Goal: Task Accomplishment & Management: Complete application form

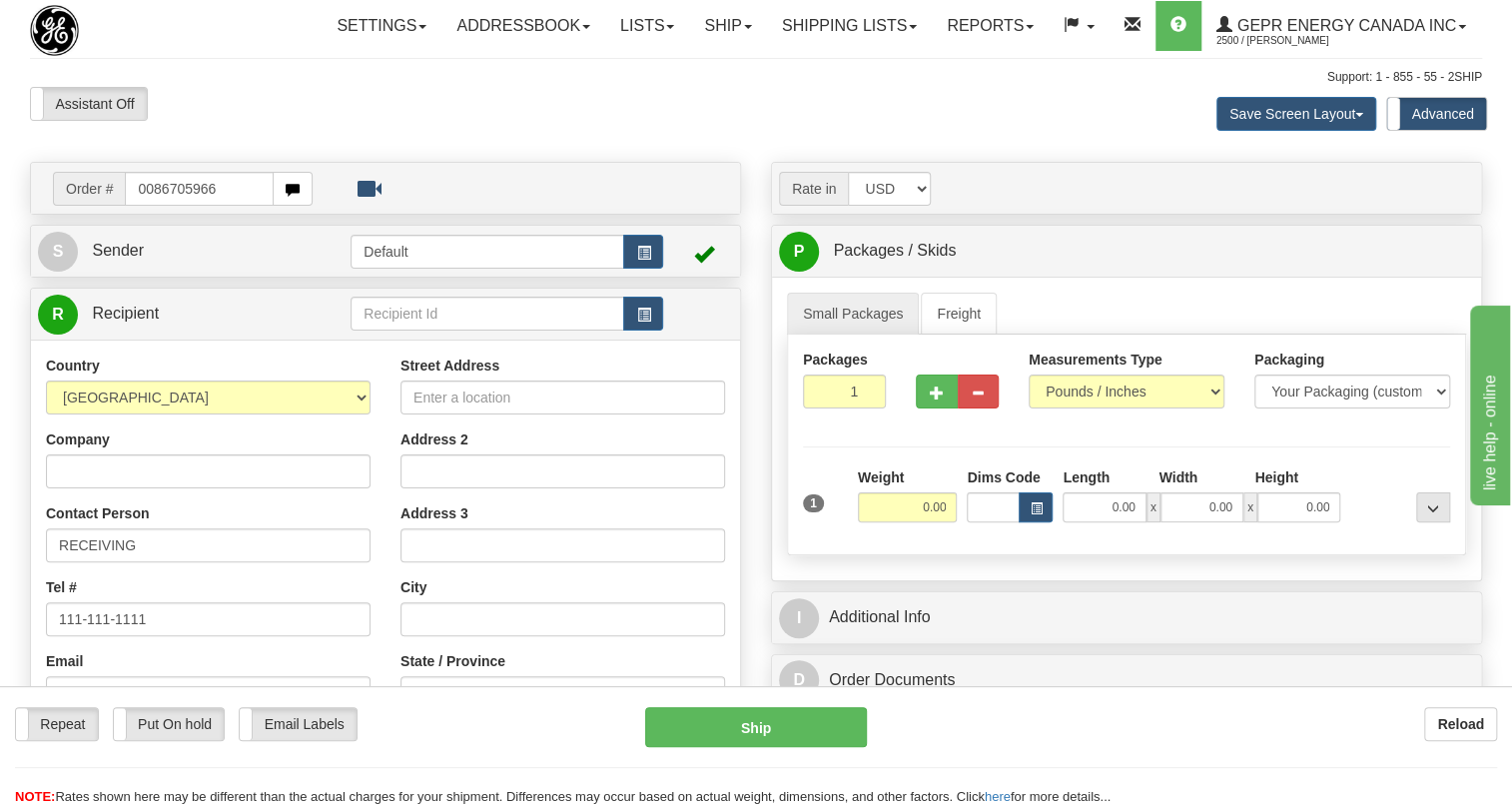
click at [150, 206] on input "0086705966" at bounding box center [199, 189] width 149 height 34
type input "86705966"
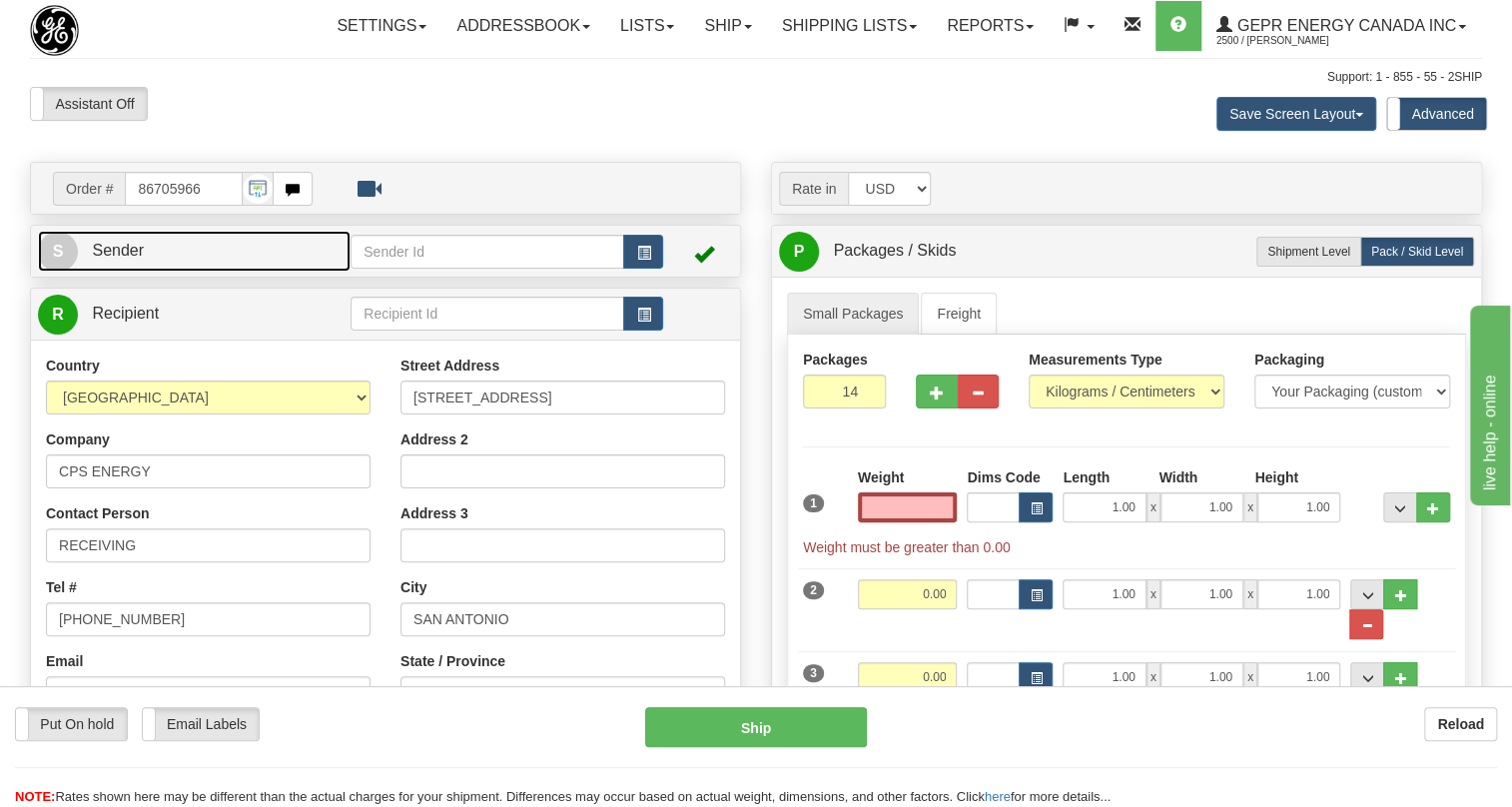
type input "0.00"
click at [134, 272] on link "S Sender" at bounding box center [194, 251] width 313 height 41
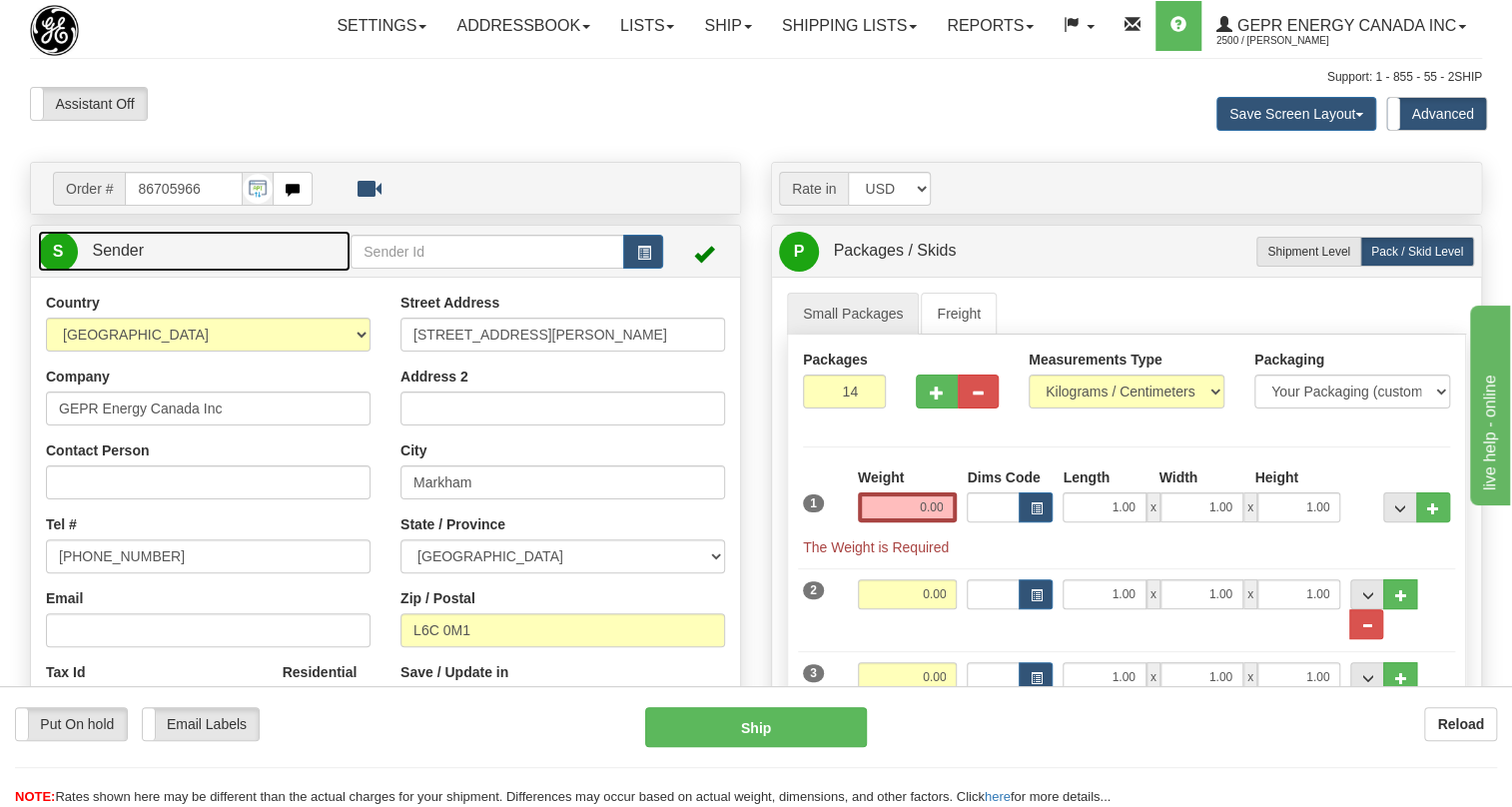
type input "MARKHAM"
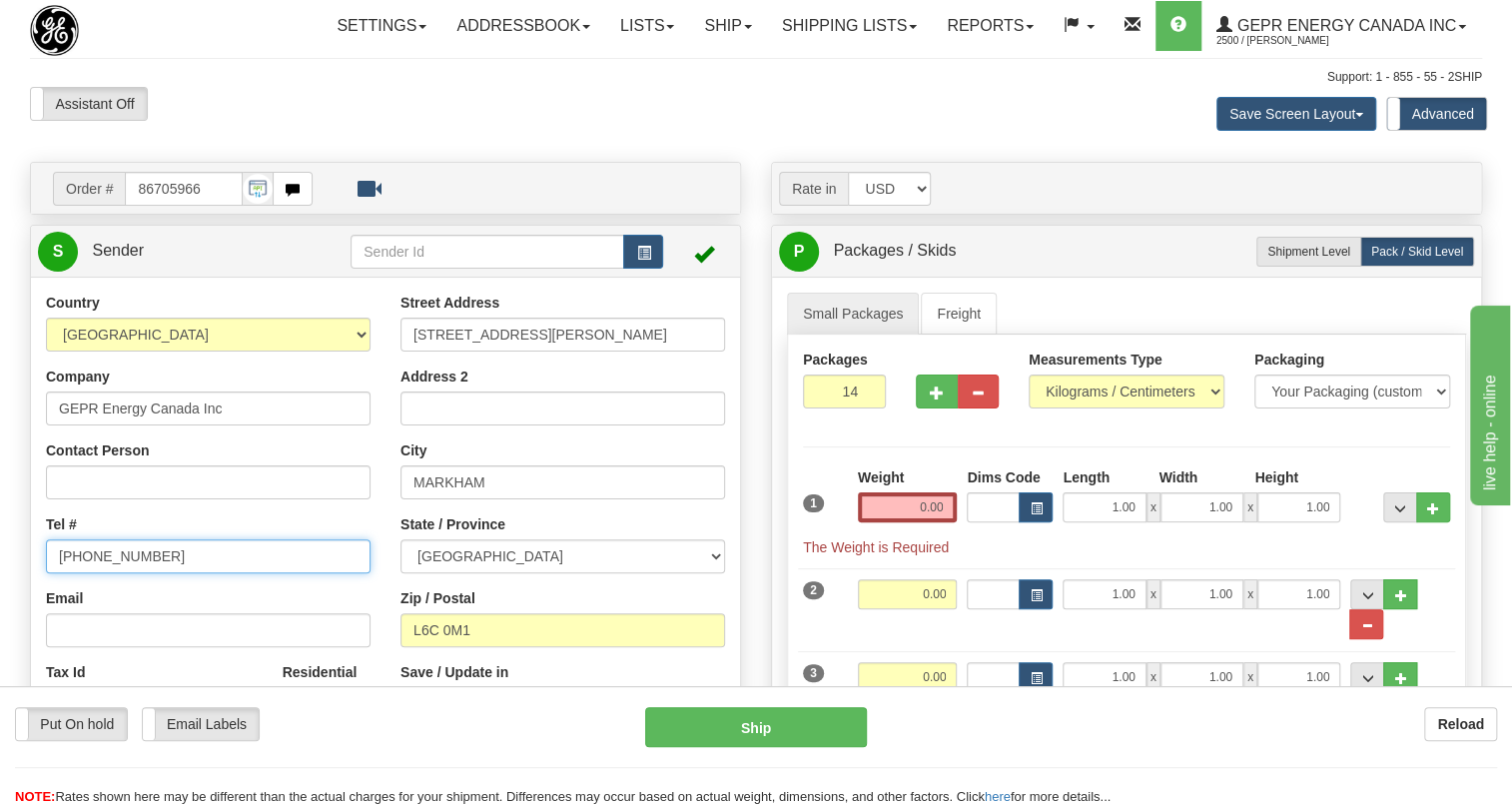
click at [118, 573] on input "(779)7960565" at bounding box center [208, 556] width 325 height 34
paste input "905-927-5013"
type input "905-927-5013"
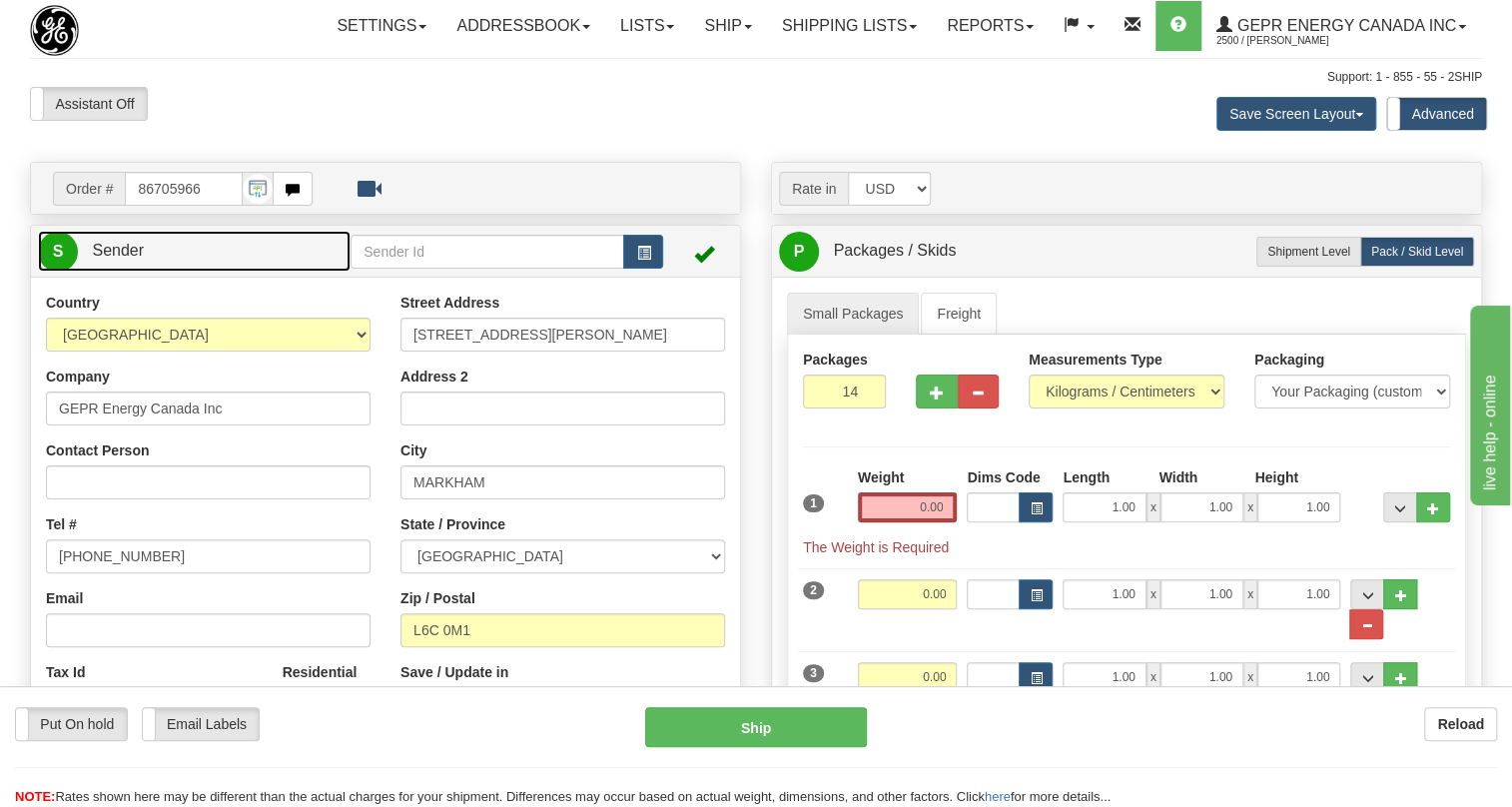
click at [107, 272] on link "S Sender" at bounding box center [194, 251] width 313 height 41
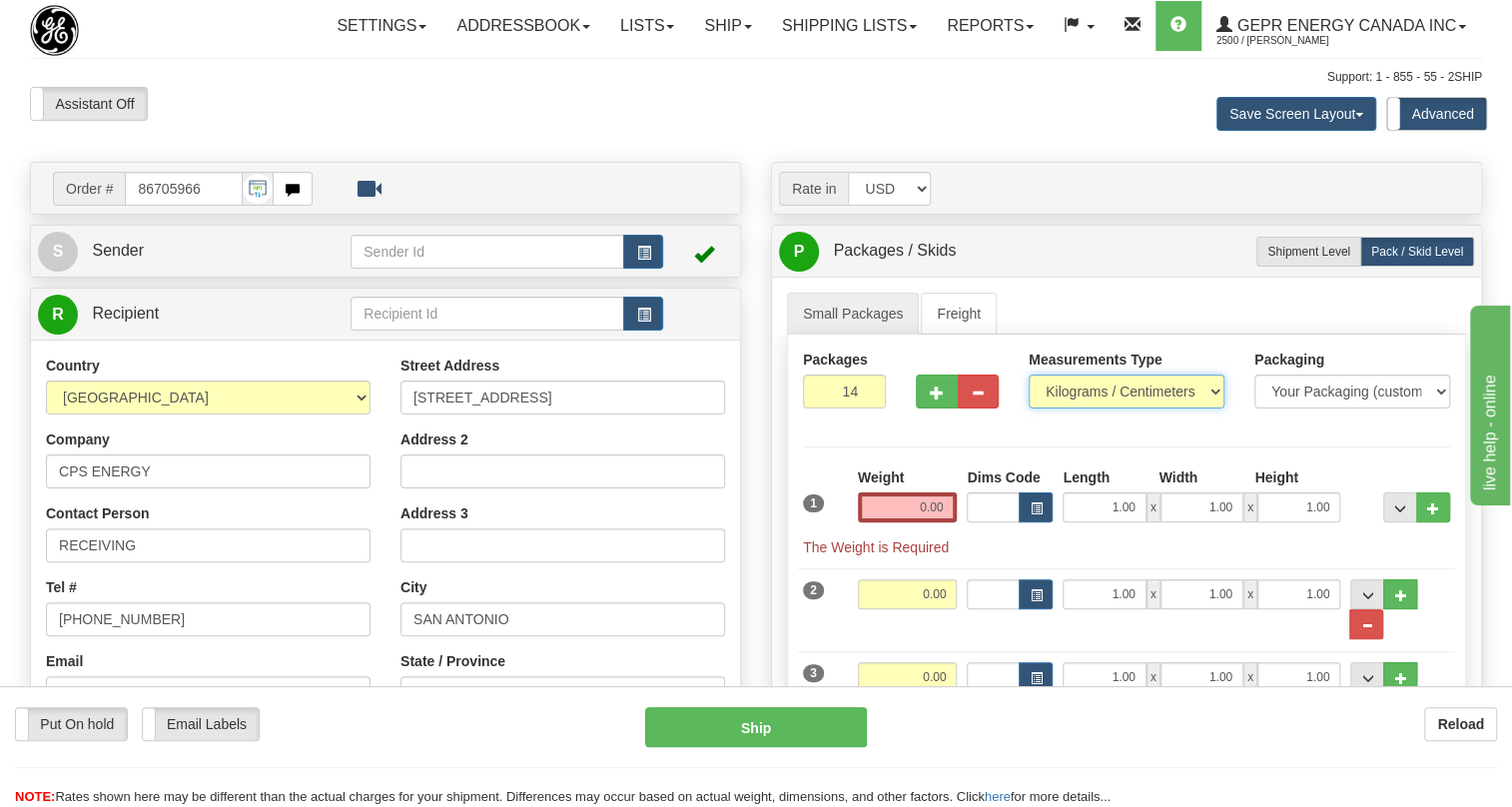
click at [1098, 408] on select "Pounds / Inches Kilograms / Centimeters" at bounding box center [1126, 391] width 196 height 34
select select "0"
click at [1028, 408] on select "Pounds / Inches Kilograms / Centimeters" at bounding box center [1126, 391] width 196 height 34
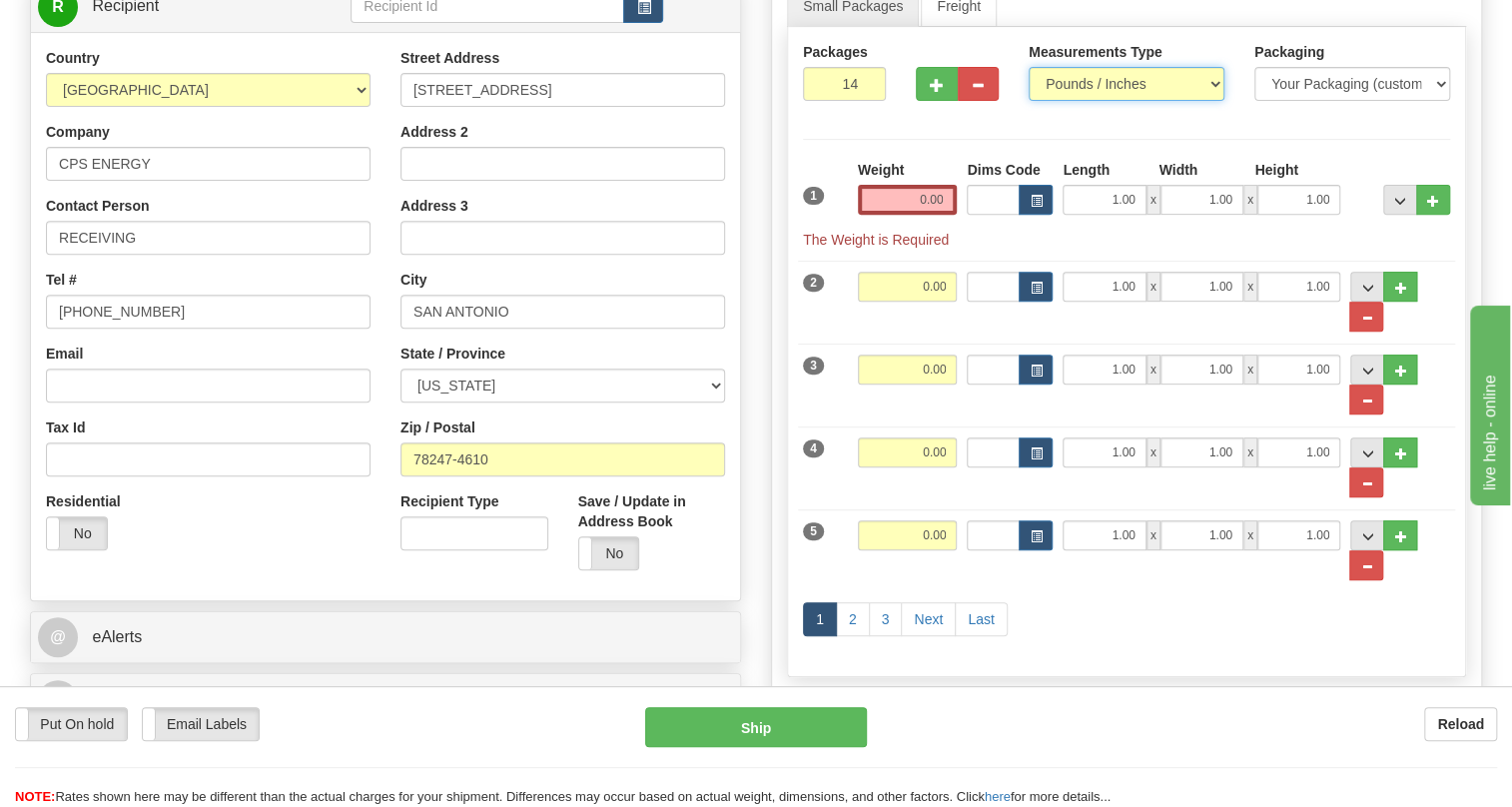
scroll to position [90, 0]
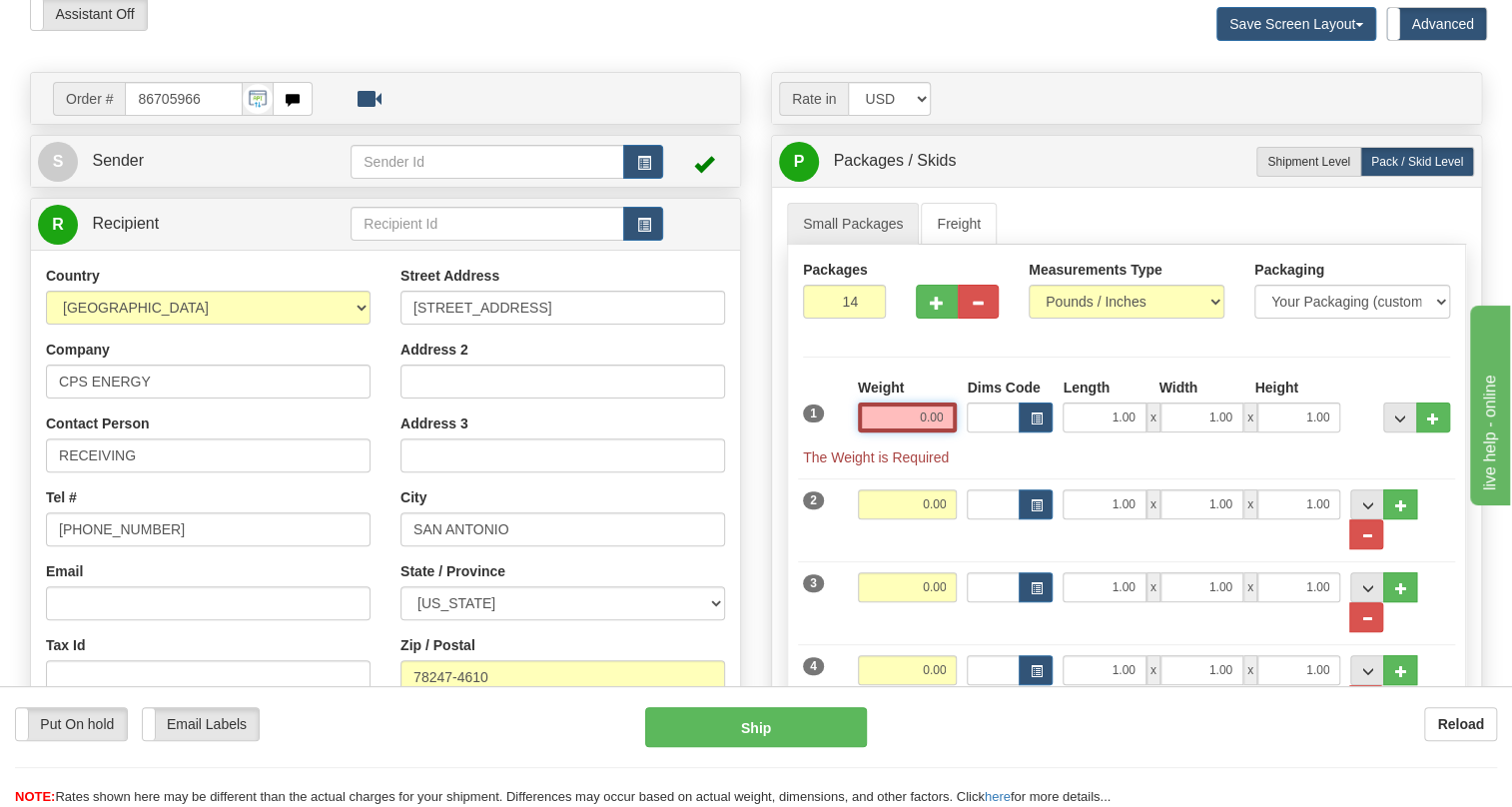
click at [908, 432] on input "0.00" at bounding box center [908, 417] width 100 height 30
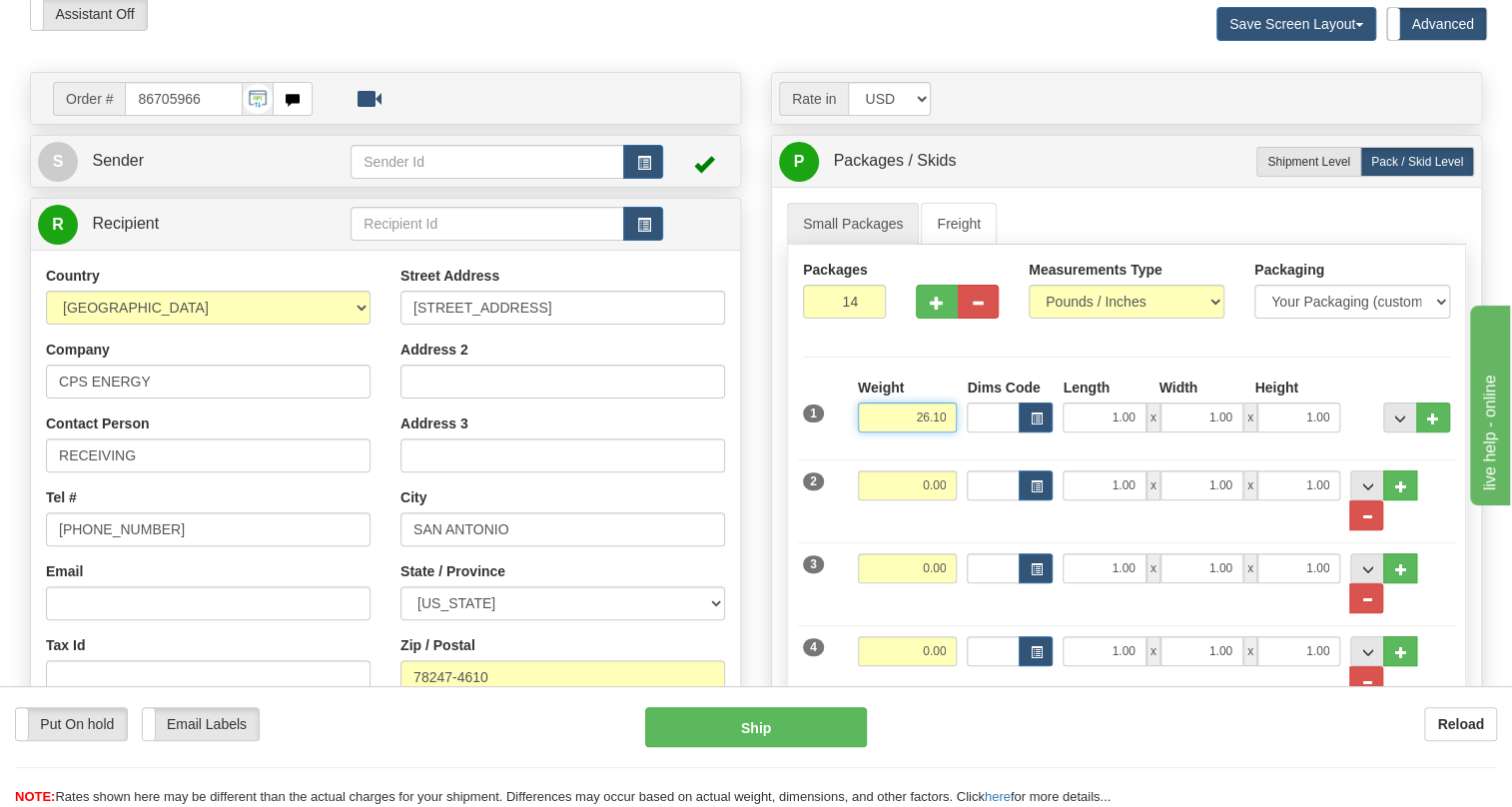
type input "26.10"
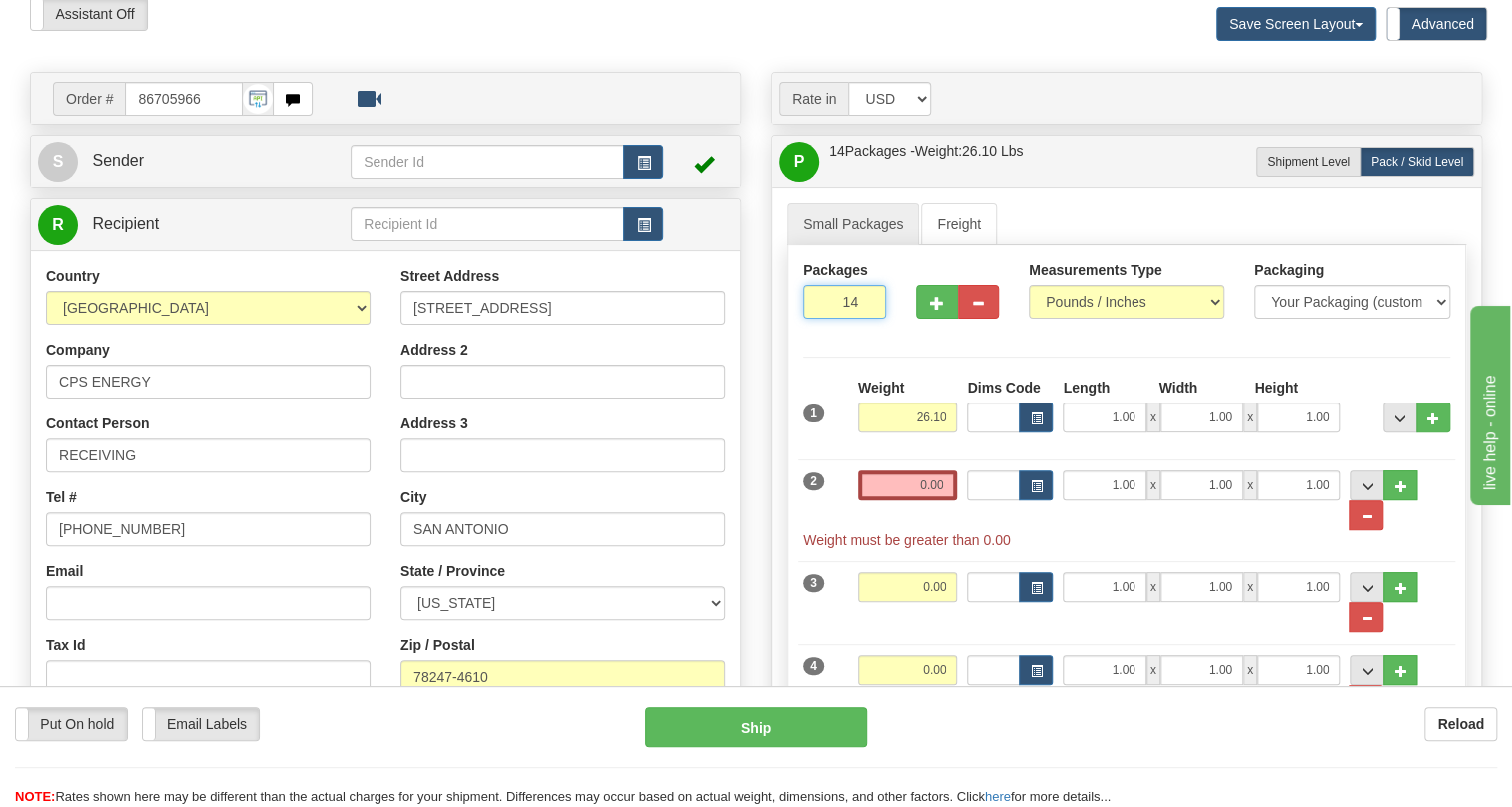
click at [832, 319] on input "14" at bounding box center [844, 302] width 83 height 34
type input "4"
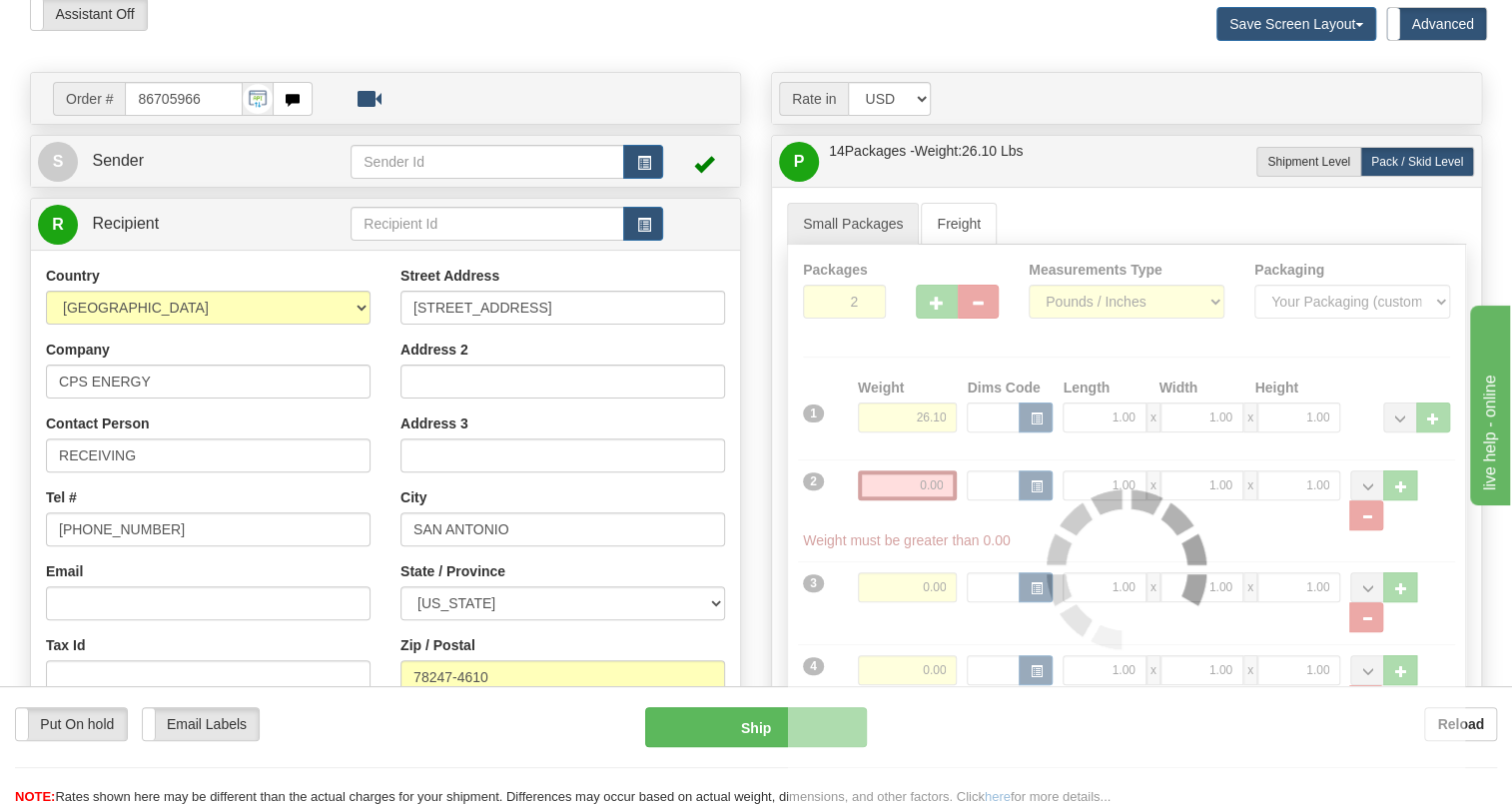
click at [874, 383] on div "Packages 2 14 Measurements Type" at bounding box center [1126, 570] width 679 height 650
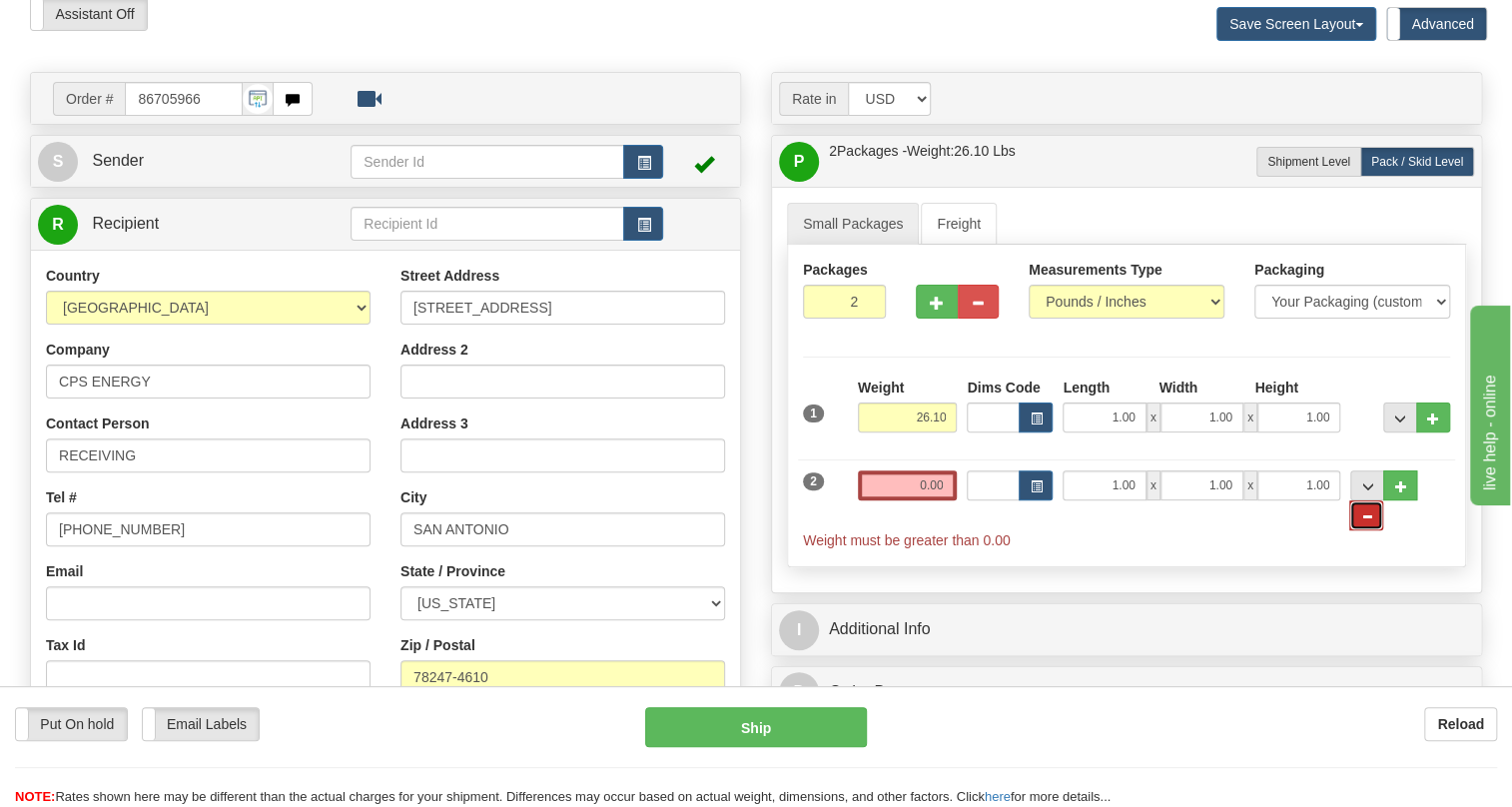
click at [1383, 529] on button "..." at bounding box center [1366, 515] width 34 height 30
type input "1"
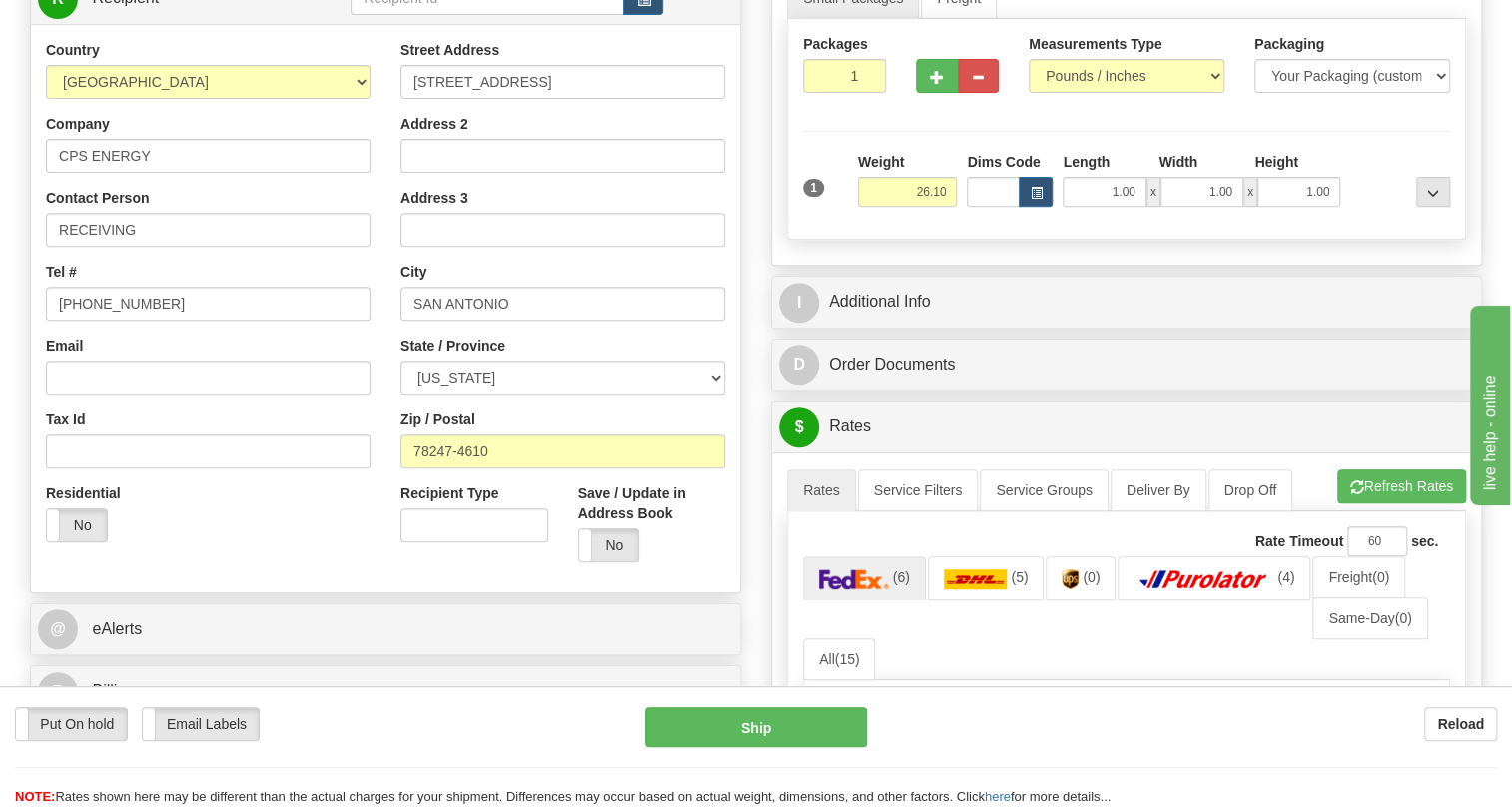
scroll to position [362, 0]
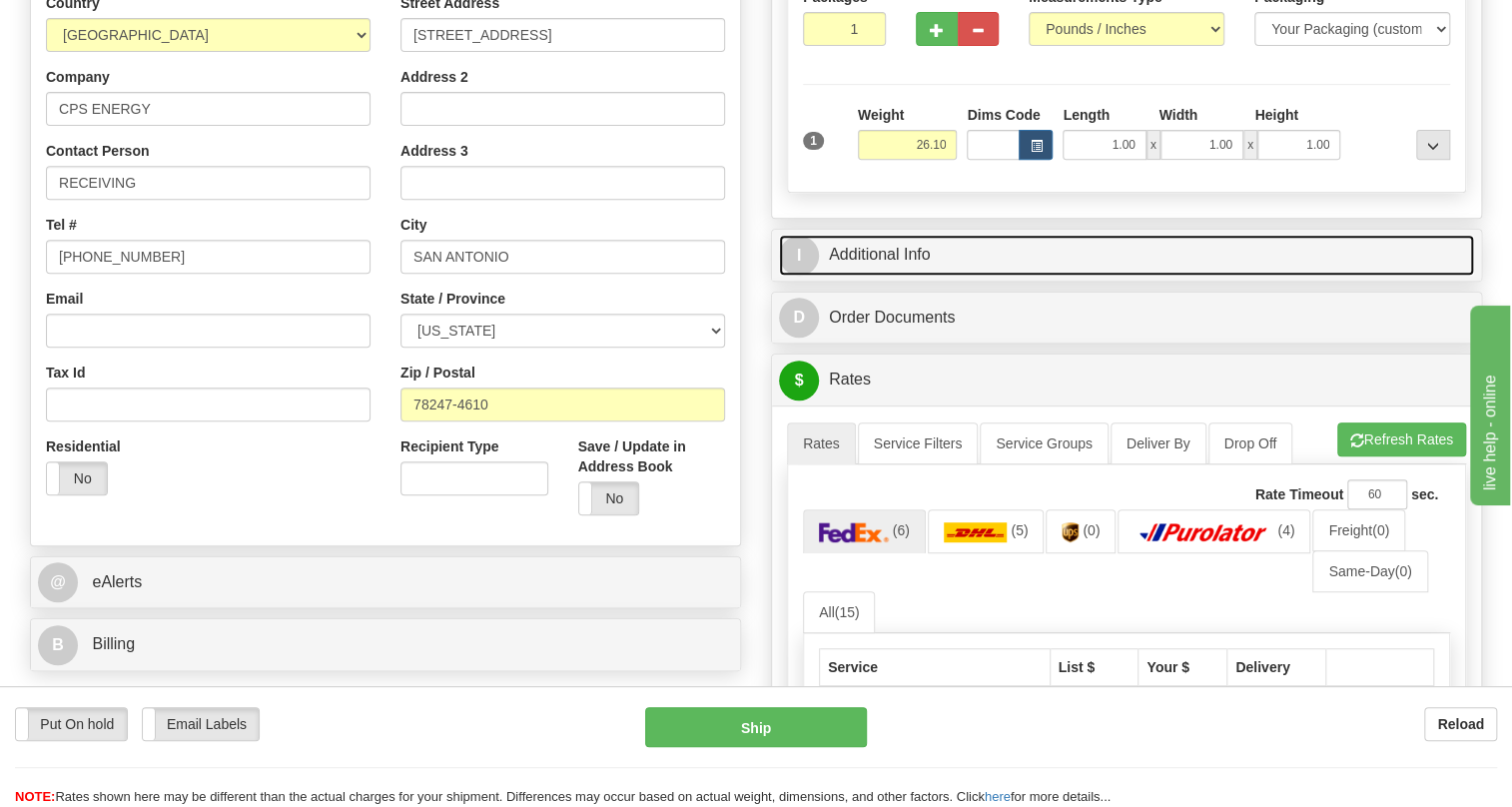
click at [884, 276] on link "I Additional Info" at bounding box center [1126, 255] width 695 height 41
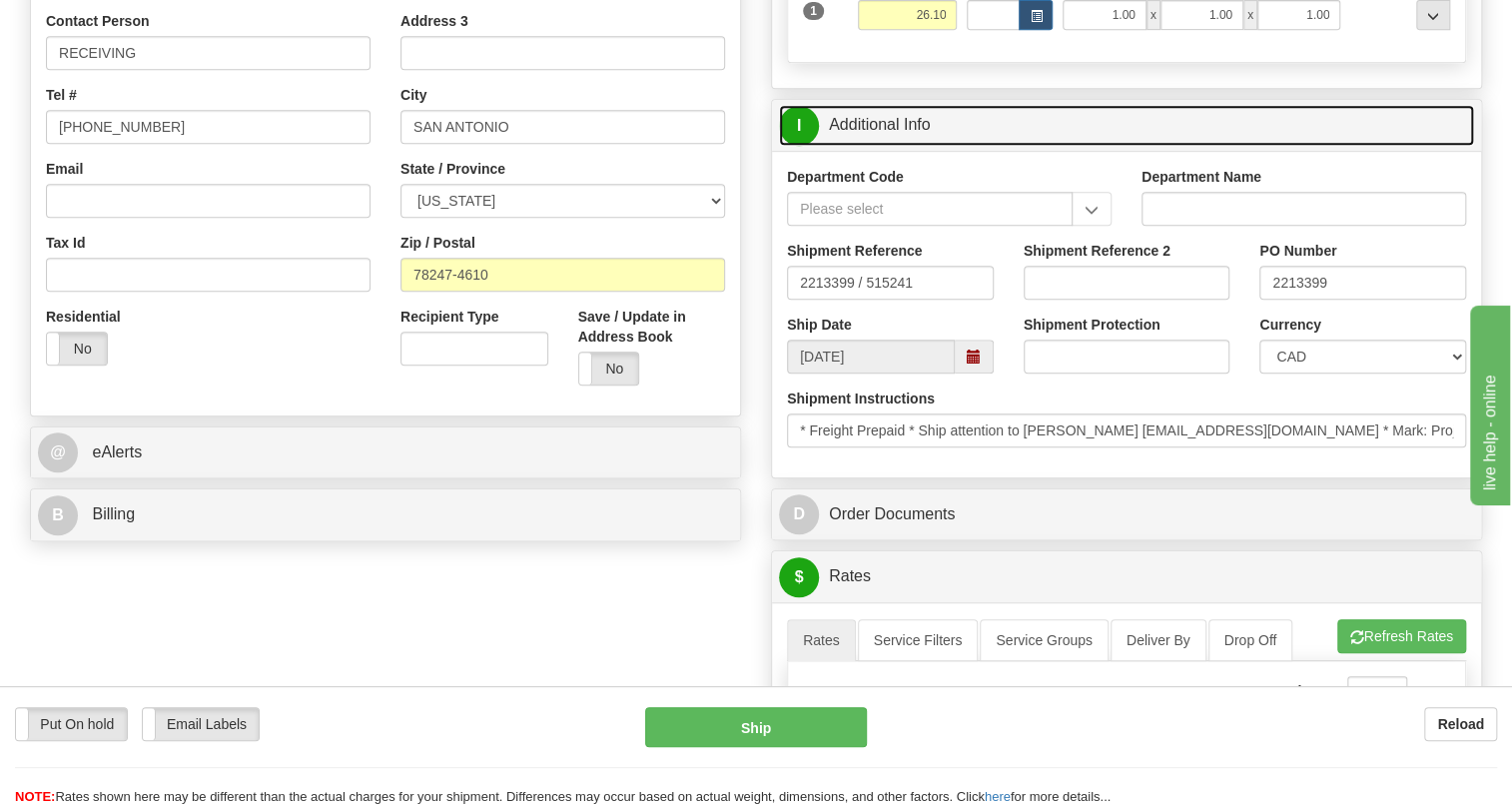
scroll to position [544, 0]
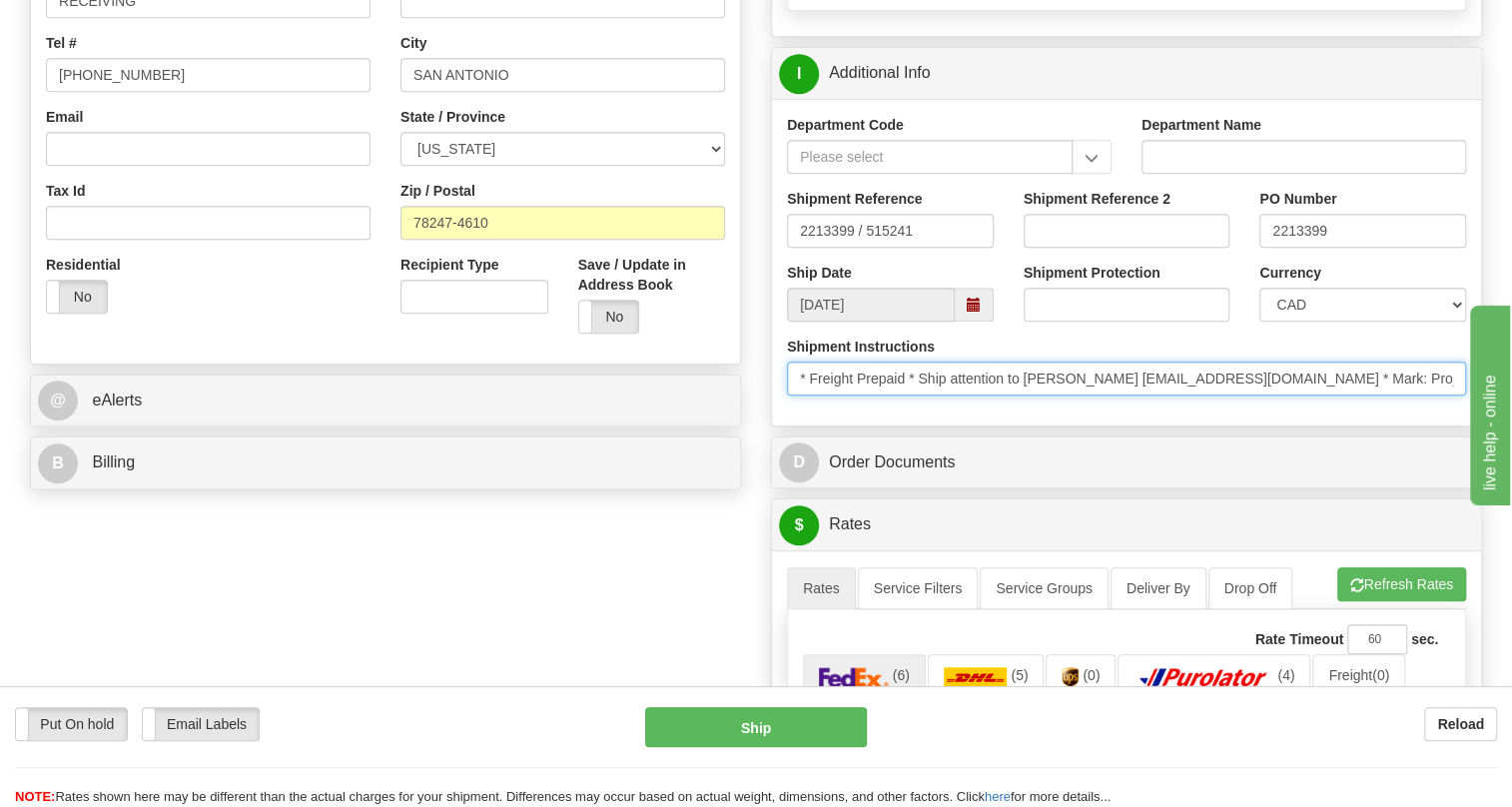
drag, startPoint x: 1078, startPoint y: 422, endPoint x: 991, endPoint y: 423, distance: 87.9
click at [991, 395] on input "* Freight Prepaid * Ship attention to Vanessa Zuniga vdzuniga@cpsenergy.com * M…" at bounding box center [1126, 378] width 679 height 34
drag, startPoint x: 1127, startPoint y: 420, endPoint x: 952, endPoint y: 426, distance: 175.8
click at [952, 395] on input "* Freight Prepaid * Ship attention to Vanessa Zuniga vdzuniga@cpsenergy.com * M…" at bounding box center [1126, 378] width 679 height 34
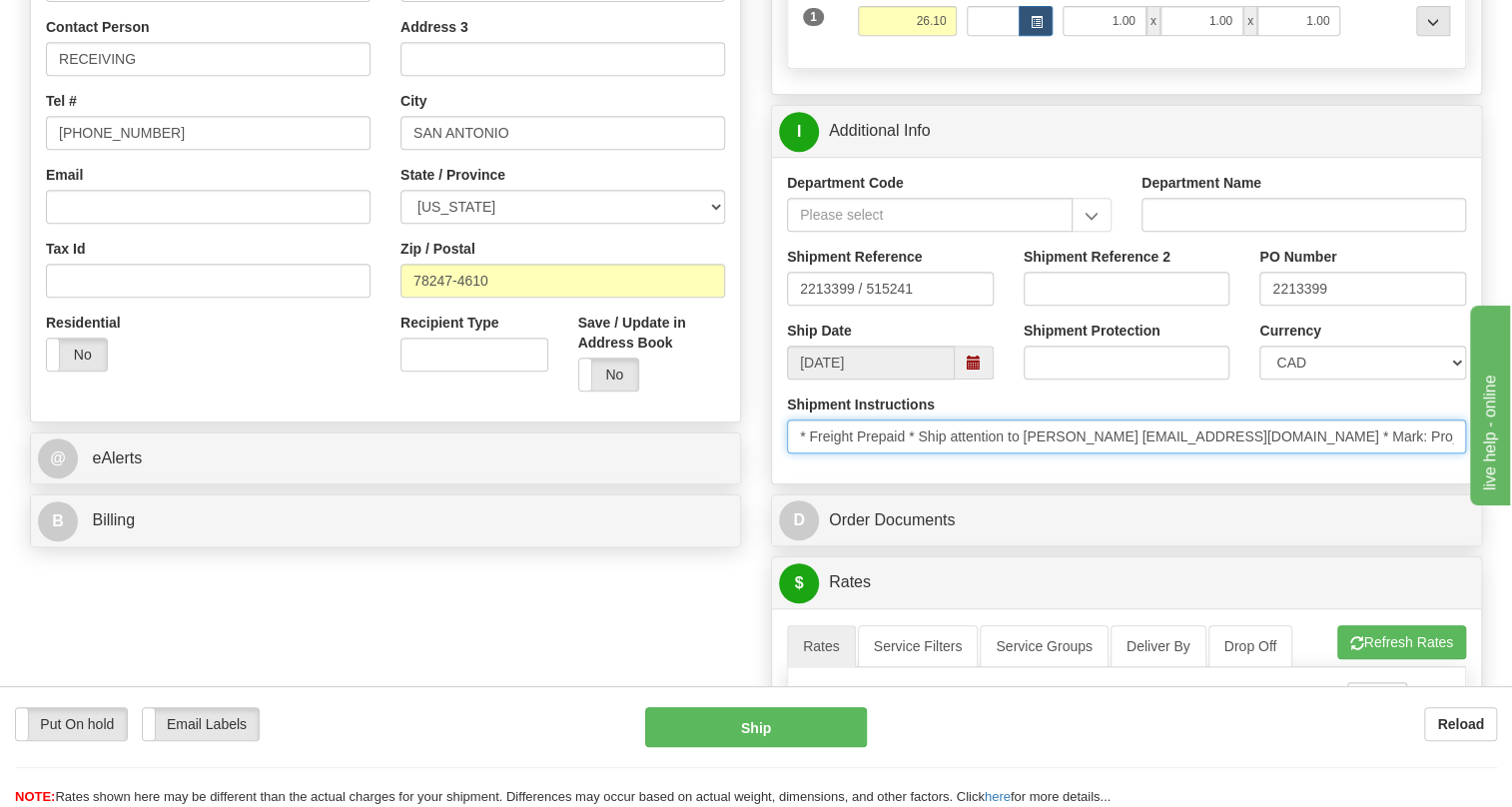
scroll to position [453, 0]
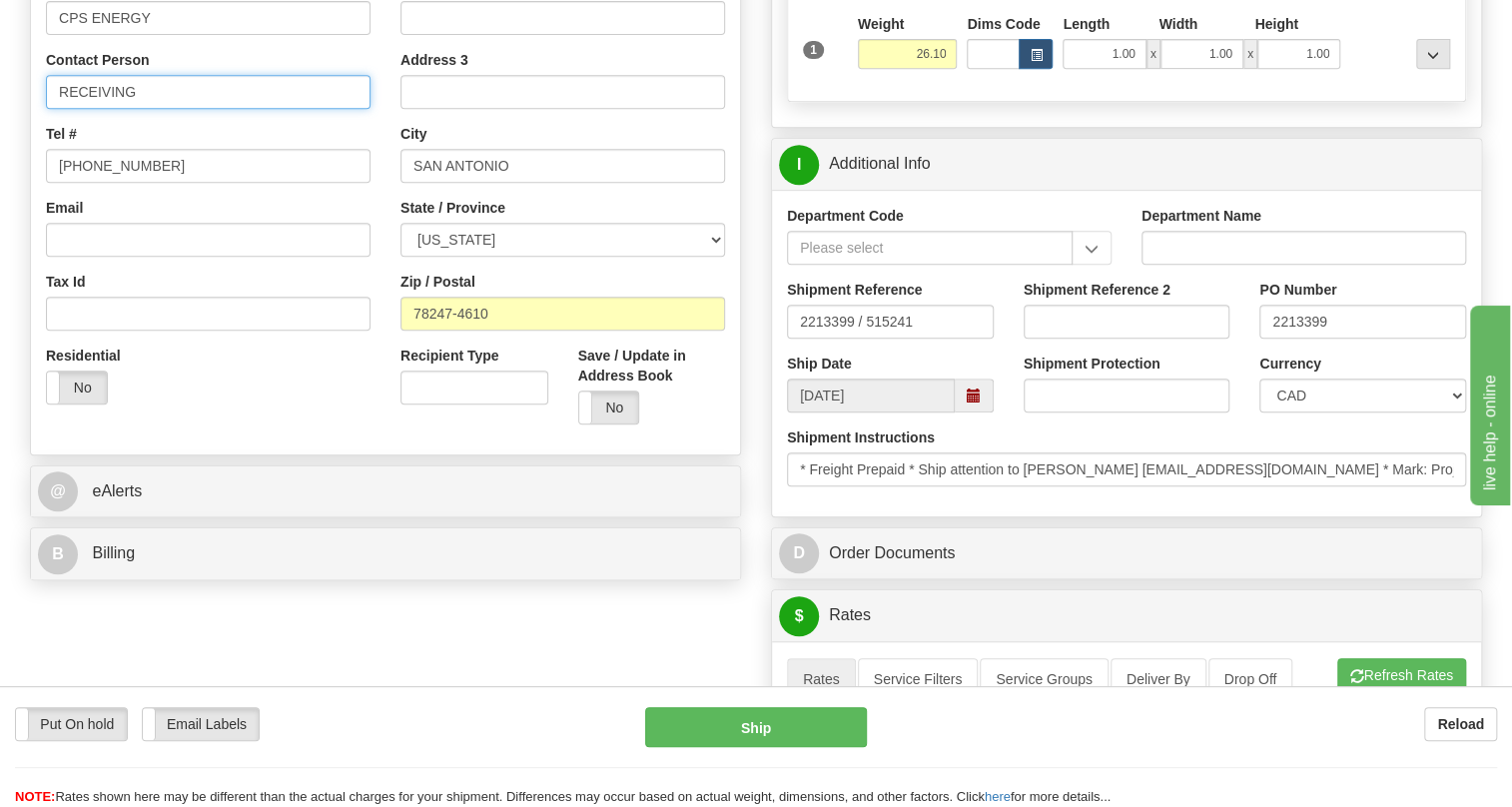
click at [52, 109] on input "RECEIVING" at bounding box center [208, 92] width 325 height 34
paste input "attention to Vanessa Zuniga"
click at [64, 109] on input "attention to Vanessa ZunigaRECEIVING" at bounding box center [208, 92] width 325 height 34
click at [229, 109] on input "Attention to Vanessa ZunigaRECEIVING" at bounding box center [208, 92] width 325 height 34
click at [230, 109] on input "Attention to Vanessa ZunigaRECEIVING" at bounding box center [208, 92] width 325 height 34
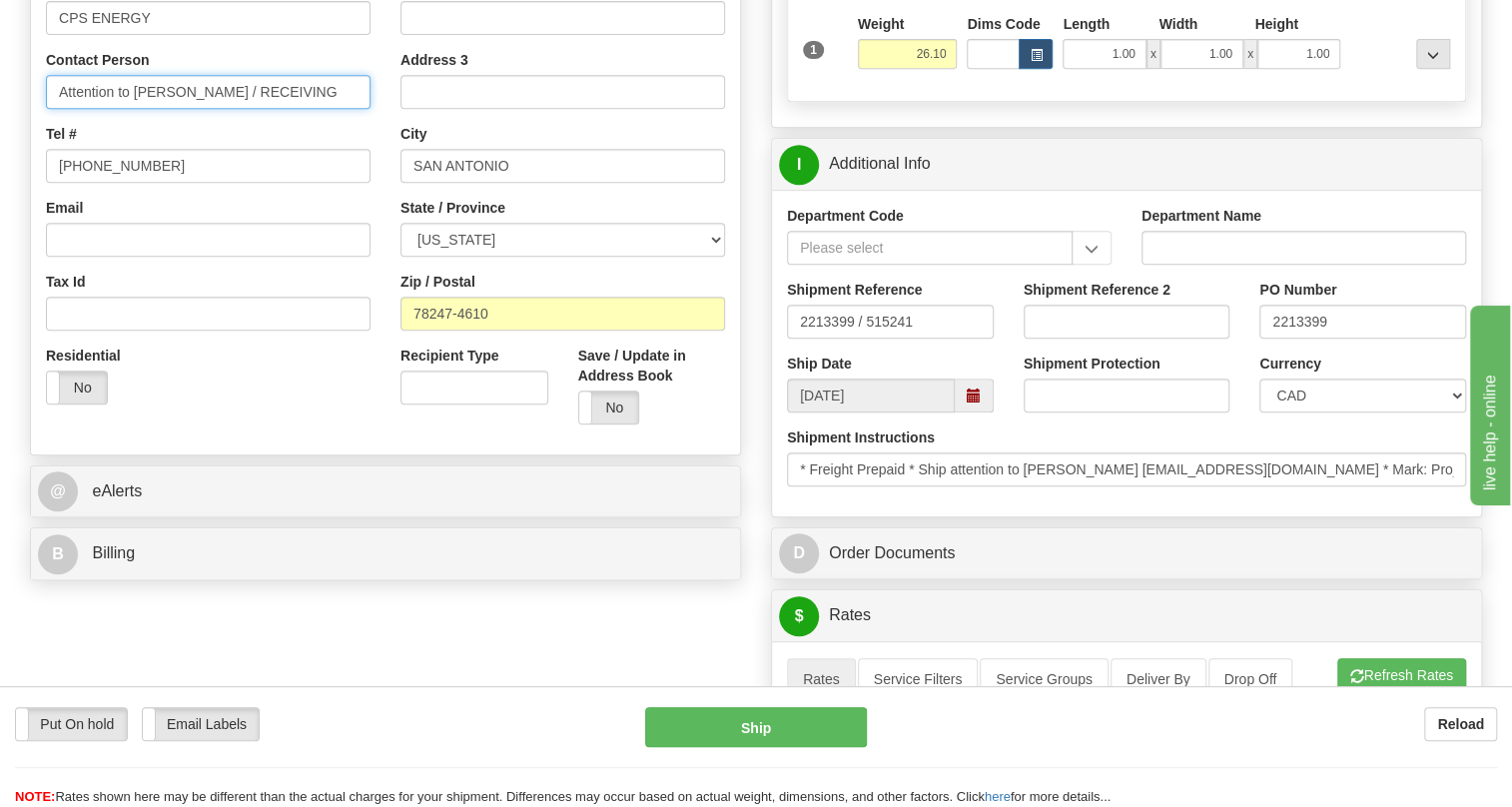
click at [108, 109] on input "Attention to Vanessa Zuniga / RECEIVING" at bounding box center [208, 92] width 325 height 34
click at [81, 109] on input "Attn to Vanessa Zuniga / RECEIVING" at bounding box center [208, 92] width 325 height 34
type input "Attn. to [PERSON_NAME] / RECEIVING"
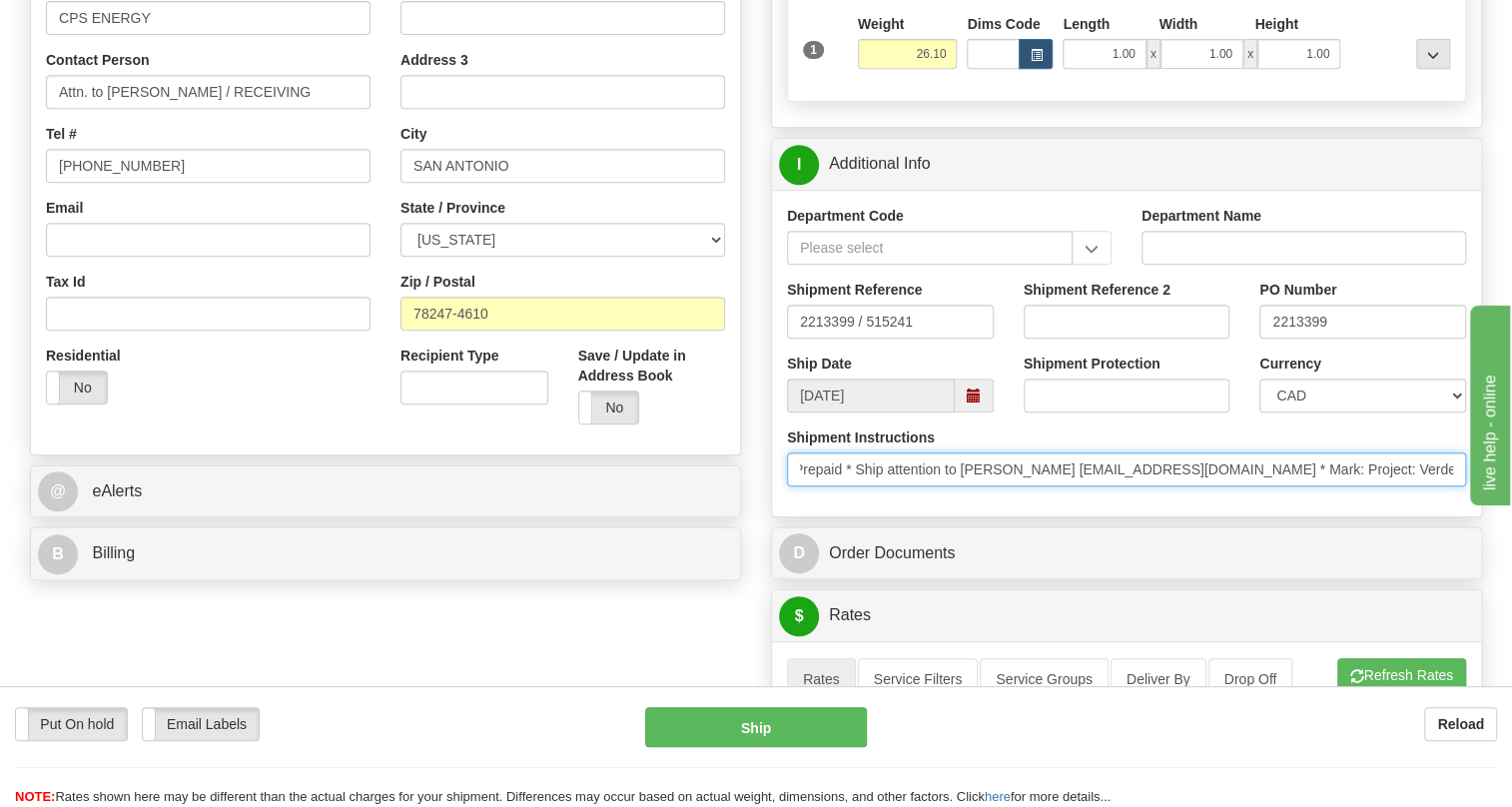
scroll to position [0, 123]
drag, startPoint x: 1297, startPoint y: 526, endPoint x: 1500, endPoint y: 529, distance: 202.7
click at [1500, 529] on div "Toggle navigation Settings Shipping Preferences Fields Preferences New" at bounding box center [756, 646] width 1512 height 2199
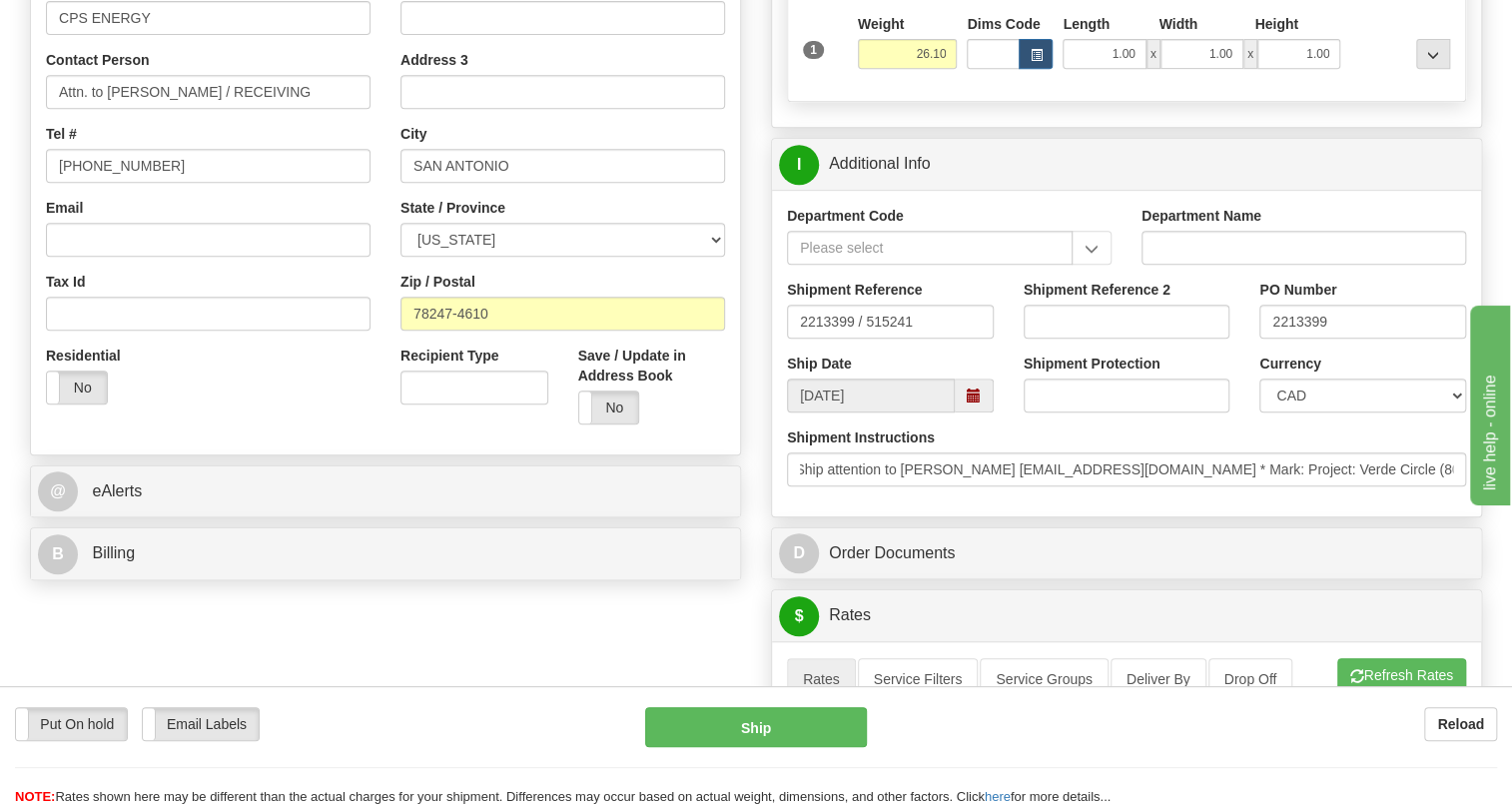
scroll to position [0, 0]
click at [1133, 516] on div "Department Code Department Name Shipment Reference 2213399 / 515241 Shipment Re…" at bounding box center [1126, 353] width 709 height 327
click at [1328, 412] on select "CAD USD EUR ZAR [PERSON_NAME] ARN AUD AUS AWG BBD BFR BGN BHD BMD BND BRC BRL C…" at bounding box center [1362, 395] width 207 height 34
select select "1"
click at [1259, 412] on select "CAD USD EUR ZAR [PERSON_NAME] ARN AUD AUS AWG BBD BFR BGN BHD BMD BND BRC BRL C…" at bounding box center [1362, 395] width 207 height 34
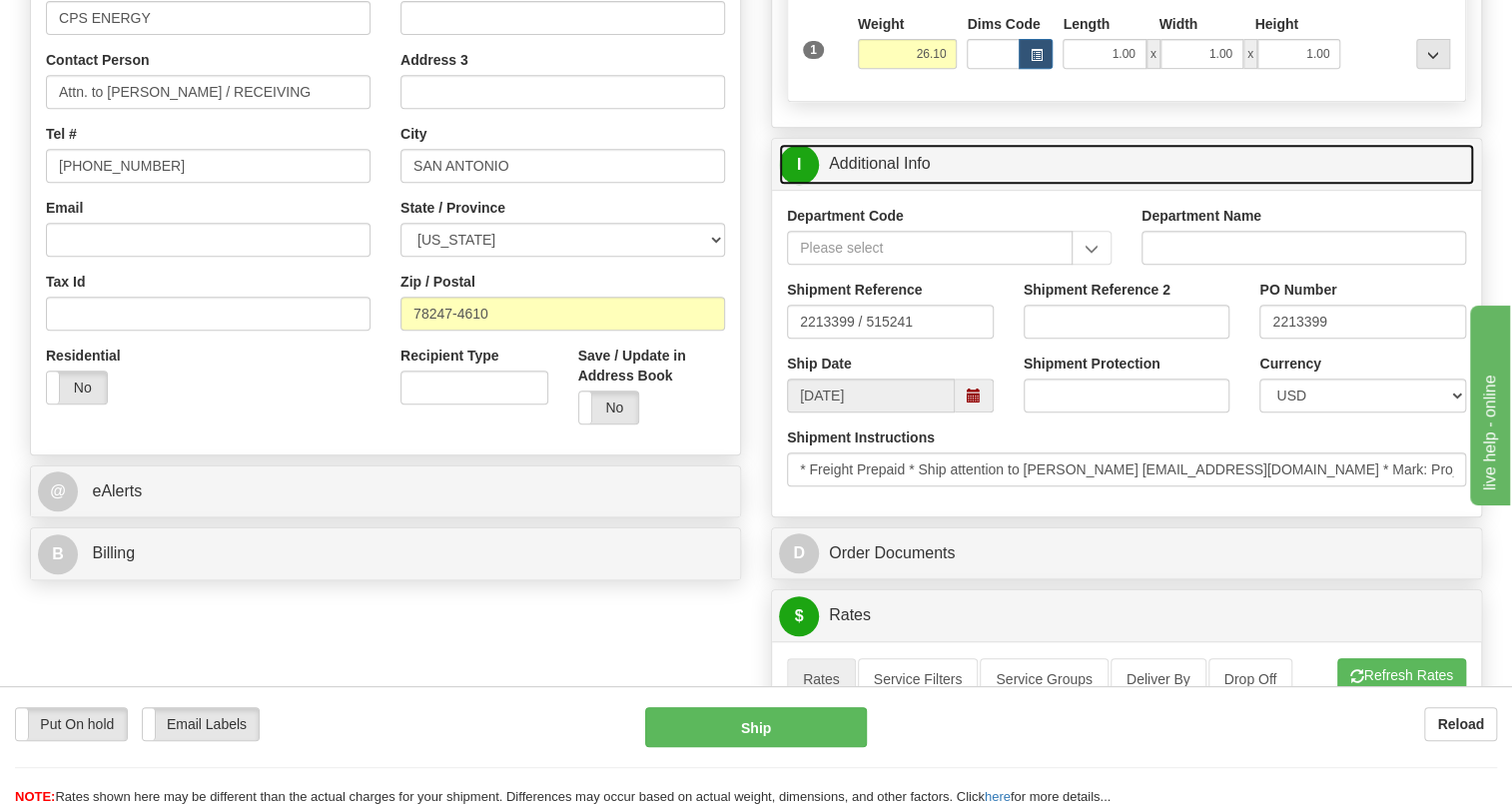
click at [886, 185] on link "I Additional Info" at bounding box center [1126, 164] width 695 height 41
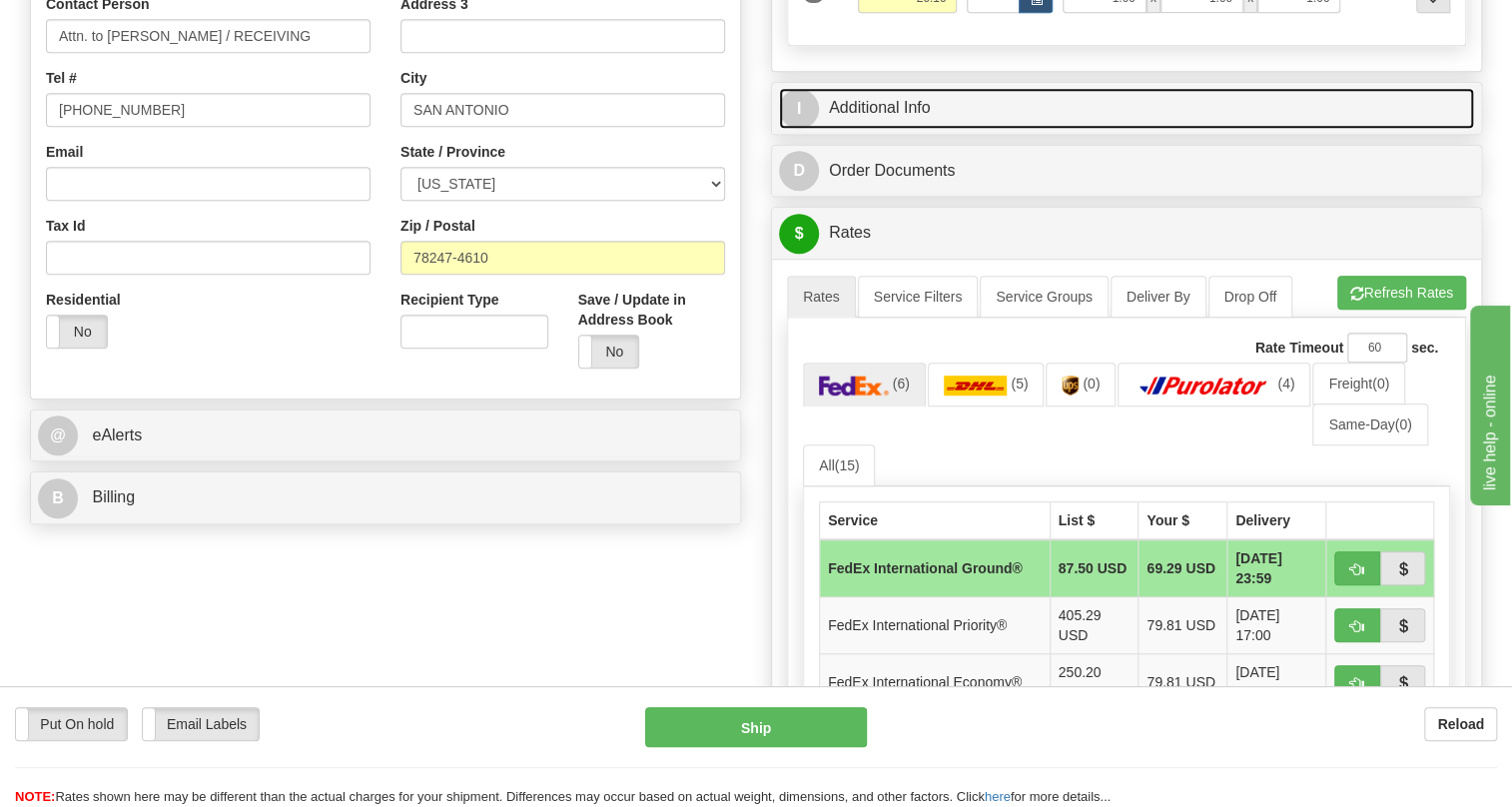
scroll to position [726, 0]
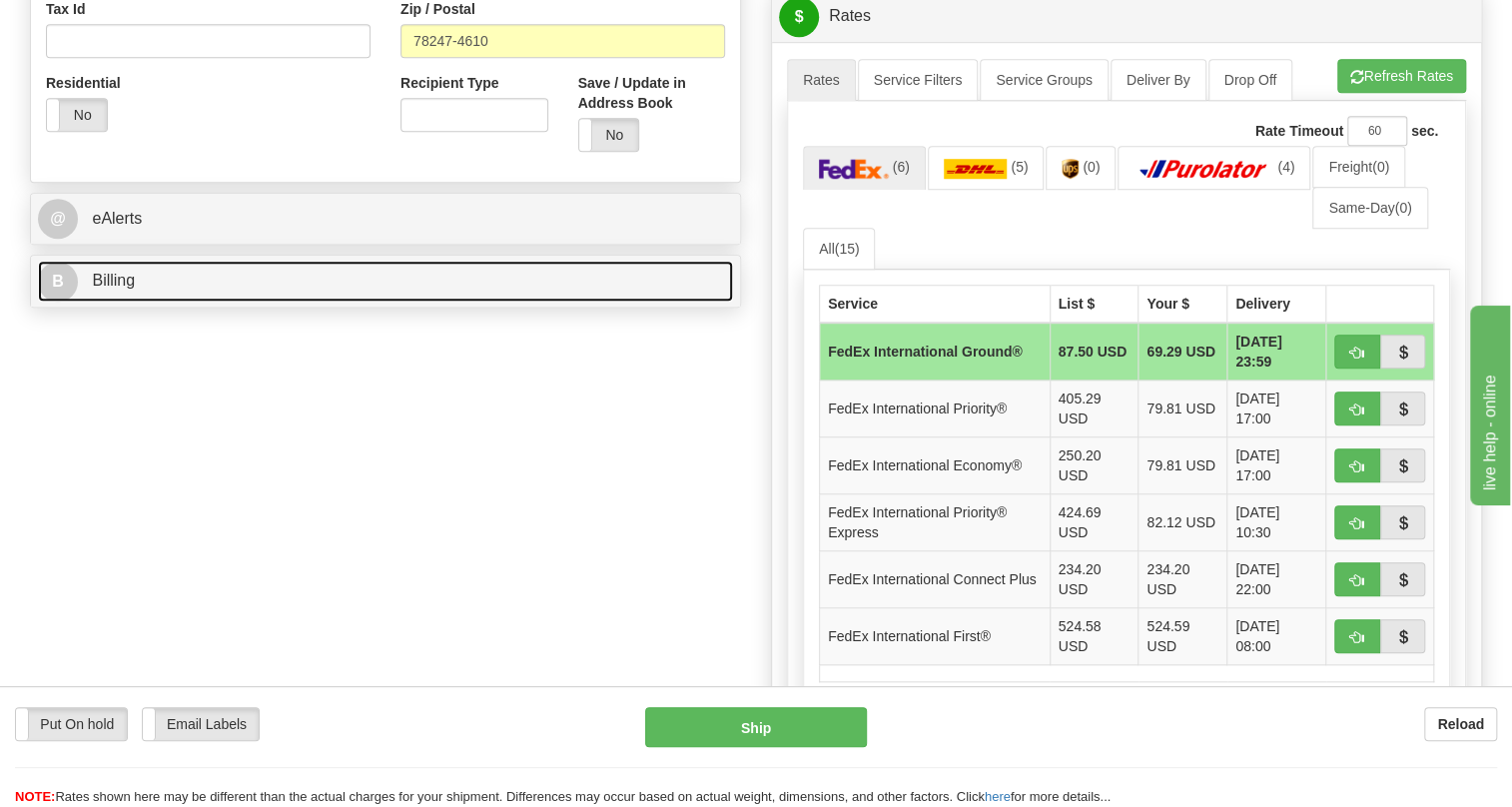
click at [119, 289] on span "Billing" at bounding box center [113, 280] width 43 height 17
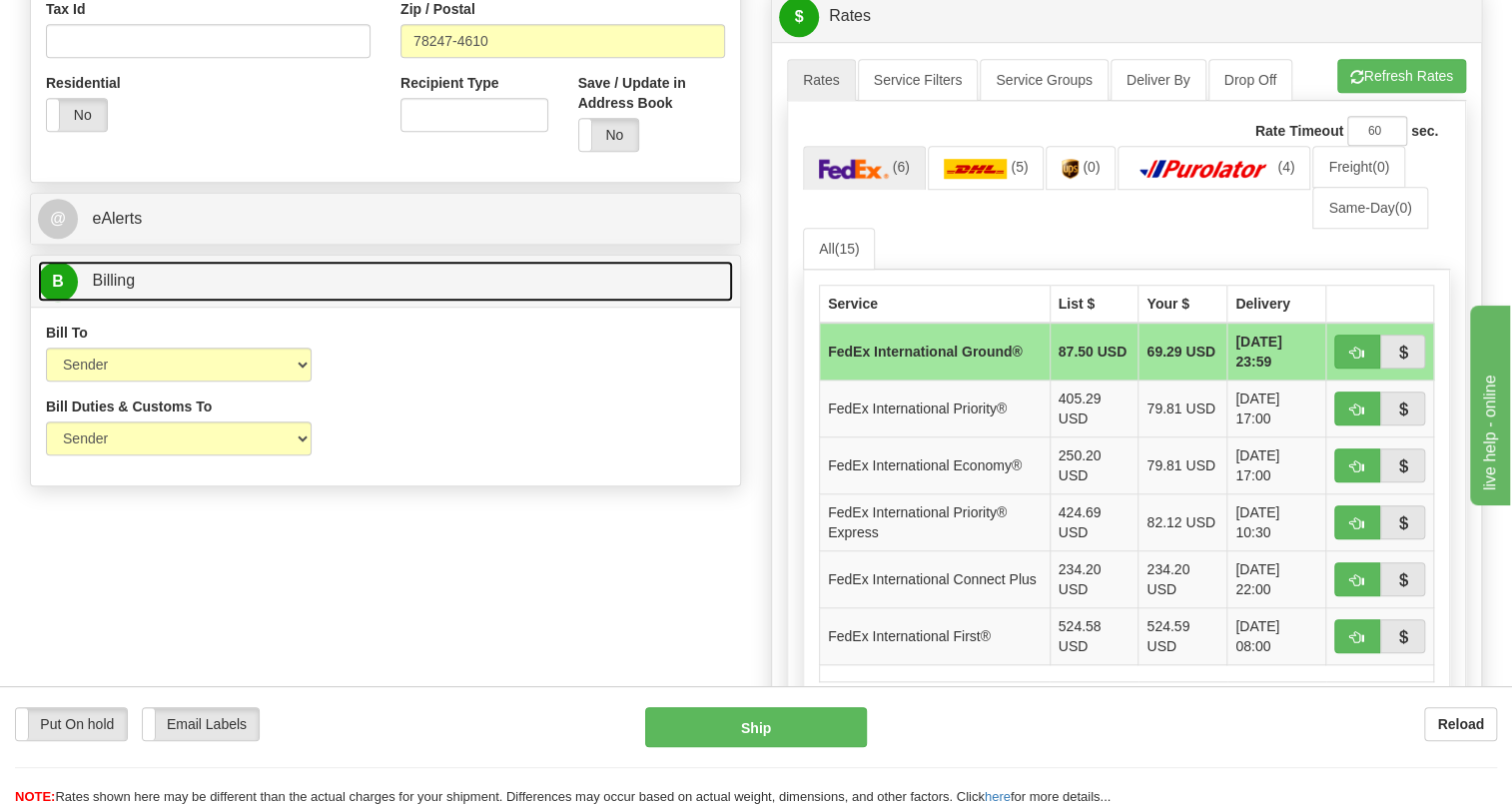
click at [119, 289] on span "Billing" at bounding box center [113, 280] width 43 height 17
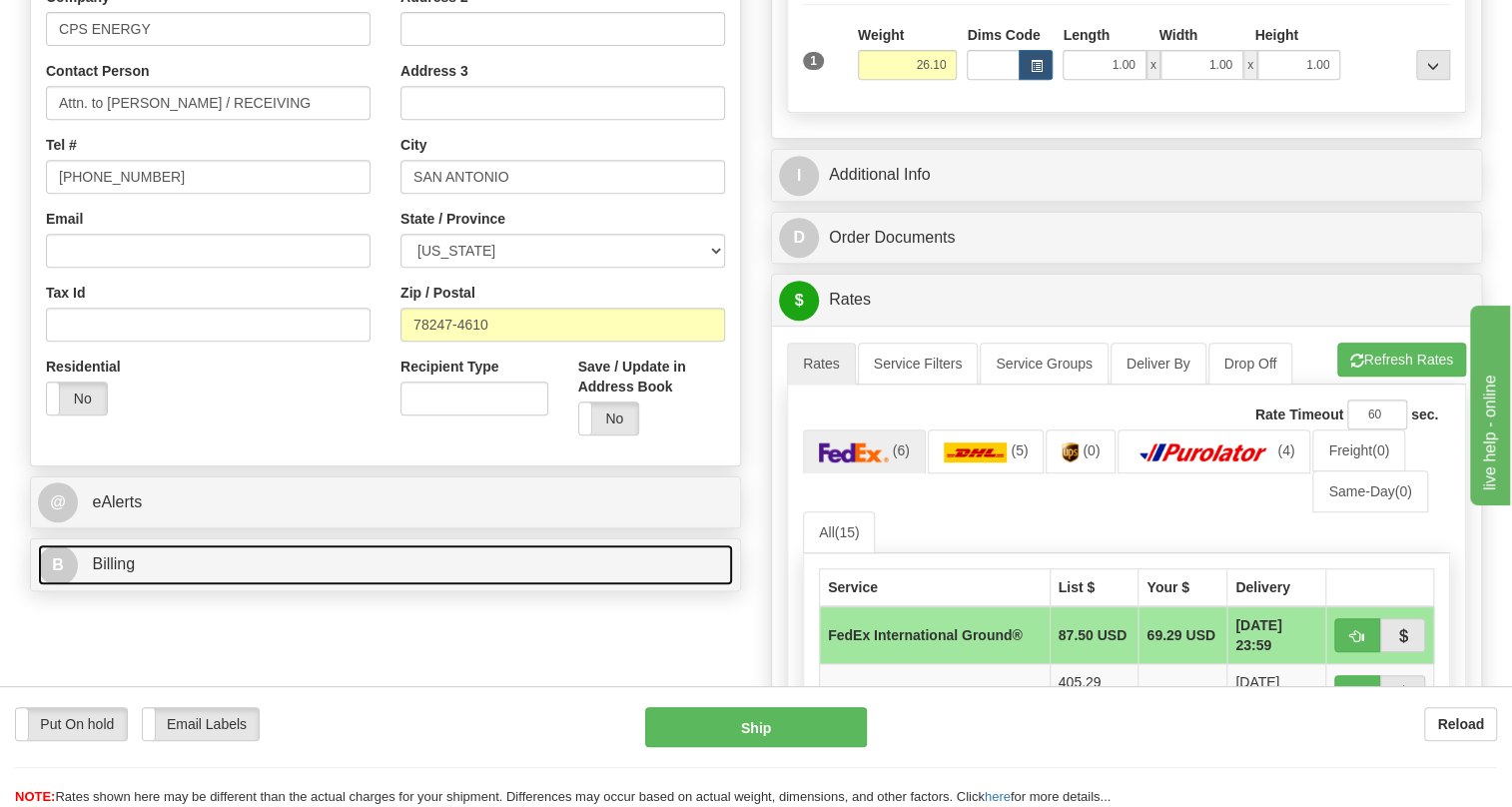
scroll to position [362, 0]
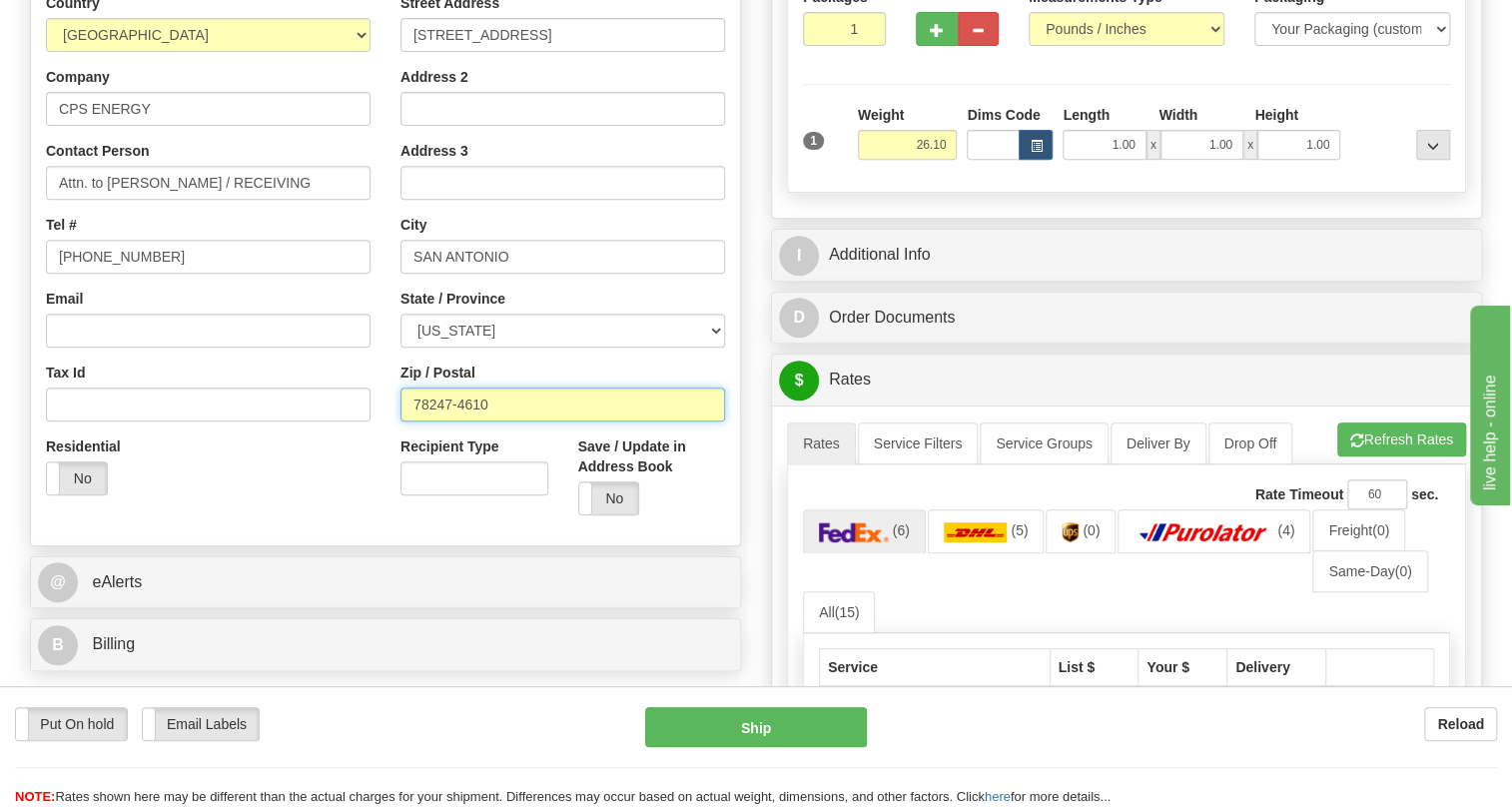
drag, startPoint x: 488, startPoint y: 449, endPoint x: 374, endPoint y: 452, distance: 113.9
click at [374, 452] on div "Country [GEOGRAPHIC_DATA] [GEOGRAPHIC_DATA] [GEOGRAPHIC_DATA] [GEOGRAPHIC_DATA]…" at bounding box center [385, 261] width 709 height 537
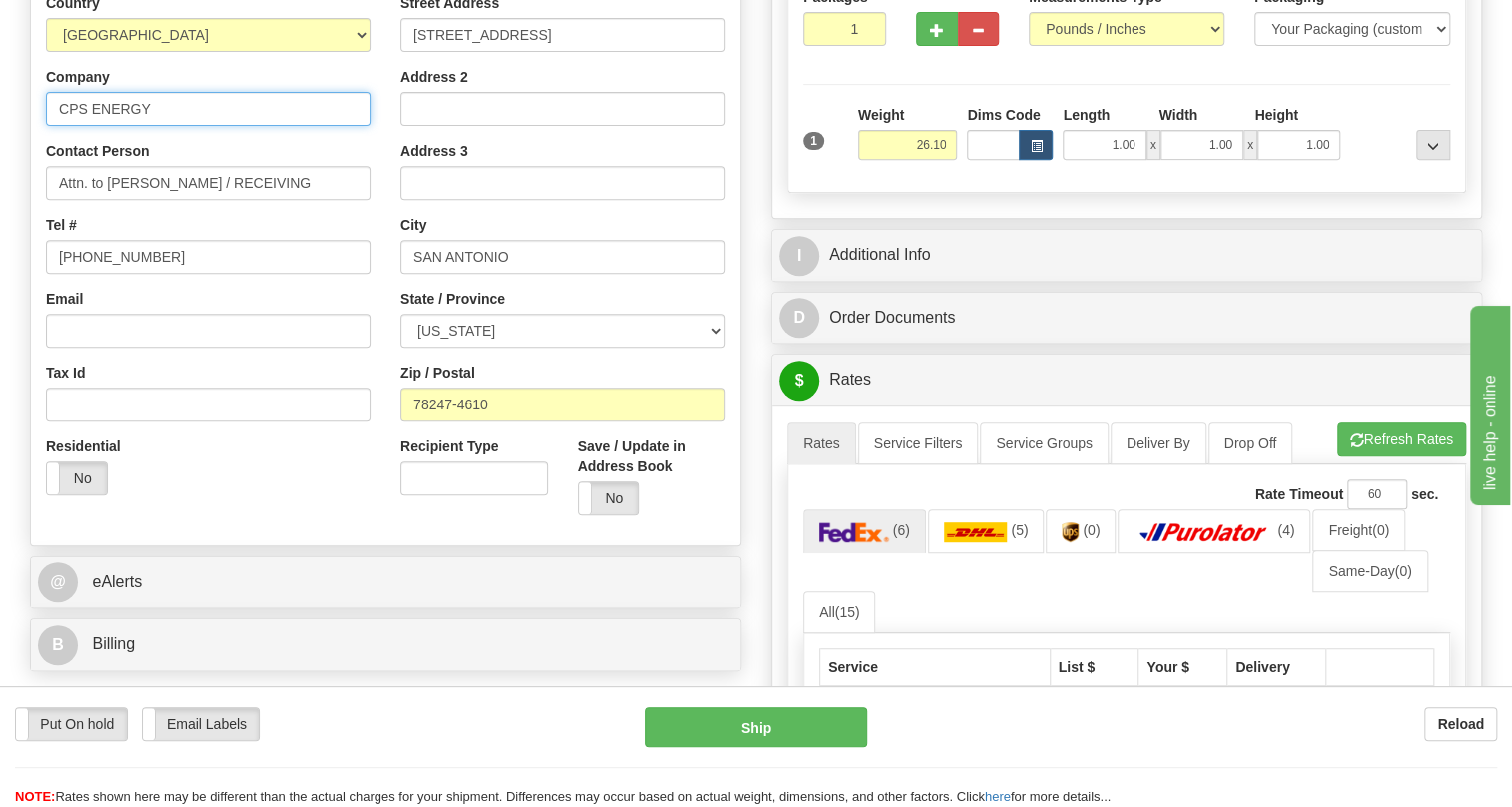
drag, startPoint x: 156, startPoint y: 150, endPoint x: 45, endPoint y: 148, distance: 110.9
click at [46, 126] on input "CPS ENERGY" at bounding box center [208, 109] width 325 height 34
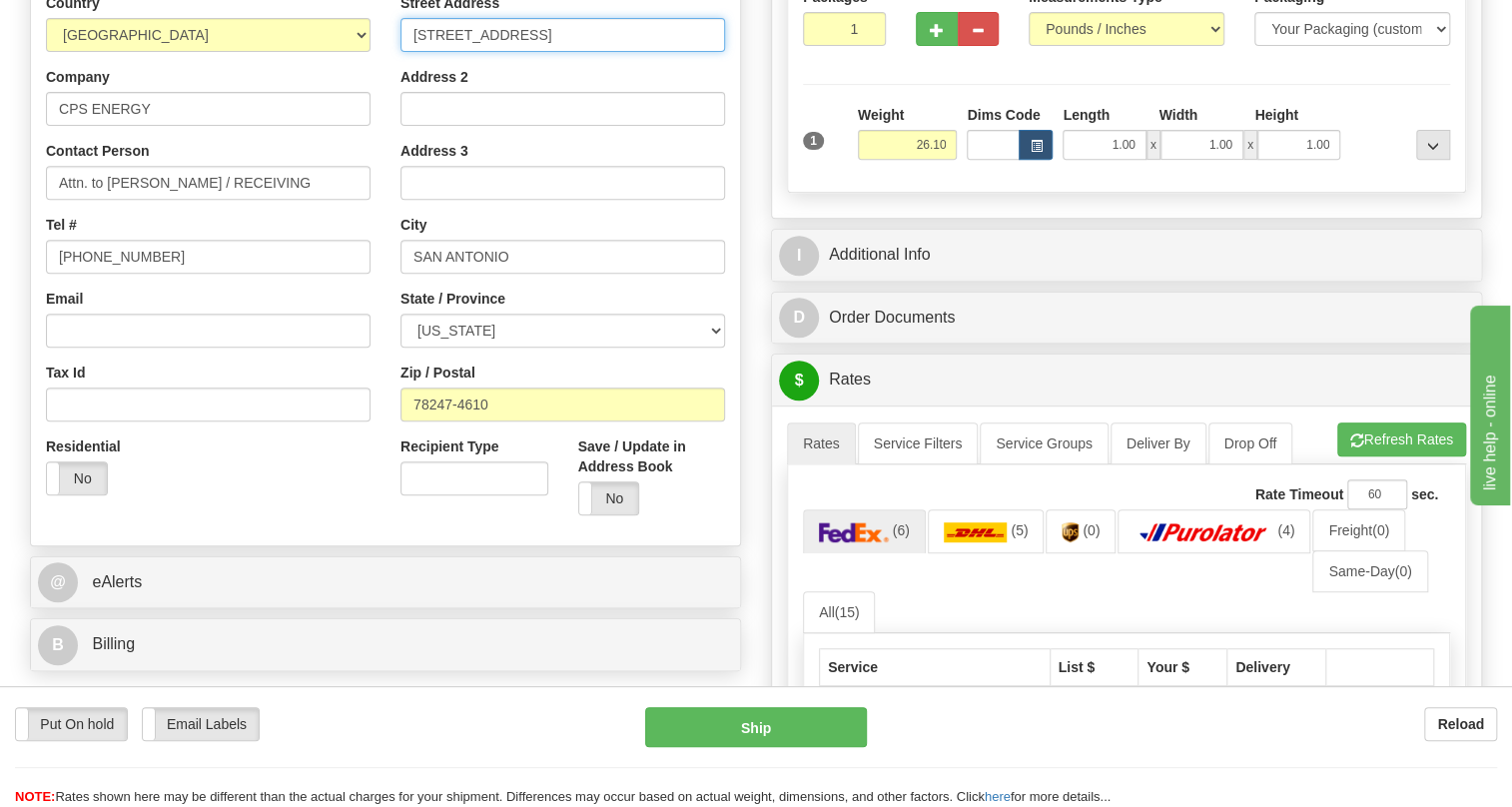
drag, startPoint x: 589, startPoint y: 77, endPoint x: 393, endPoint y: 80, distance: 195.7
click at [393, 80] on div "Street Address 17281 Green Mountain Rd Address 2 Address 3 City SAN ANTONIO Sta…" at bounding box center [562, 261] width 354 height 537
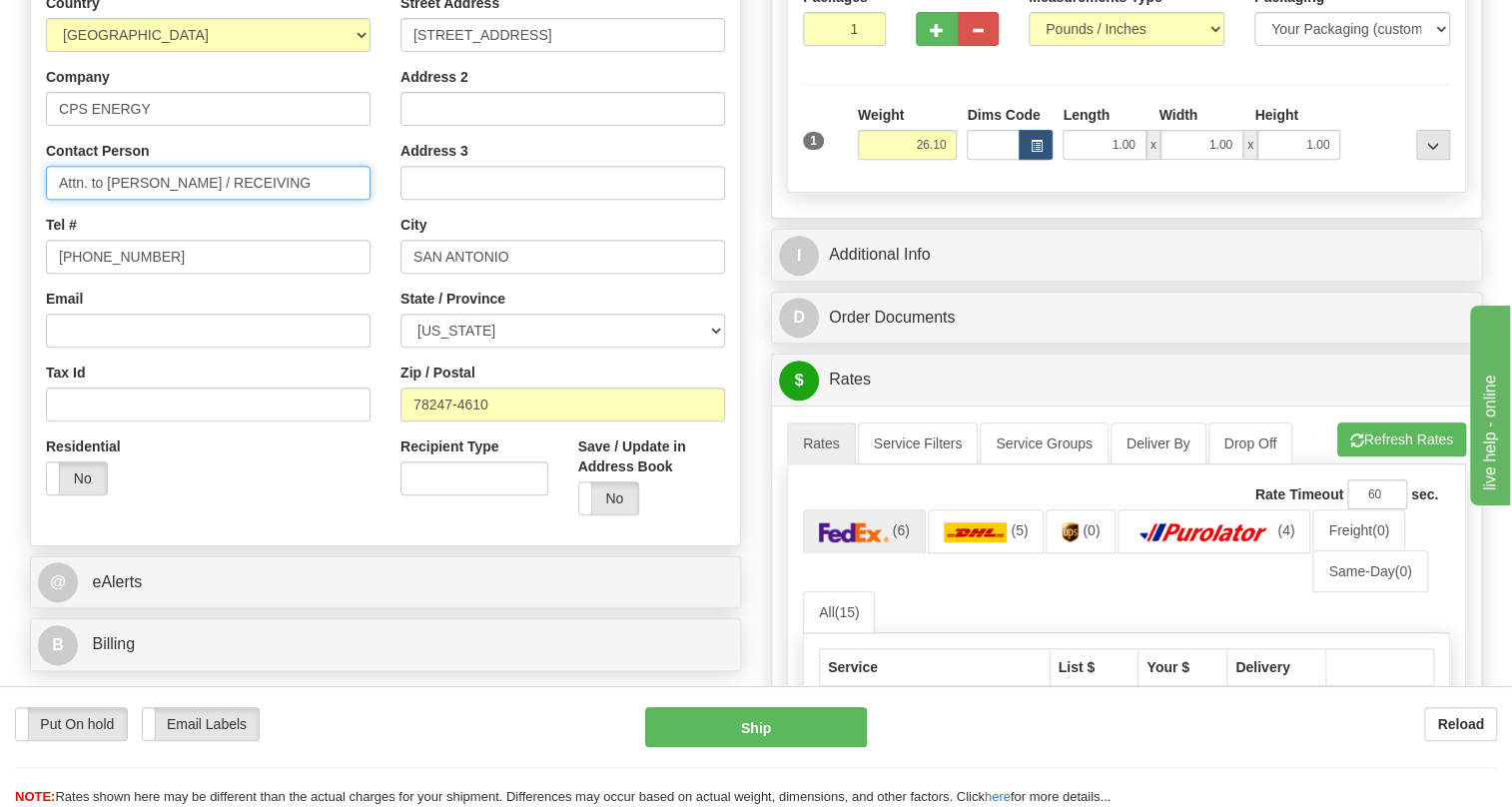
drag, startPoint x: 295, startPoint y: 228, endPoint x: 55, endPoint y: 228, distance: 239.6
click at [55, 200] on input "Attn. to [PERSON_NAME] / RECEIVING" at bounding box center [208, 183] width 325 height 34
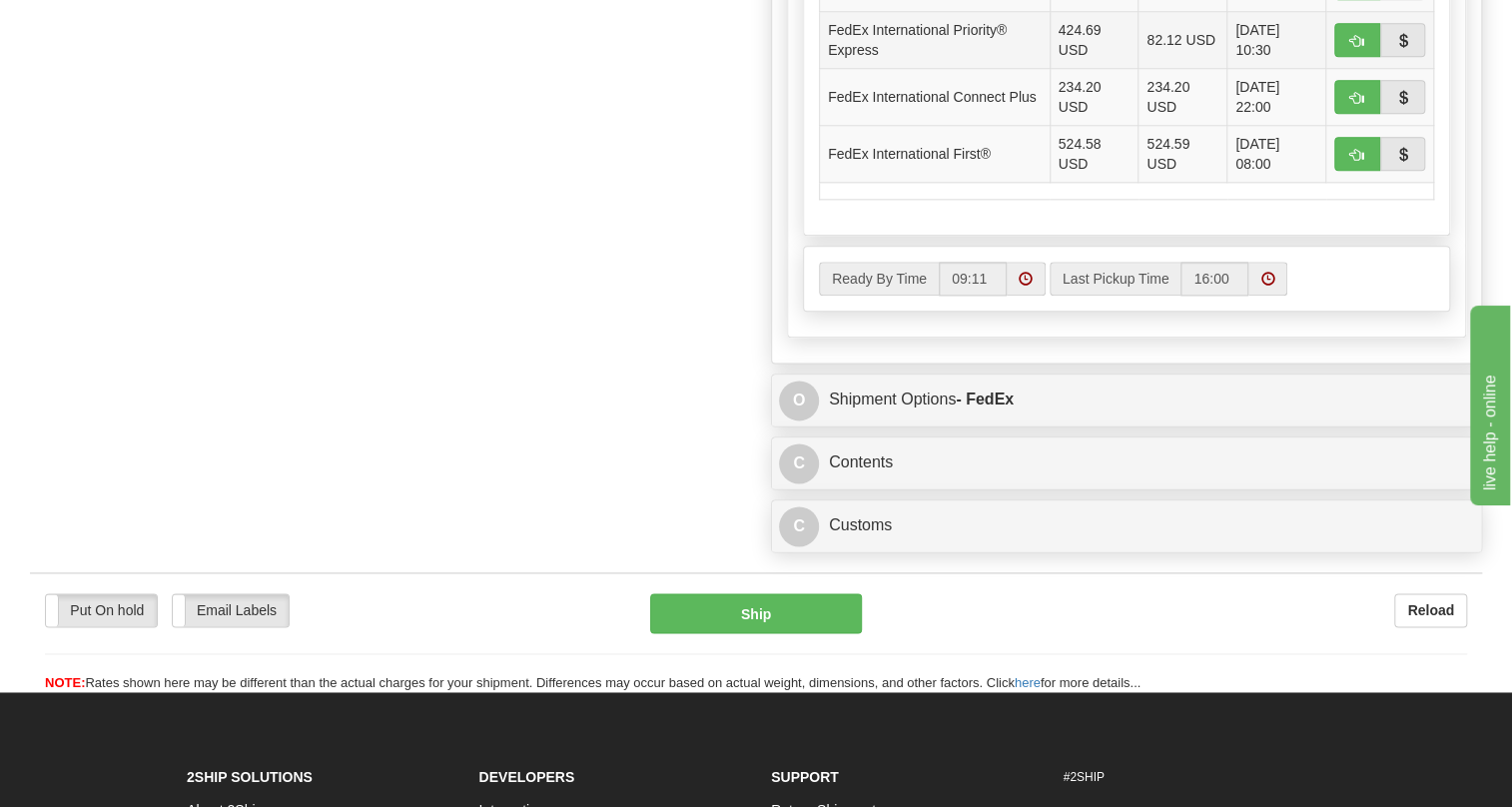
scroll to position [1270, 0]
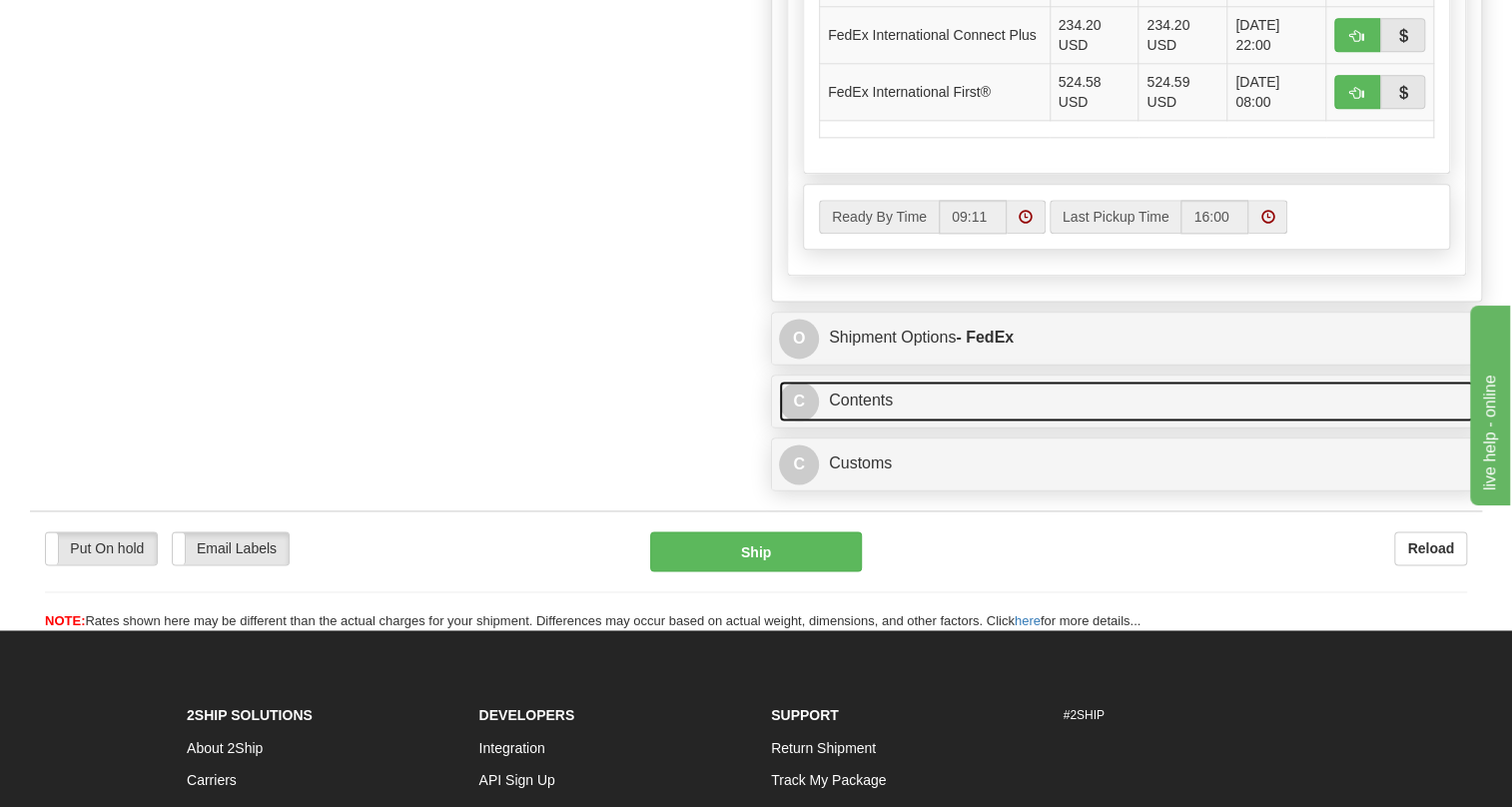
click at [872, 421] on link "C Contents" at bounding box center [1126, 400] width 695 height 41
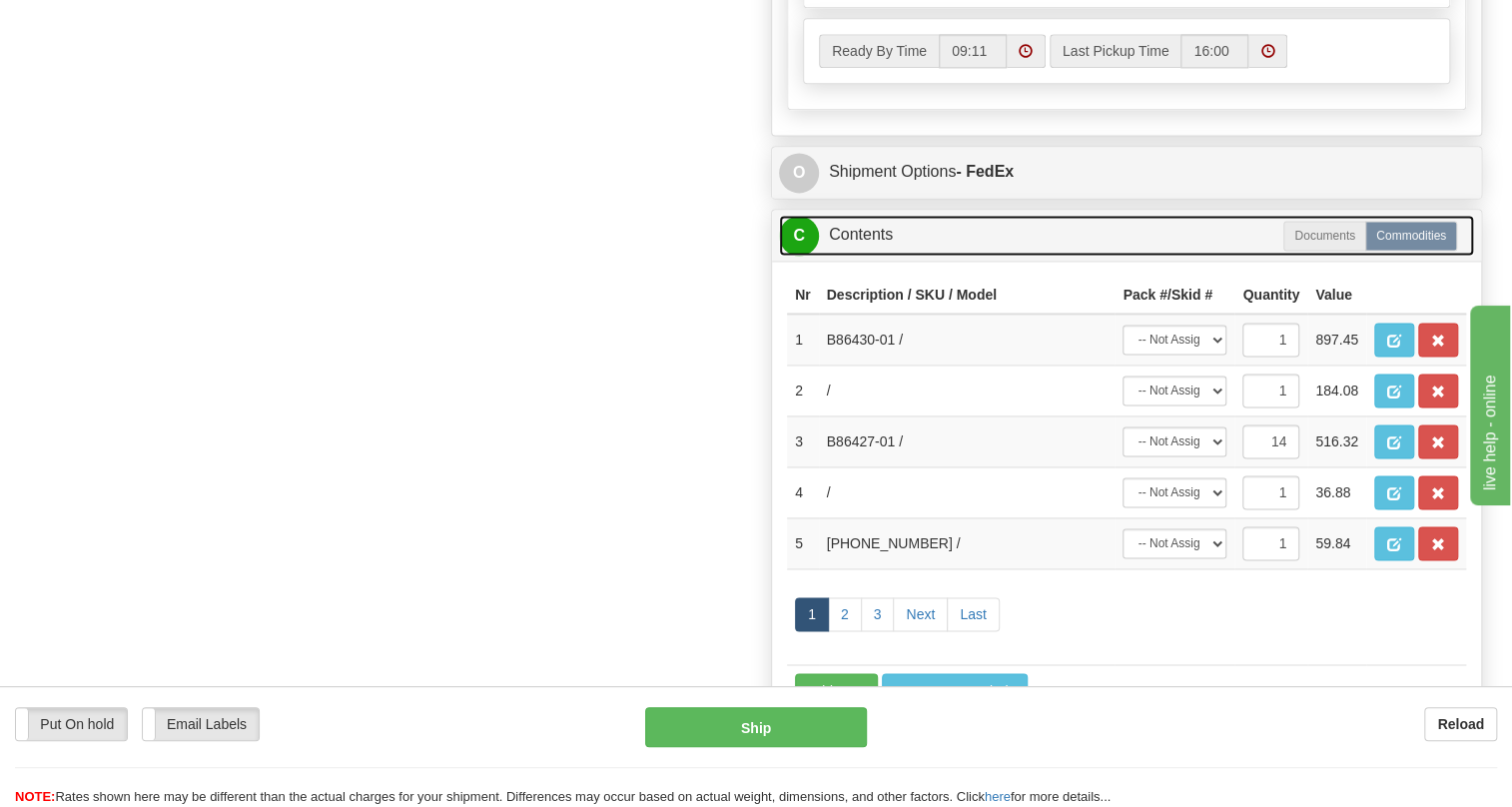
scroll to position [1452, 0]
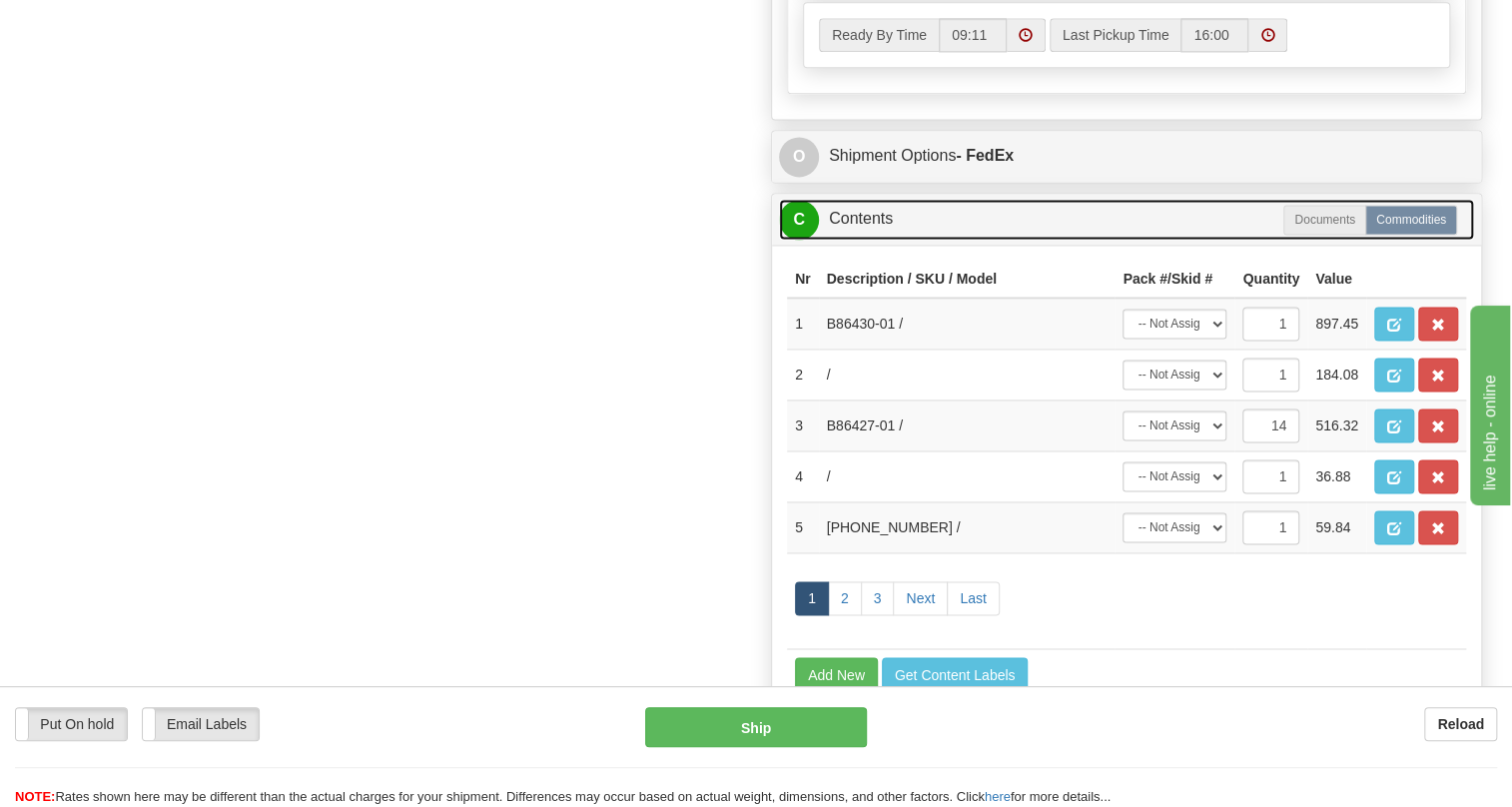
click at [874, 240] on link "C Contents" at bounding box center [1126, 219] width 695 height 41
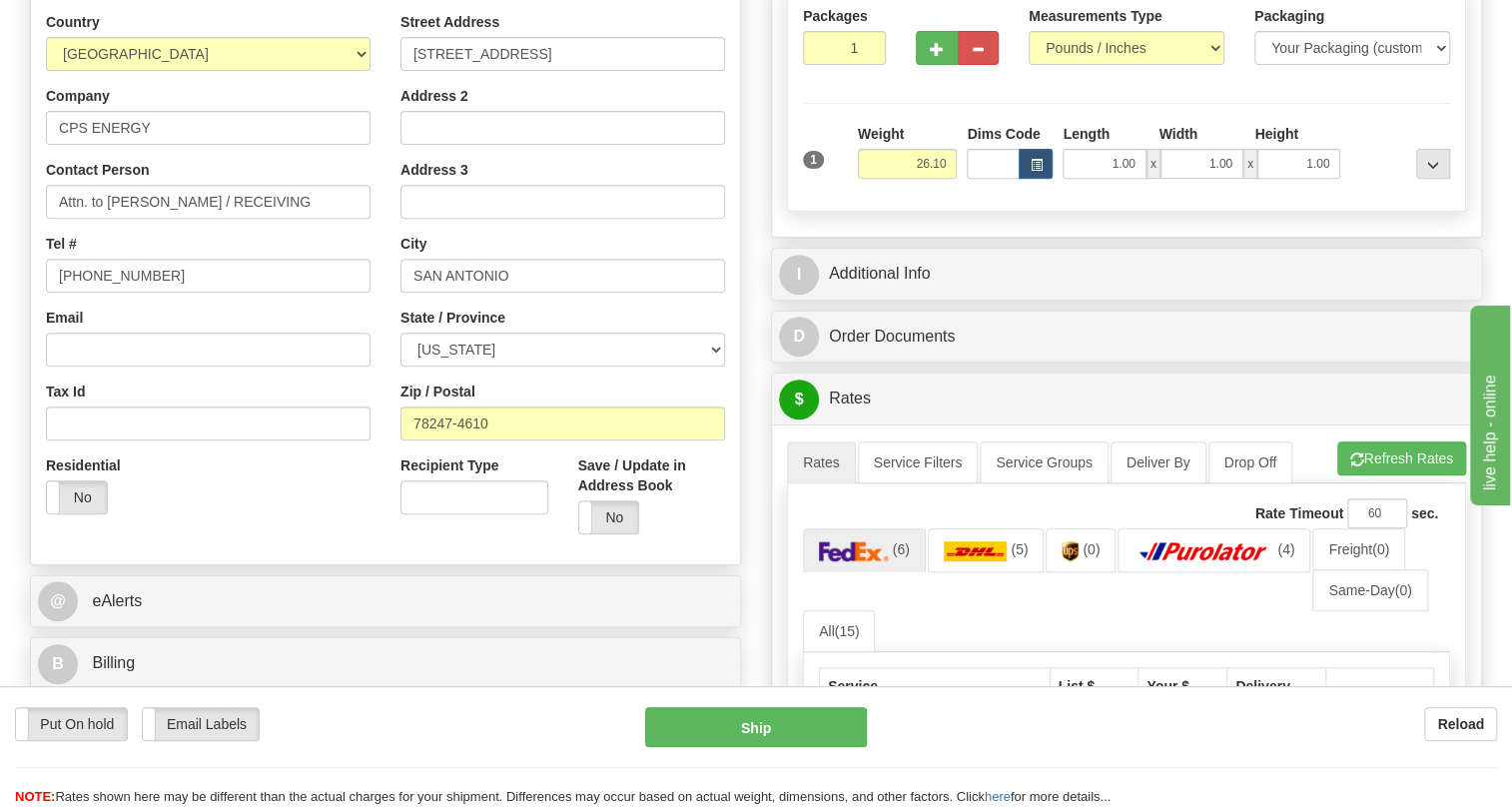
scroll to position [272, 0]
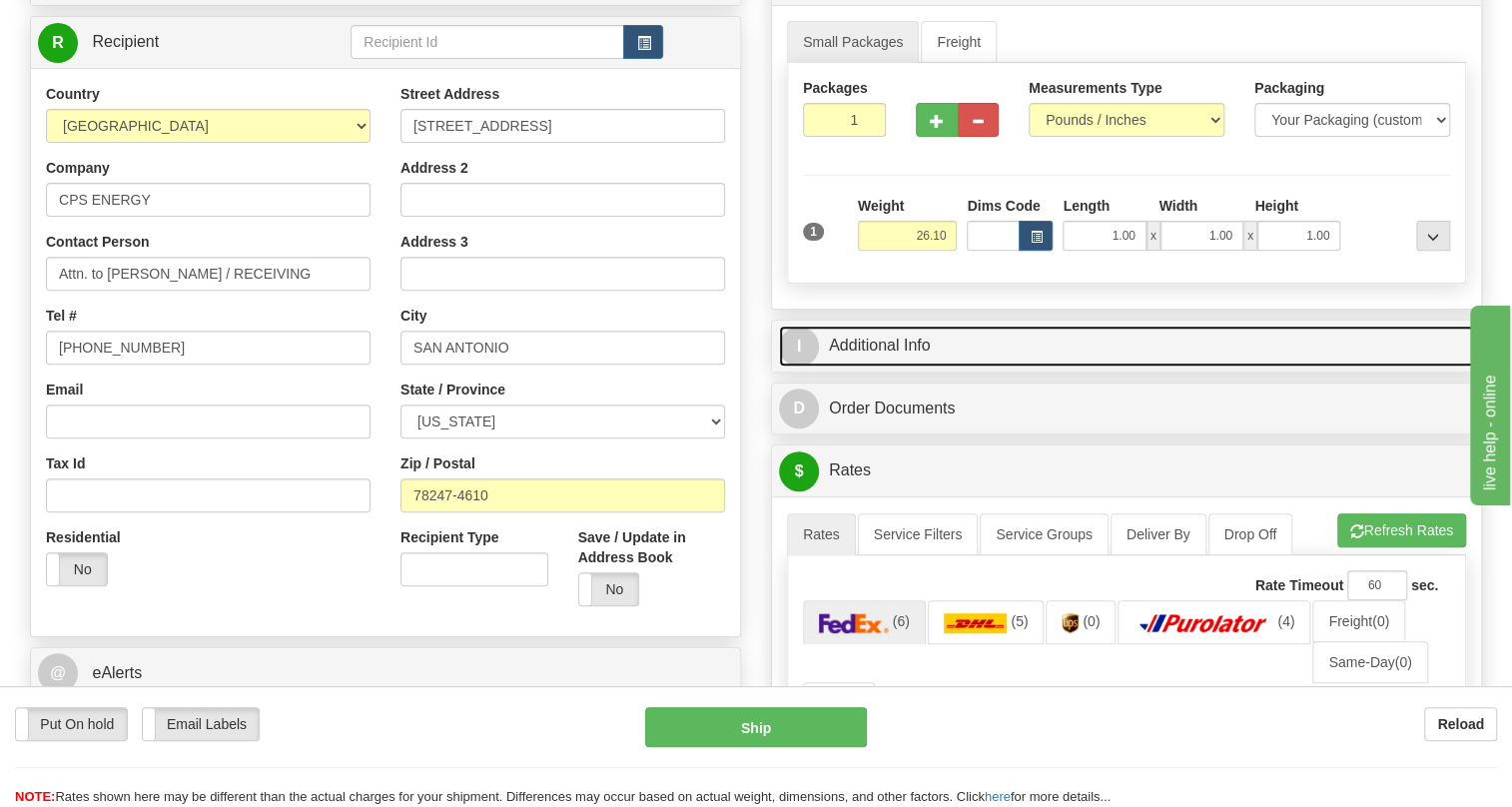
click at [893, 366] on link "I Additional Info" at bounding box center [1126, 346] width 695 height 41
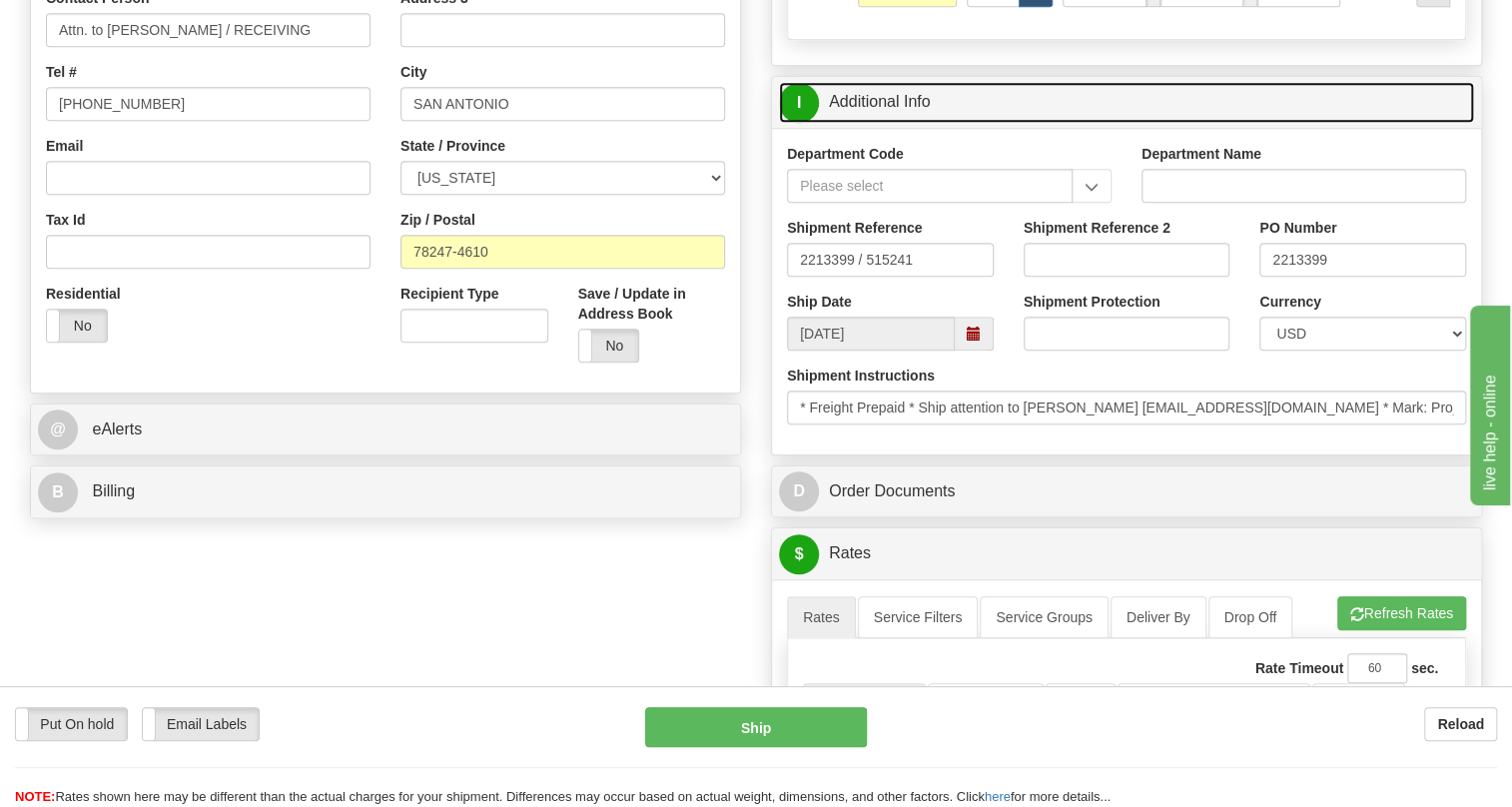
scroll to position [544, 0]
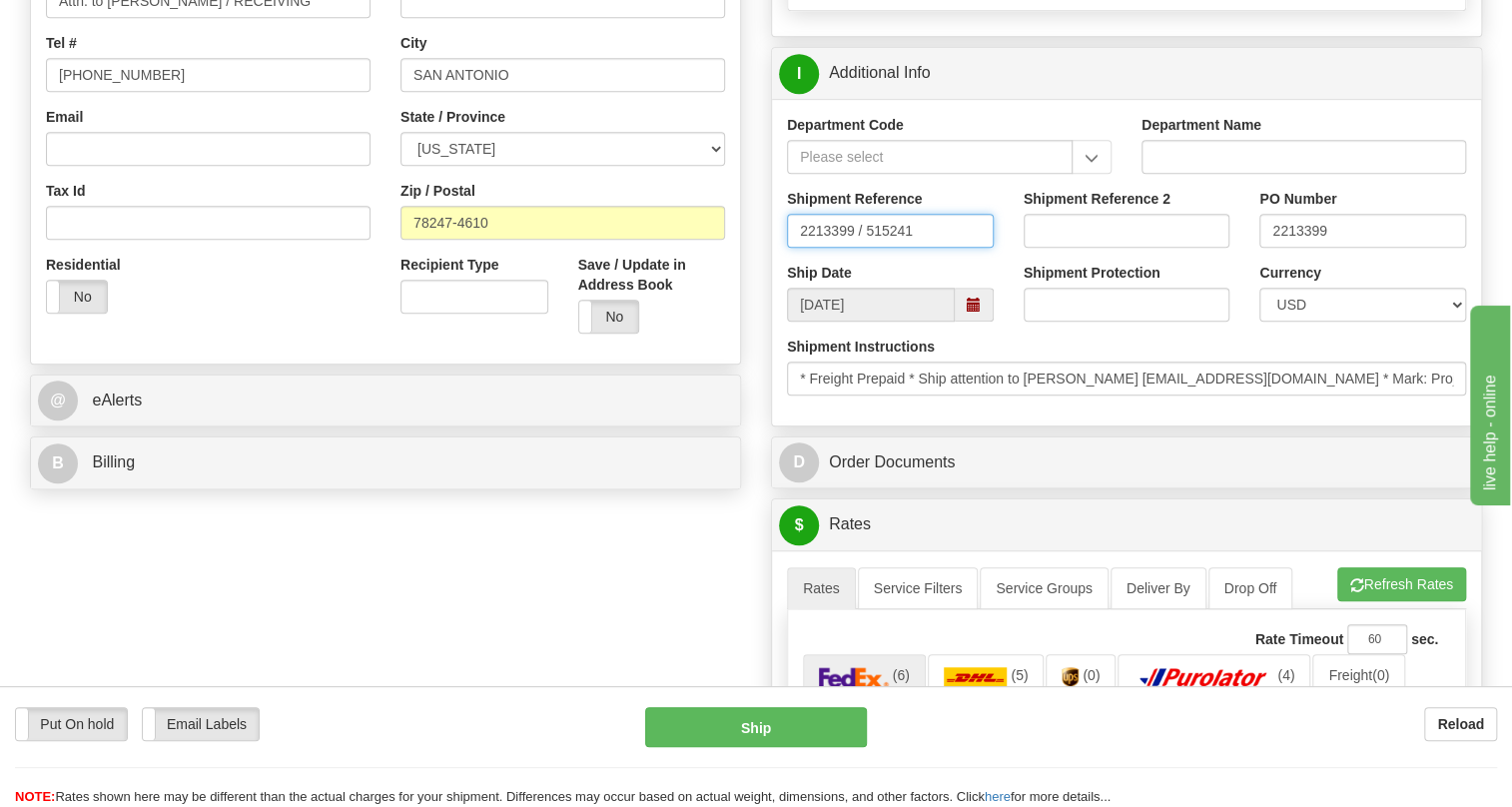
drag, startPoint x: 922, startPoint y: 275, endPoint x: 779, endPoint y: 271, distance: 142.8
click at [779, 263] on div "Shipment Reference 2213399 / 515241" at bounding box center [890, 226] width 237 height 74
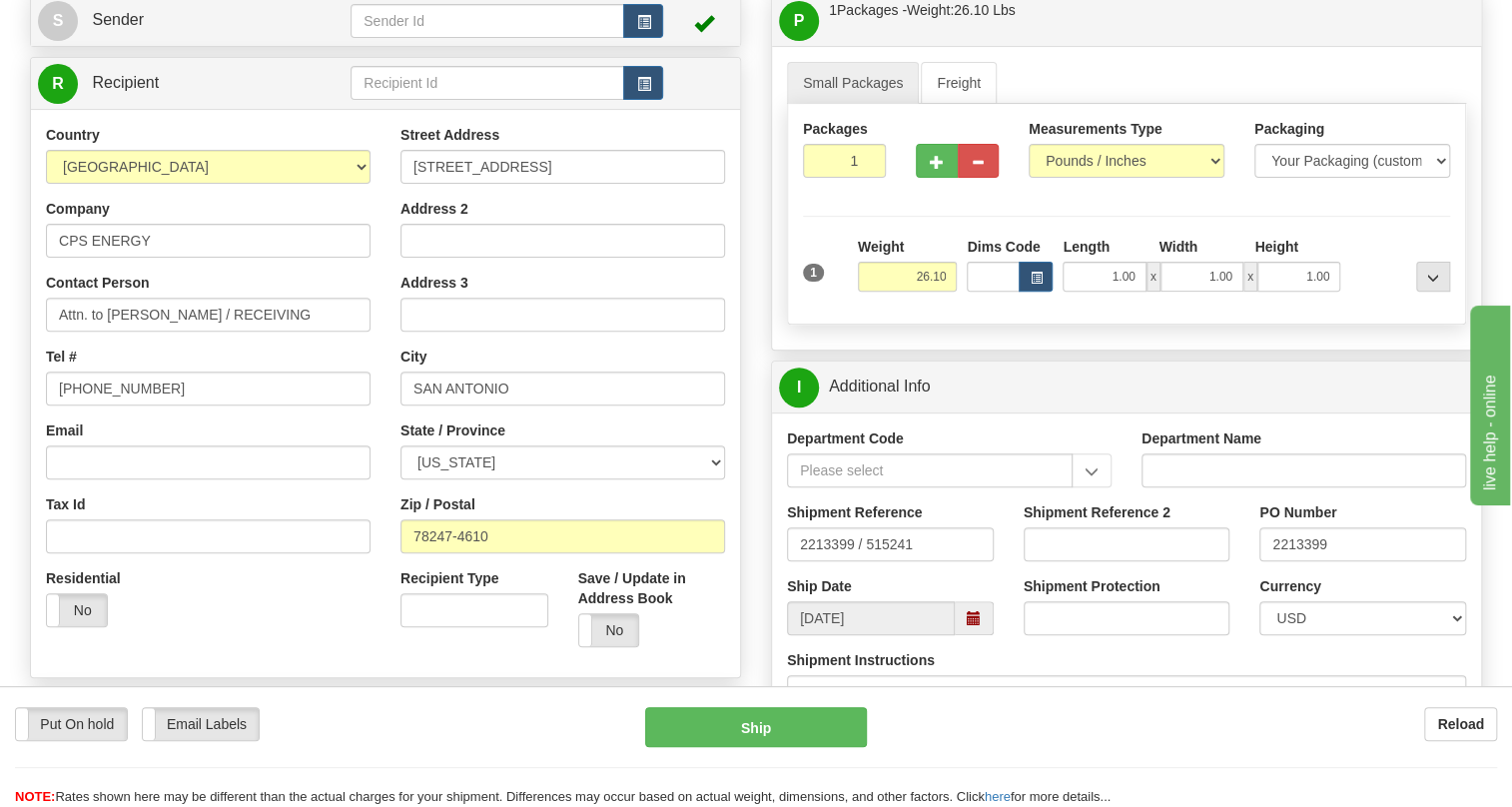
scroll to position [453, 0]
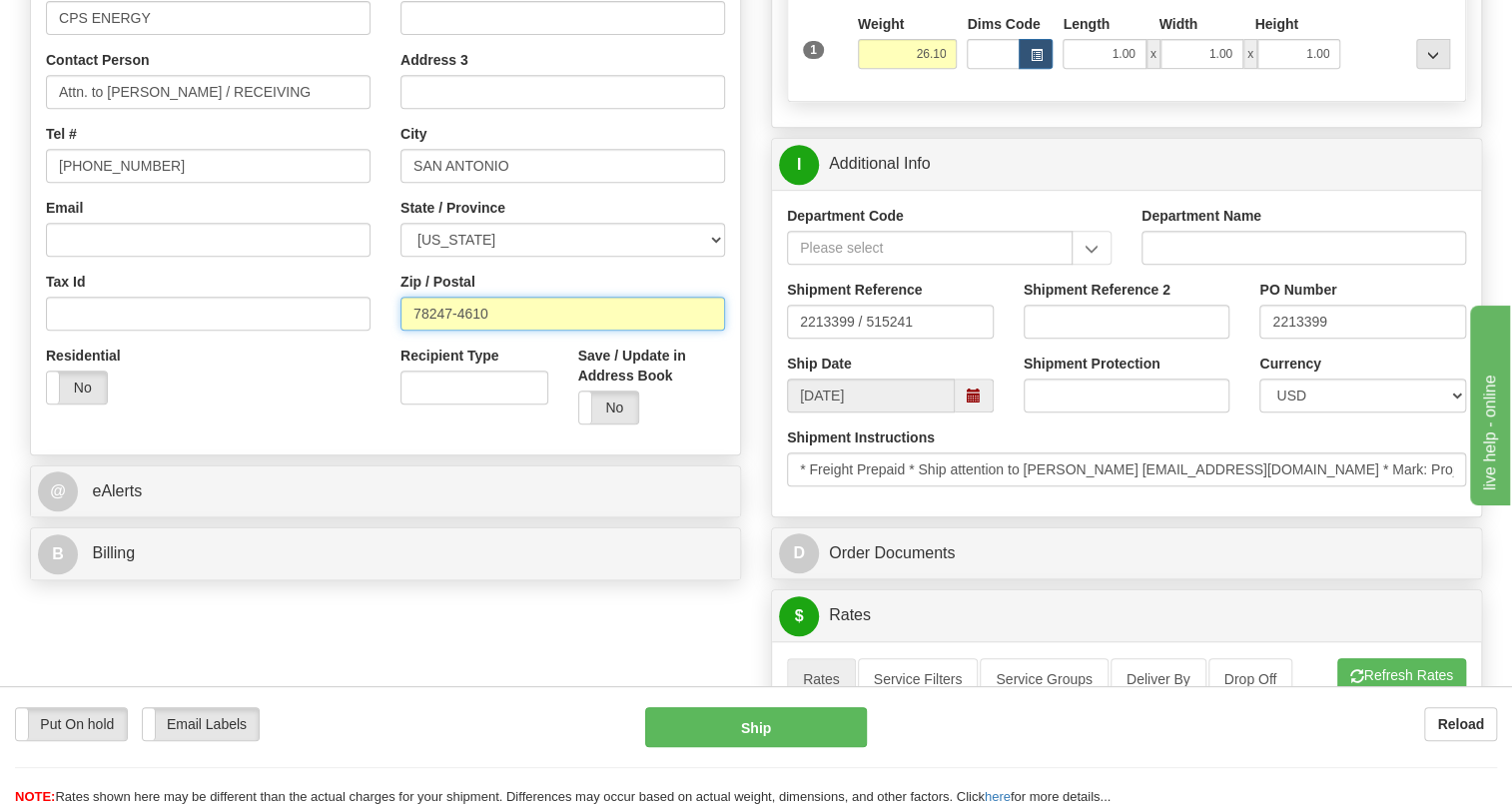
drag, startPoint x: 492, startPoint y: 359, endPoint x: 369, endPoint y: 362, distance: 122.9
click at [369, 362] on div "Country [GEOGRAPHIC_DATA] [GEOGRAPHIC_DATA] [GEOGRAPHIC_DATA] [GEOGRAPHIC_DATA]…" at bounding box center [385, 170] width 709 height 537
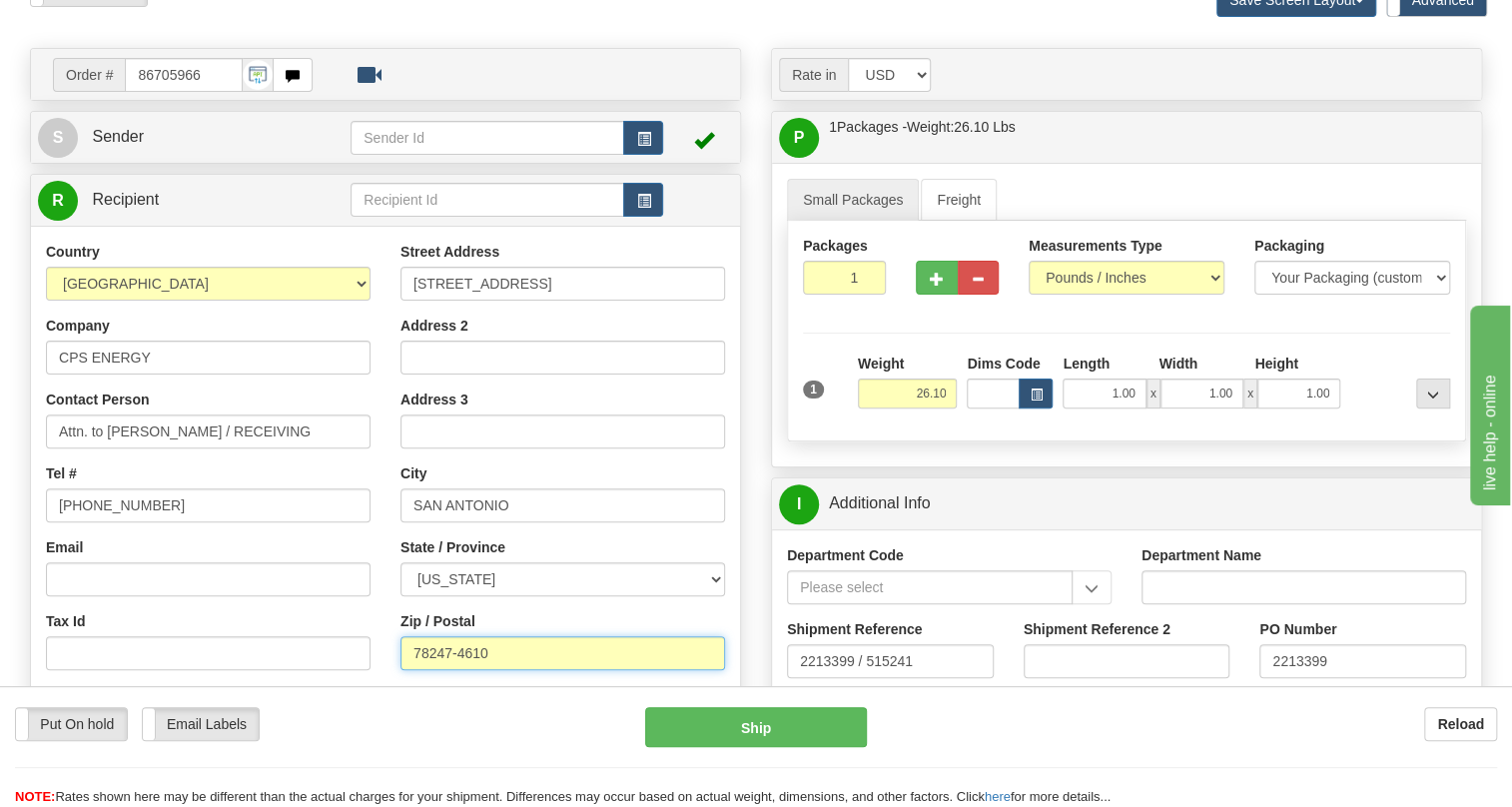
scroll to position [0, 0]
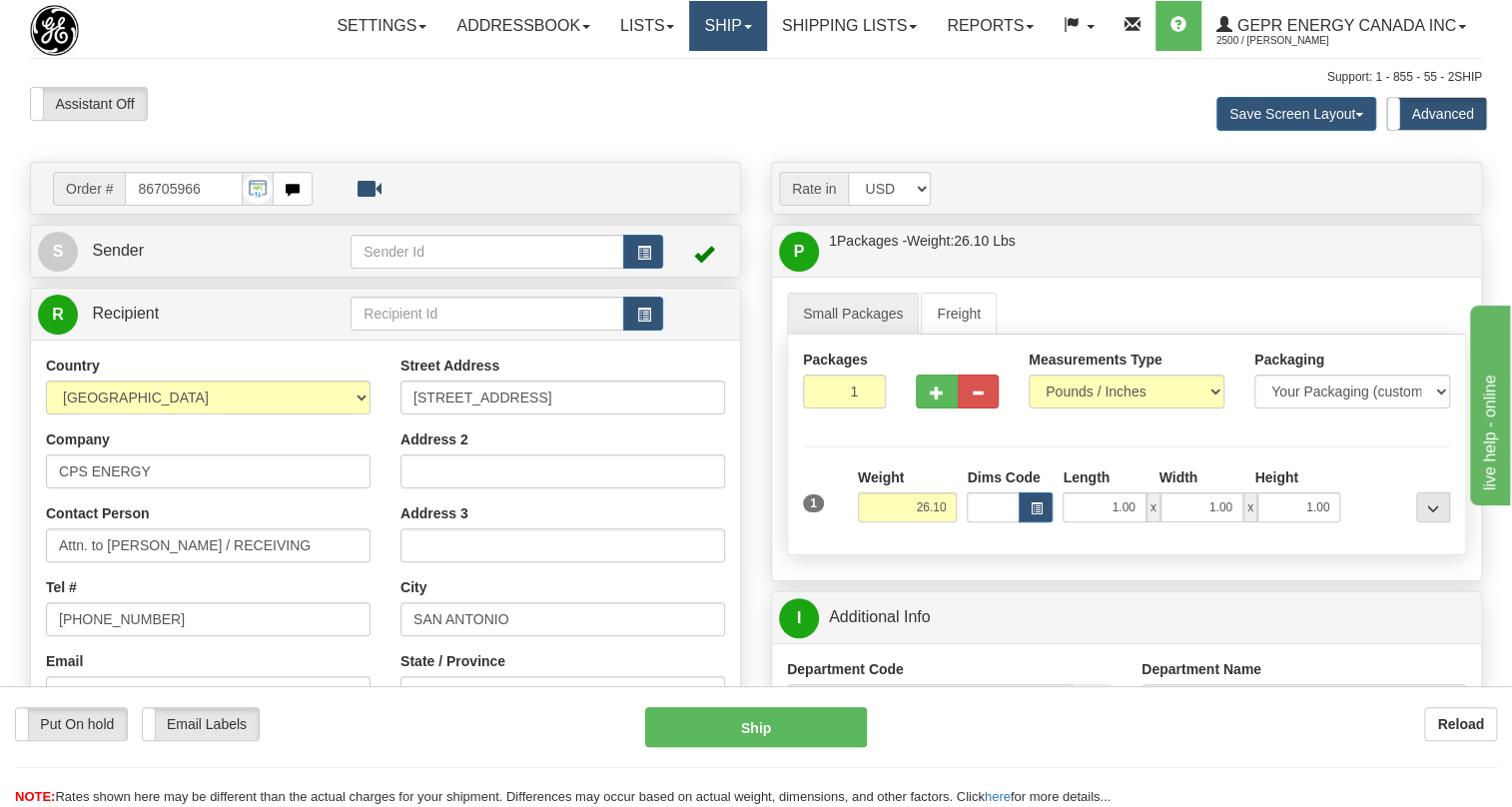
click at [744, 25] on span at bounding box center [748, 27] width 8 height 4
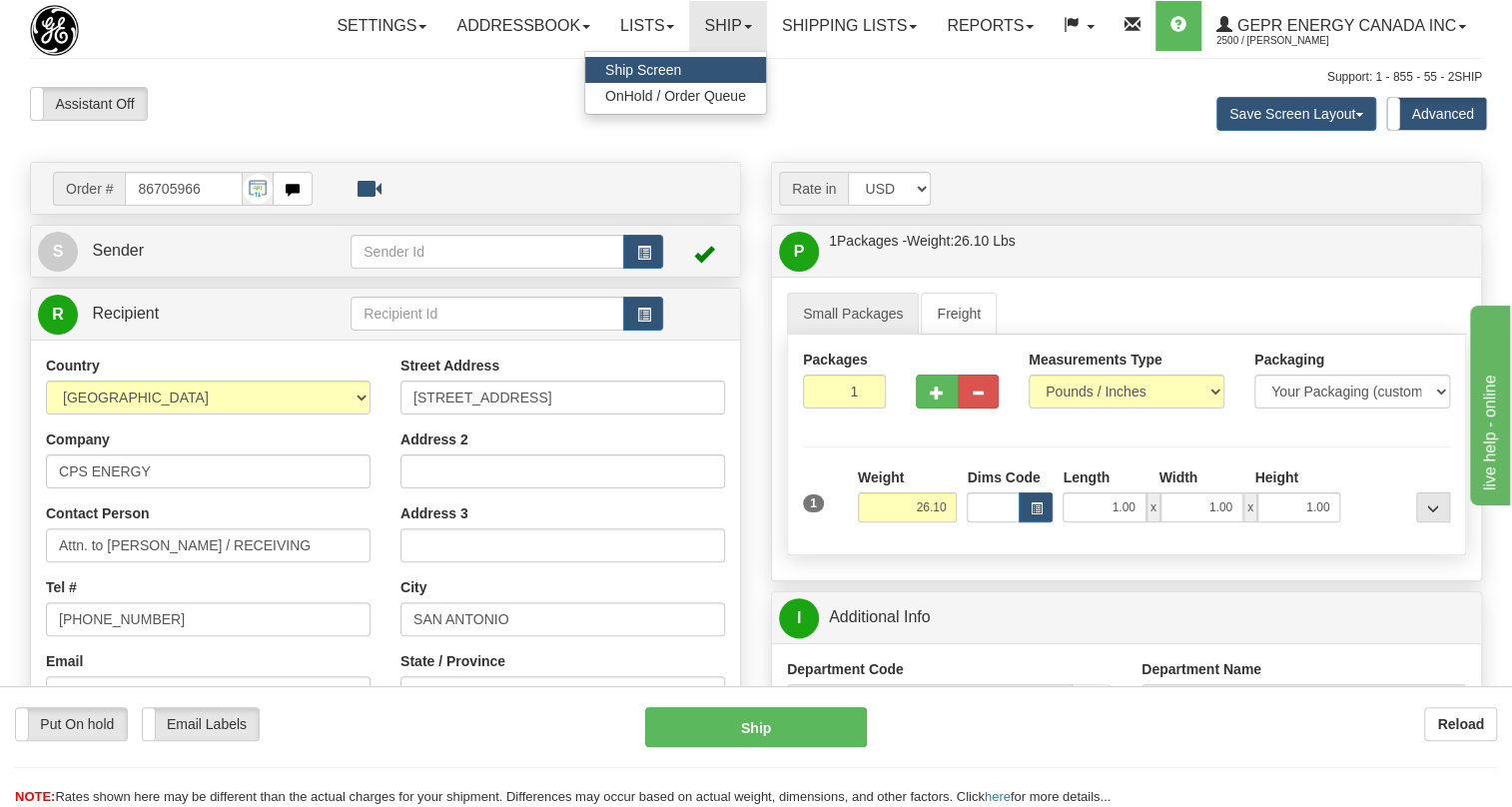
click at [646, 69] on span "Ship Screen" at bounding box center [643, 70] width 76 height 16
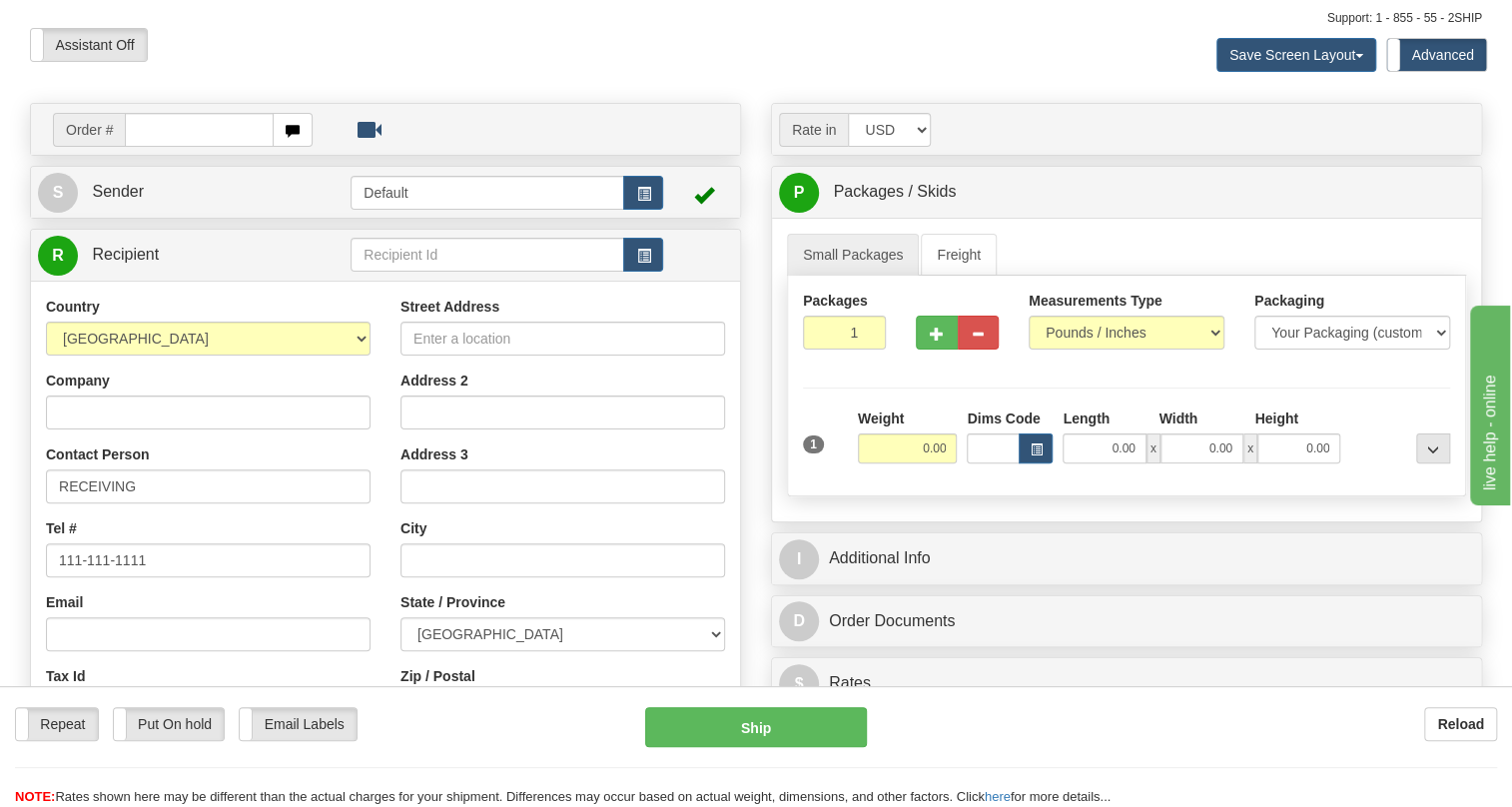
scroll to position [90, 0]
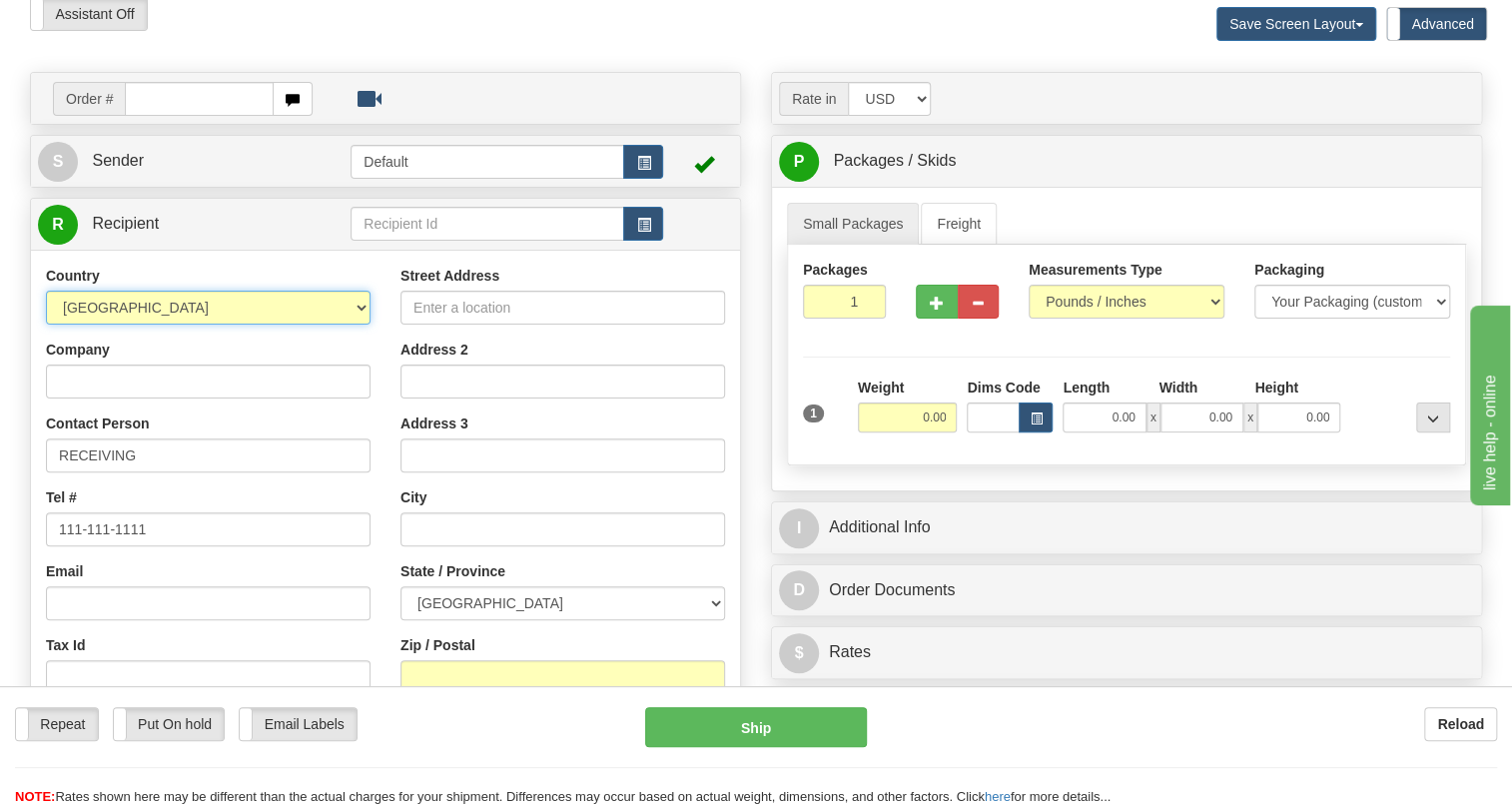
click at [361, 325] on select "[GEOGRAPHIC_DATA] [GEOGRAPHIC_DATA] [GEOGRAPHIC_DATA] [GEOGRAPHIC_DATA] [US_STA…" at bounding box center [208, 308] width 325 height 34
select select "US"
click at [46, 325] on select "[GEOGRAPHIC_DATA] [GEOGRAPHIC_DATA] [GEOGRAPHIC_DATA] [GEOGRAPHIC_DATA] [US_STA…" at bounding box center [208, 308] width 325 height 34
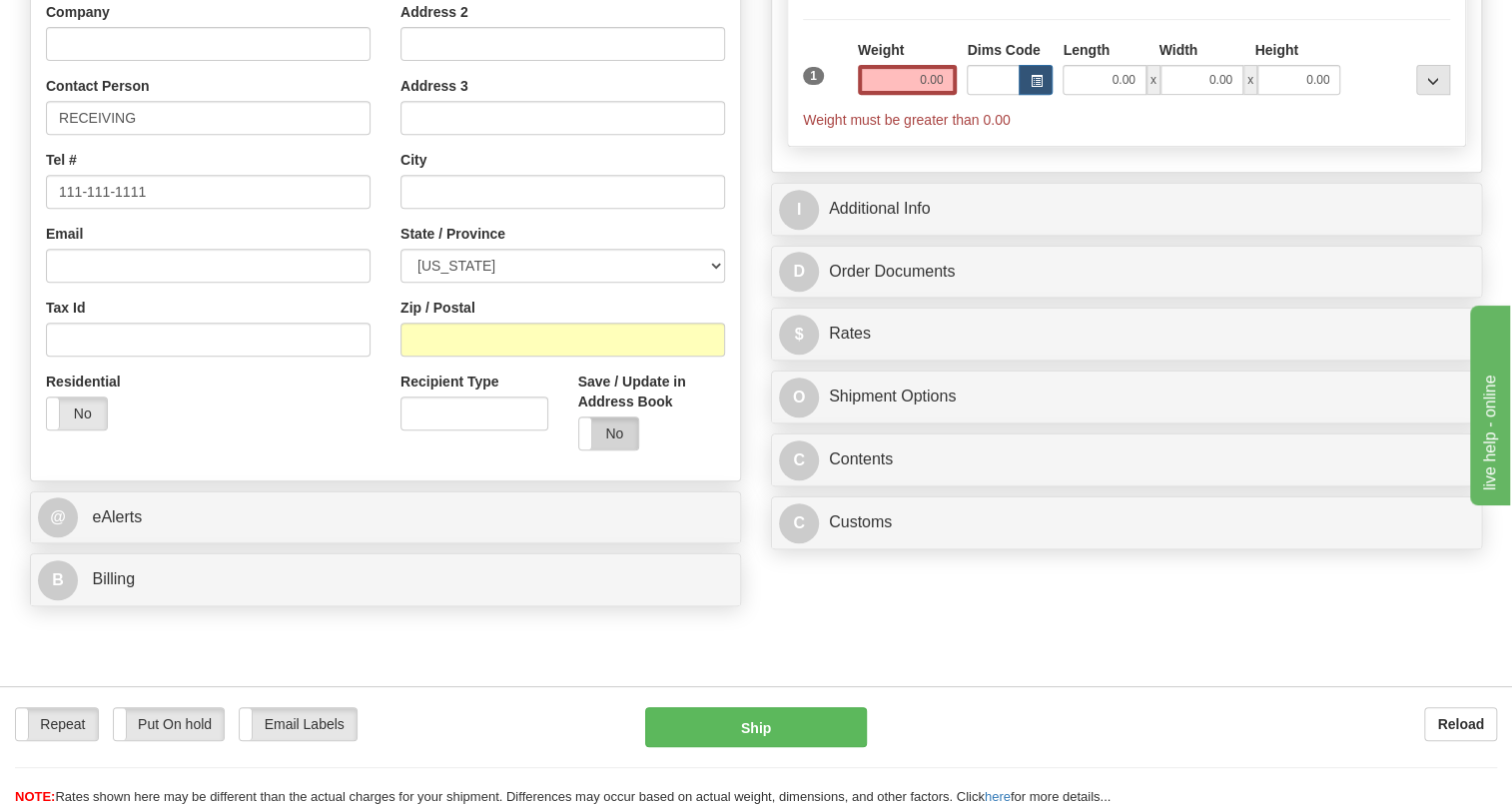
scroll to position [453, 0]
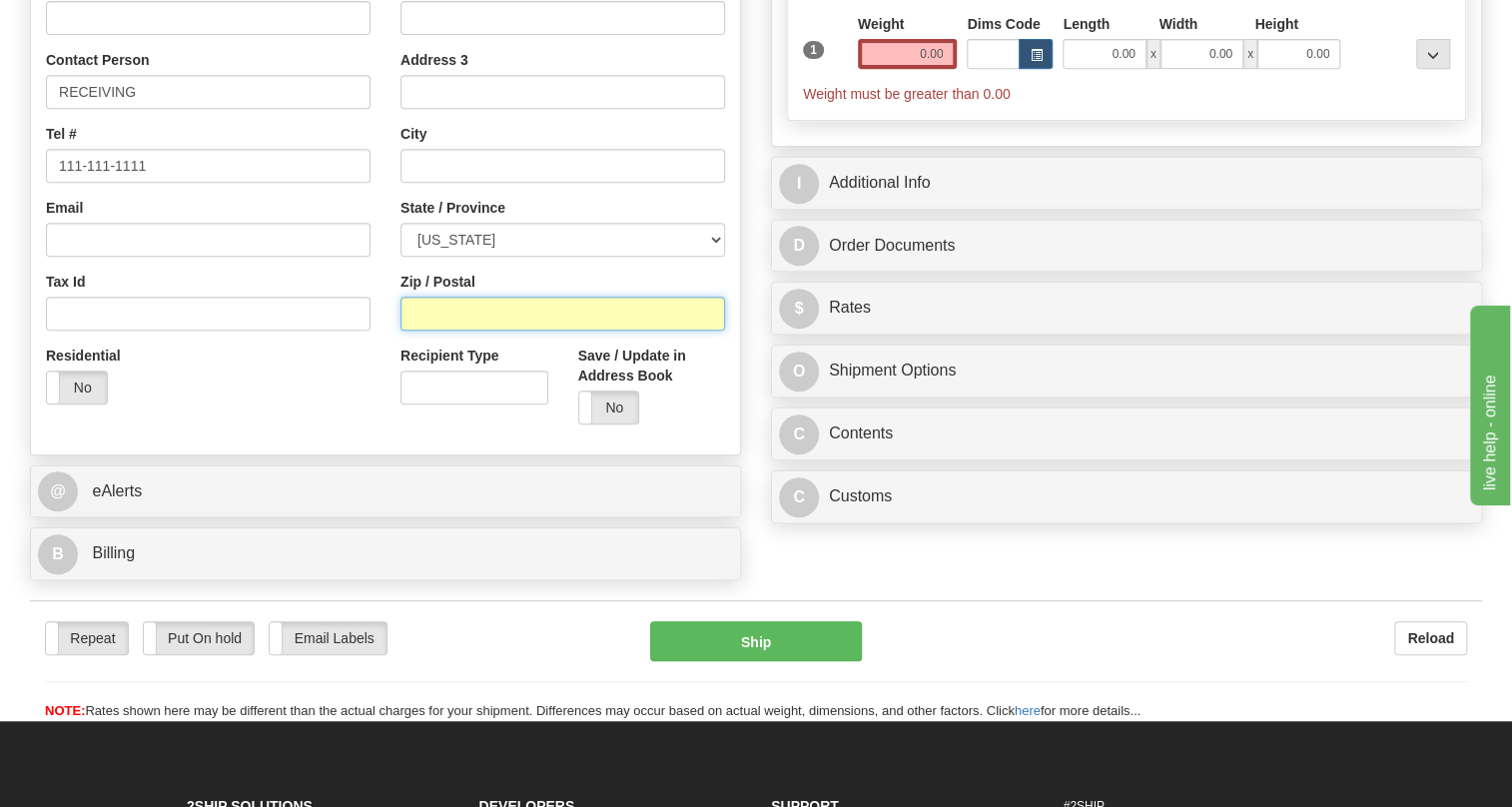
click at [428, 331] on input "Zip / Postal" at bounding box center [562, 314] width 325 height 34
paste input "78247-4610"
type input "78247-4610"
click at [374, 419] on div "Residential Yes No" at bounding box center [208, 382] width 354 height 74
type input "SAN ANTONIO"
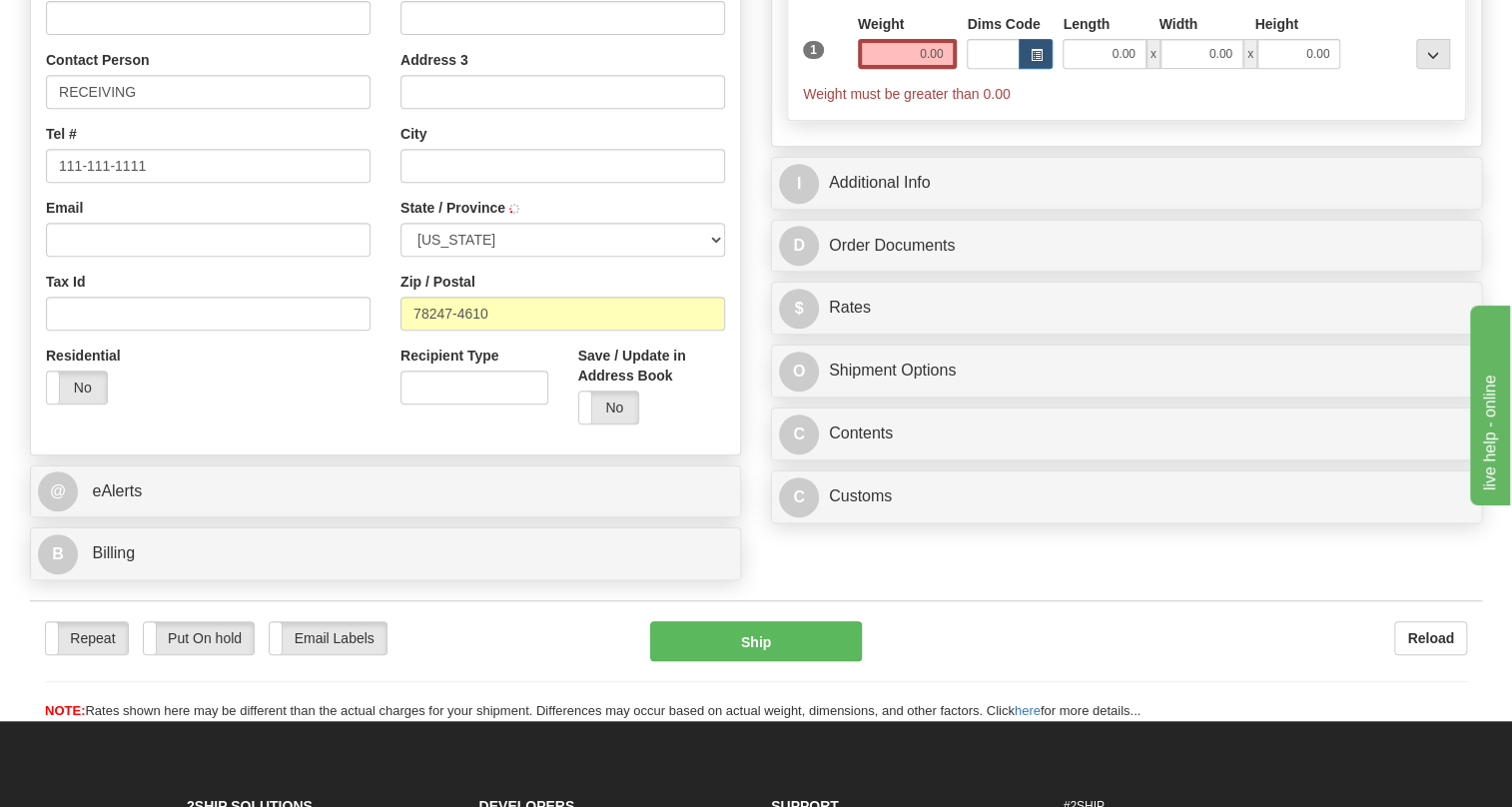
select select "[GEOGRAPHIC_DATA]"
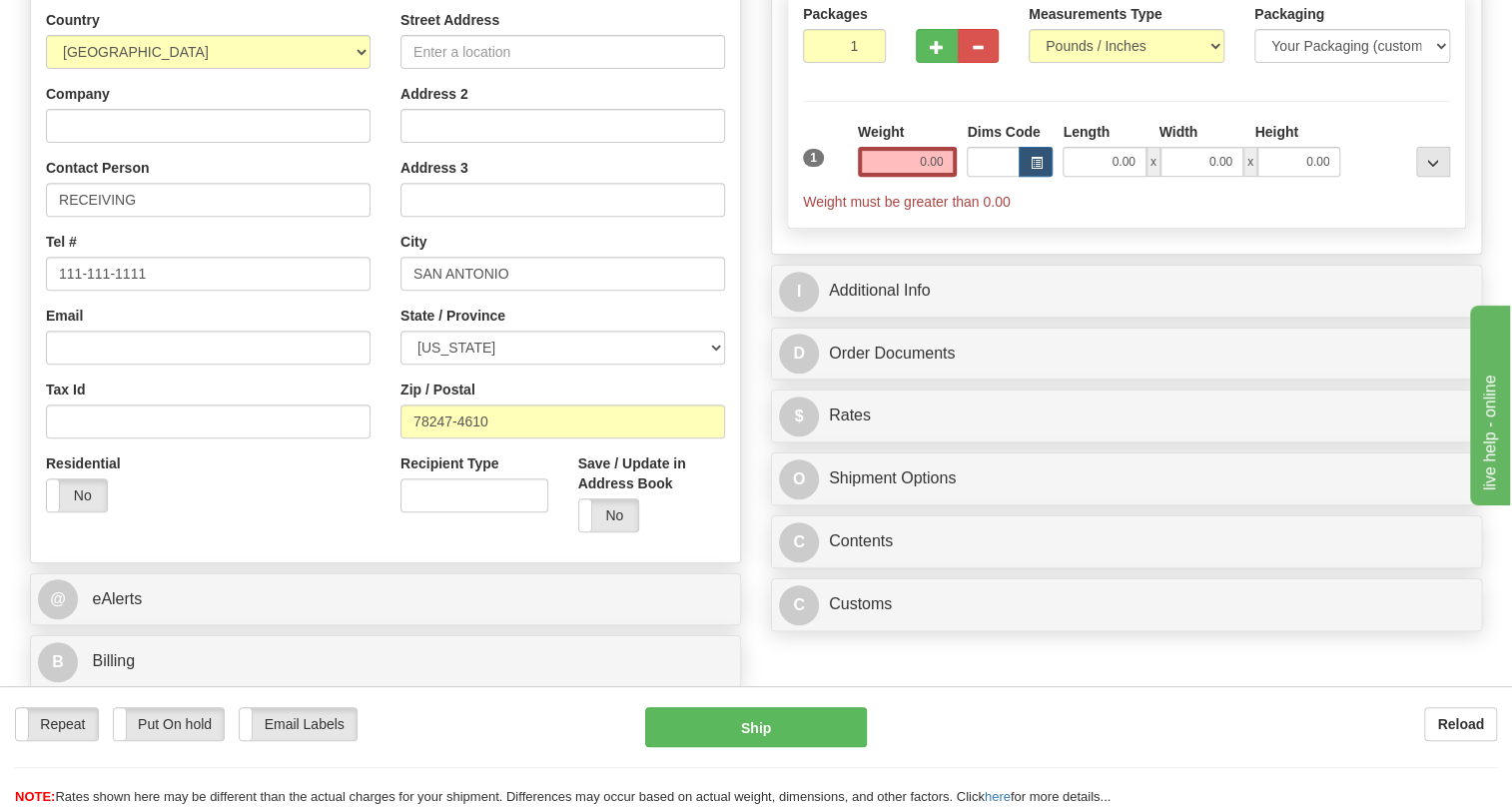
scroll to position [181, 0]
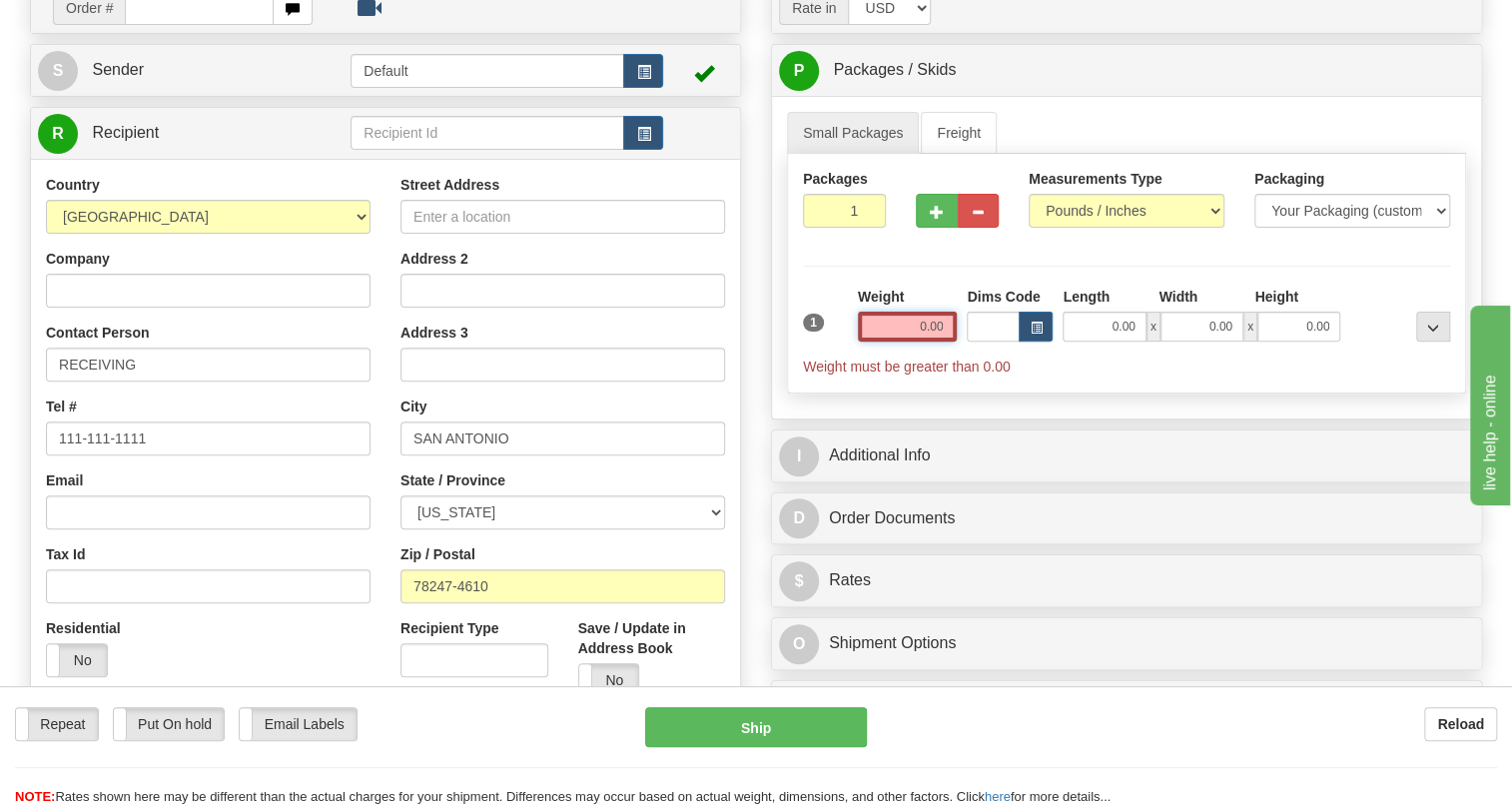
click at [911, 341] on input "0.00" at bounding box center [908, 327] width 100 height 30
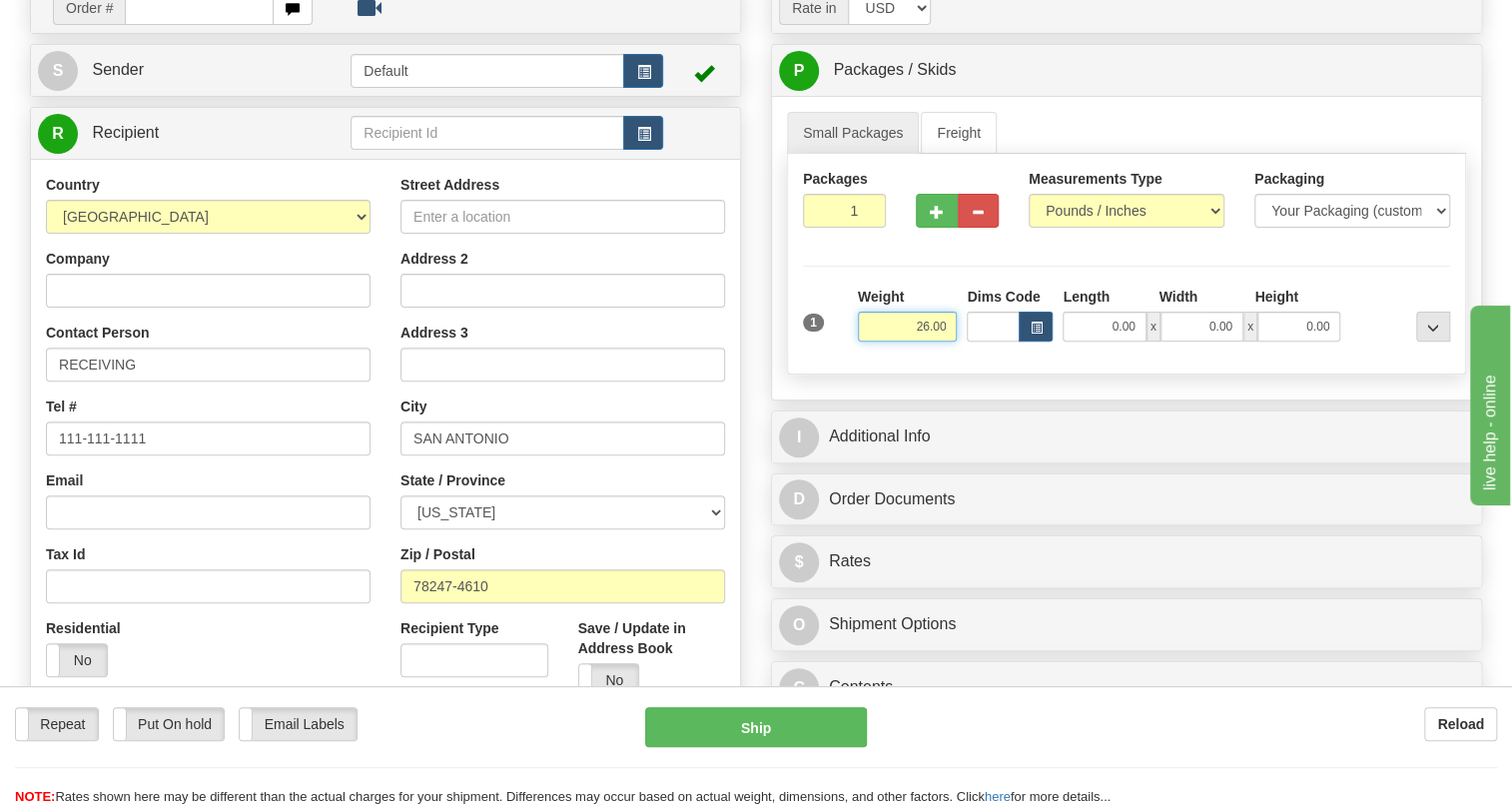
type input "26.00"
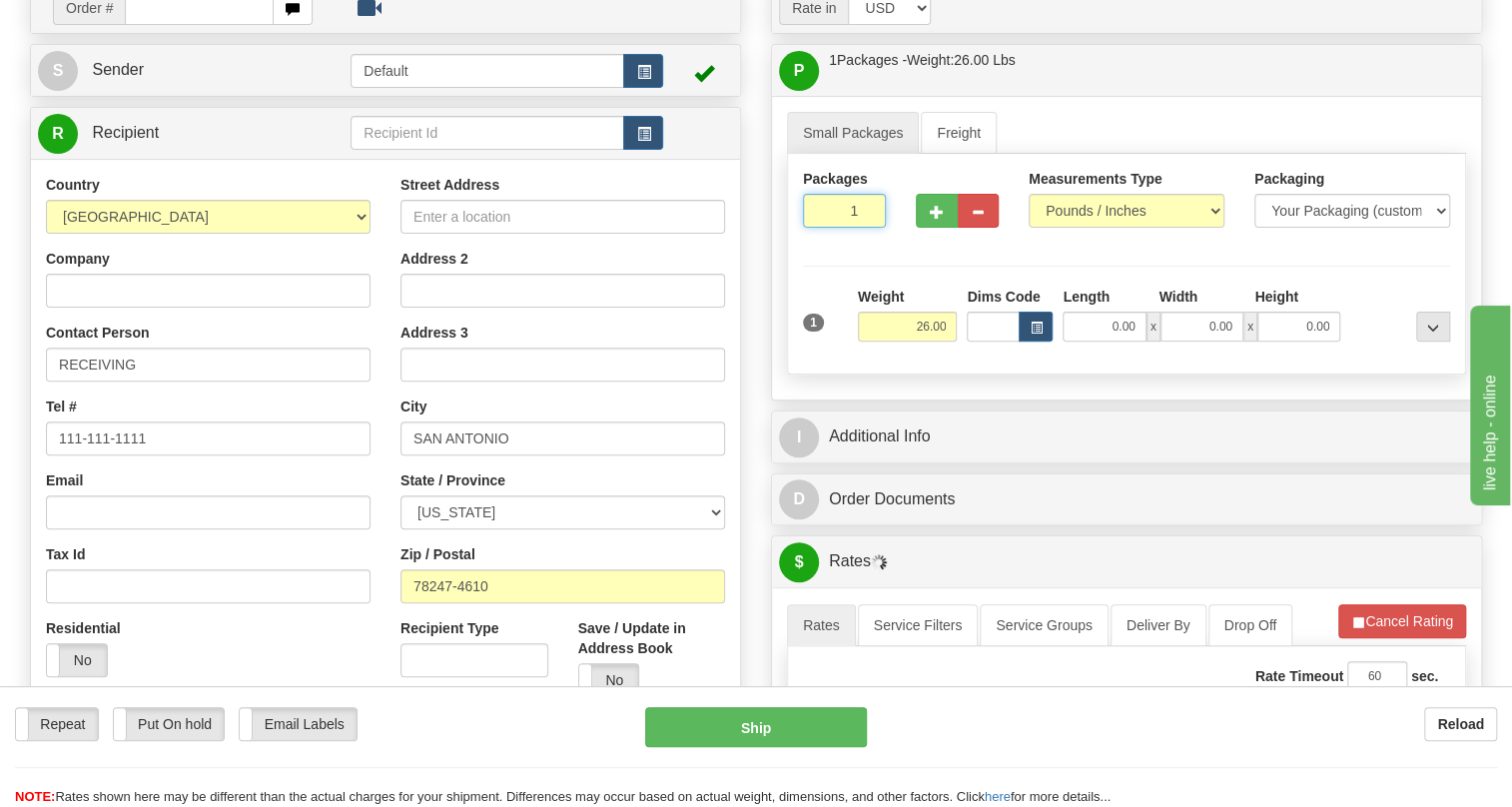
click at [844, 228] on input "1" at bounding box center [844, 211] width 83 height 34
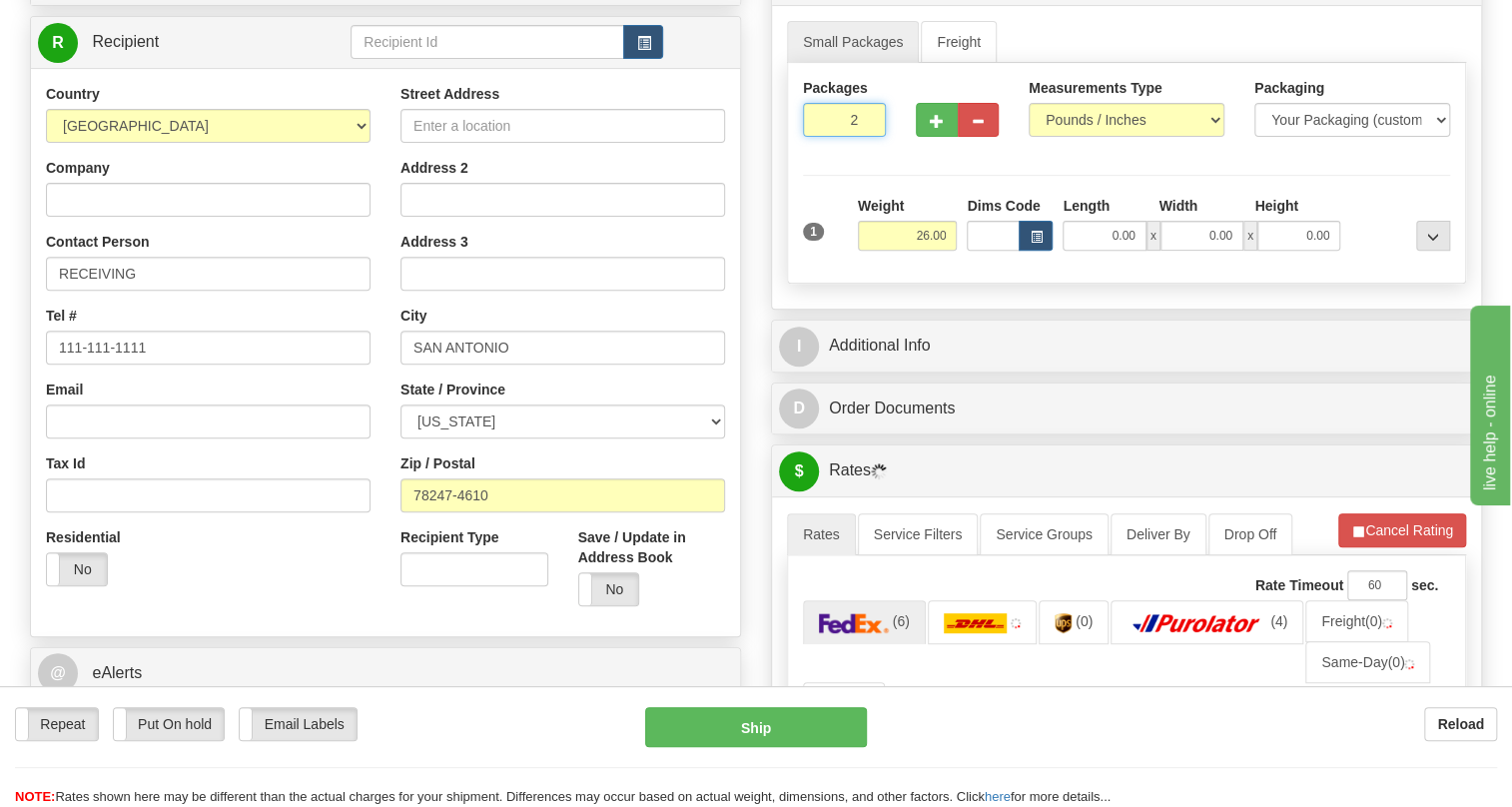
type input "2"
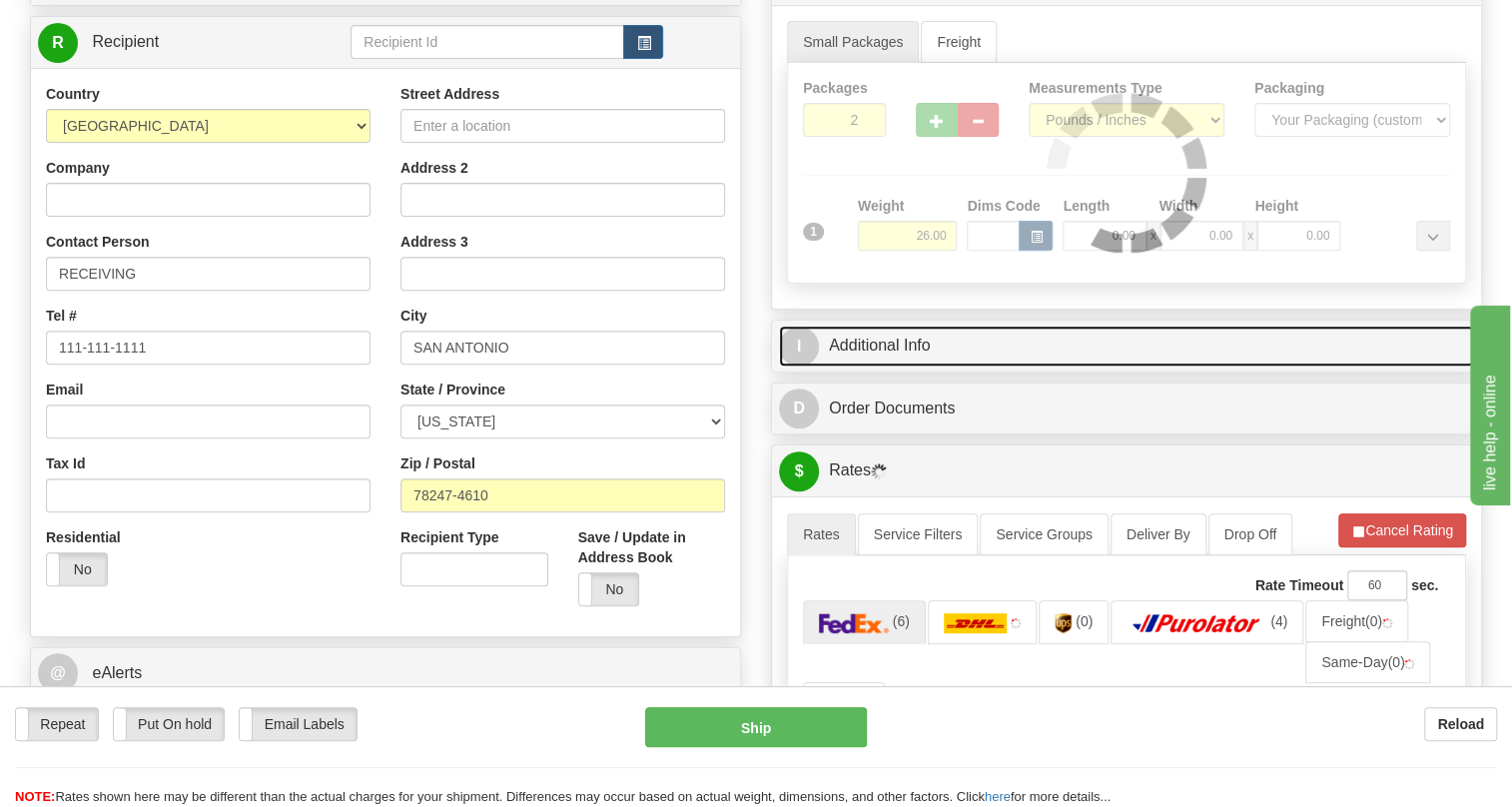
drag, startPoint x: 908, startPoint y: 388, endPoint x: 886, endPoint y: 403, distance: 26.6
click at [908, 366] on link "I Additional Info" at bounding box center [1126, 346] width 695 height 41
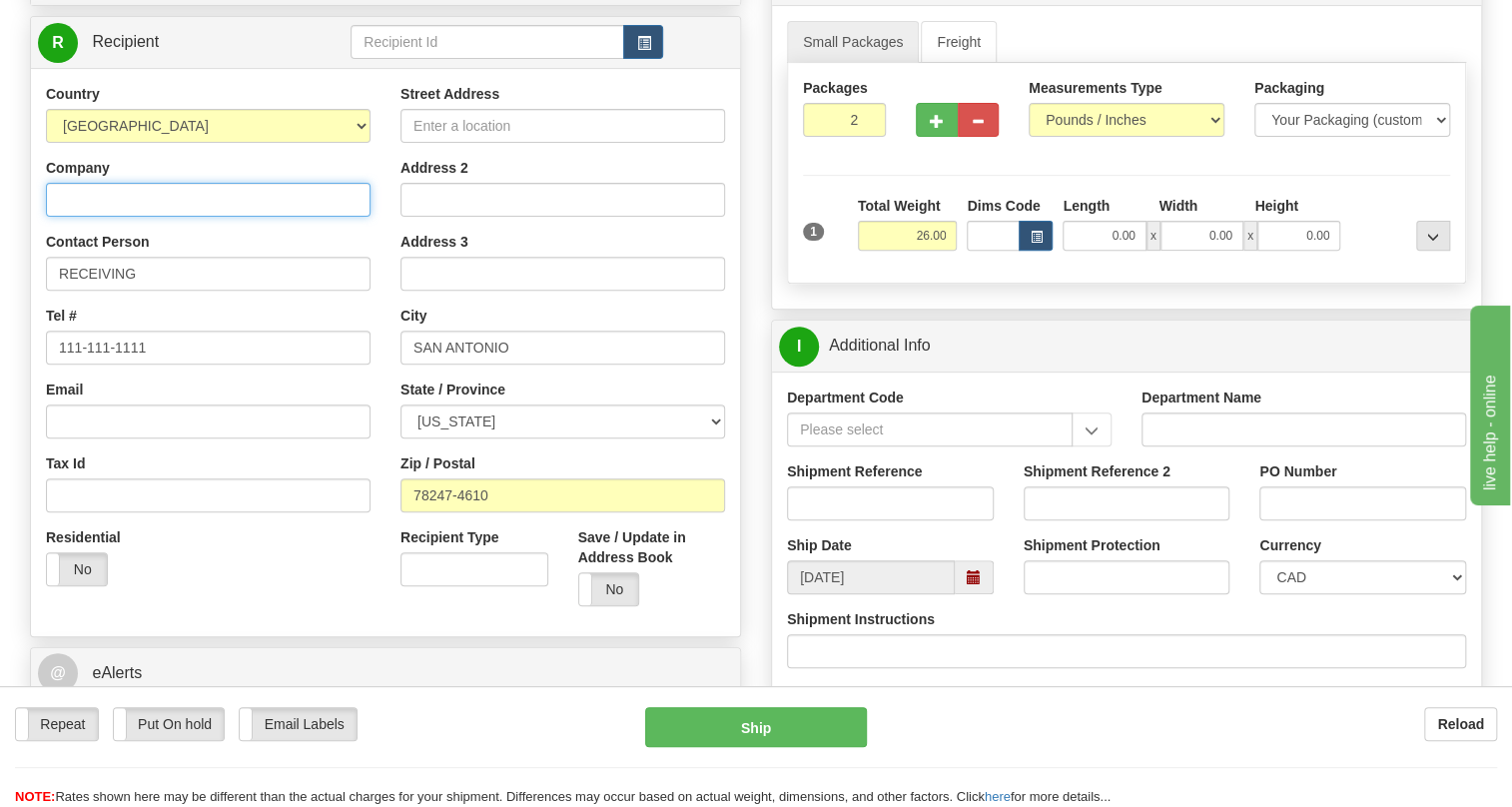
click at [121, 217] on input "Company" at bounding box center [208, 200] width 325 height 34
paste input "CPS ENERGY"
type input "CPS ENERGY"
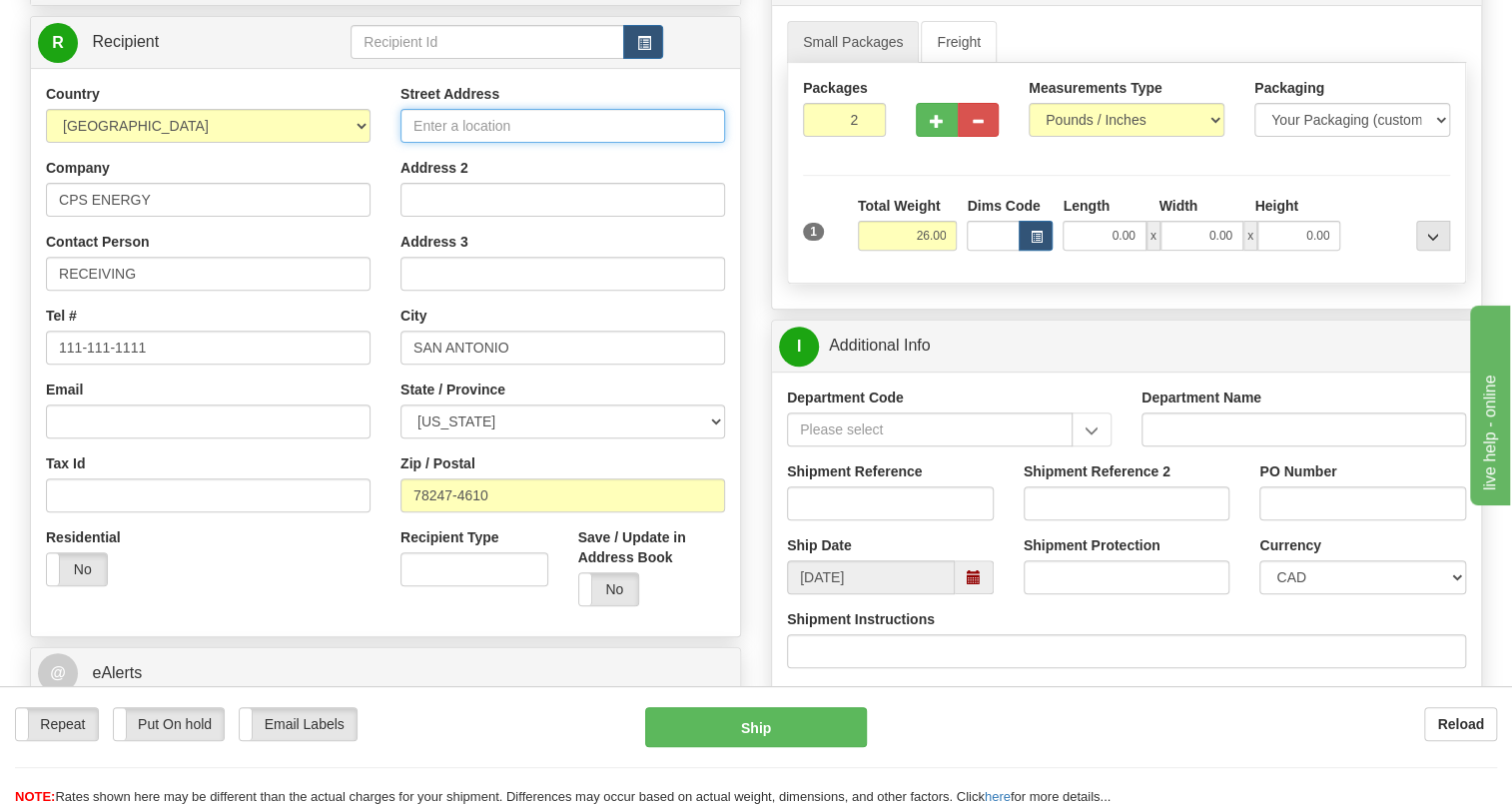
click at [450, 143] on input "Street Address" at bounding box center [562, 126] width 325 height 34
paste input "[STREET_ADDRESS]"
type input "[STREET_ADDRESS]"
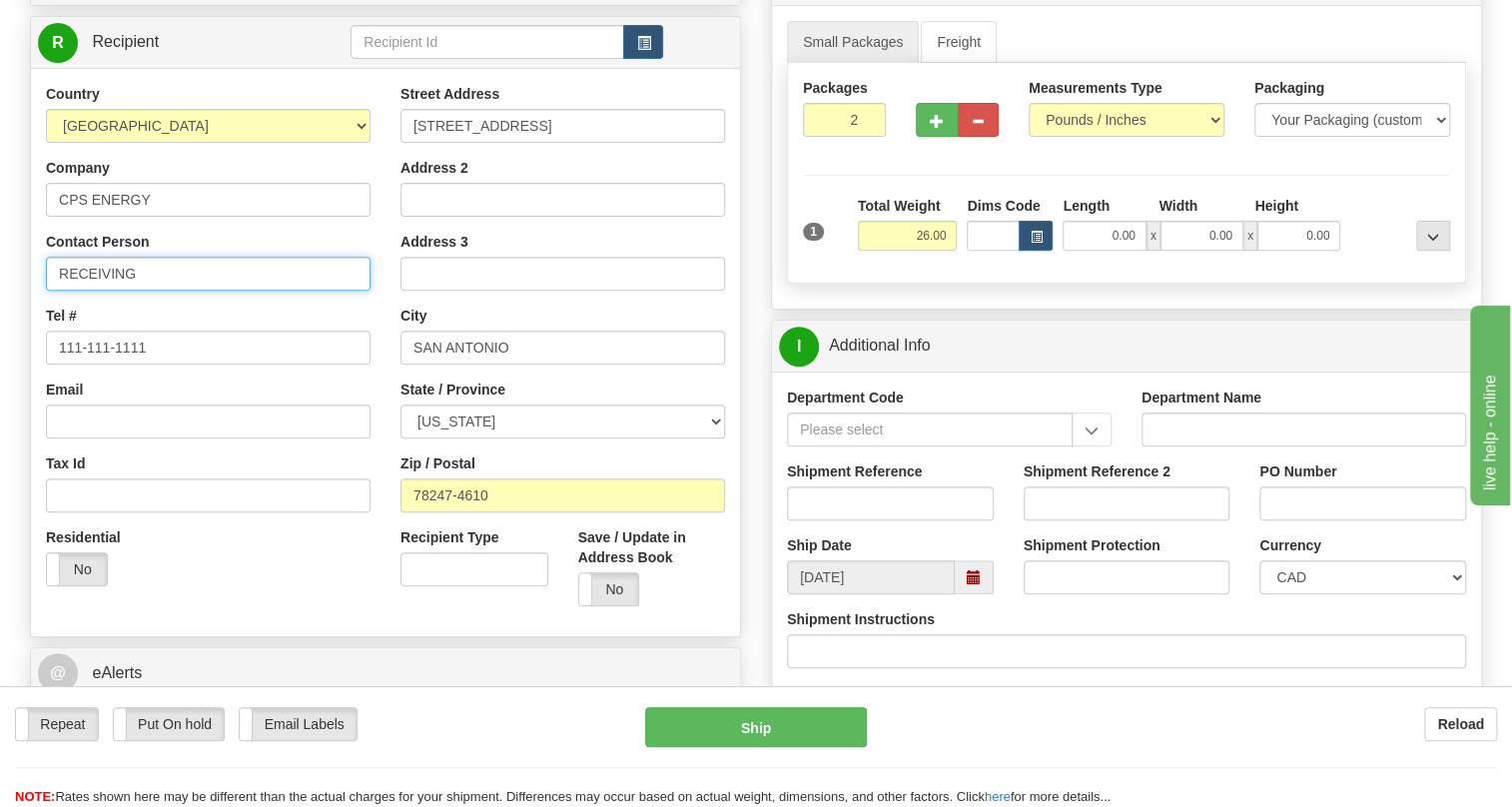
click at [102, 291] on input "RECEIVING" at bounding box center [208, 274] width 325 height 34
paste input "Attn. to [PERSON_NAME] /"
type input "Attn. to [PERSON_NAME] / RECEIVING"
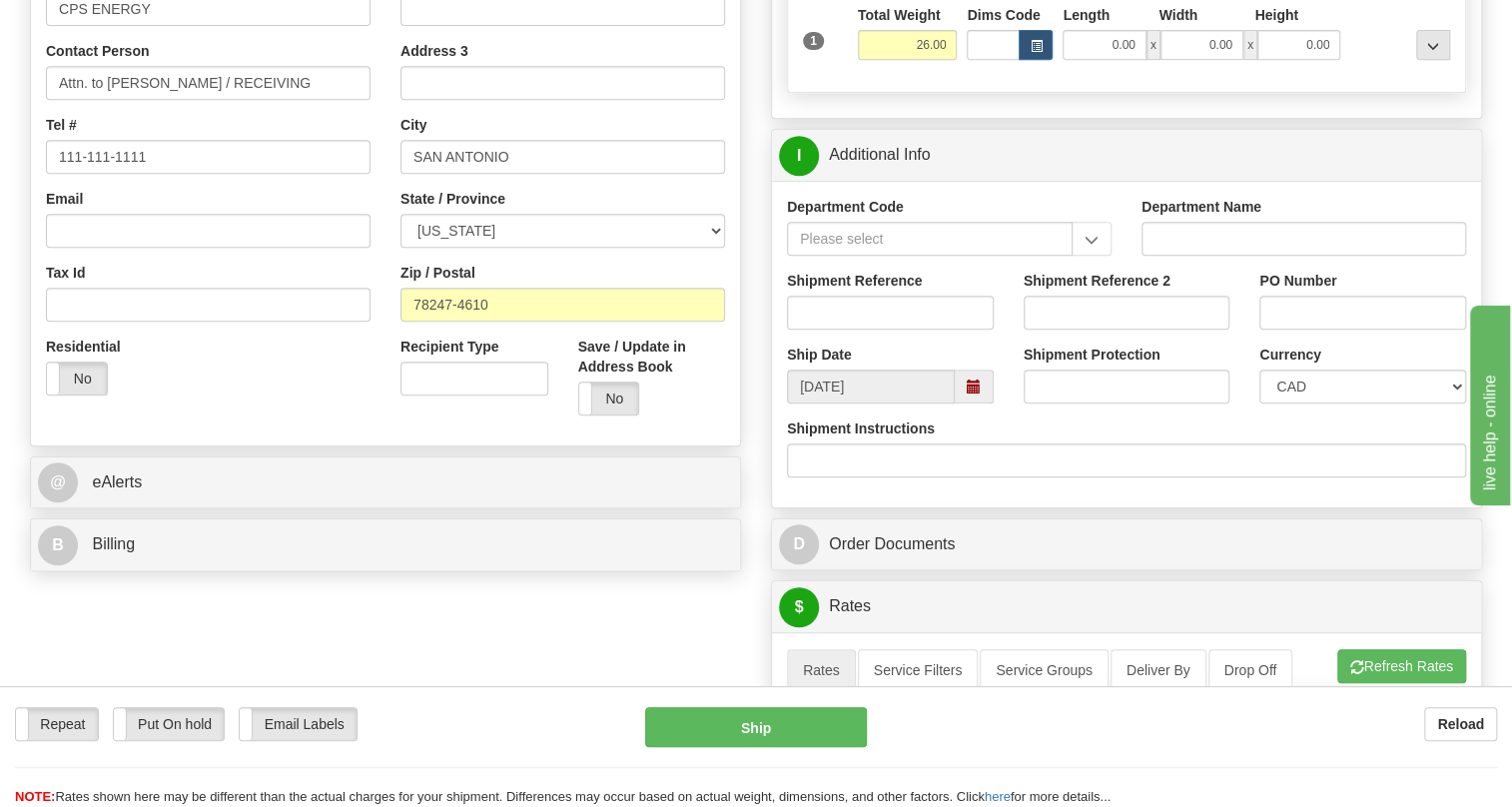
scroll to position [544, 0]
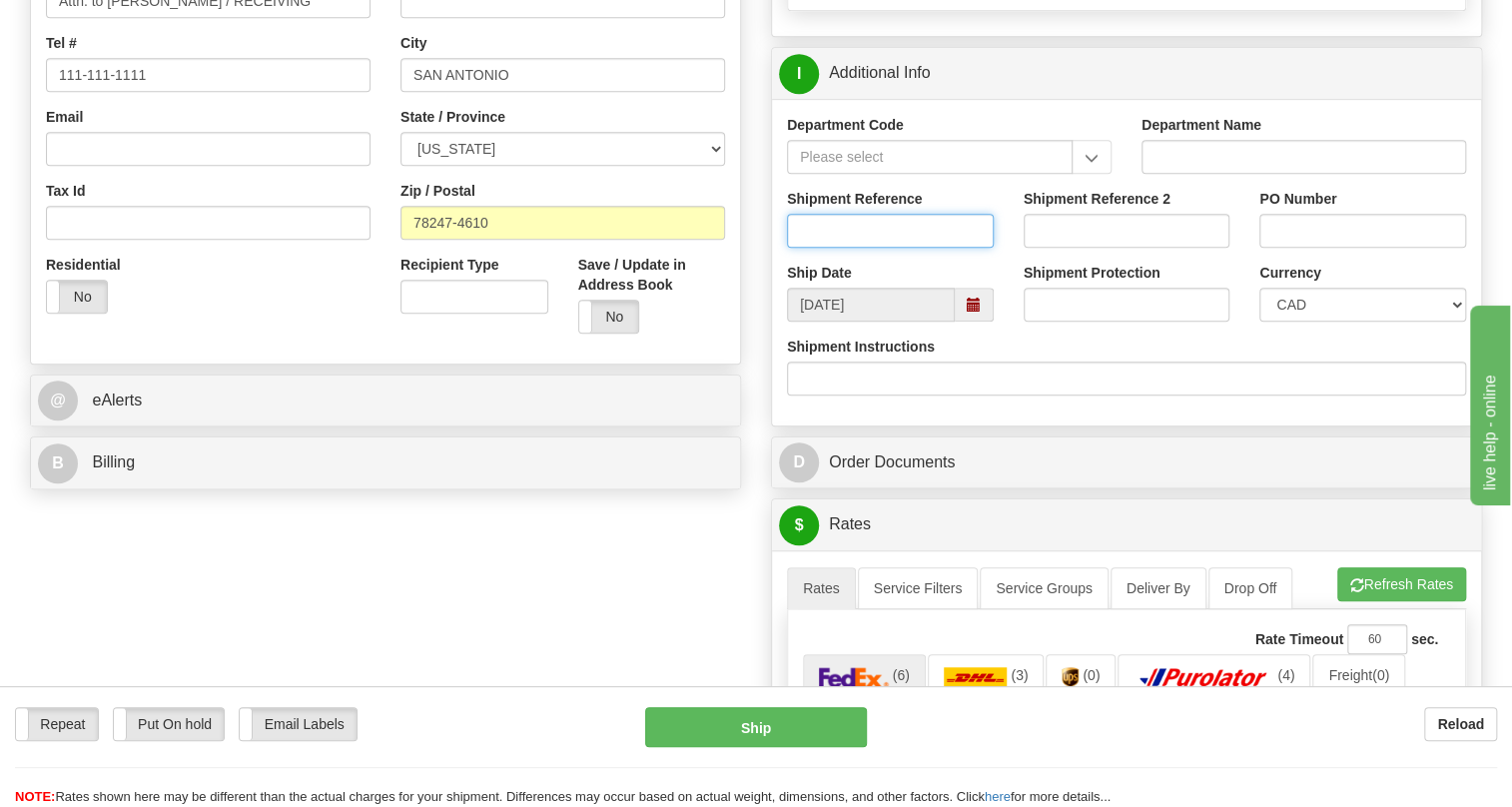
click at [814, 248] on input "Shipment Reference" at bounding box center [890, 231] width 207 height 34
paste input "2213399 / 515241"
click at [856, 248] on input "2213399 / 515241" at bounding box center [890, 231] width 207 height 34
drag, startPoint x: 856, startPoint y: 272, endPoint x: 801, endPoint y: 280, distance: 55.5
click at [797, 248] on input "2213399 / 515241" at bounding box center [890, 231] width 207 height 34
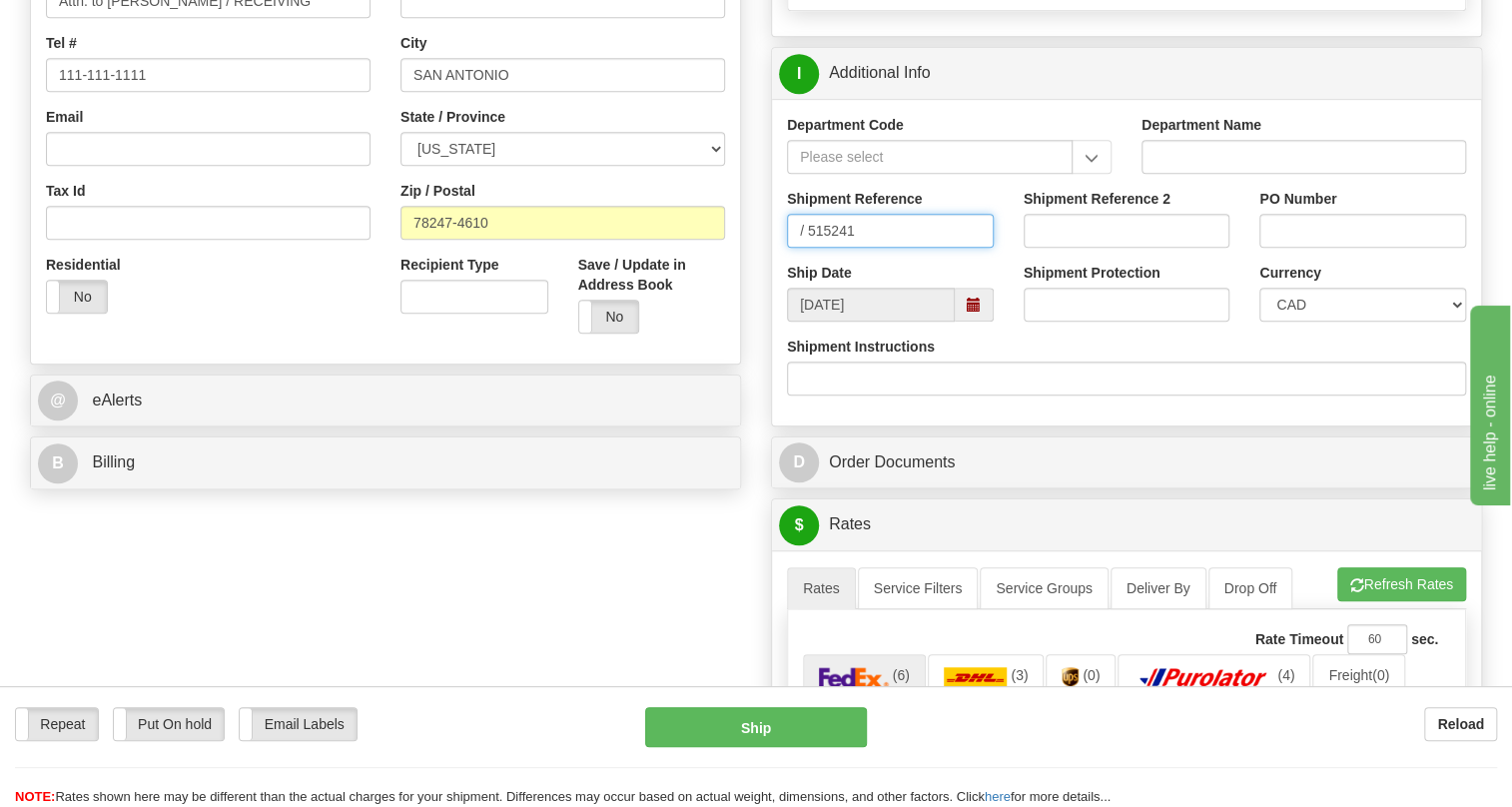
type input "/ 515241"
click at [1279, 248] on input "PO Number" at bounding box center [1362, 231] width 207 height 34
paste input "2213399"
type input "2213399"
click at [807, 248] on input "/ 515241" at bounding box center [890, 231] width 207 height 34
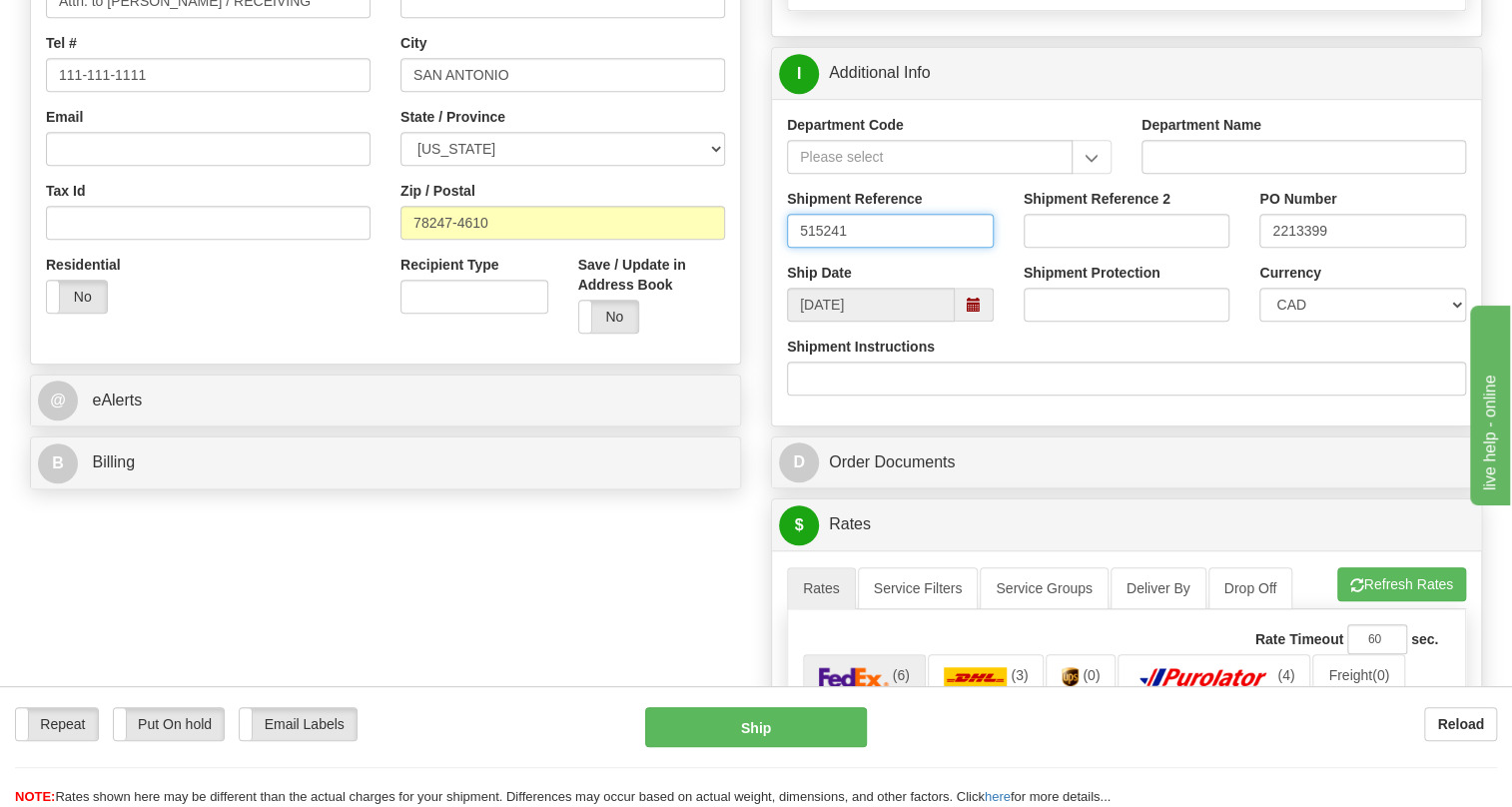
click at [849, 248] on input "515241" at bounding box center [890, 231] width 207 height 34
type input "515241/5399003500"
click at [1334, 322] on select "CAD USD EUR ZAR [PERSON_NAME] ARN AUD AUS AWG BBD BFR BGN BHD BMD BND BRC BRL C…" at bounding box center [1362, 305] width 207 height 34
select select "1"
click at [1259, 322] on select "CAD USD EUR ZAR [PERSON_NAME] ARN AUD AUS AWG BBD BFR BGN BHD BMD BND BRC BRL C…" at bounding box center [1362, 305] width 207 height 34
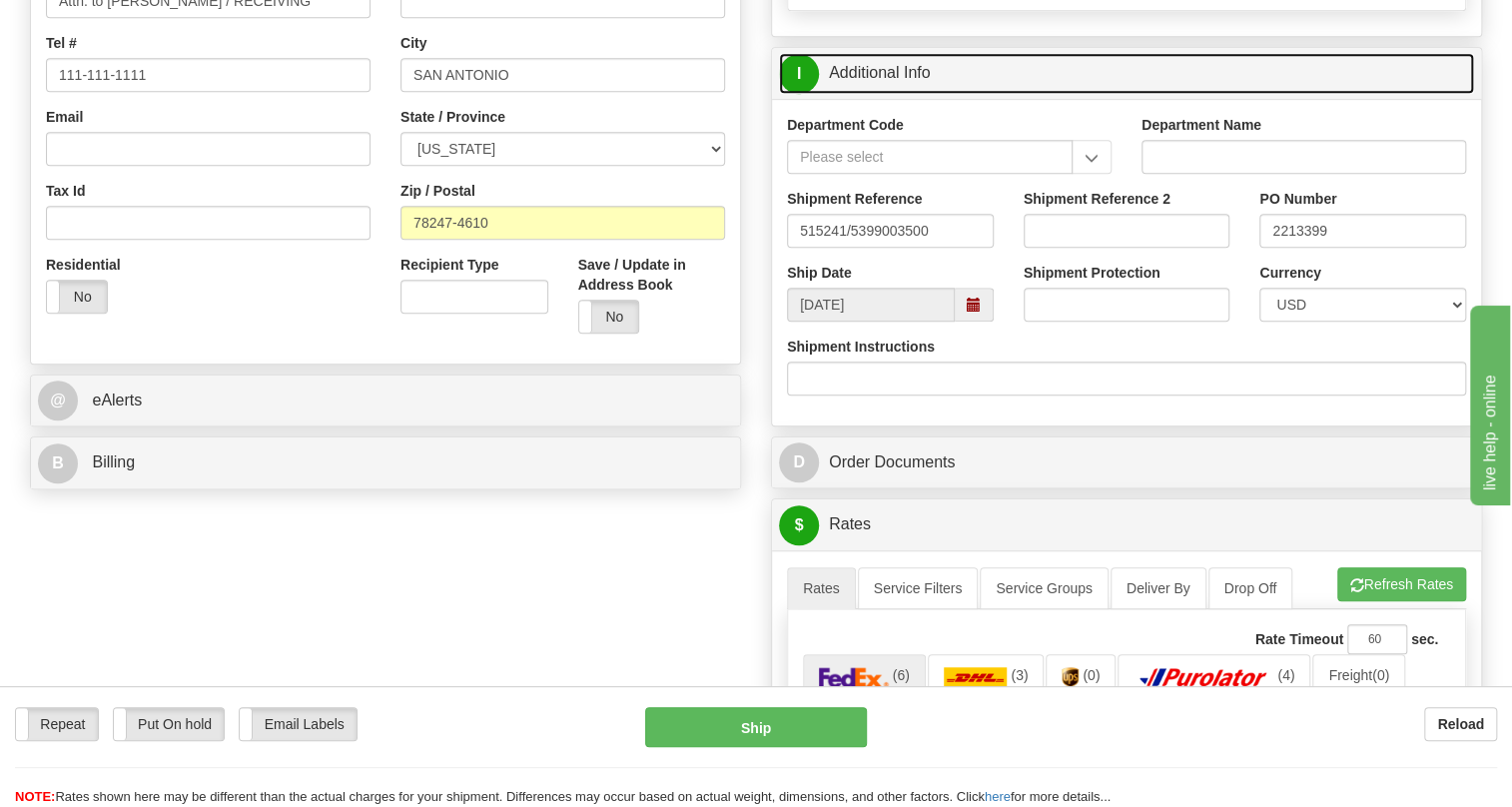
click at [918, 94] on link "I Additional Info" at bounding box center [1126, 73] width 695 height 41
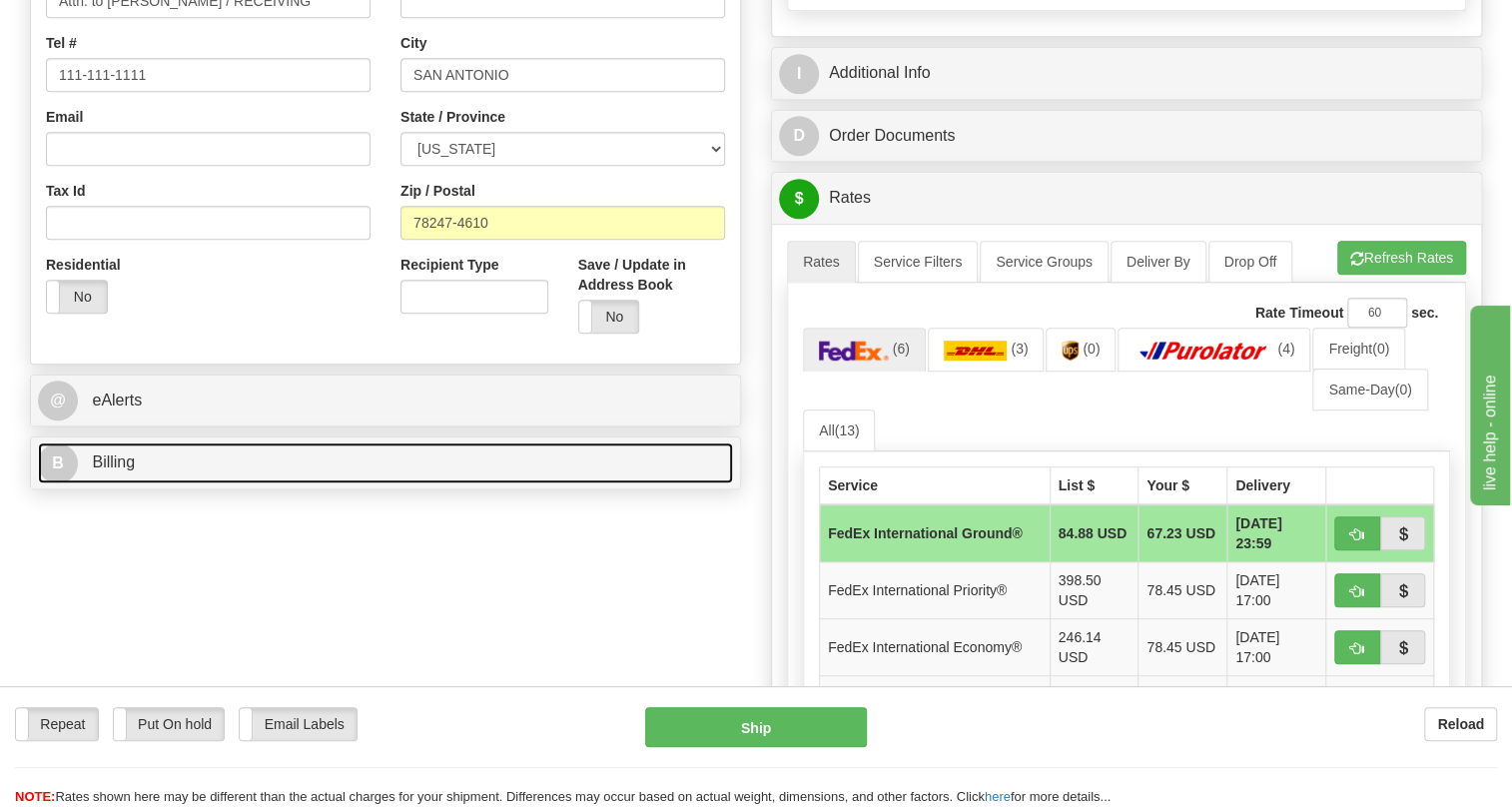
click at [118, 470] on span "Billing" at bounding box center [113, 461] width 43 height 17
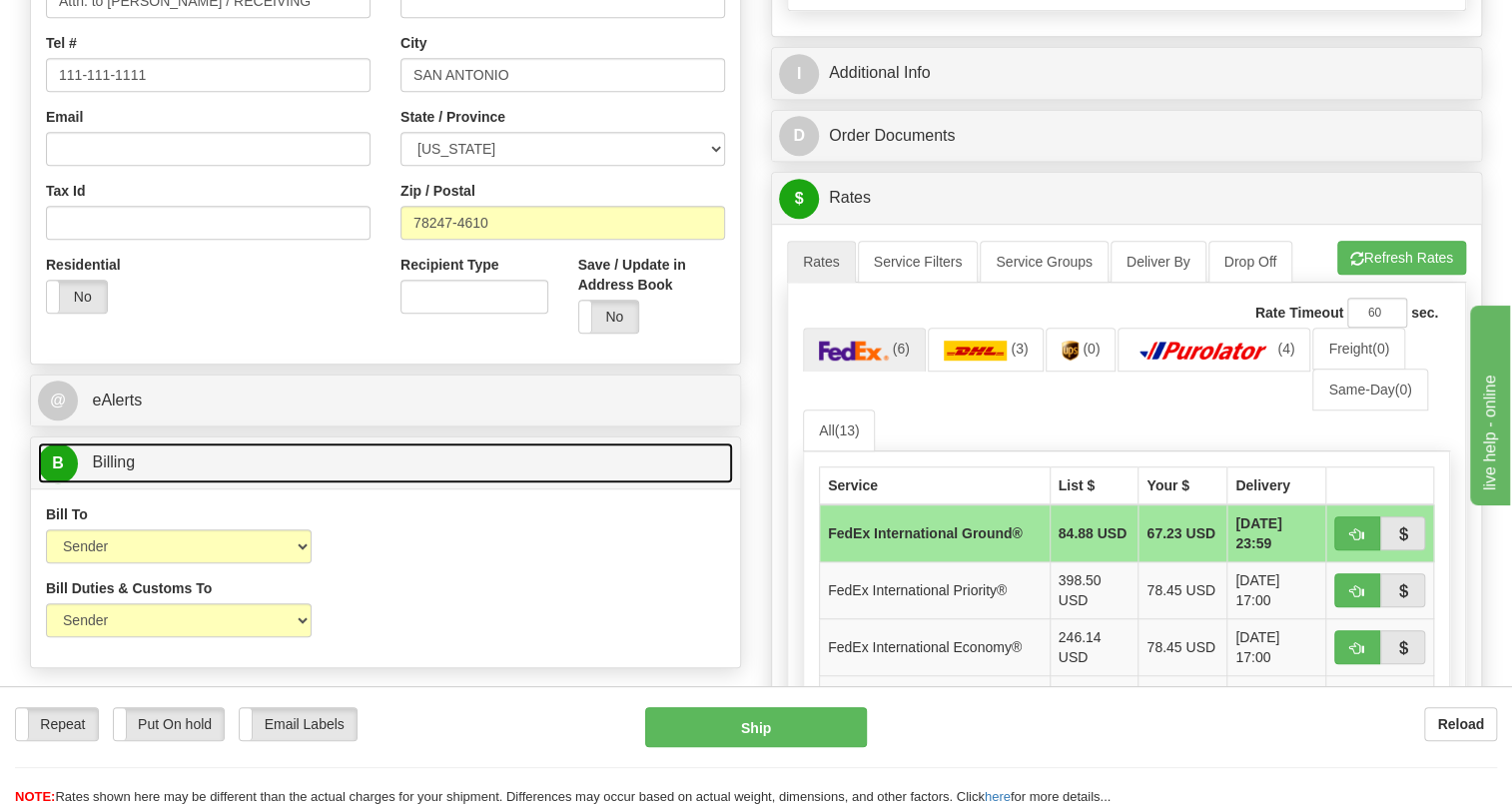
click at [118, 470] on span "Billing" at bounding box center [113, 461] width 43 height 17
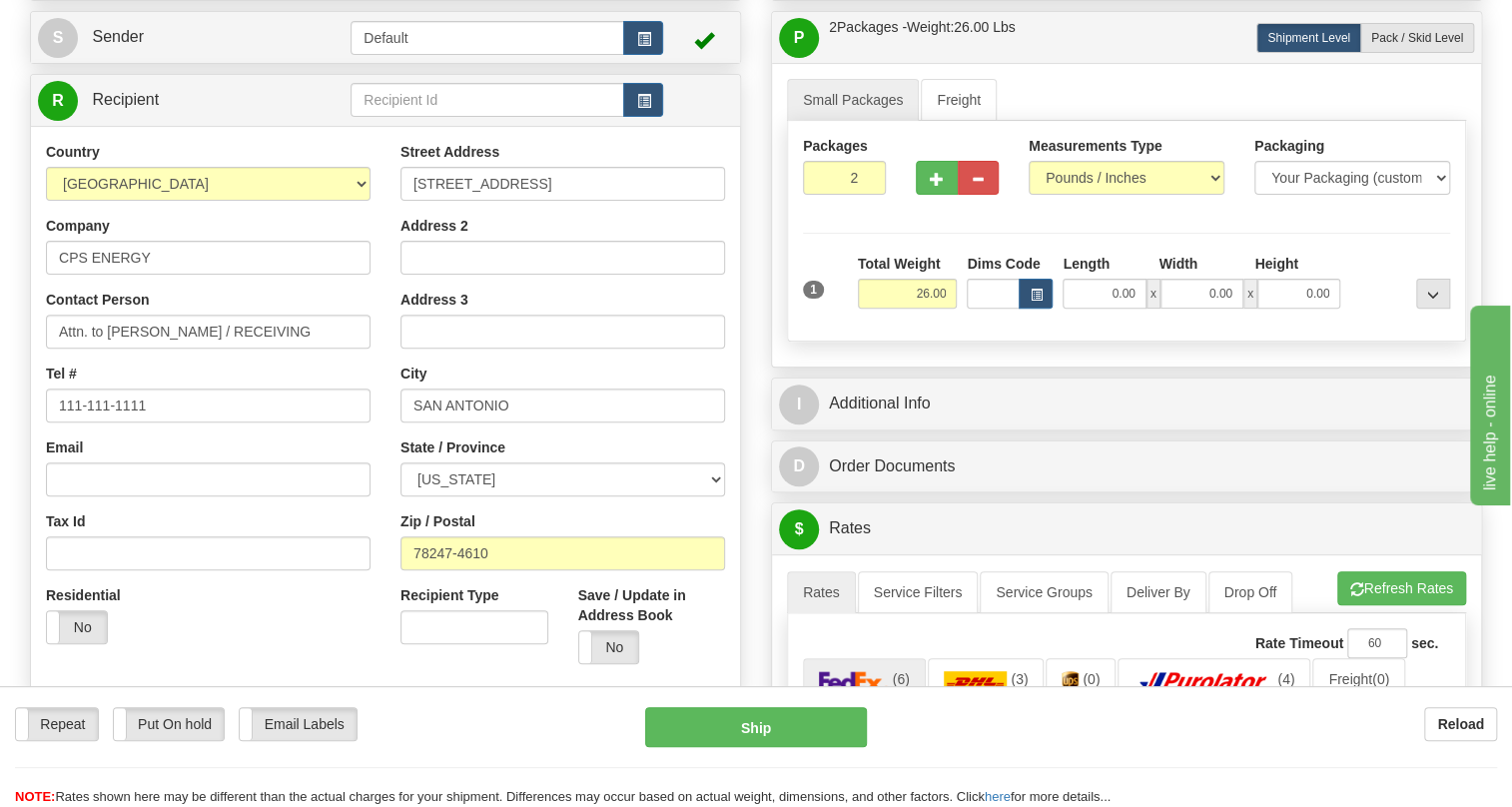
scroll to position [181, 0]
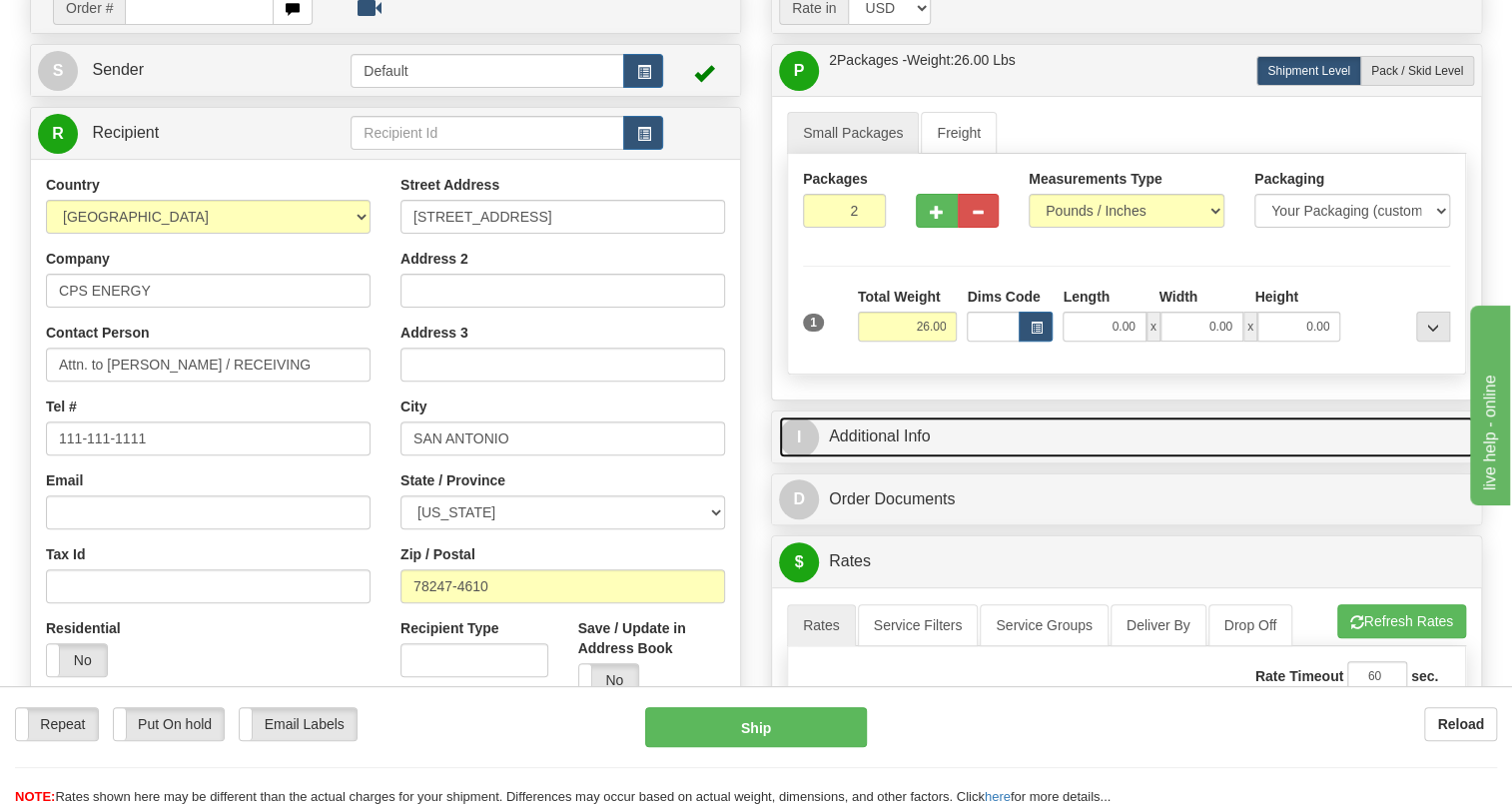
click at [897, 457] on link "I Additional Info" at bounding box center [1126, 436] width 695 height 41
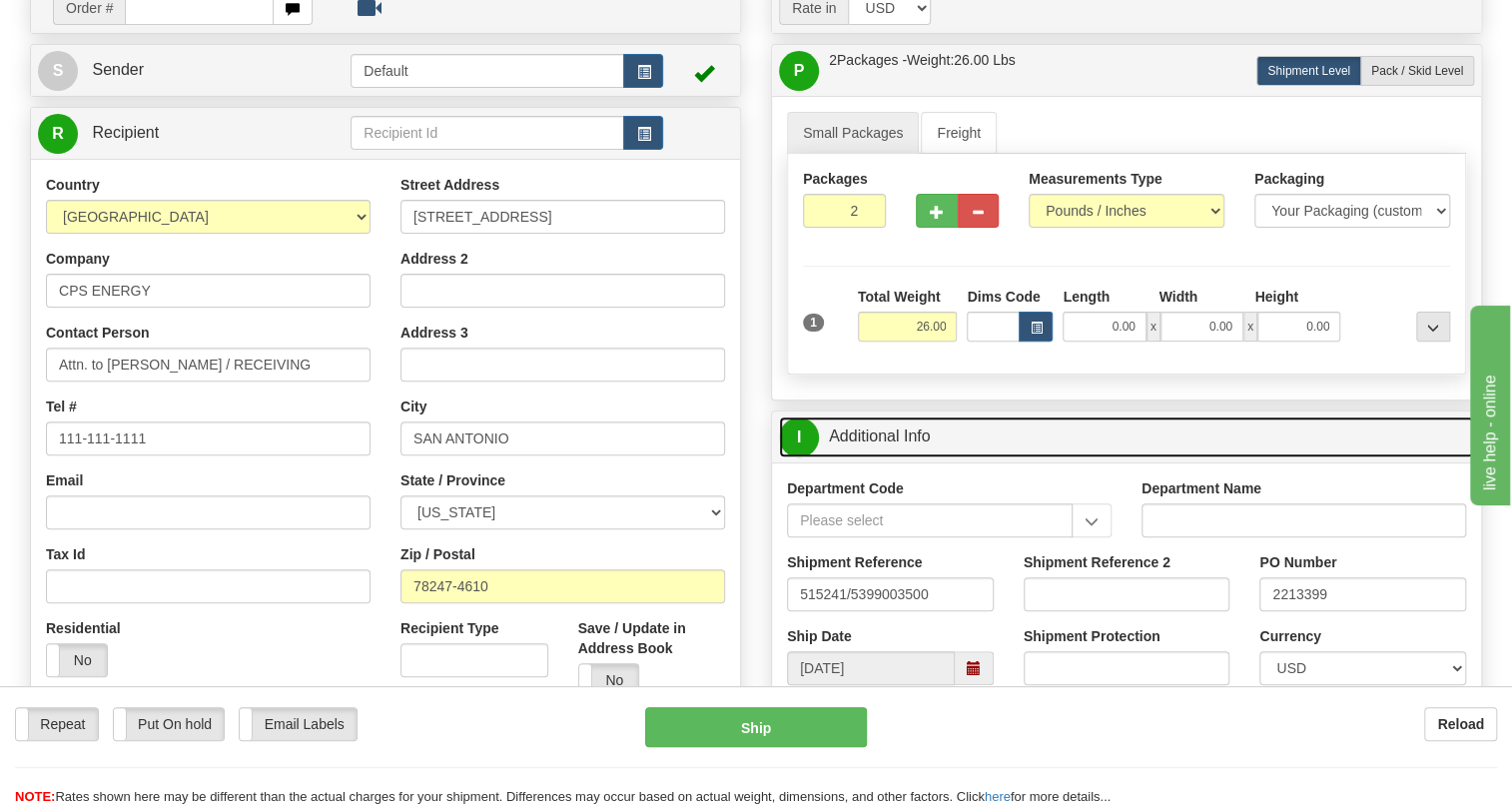
click at [897, 457] on link "I Additional Info" at bounding box center [1126, 436] width 695 height 41
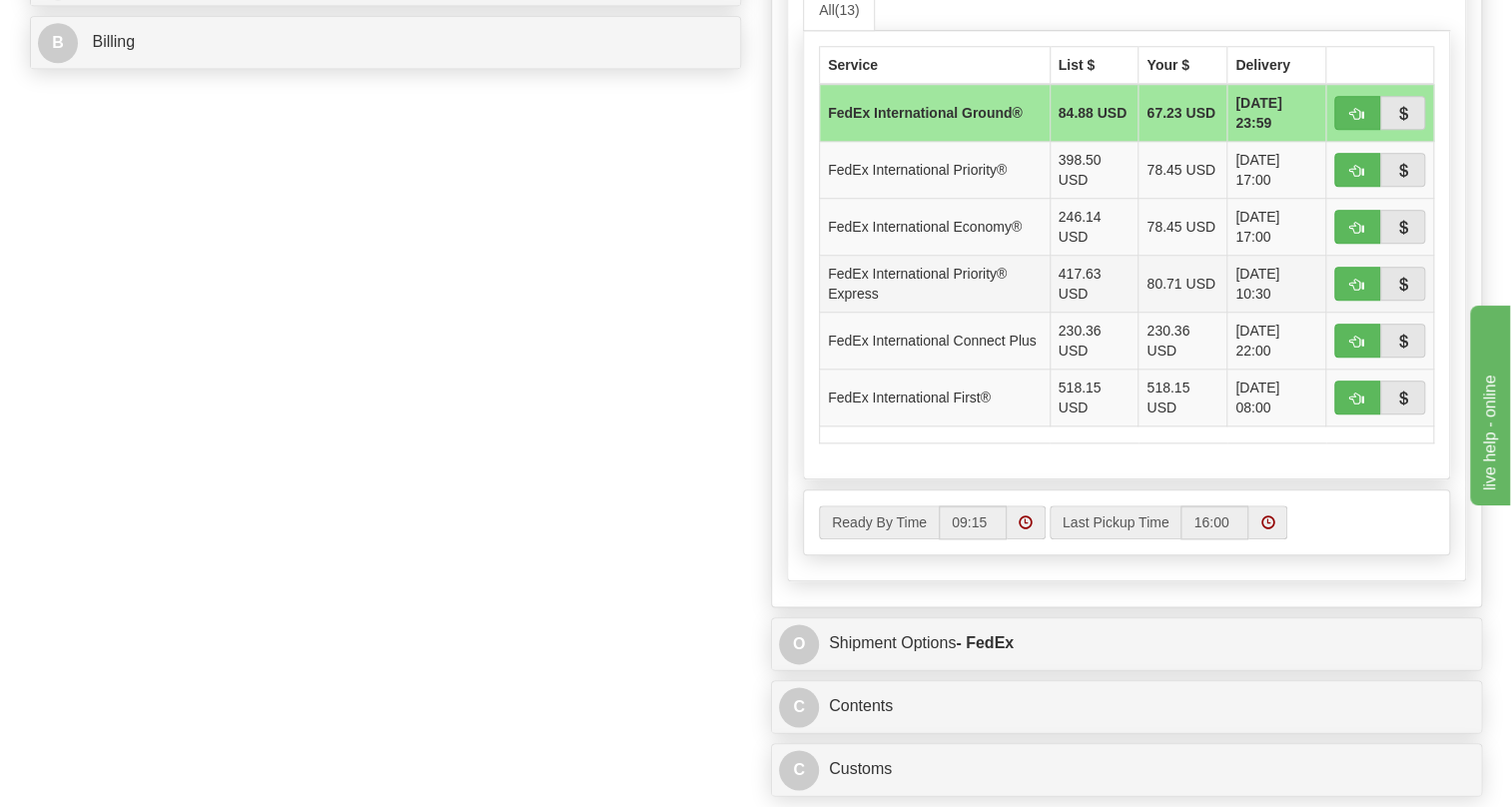
scroll to position [1179, 0]
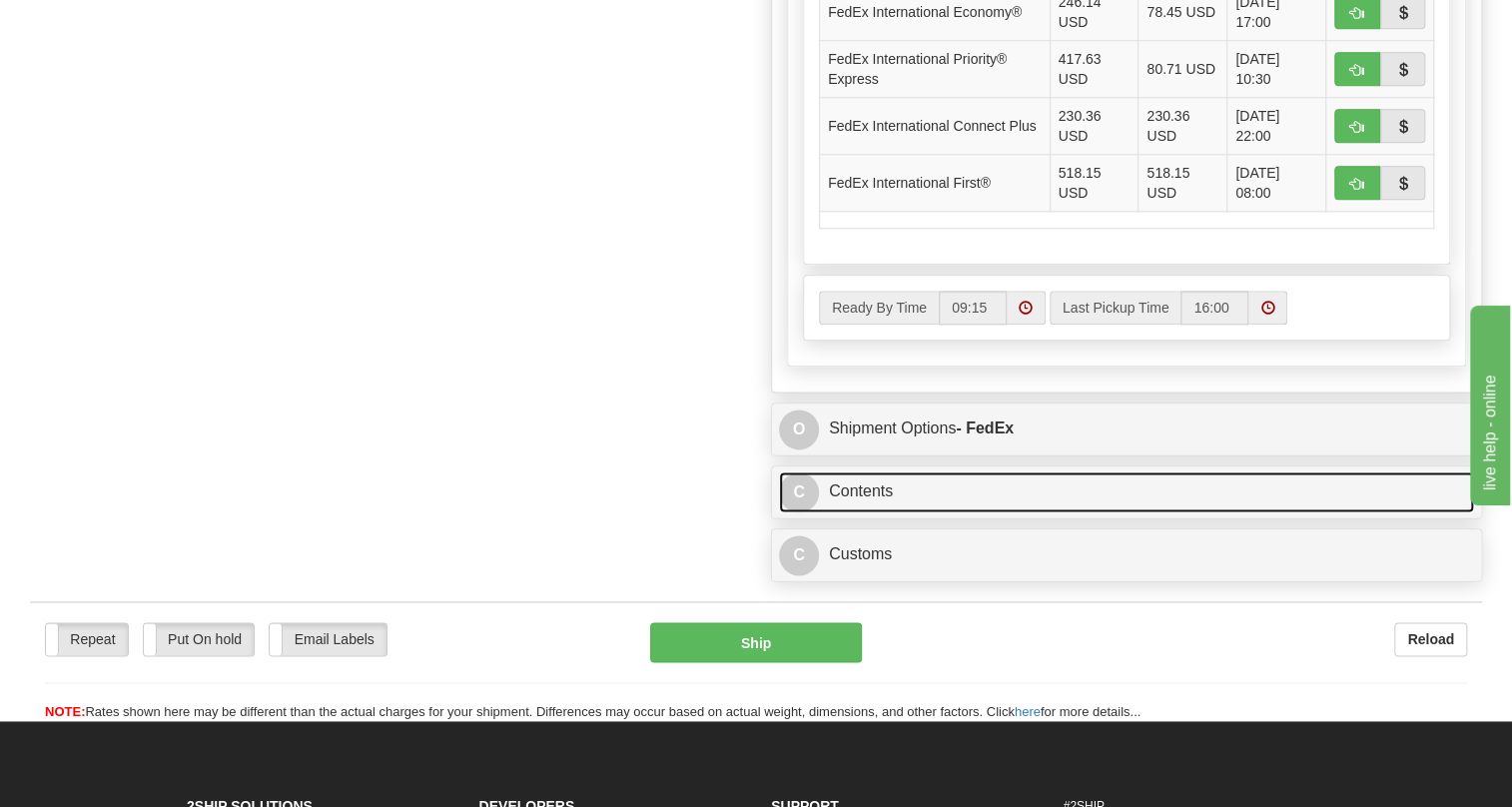
click at [863, 512] on link "C Contents" at bounding box center [1126, 491] width 695 height 41
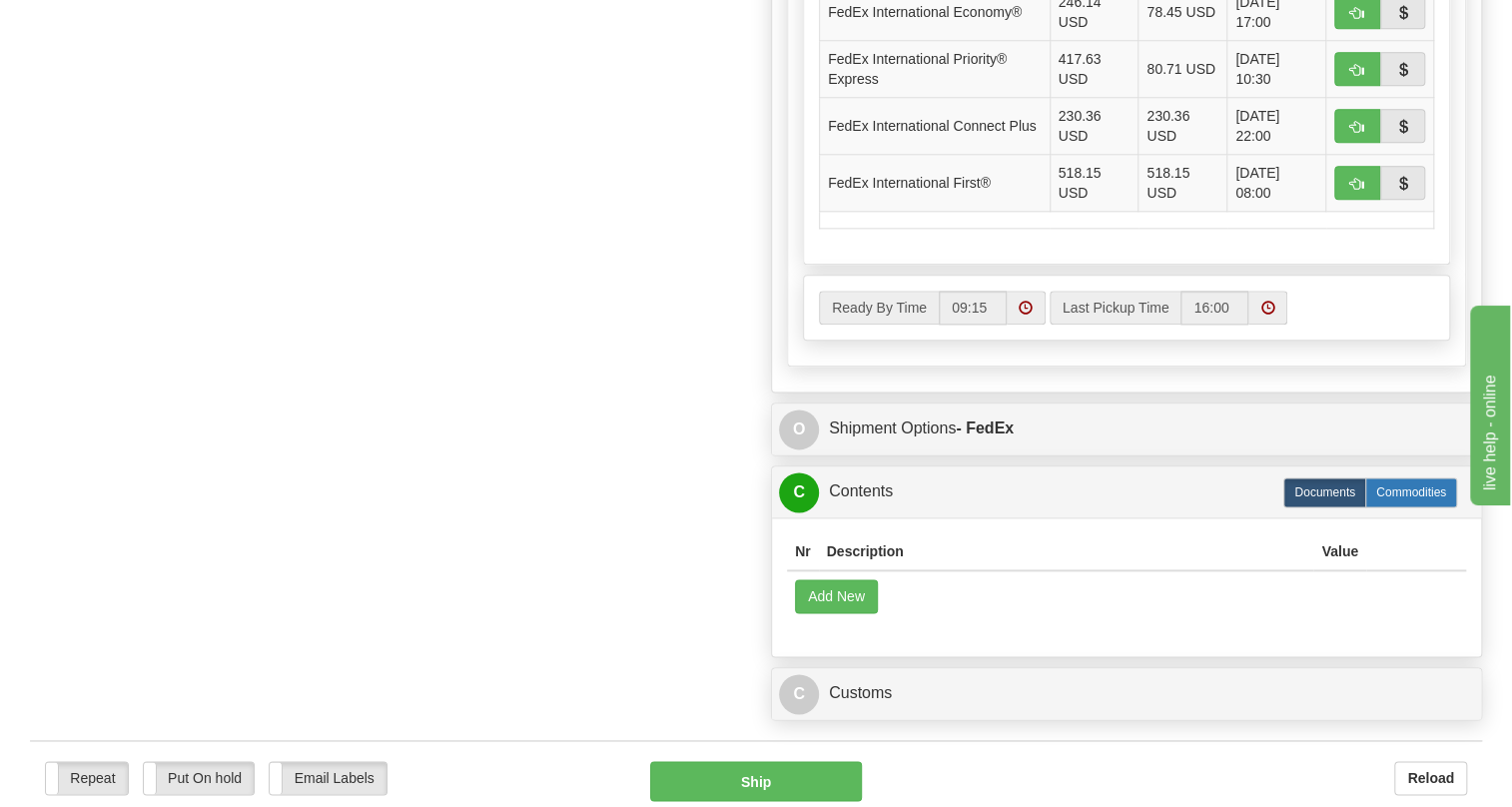
click at [1410, 507] on label "Commodities" at bounding box center [1411, 492] width 92 height 30
radio input "true"
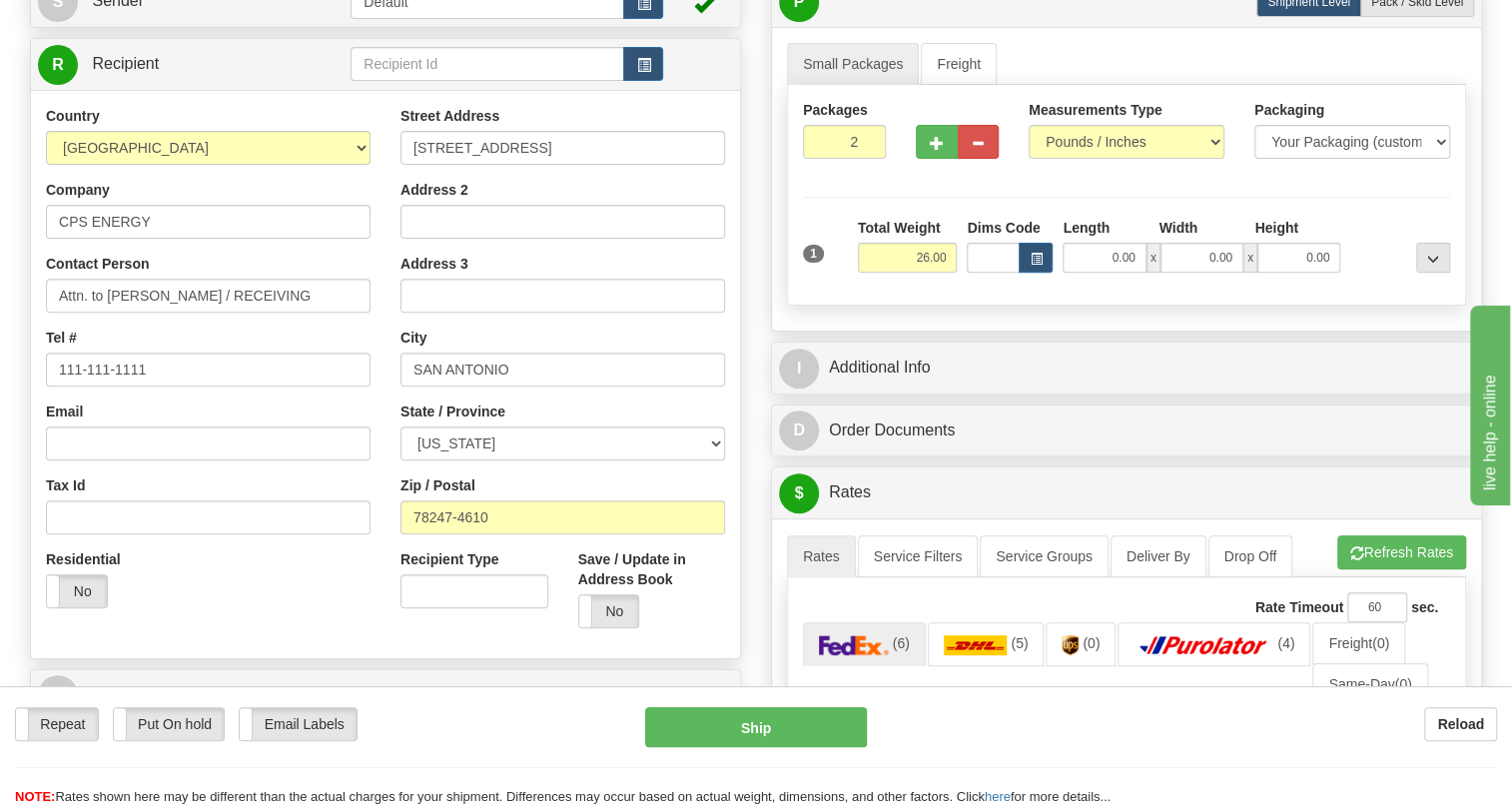
scroll to position [160, 0]
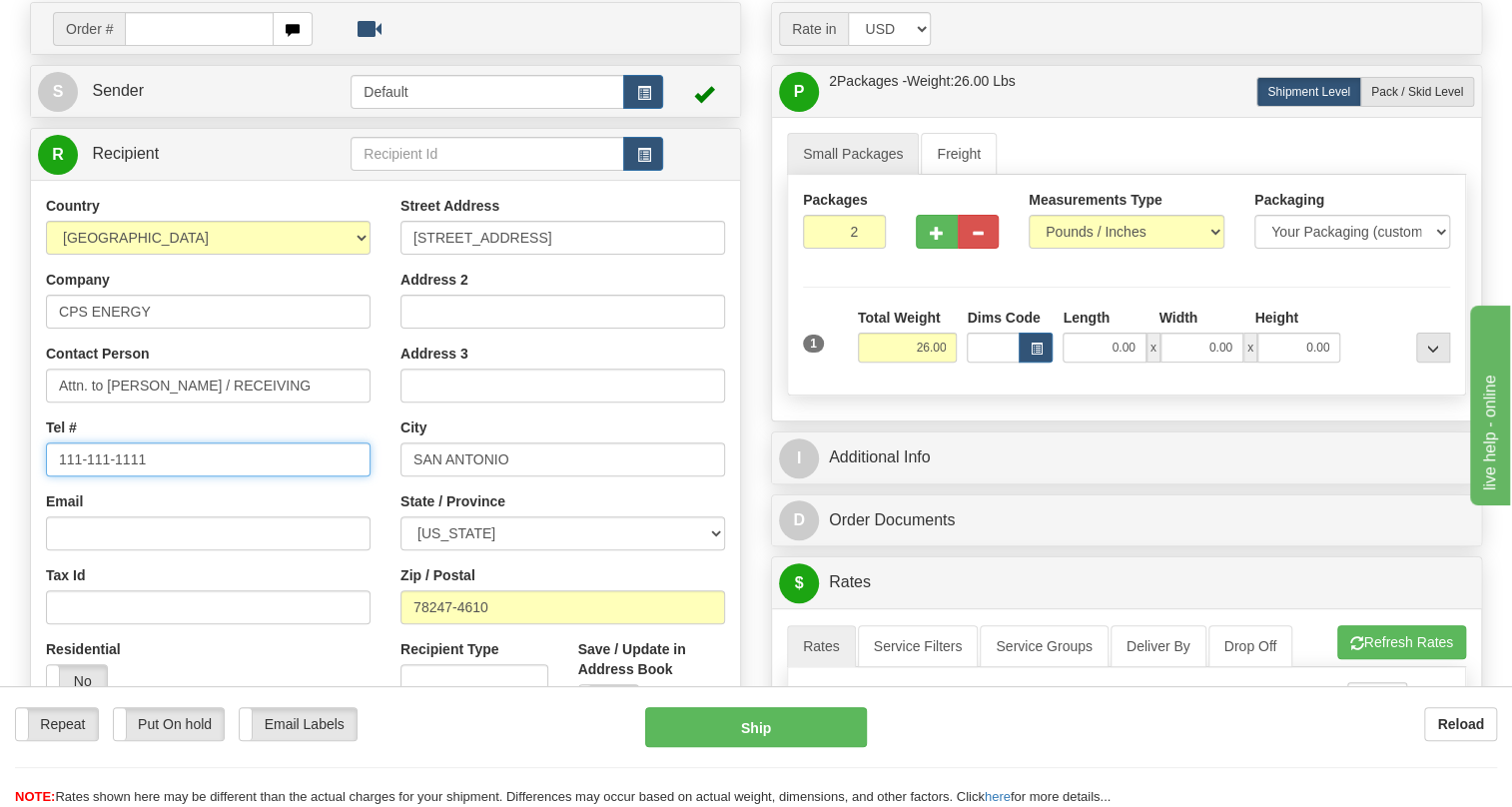
click at [128, 476] on input "111-111-1111" at bounding box center [208, 459] width 325 height 34
paste input "210.353.2316"
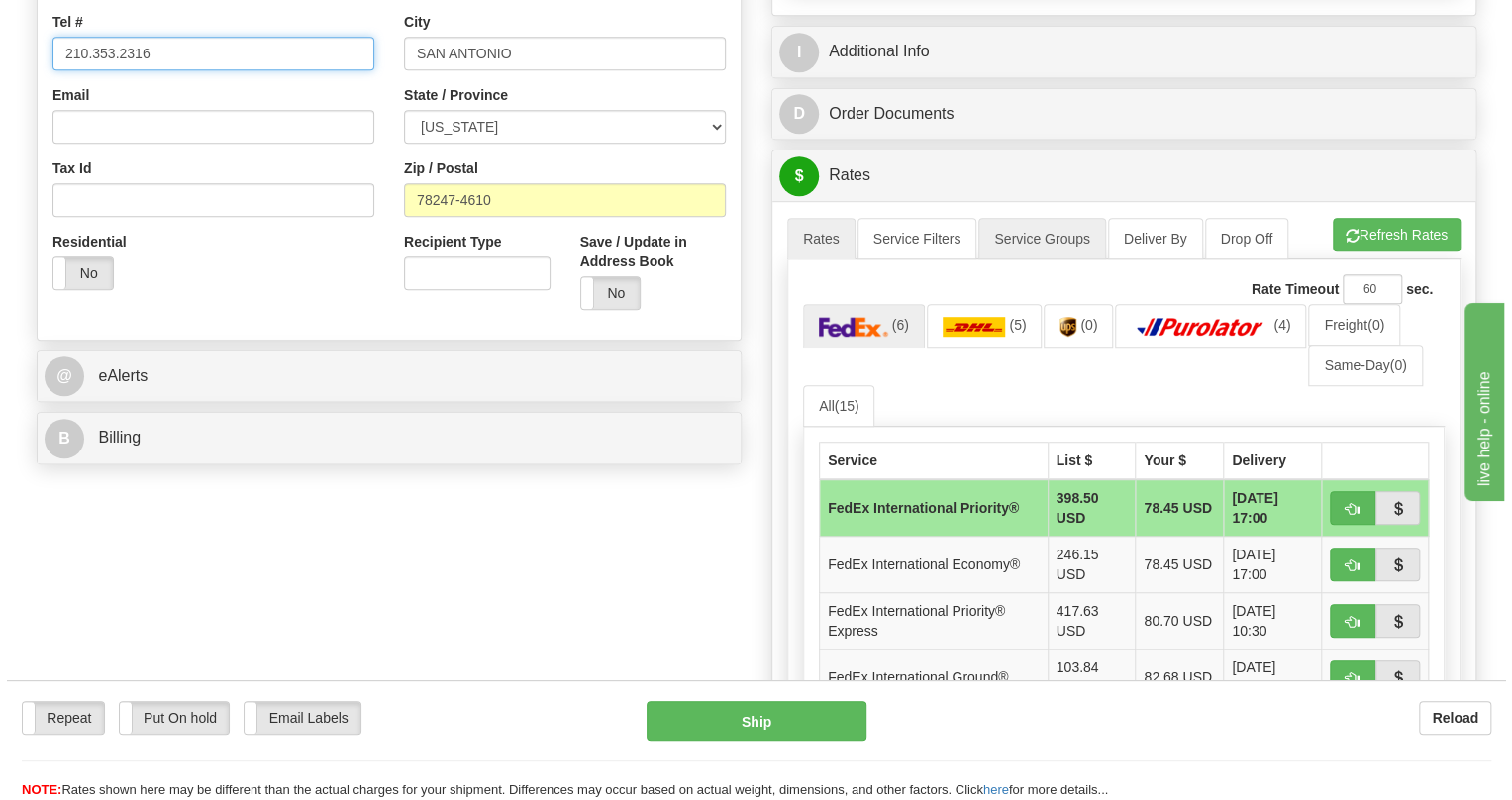
scroll to position [608, 0]
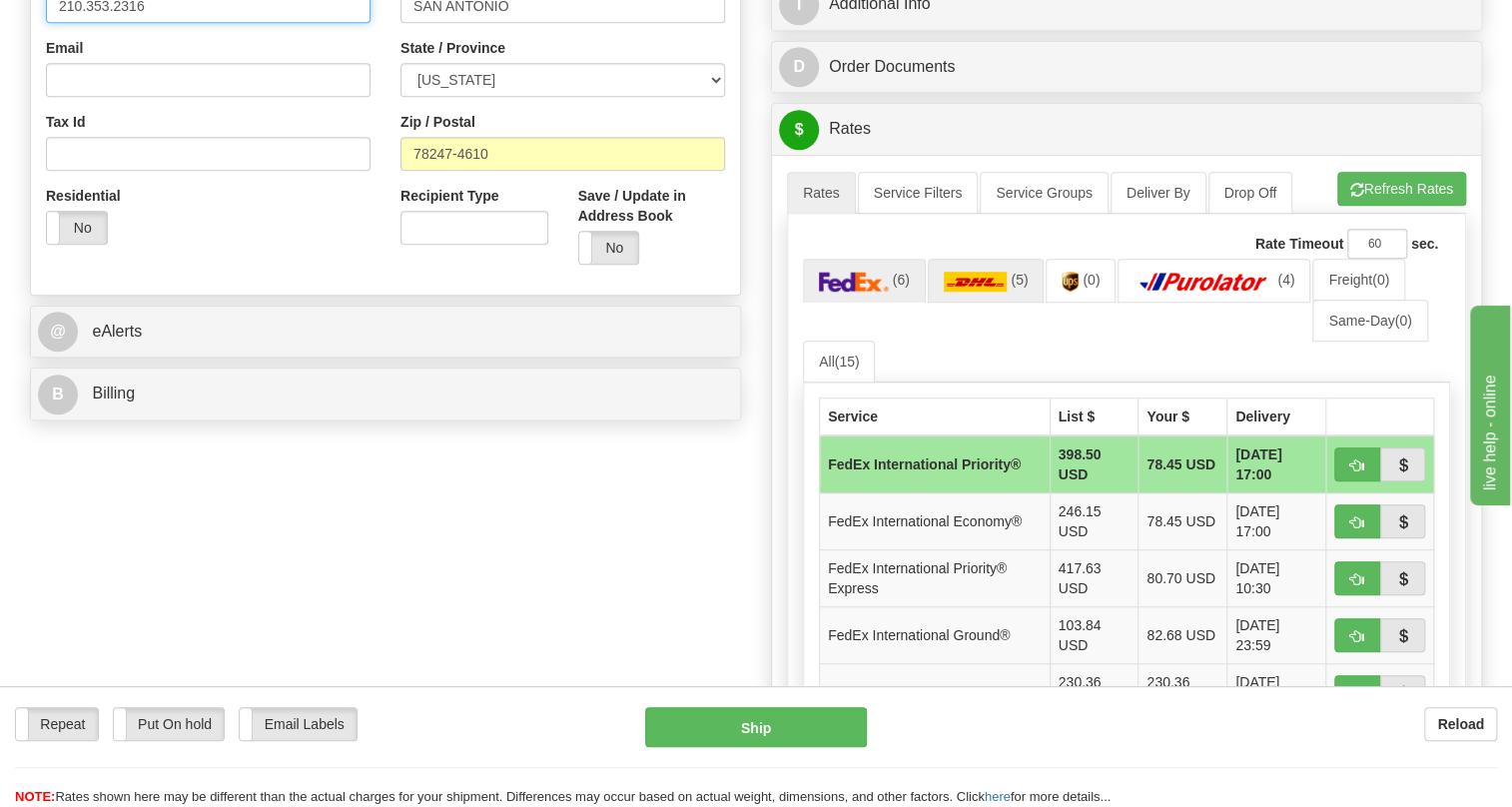
type input "210.353.2316"
click at [973, 292] on img at bounding box center [976, 282] width 64 height 20
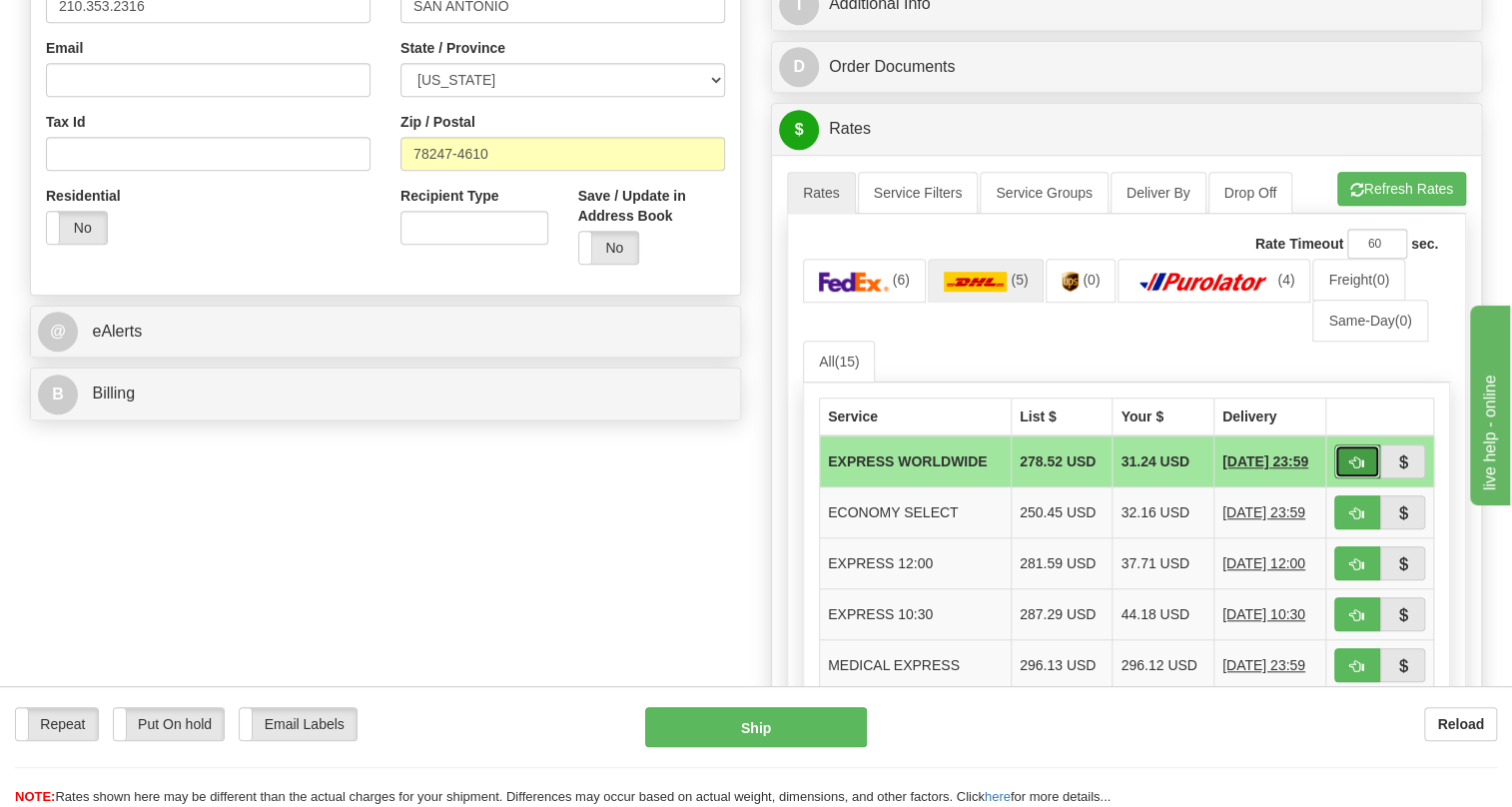
click at [1353, 469] on span "button" at bounding box center [1357, 462] width 14 height 13
type input "P"
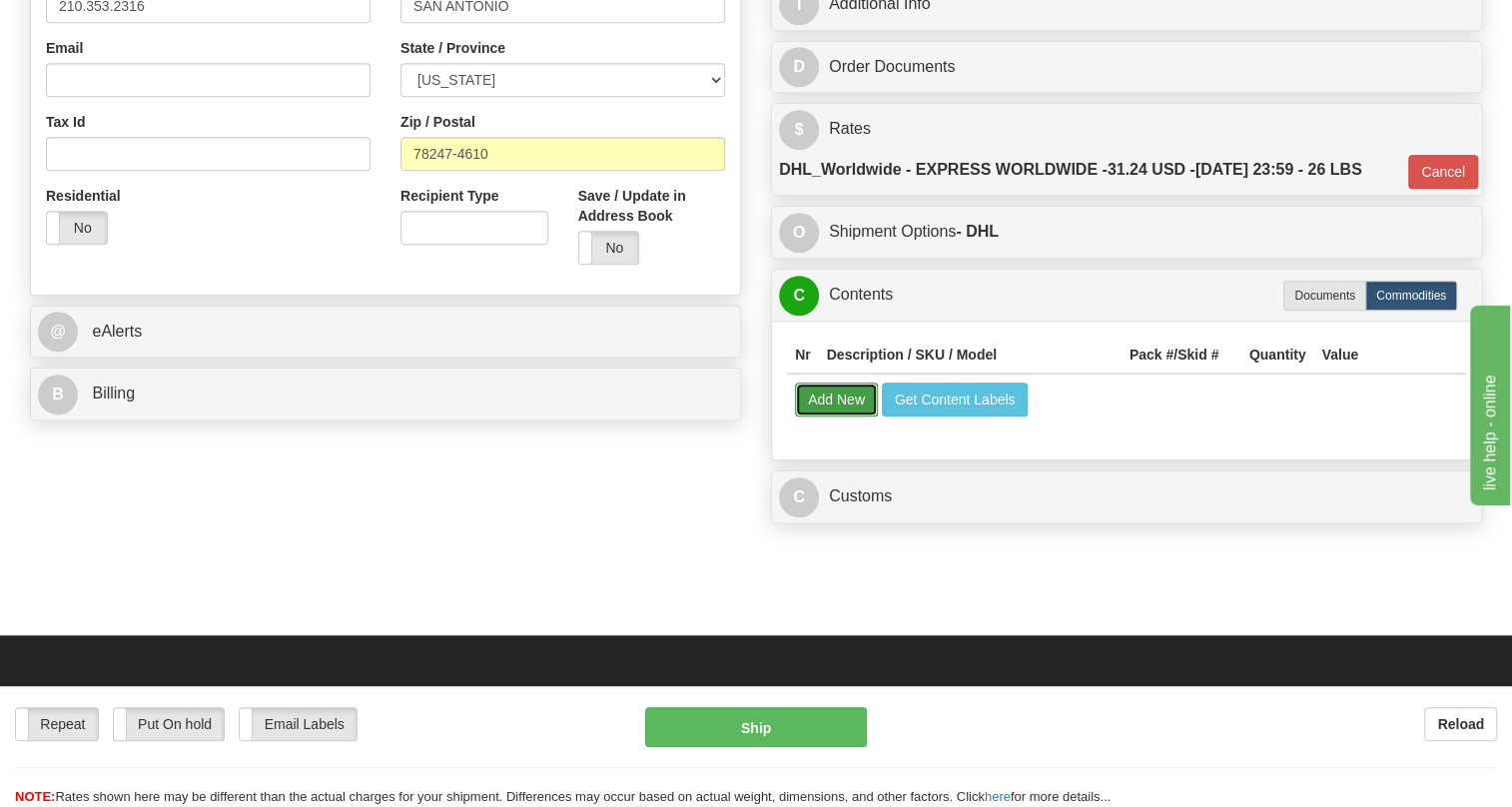
click at [823, 416] on button "Add New" at bounding box center [836, 399] width 83 height 34
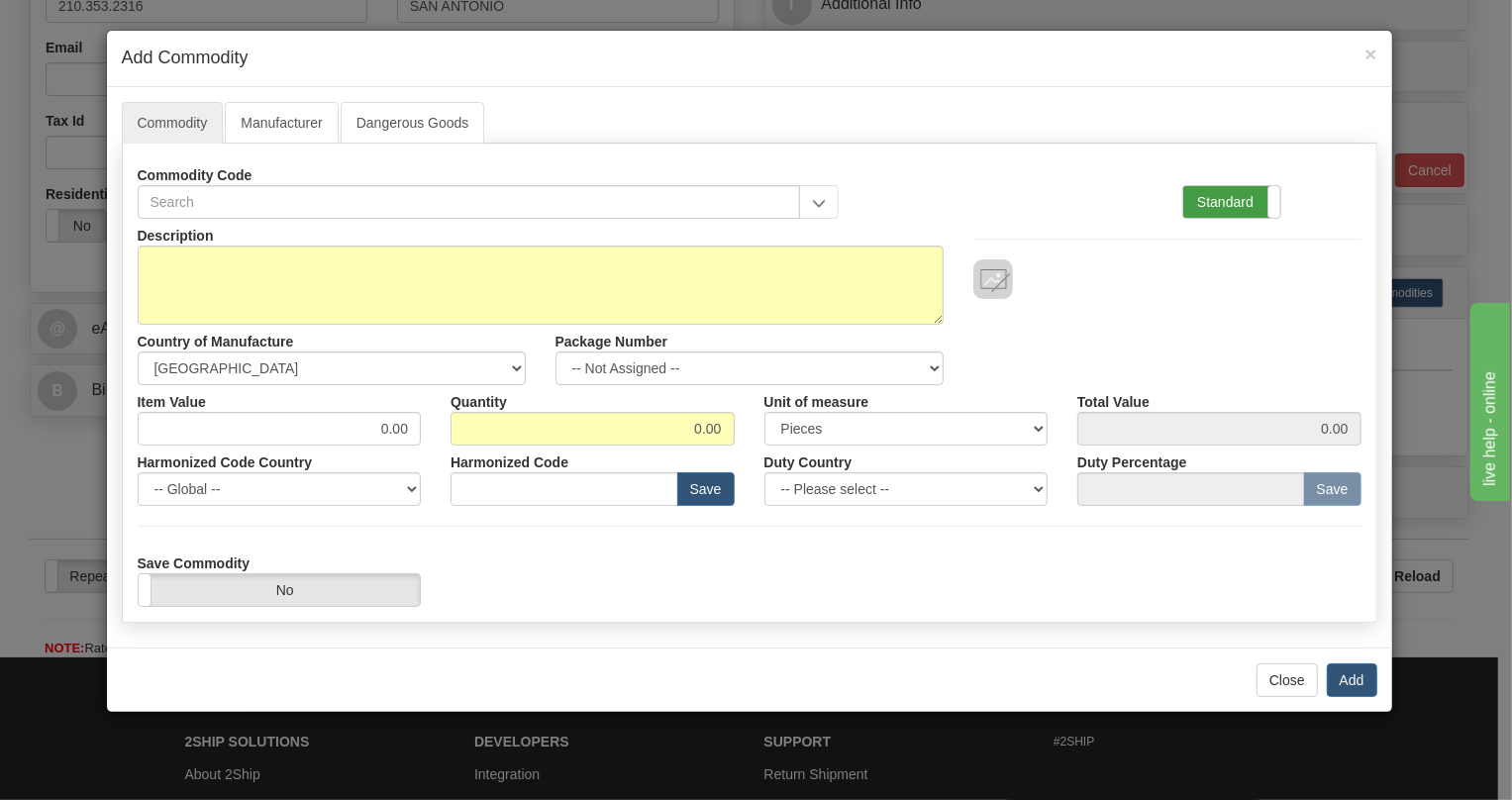
click at [1219, 201] on label "Standard" at bounding box center [1231, 202] width 97 height 32
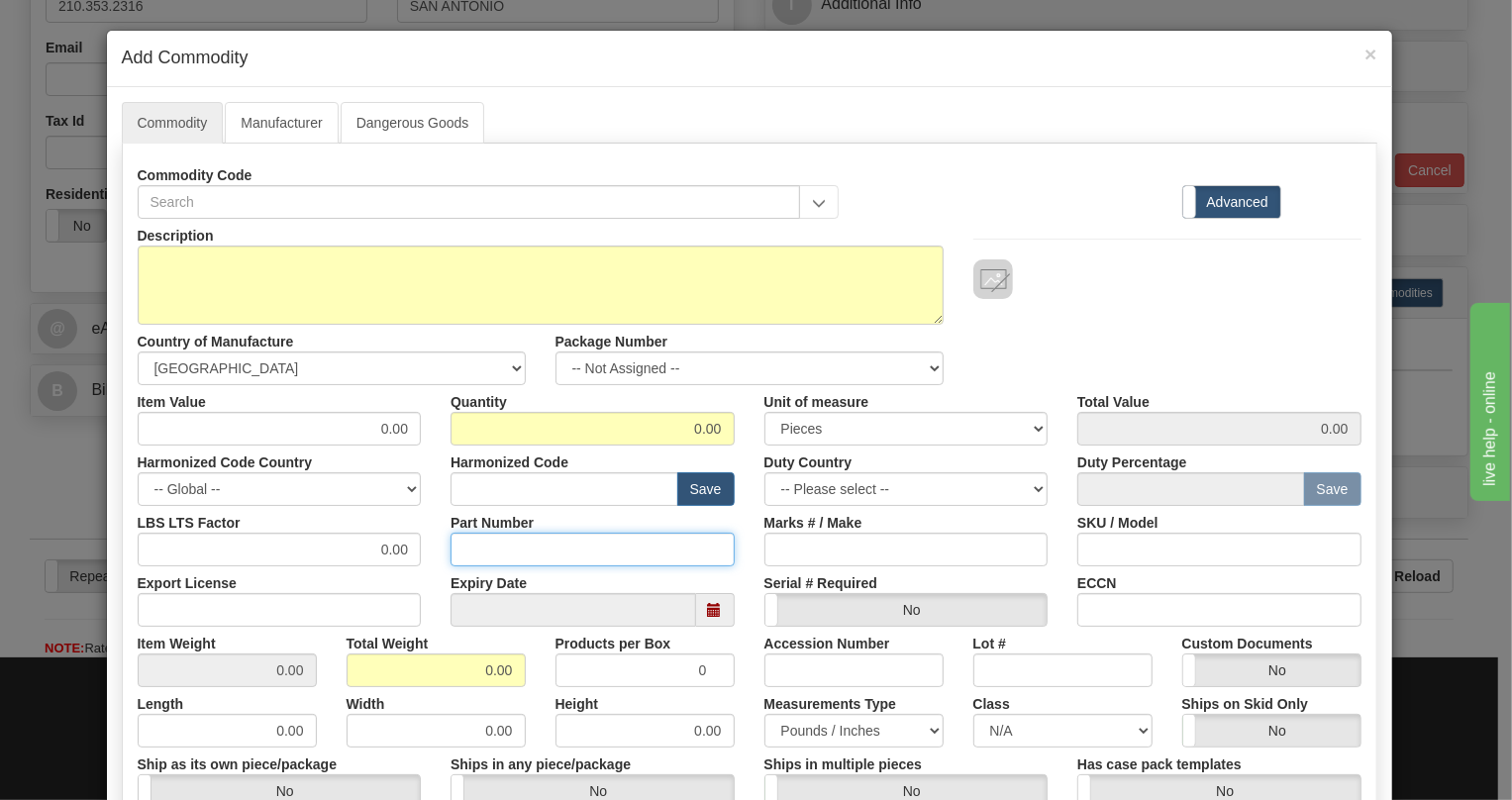
click at [474, 551] on input "Part Number" at bounding box center [592, 549] width 285 height 34
paste input "EB86430-01"
type input "EB86430-01"
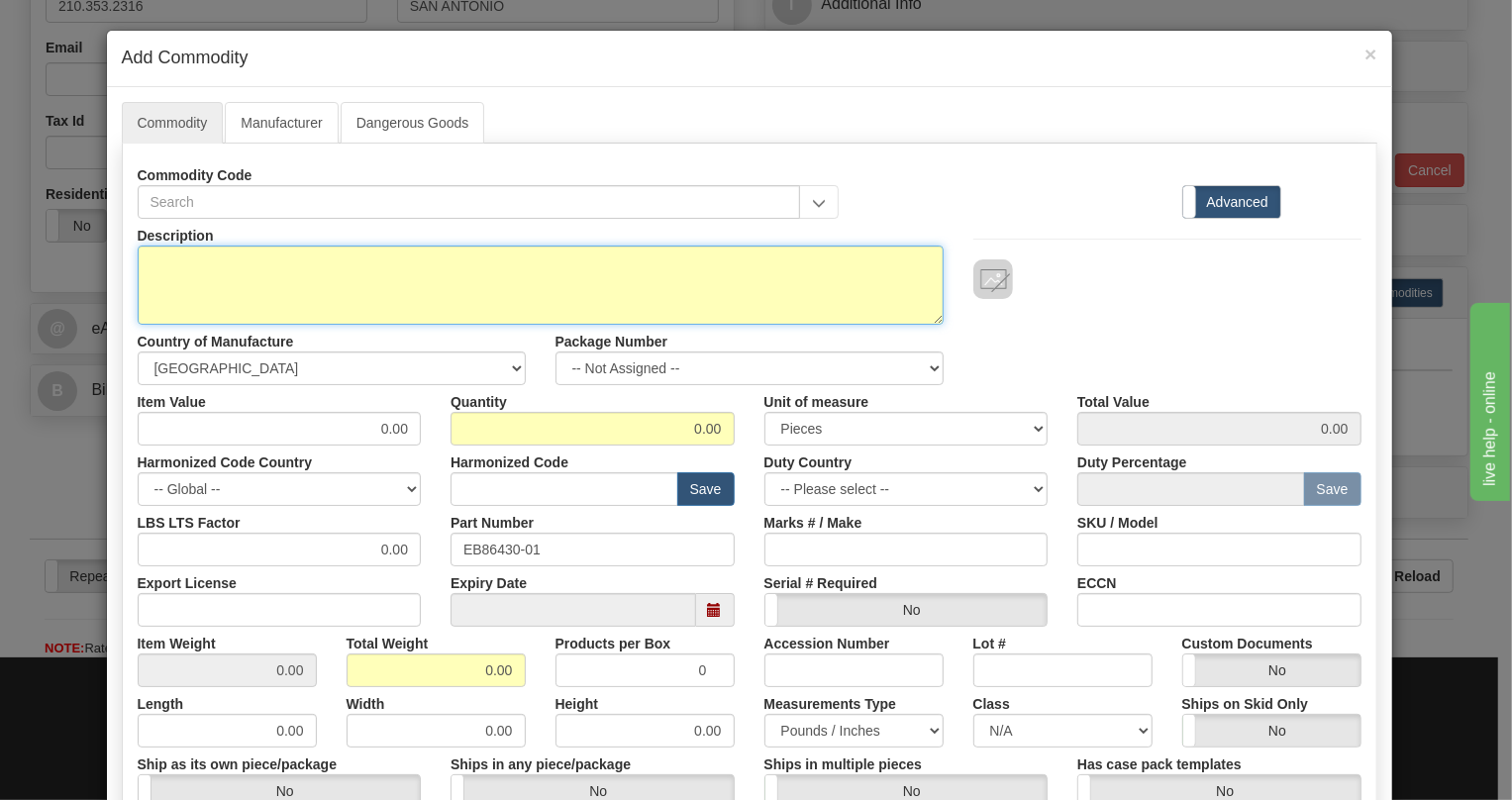
click at [178, 266] on textarea "Description" at bounding box center [540, 286] width 806 height 79
paste textarea "COMMON SHELF MECHaNICaL REVERSIBLE"
type textarea "COMMON SHELF MECHaNICaL REVERSIBLE"
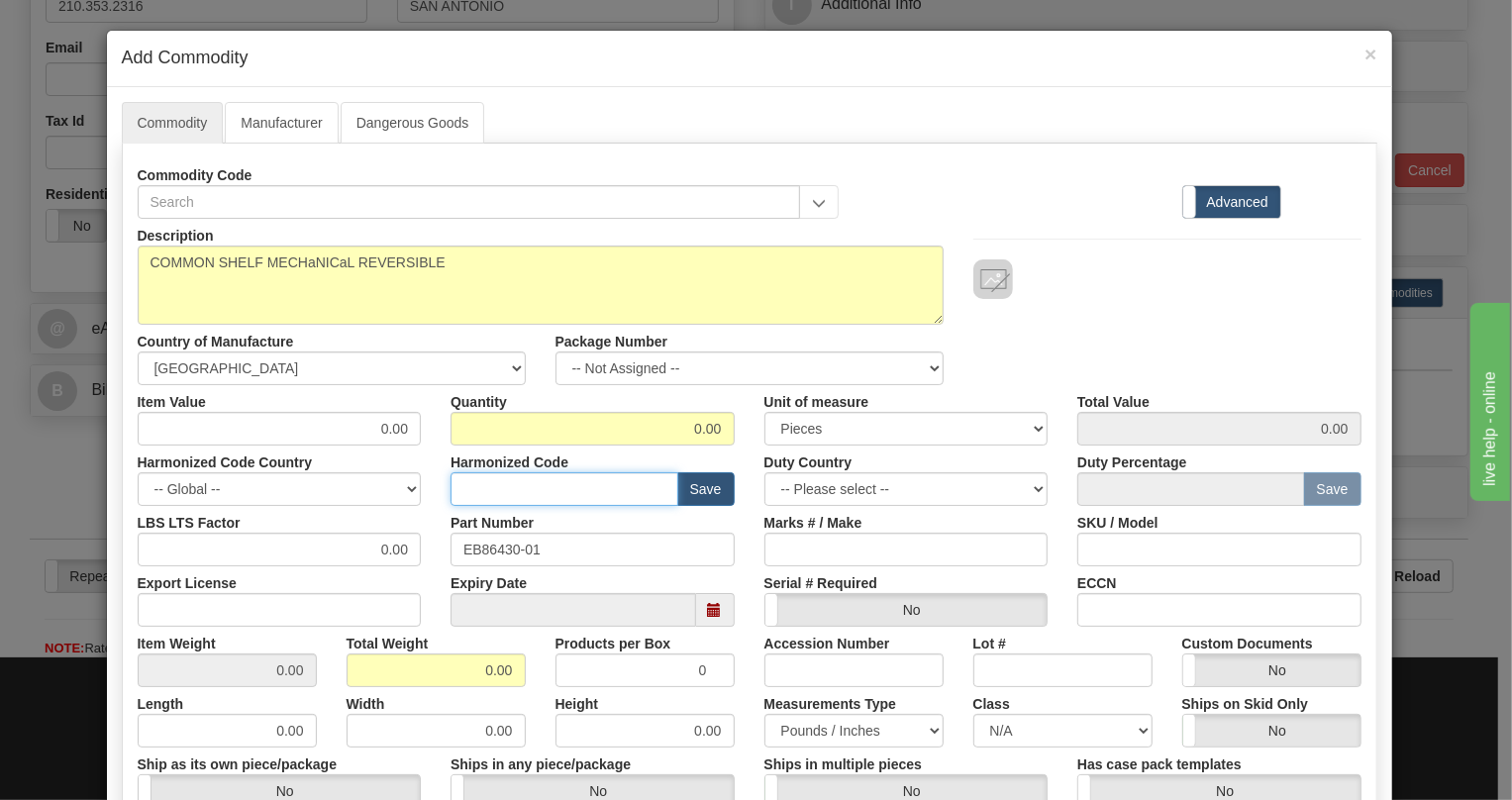
click at [463, 492] on input "text" at bounding box center [564, 489] width 228 height 34
paste input "8517.79.0000"
type input "8517.79.0000"
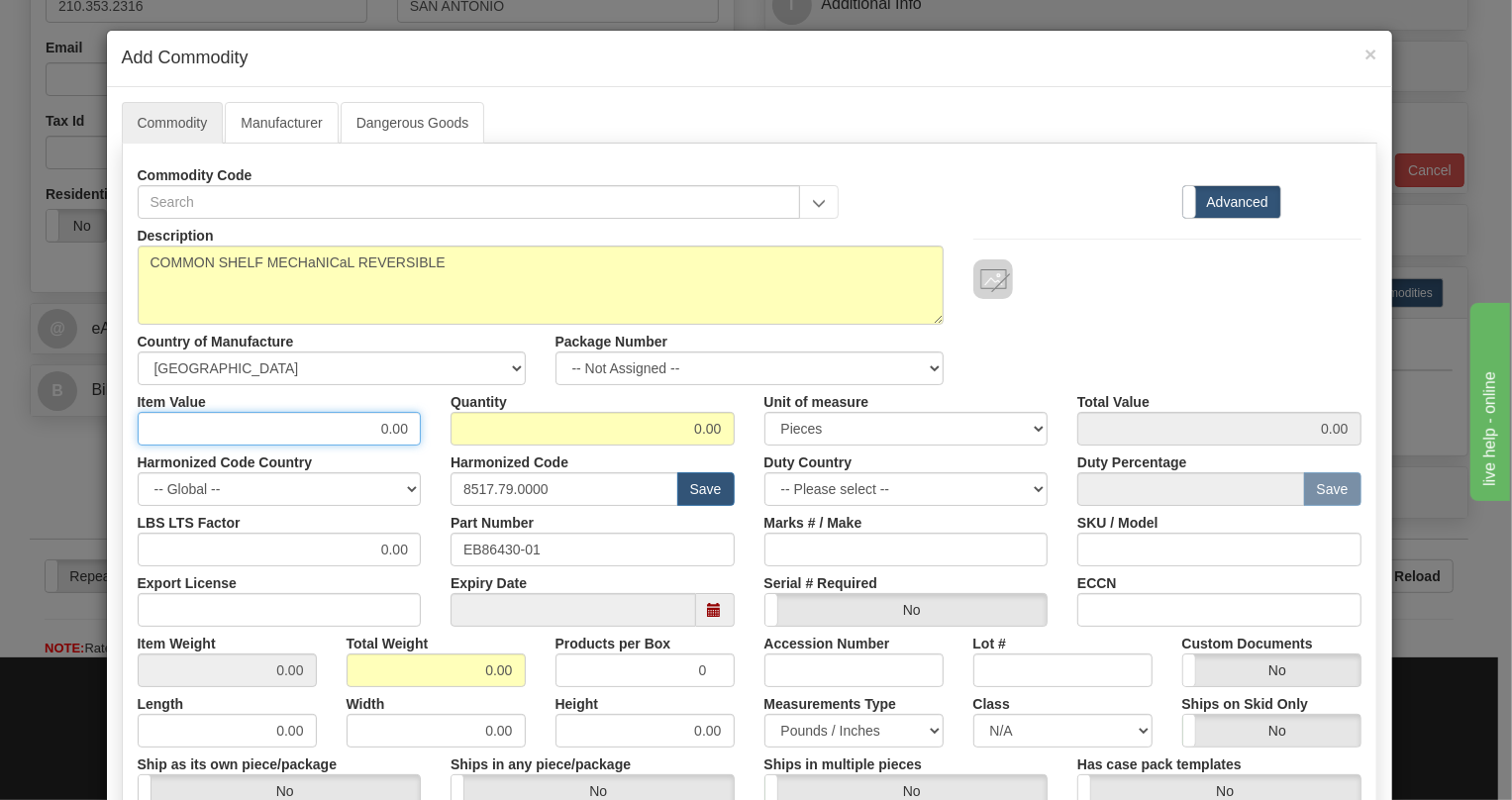
click at [398, 433] on input "0.00" at bounding box center [280, 428] width 285 height 34
click at [398, 432] on input "0.00" at bounding box center [280, 428] width 285 height 34
paste input "1.709,67"
click at [356, 424] on input "1.709,67" at bounding box center [280, 428] width 285 height 34
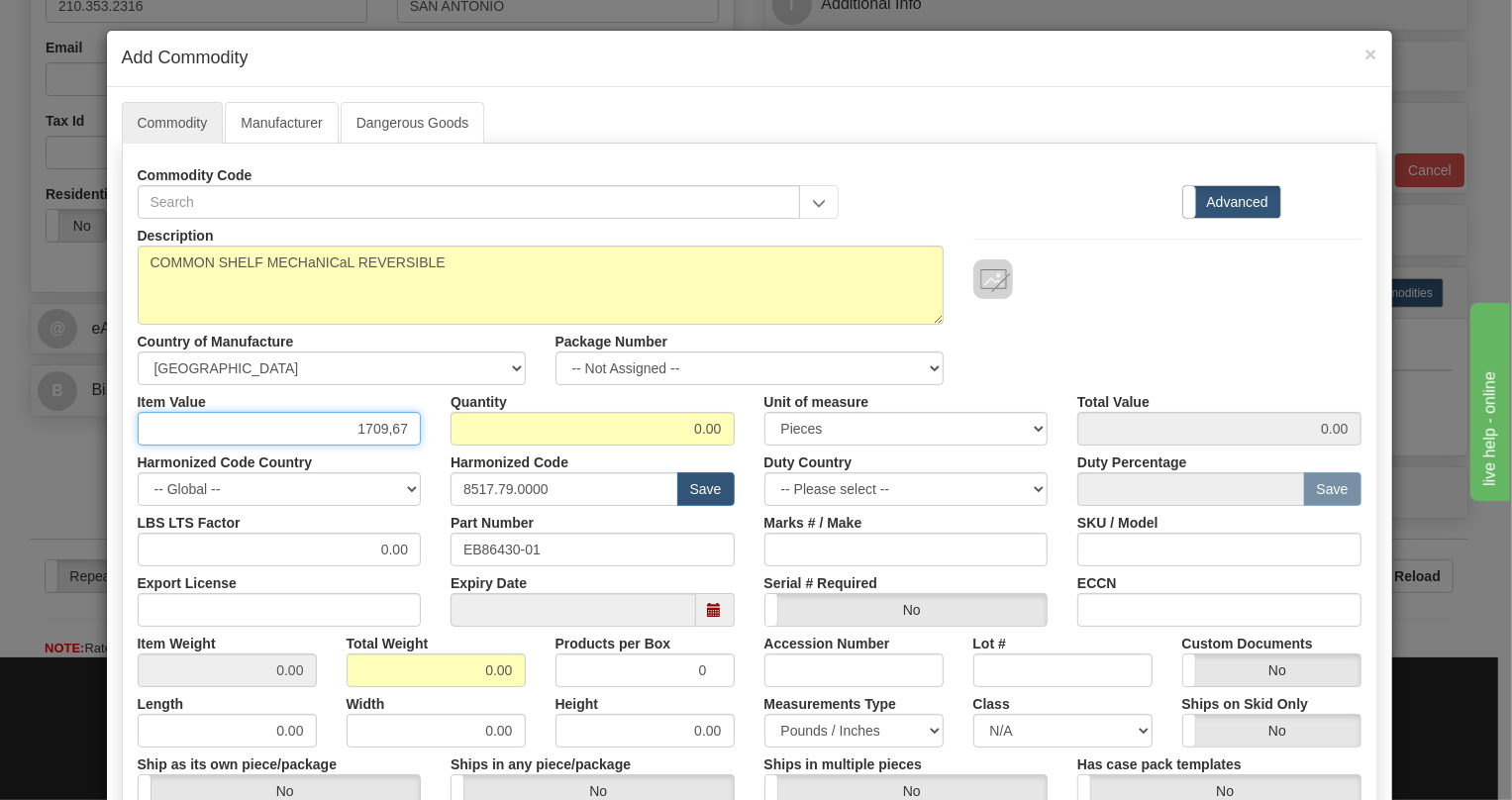
click at [387, 434] on input "1709,67" at bounding box center [280, 428] width 285 height 34
type input "1709.67"
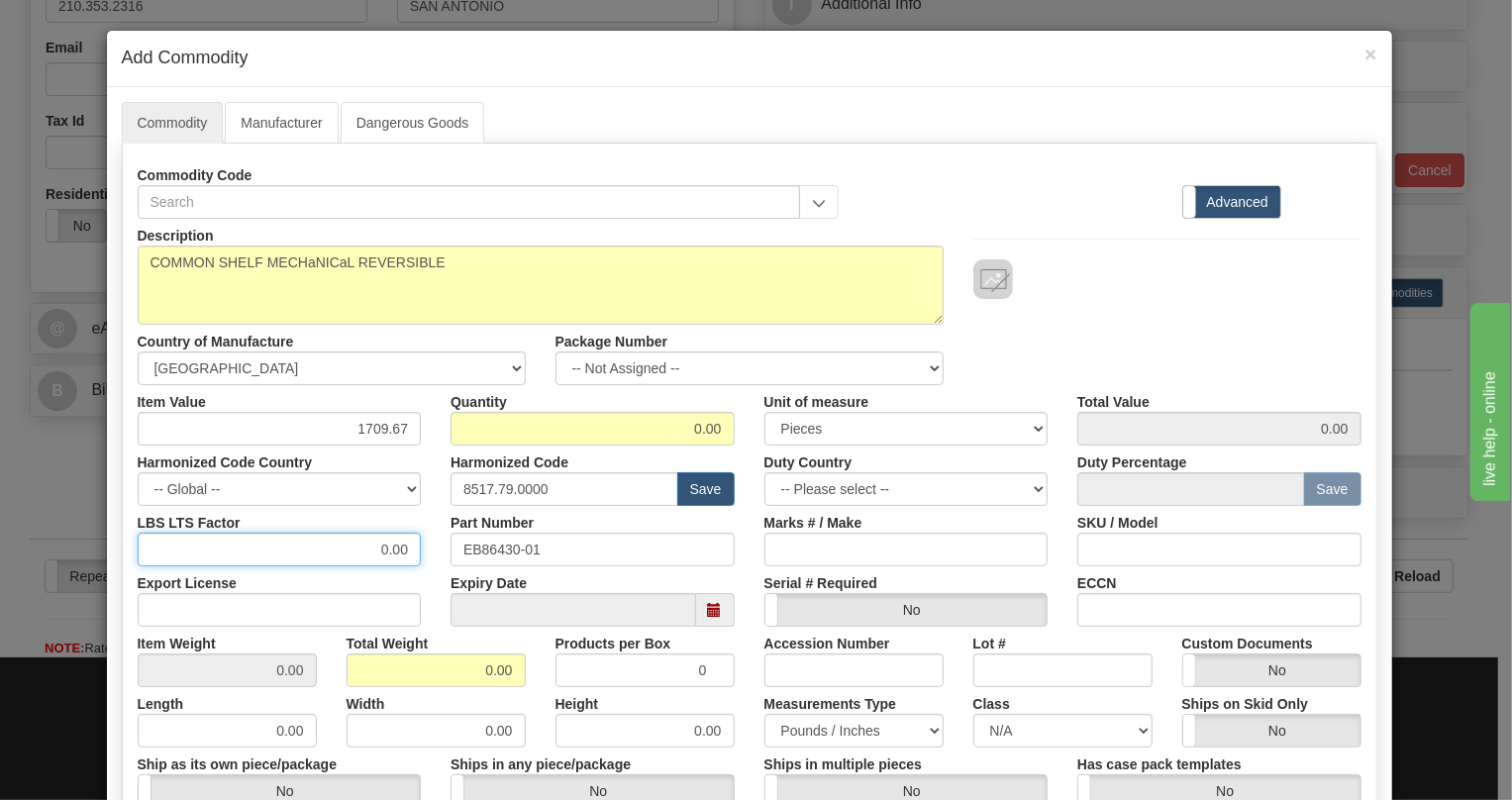
click at [370, 552] on input "0.00" at bounding box center [280, 549] width 285 height 34
type input "1.00"
click at [477, 675] on input "0.00" at bounding box center [435, 670] width 179 height 34
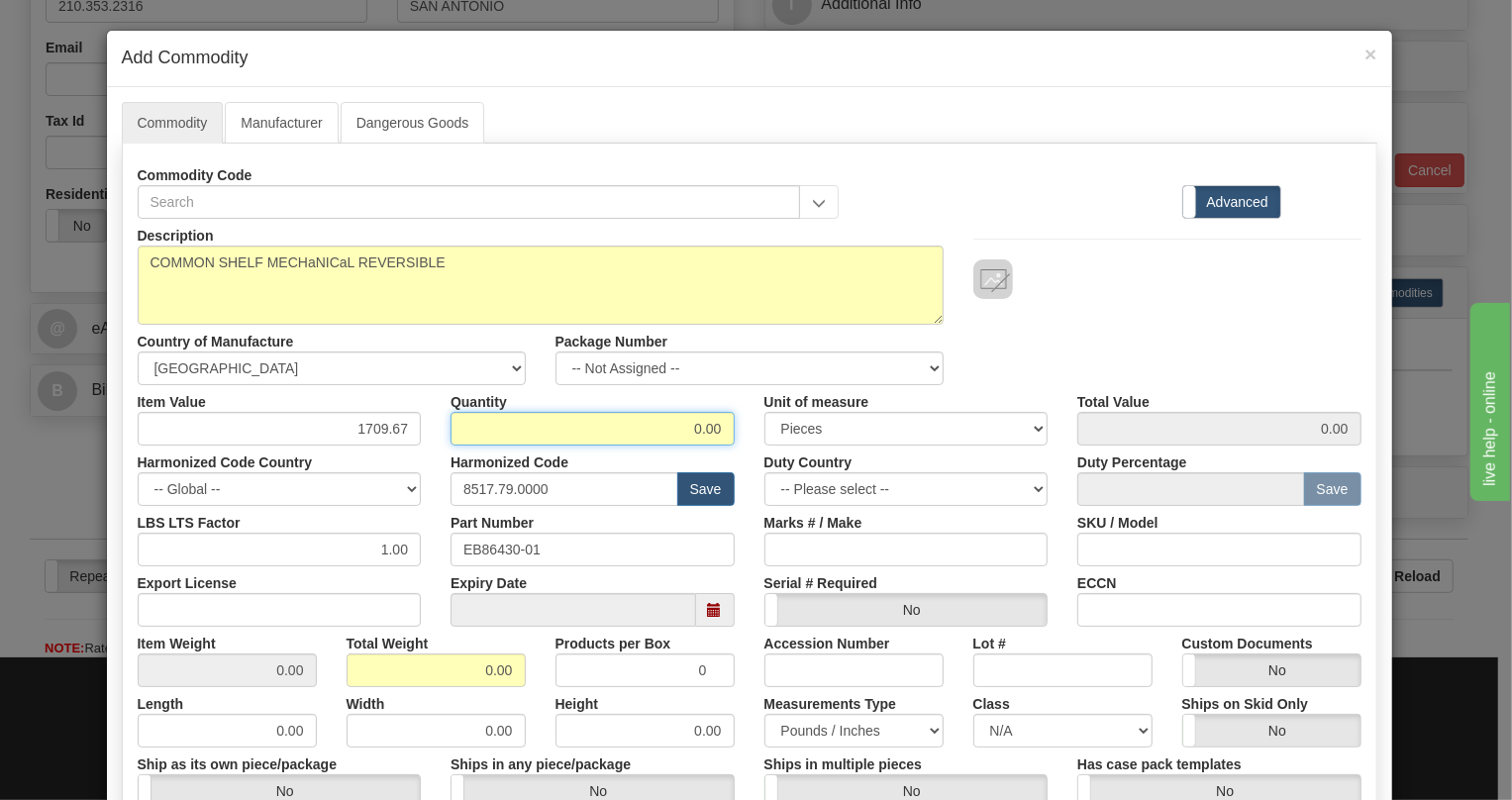
click at [700, 433] on input "0.00" at bounding box center [592, 428] width 285 height 34
type input "1"
type input "1709.67"
click at [463, 655] on input "0.00" at bounding box center [435, 670] width 179 height 34
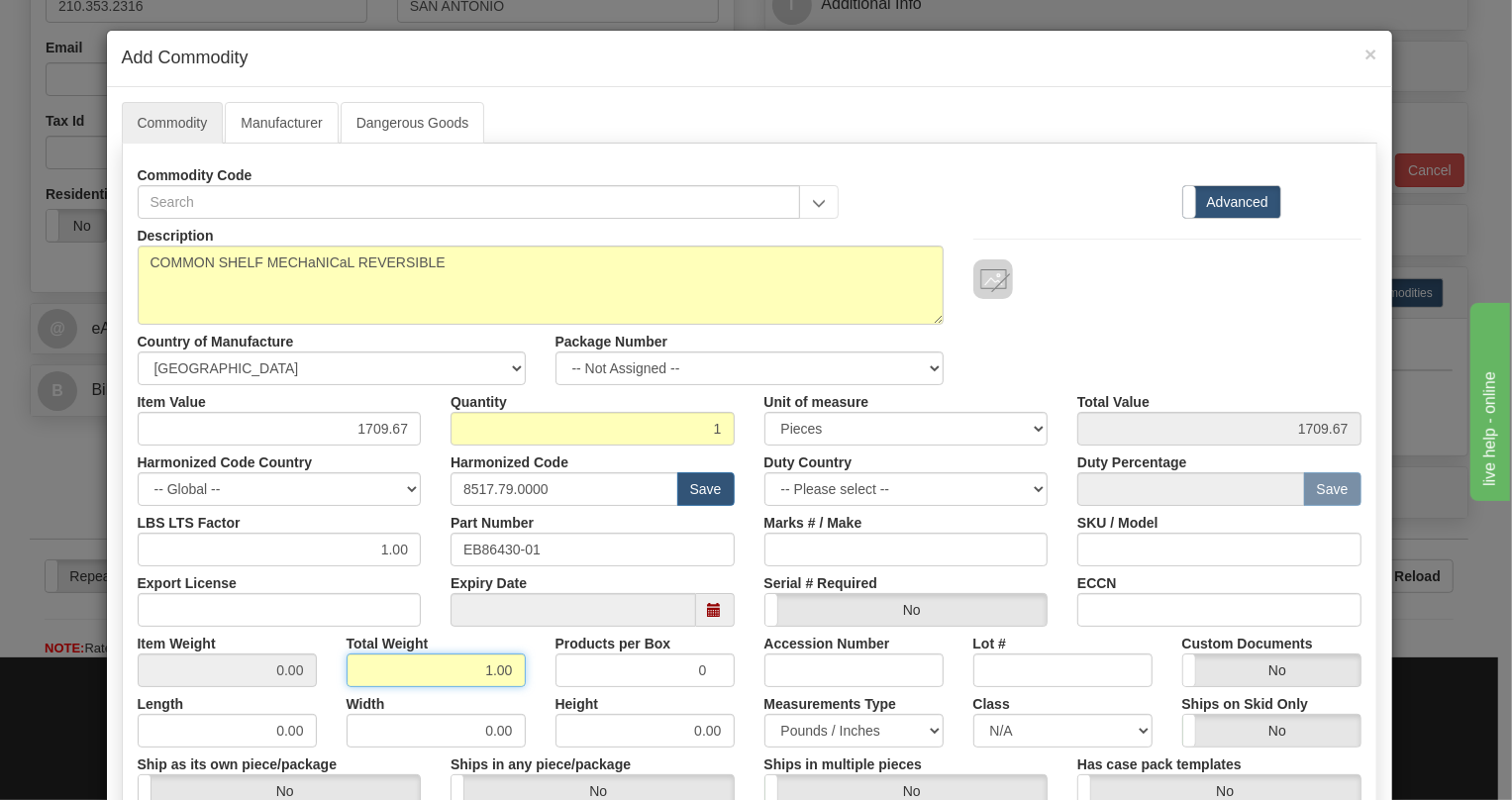
type input "1.00"
type input "1.0000"
click at [738, 698] on div "Height 0.00" at bounding box center [644, 717] width 209 height 60
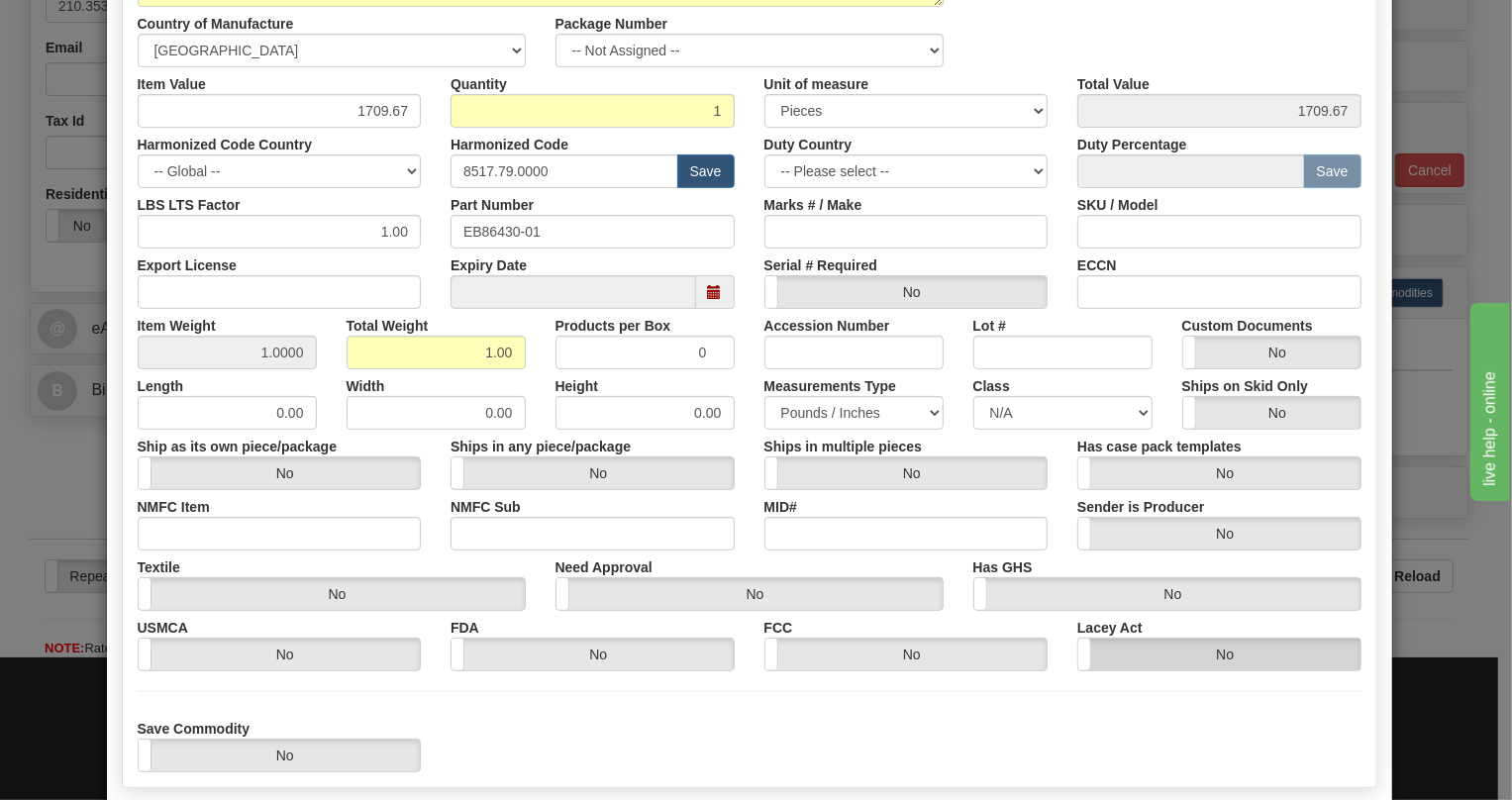
scroll to position [423, 0]
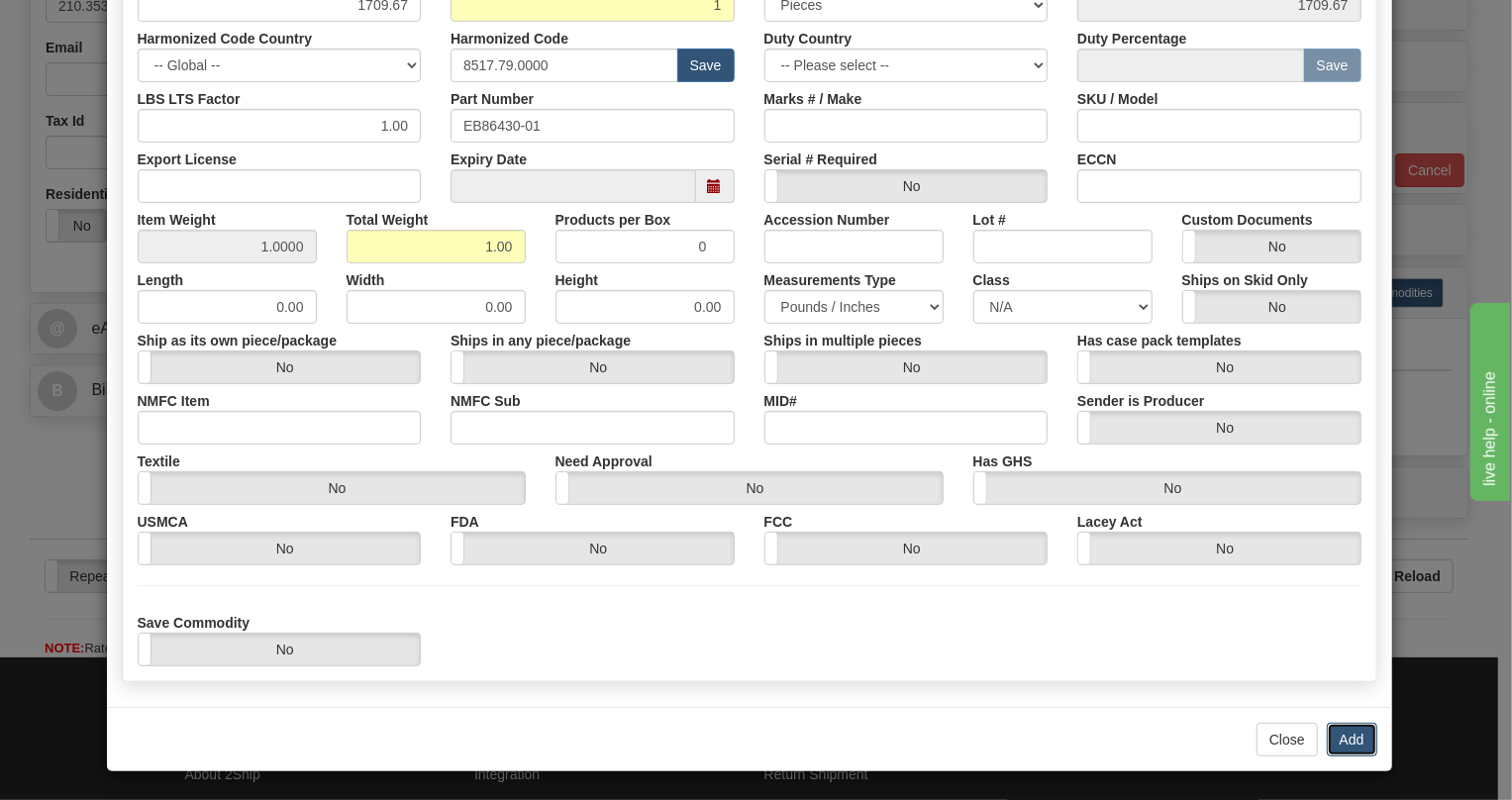
click at [1337, 735] on button "Add" at bounding box center [1351, 740] width 51 height 34
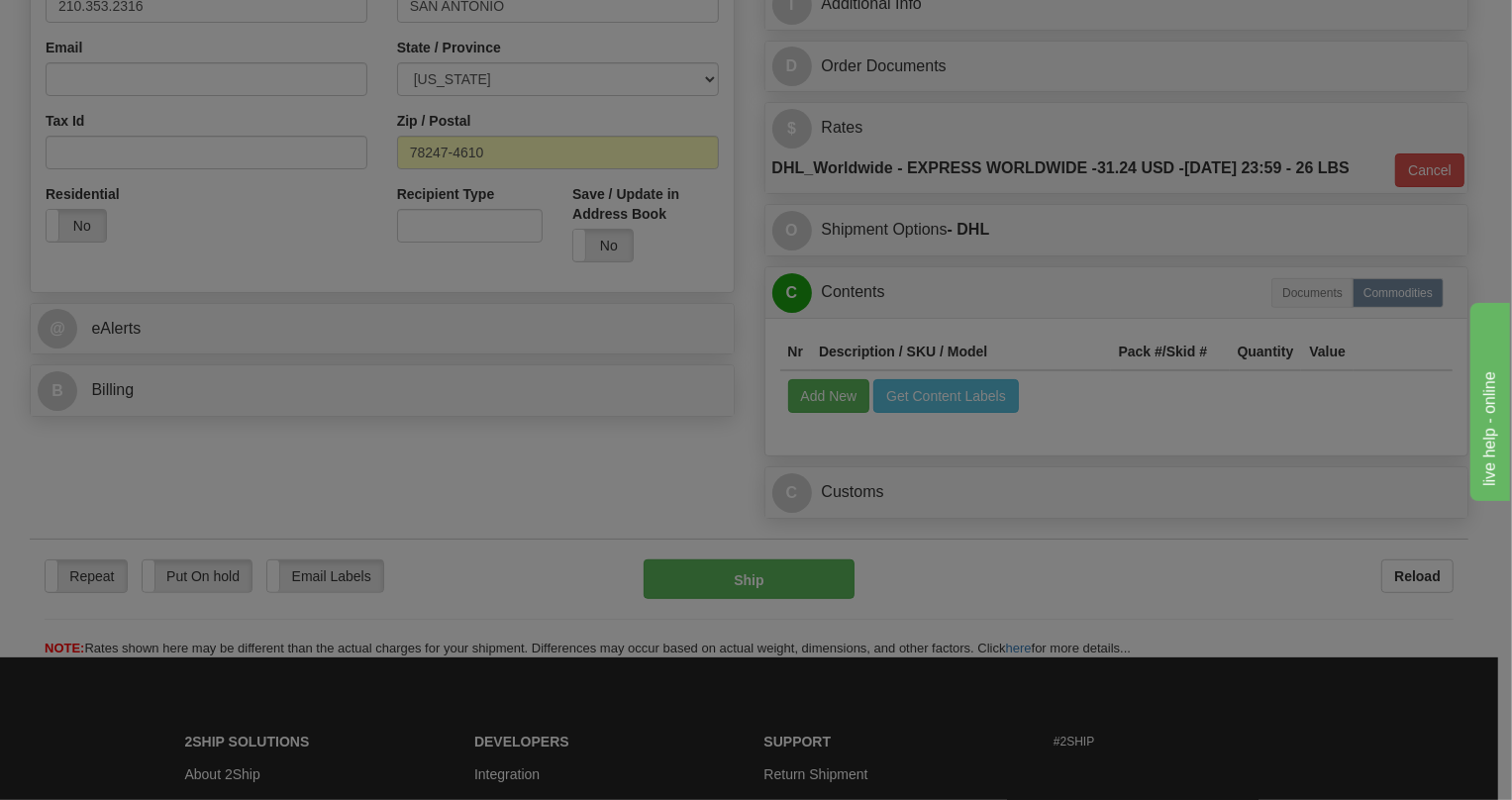
scroll to position [0, 0]
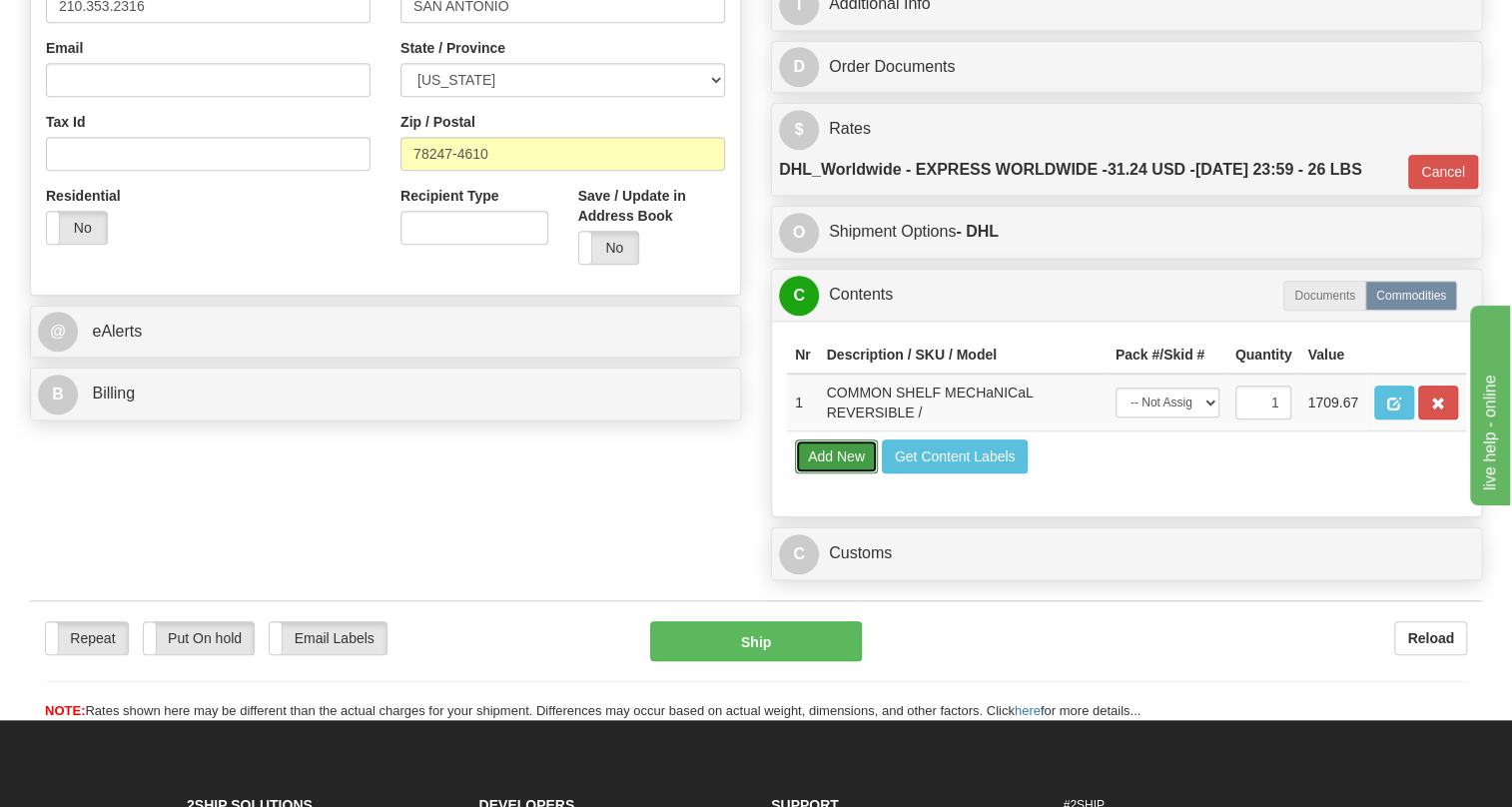
click at [824, 473] on button "Add New" at bounding box center [836, 456] width 83 height 34
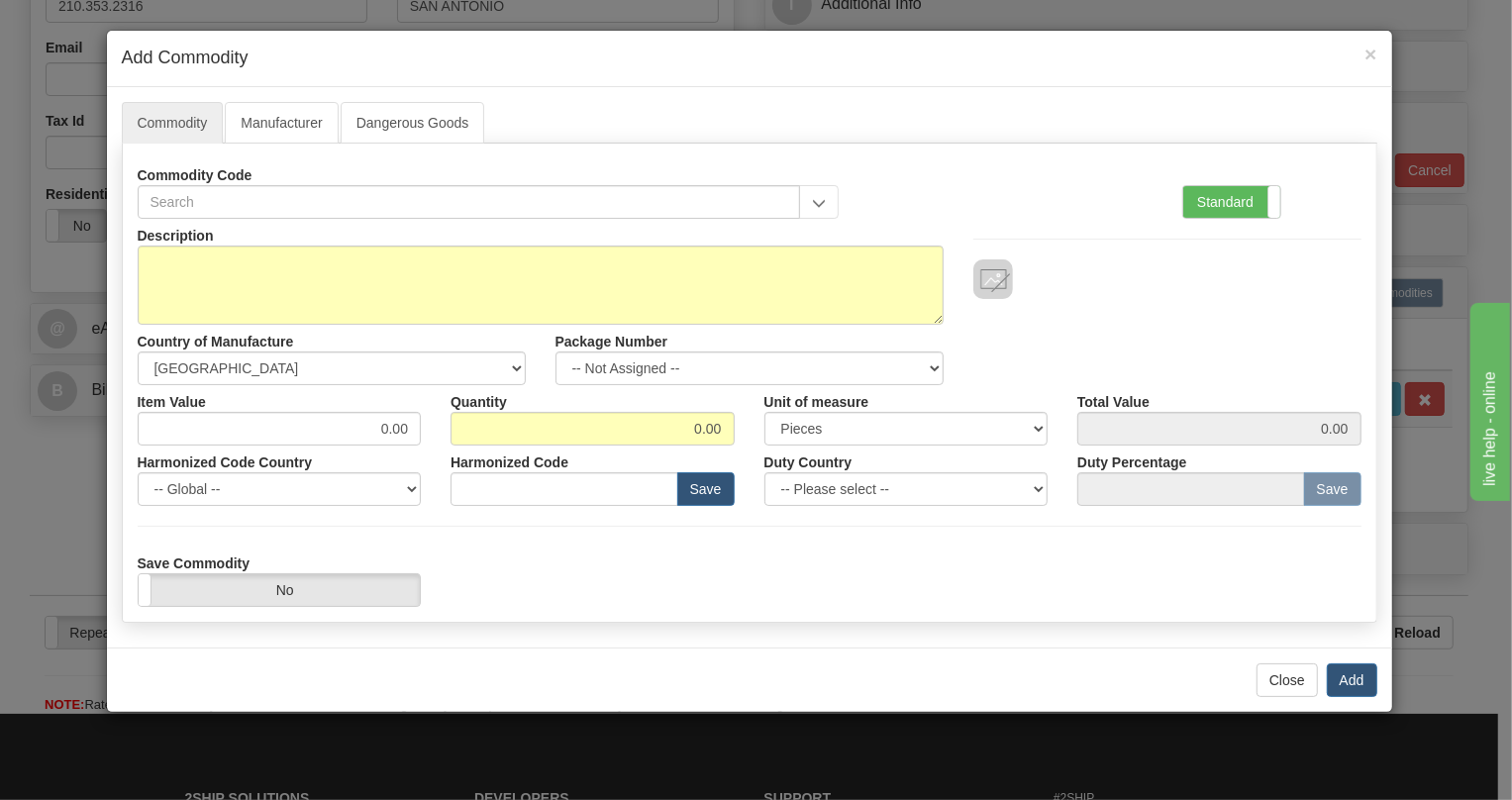
drag, startPoint x: 1223, startPoint y: 206, endPoint x: 1175, endPoint y: 218, distance: 49.5
click at [1220, 205] on label "Standard" at bounding box center [1231, 202] width 97 height 32
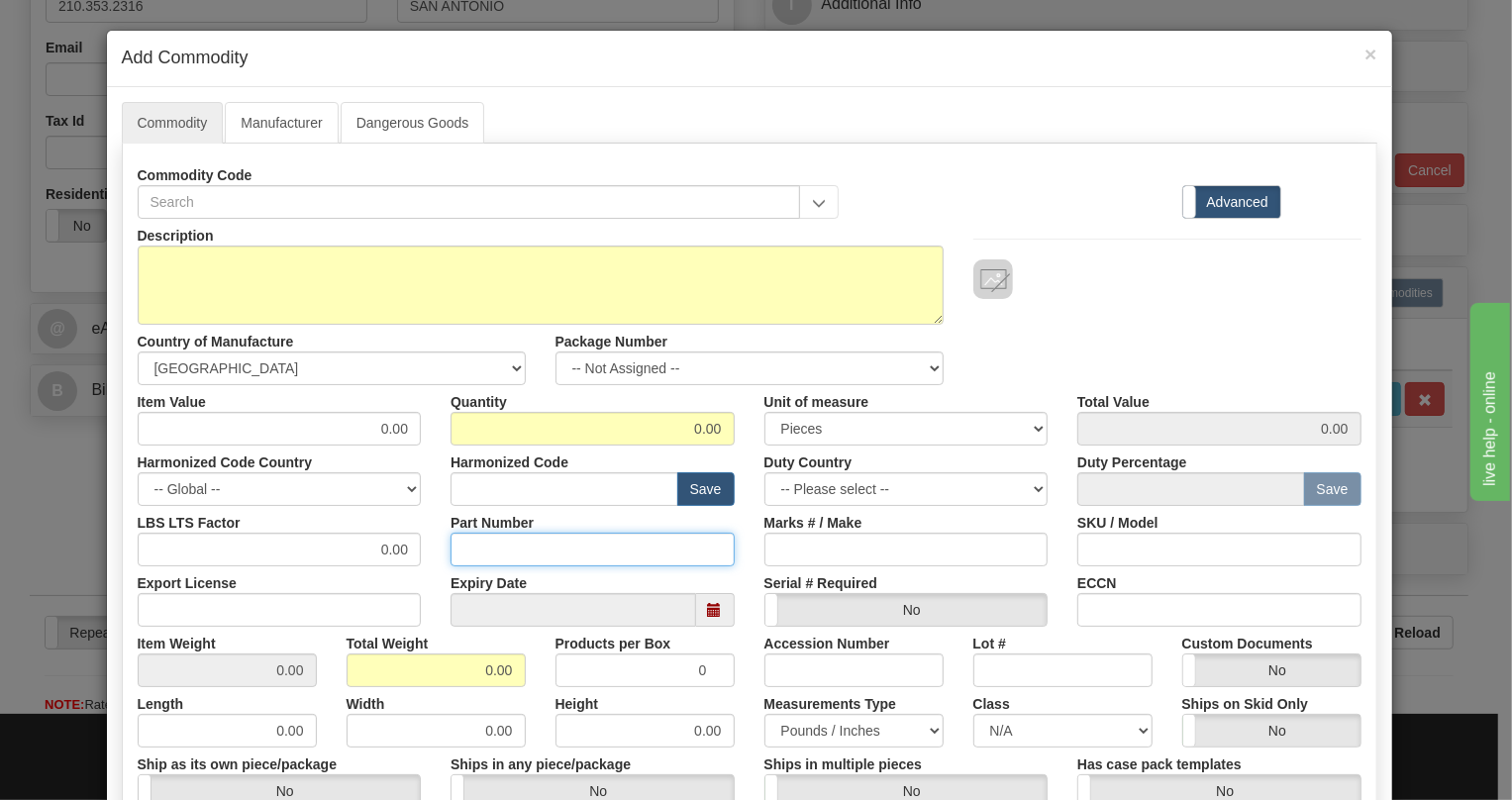
click at [473, 544] on input "Part Number" at bounding box center [592, 549] width 285 height 34
paste input "E86434-92"
type input "E86434-92"
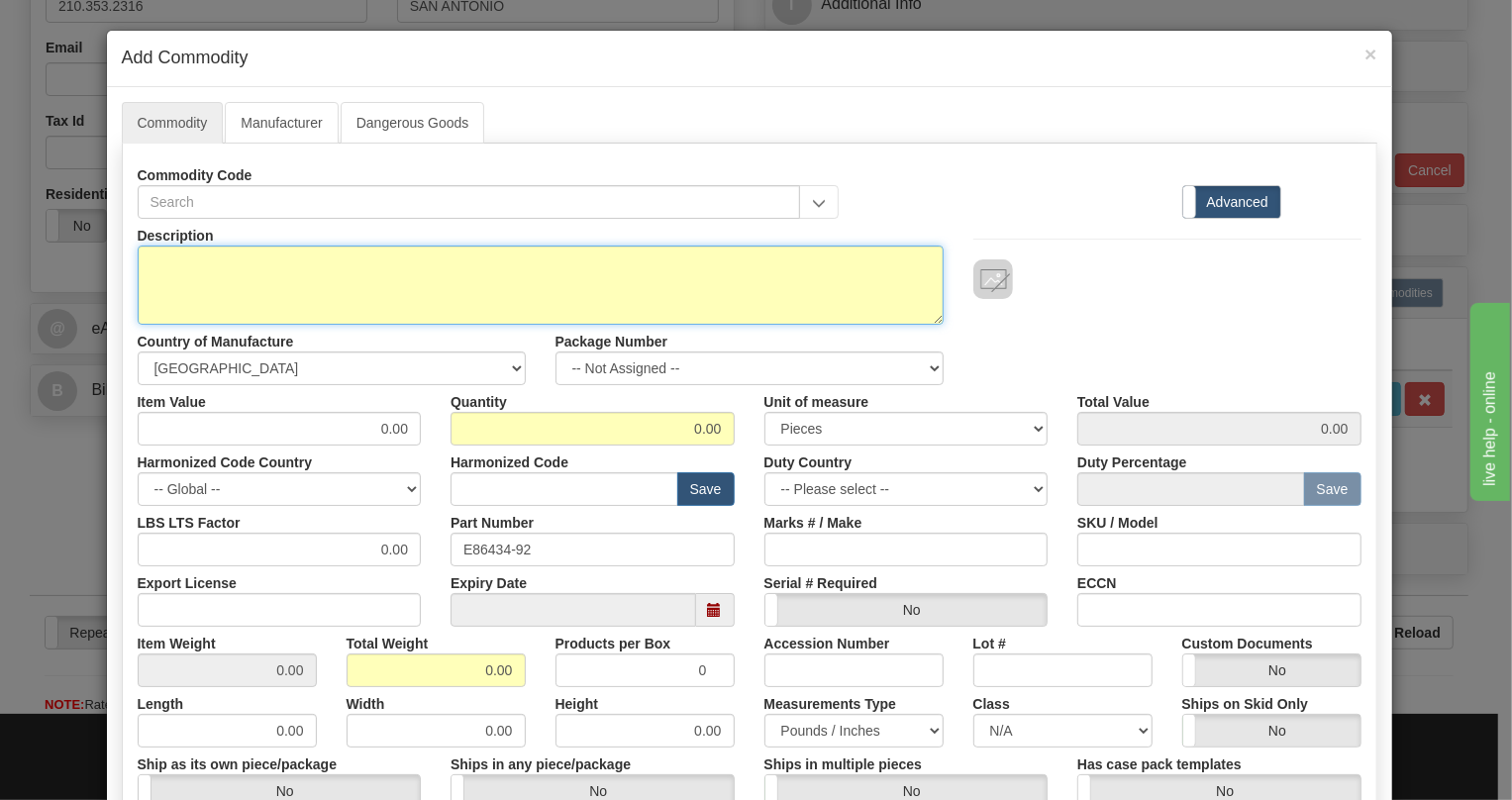
click at [174, 258] on textarea "Description" at bounding box center [540, 286] width 806 height 79
paste textarea "IP SERVICE PADDLEBOARD"
type textarea "IP SERVICE PADDLEBOARD"
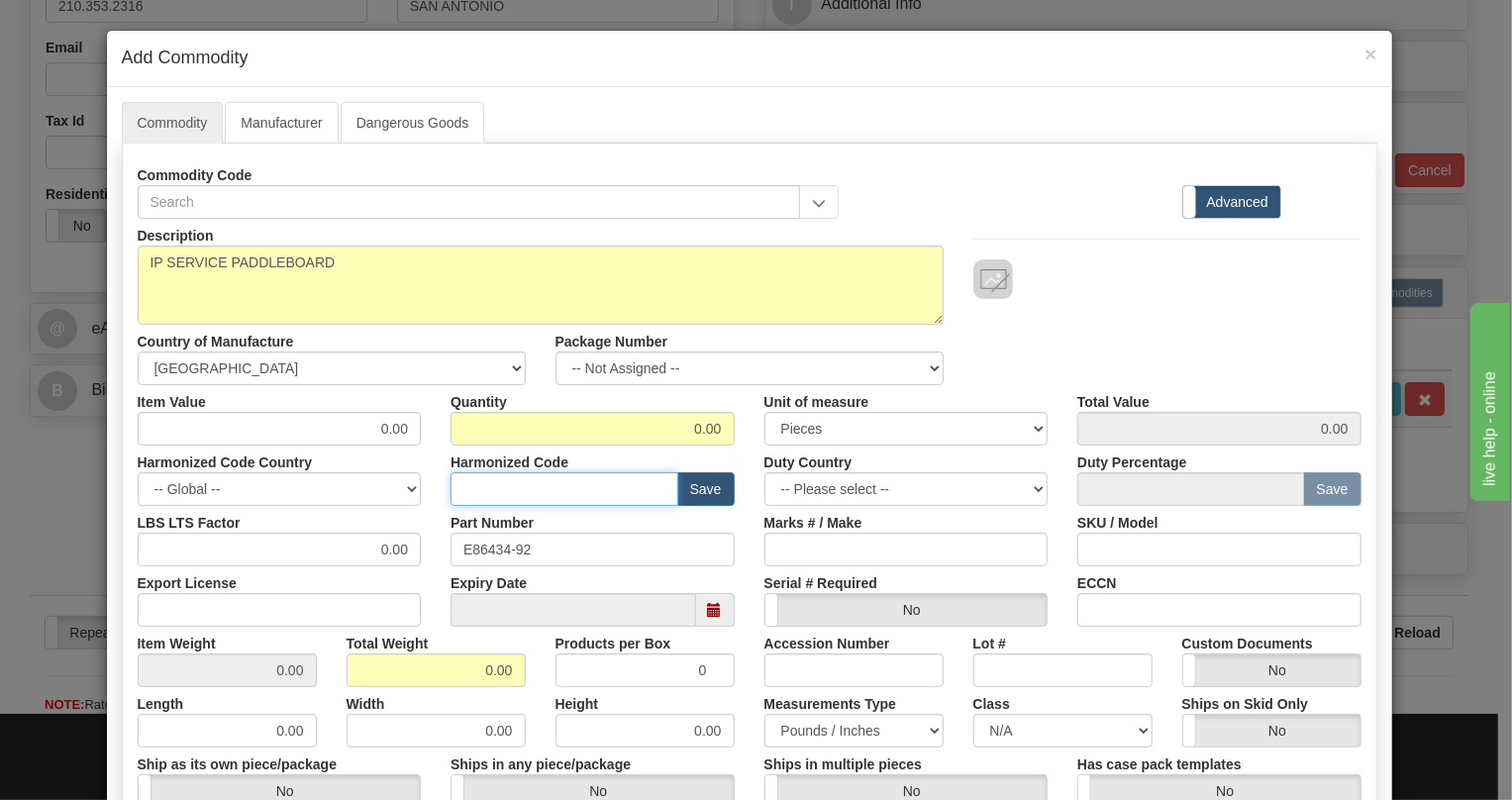
click at [460, 480] on input "text" at bounding box center [564, 489] width 228 height 34
paste input "8517.79.0000"
type input "8517.79.0000"
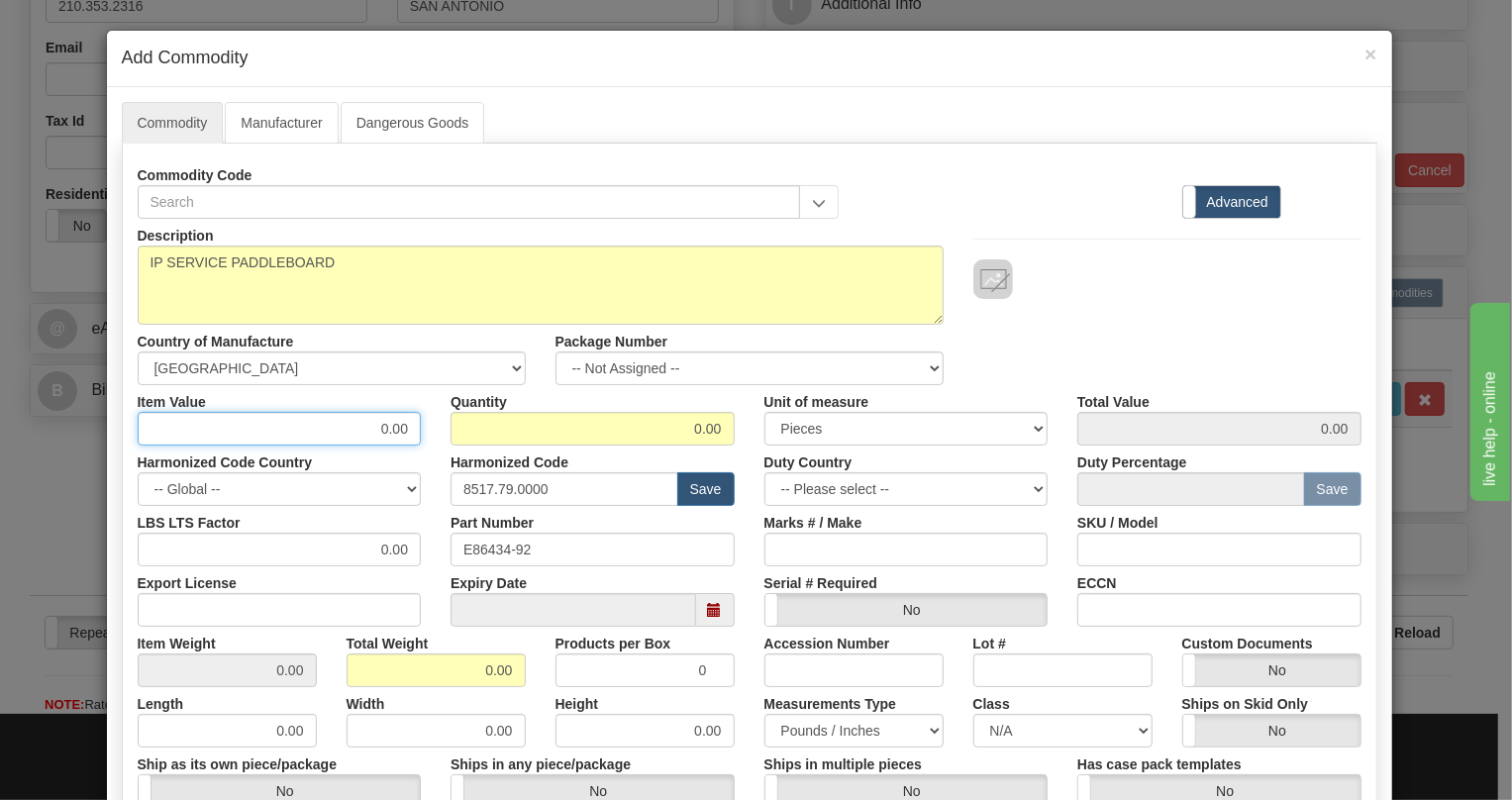
click at [405, 424] on input "0.00" at bounding box center [280, 428] width 285 height 34
type input "74.66"
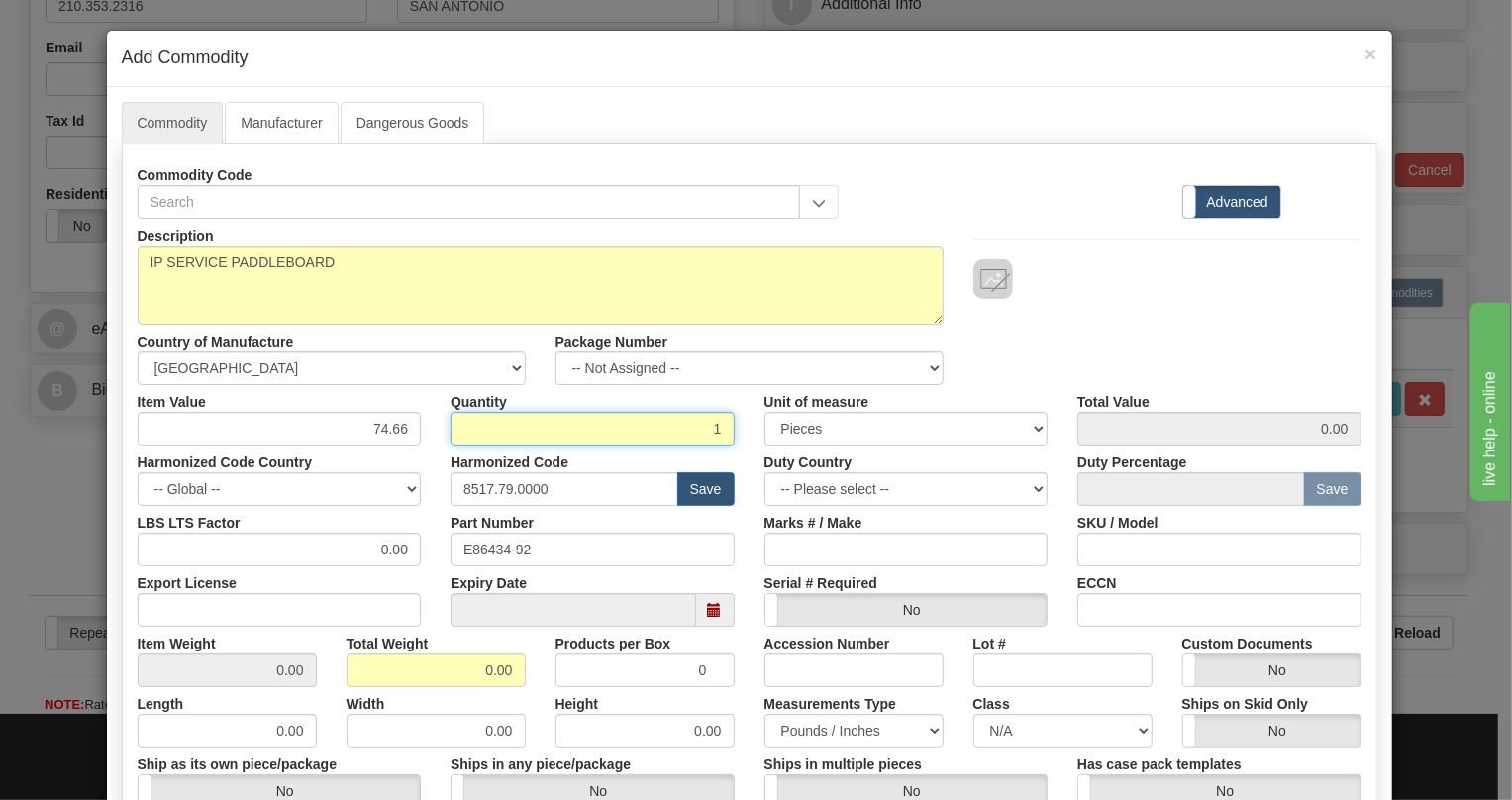
type input "1"
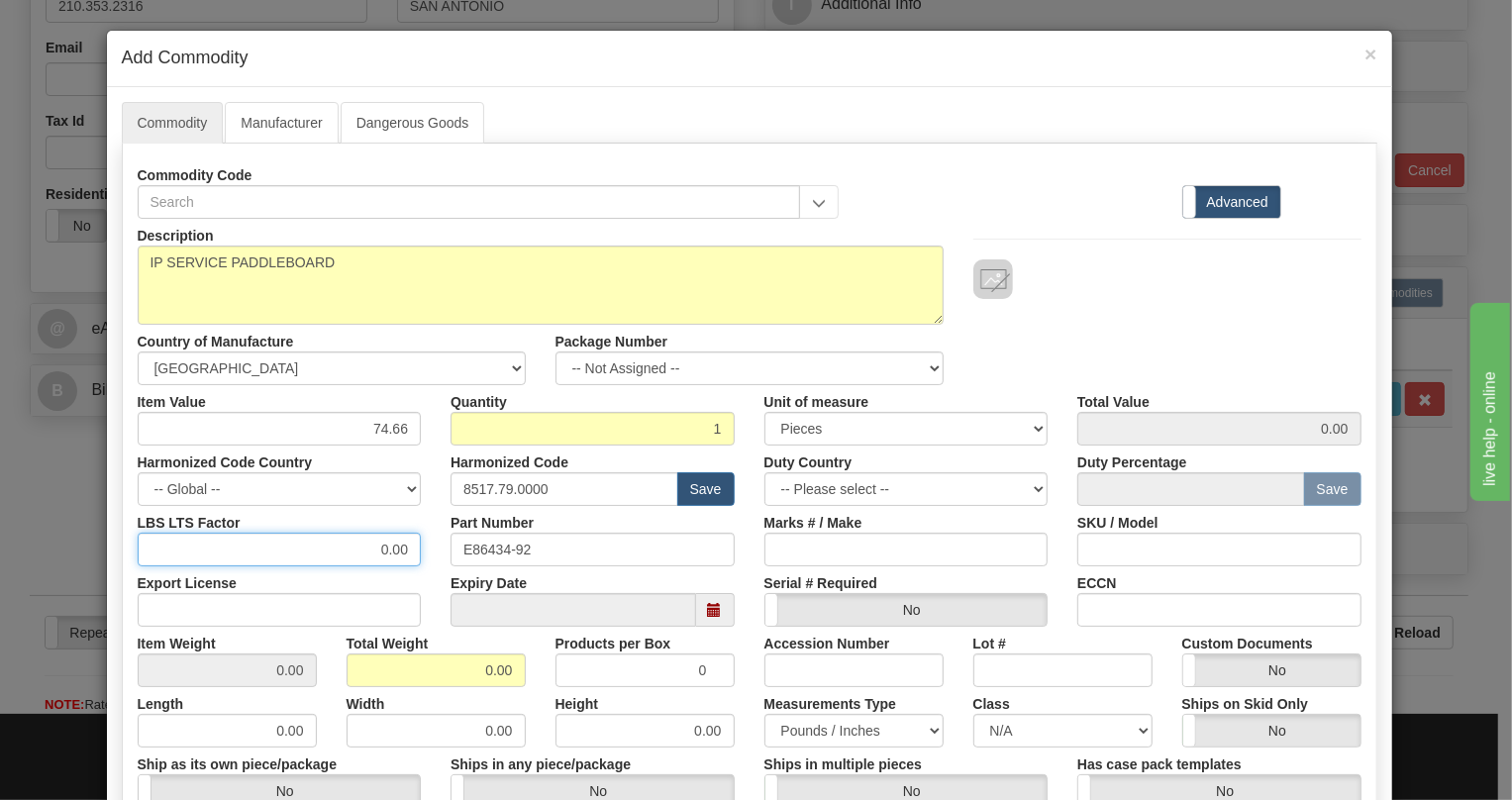
type input "74.66"
click at [373, 554] on input "0.00" at bounding box center [280, 549] width 285 height 34
type input "1.00"
click at [471, 676] on input "0.00" at bounding box center [435, 670] width 179 height 34
type input "1.00"
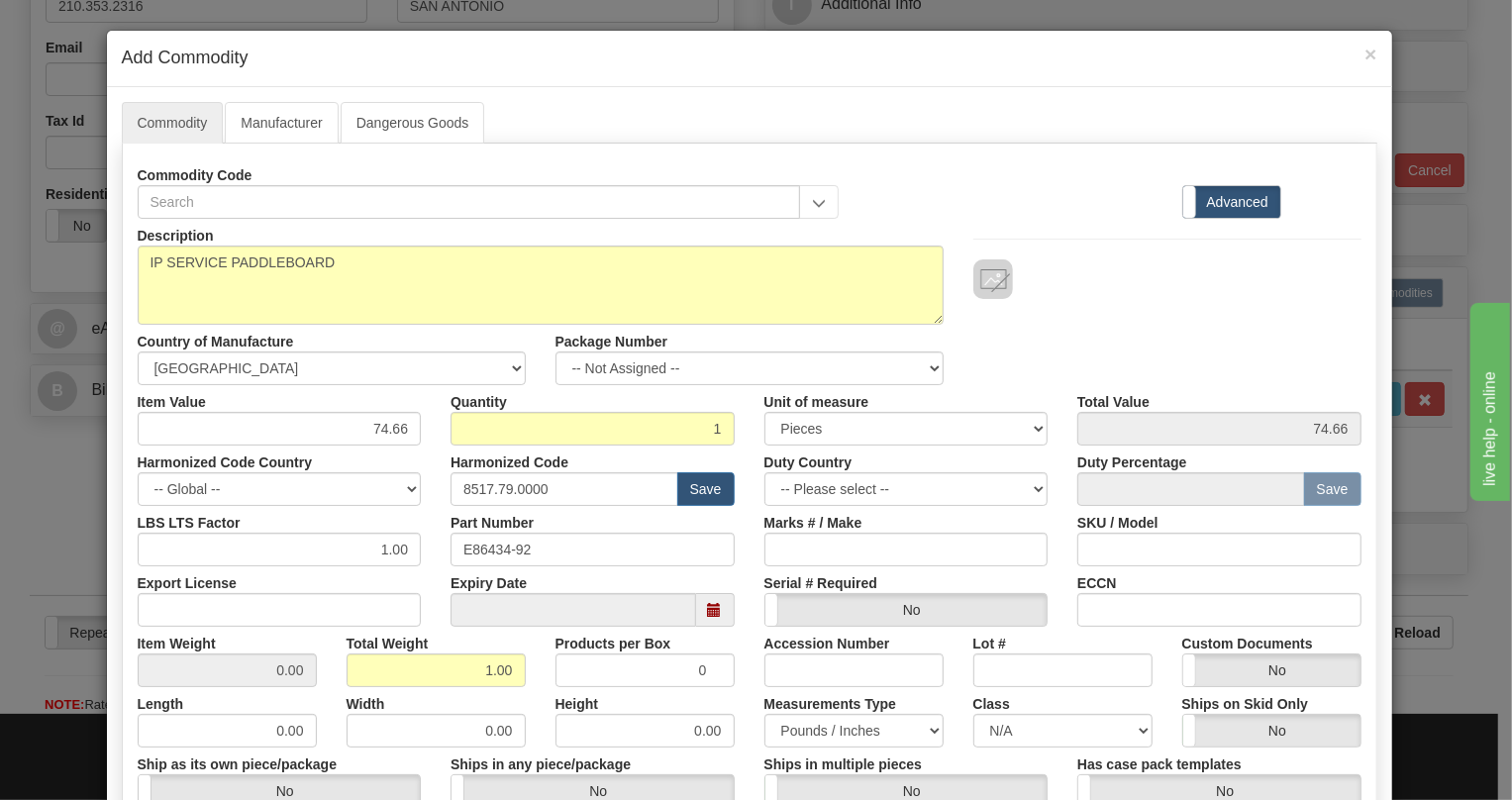
type input "1.0000"
click at [737, 698] on div "Height 0.00" at bounding box center [644, 717] width 209 height 60
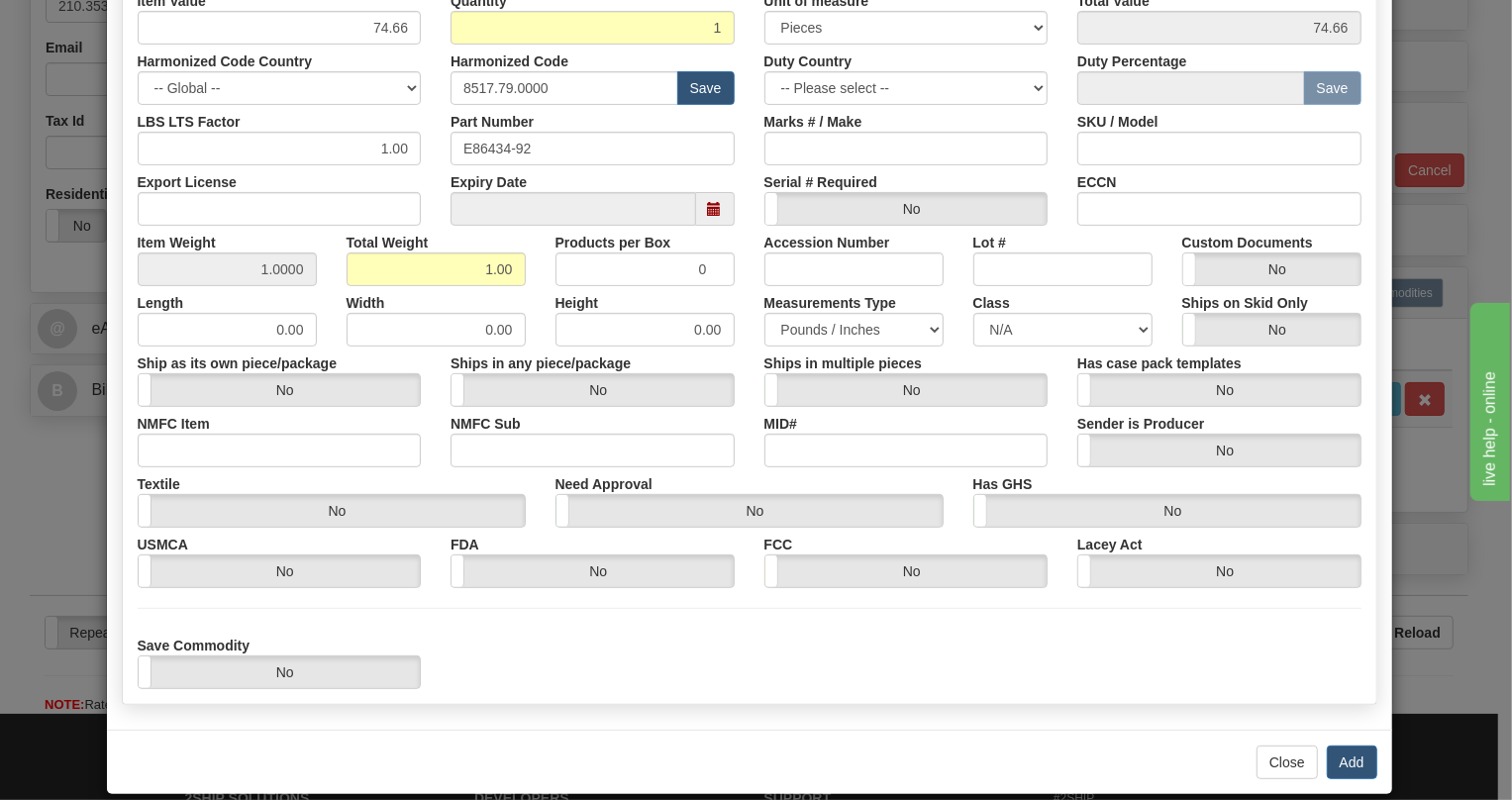
scroll to position [423, 0]
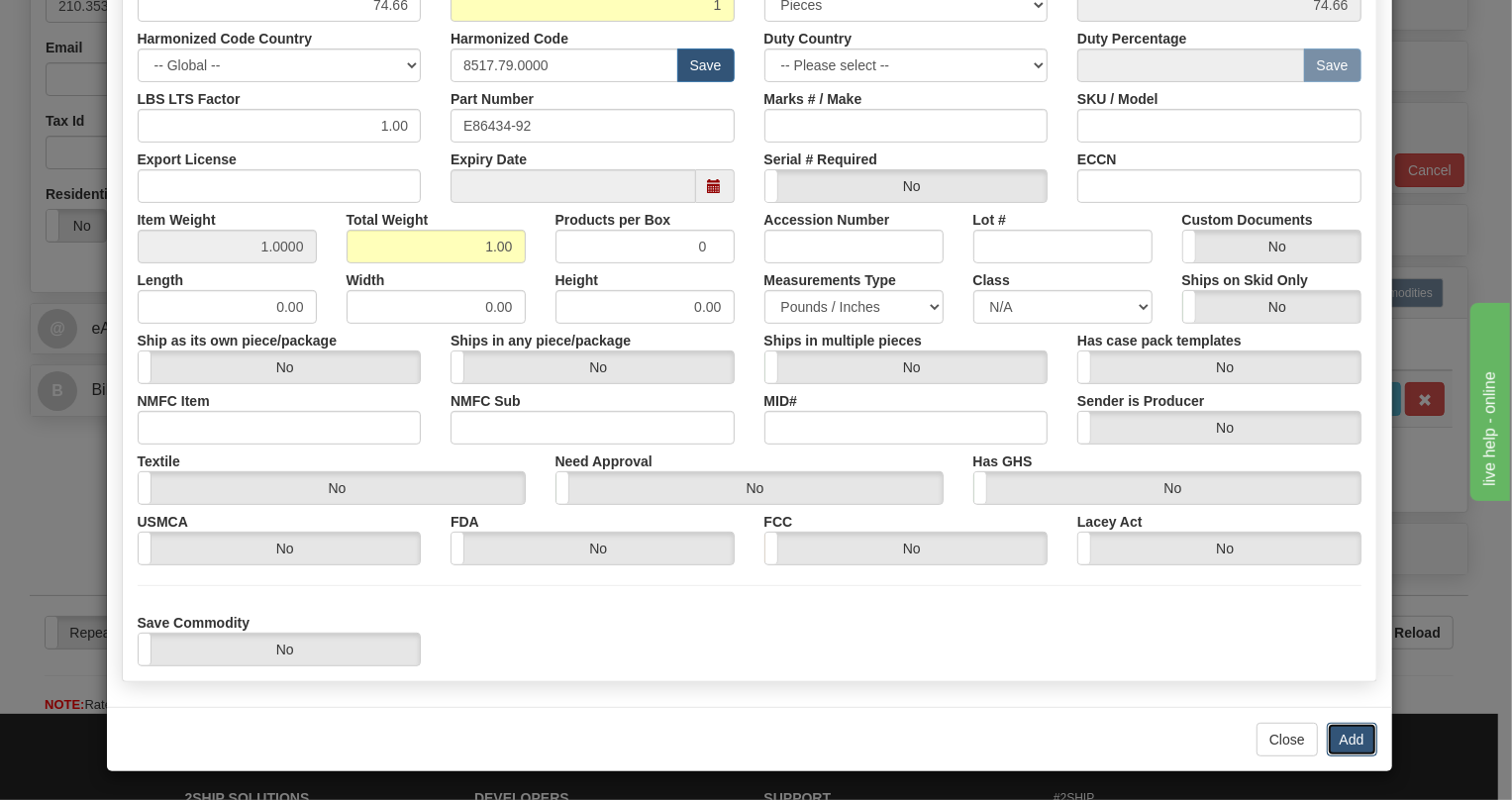
click at [1332, 733] on button "Add" at bounding box center [1351, 740] width 51 height 34
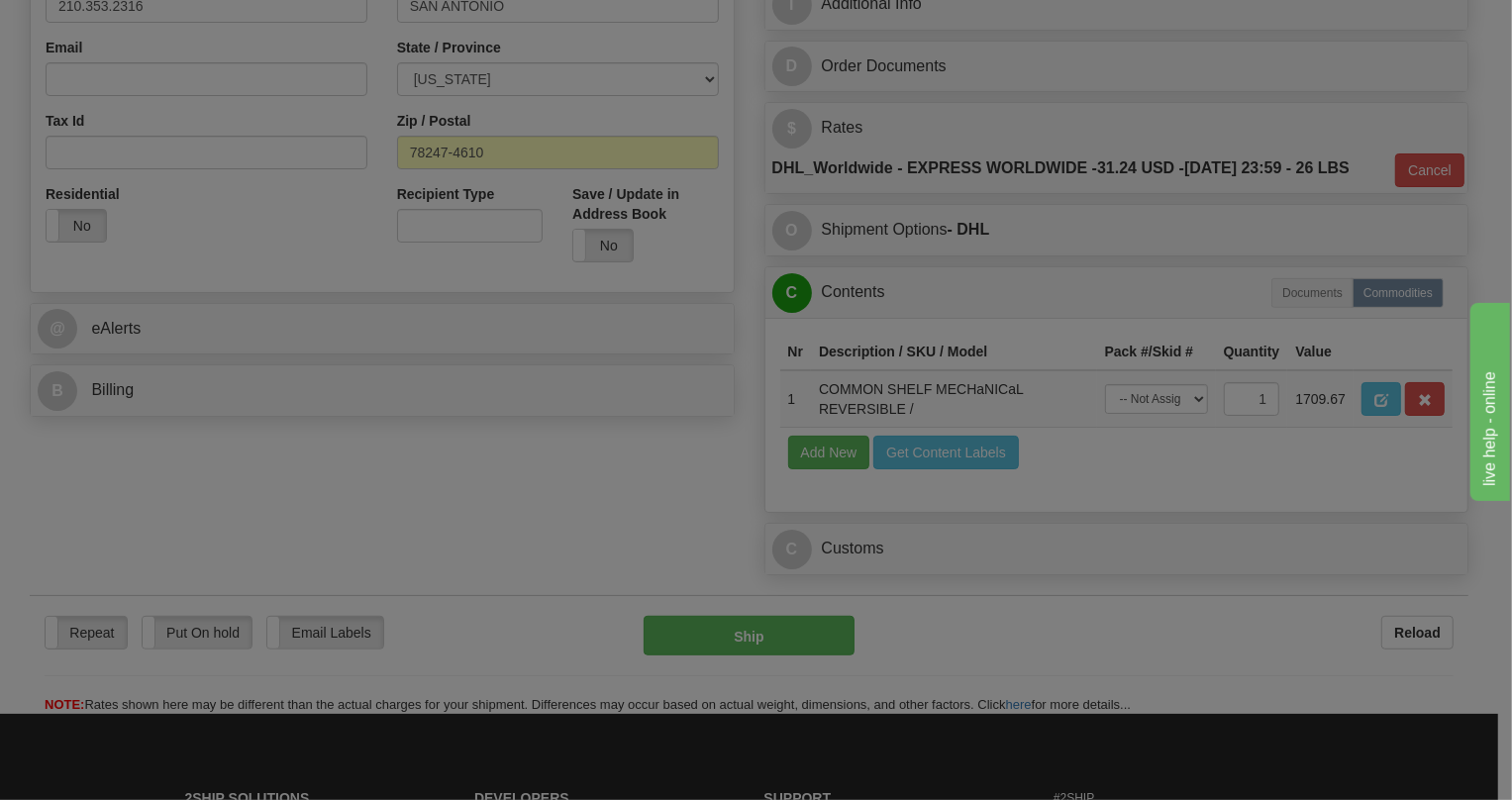
scroll to position [0, 0]
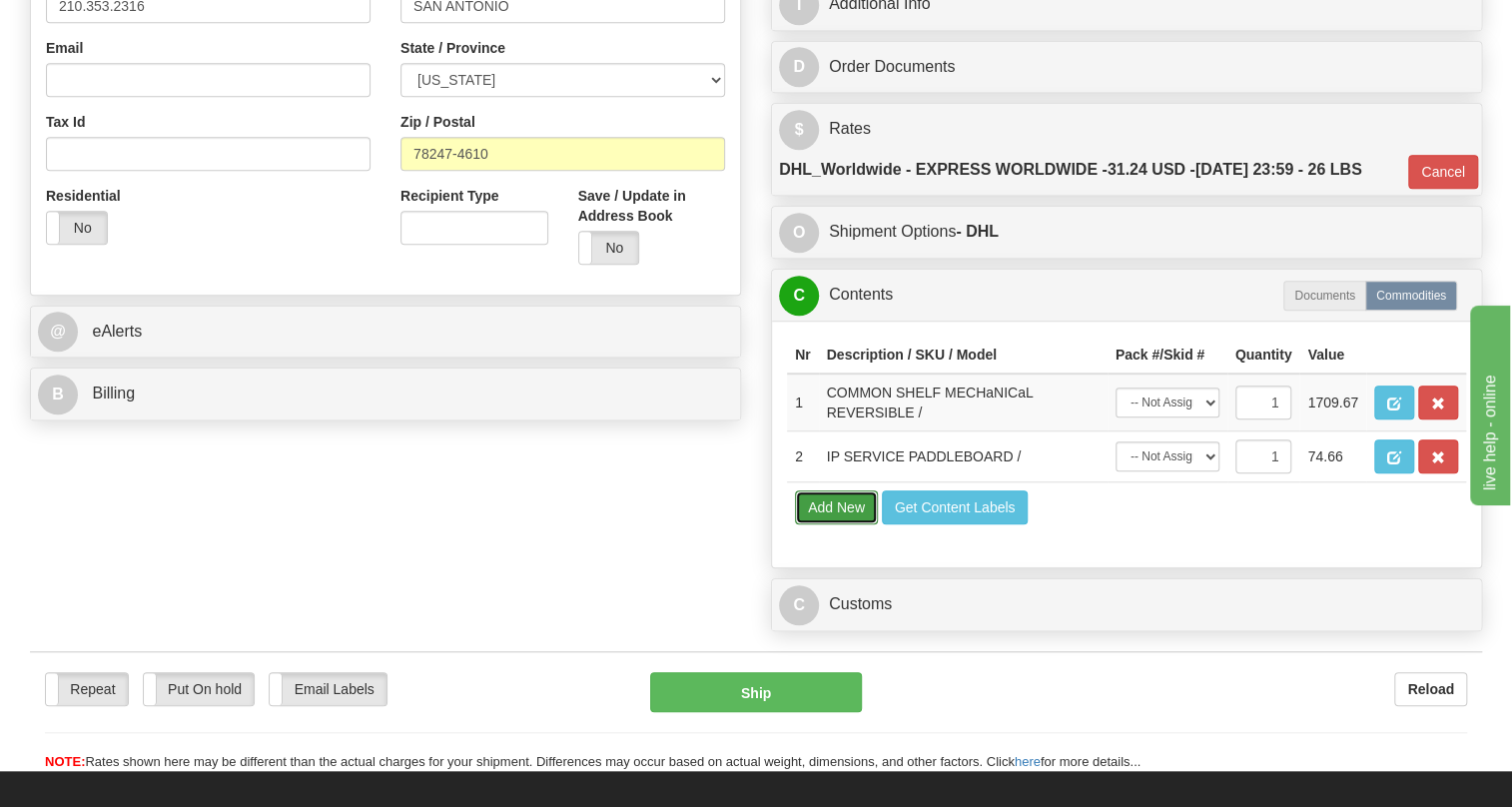
click at [820, 524] on button "Add New" at bounding box center [836, 507] width 83 height 34
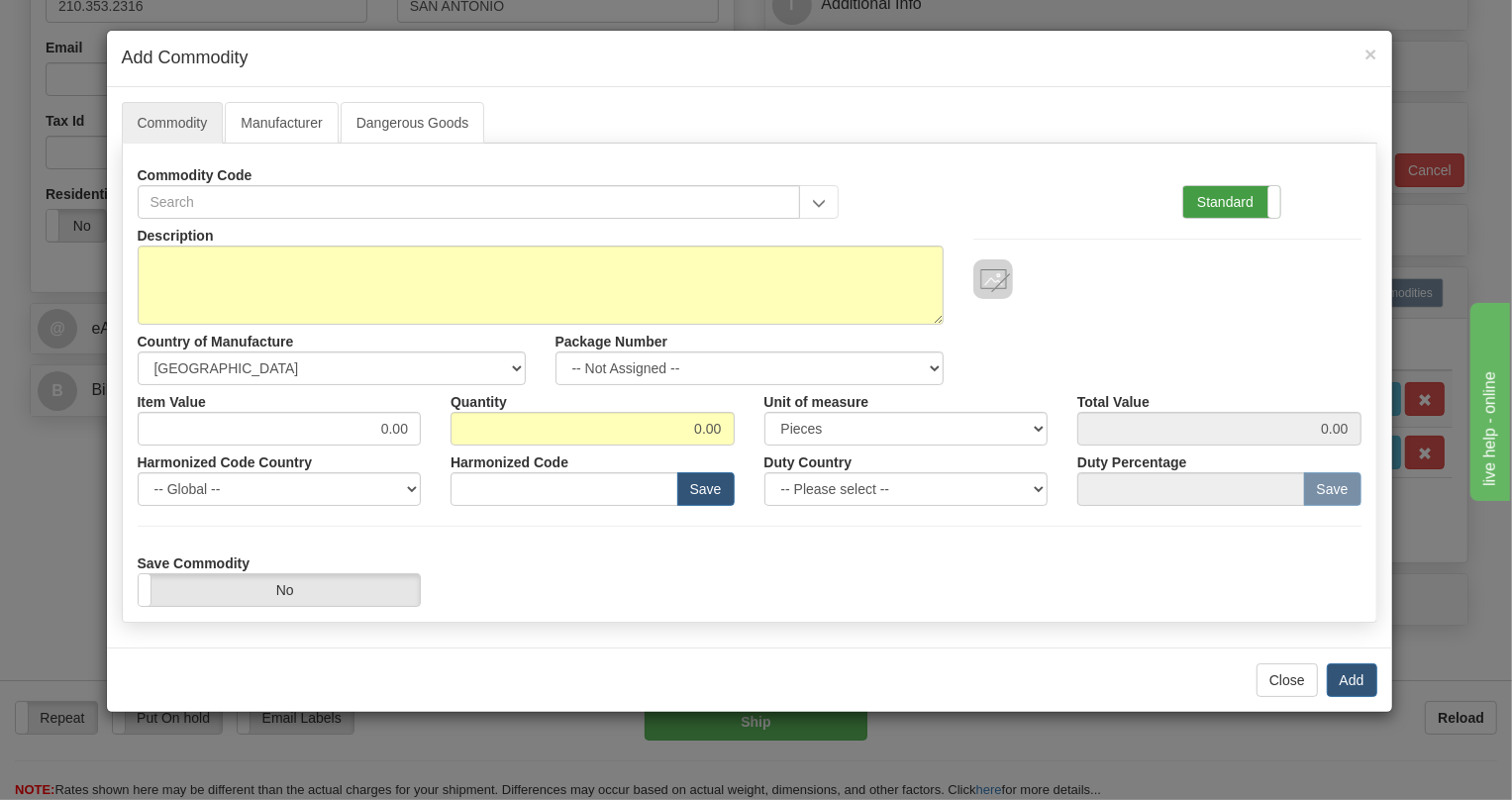
click at [1225, 190] on label "Standard" at bounding box center [1231, 202] width 97 height 32
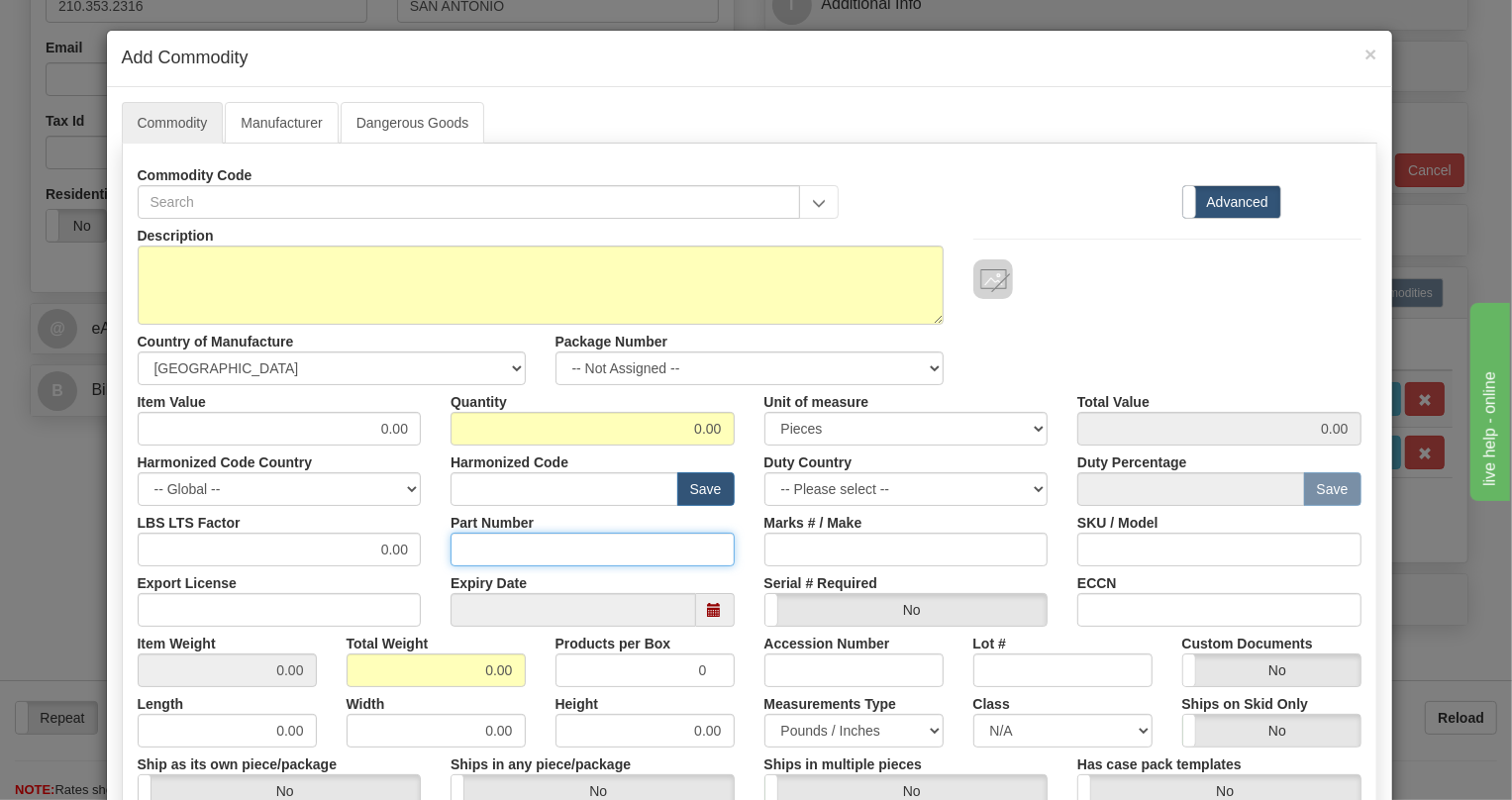
click at [468, 550] on input "Part Number" at bounding box center [592, 549] width 285 height 34
paste input "EB86427-01"
type input "EB86427-01"
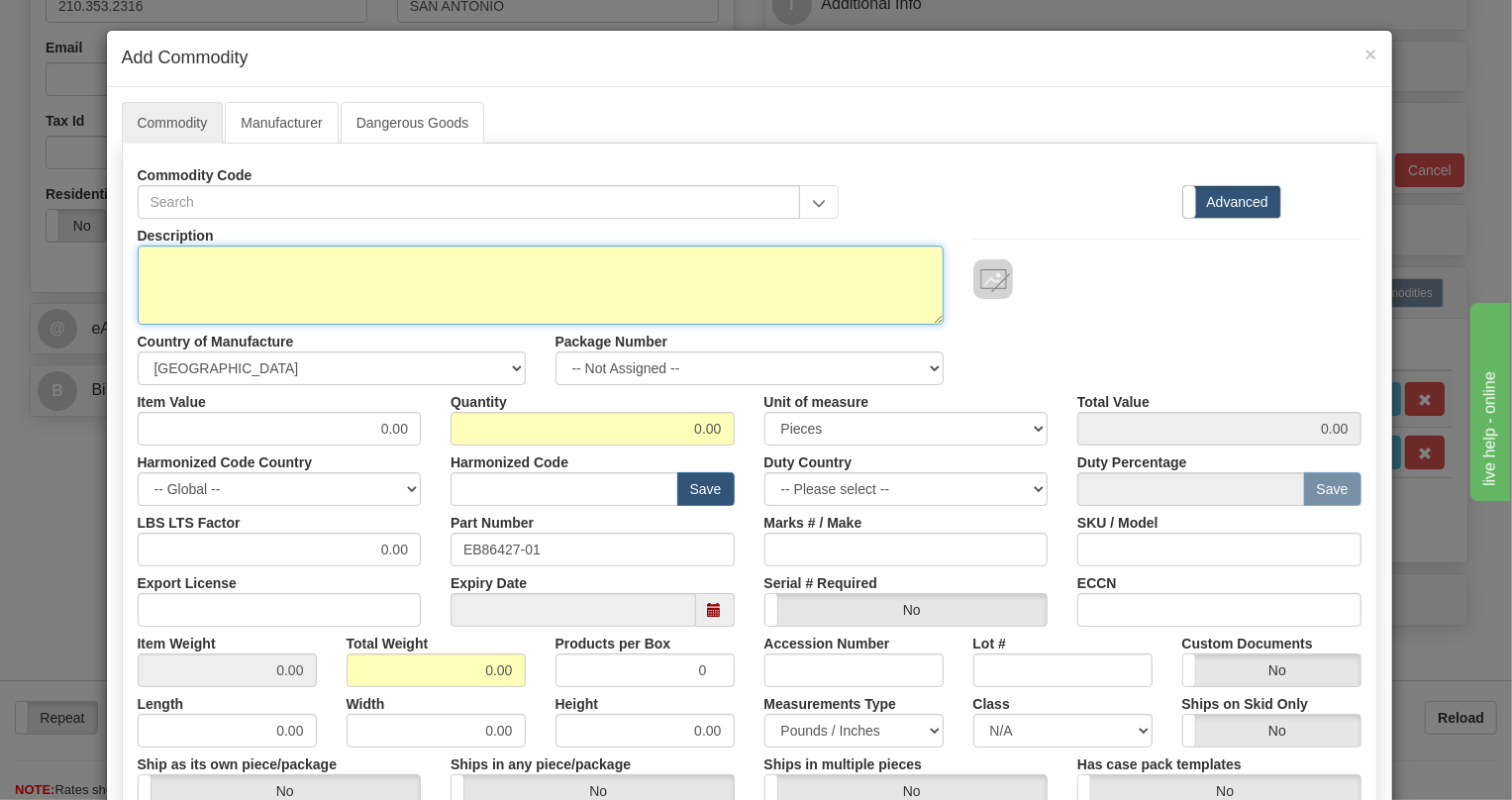
click at [303, 265] on textarea "Description" at bounding box center [540, 286] width 806 height 79
paste textarea "BLANK PANEL"
type textarea "BLANK PANEL"
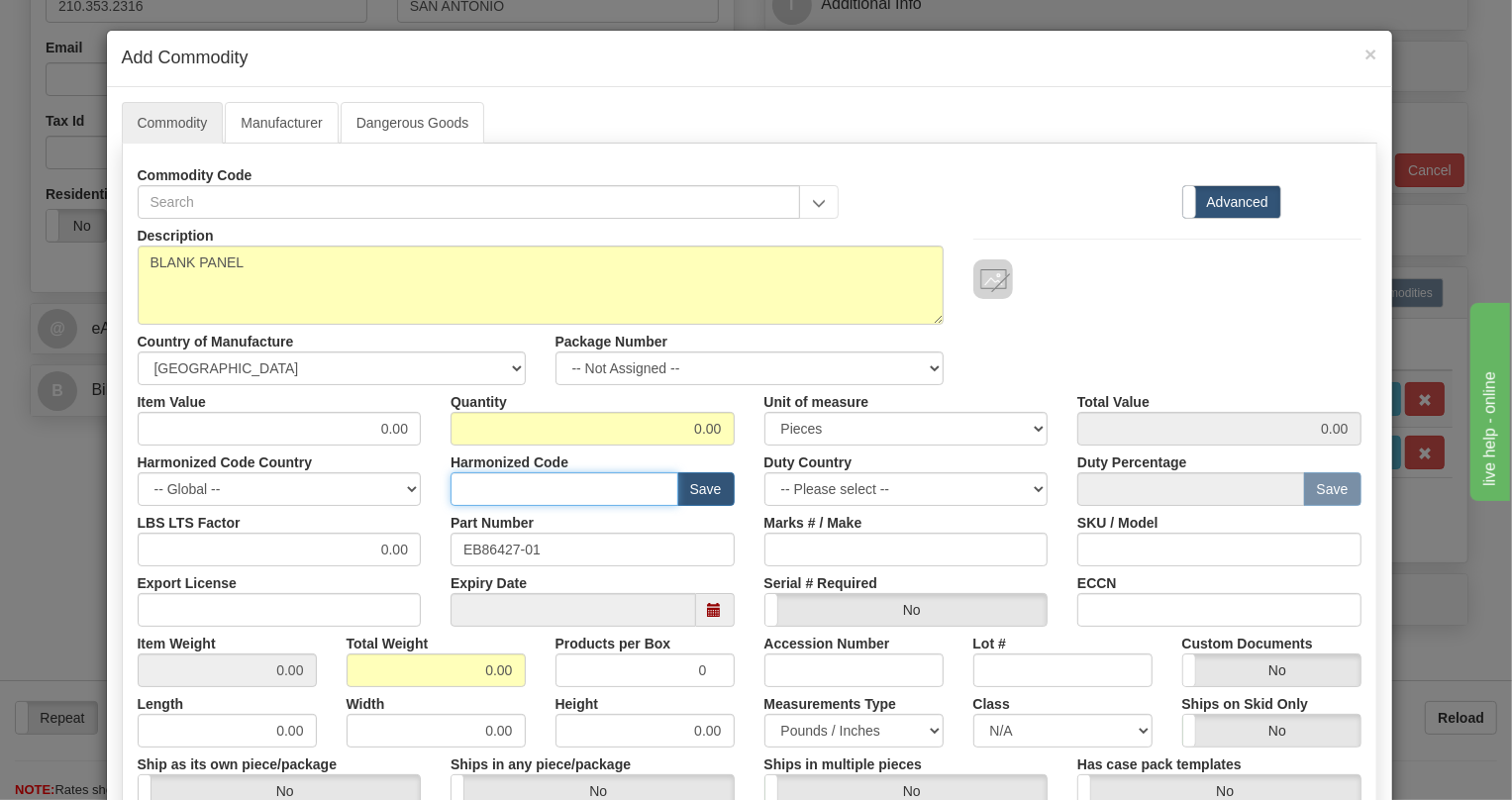
click at [470, 479] on input "text" at bounding box center [564, 489] width 228 height 34
paste input "8517.79.0000"
type input "8517.79.0000"
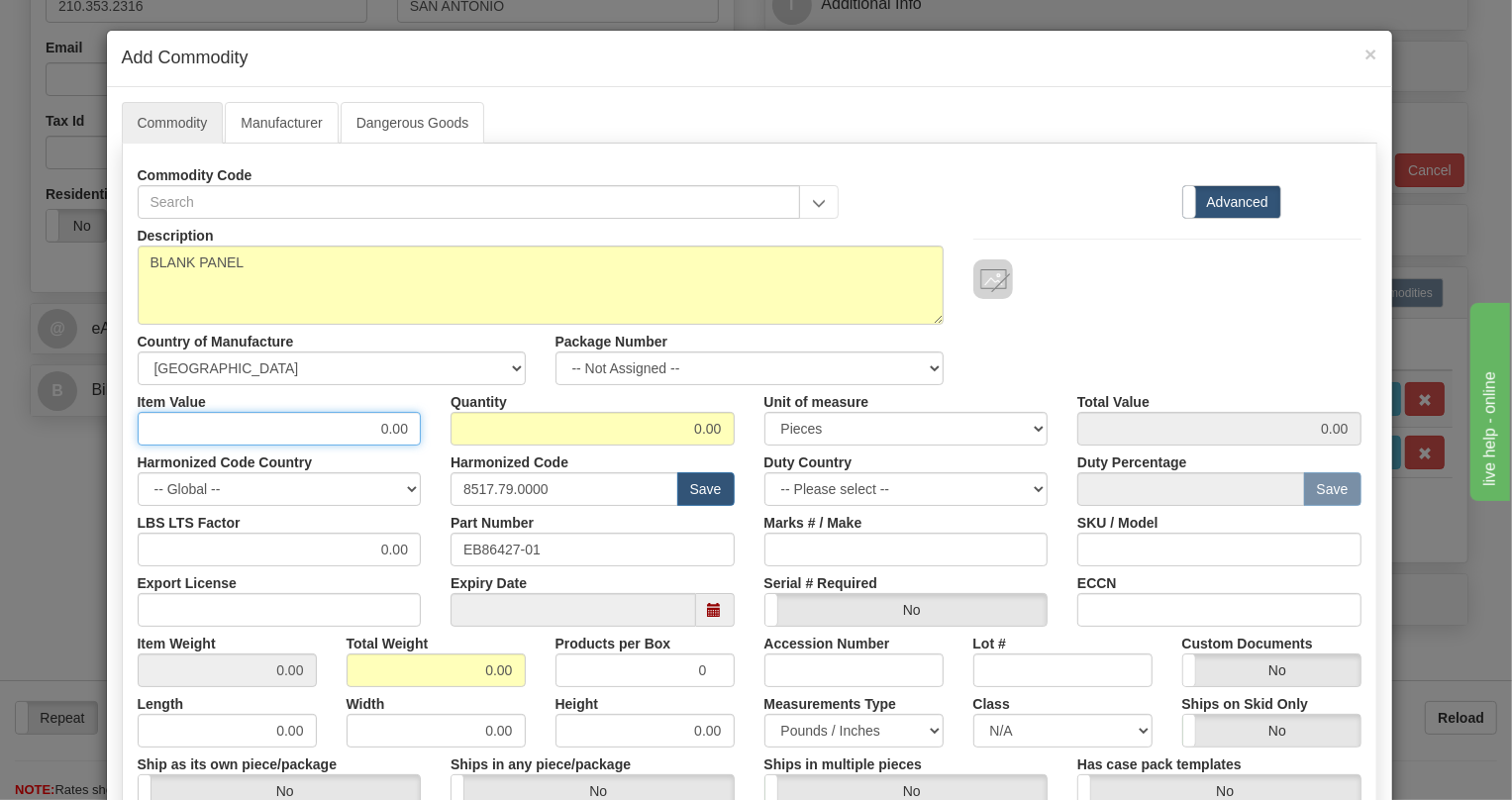
click at [401, 434] on input "0.00" at bounding box center [280, 428] width 285 height 34
type input "4.69"
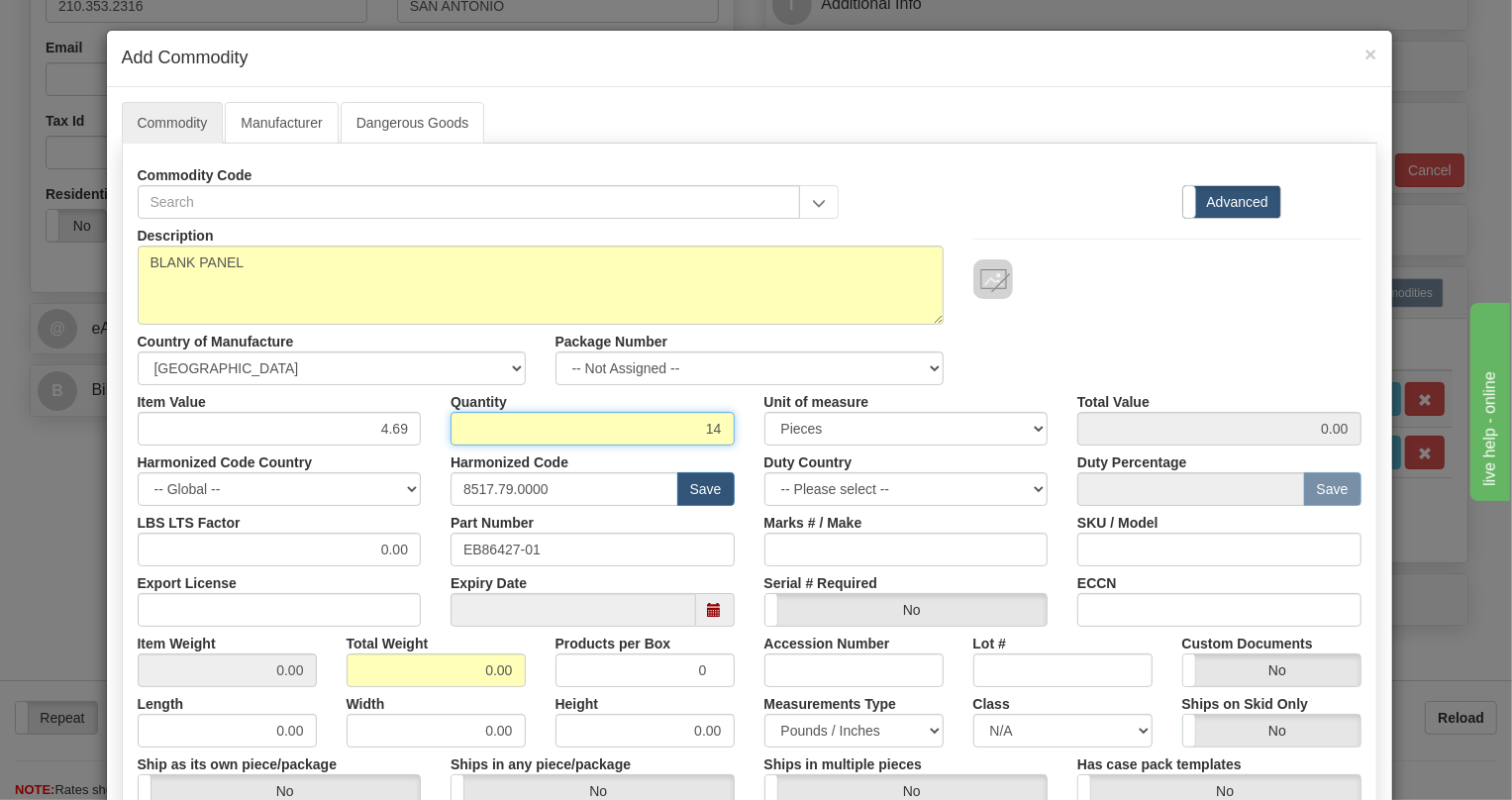
type input "14"
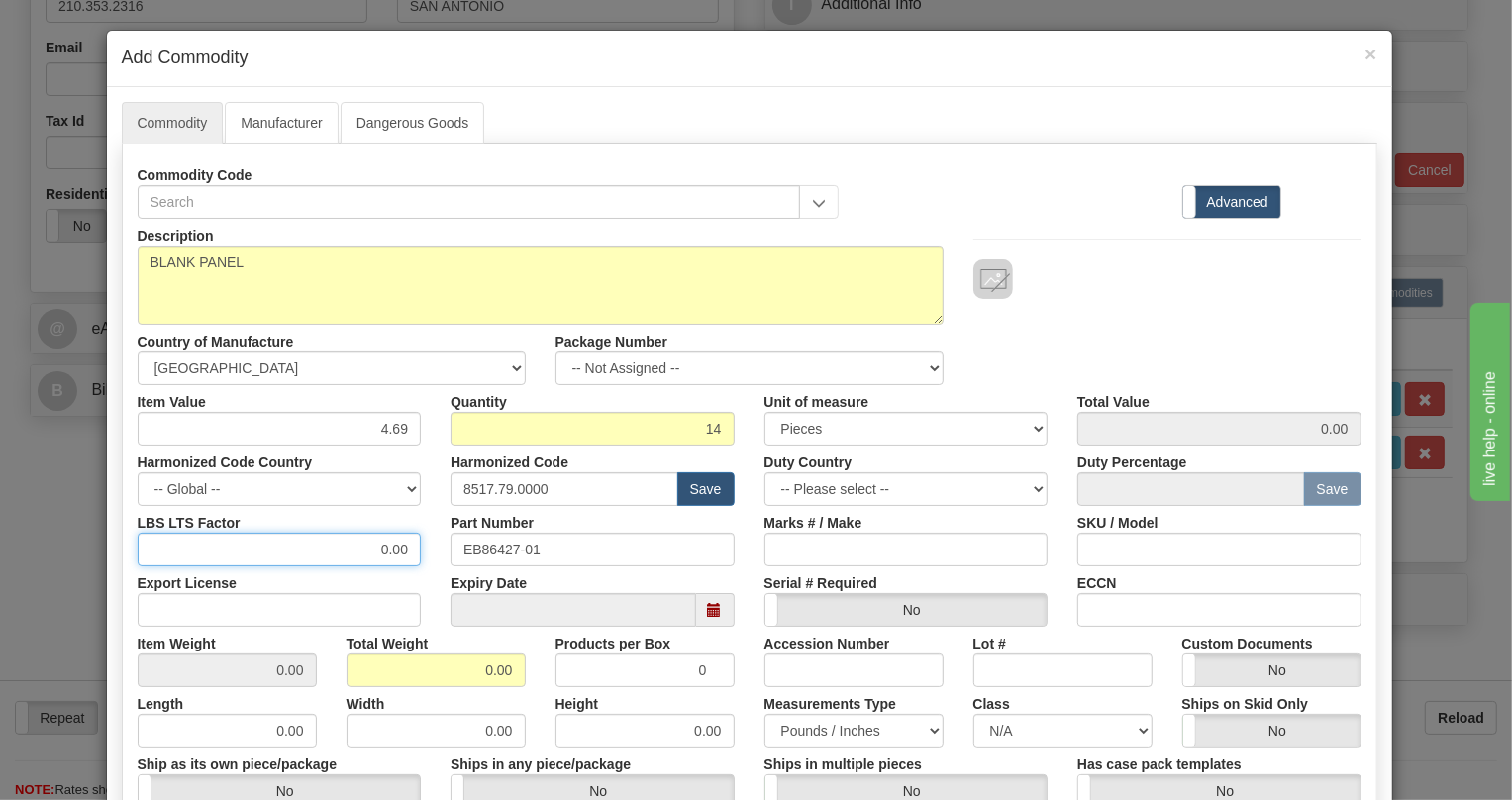
type input "65.66"
click at [369, 554] on input "0.00" at bounding box center [280, 549] width 285 height 34
type input "1.00"
click at [474, 674] on input "0.00" at bounding box center [435, 670] width 179 height 34
type input "1.00"
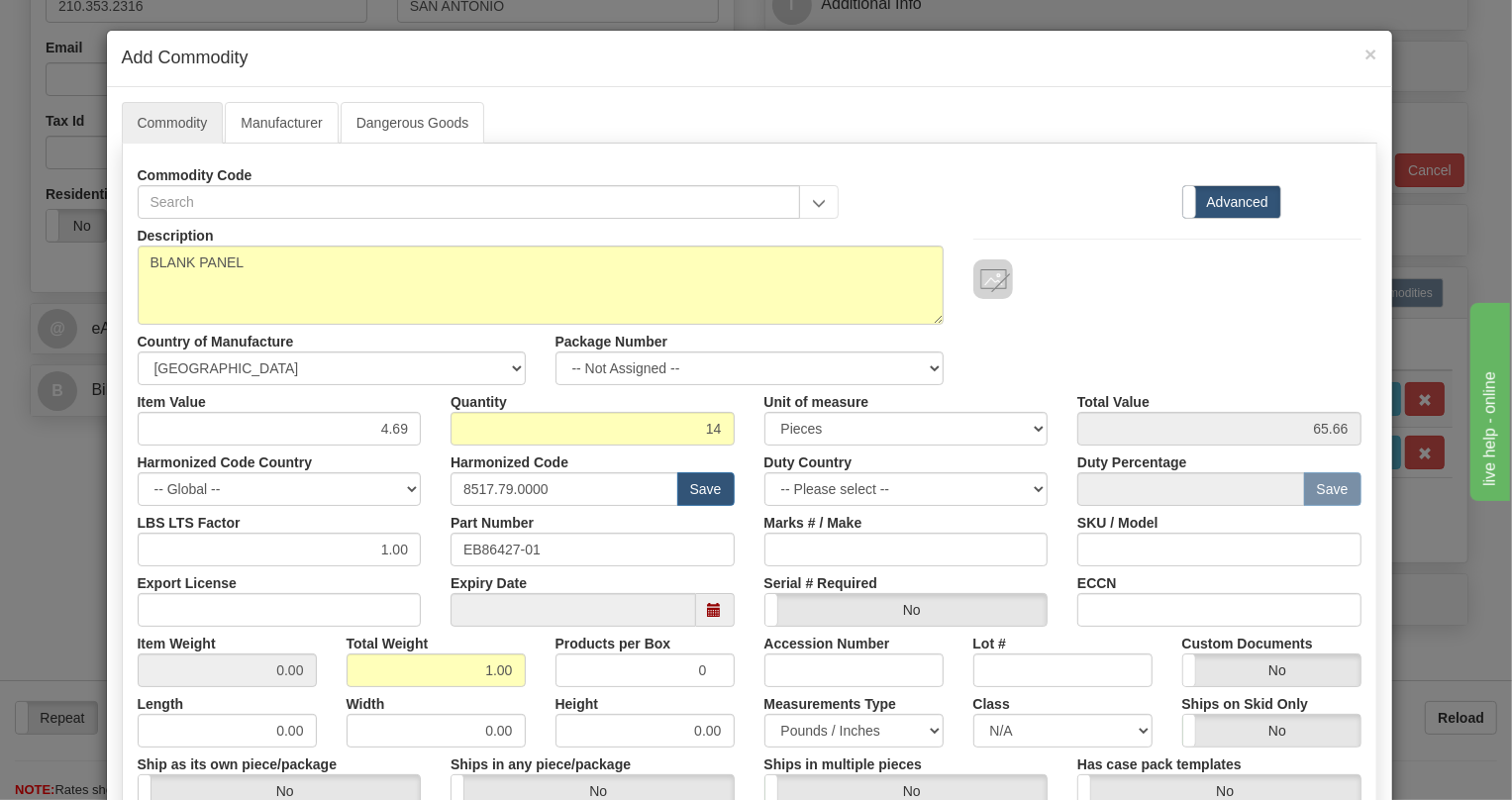
type input "0.0714"
click at [733, 680] on div "Products per Box 0" at bounding box center [644, 656] width 209 height 60
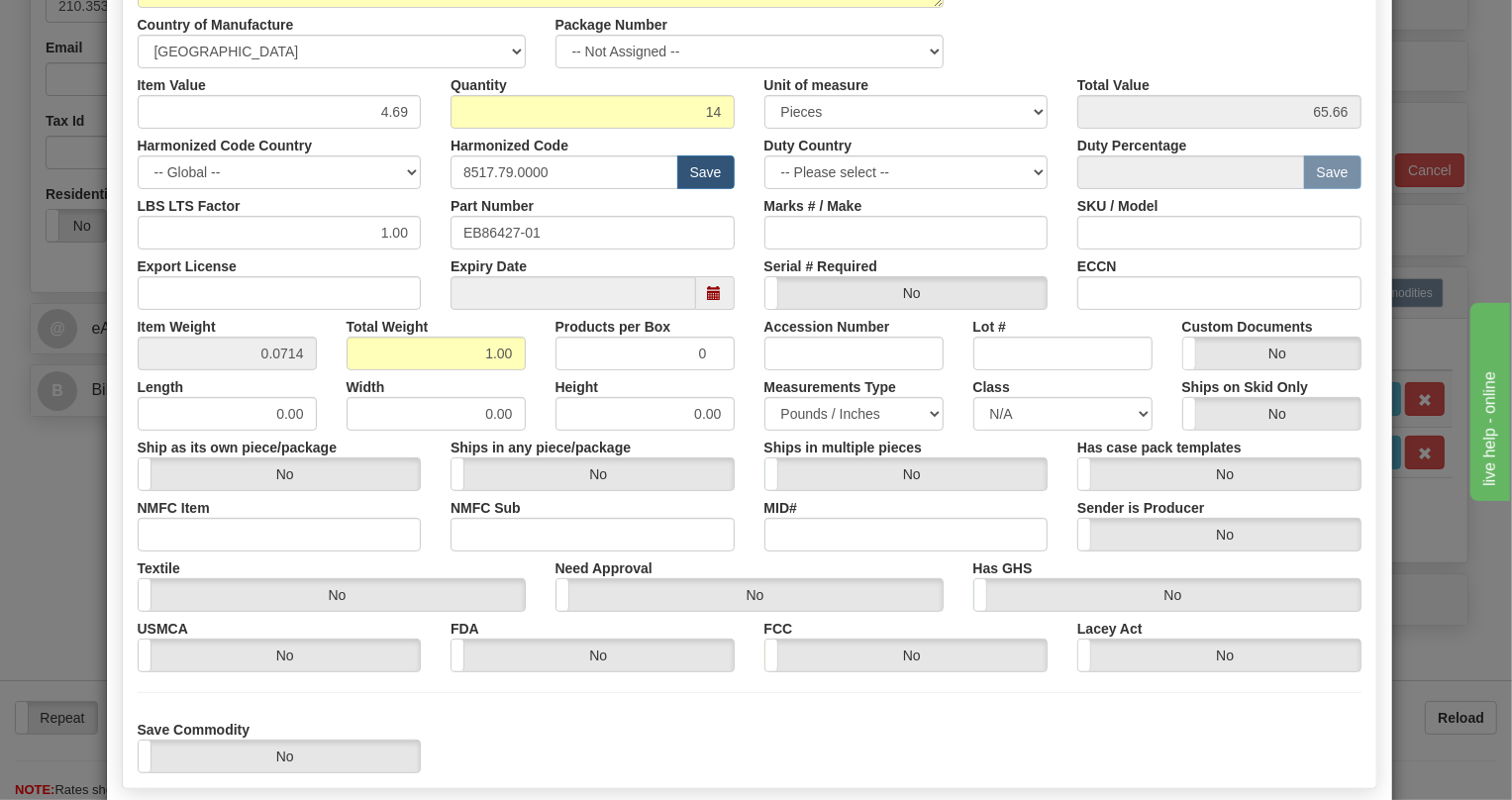
scroll to position [423, 0]
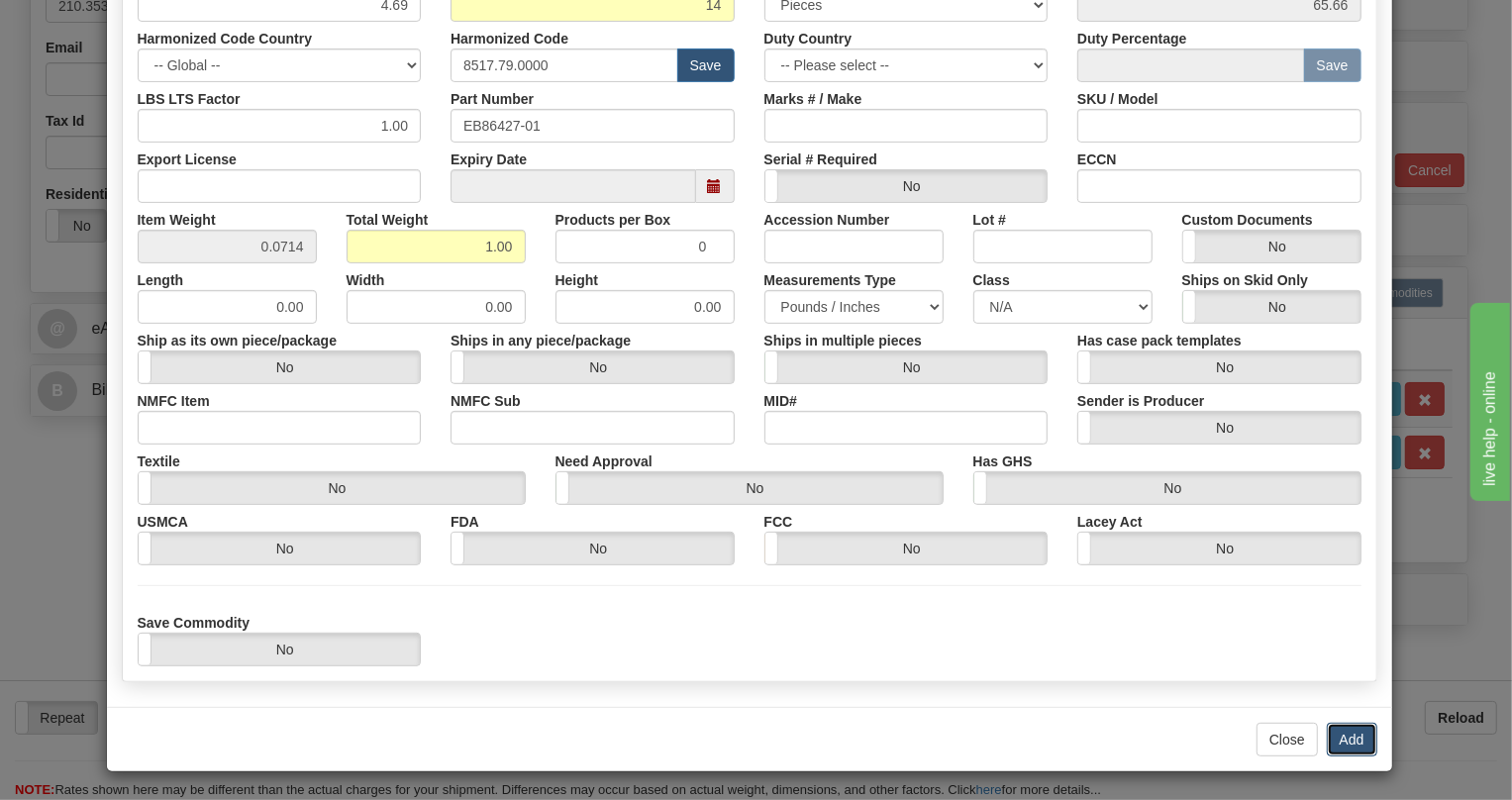
click at [1346, 739] on button "Add" at bounding box center [1351, 740] width 51 height 34
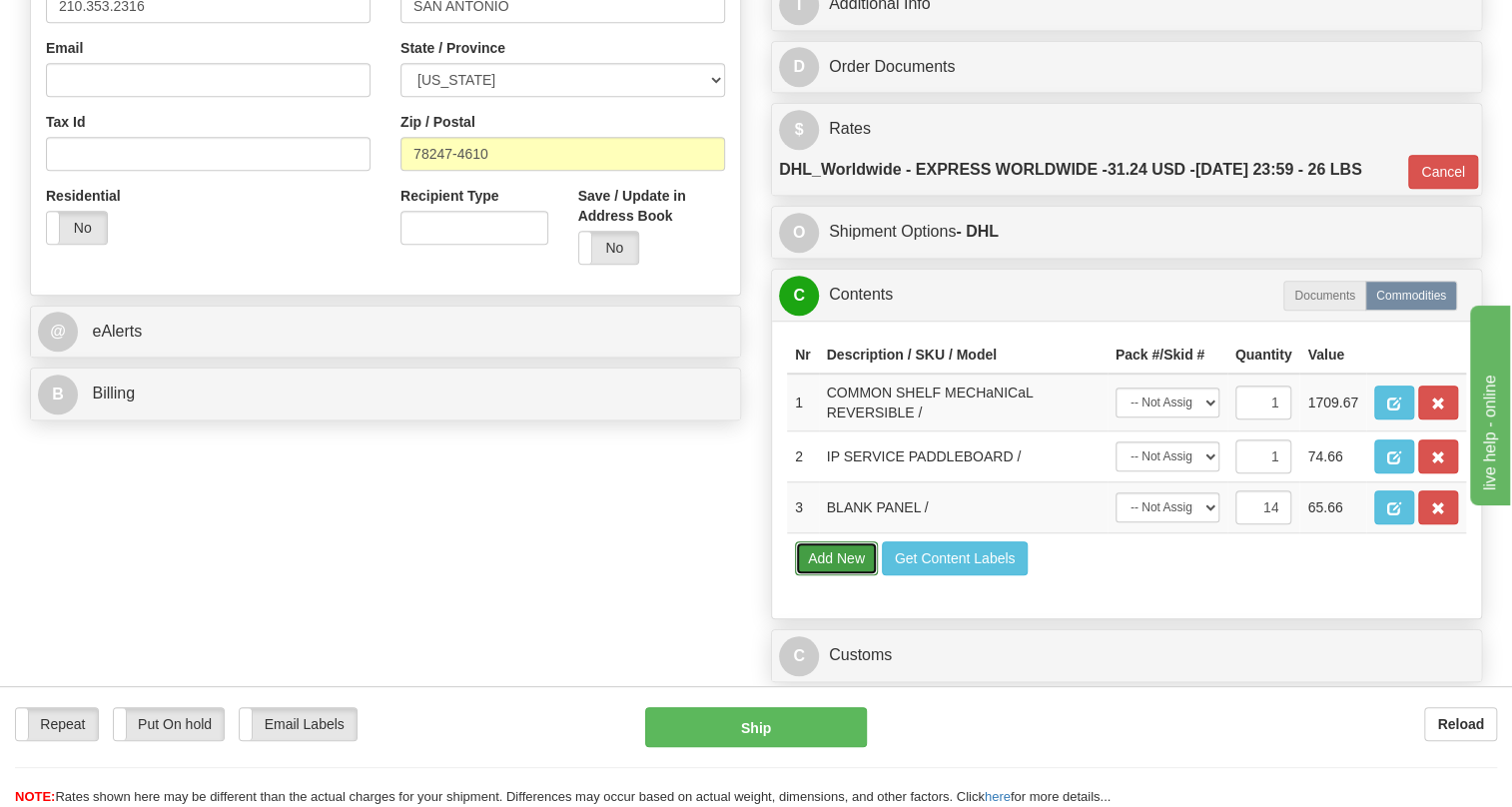
click at [818, 575] on button "Add New" at bounding box center [836, 558] width 83 height 34
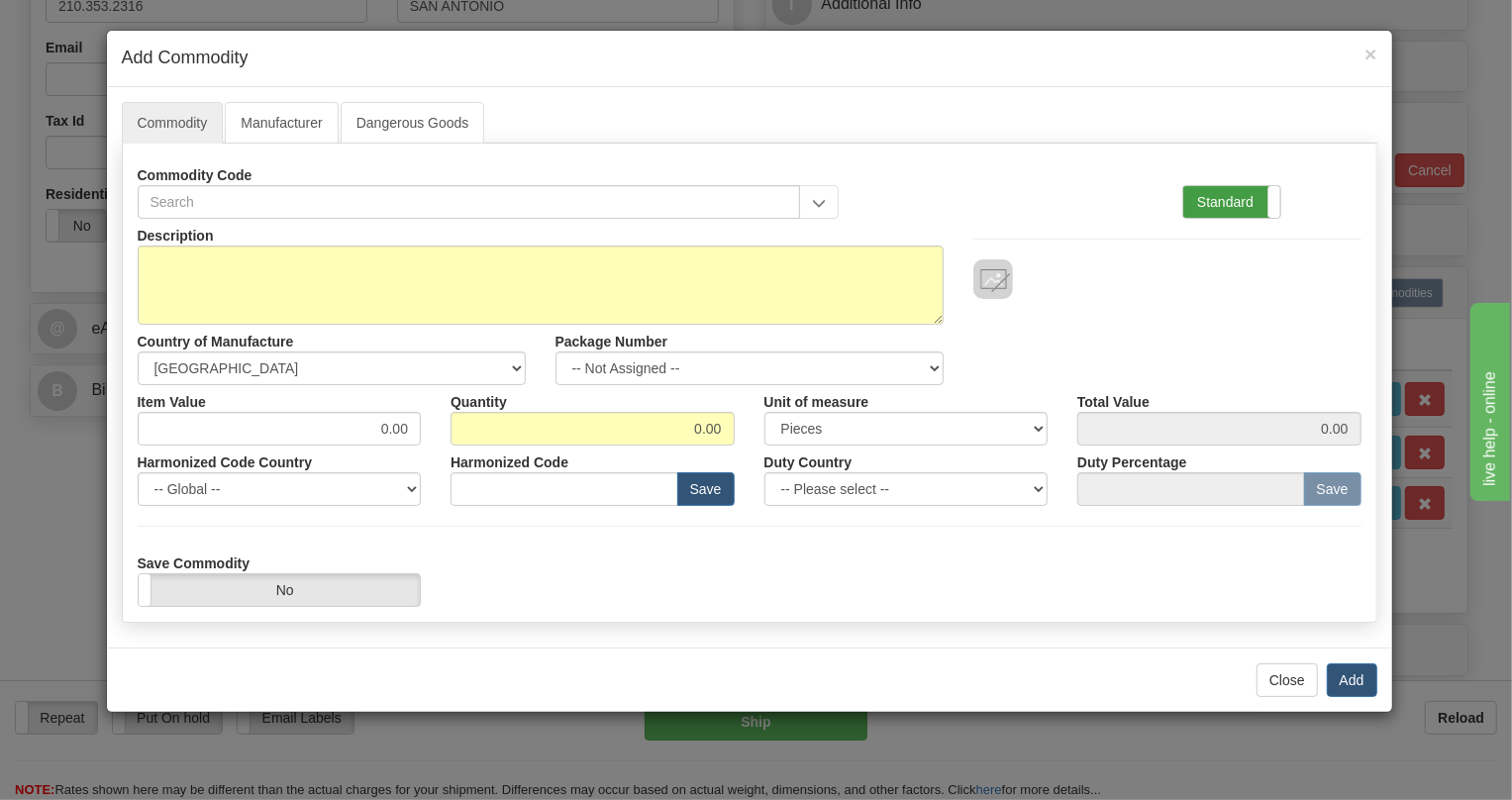
click at [1205, 198] on label "Standard" at bounding box center [1231, 202] width 97 height 32
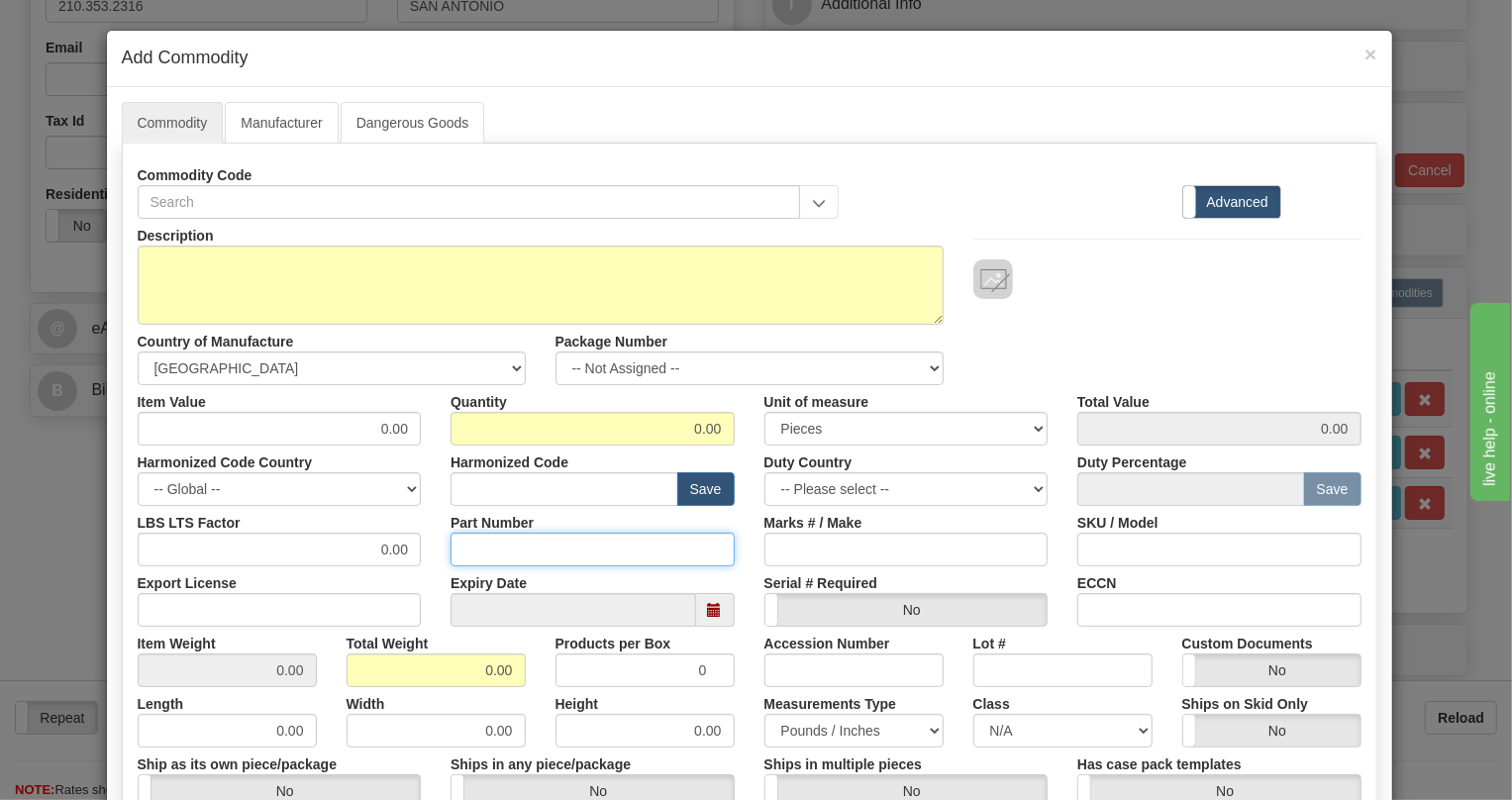
click at [485, 542] on input "Part Number" at bounding box center [592, 549] width 285 height 34
paste input "E135-86419-90"
type input "E135-86419-90"
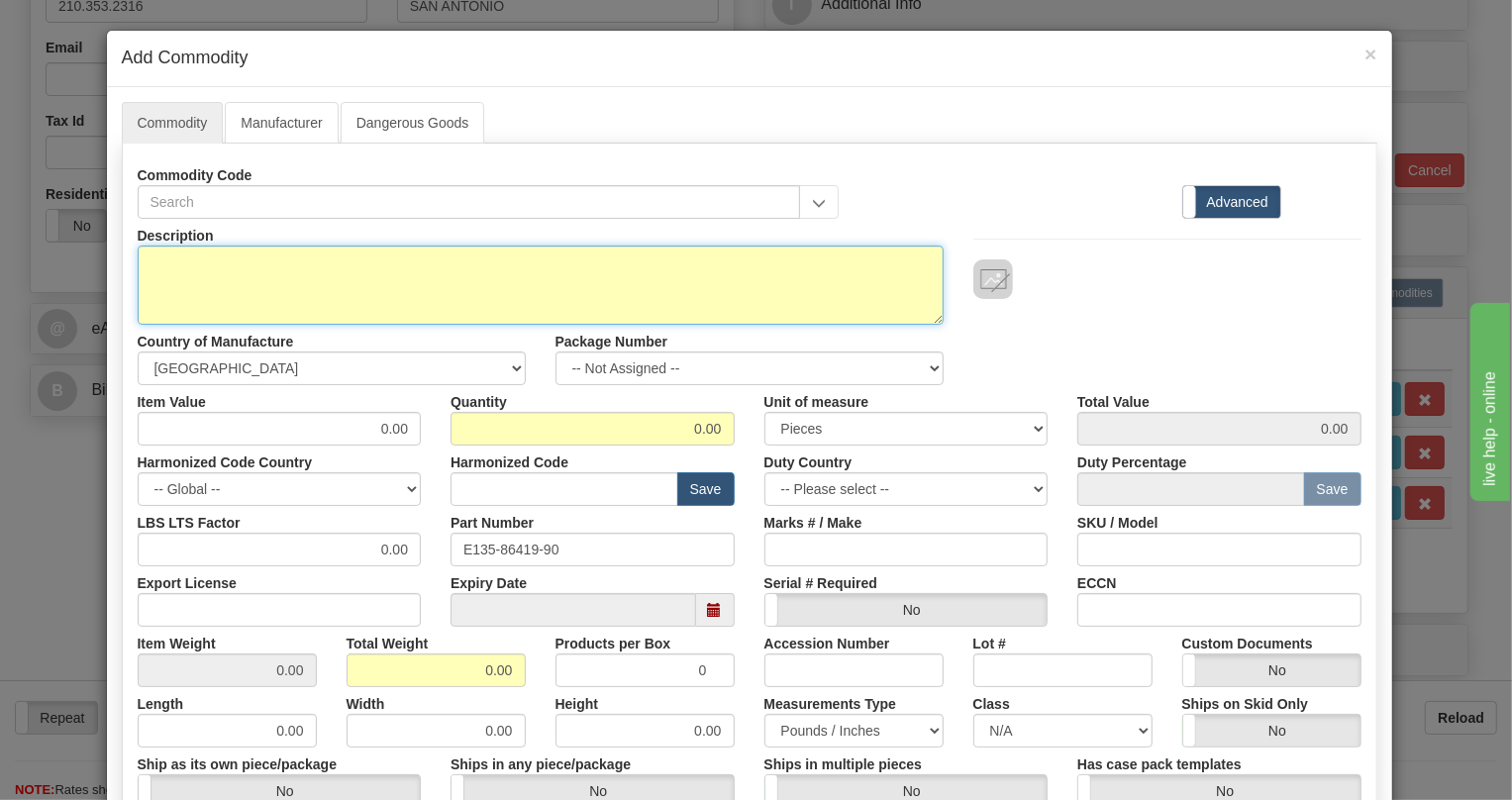
click at [217, 258] on textarea "Description" at bounding box center [540, 286] width 806 height 79
paste textarea "90deg OC48 by-pass cable"
type textarea "90deg OC48 by-pass cable"
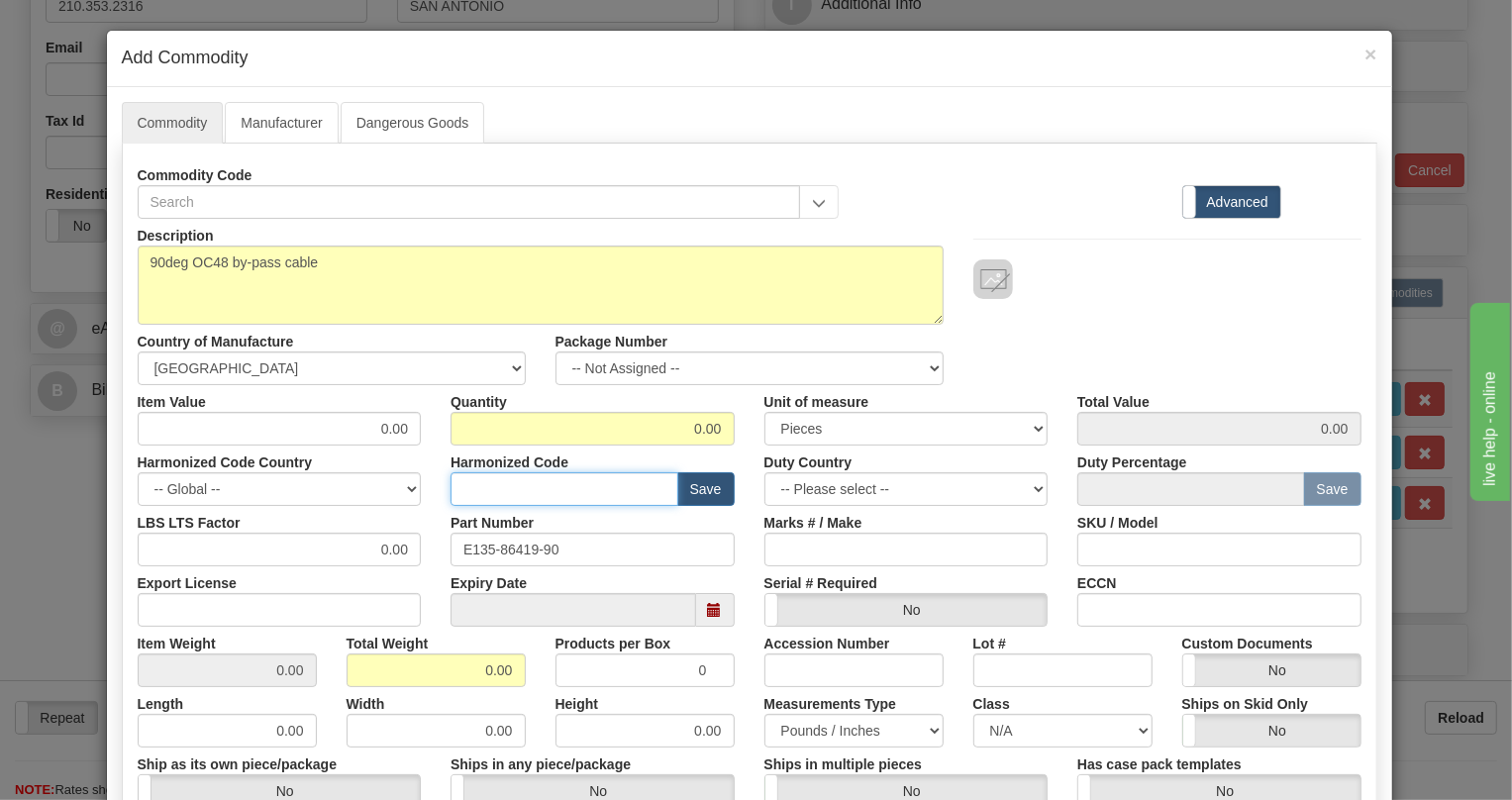
click at [474, 484] on input "text" at bounding box center [564, 489] width 228 height 34
paste input "7413.00.9000"
type input "7413.00.9000"
click at [401, 422] on input "0.00" at bounding box center [280, 428] width 285 height 34
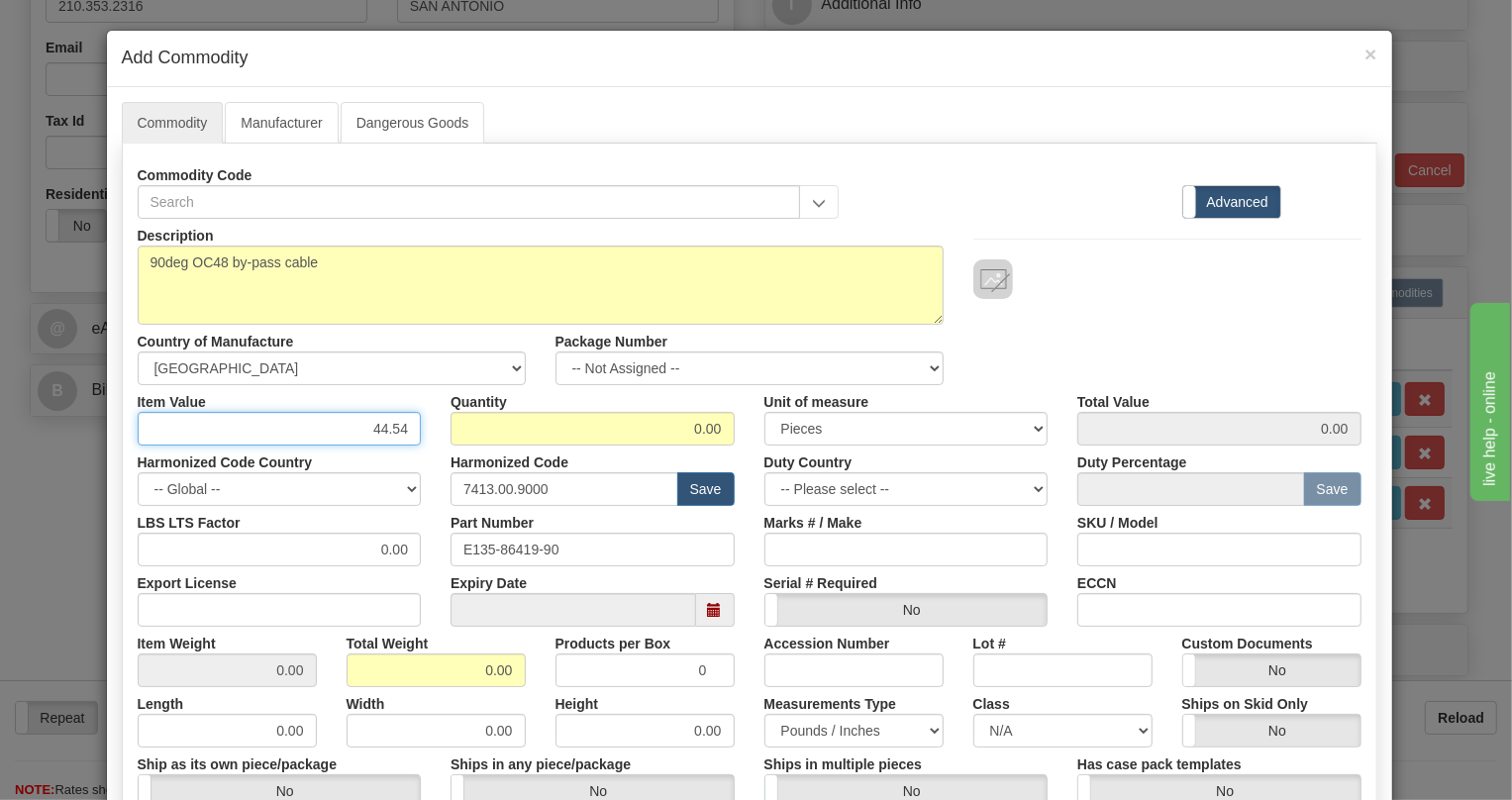
type input "44.54"
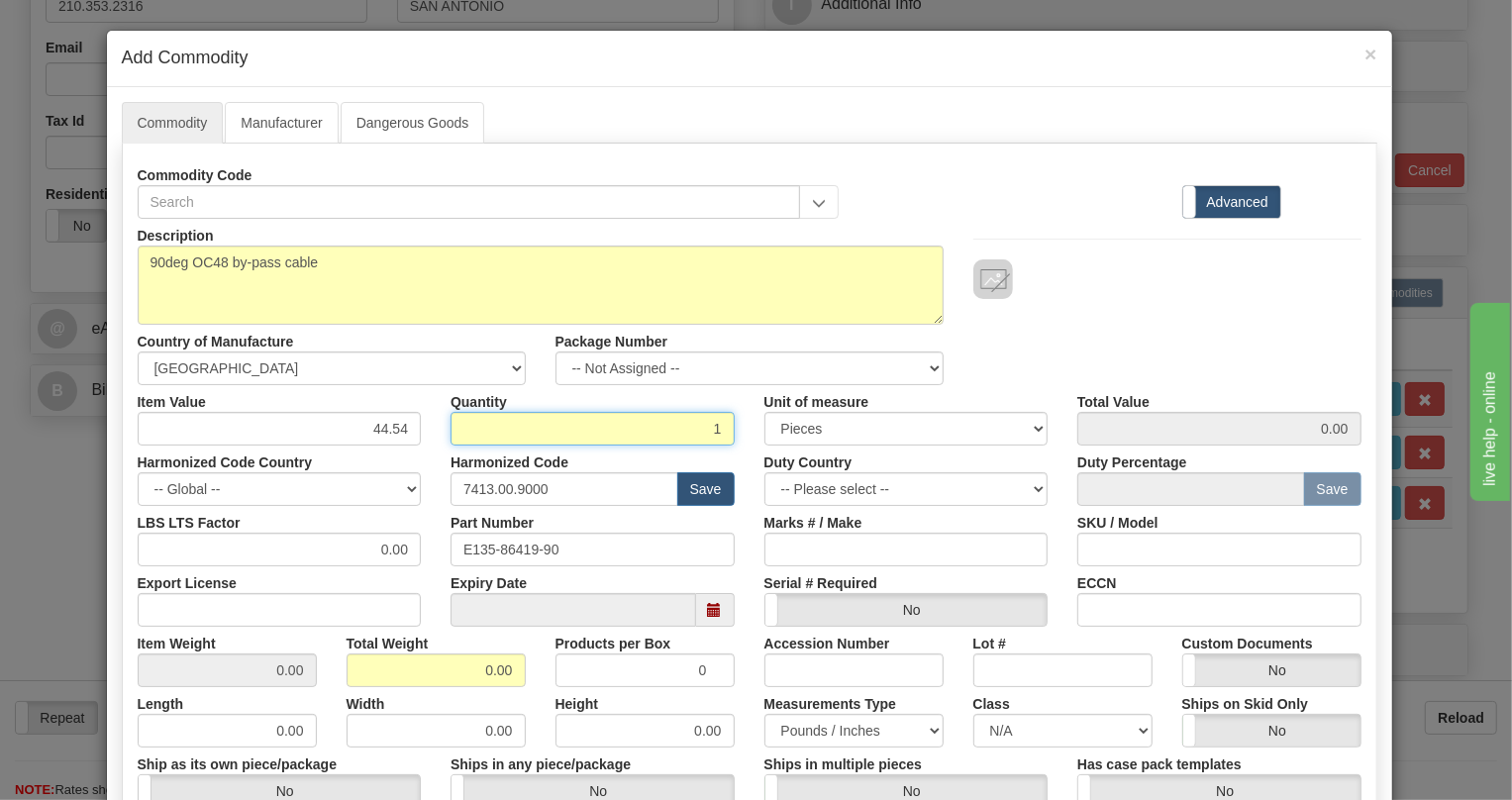
type input "1"
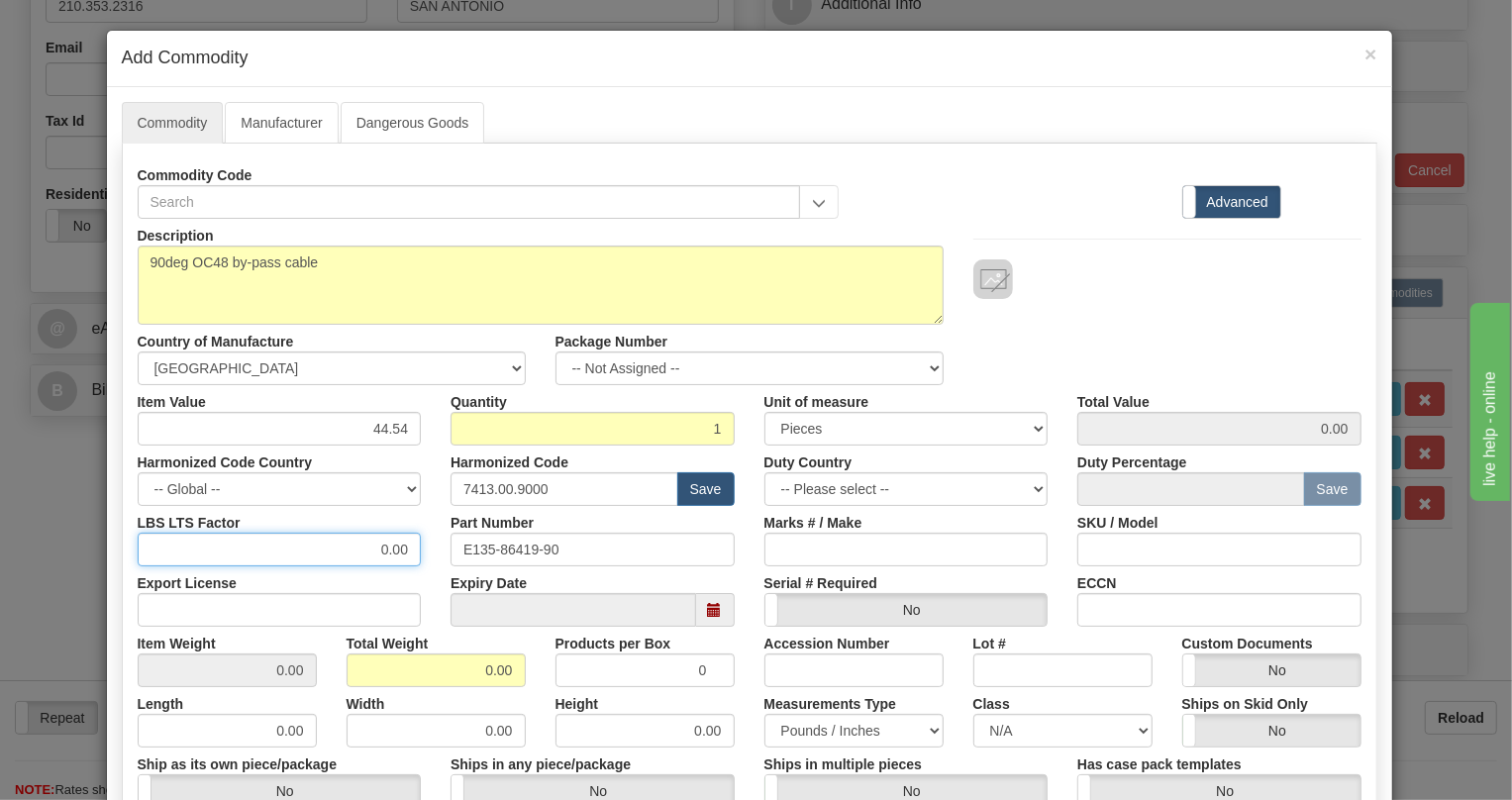
type input "44.54"
click at [366, 553] on input "0.00" at bounding box center [280, 549] width 285 height 34
type input "1.00"
click at [475, 676] on input "0.00" at bounding box center [435, 670] width 179 height 34
type input "1.00"
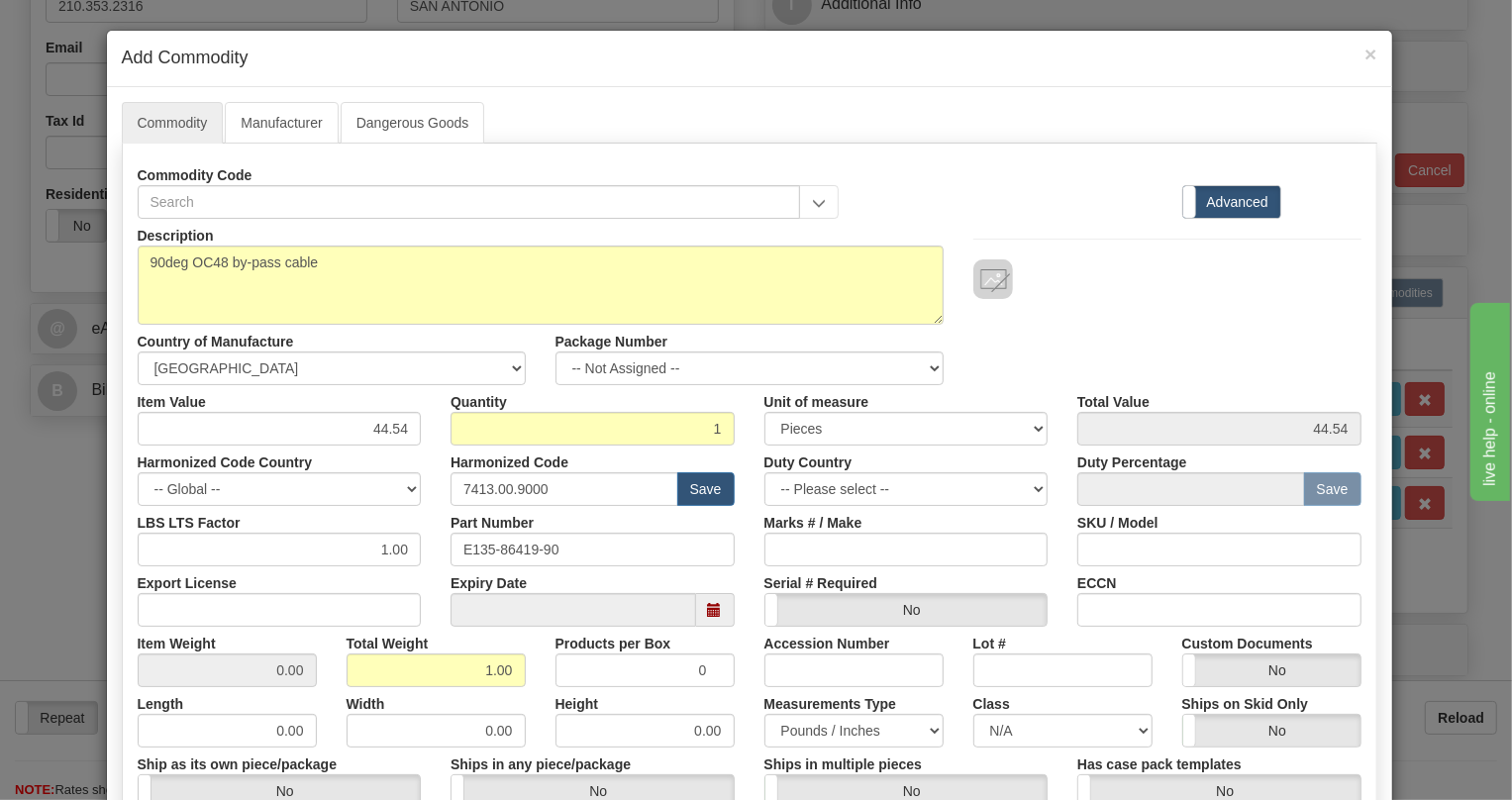
type input "1.0000"
drag, startPoint x: 736, startPoint y: 693, endPoint x: 847, endPoint y: 690, distance: 111.0
click at [738, 693] on div "Height 0.00" at bounding box center [644, 717] width 209 height 60
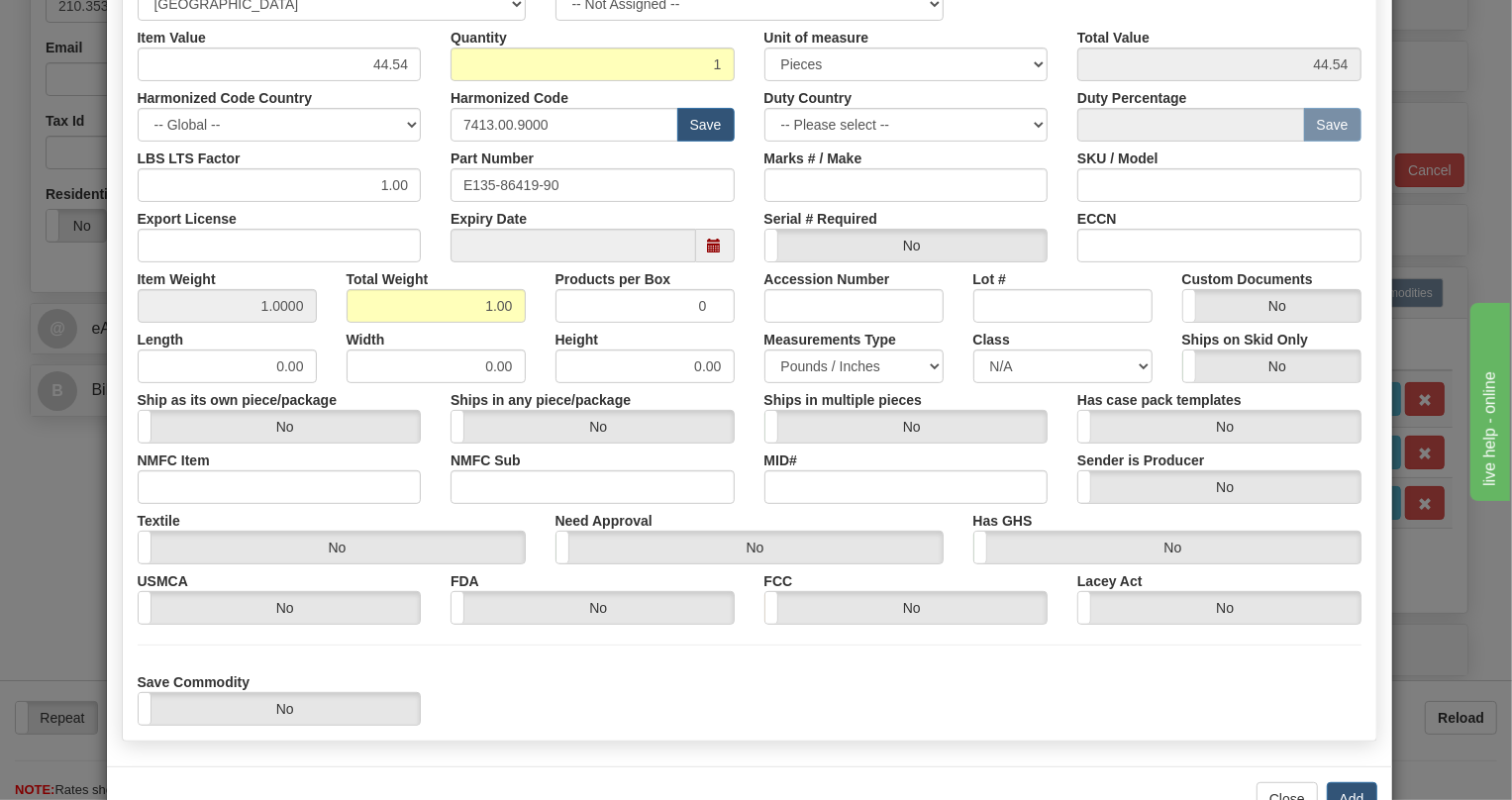
scroll to position [423, 0]
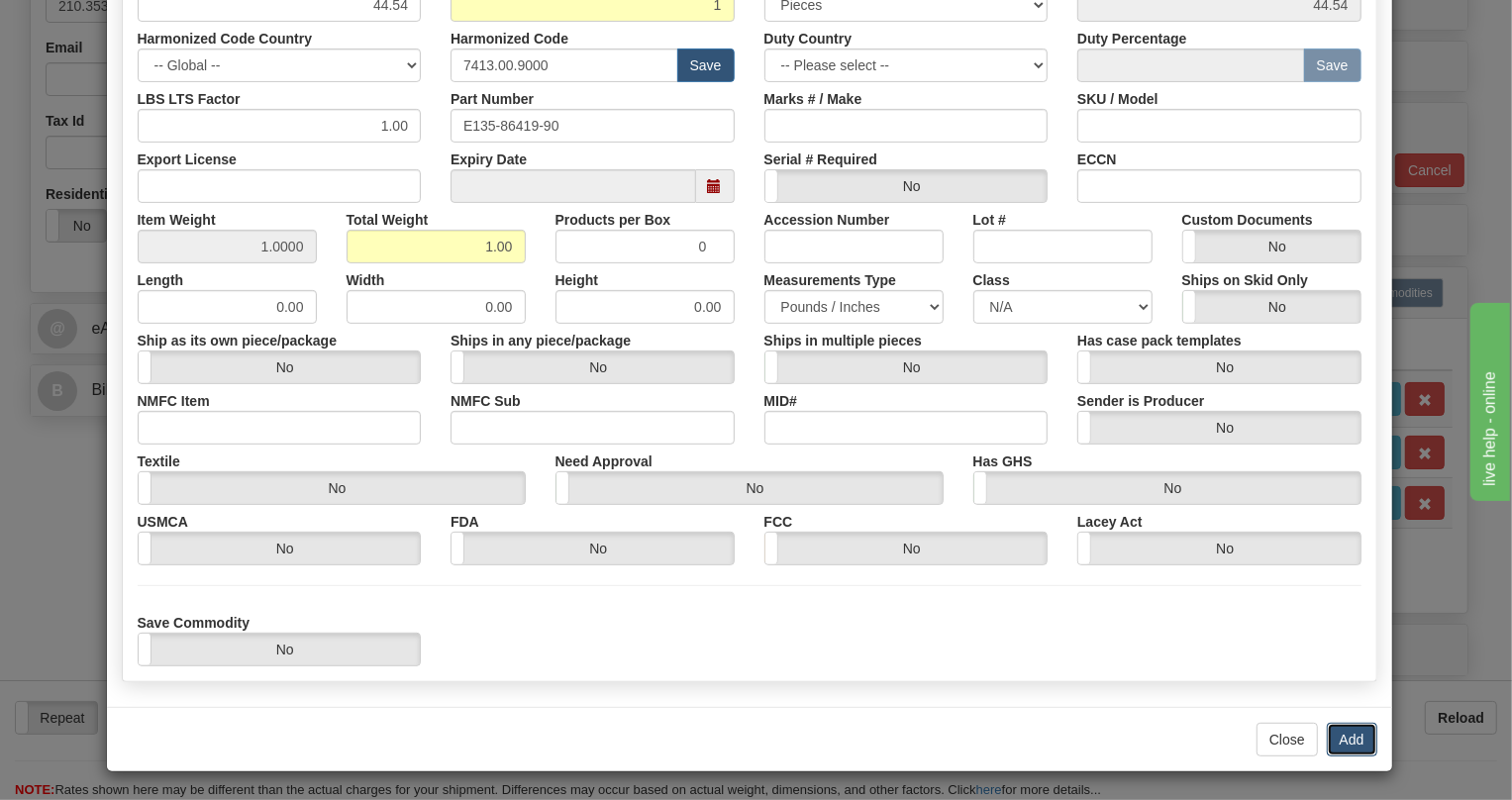
click at [1354, 740] on button "Add" at bounding box center [1351, 740] width 51 height 34
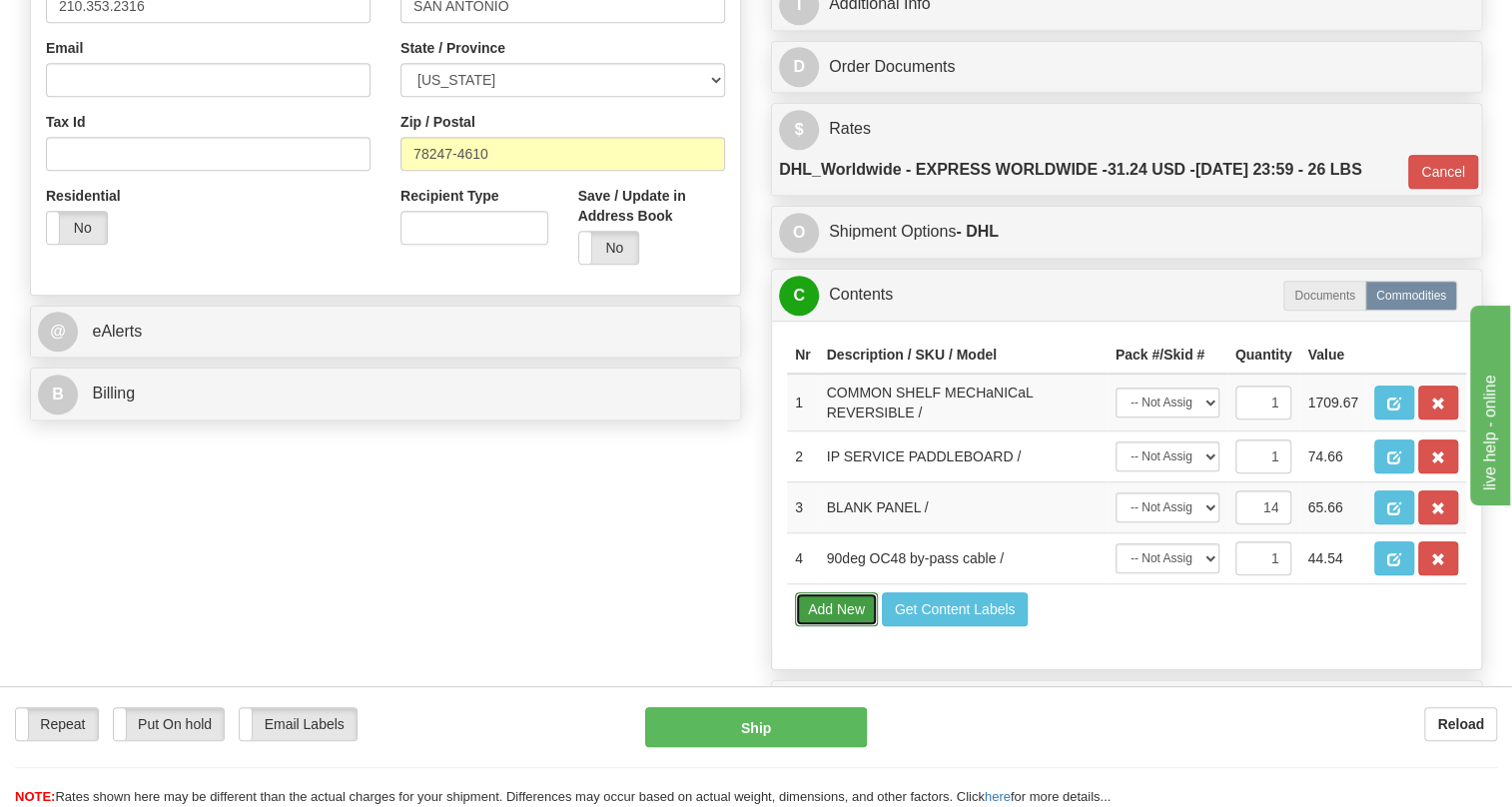
click at [829, 626] on button "Add New" at bounding box center [836, 609] width 83 height 34
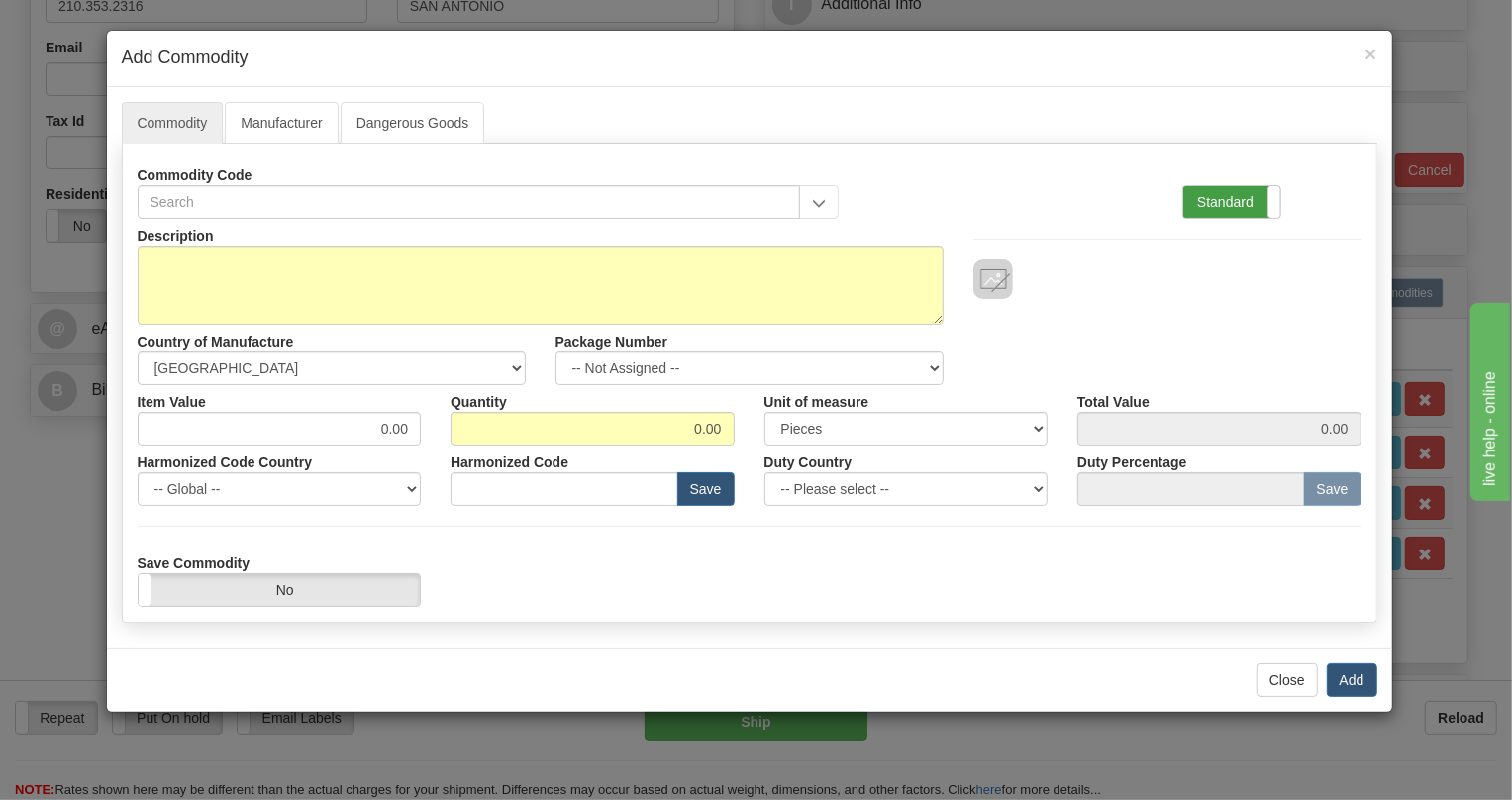
click at [1219, 199] on label "Standard" at bounding box center [1231, 202] width 97 height 32
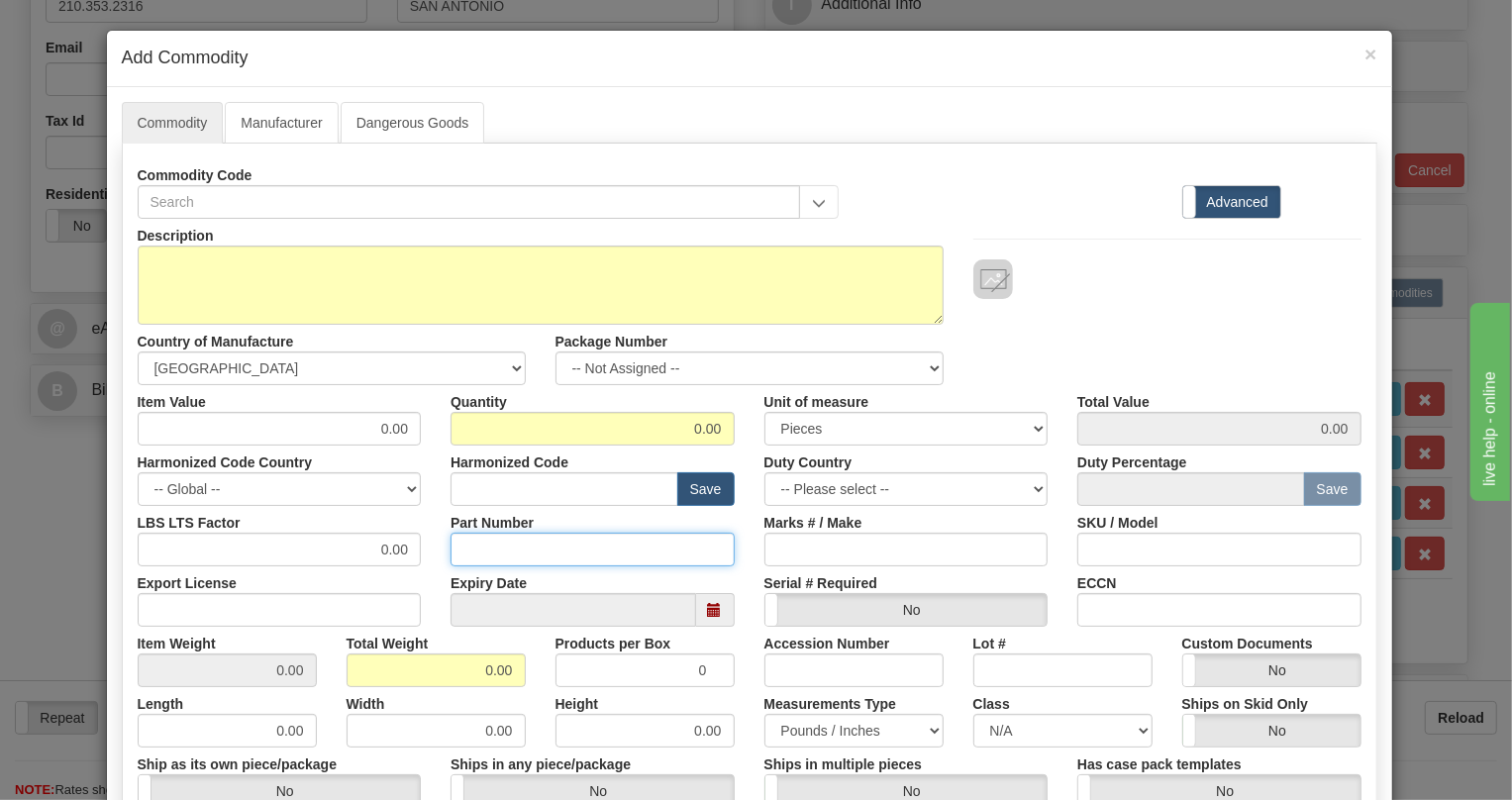
click at [468, 548] on input "Part Number" at bounding box center [592, 549] width 285 height 34
paste input "E35-86430-65"
type input "E35-86430-65"
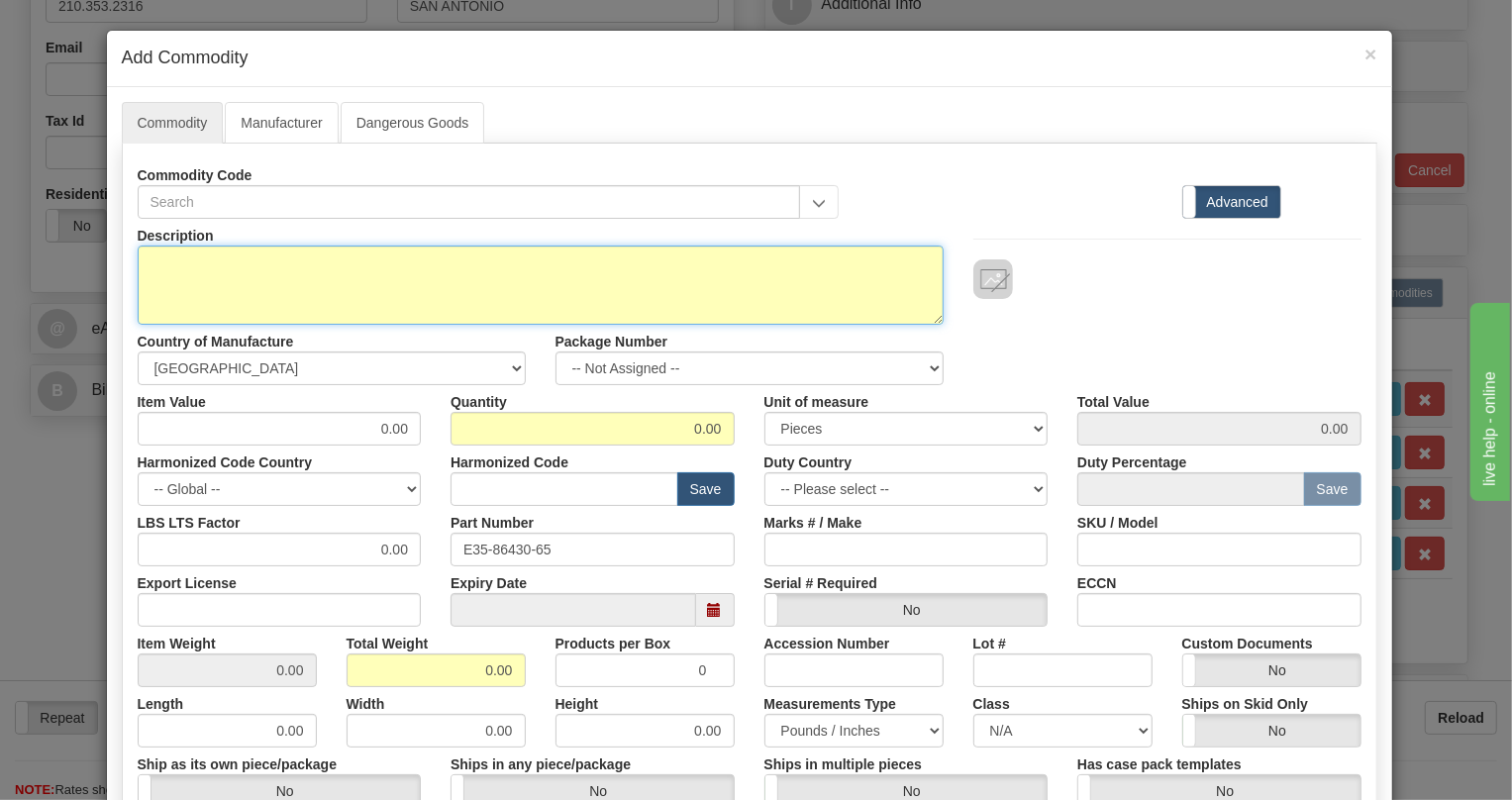
click at [231, 257] on textarea "Description" at bounding box center [540, 286] width 806 height 79
paste textarea "CABLE,JMUX/JIF,4X8C,28VT,LH"
type textarea "CABLE,JMUX/JIF,4X8C,28VT,LH"
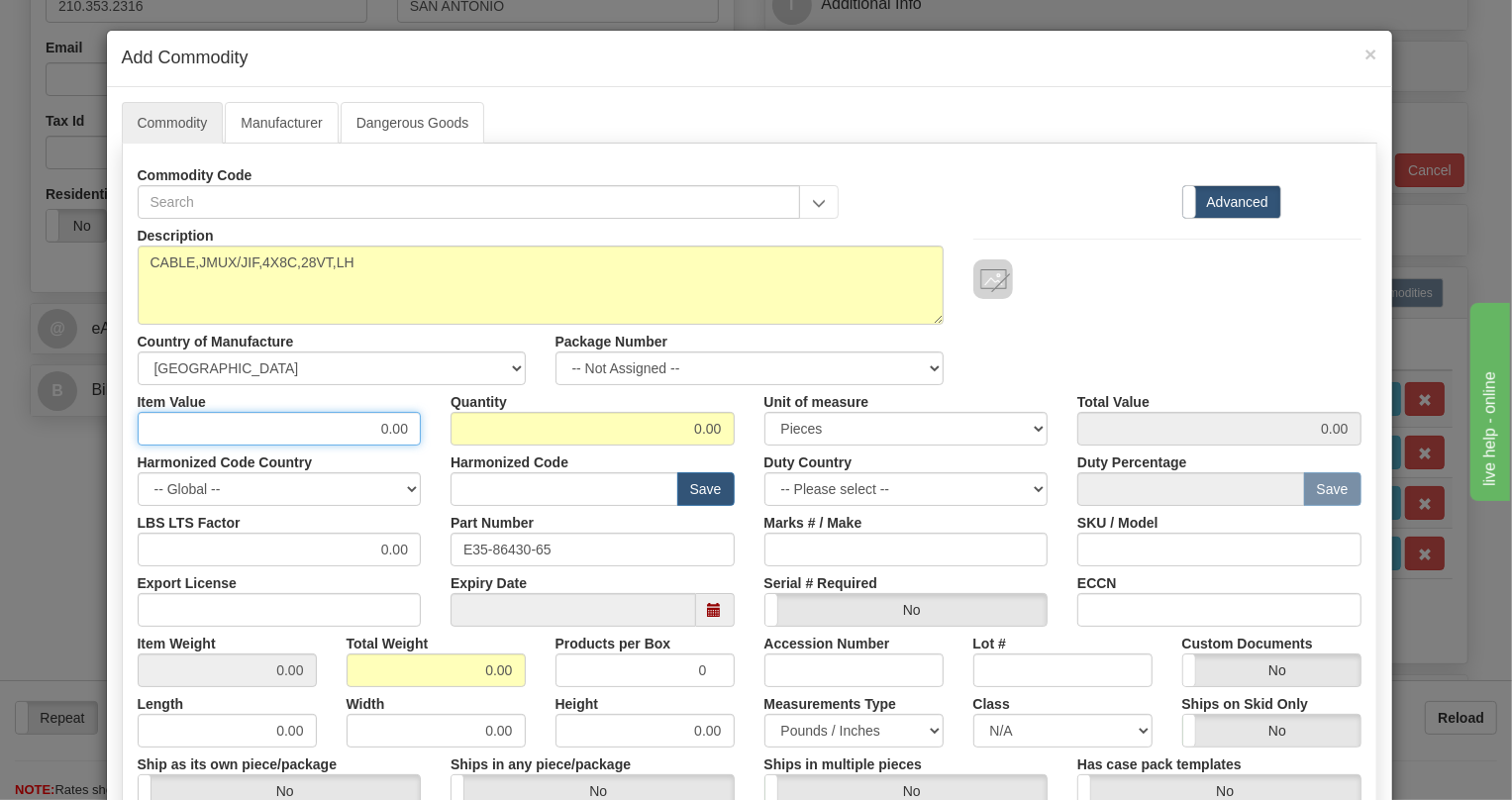
click at [404, 427] on input "0.00" at bounding box center [280, 428] width 285 height 34
paste input "232,13"
click at [386, 433] on input "232,13" at bounding box center [280, 428] width 285 height 34
type input "232.13"
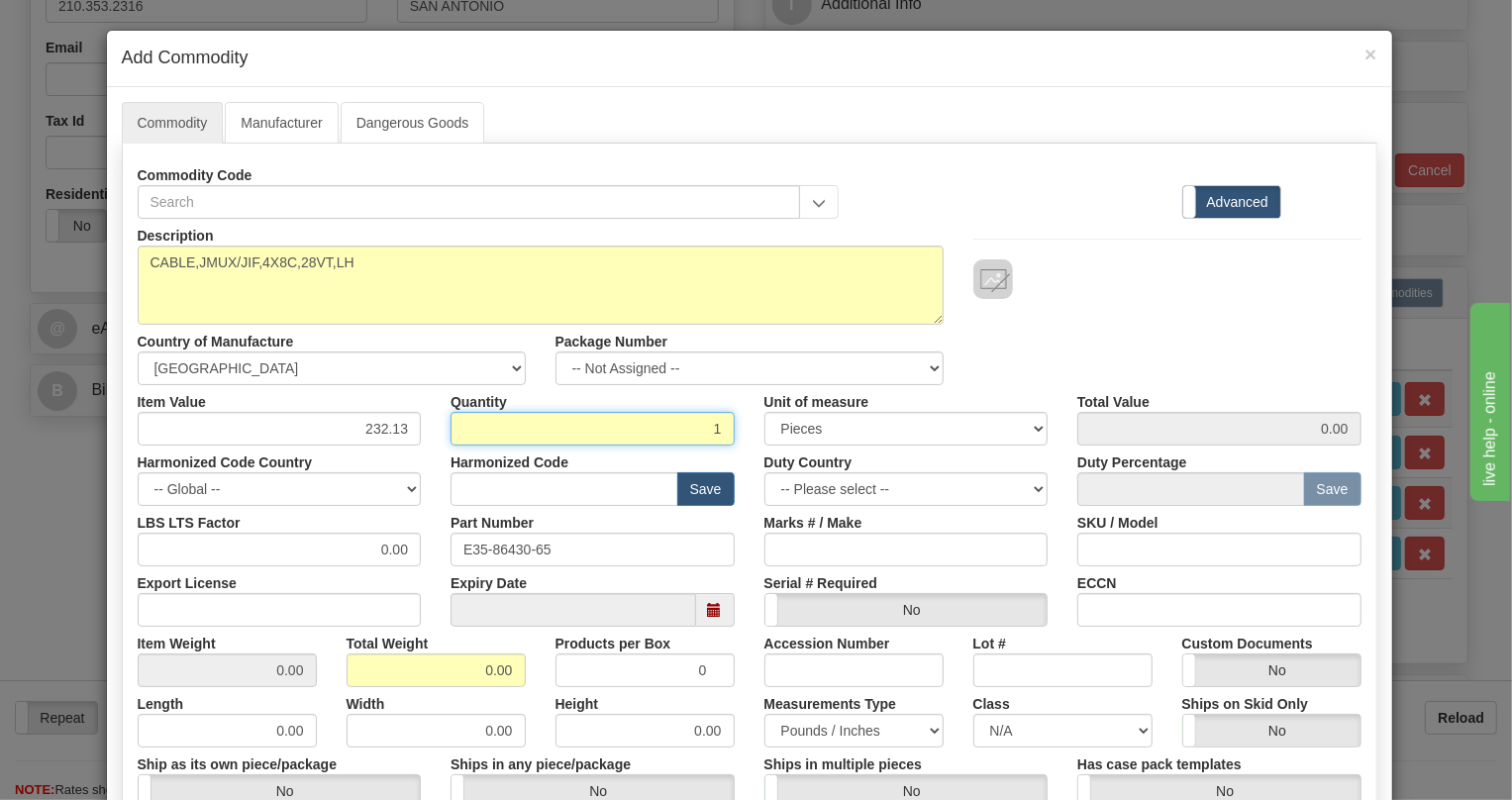
type input "1"
type input "232.13"
click at [458, 484] on input "text" at bounding box center [564, 489] width 228 height 34
paste input "8544.42.2000"
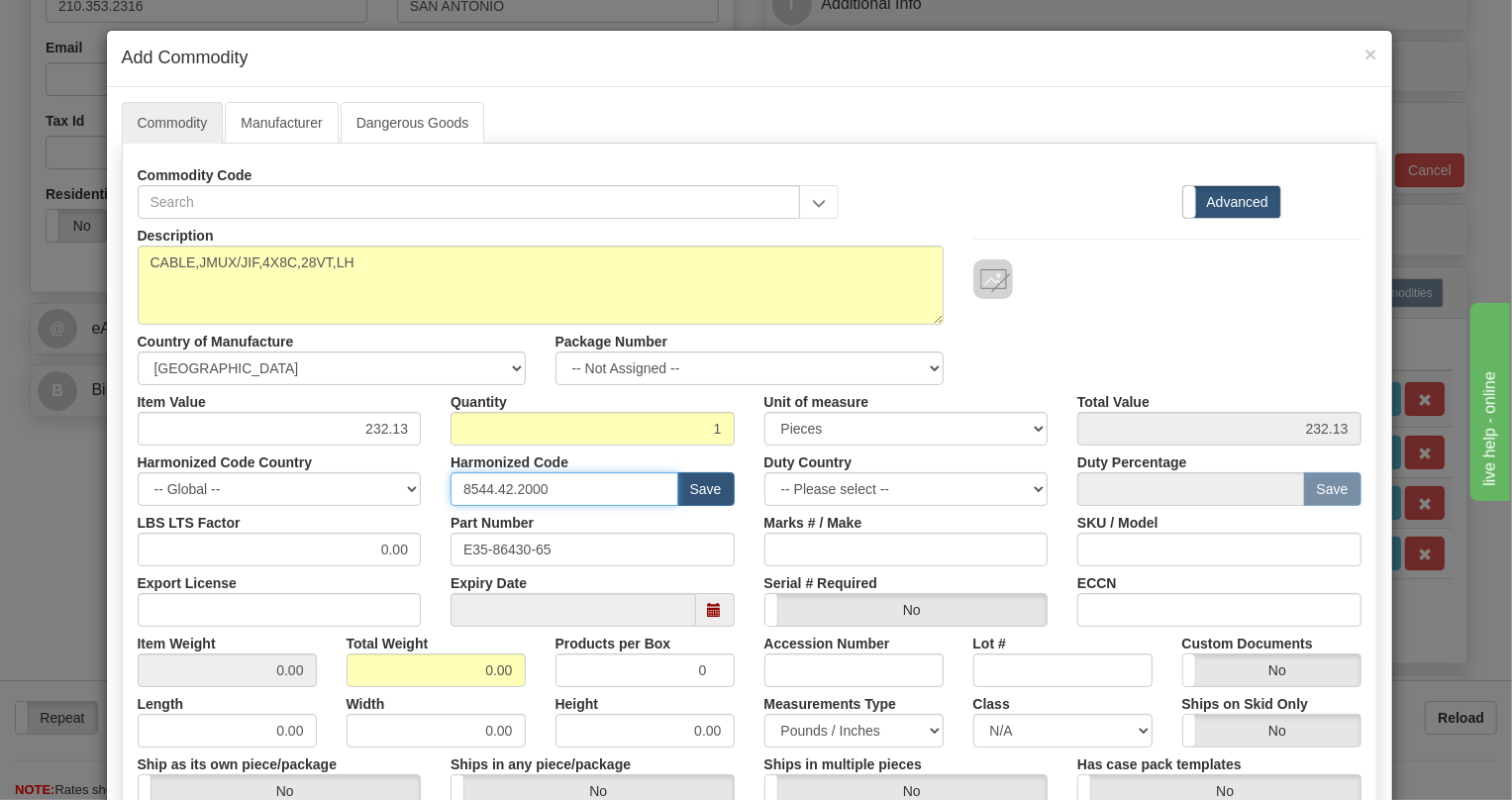
type input "8544.42.2000"
click at [372, 550] on input "0.00" at bounding box center [280, 549] width 285 height 34
type input "1.00"
click at [464, 667] on input "0.00" at bounding box center [435, 670] width 179 height 34
type input "1.00"
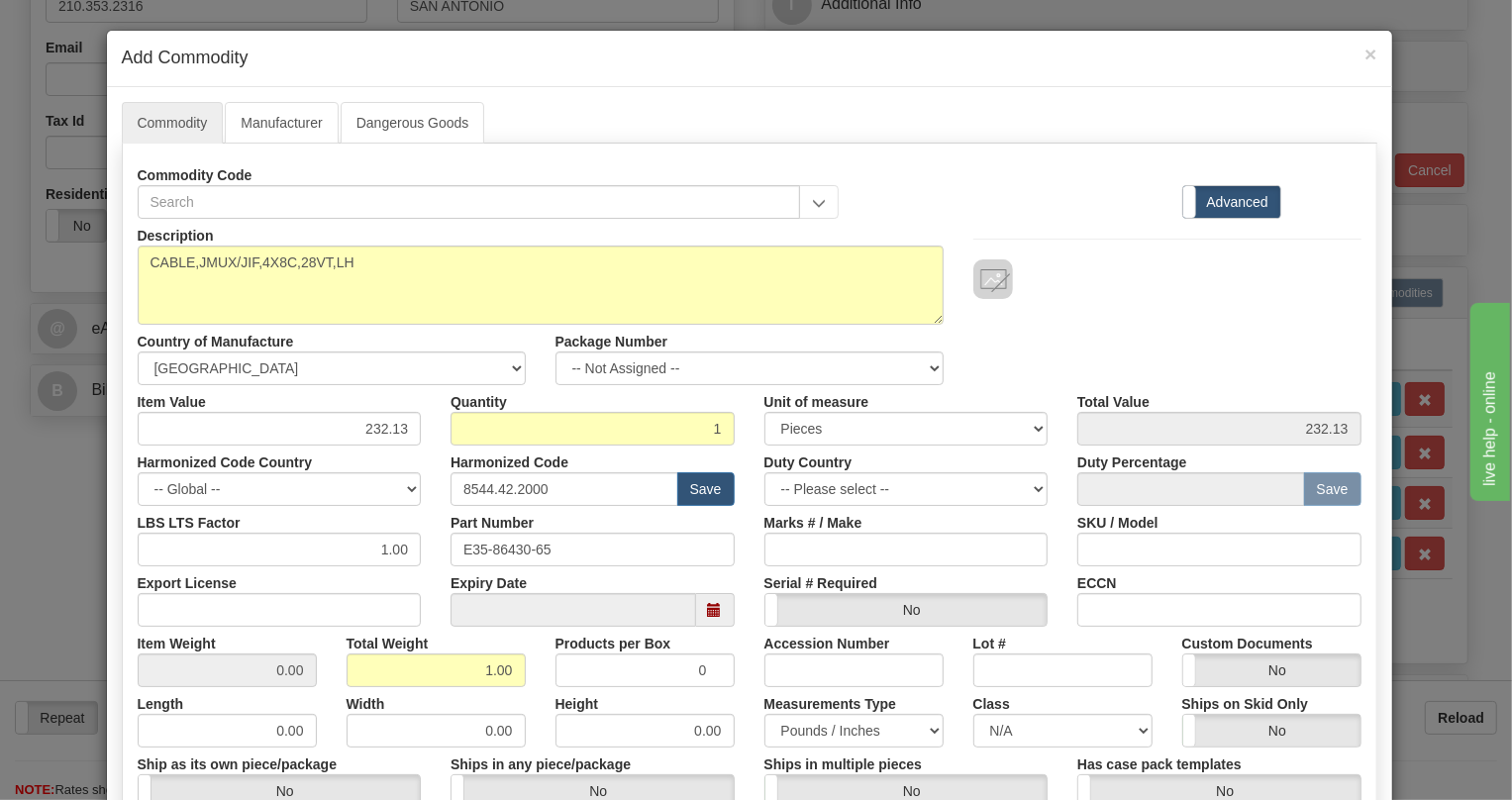
type input "1.0000"
click at [686, 701] on div "Height 0.00" at bounding box center [644, 717] width 209 height 60
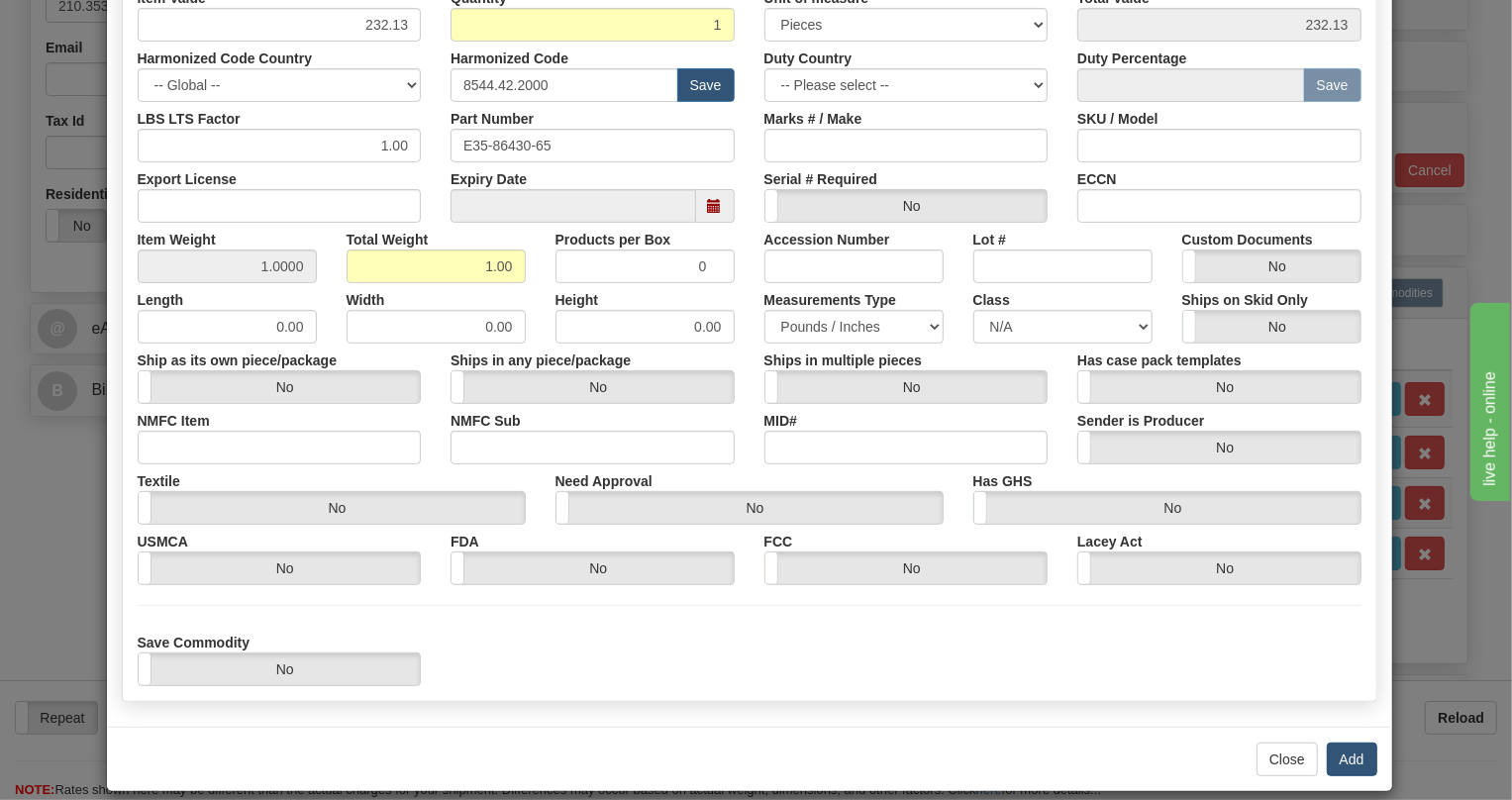
scroll to position [423, 0]
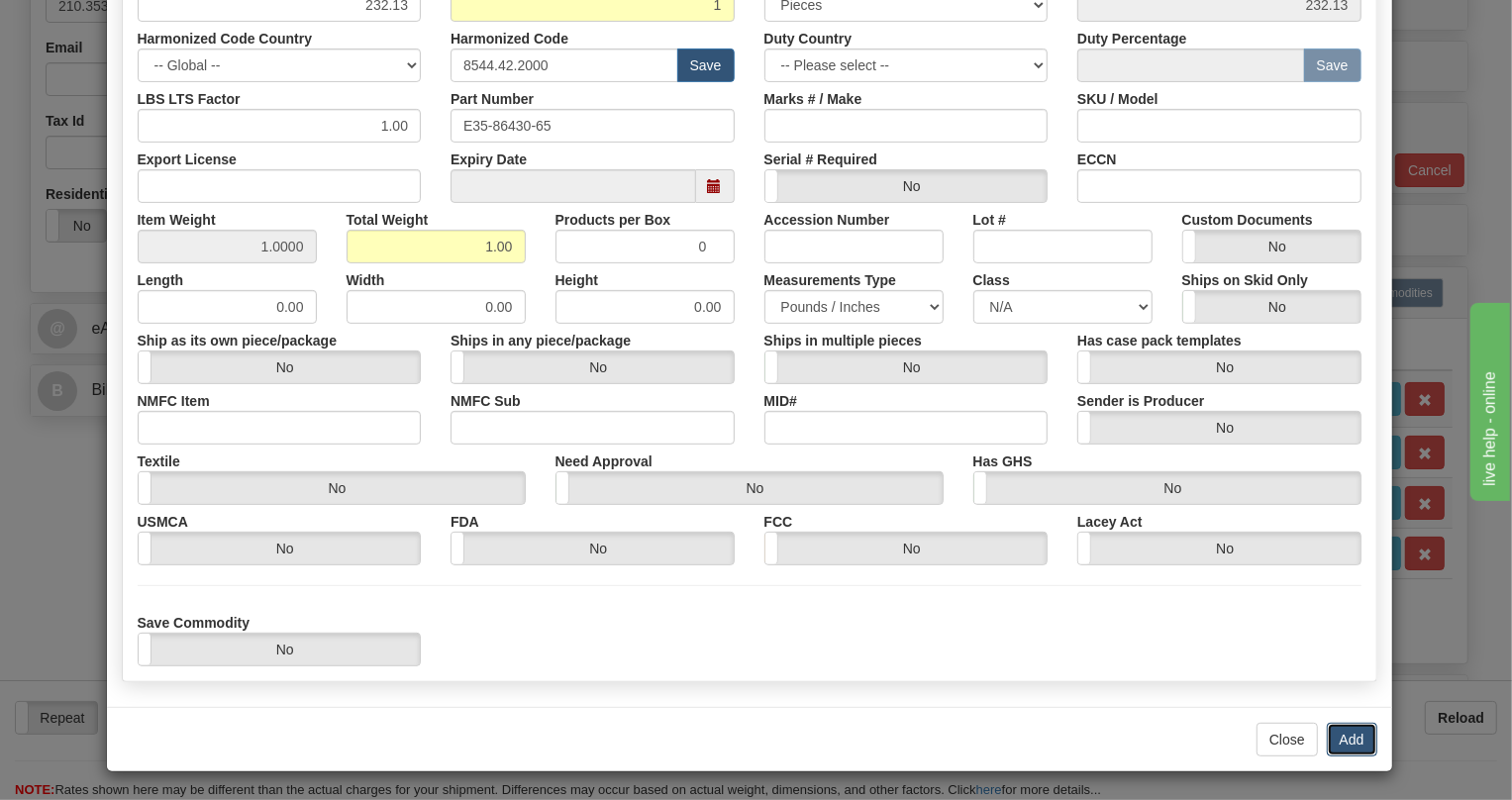
click at [1347, 737] on button "Add" at bounding box center [1351, 740] width 51 height 34
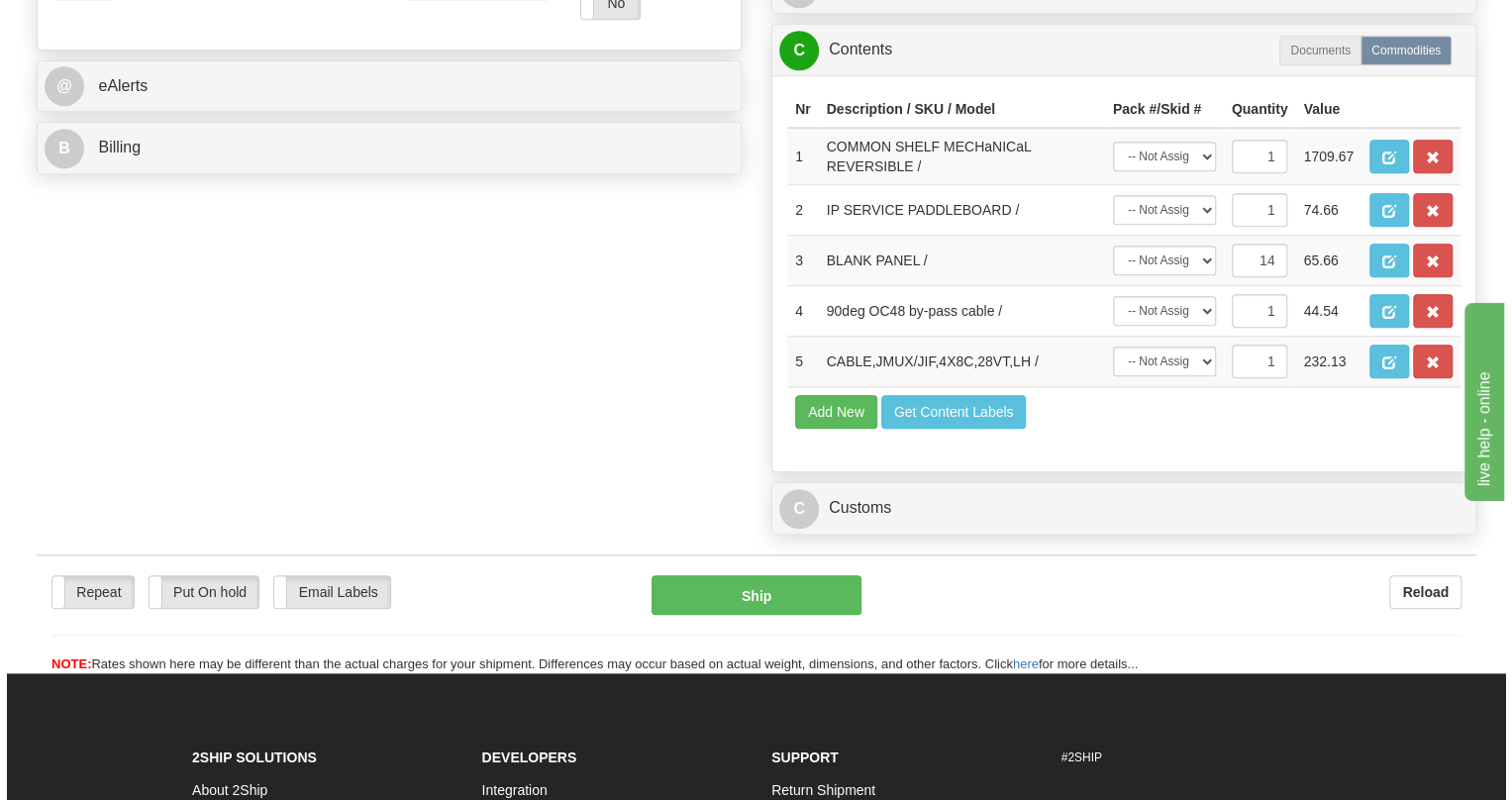
scroll to position [878, 0]
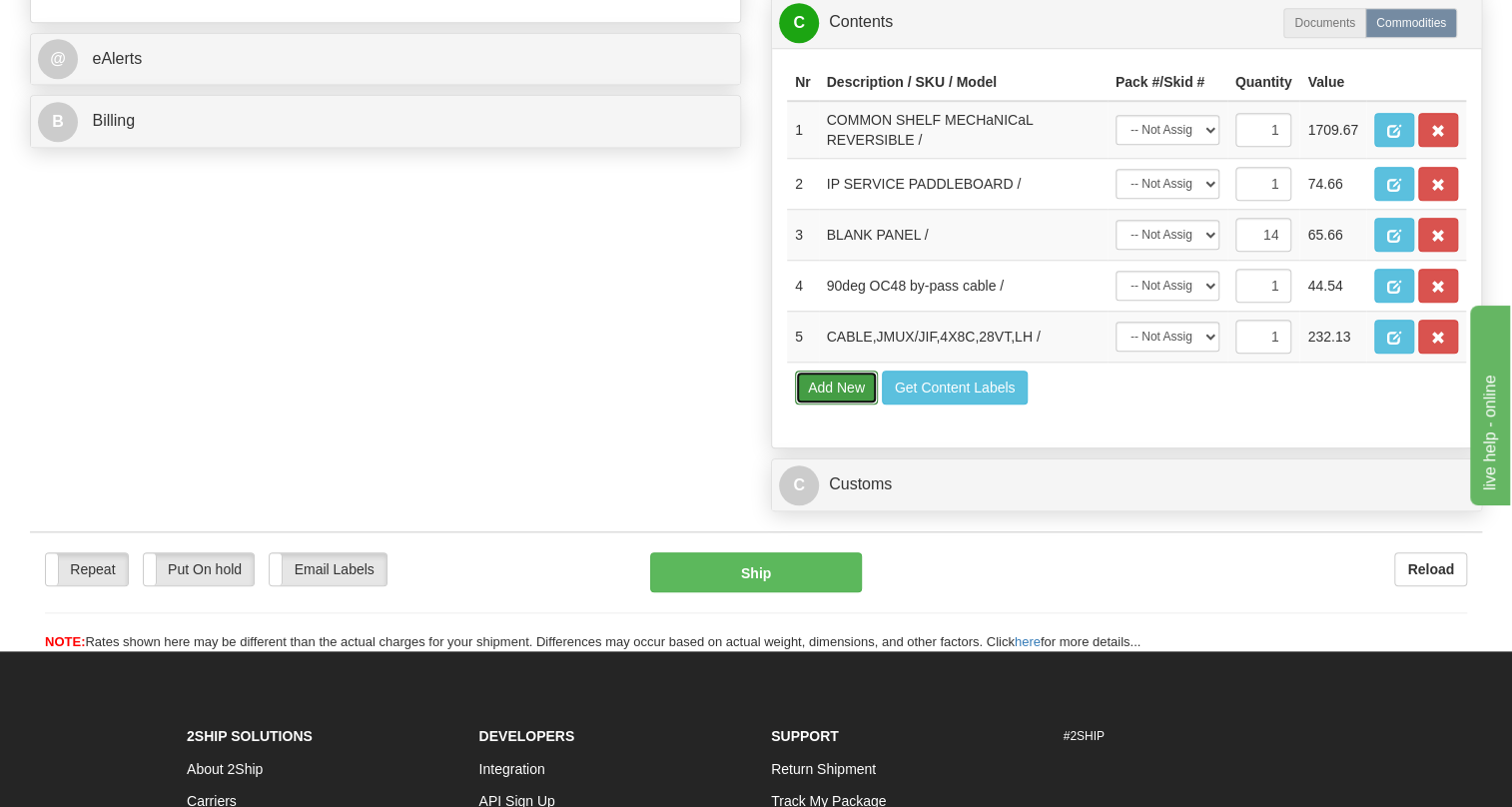
click at [836, 404] on button "Add New" at bounding box center [836, 387] width 83 height 34
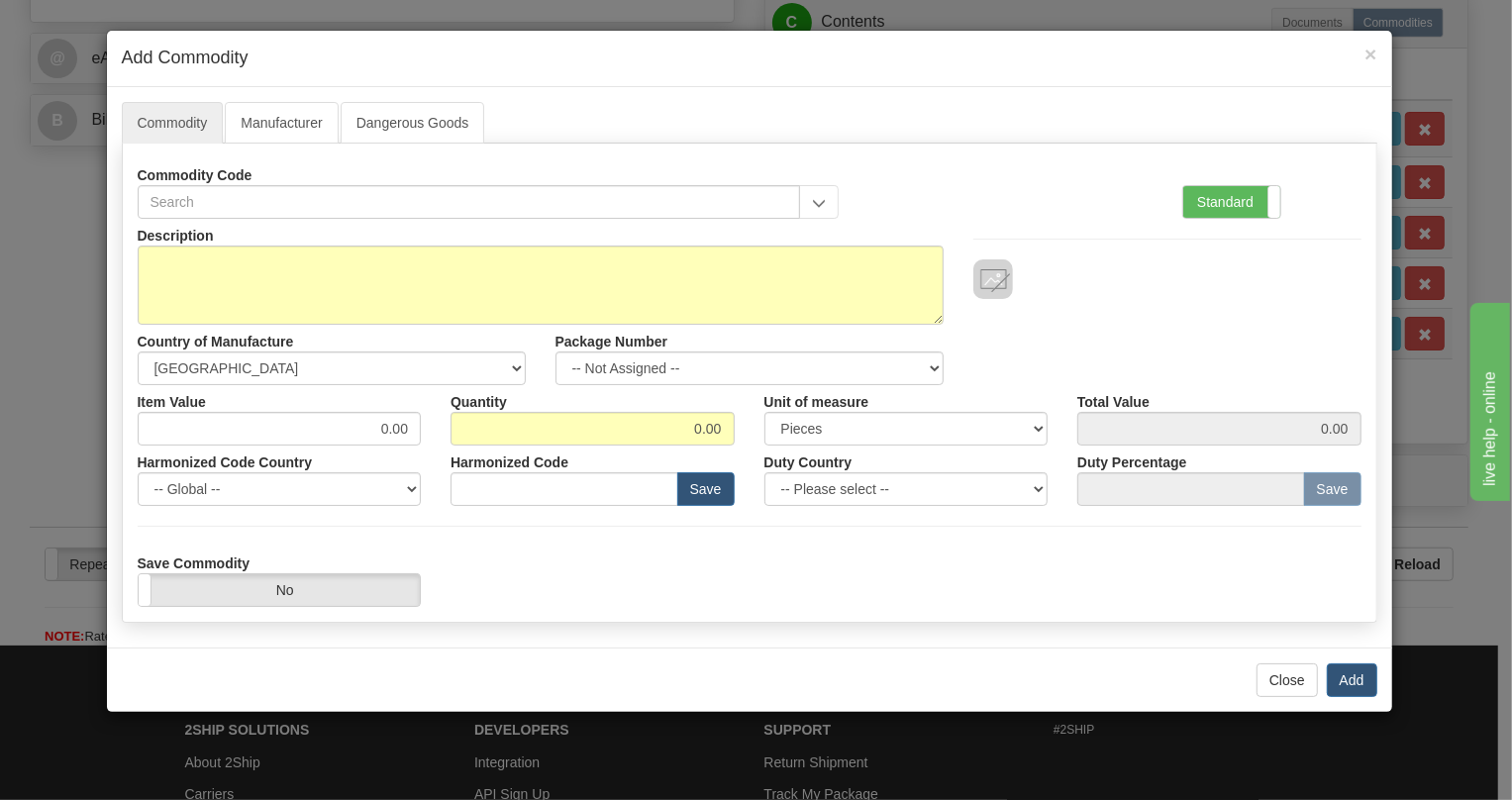
drag, startPoint x: 1209, startPoint y: 198, endPoint x: 1122, endPoint y: 231, distance: 93.0
click at [1210, 198] on label "Standard" at bounding box center [1231, 202] width 97 height 32
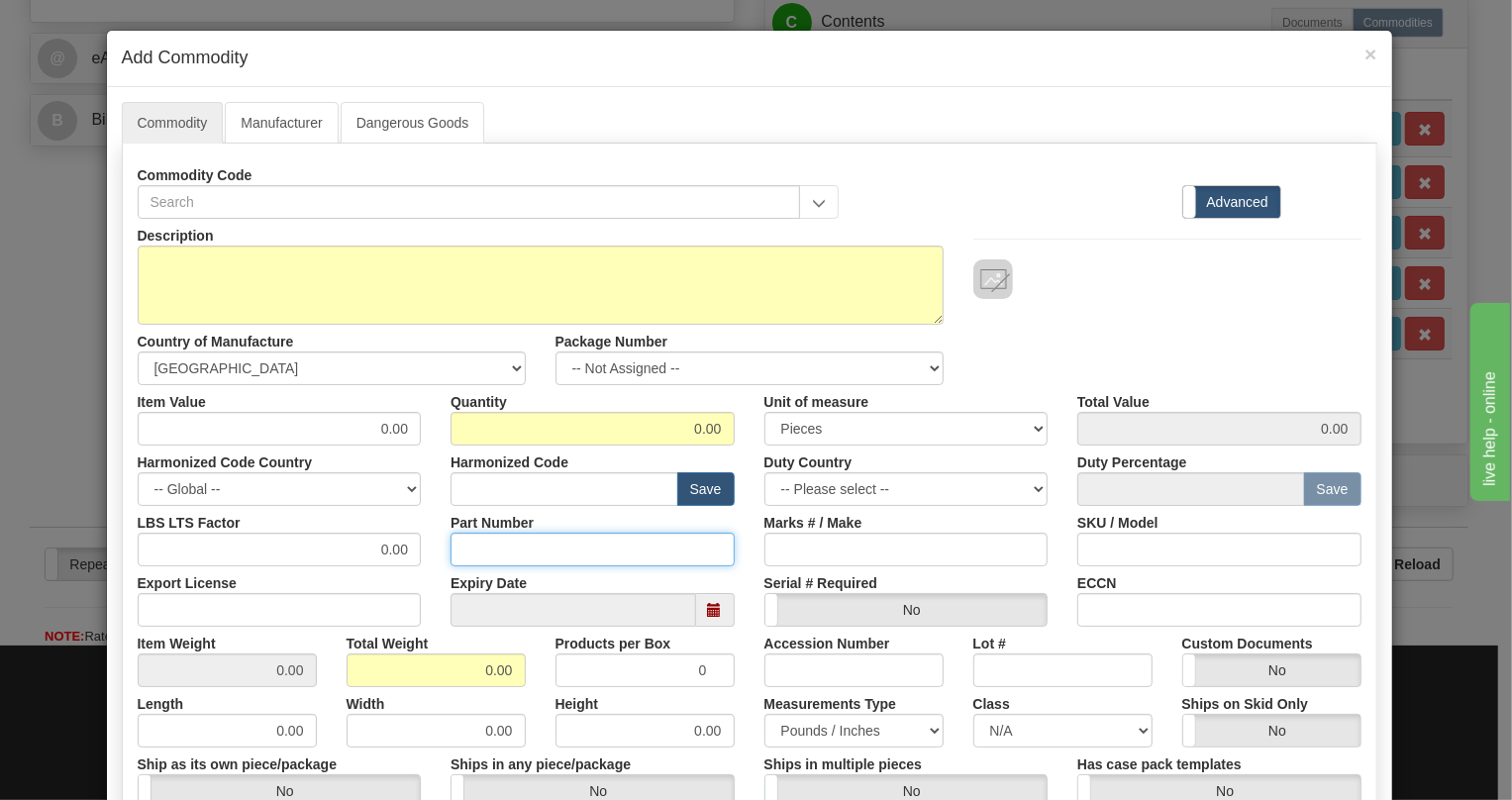
click at [465, 548] on input "Part Number" at bounding box center [592, 549] width 285 height 34
paste input "E35-86430-66"
type input "E35-86430-66"
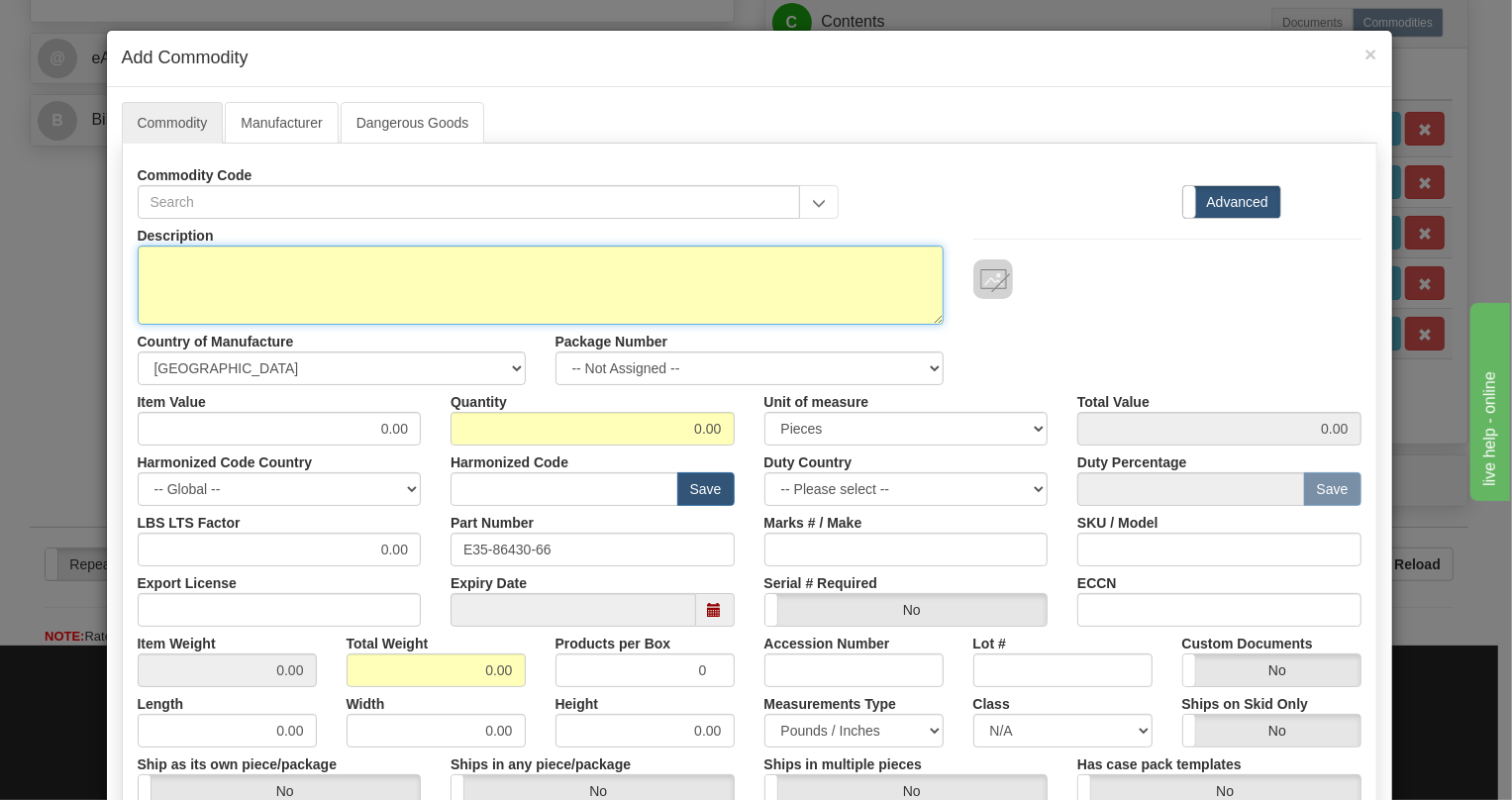
click at [316, 258] on textarea "Description" at bounding box center [540, 286] width 806 height 79
paste textarea "CABLE,JMUX/JIF,4x8C,28VT,RH"
type textarea "CABLE,JMUX/JIF,4x8C,28VT,RH"
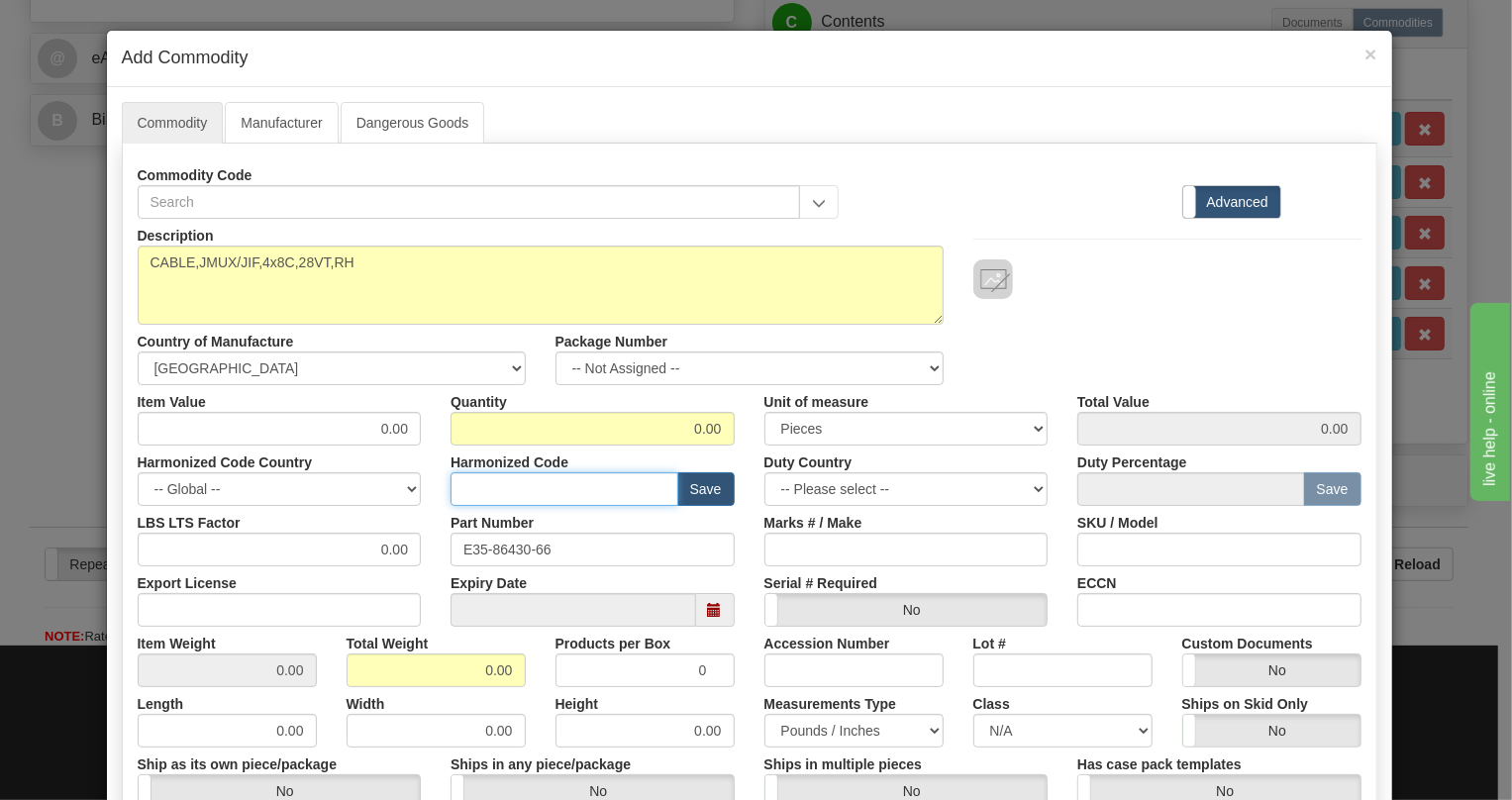
click at [450, 477] on input "text" at bounding box center [564, 489] width 228 height 34
paste input "8544.42.2000"
type input "8544.42.2000"
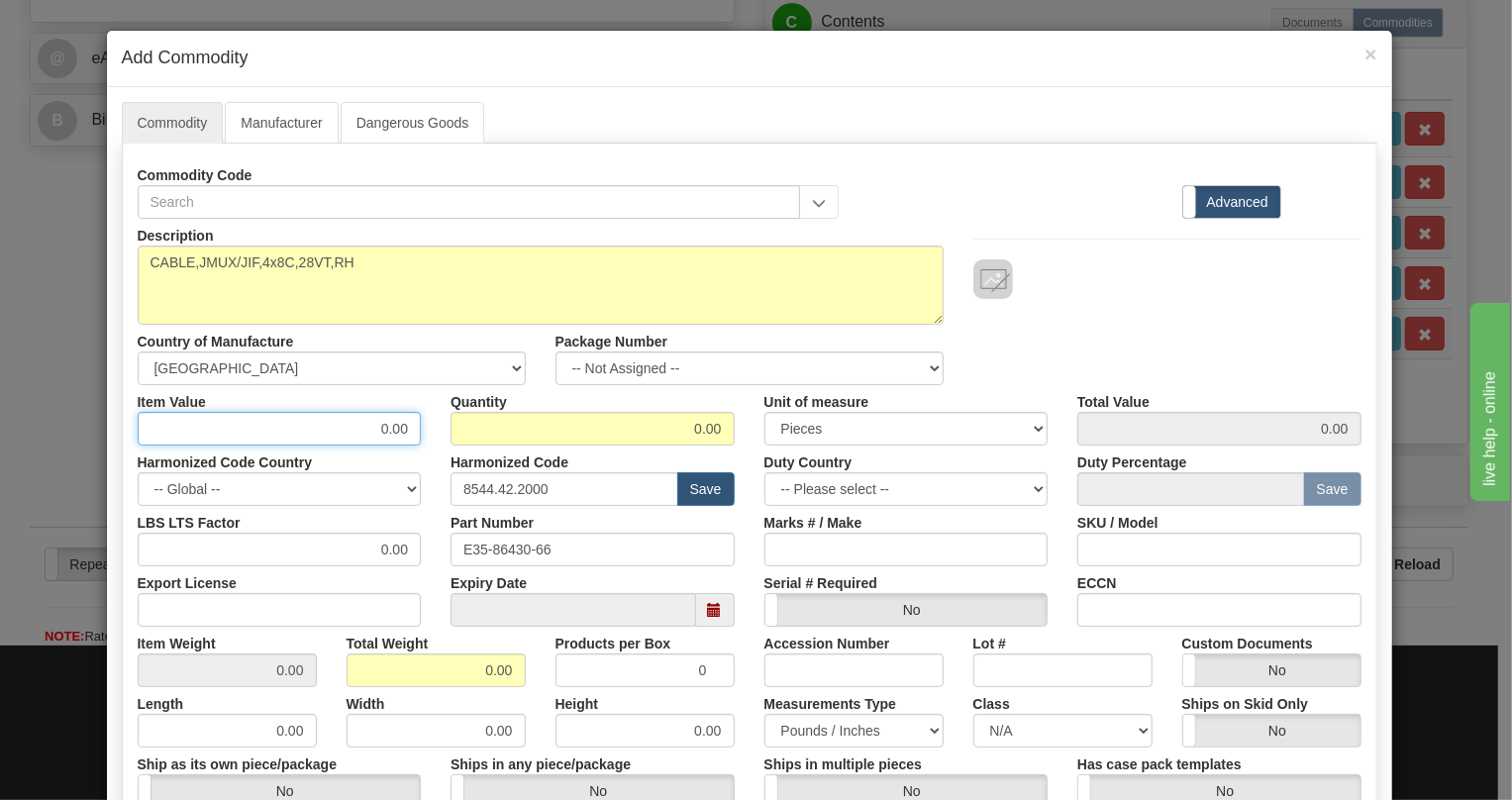
click at [386, 425] on input "0.00" at bounding box center [280, 428] width 285 height 34
paste input "304,61"
click at [386, 425] on input "304,61" at bounding box center [280, 428] width 285 height 34
type input "304.61"
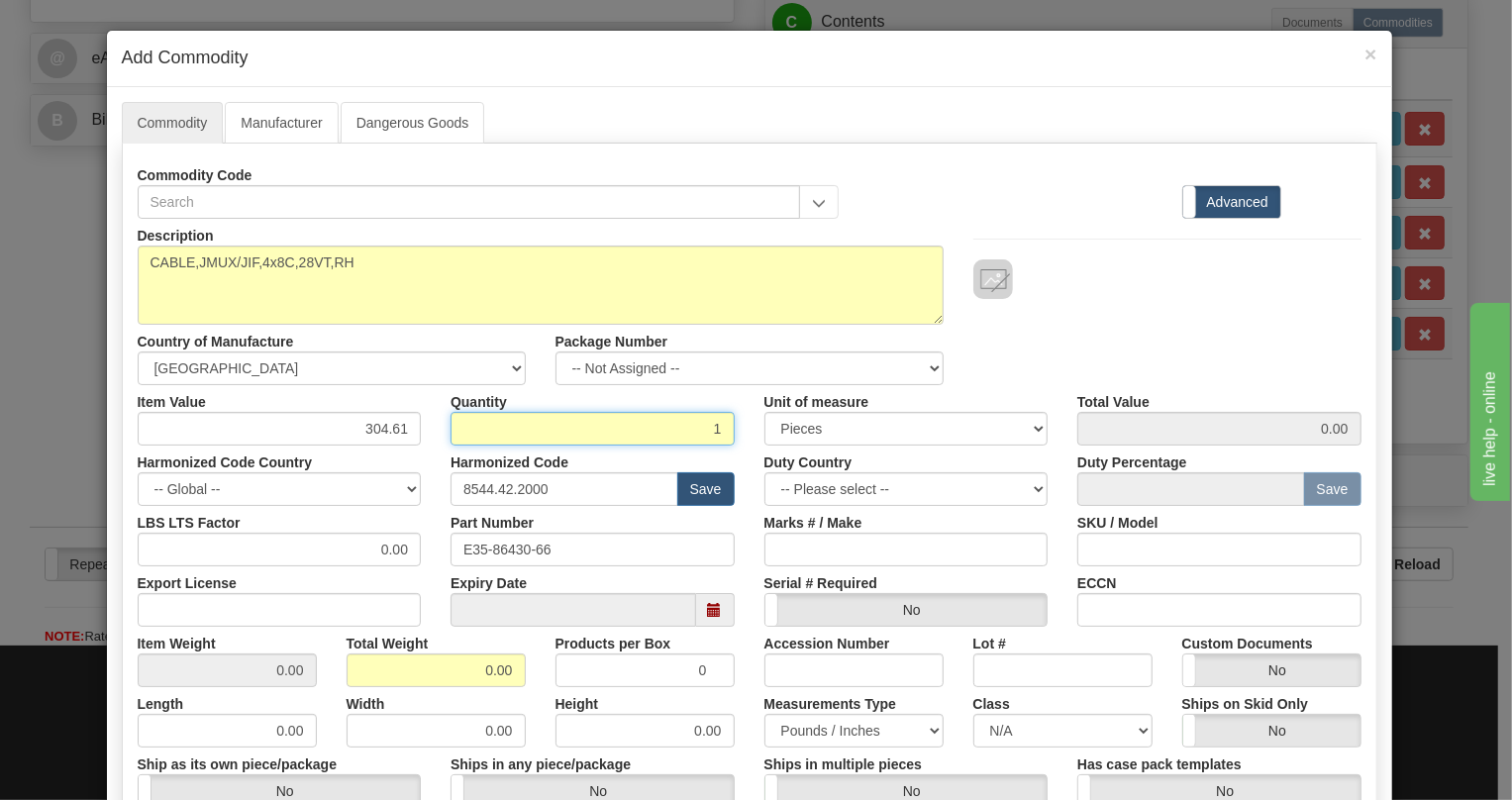
type input "1"
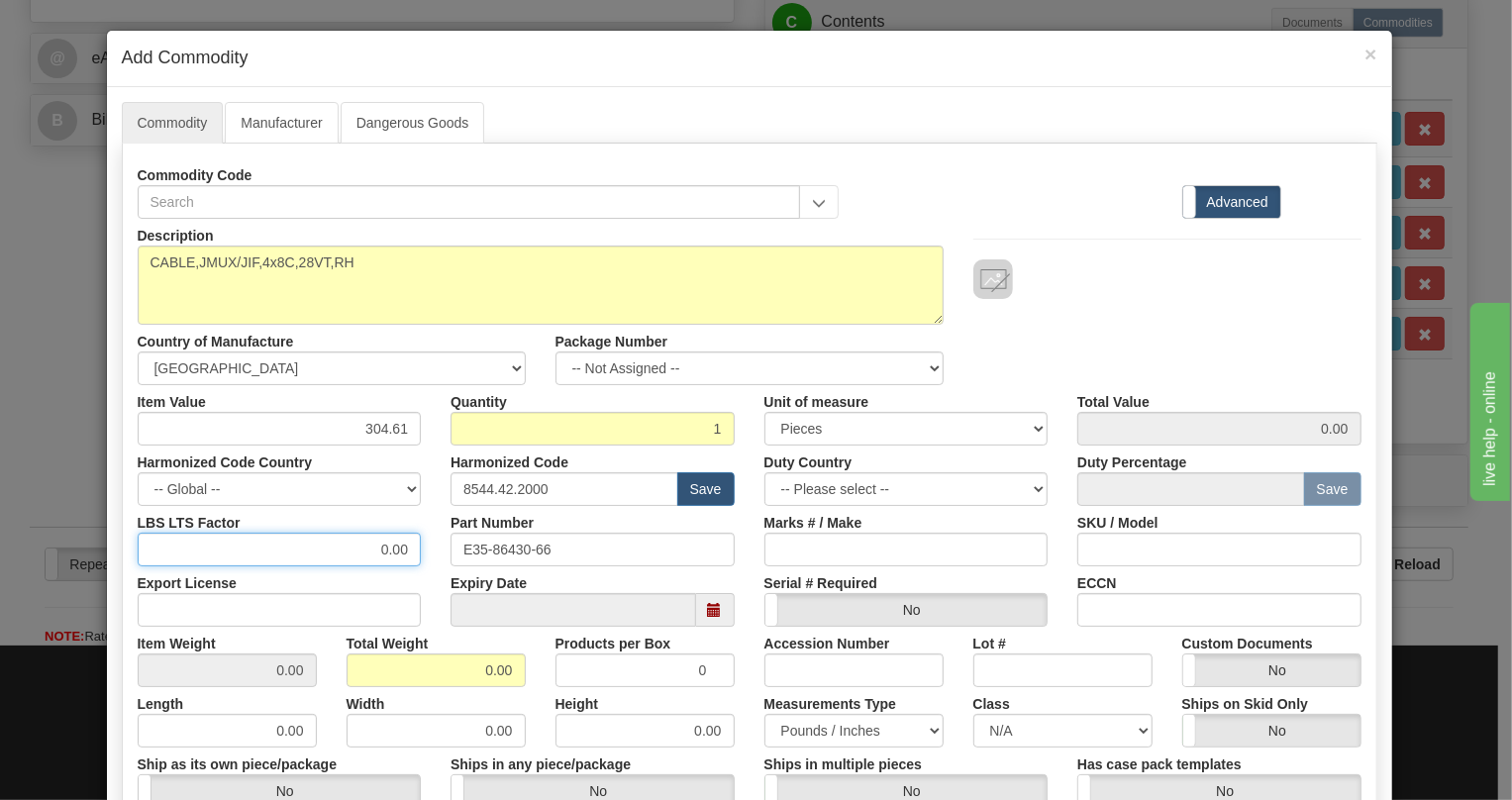
type input "304.61"
click at [367, 547] on input "0.00" at bounding box center [280, 549] width 285 height 34
type input "1.00"
click at [470, 674] on input "0.00" at bounding box center [435, 670] width 179 height 34
type input "1.00"
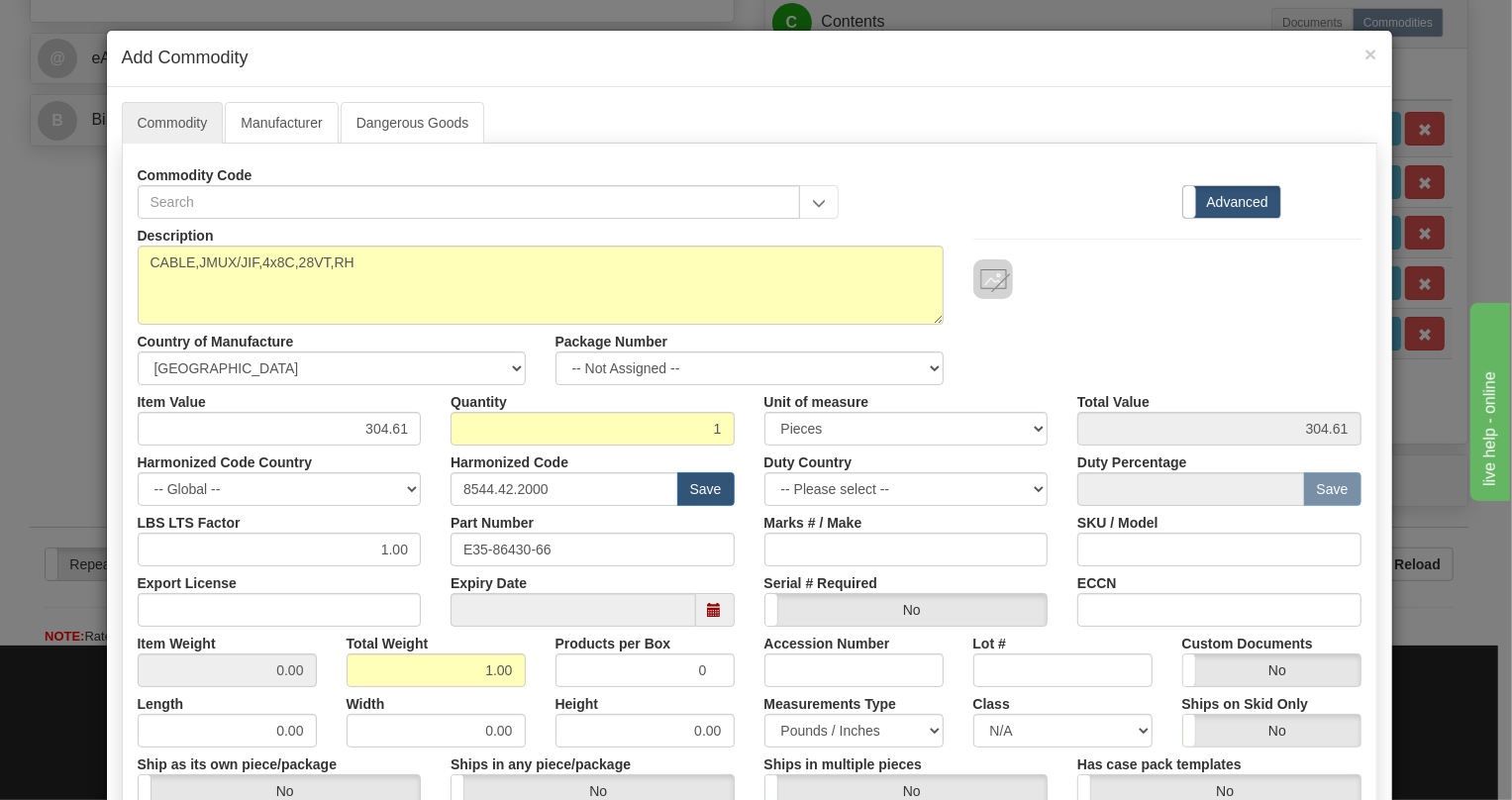
type input "1.0000"
click at [736, 703] on div "Height 0.00" at bounding box center [644, 717] width 209 height 60
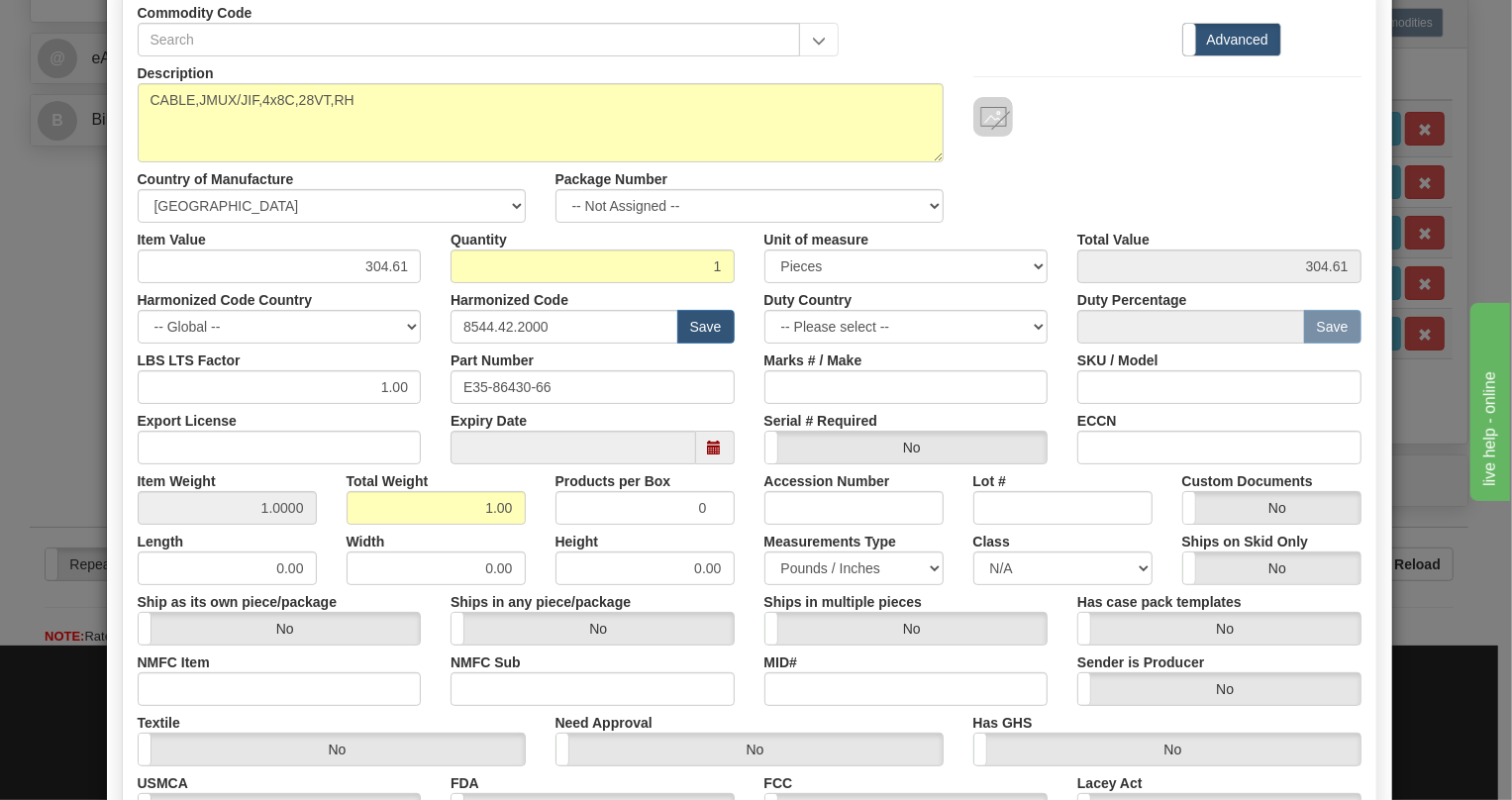
scroll to position [423, 0]
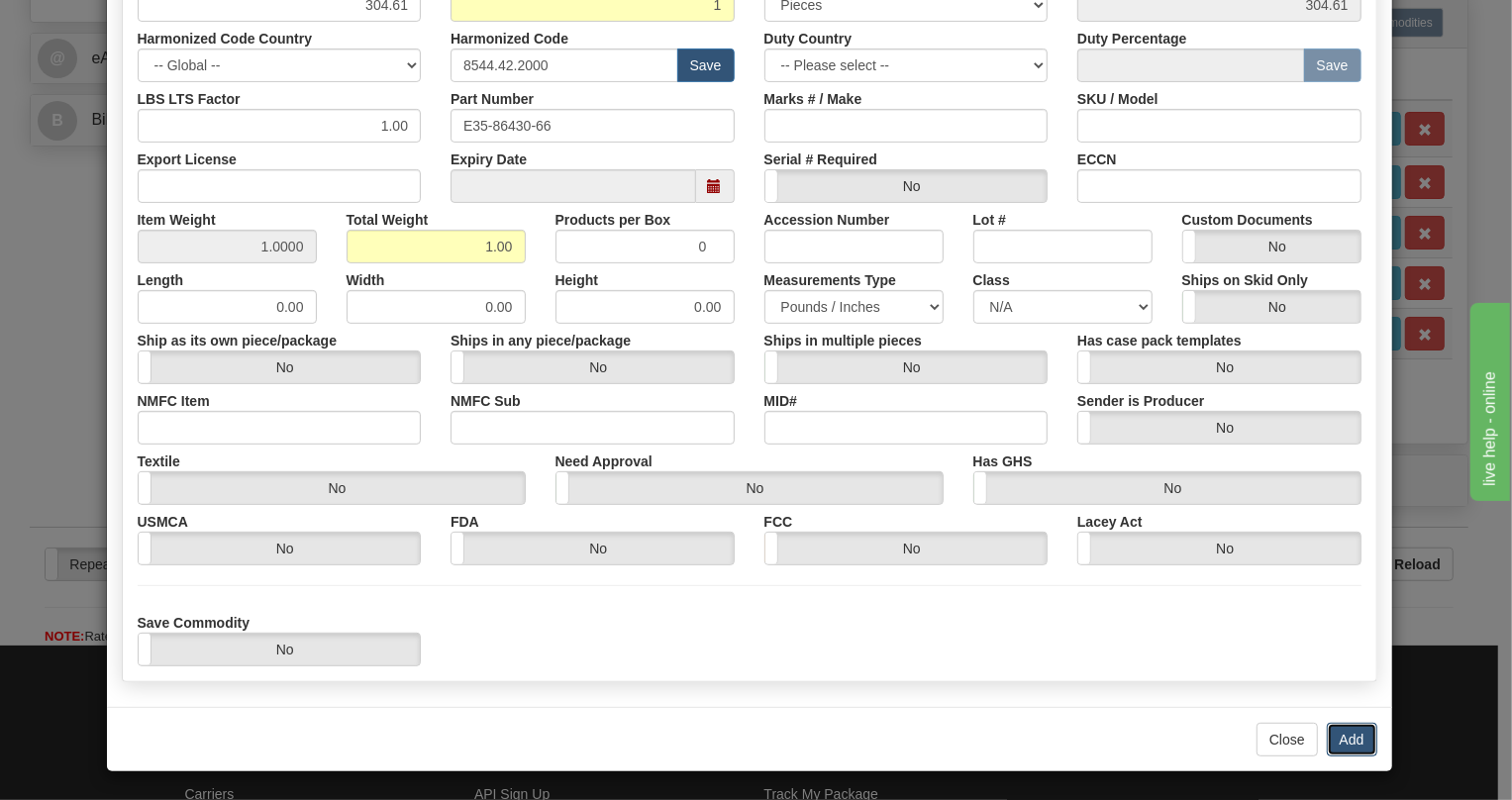
click at [1339, 735] on button "Add" at bounding box center [1351, 740] width 51 height 34
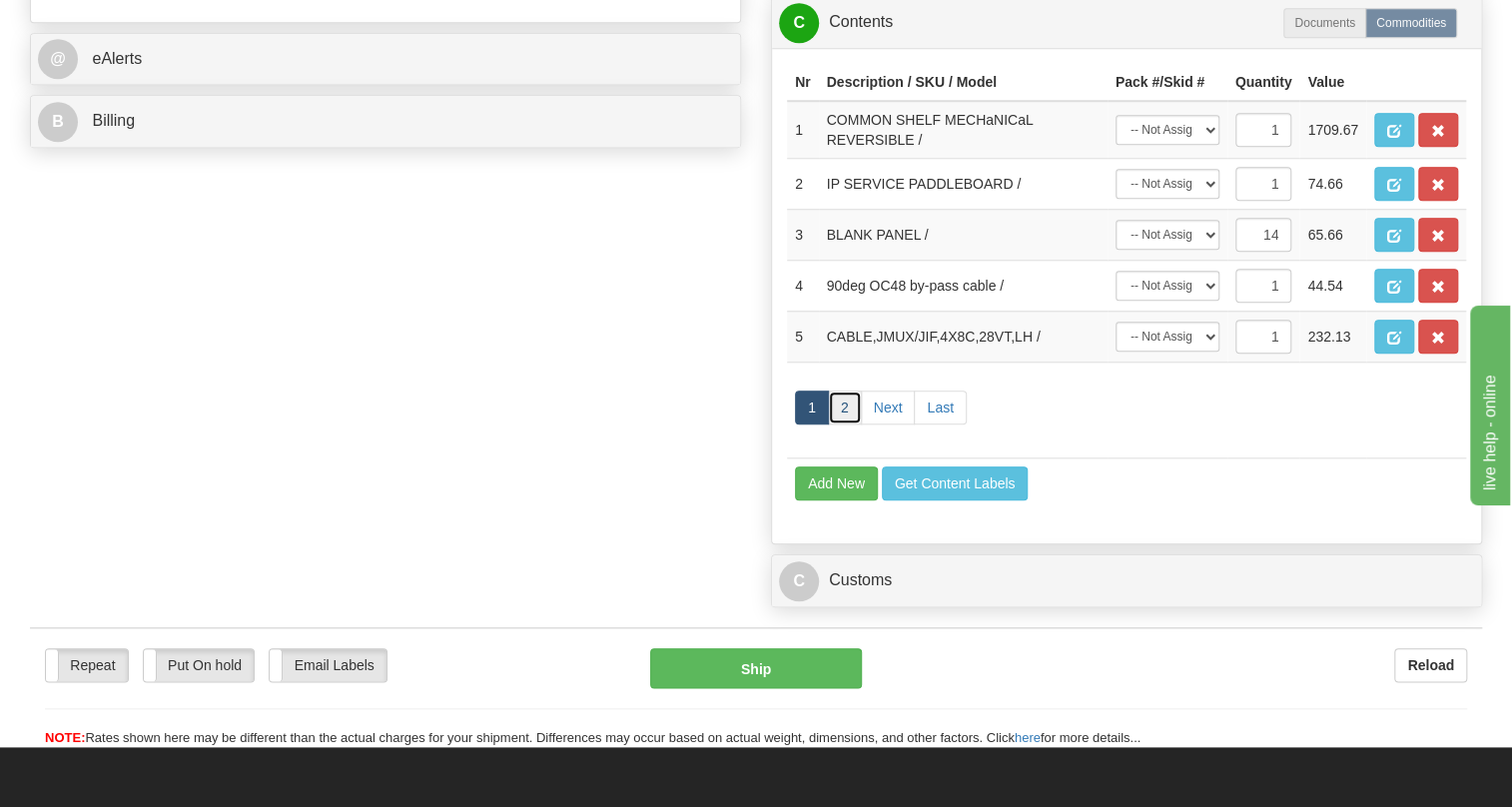
click at [847, 424] on link "2" at bounding box center [845, 407] width 34 height 34
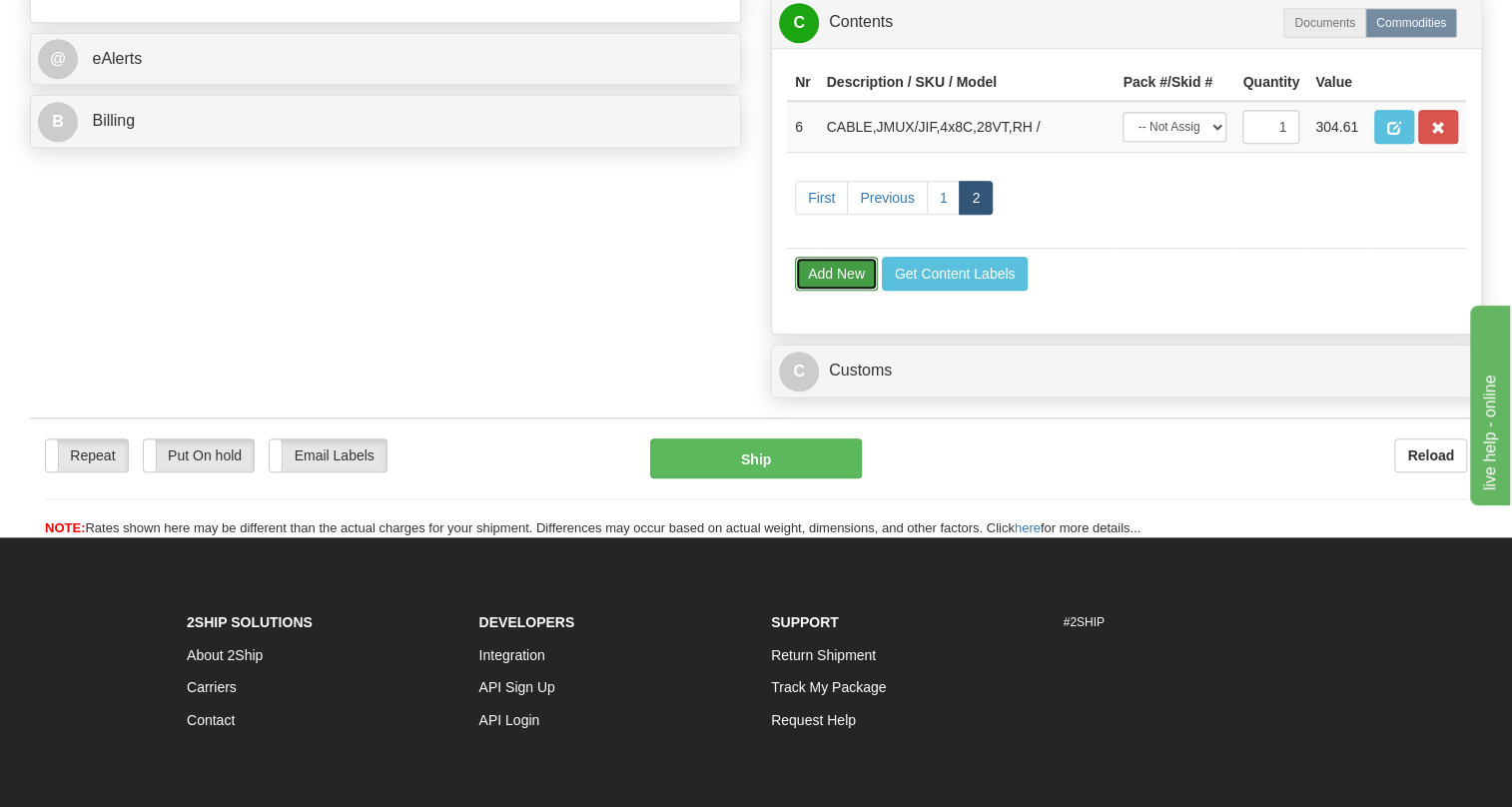
click at [841, 291] on button "Add New" at bounding box center [836, 274] width 83 height 34
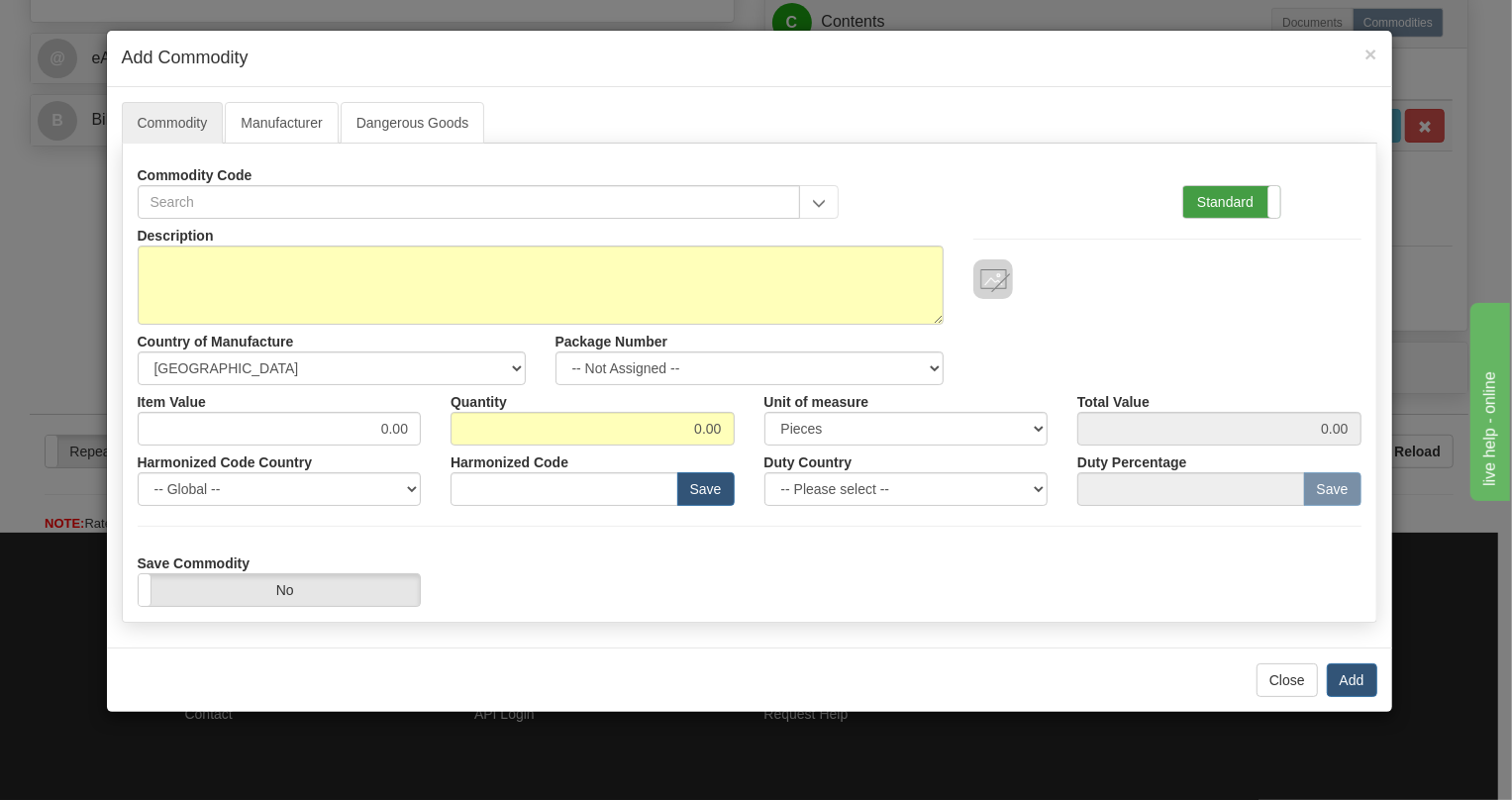
click at [1222, 201] on label "Standard" at bounding box center [1231, 202] width 97 height 32
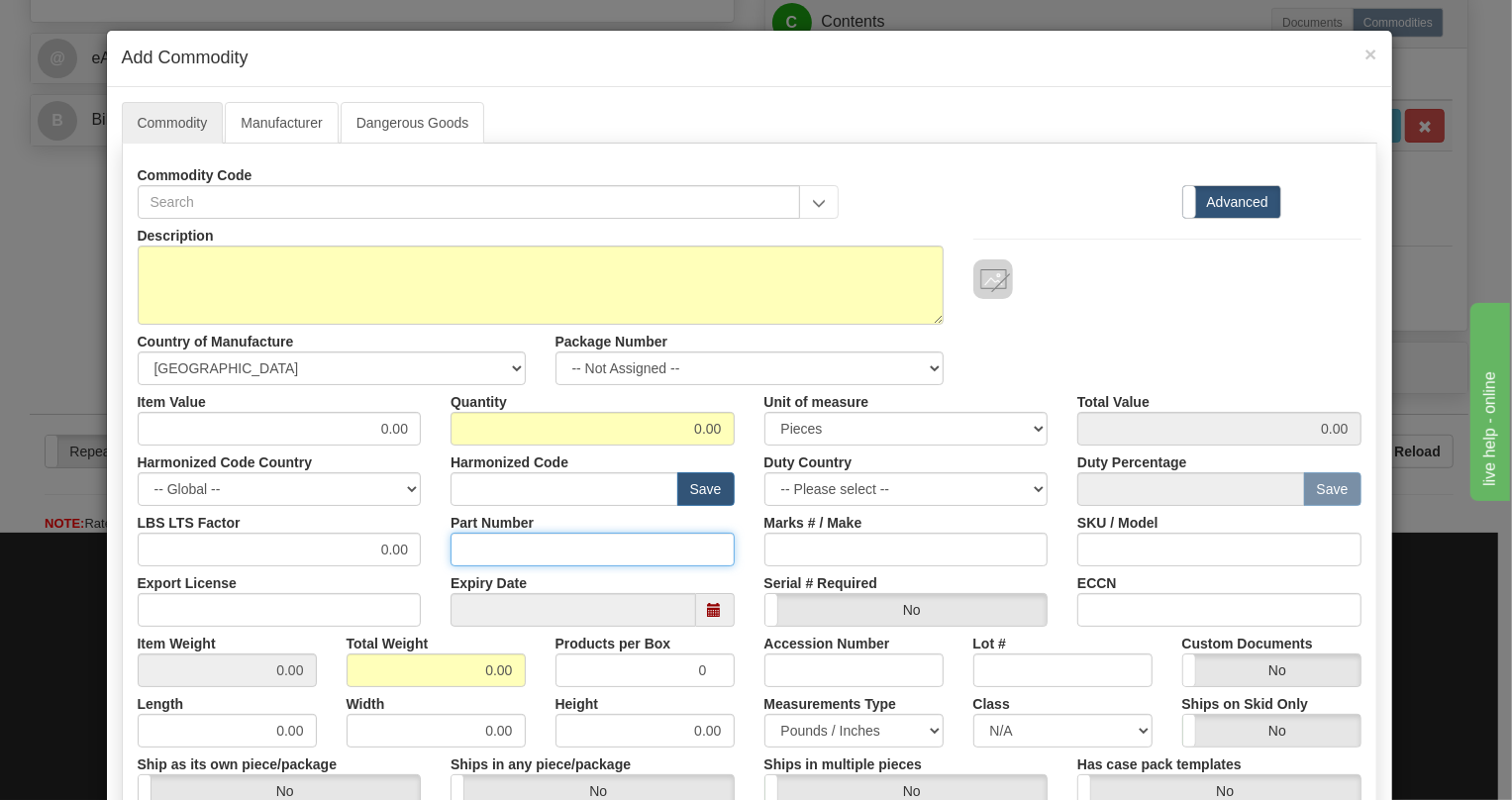
click at [472, 550] on input "Part Number" at bounding box center [592, 549] width 285 height 34
paste input "E86485-90"
type input "E86485-90"
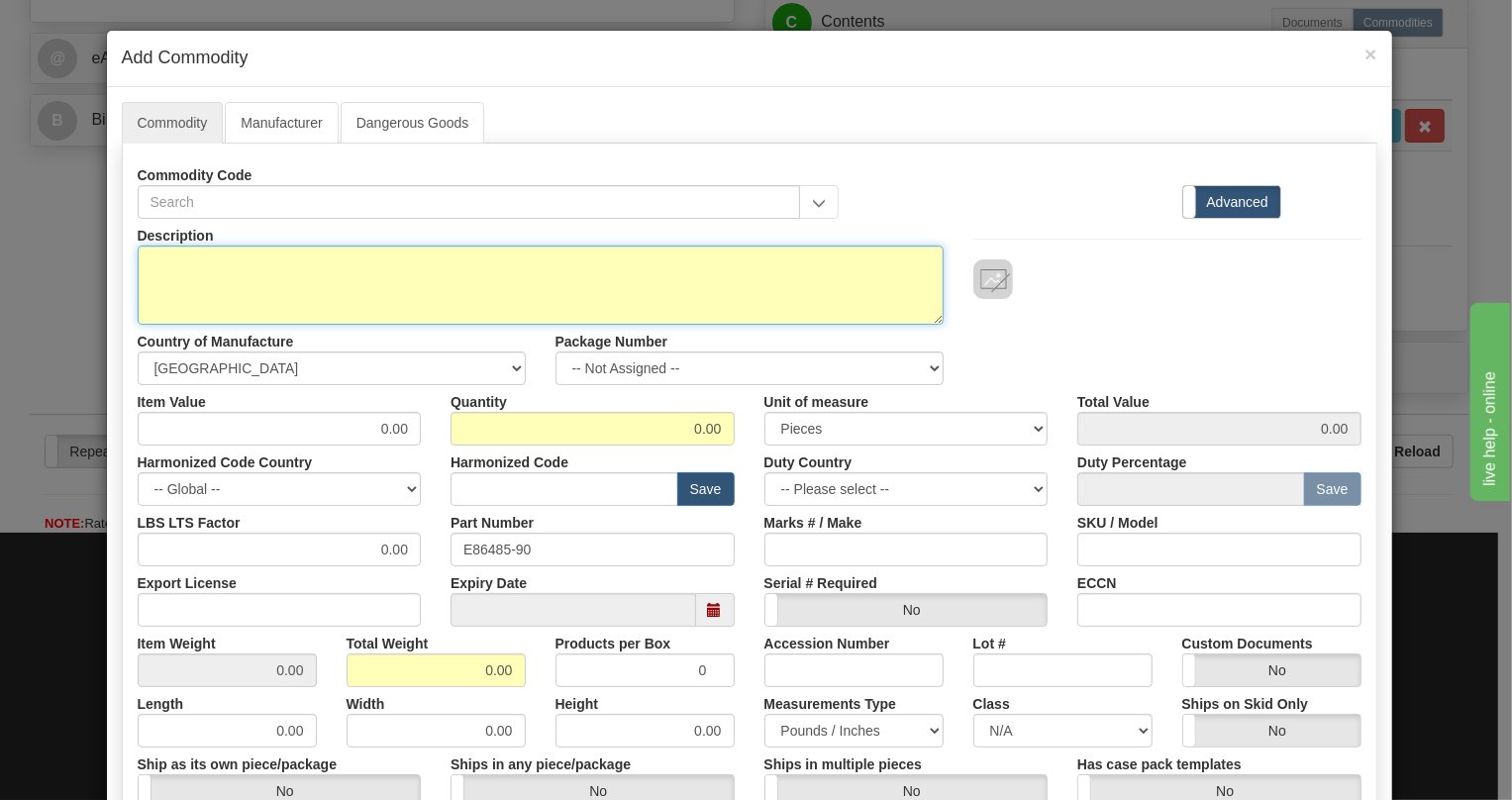
click at [211, 262] on textarea "Description" at bounding box center [540, 286] width 806 height 79
paste textarea "JIF-SHaRE PaDDLE BOaRD"
type textarea "JIF-SHaRE PaDDLE BOaRD"
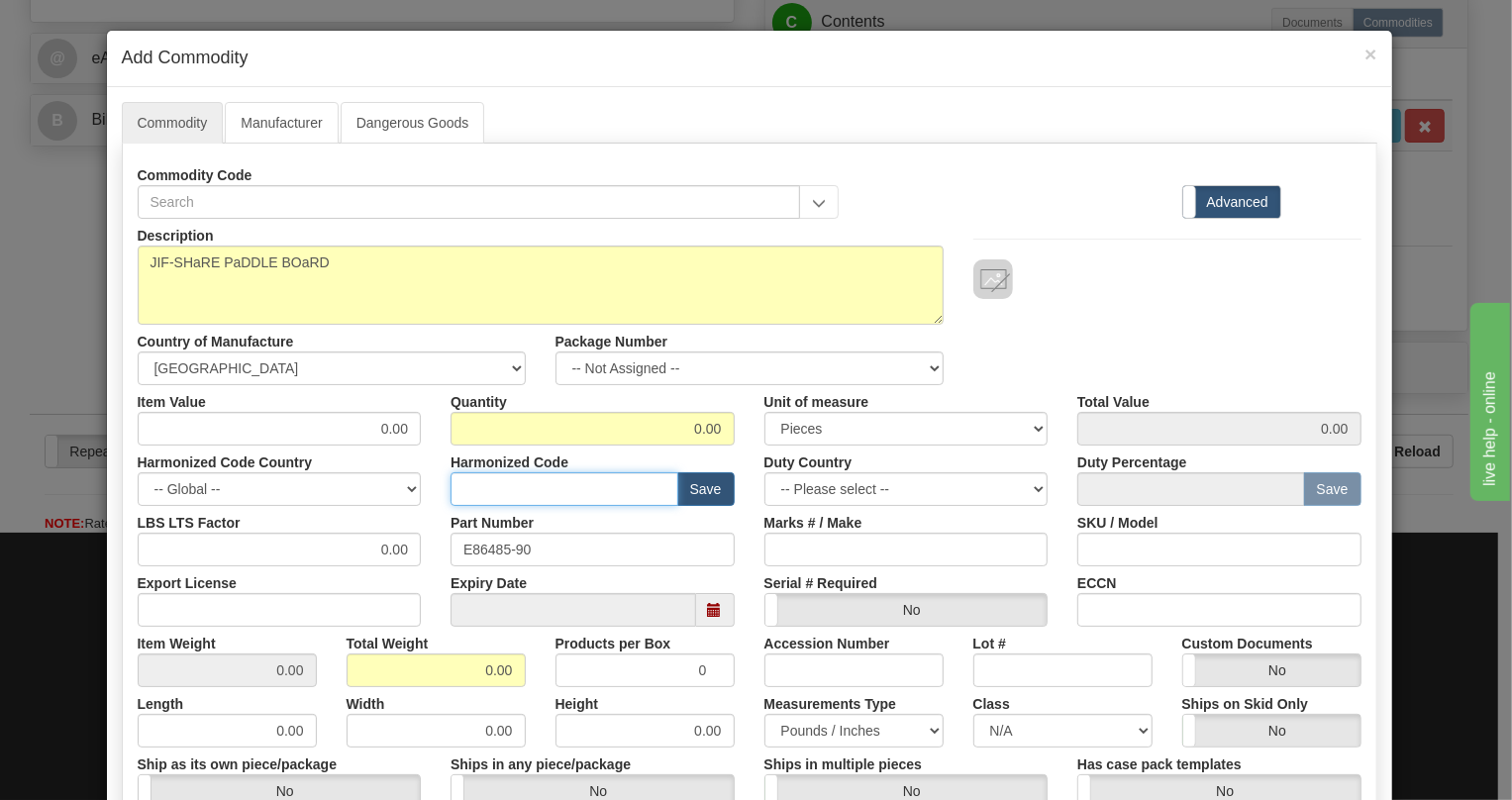
click at [461, 490] on input "text" at bounding box center [564, 489] width 228 height 34
paste input "8536.90.4000"
type input "8536.90.4000"
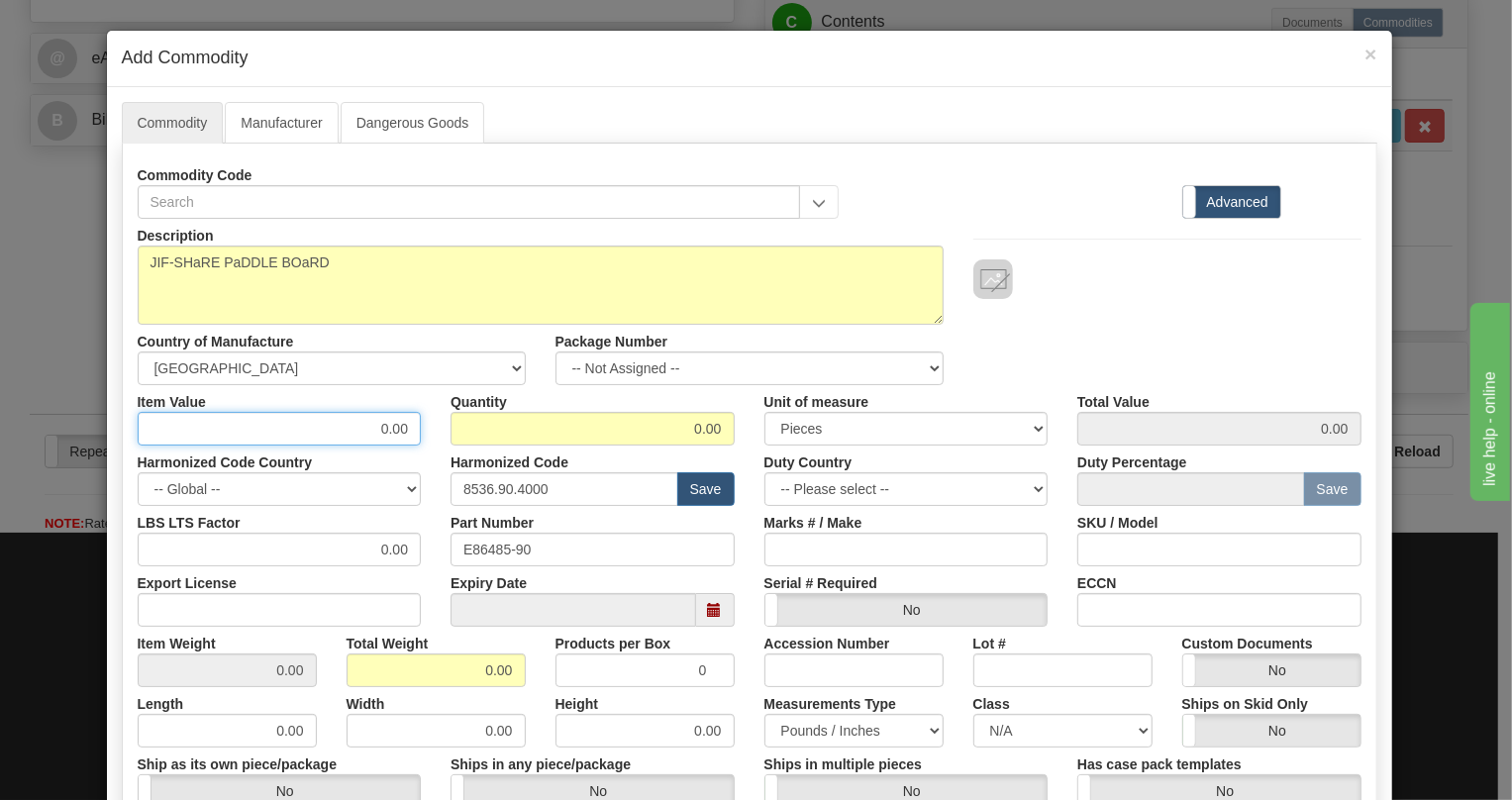
click at [407, 431] on input "0.00" at bounding box center [280, 428] width 285 height 34
type input "52.64"
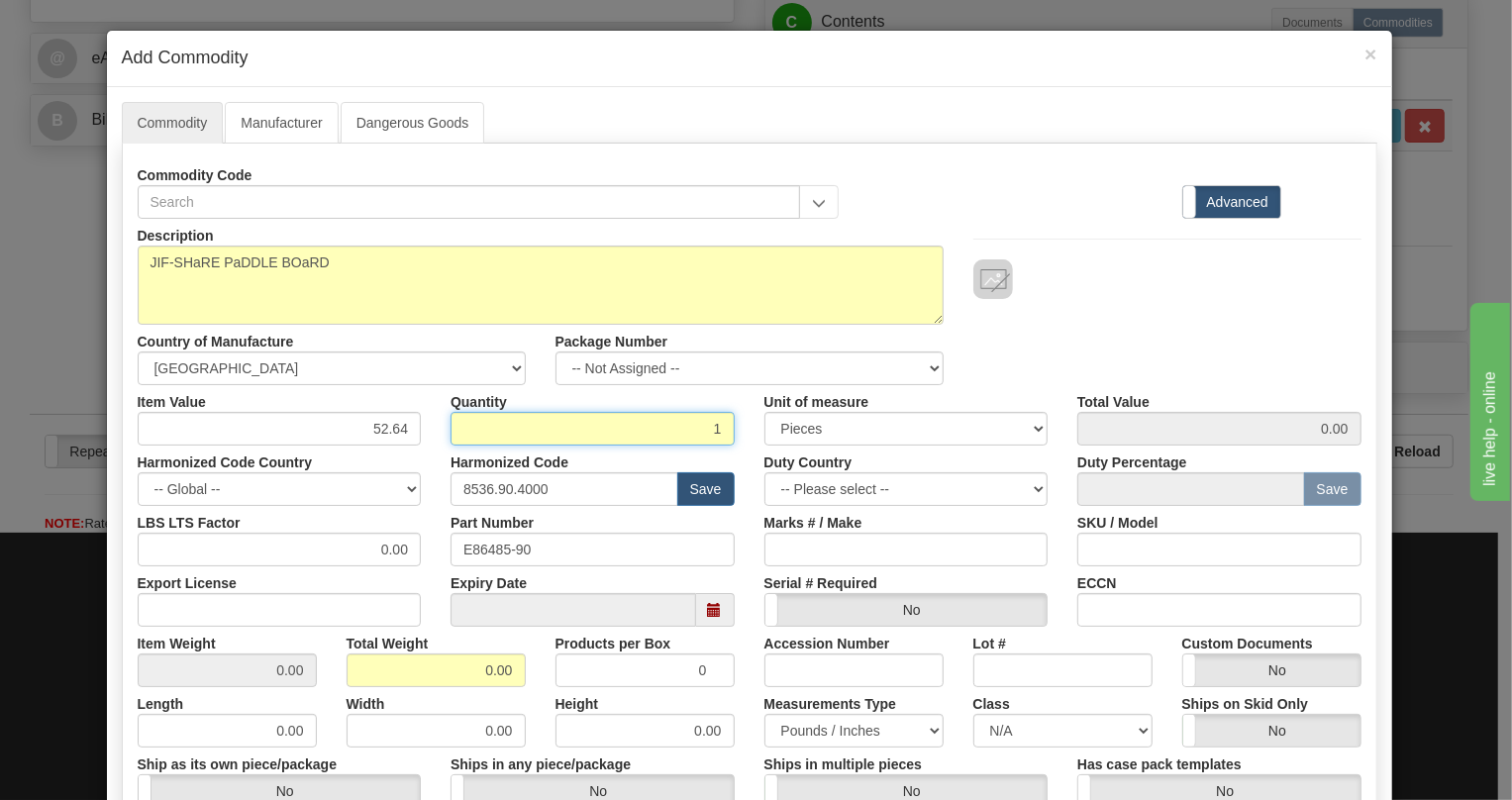
type input "1"
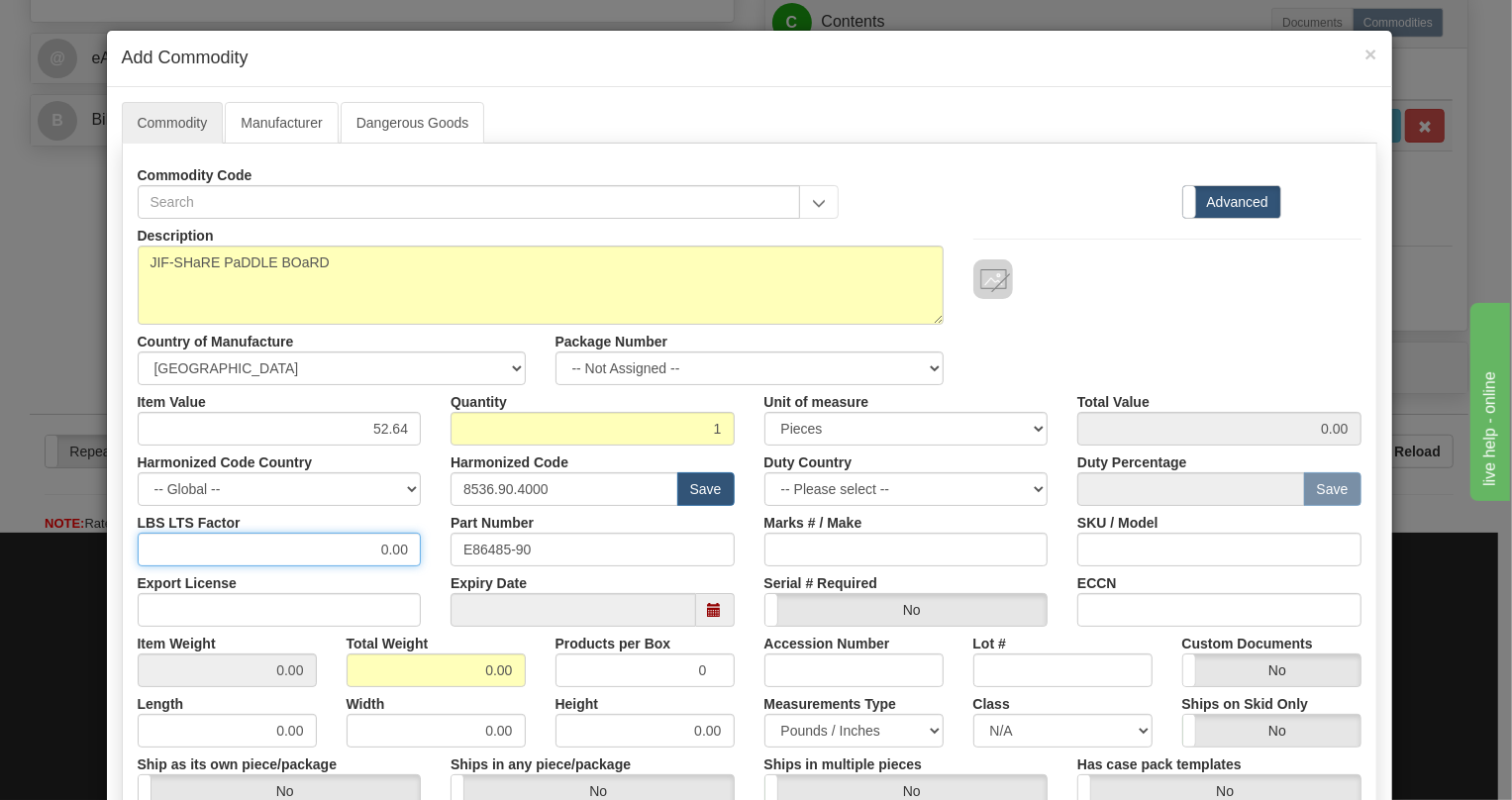
type input "52.64"
click at [365, 549] on input "0.00" at bounding box center [280, 549] width 285 height 34
type input "1.00"
click at [462, 667] on input "0.00" at bounding box center [435, 670] width 179 height 34
type input "1.00"
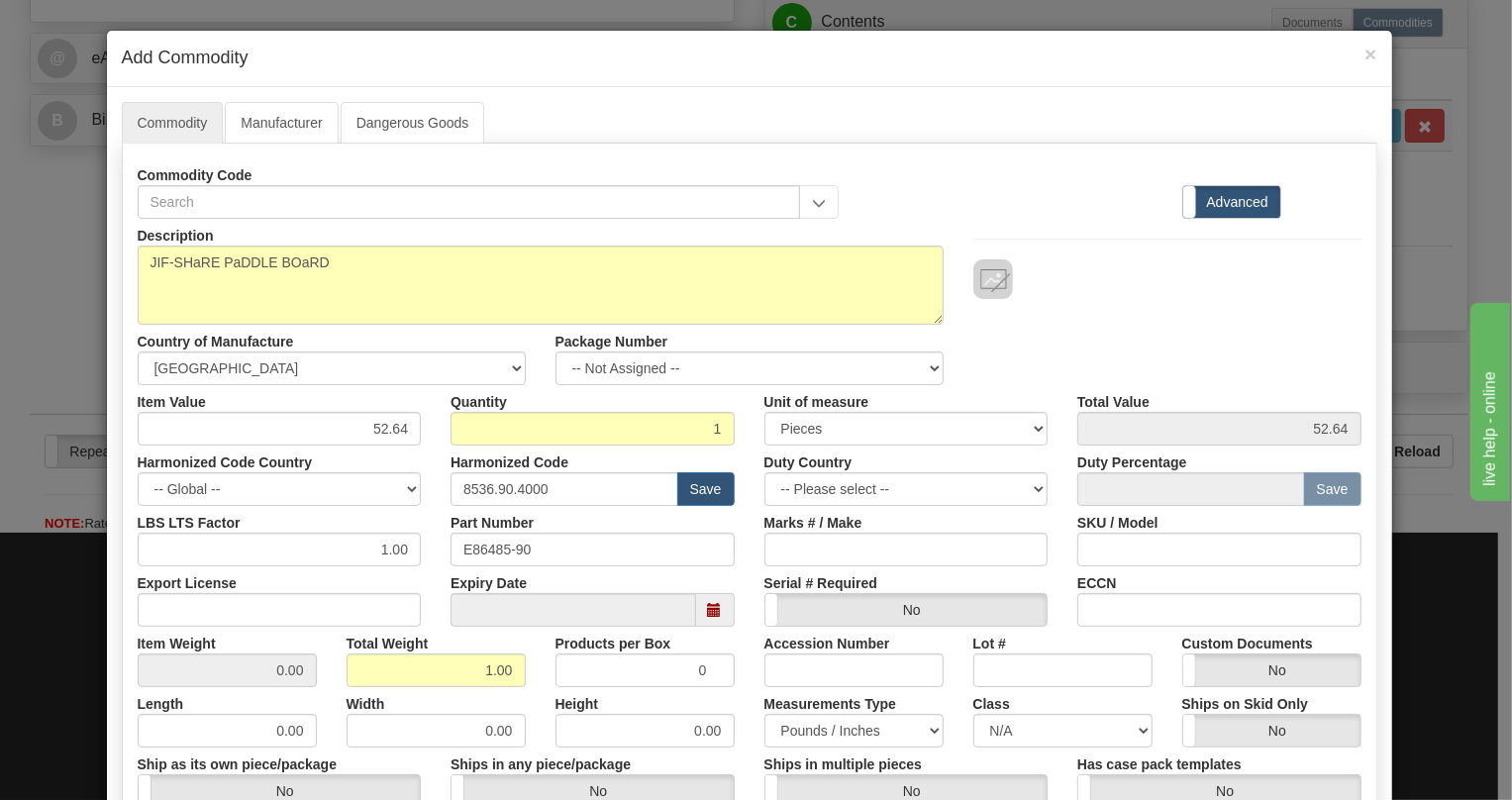
type input "1.0000"
click at [750, 645] on div "Accession Number" at bounding box center [854, 656] width 209 height 60
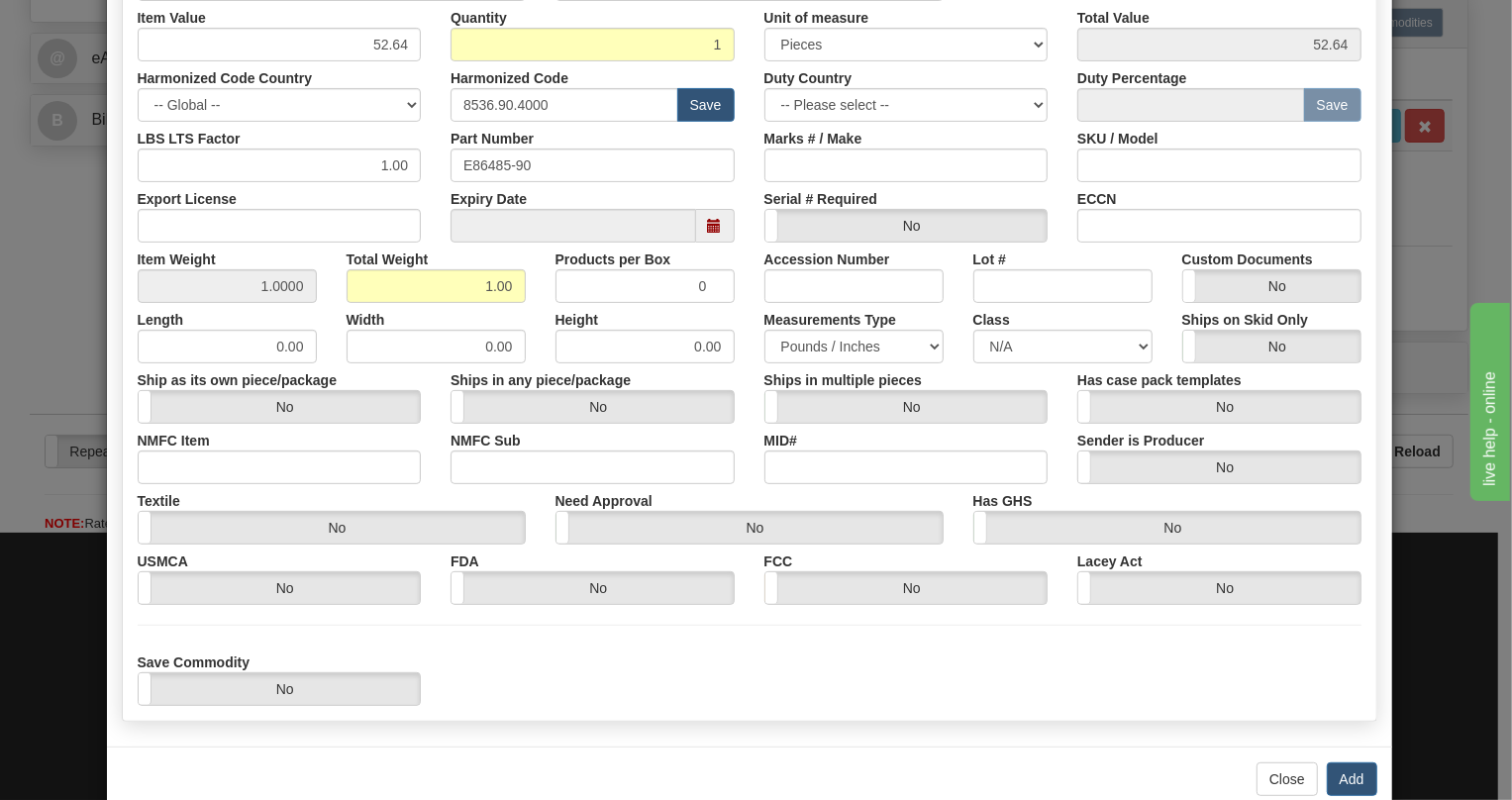
scroll to position [423, 0]
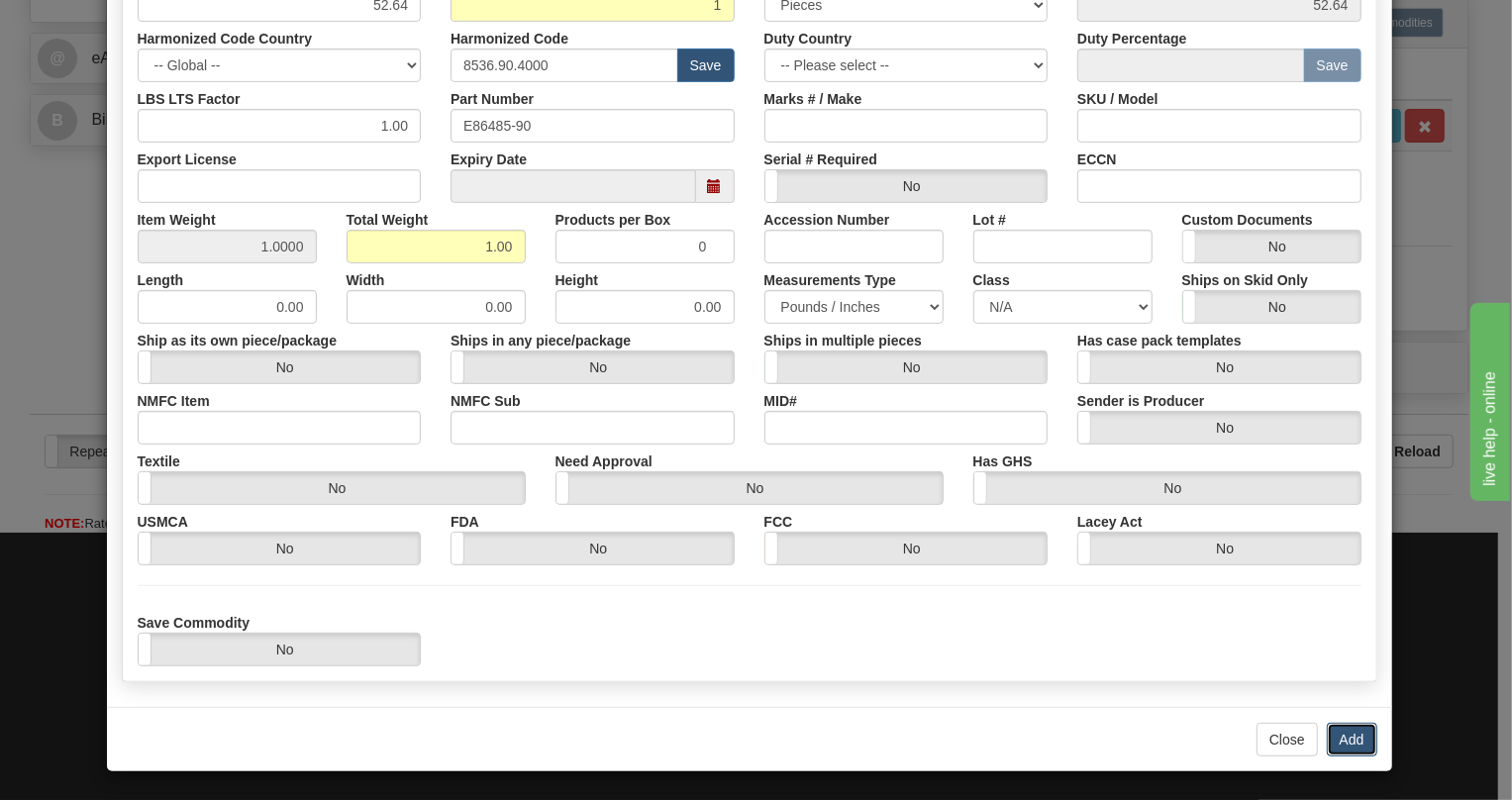
click at [1344, 736] on button "Add" at bounding box center [1351, 740] width 51 height 34
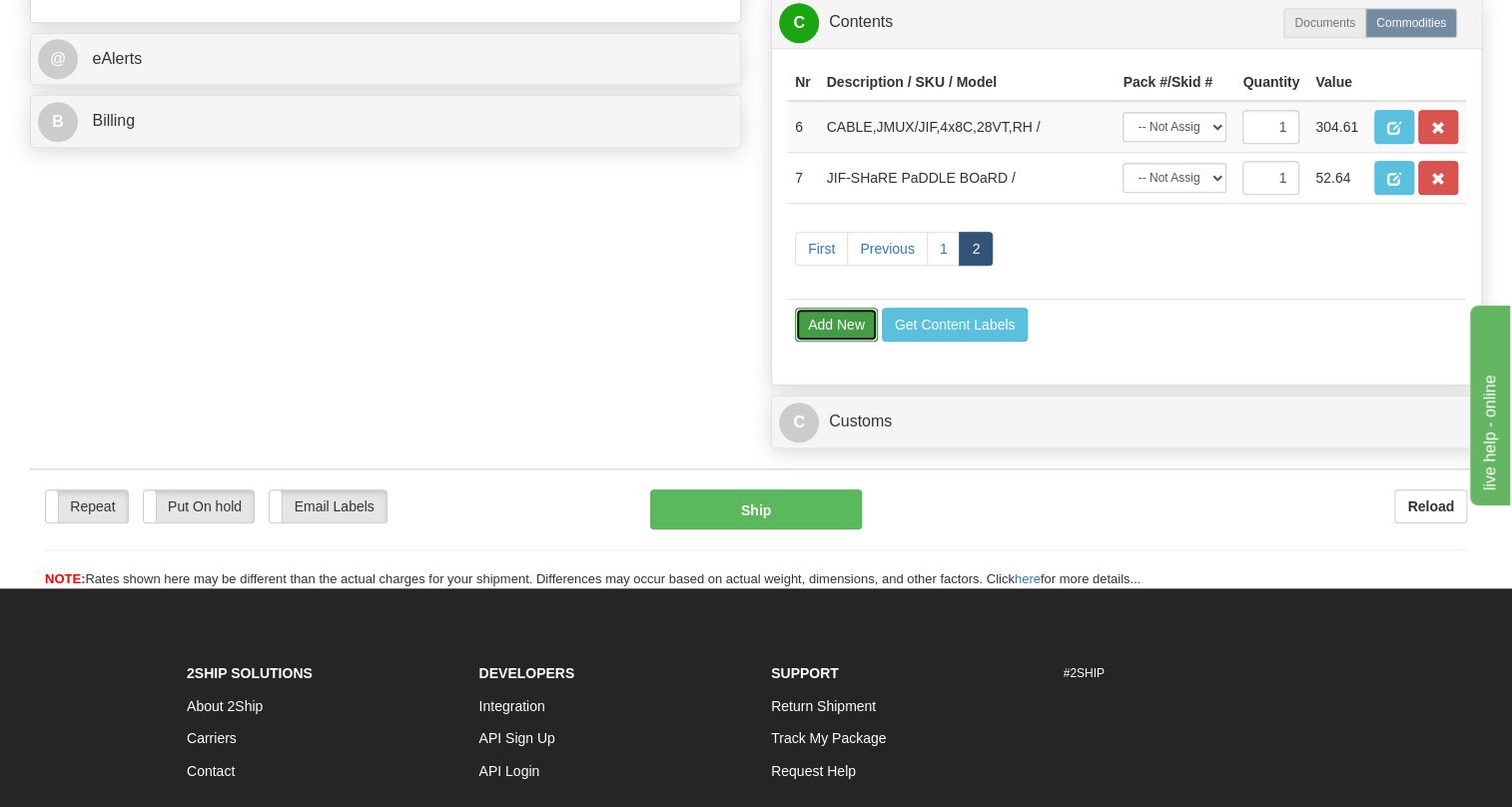
click at [819, 341] on button "Add New" at bounding box center [836, 325] width 83 height 34
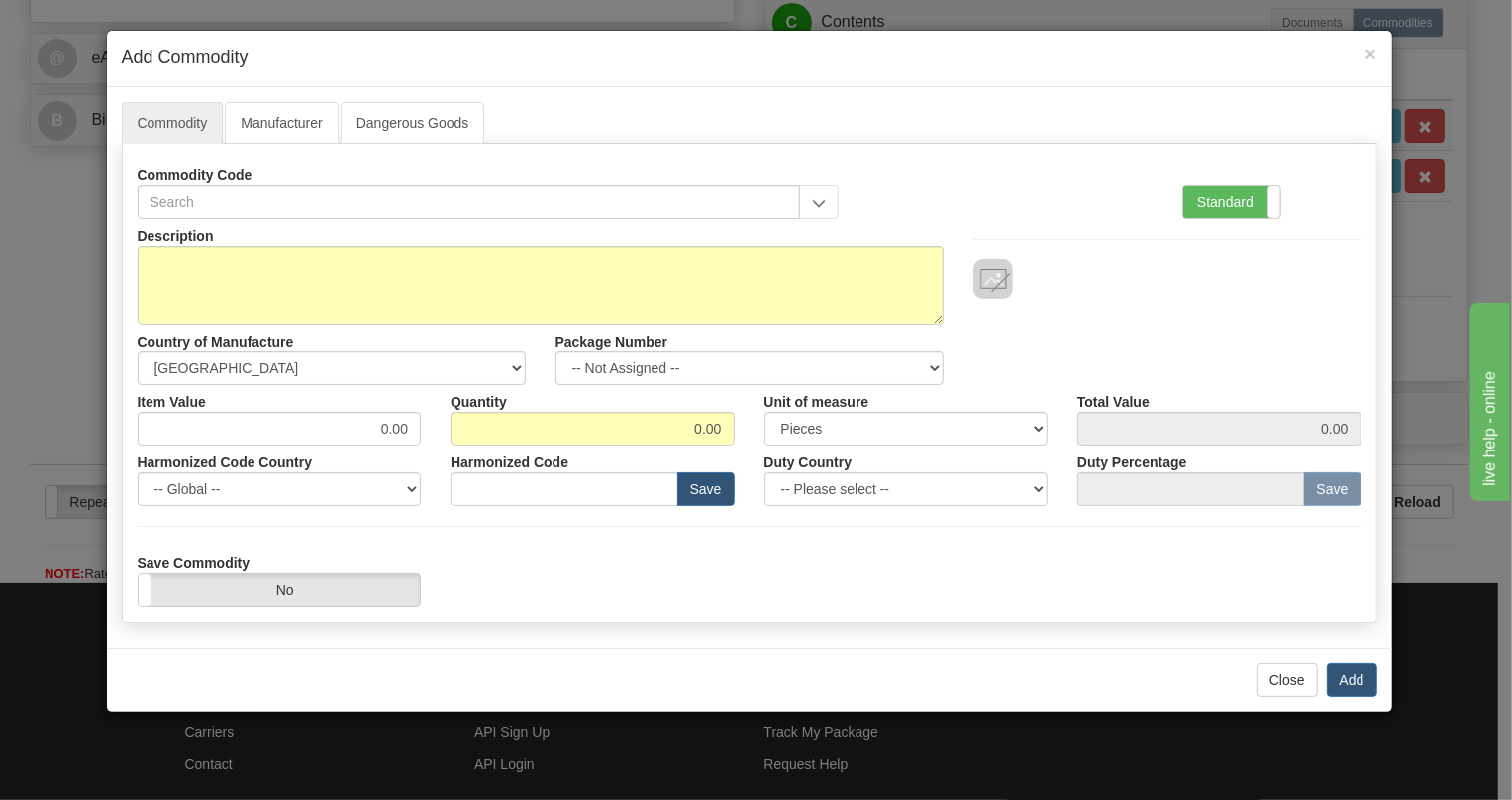
drag, startPoint x: 1232, startPoint y: 202, endPoint x: 1148, endPoint y: 240, distance: 92.2
click at [1229, 202] on label "Standard" at bounding box center [1231, 202] width 97 height 32
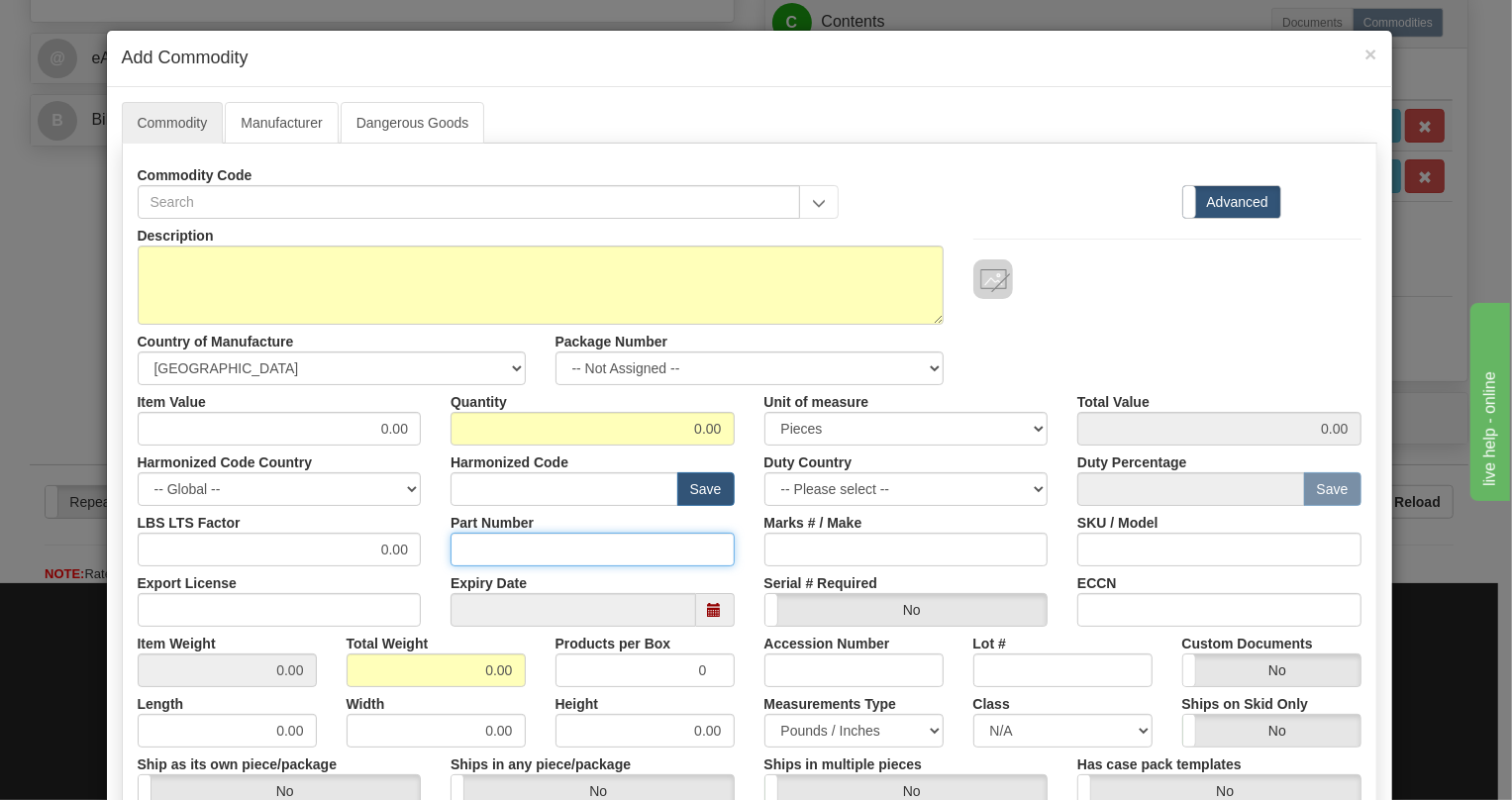
click at [474, 535] on input "Part Number" at bounding box center [592, 549] width 285 height 34
paste input "E86498-95"
type input "E86498-95"
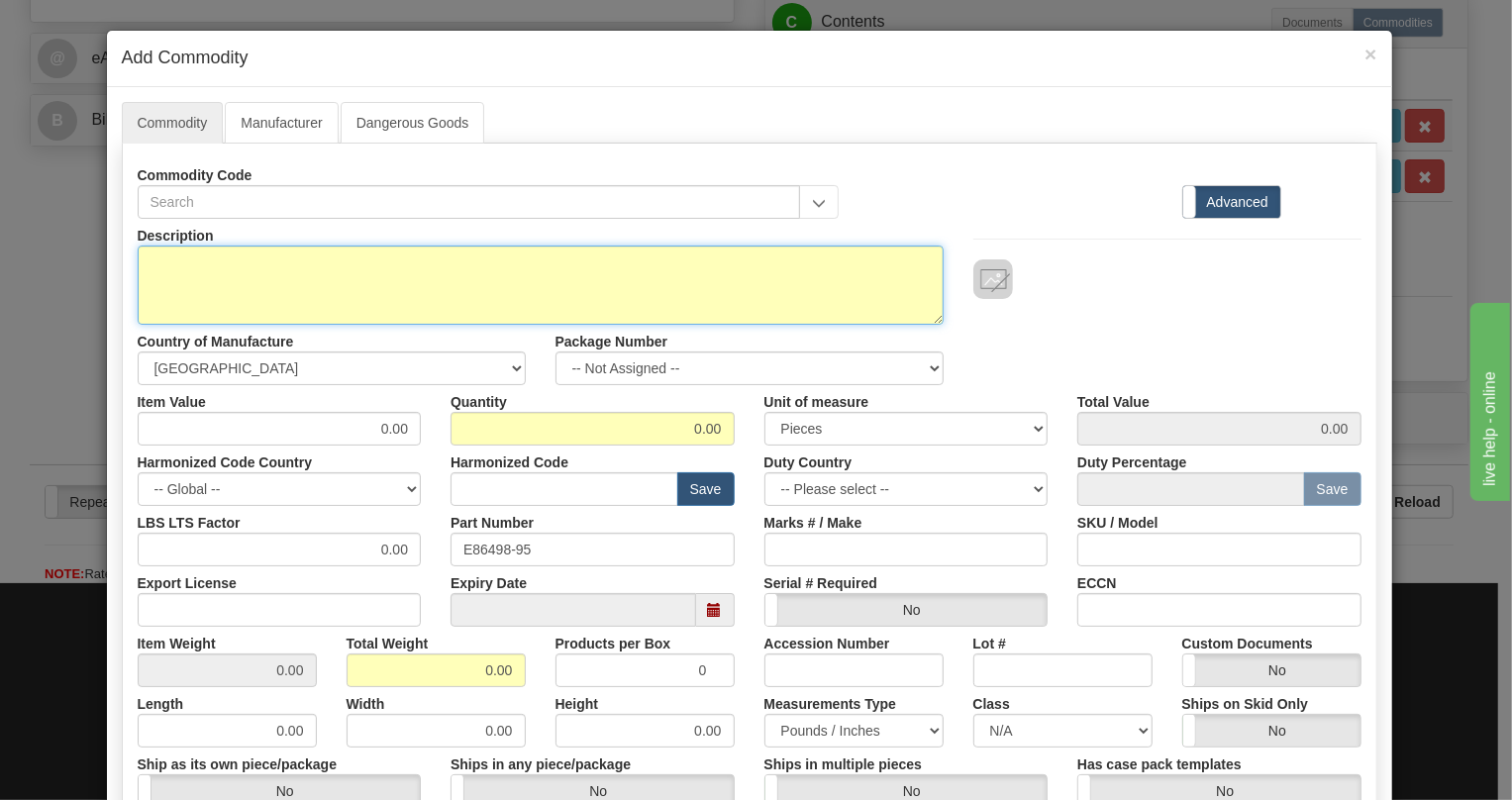
click at [198, 255] on textarea "Description" at bounding box center [540, 286] width 806 height 79
paste textarea "ETHER-1000 PaDDLEBOaRD aSSEMBLY"
type textarea "ETHER-1000 PaDDLEBOaRD aSSEMBLY"
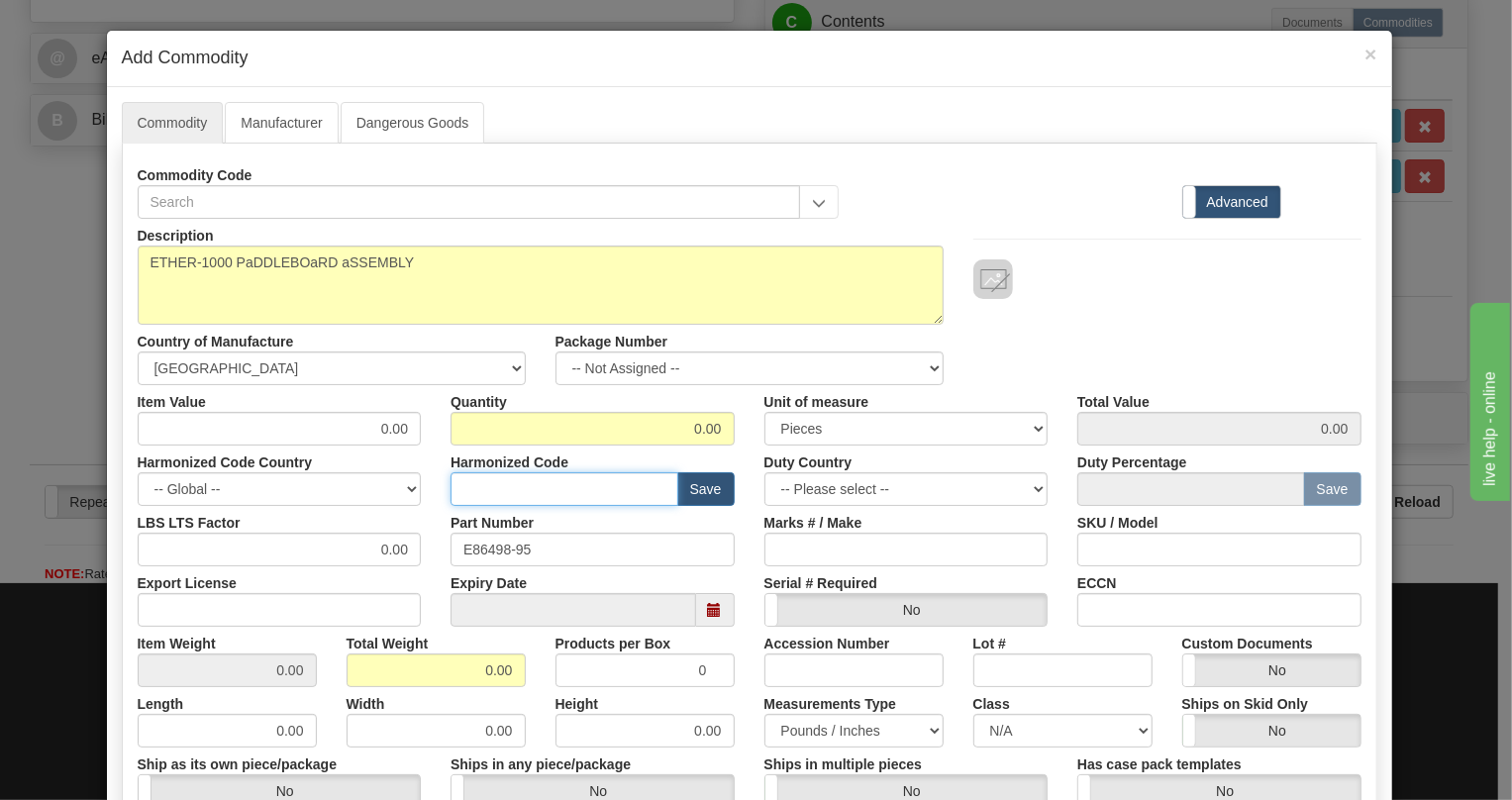
click at [470, 484] on input "text" at bounding box center [564, 489] width 228 height 34
paste input "8517.79.0000"
type input "8517.79.0000"
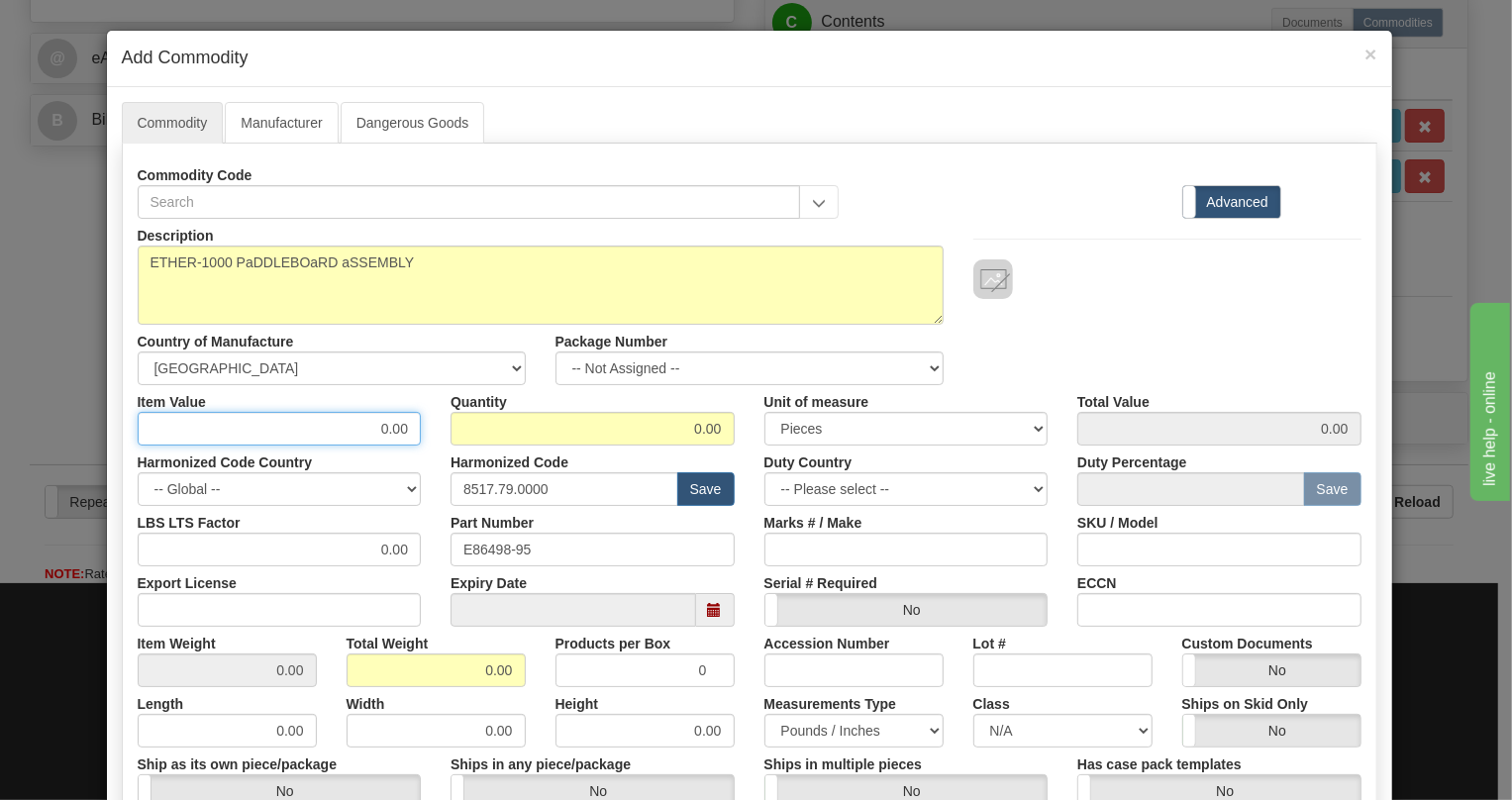
click at [406, 426] on input "0.00" at bounding box center [280, 428] width 285 height 34
paste input "839,54"
click at [387, 430] on input "839,54" at bounding box center [280, 428] width 285 height 34
type input "839.54"
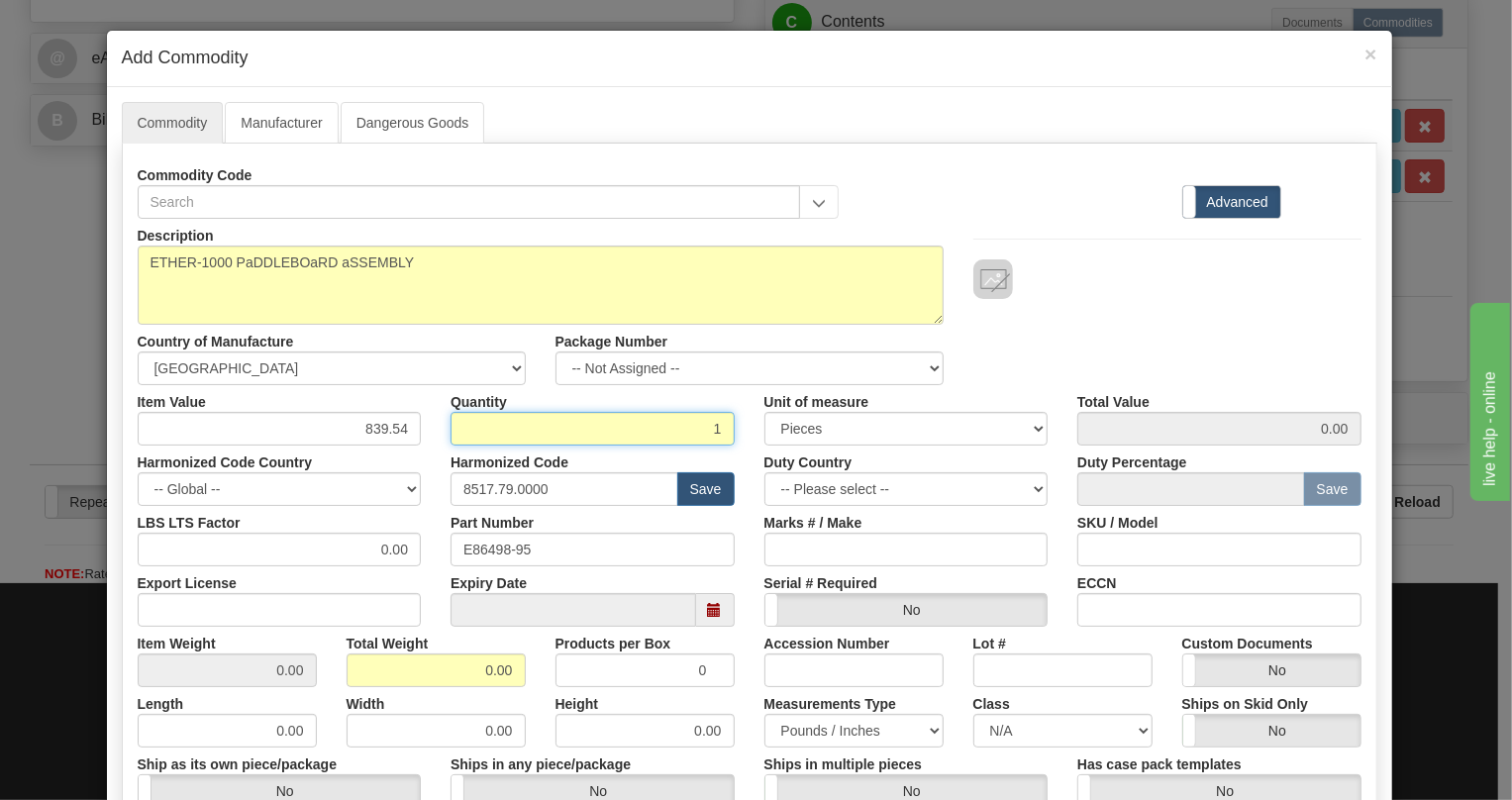
type input "1"
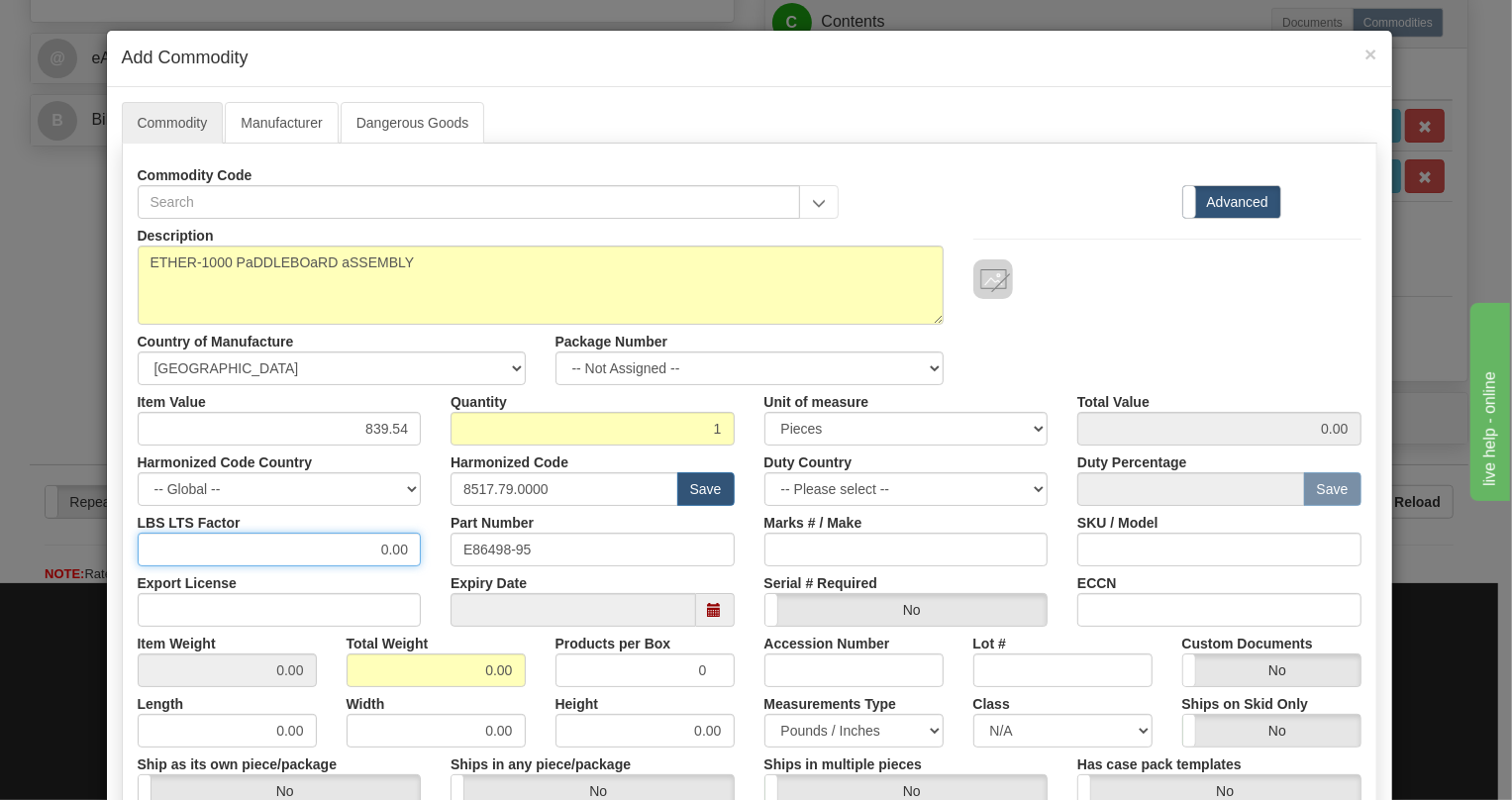
type input "839.54"
click at [346, 559] on input "0.00" at bounding box center [280, 549] width 285 height 34
type input "1.00"
click at [475, 672] on input "0.00" at bounding box center [435, 670] width 179 height 34
type input "1.00"
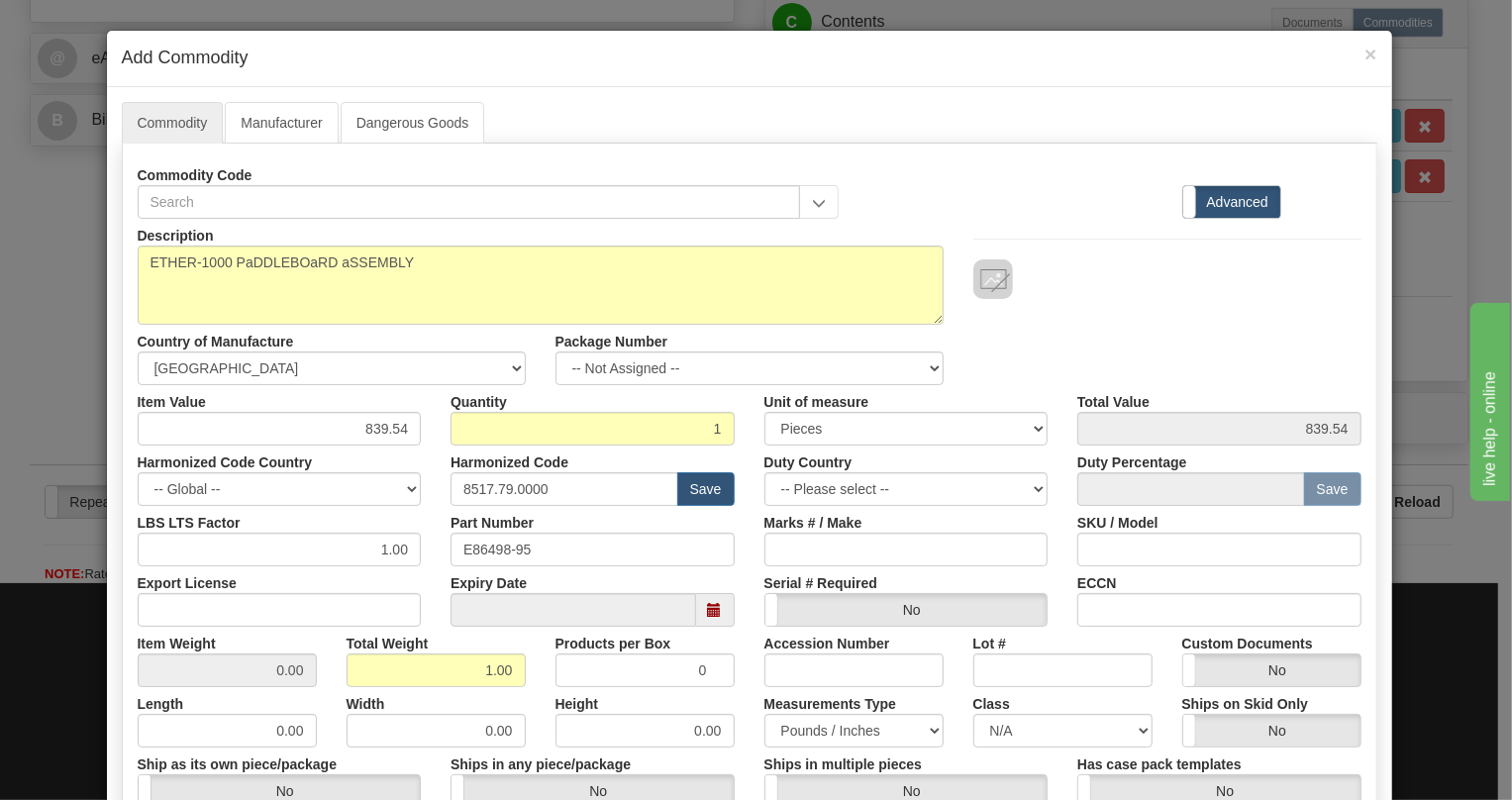
type input "1.0000"
drag, startPoint x: 717, startPoint y: 699, endPoint x: 767, endPoint y: 691, distance: 50.6
click at [717, 698] on div "Height 0.00" at bounding box center [644, 717] width 209 height 60
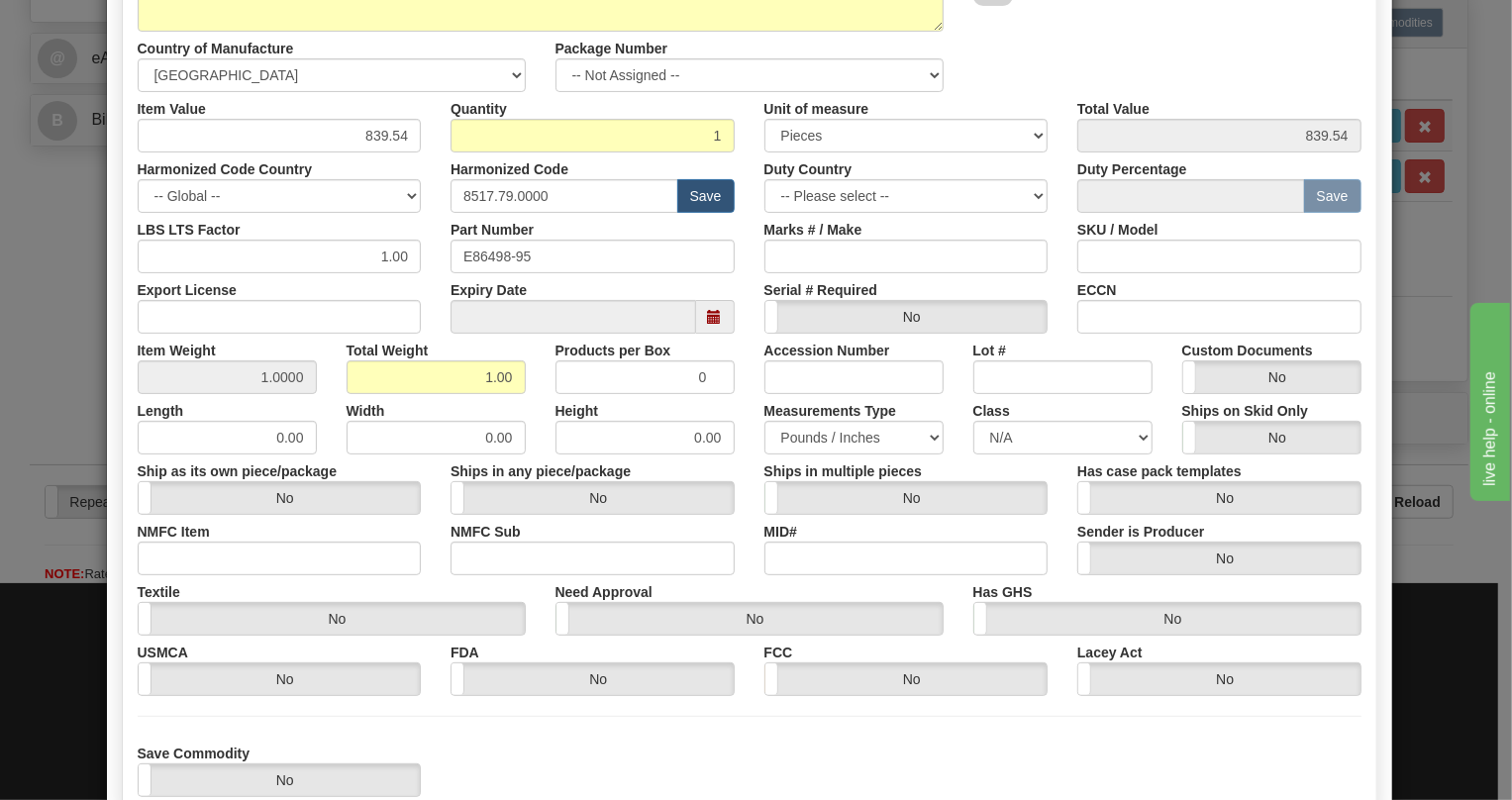
scroll to position [423, 0]
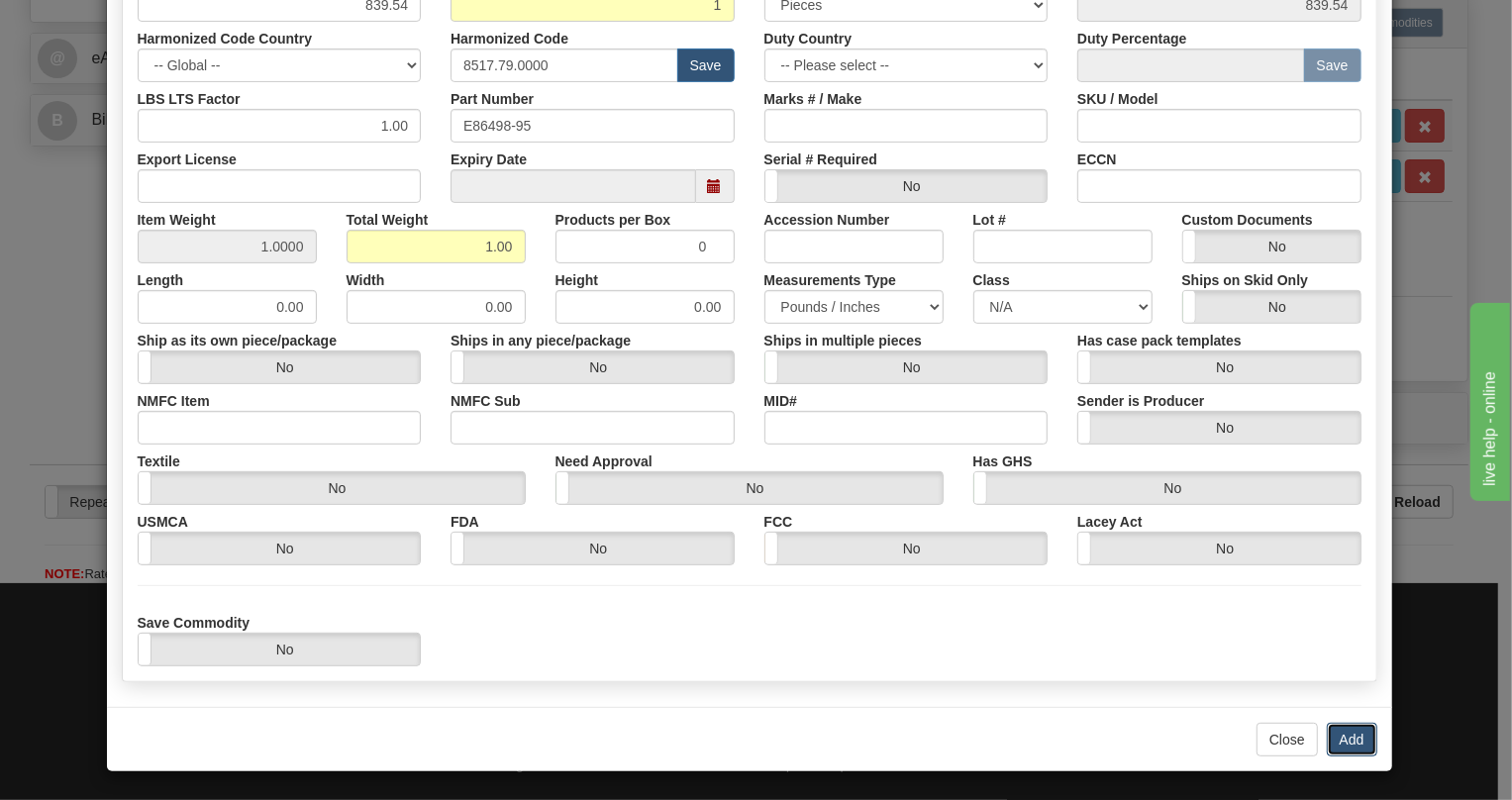
click at [1352, 742] on button "Add" at bounding box center [1351, 740] width 51 height 34
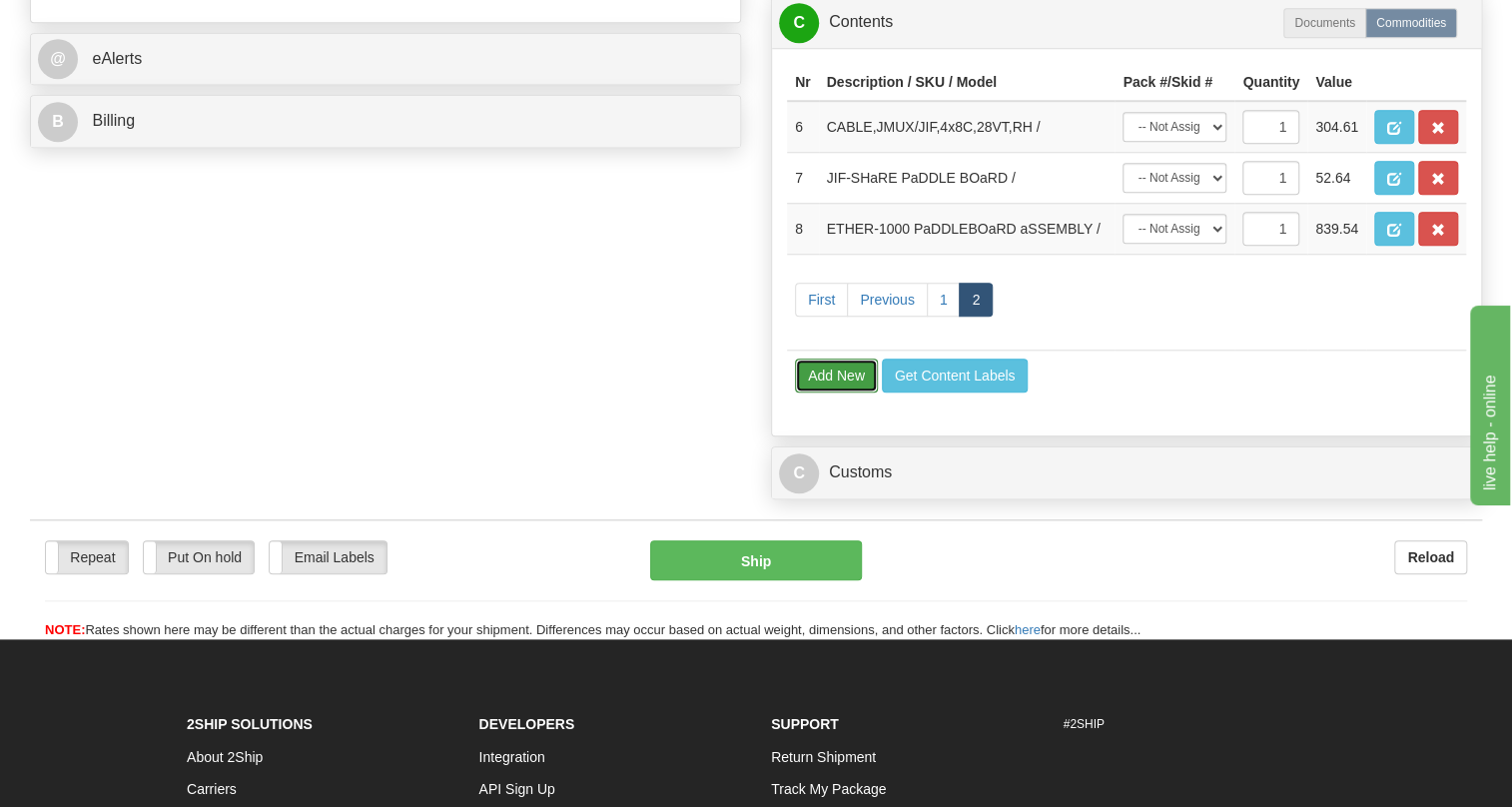
click at [830, 392] on button "Add New" at bounding box center [836, 375] width 83 height 34
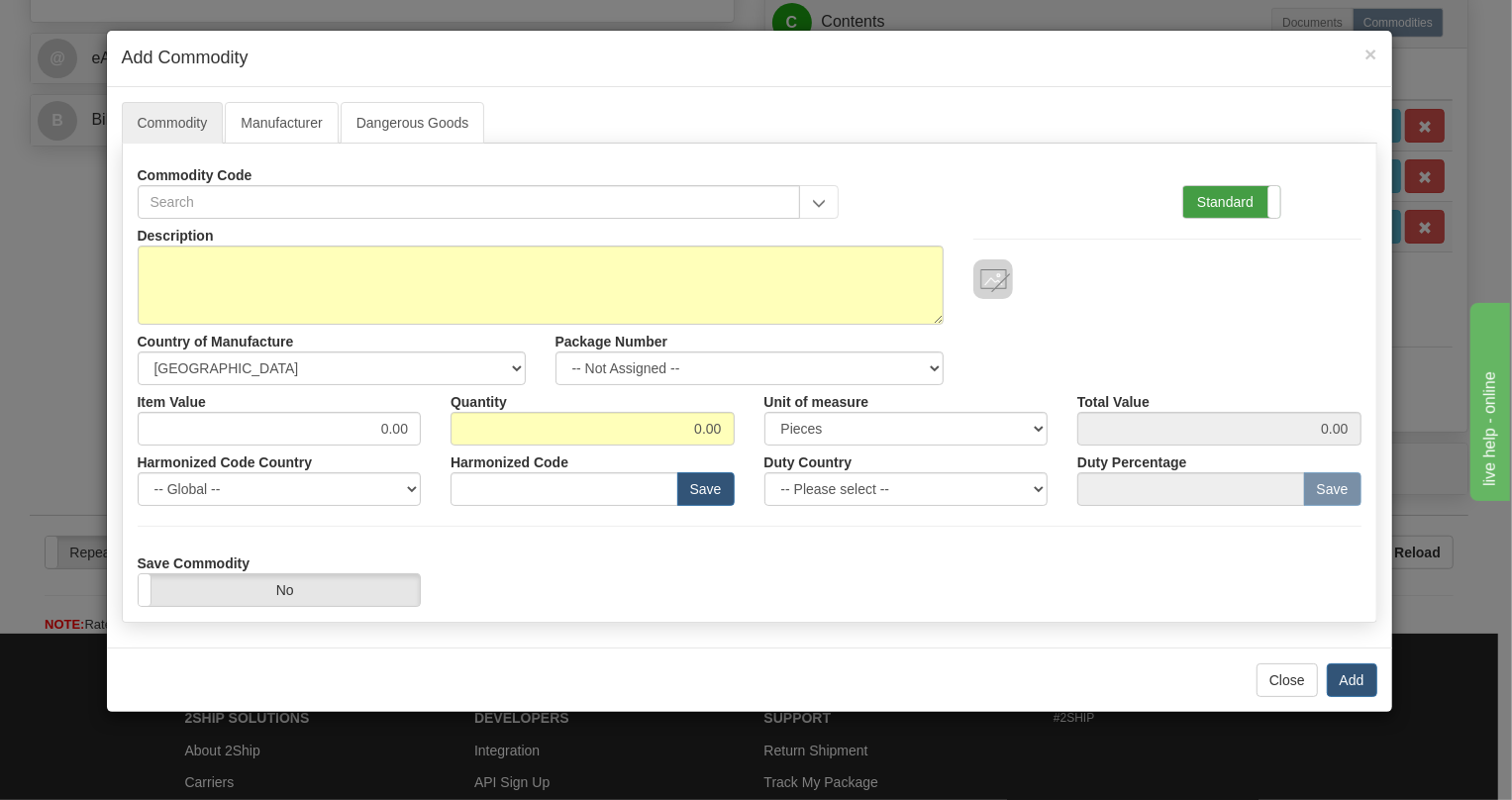
click at [1226, 200] on label "Standard" at bounding box center [1231, 202] width 97 height 32
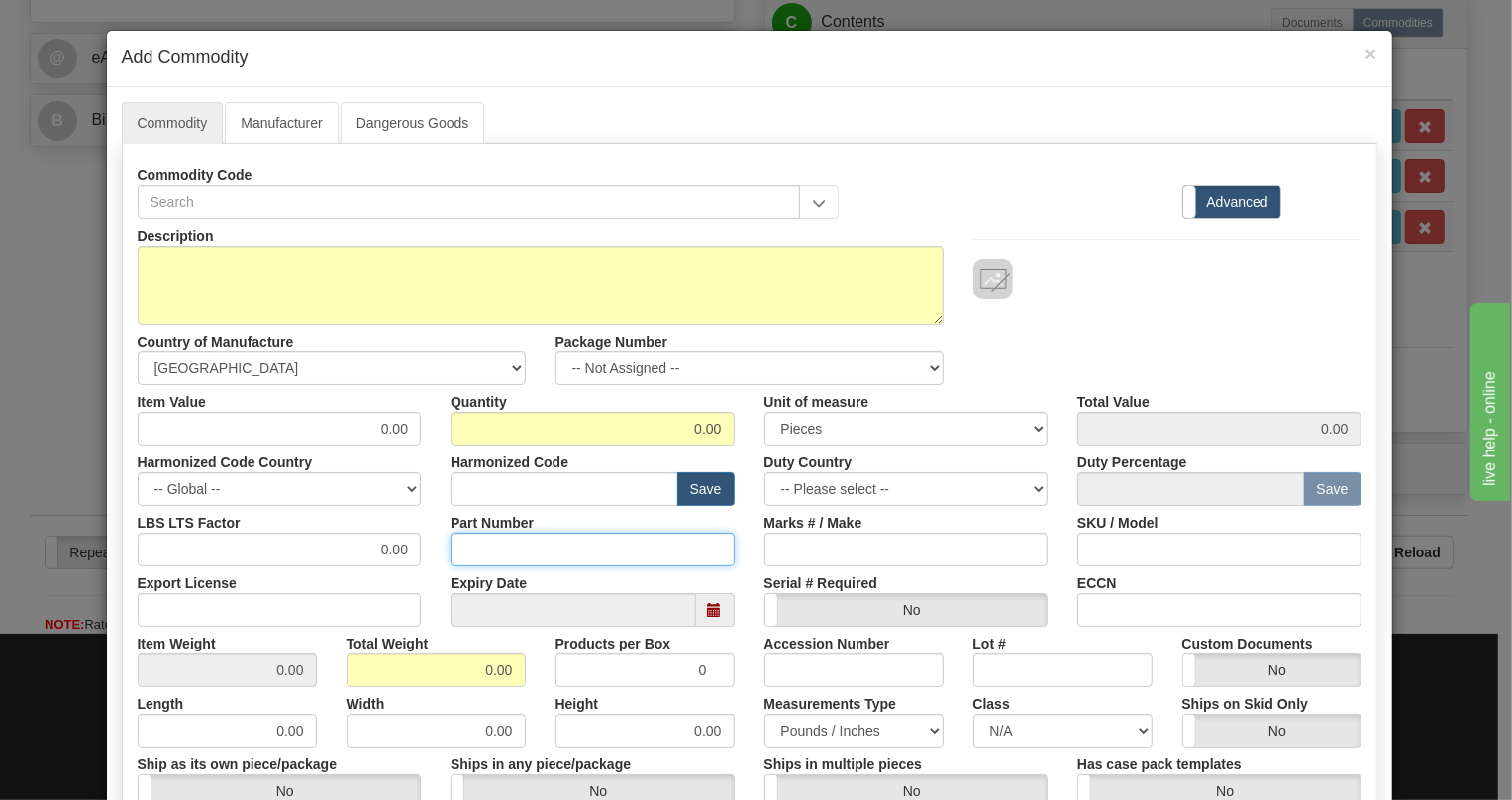
click at [485, 545] on input "Part Number" at bounding box center [592, 549] width 285 height 34
paste input "E86498-95"
type input "E86498-95"
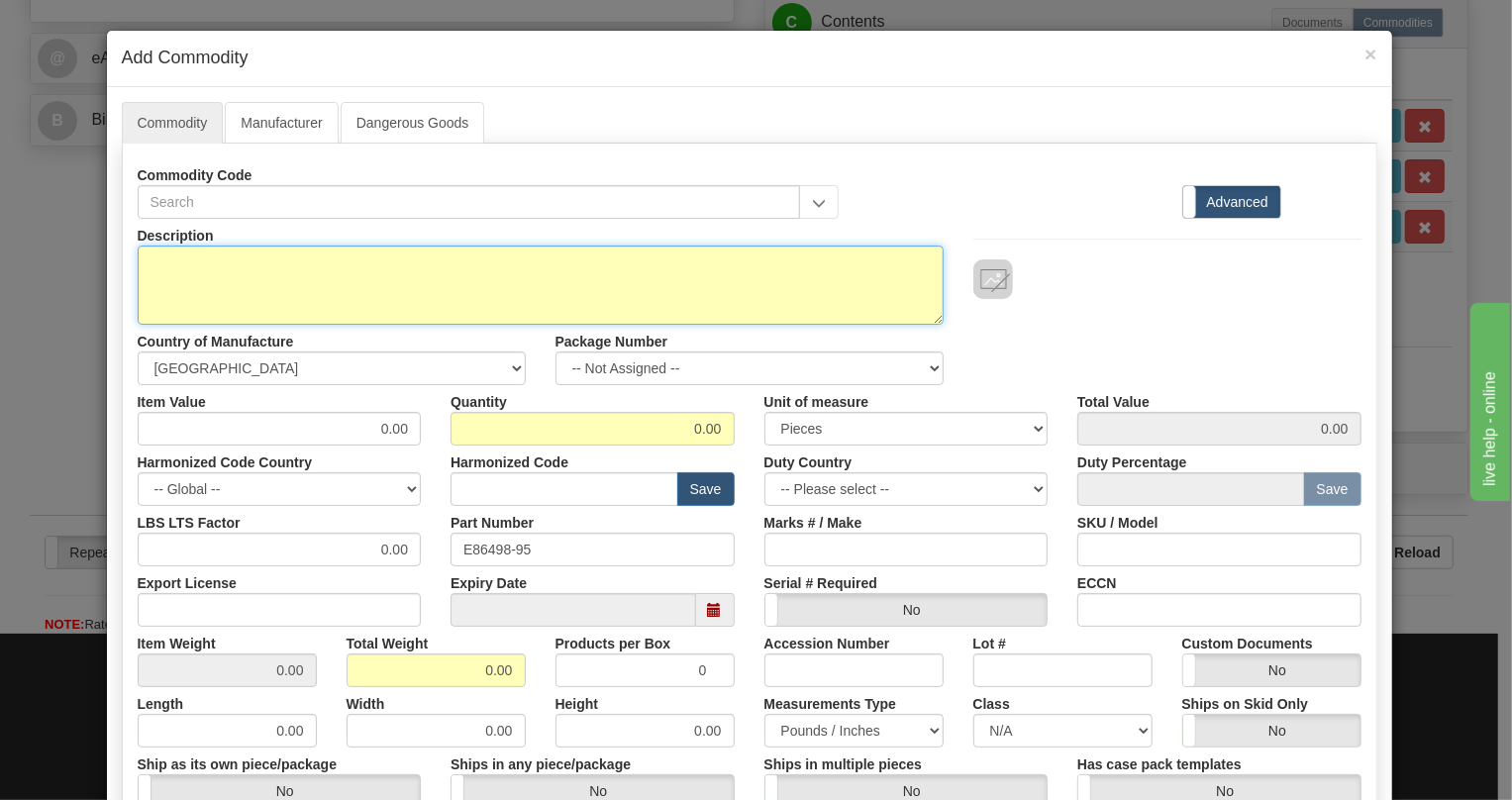
click at [172, 258] on textarea "Description" at bounding box center [540, 286] width 806 height 79
paste textarea "ETHER-1000 PaDDLEBOaRD aSSEMBLY"
type textarea "ETHER-1000 PaDDLEBOaRD aSSEMBLY"
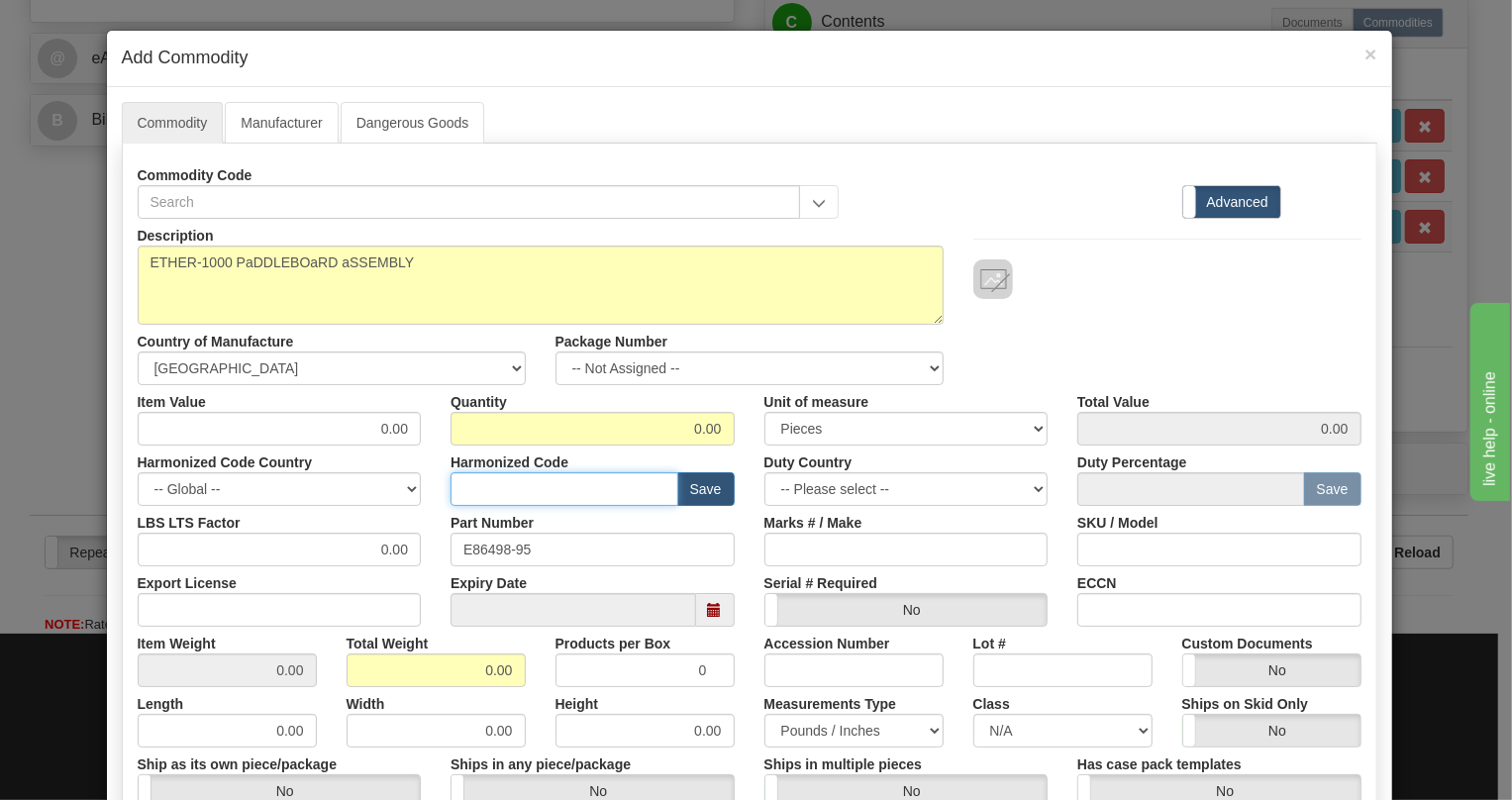
click at [474, 488] on input "text" at bounding box center [564, 489] width 228 height 34
paste input "8517.79.0000"
type input "8517.79.0000"
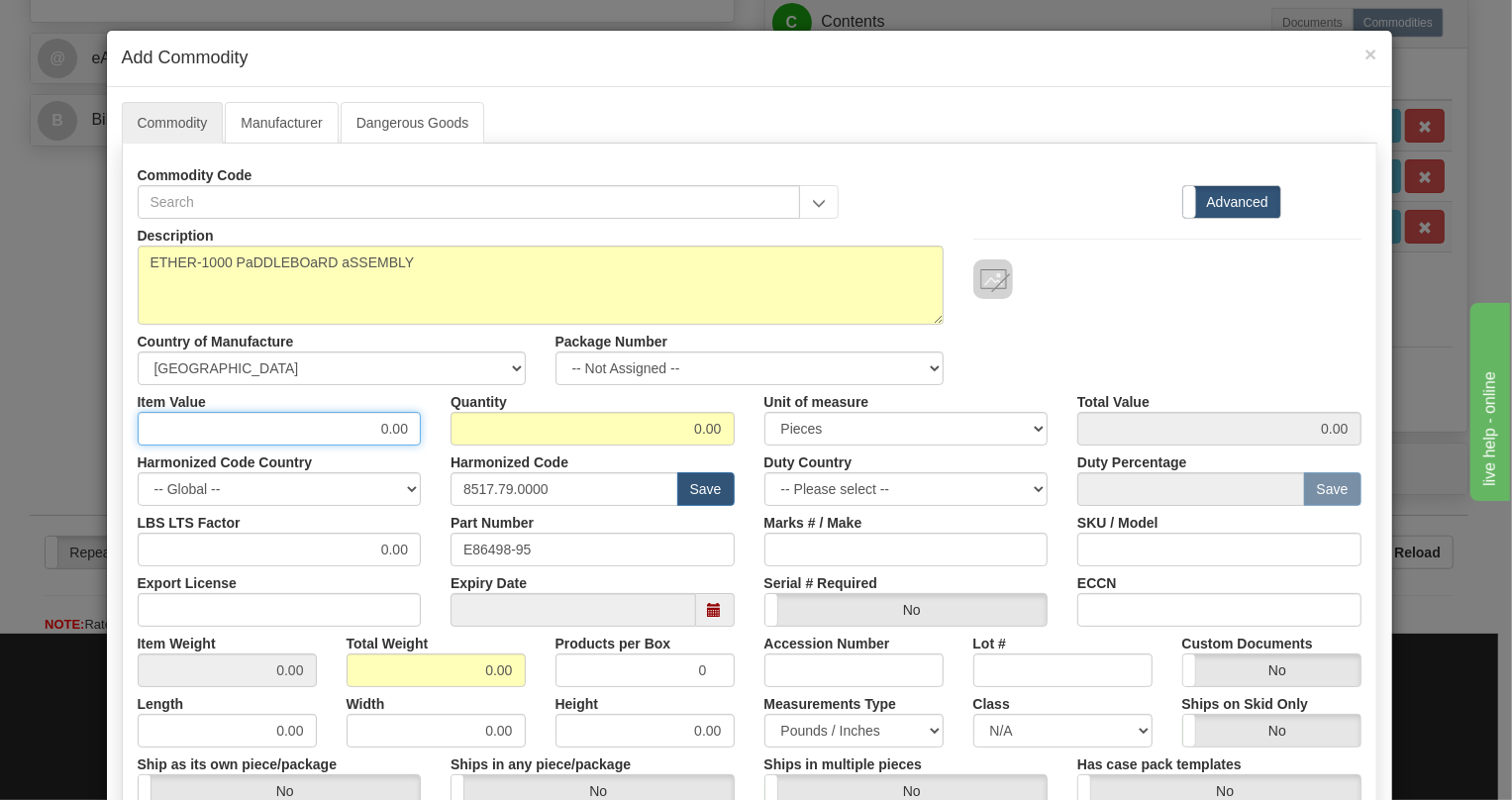
click at [406, 424] on input "0.00" at bounding box center [280, 428] width 285 height 34
paste input "254,52"
click at [389, 432] on input "254,52" at bounding box center [280, 428] width 285 height 34
type input "254.52"
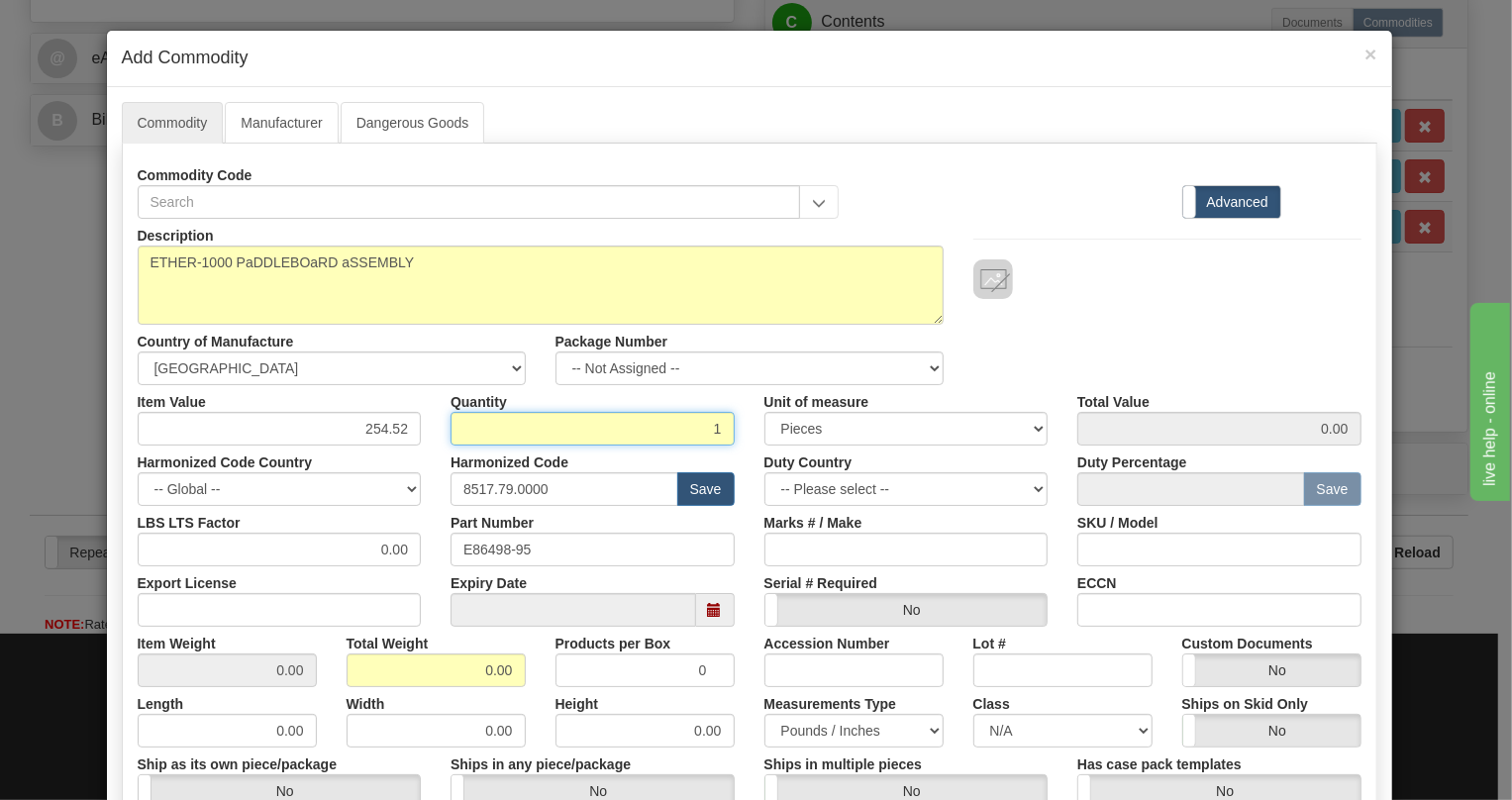
type input "1"
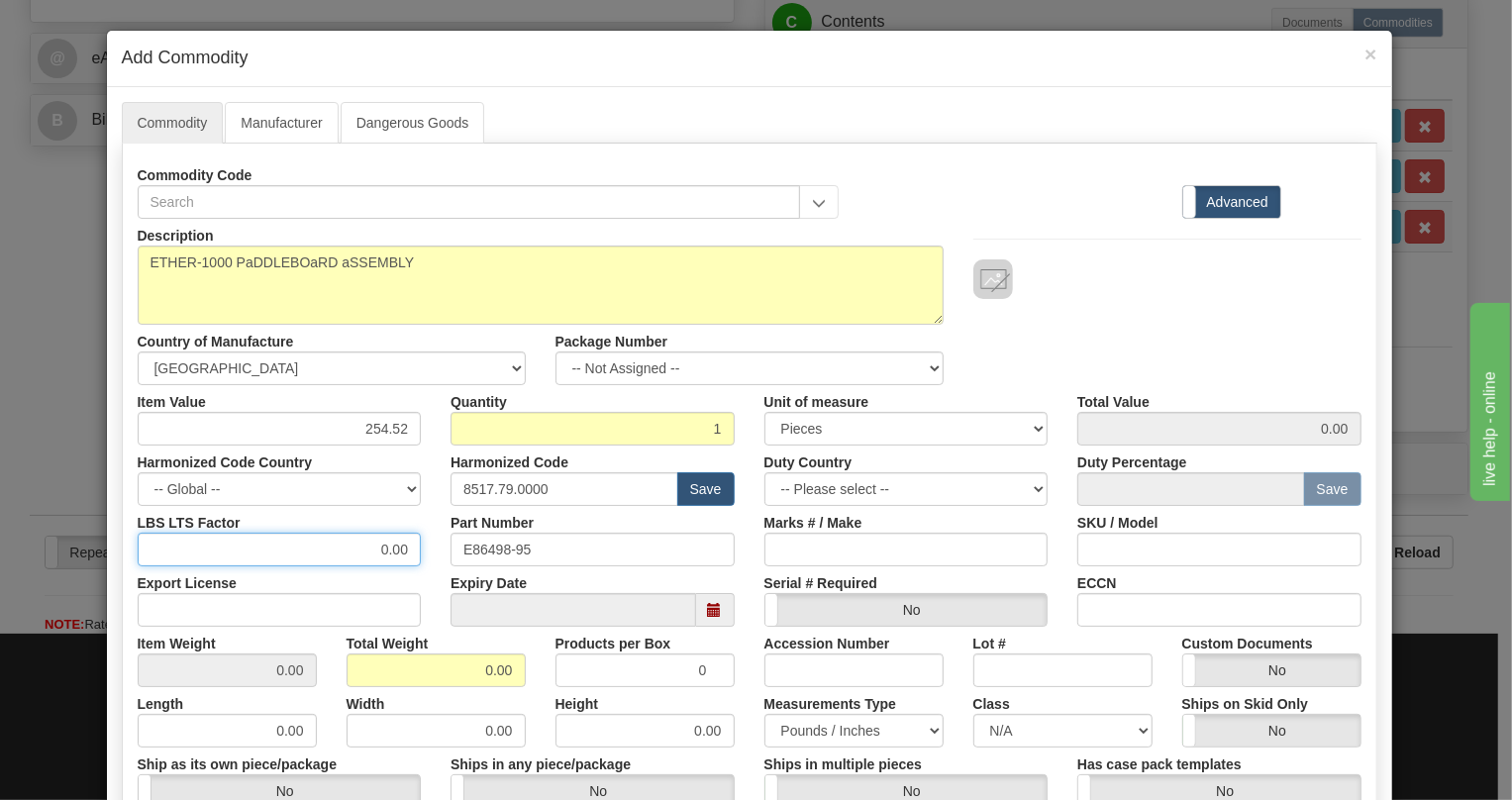
type input "254.52"
click at [362, 544] on input "0.00" at bounding box center [280, 549] width 285 height 34
type input "1.00"
click at [457, 669] on input "0.00" at bounding box center [435, 670] width 179 height 34
type input "1.00"
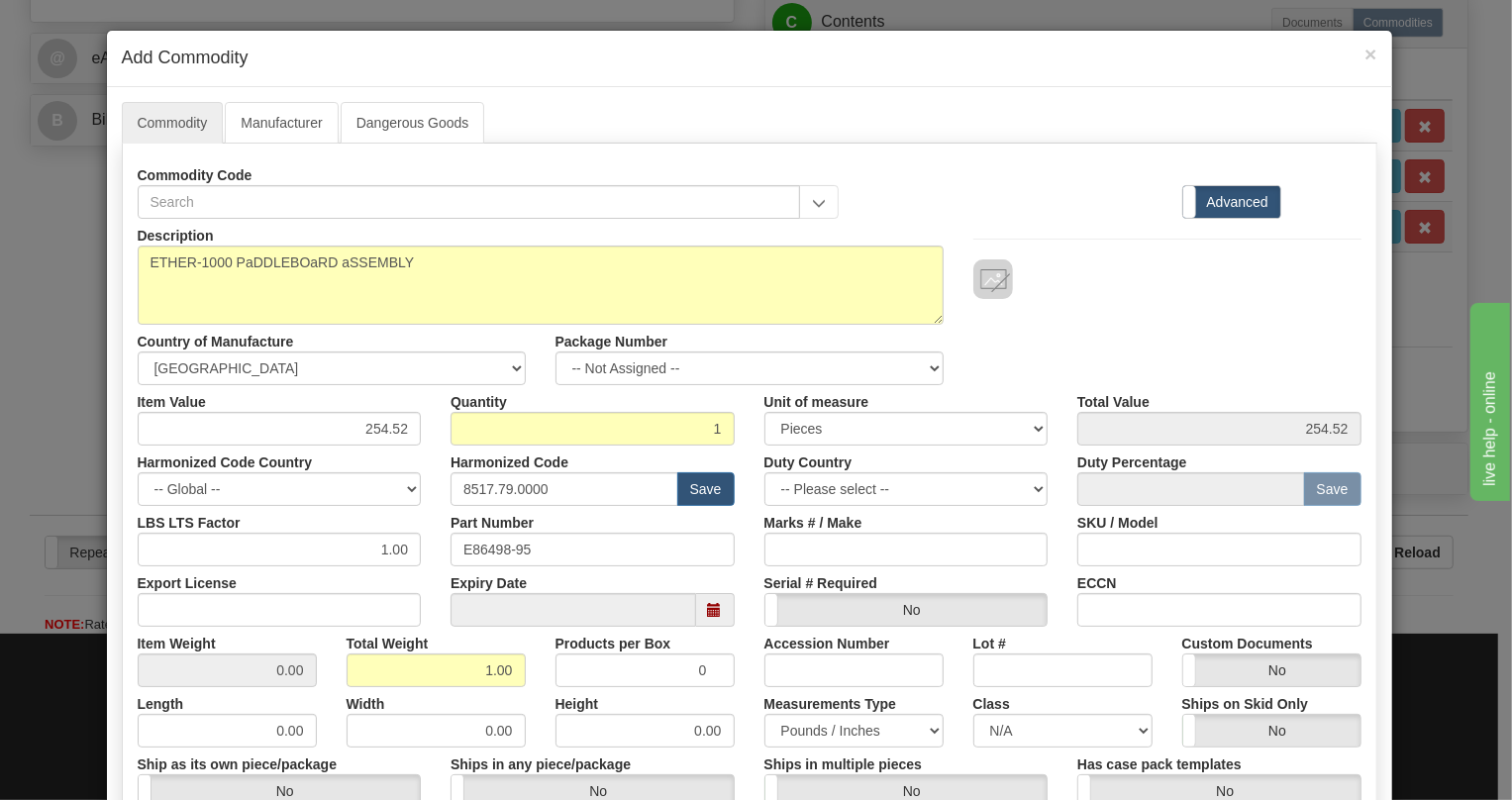
type input "1.0000"
click at [739, 691] on div "Height 0.00" at bounding box center [644, 717] width 209 height 60
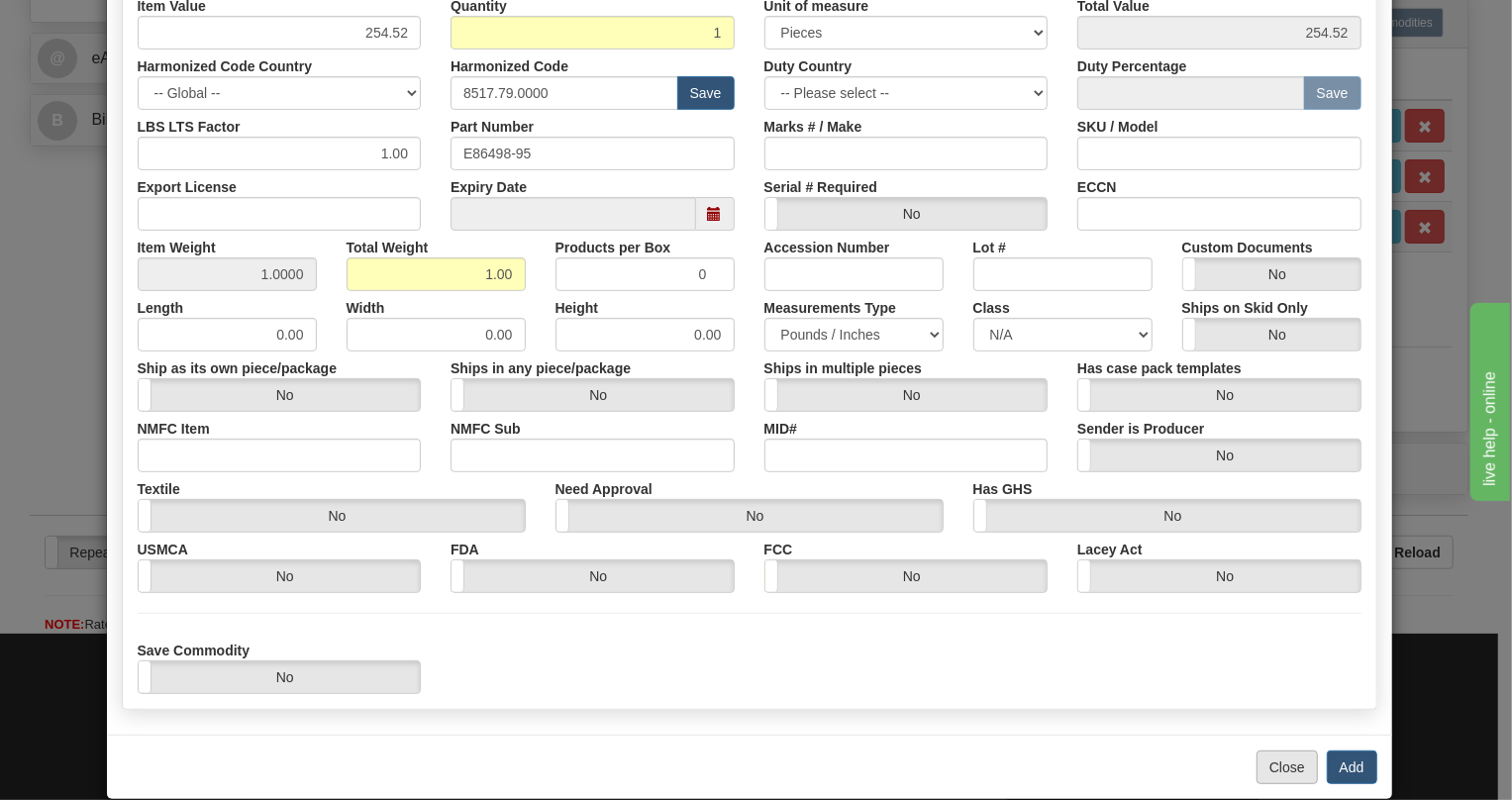
scroll to position [423, 0]
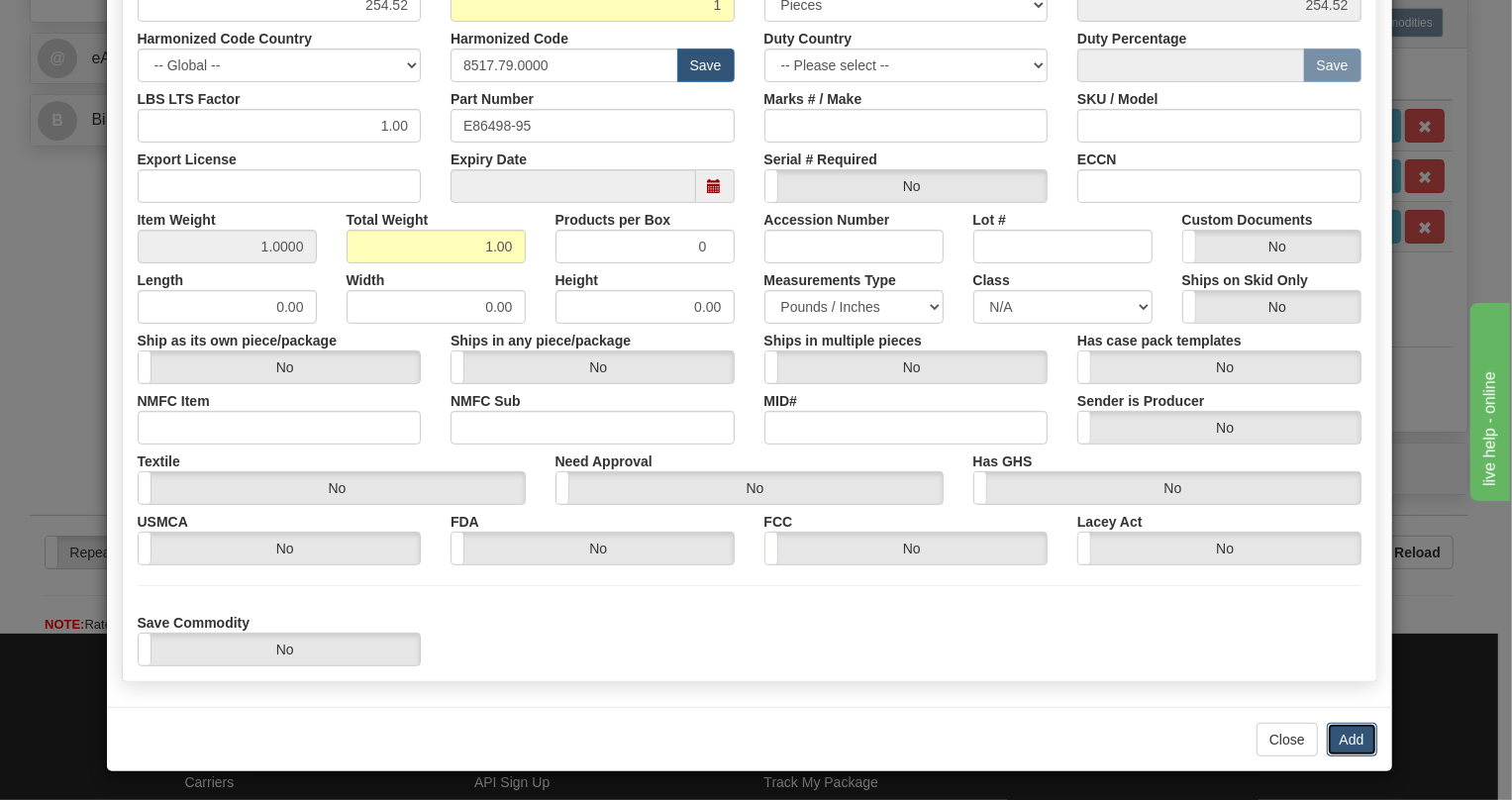
click at [1335, 739] on button "Add" at bounding box center [1351, 740] width 51 height 34
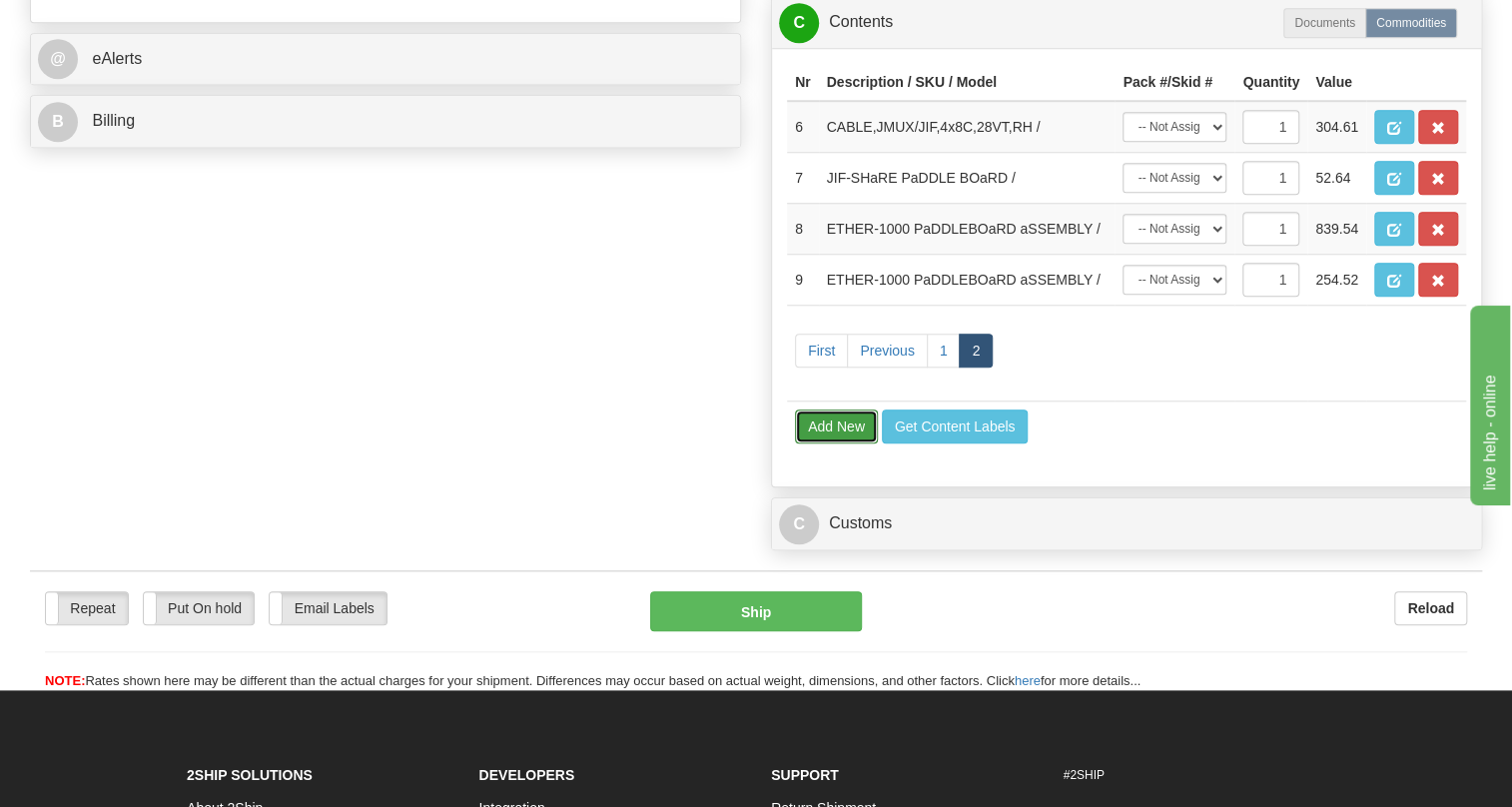
click at [829, 443] on button "Add New" at bounding box center [836, 426] width 83 height 34
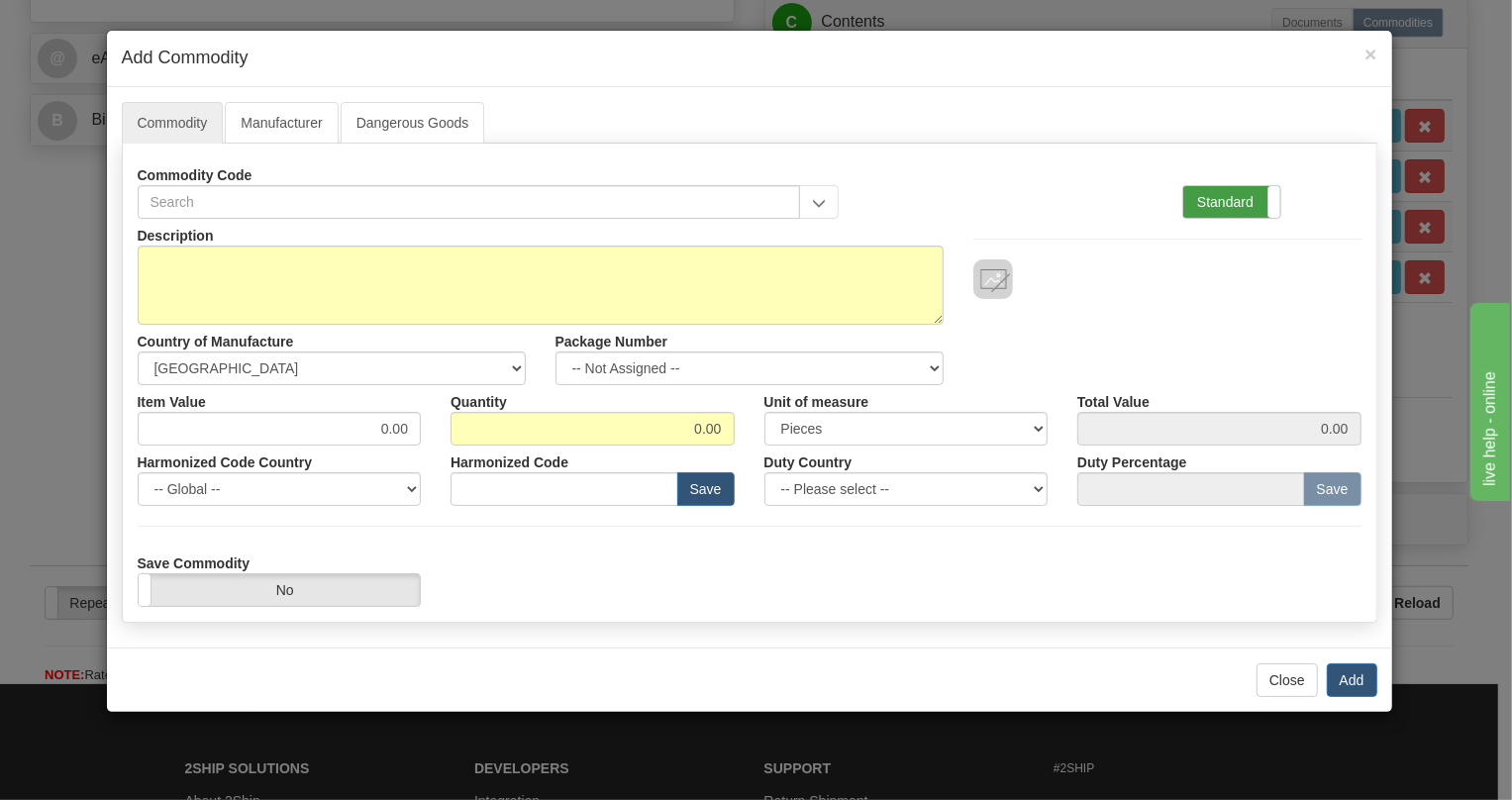
click at [1248, 208] on label "Standard" at bounding box center [1231, 202] width 97 height 32
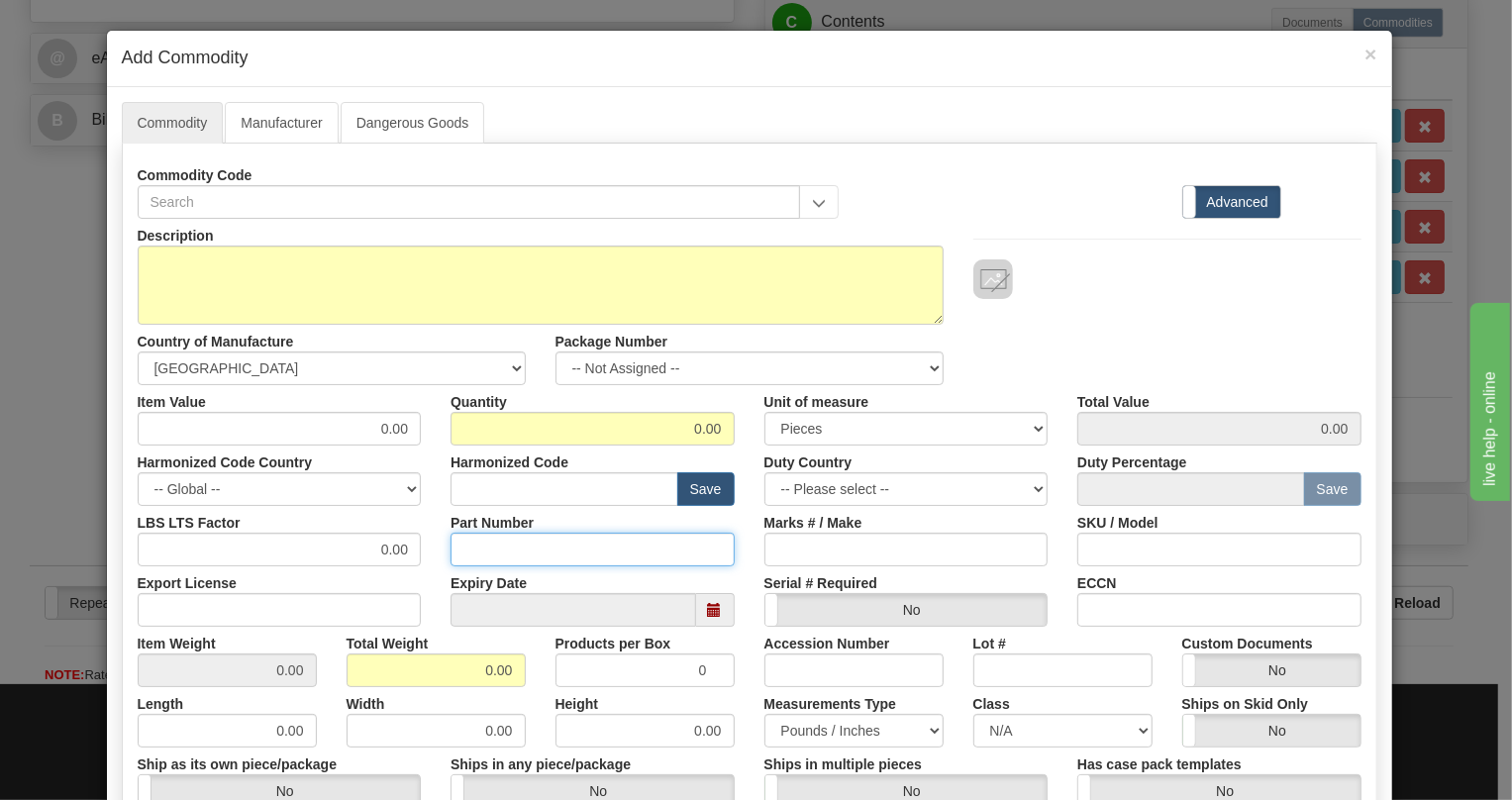
click at [469, 546] on input "Part Number" at bounding box center [592, 549] width 285 height 34
paste input "E86418/DD"
type input "E86418/DD"
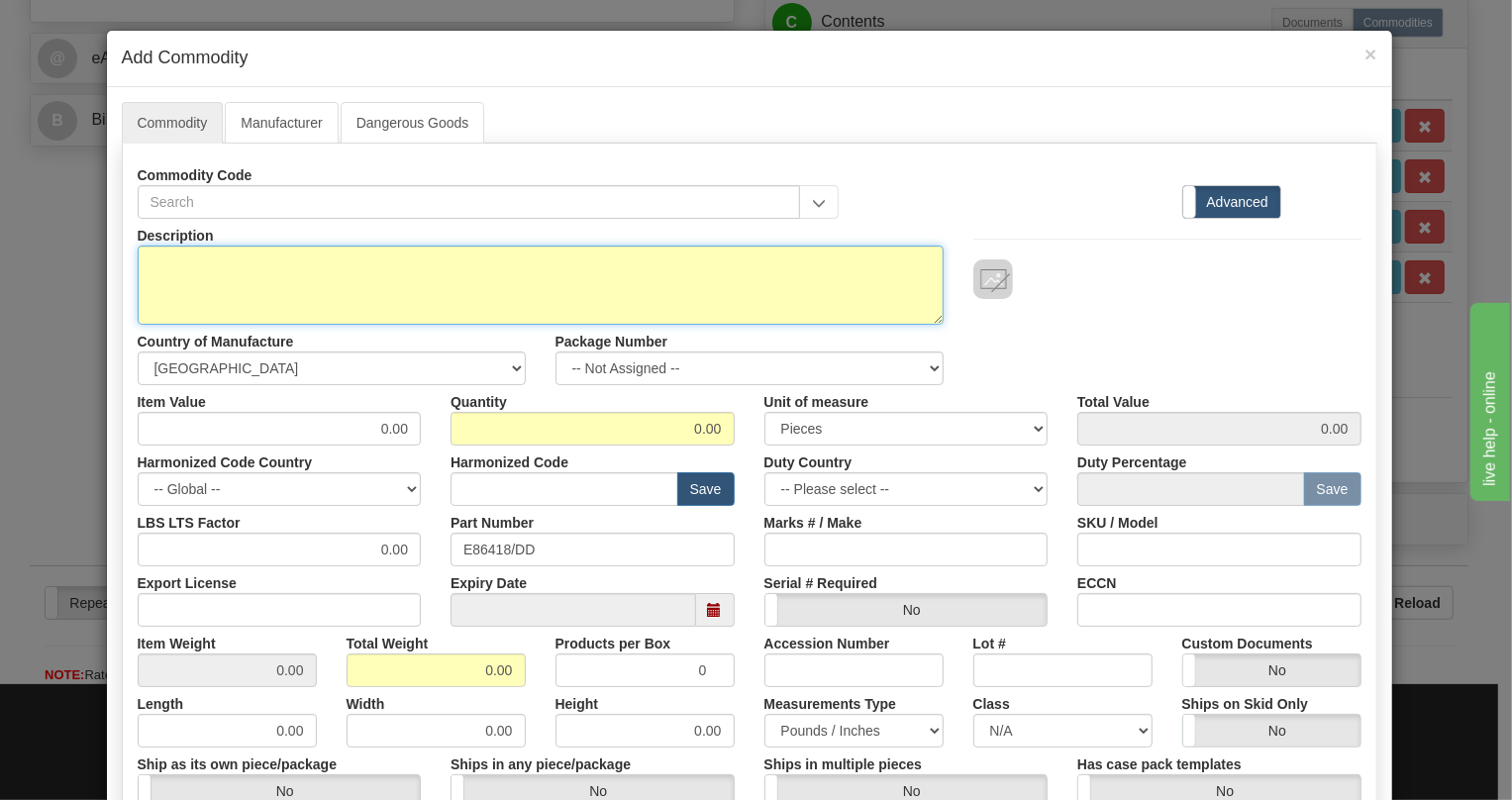
click at [162, 261] on textarea "Description" at bounding box center [540, 286] width 806 height 79
paste textarea "ETHER-100,1310nm SR MM"
type textarea "ETHER-100,1310nm SR MM"
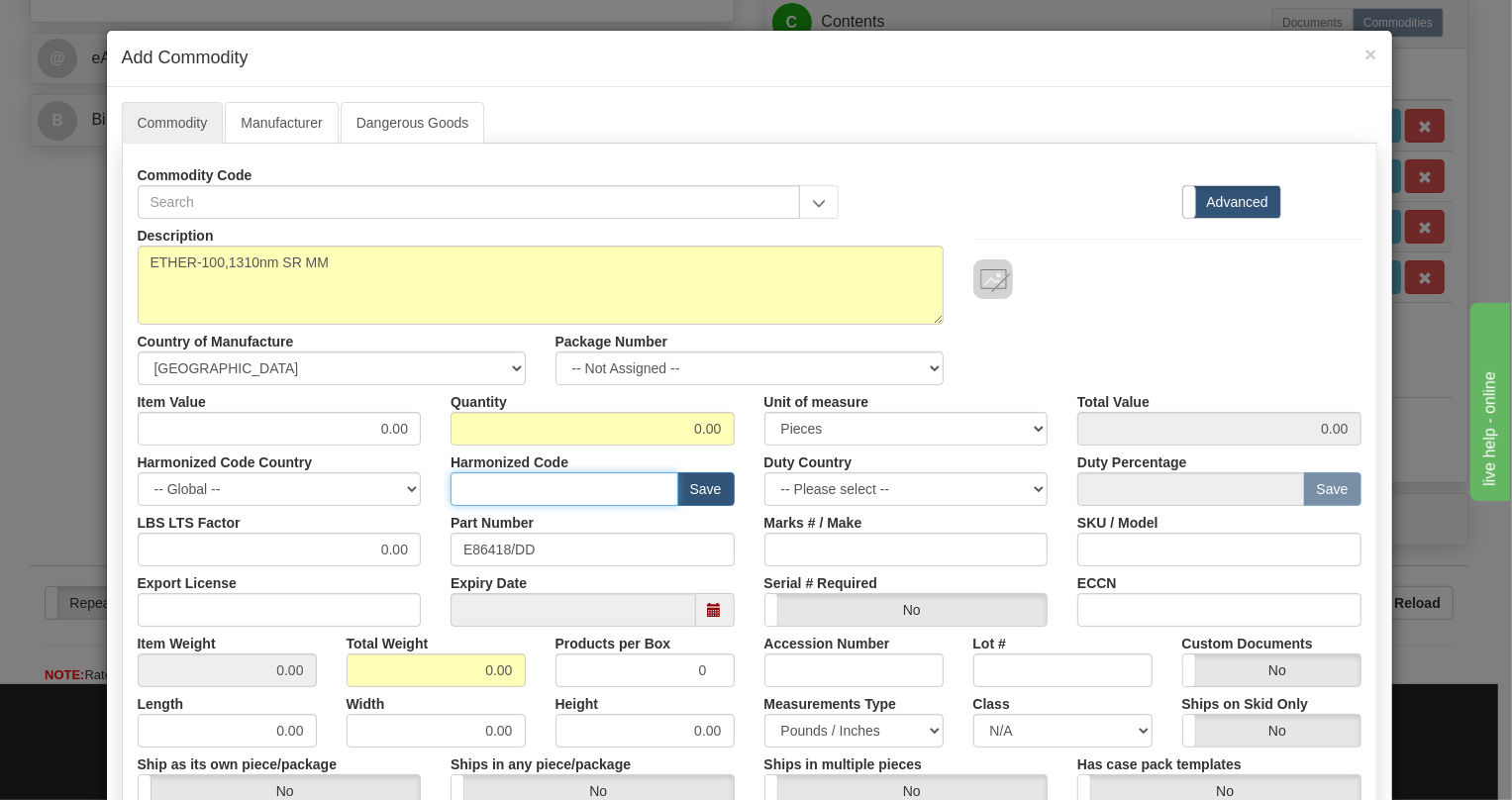
click at [492, 484] on input "text" at bounding box center [564, 489] width 228 height 34
paste input "8517.79.0000"
type input "8517.79.0000"
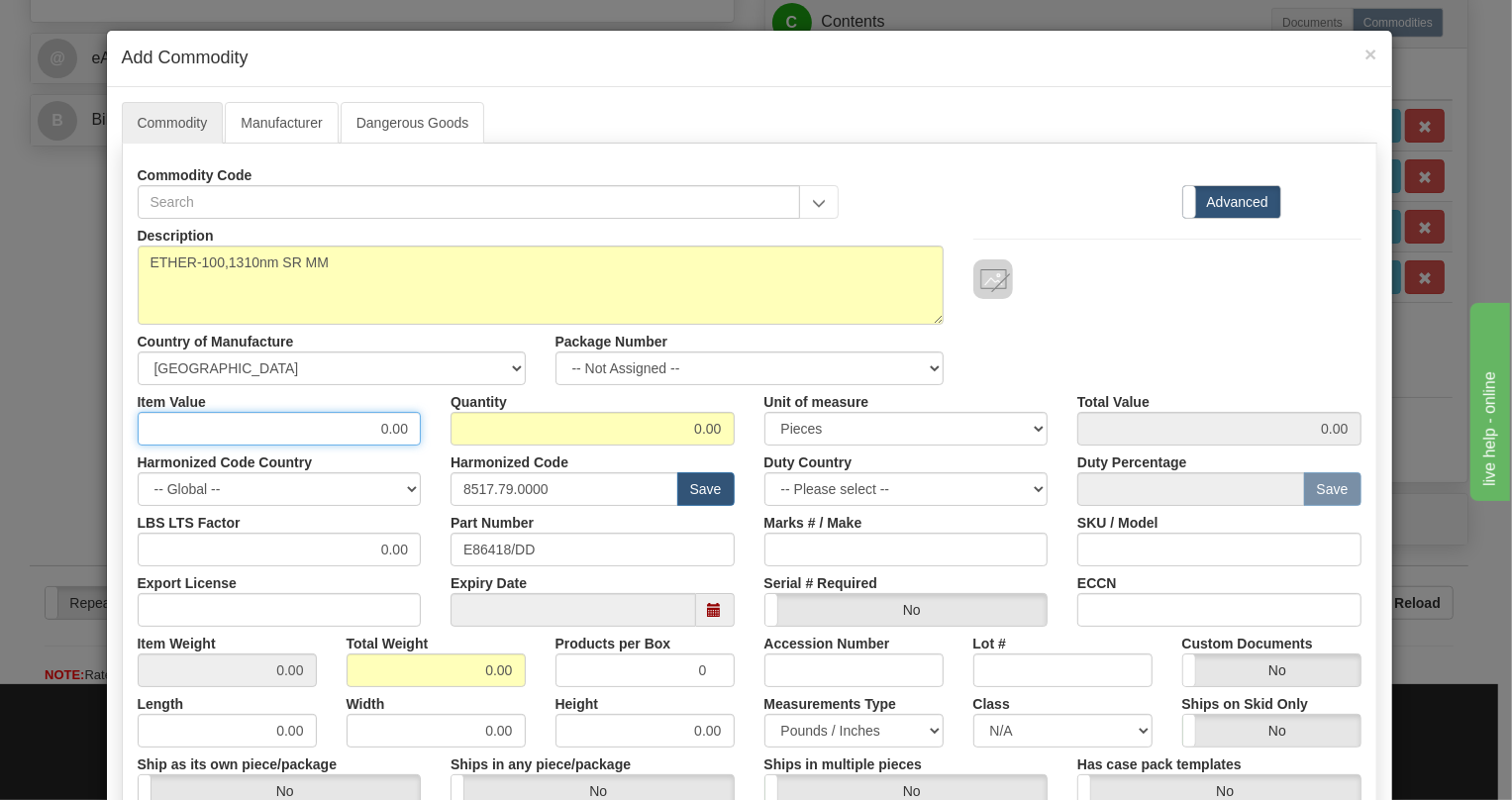
click at [396, 430] on input "0.00" at bounding box center [280, 428] width 285 height 34
paste input "436,38"
click at [390, 434] on input "436,38" at bounding box center [280, 428] width 285 height 34
click at [380, 429] on input "436,38" at bounding box center [280, 428] width 285 height 34
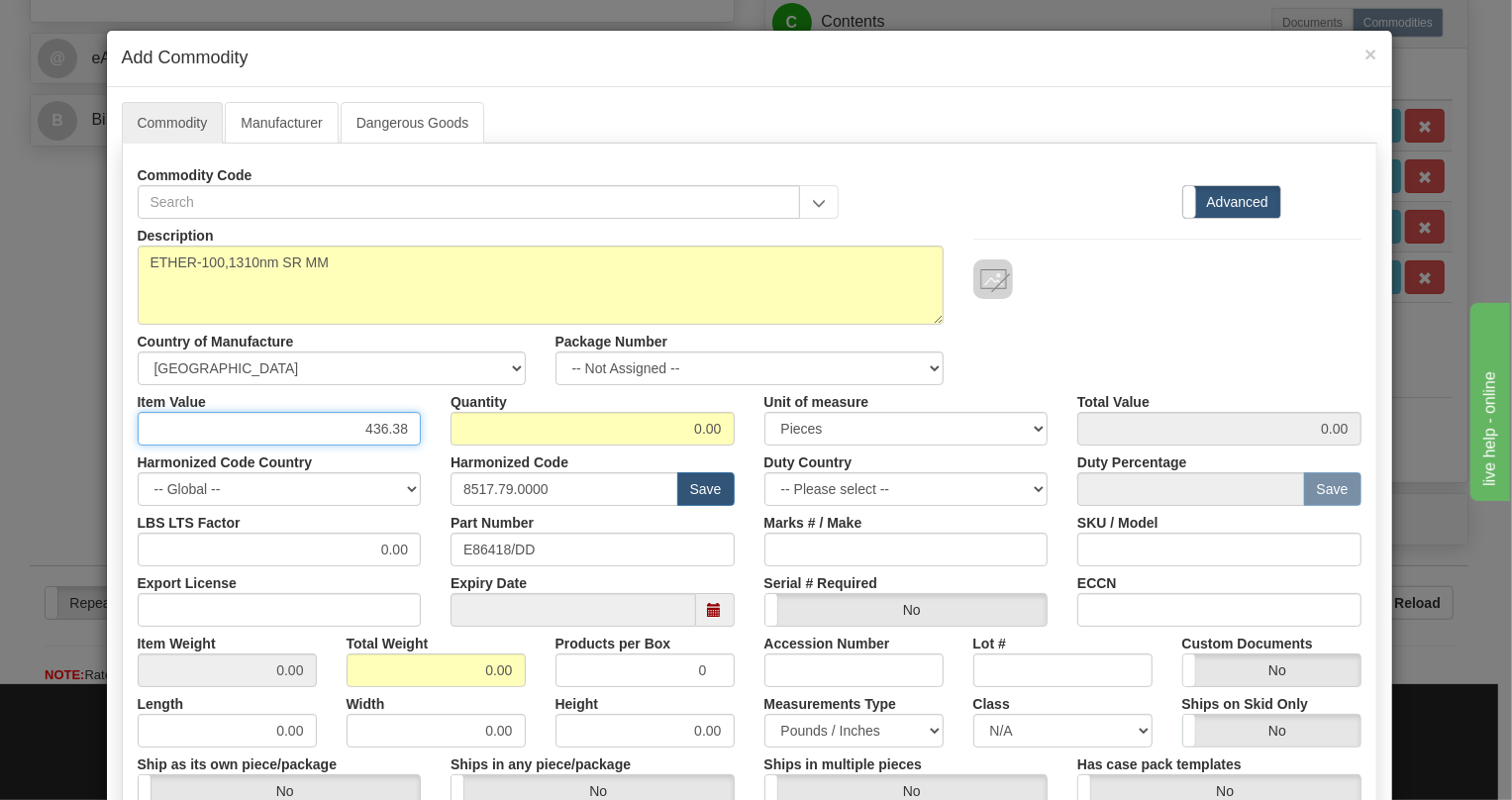
type input "436.38"
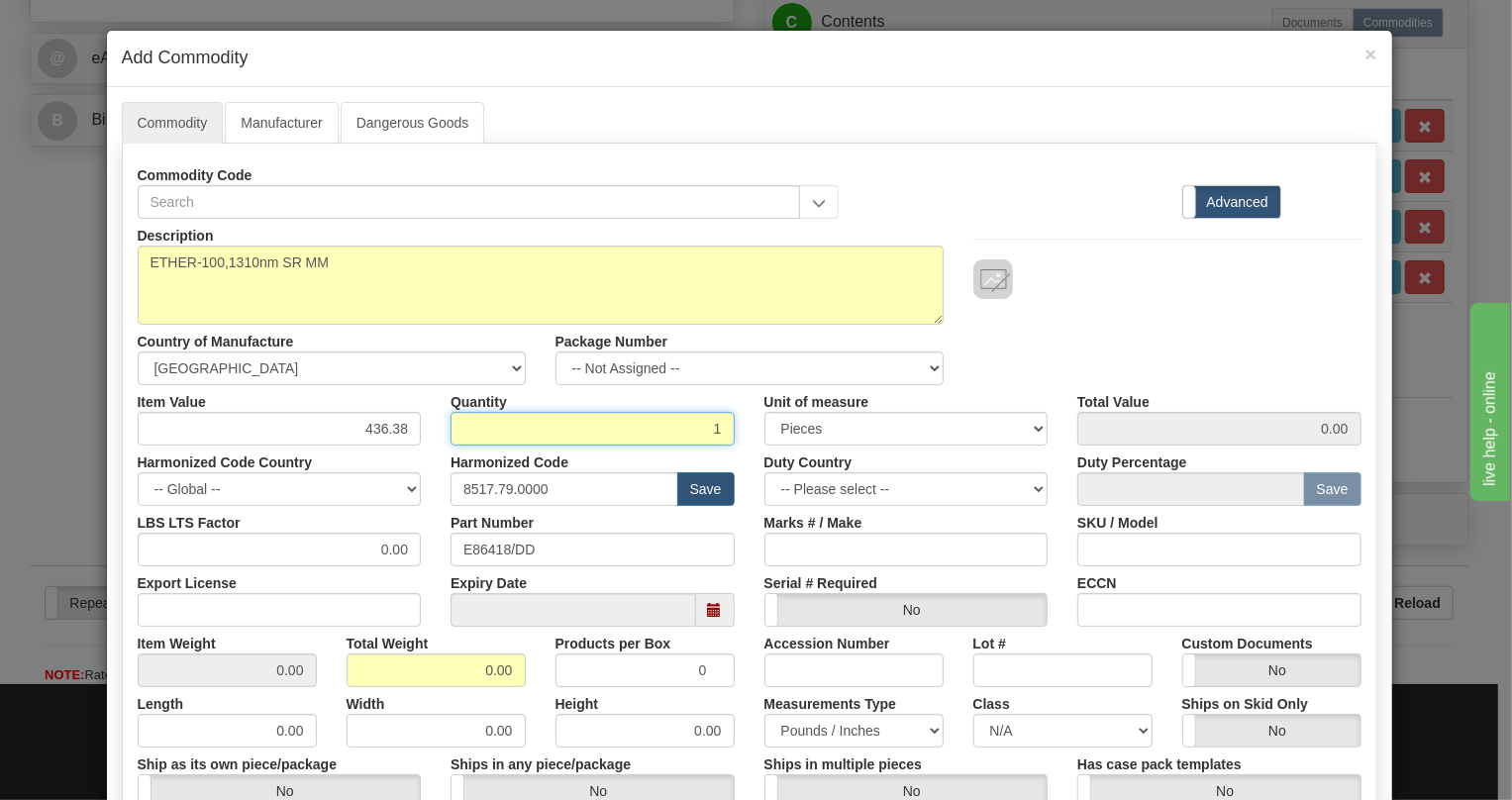
type input "1"
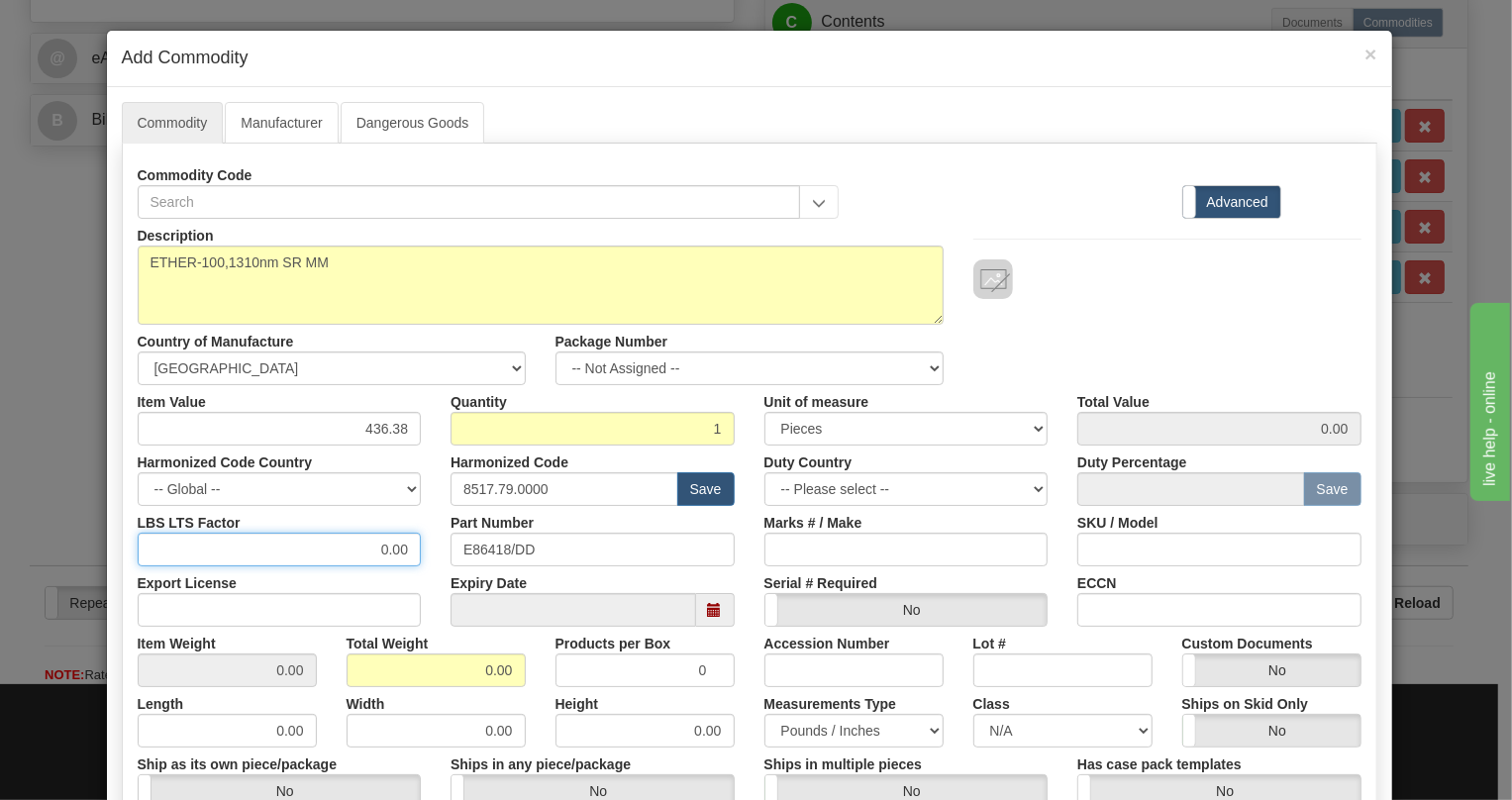
type input "436.38"
click at [344, 551] on input "0.00" at bounding box center [280, 549] width 285 height 34
type input "1.00"
click at [480, 665] on input "0.00" at bounding box center [435, 670] width 179 height 34
type input "1.00"
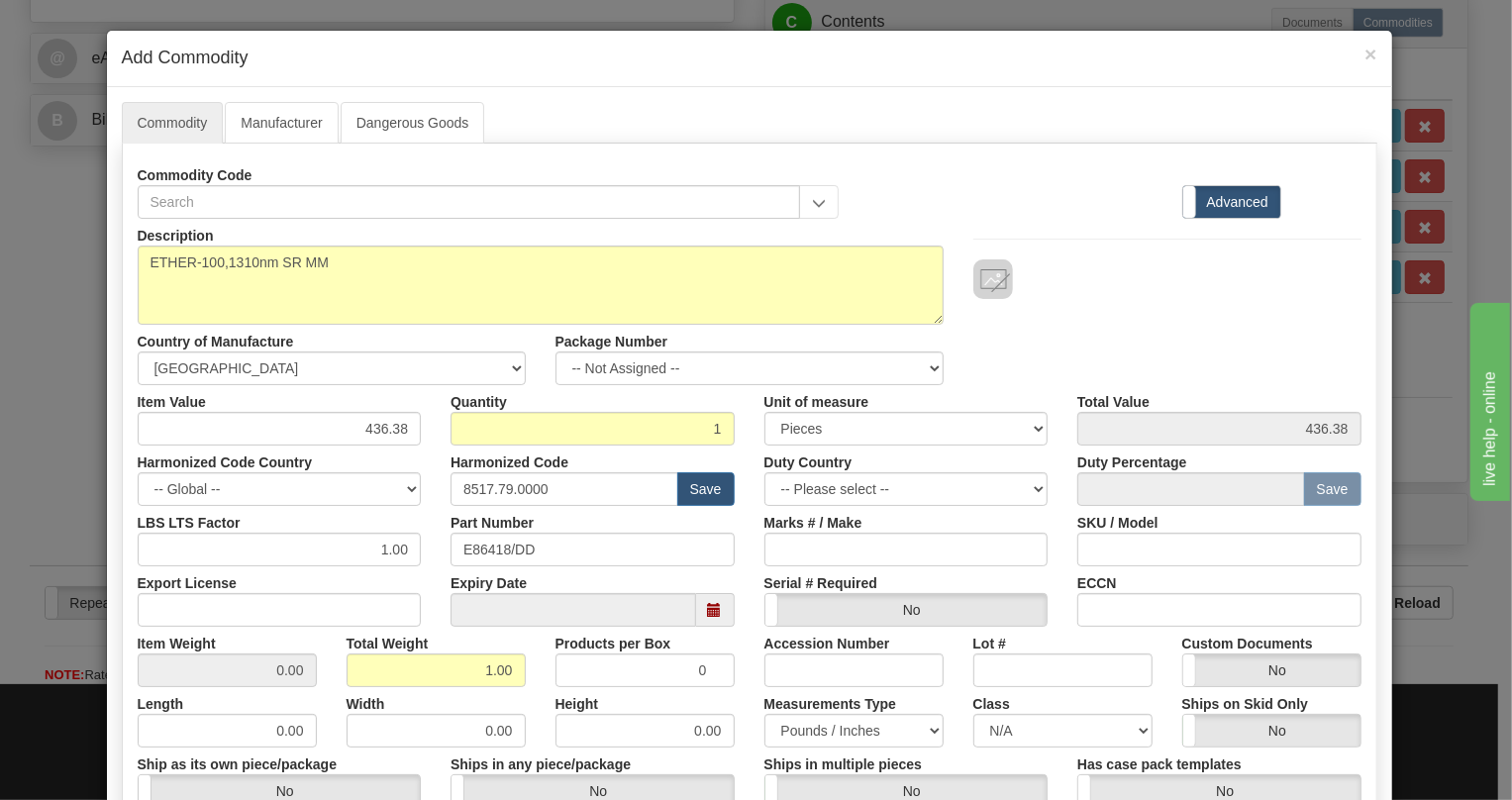
type input "1.0000"
drag, startPoint x: 519, startPoint y: 689, endPoint x: 511, endPoint y: 607, distance: 82.4
click at [520, 689] on div "Width 0.00" at bounding box center [436, 717] width 209 height 60
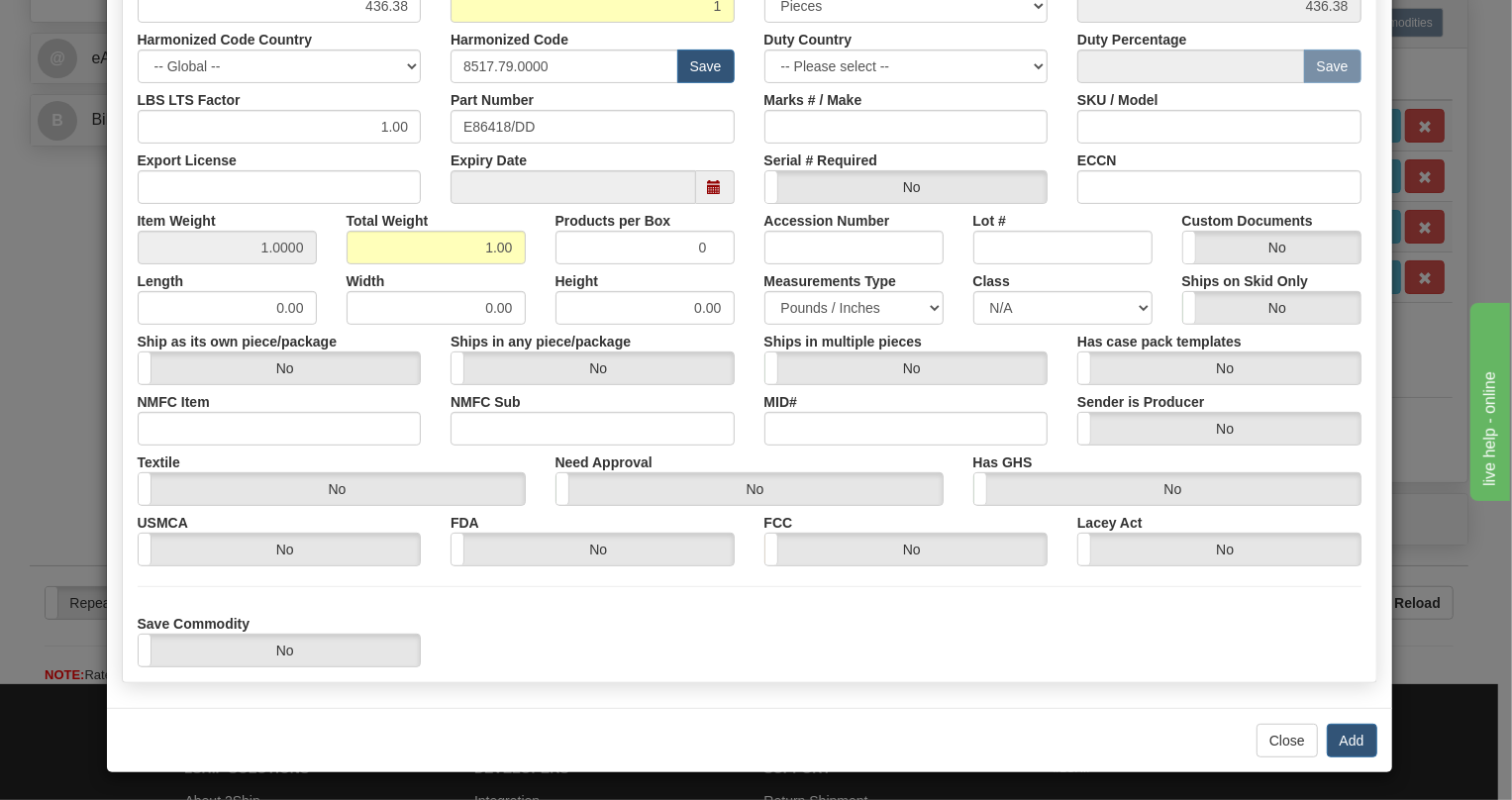
scroll to position [423, 0]
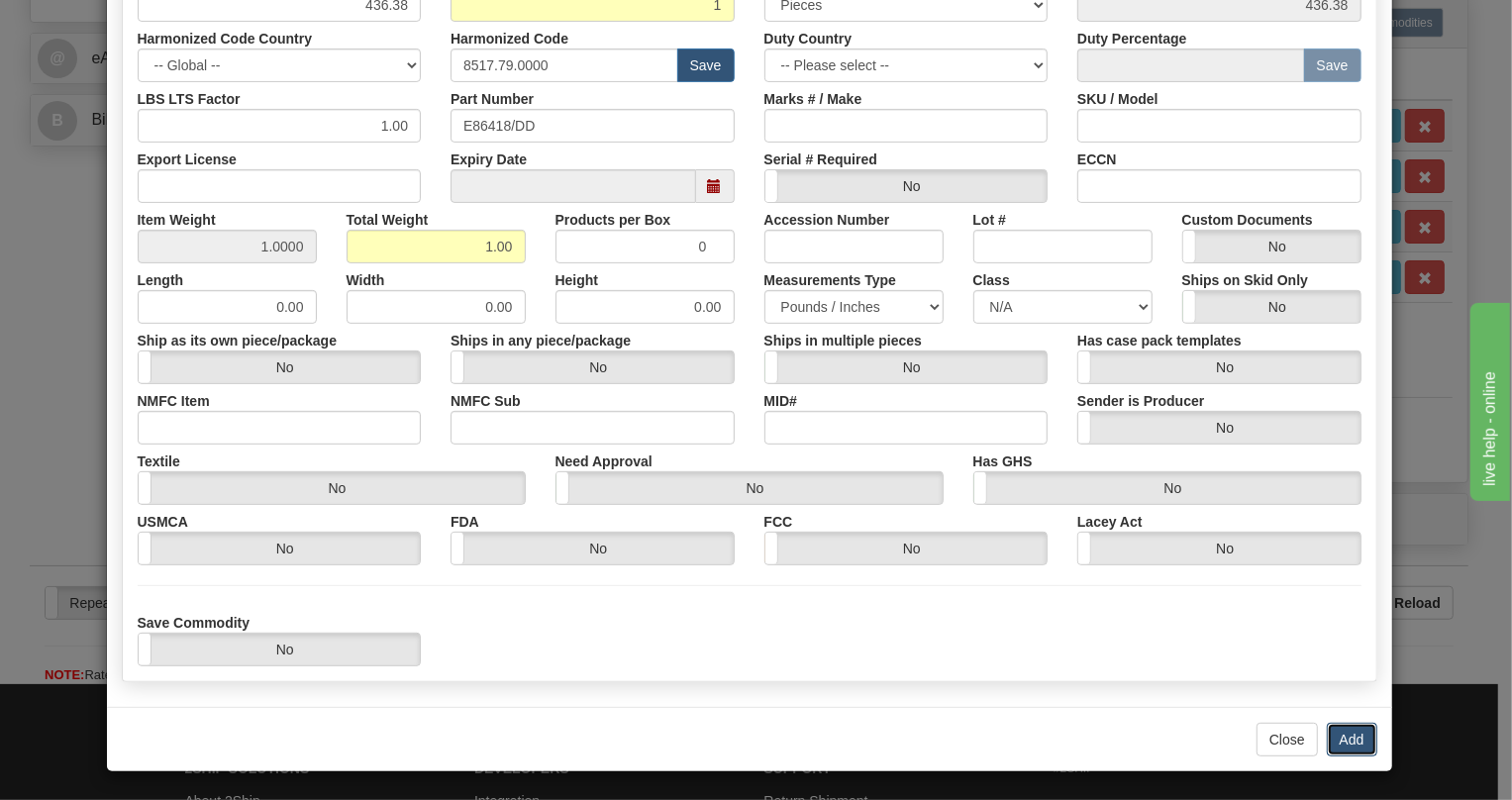
click at [1347, 735] on button "Add" at bounding box center [1351, 740] width 51 height 34
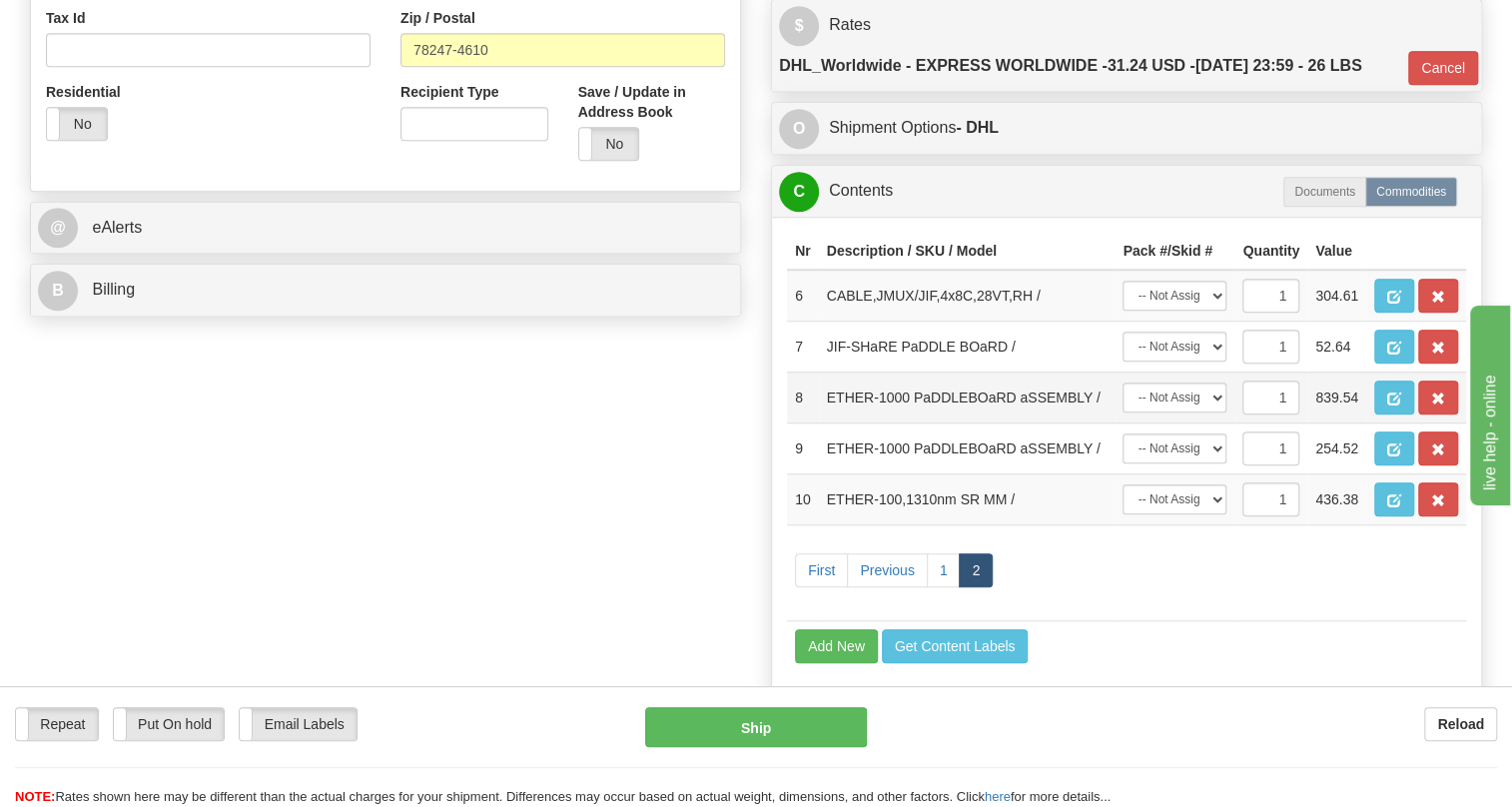
scroll to position [704, 0]
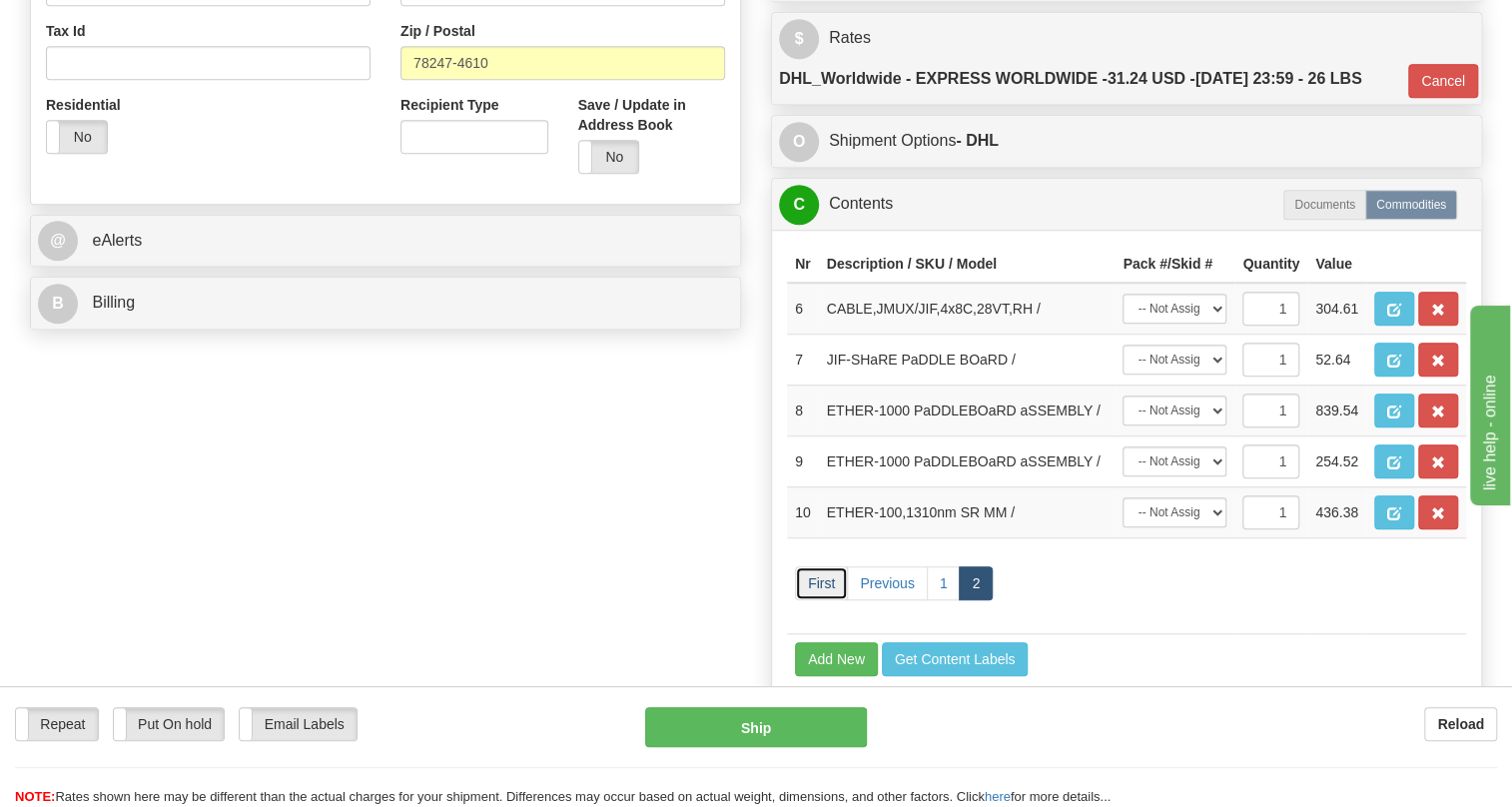
click at [812, 600] on link "First" at bounding box center [821, 583] width 53 height 34
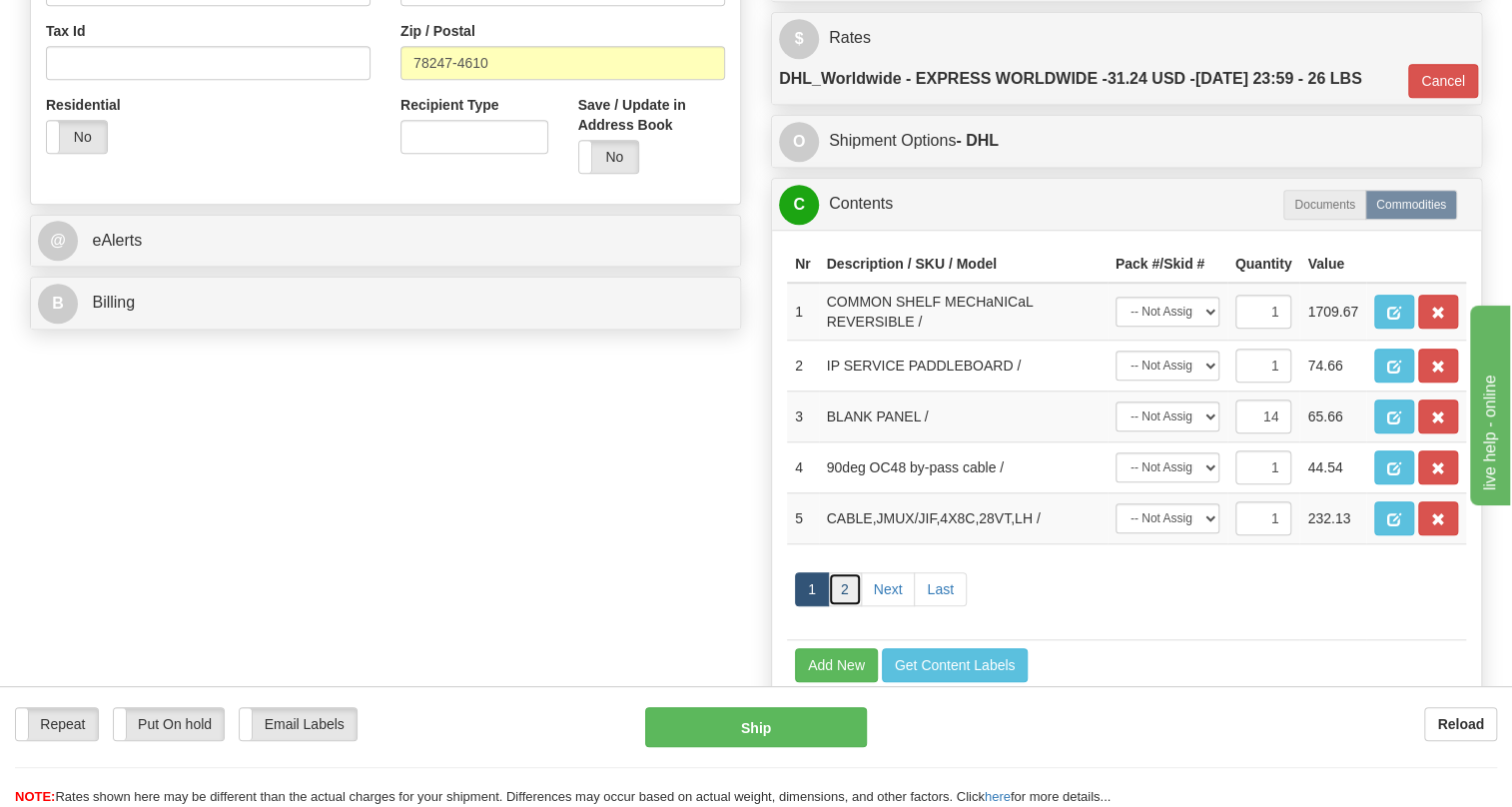
click at [835, 606] on link "2" at bounding box center [845, 589] width 34 height 34
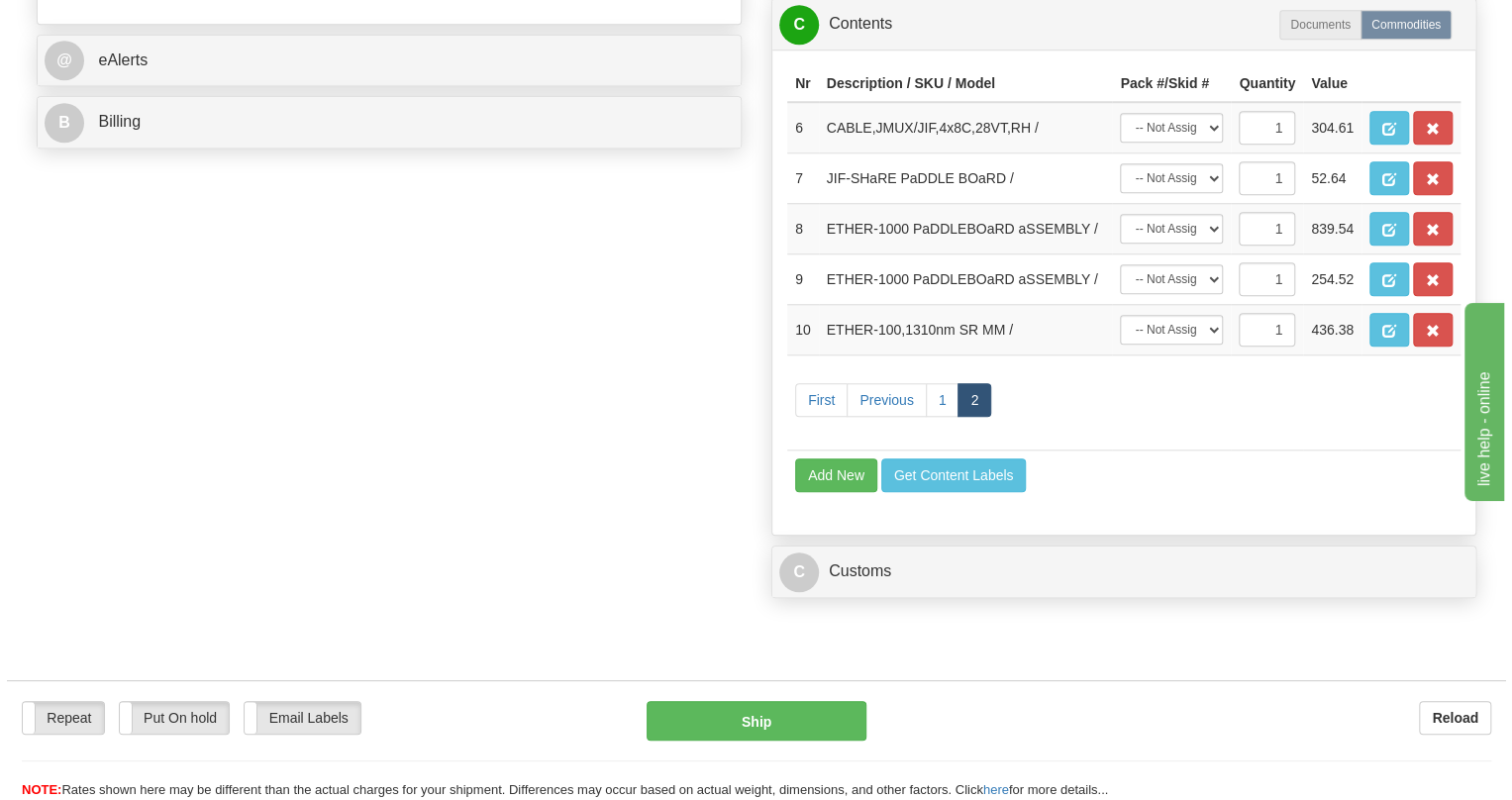
scroll to position [878, 0]
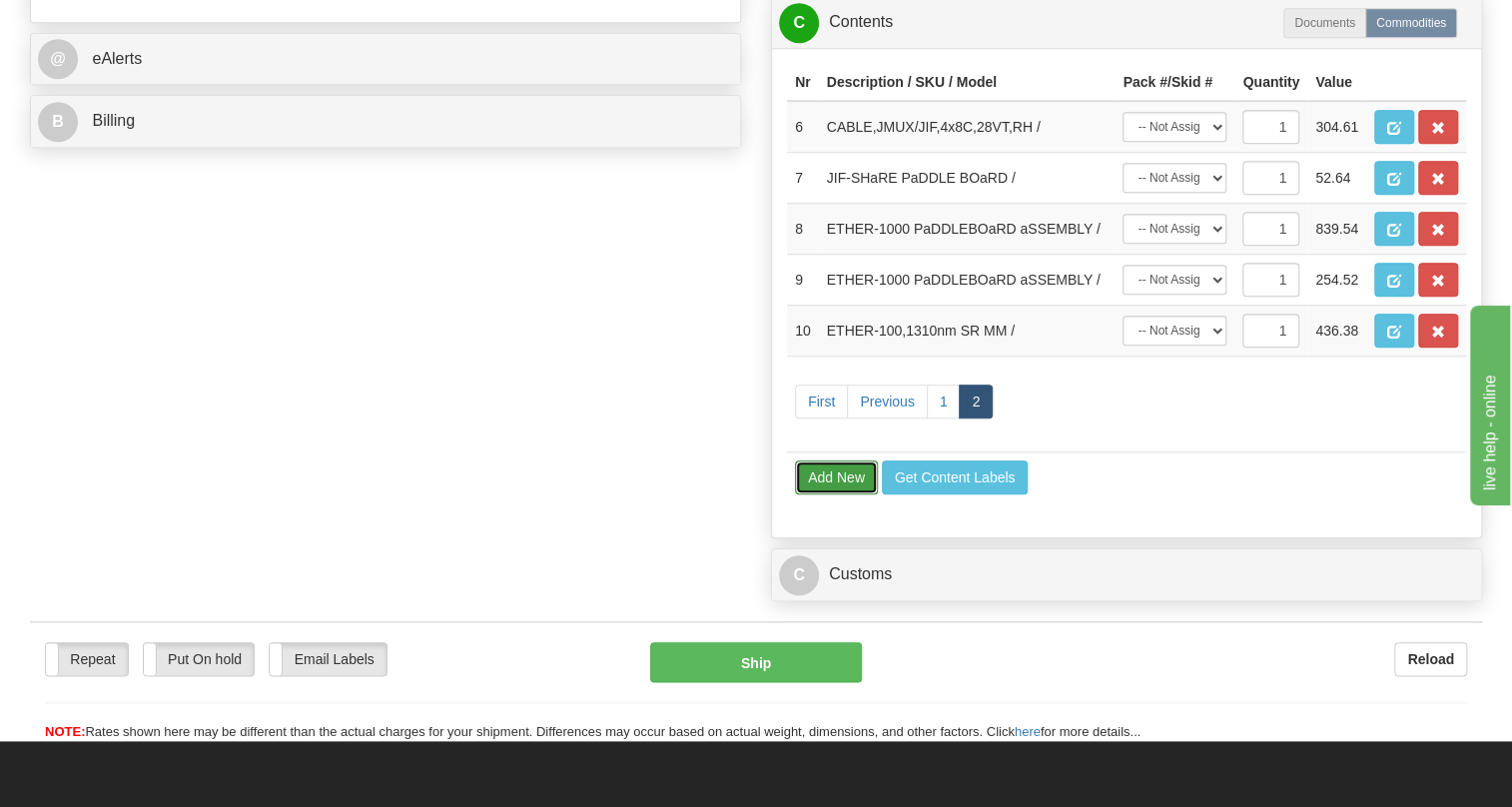
click at [827, 494] on button "Add New" at bounding box center [836, 477] width 83 height 34
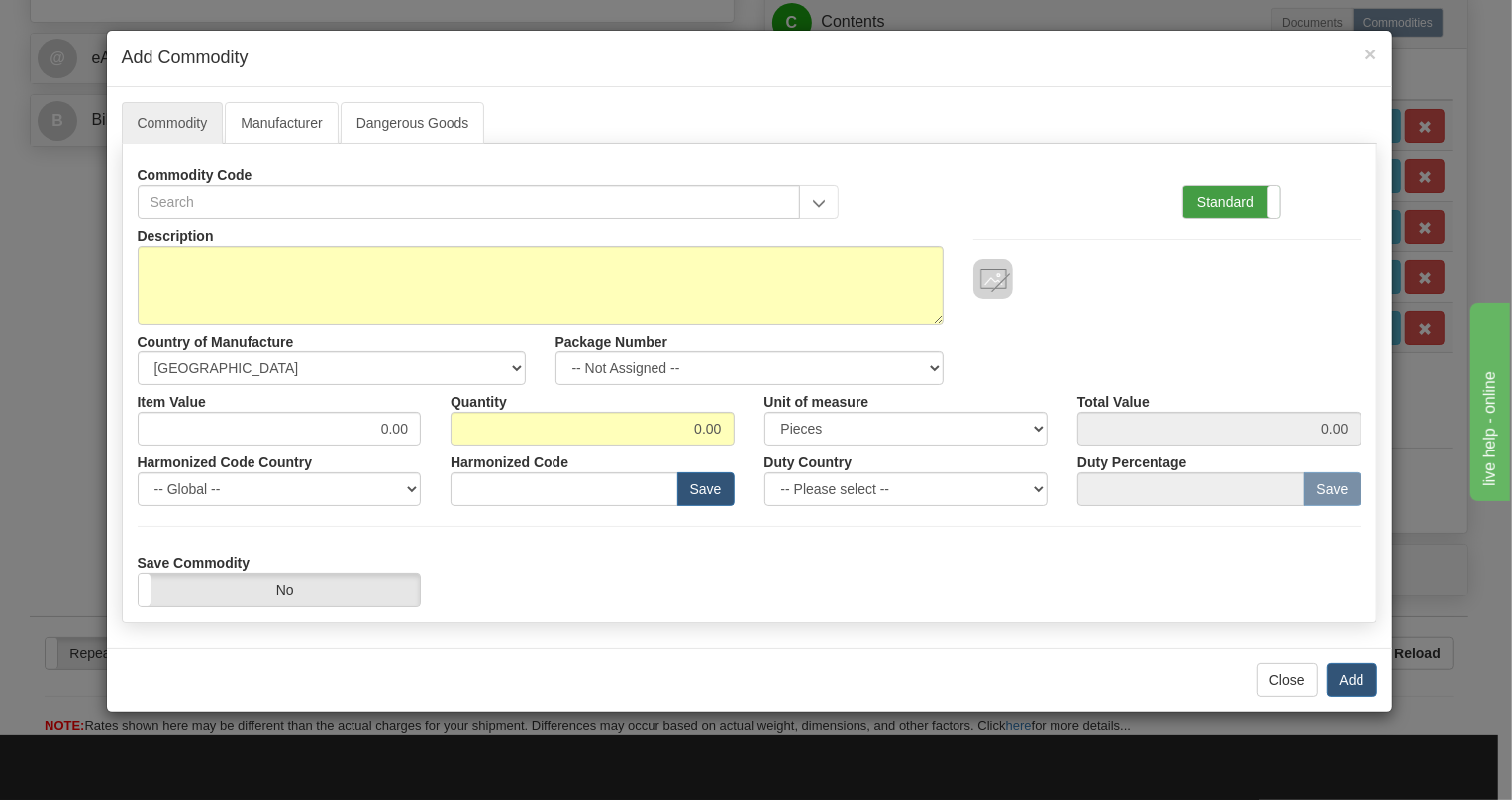
click at [1217, 205] on label "Standard" at bounding box center [1231, 202] width 97 height 32
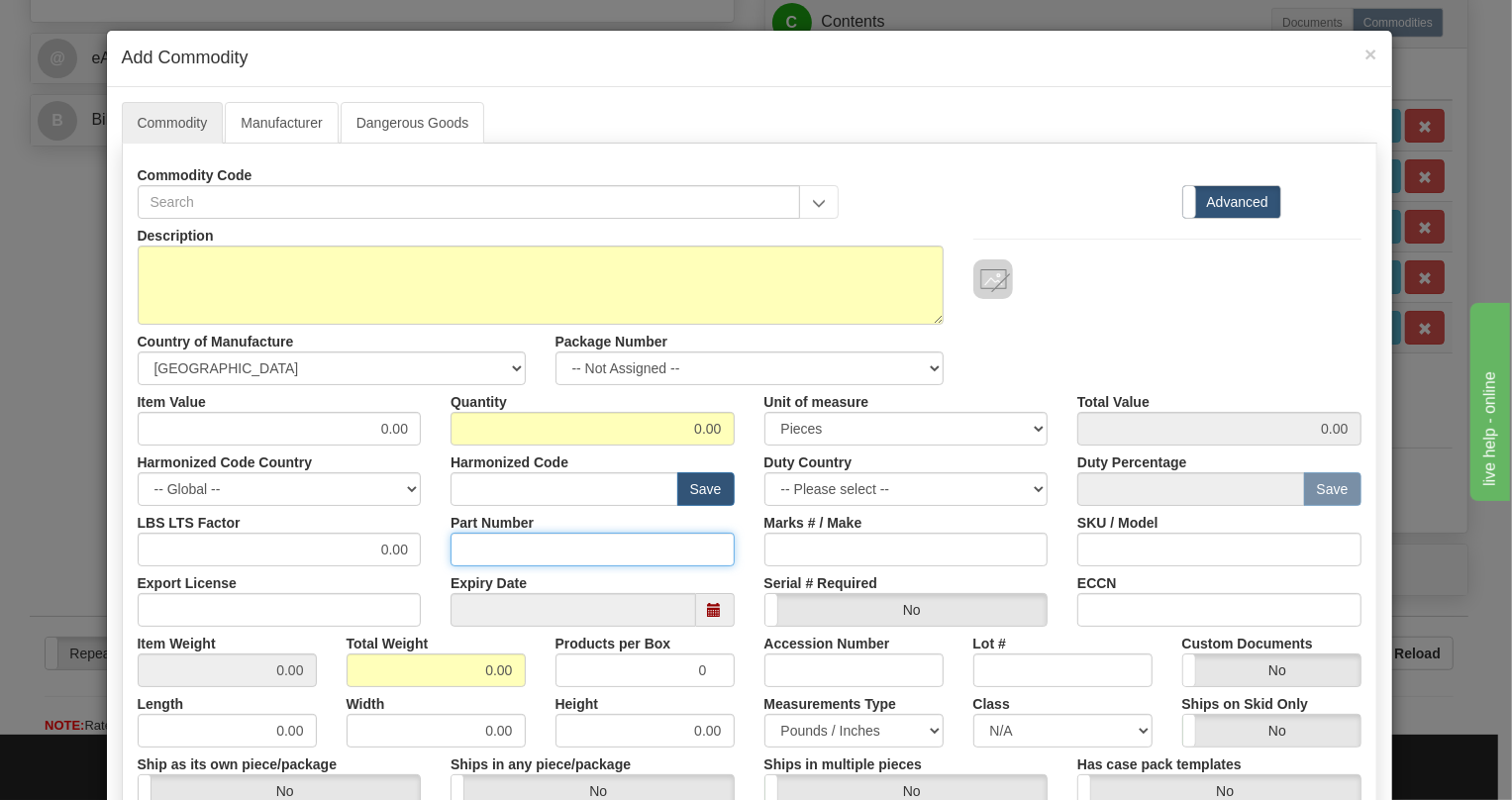
click at [478, 542] on input "Part Number" at bounding box center [592, 549] width 285 height 34
paste input "E35-86430-70"
type input "E35-86430-70"
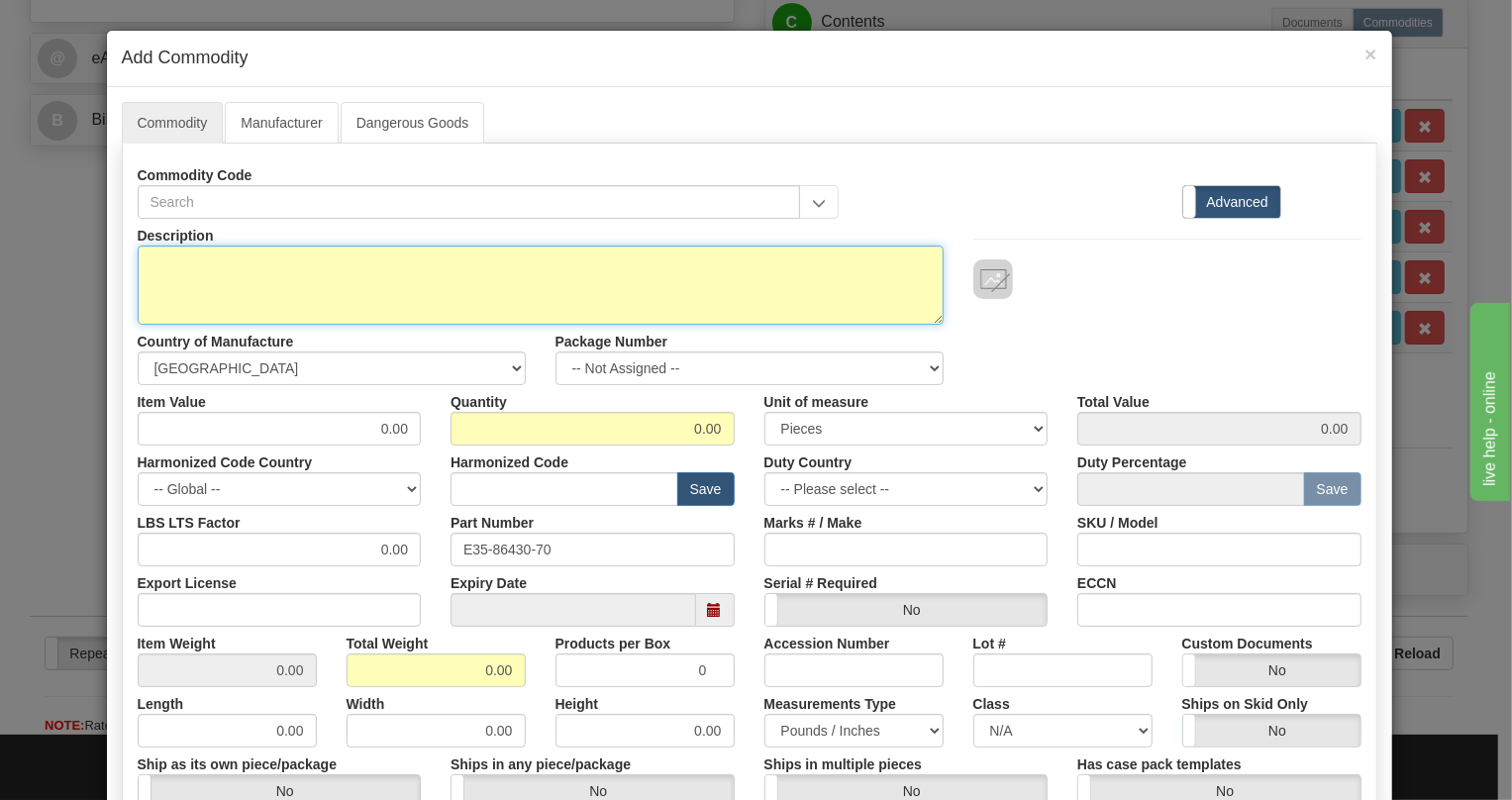
click at [240, 258] on textarea "Description" at bounding box center [540, 286] width 806 height 79
paste textarea "CABLE,OC-3/OC-3,18 IN"
type textarea "CABLE,OC-3/OC-3,18 IN"
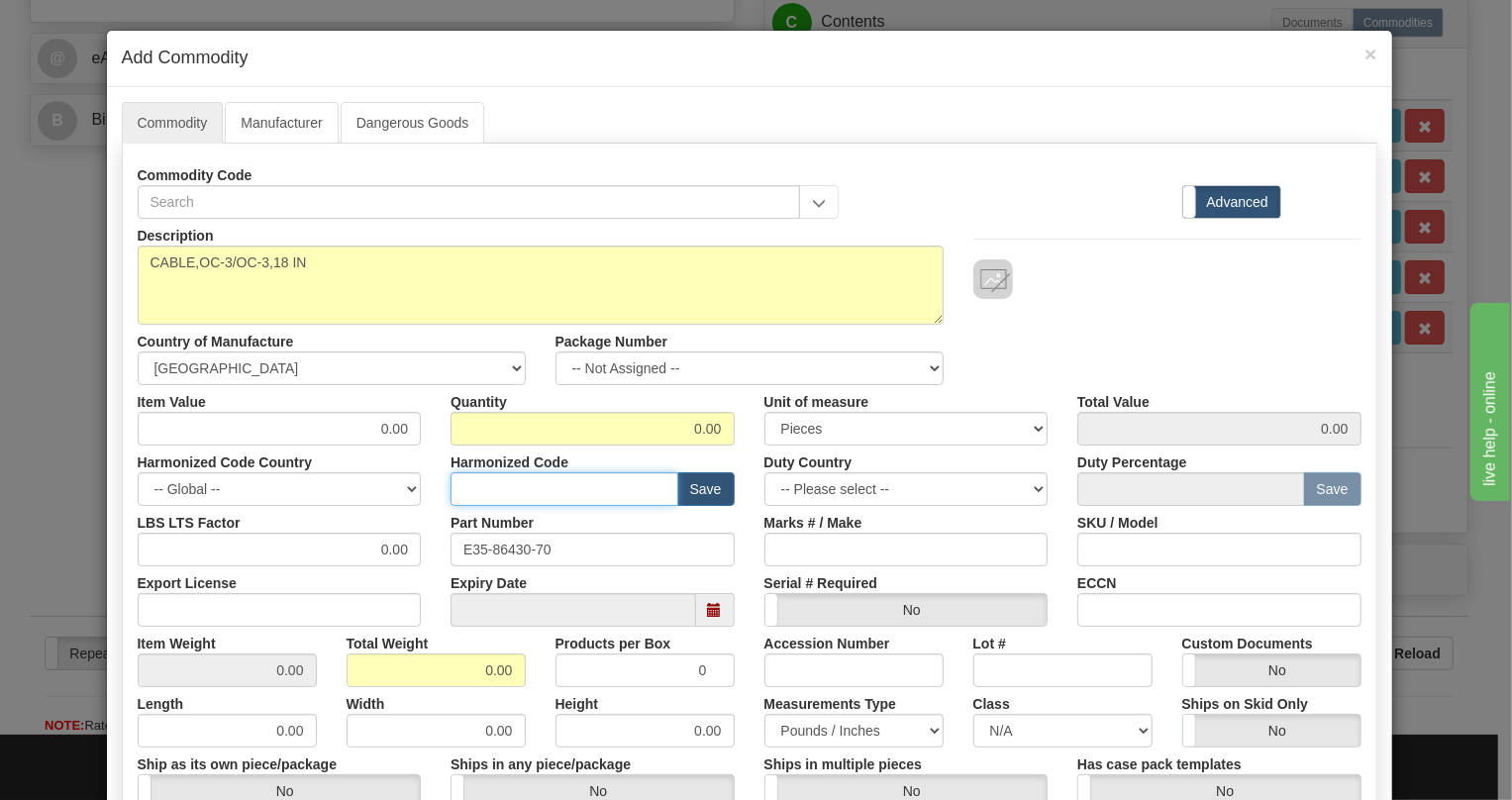
click at [462, 482] on input "text" at bounding box center [564, 489] width 228 height 34
paste input "8544.42.2000"
type input "8544.42.2000"
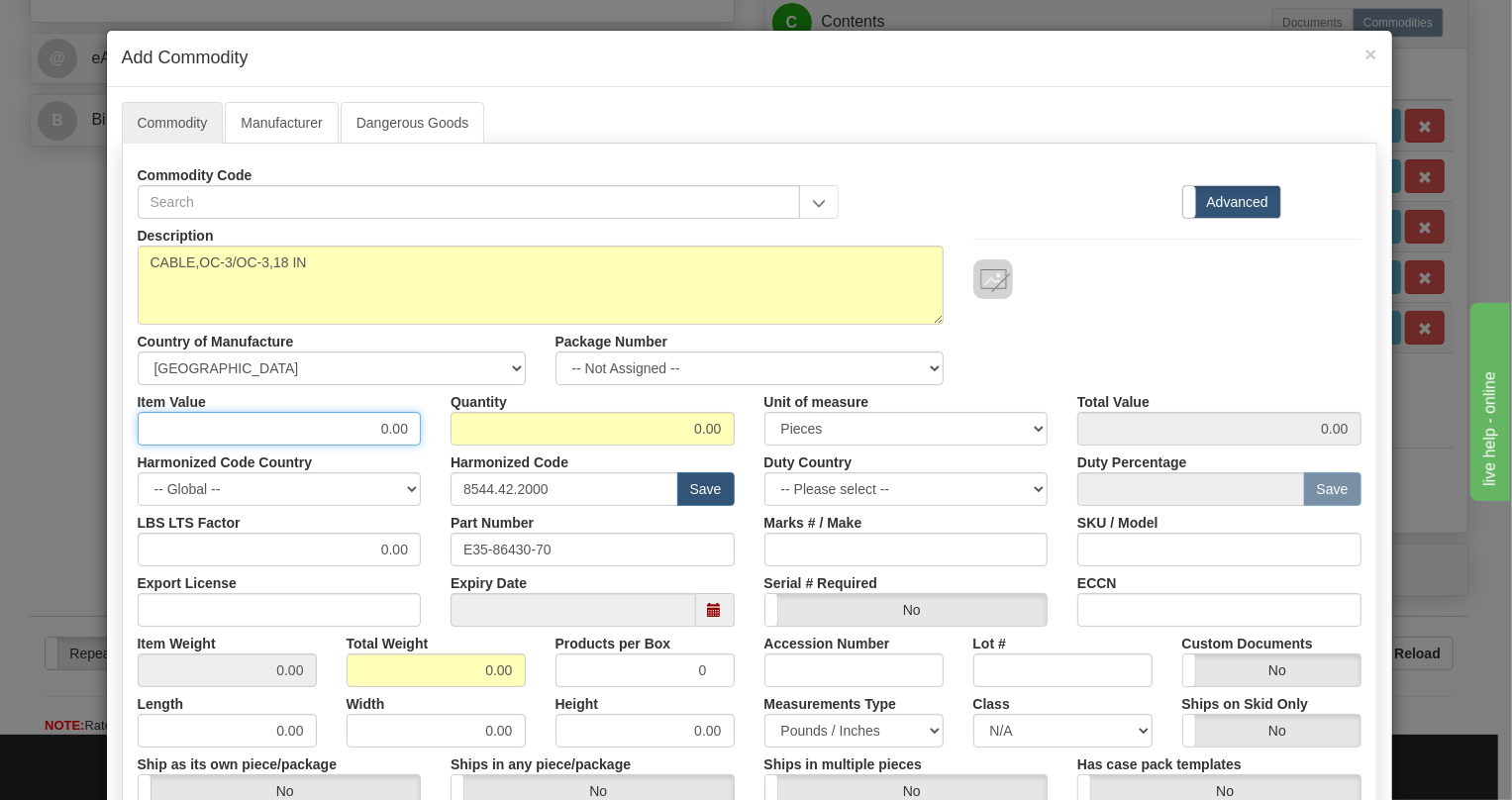
click at [403, 426] on input "0.00" at bounding box center [280, 428] width 285 height 34
paste input "276,68"
click at [387, 434] on input "276,68" at bounding box center [280, 428] width 285 height 34
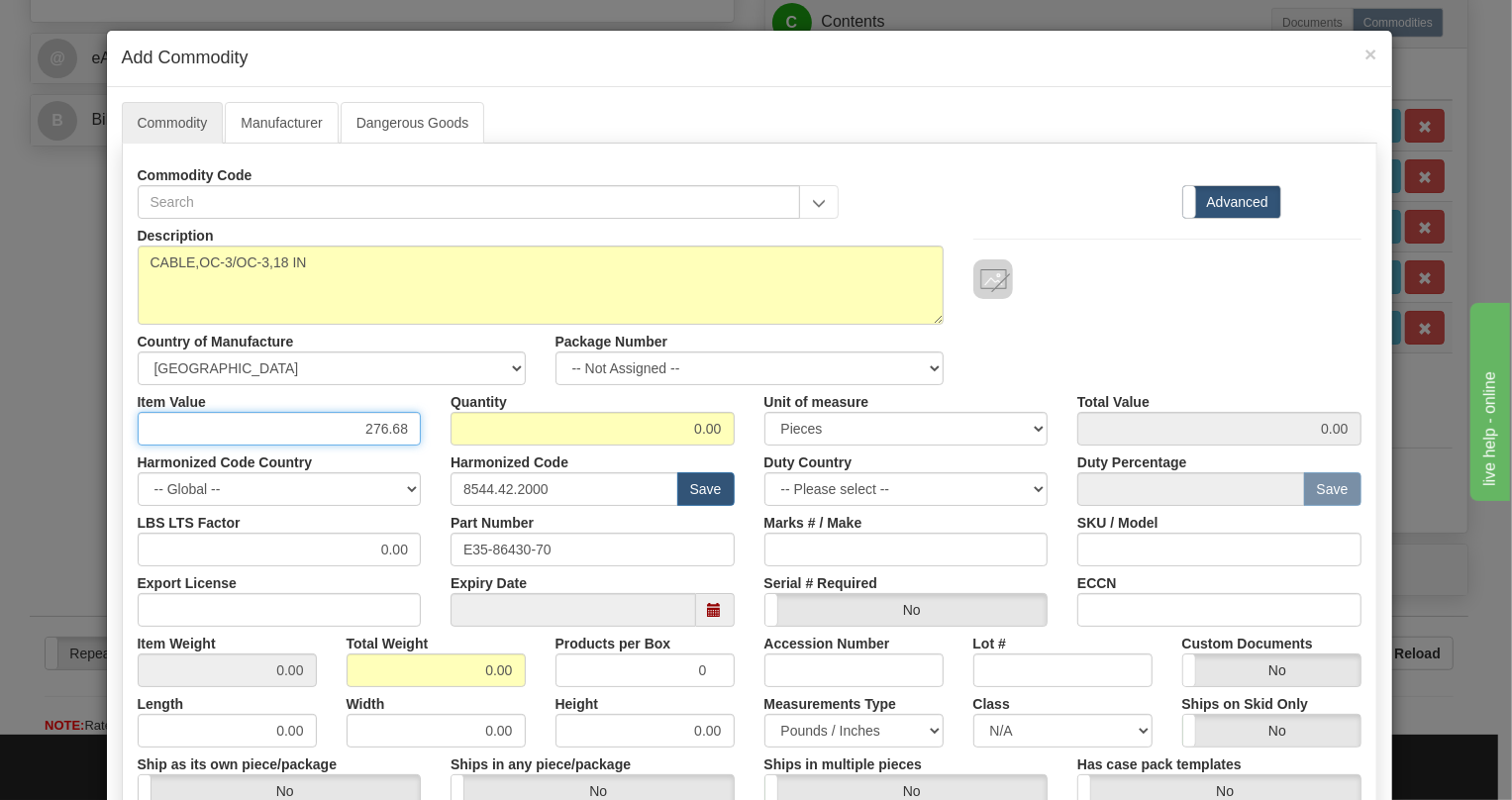
type input "276.68"
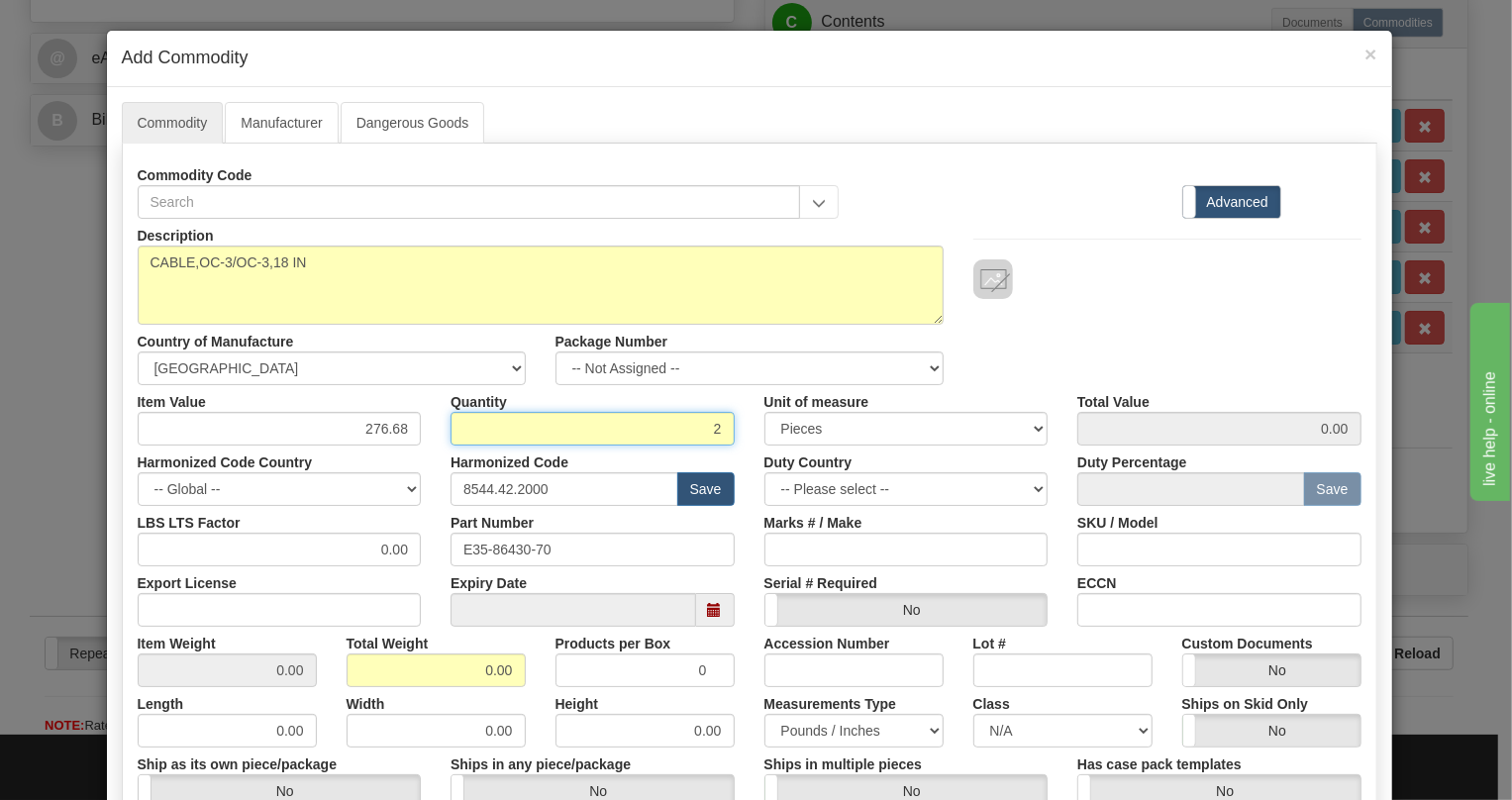
type input "2"
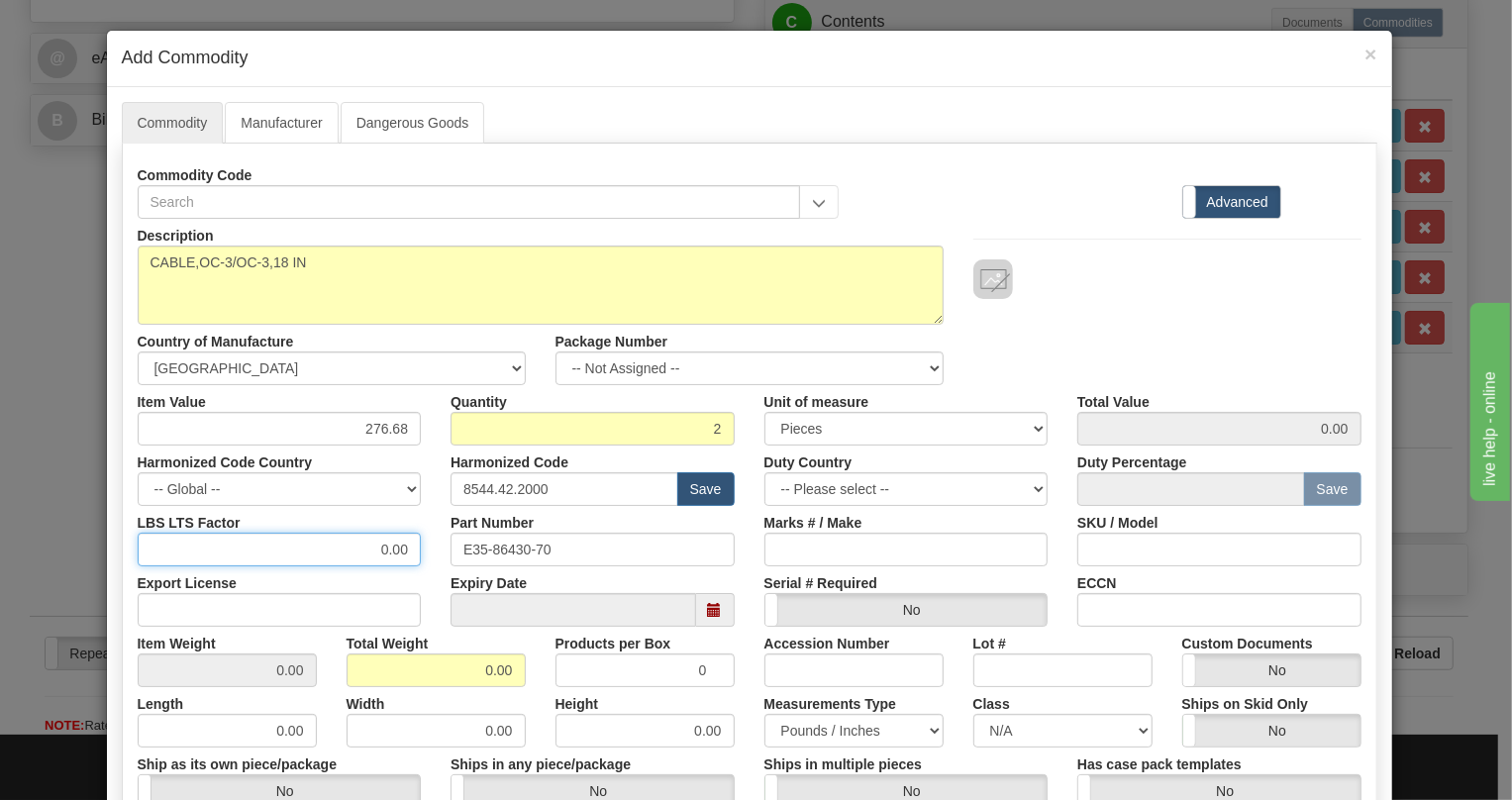
type input "553.36"
click at [364, 554] on input "0.00" at bounding box center [280, 549] width 285 height 34
type input "1.00"
click at [464, 672] on input "0.00" at bounding box center [435, 670] width 179 height 34
type input "1.00"
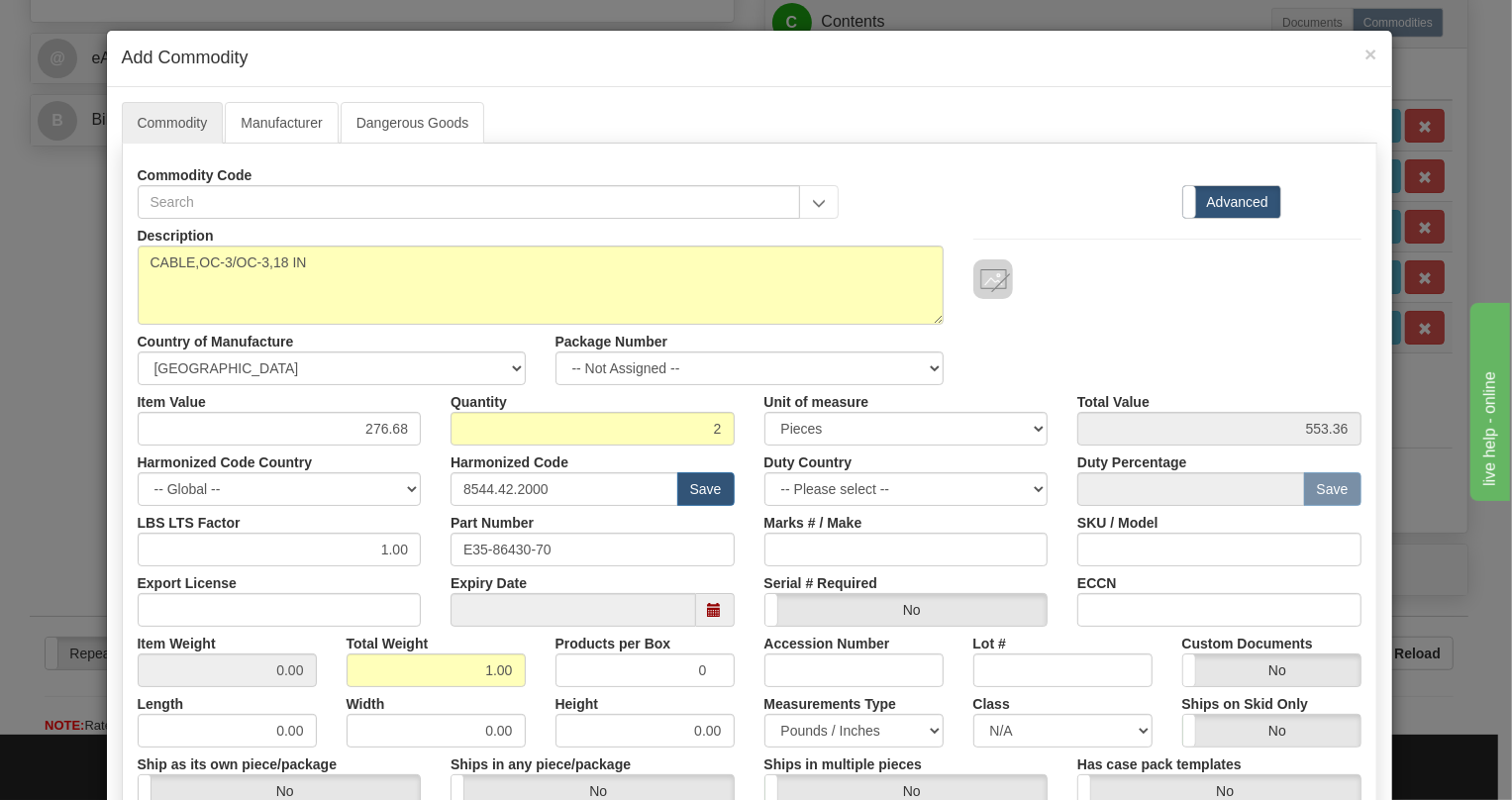
type input "0.5000"
click at [678, 700] on div "Height 0.00" at bounding box center [644, 717] width 209 height 60
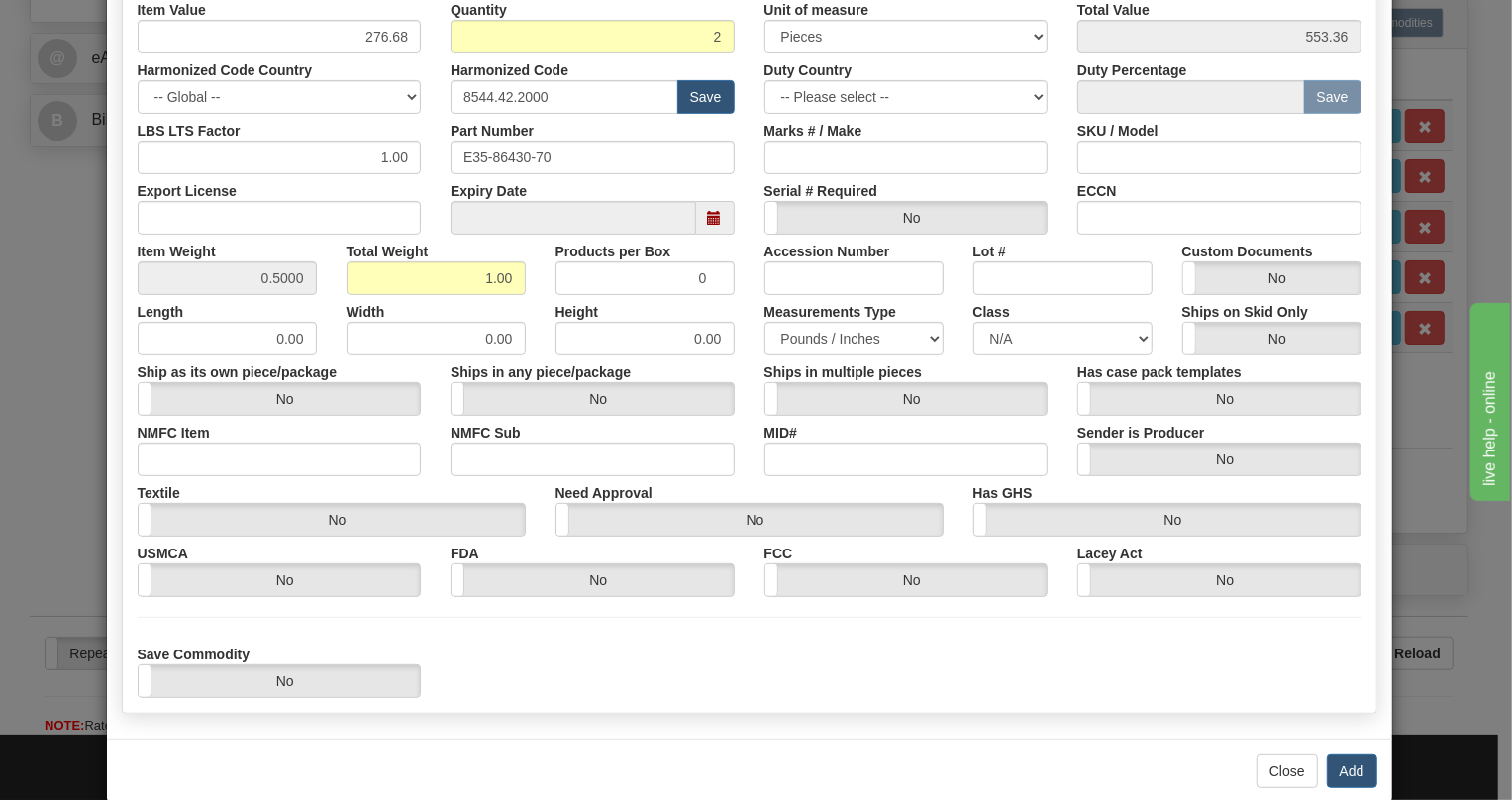
scroll to position [423, 0]
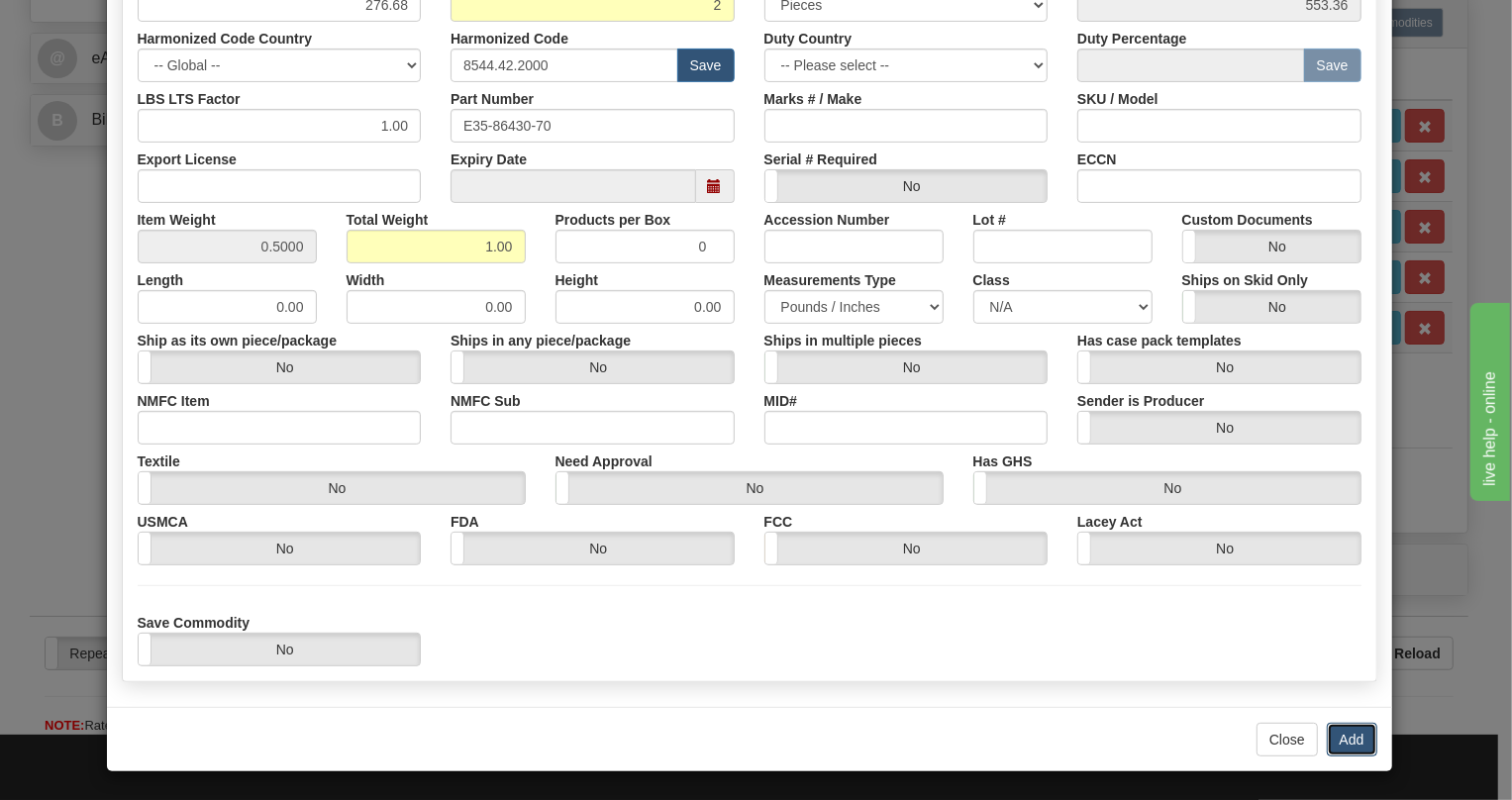
click at [1350, 739] on button "Add" at bounding box center [1351, 740] width 51 height 34
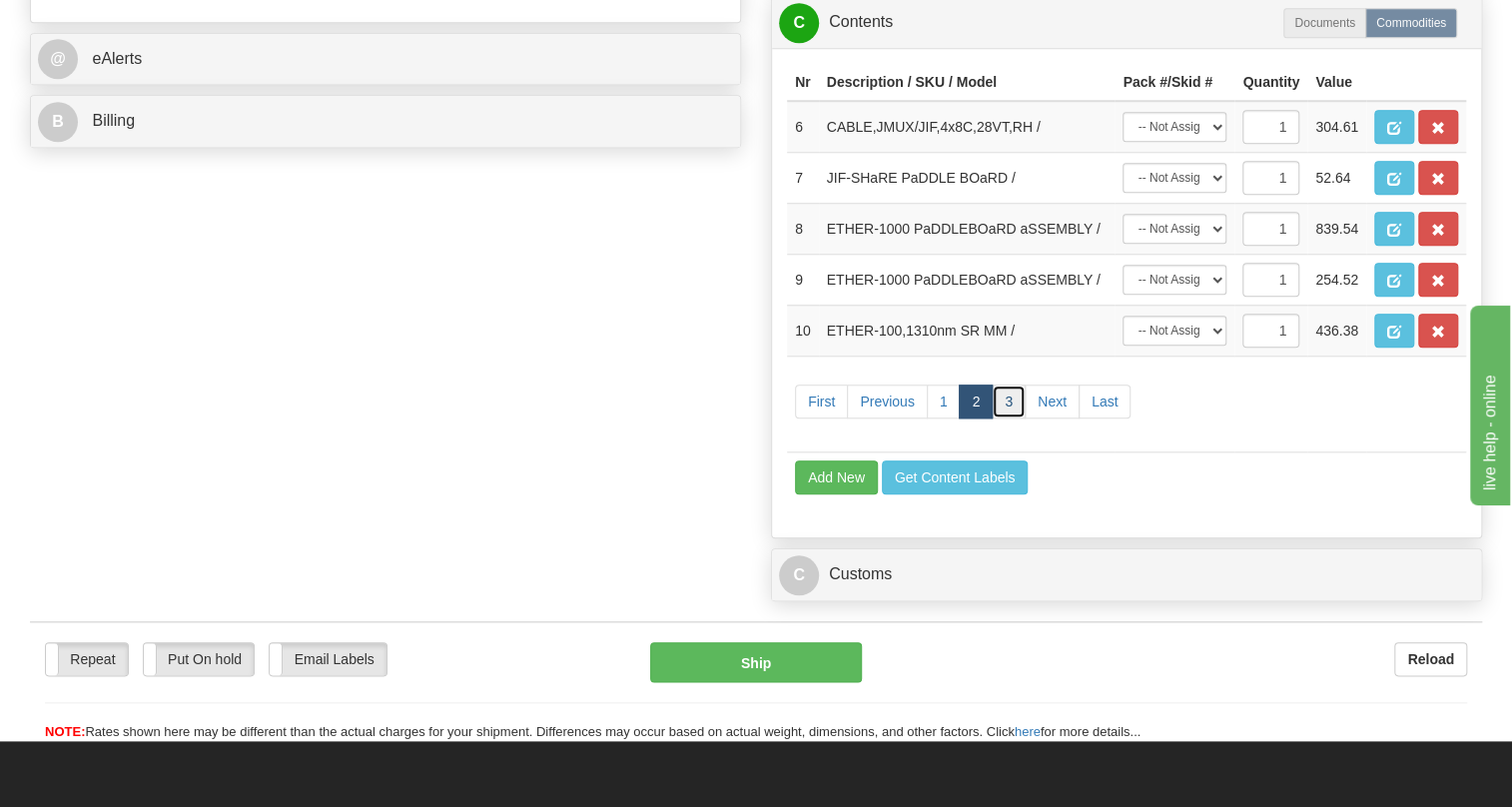
click at [1012, 418] on link "3" at bounding box center [1009, 401] width 34 height 34
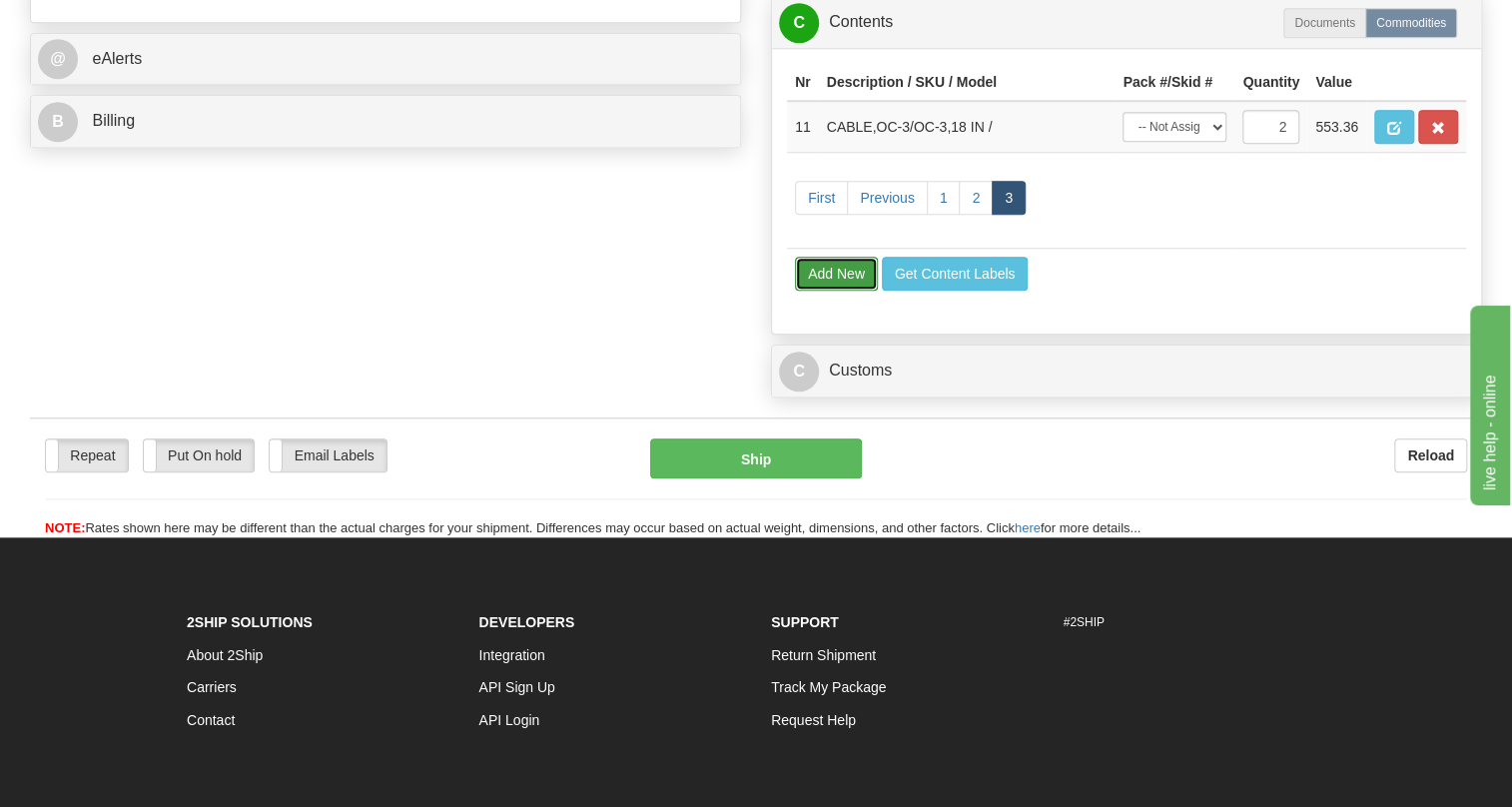
click at [837, 291] on button "Add New" at bounding box center [836, 274] width 83 height 34
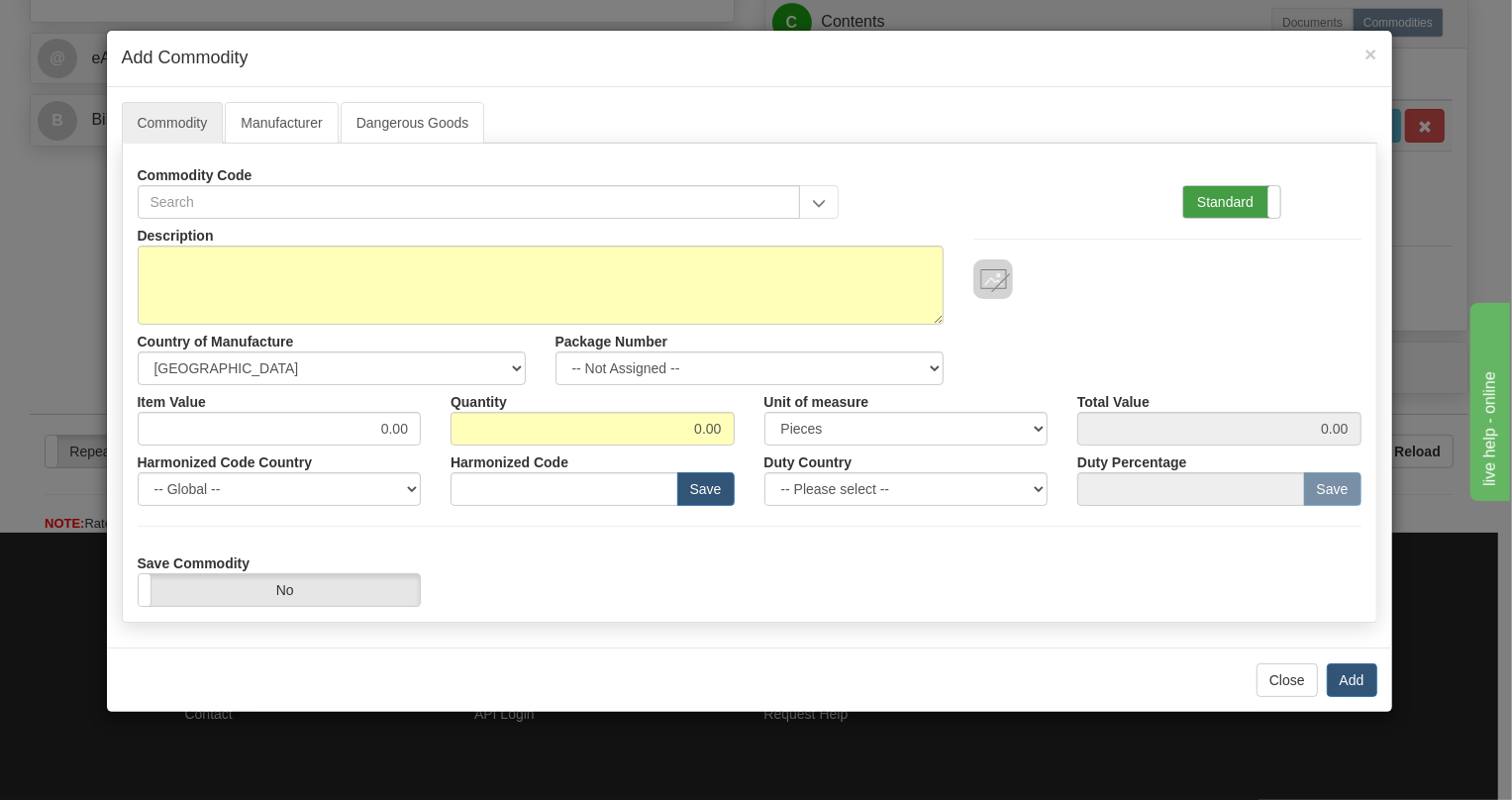
click at [1214, 208] on label "Standard" at bounding box center [1231, 202] width 97 height 32
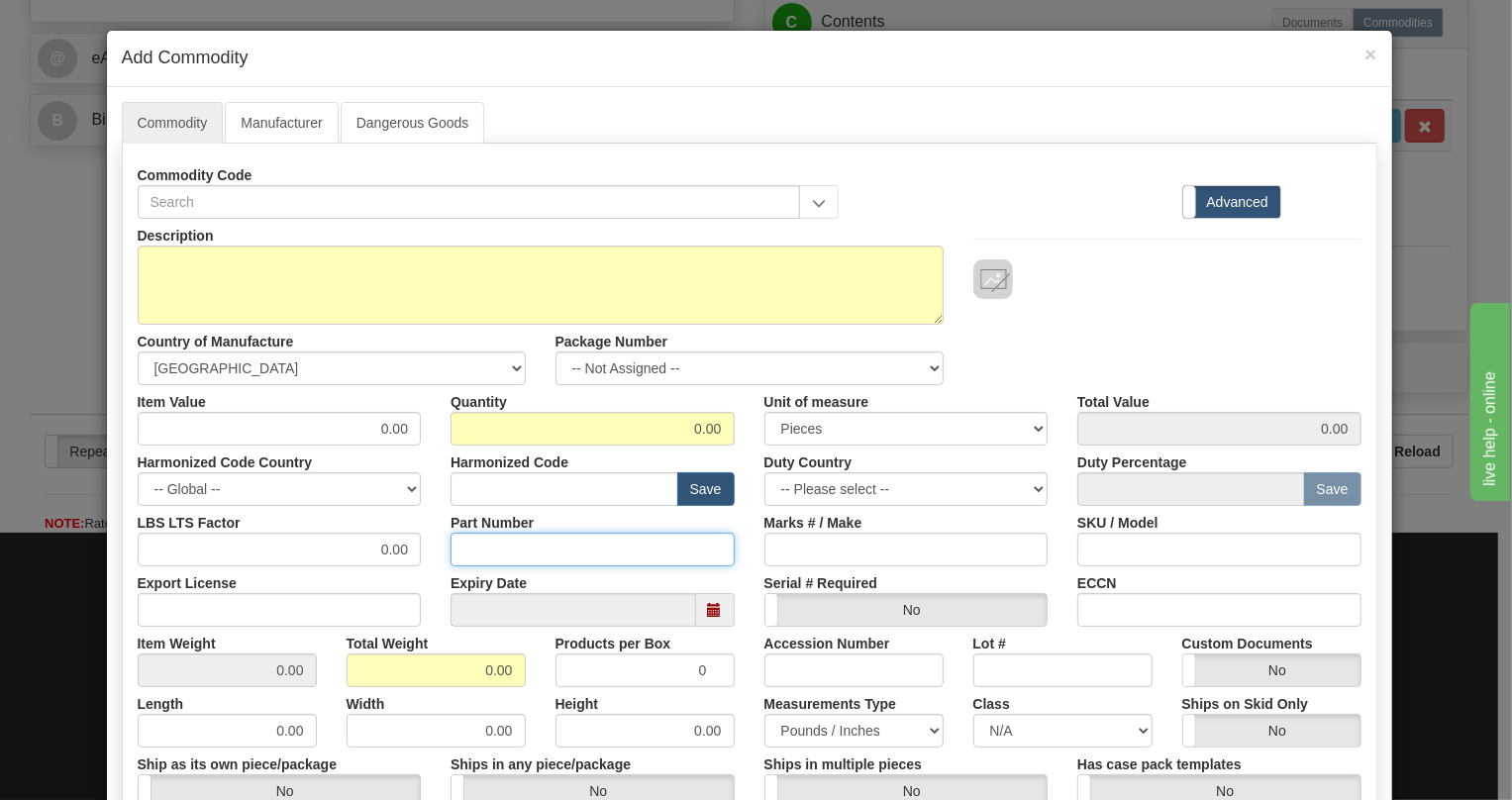
click at [474, 538] on input "Part Number" at bounding box center [592, 549] width 285 height 34
paste input "EB86445-32"
type input "EB86445-32"
click at [266, 240] on div "Description" at bounding box center [540, 272] width 836 height 106
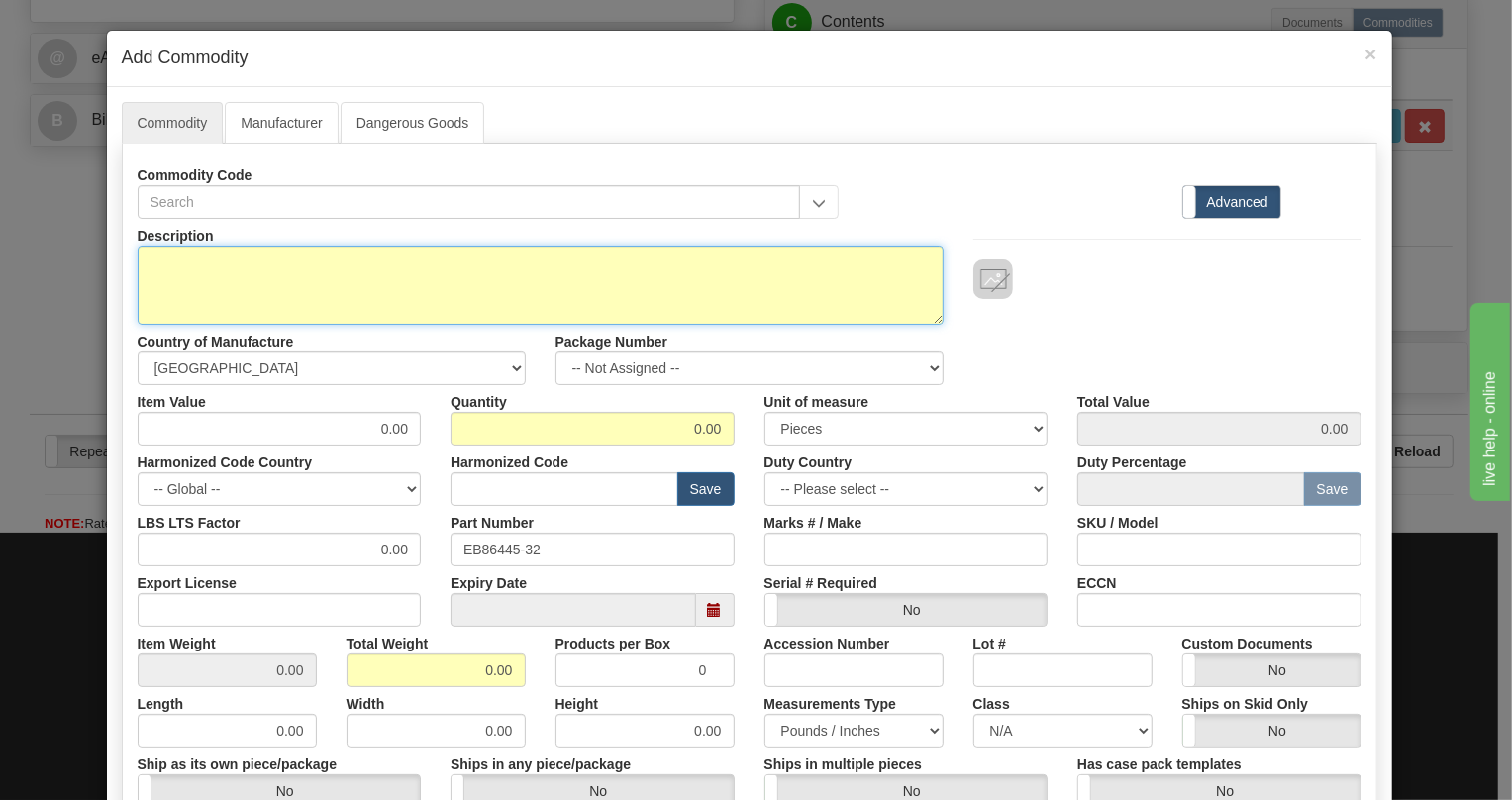
click at [266, 261] on textarea "Description" at bounding box center [540, 286] width 806 height 79
paste textarea "2W VF FXS UNIT"
type textarea "2W VF FXS UNIT"
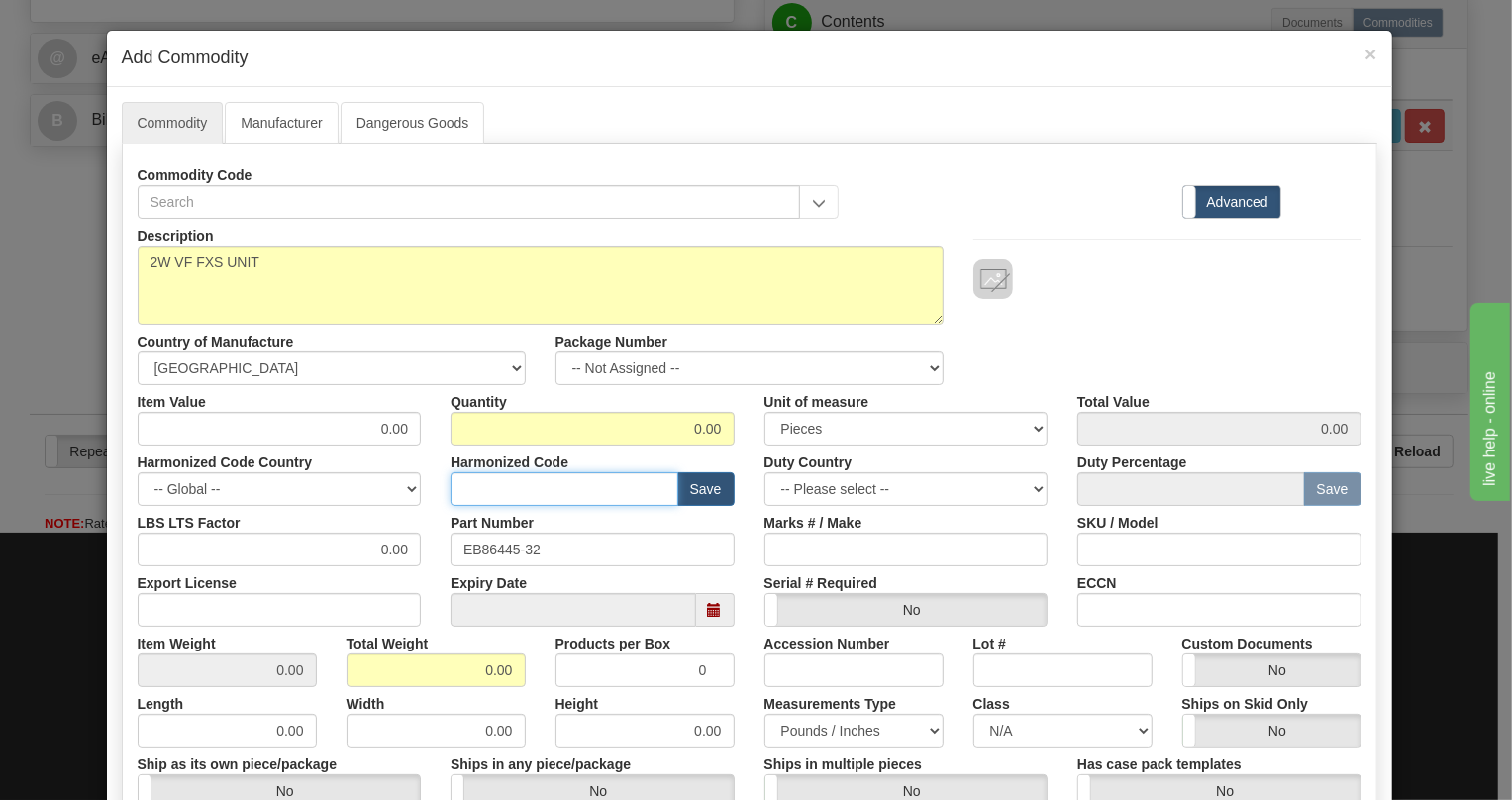
click at [464, 479] on input "text" at bounding box center [564, 489] width 228 height 34
paste input "8517.79.0000"
type input "8517.79.0000"
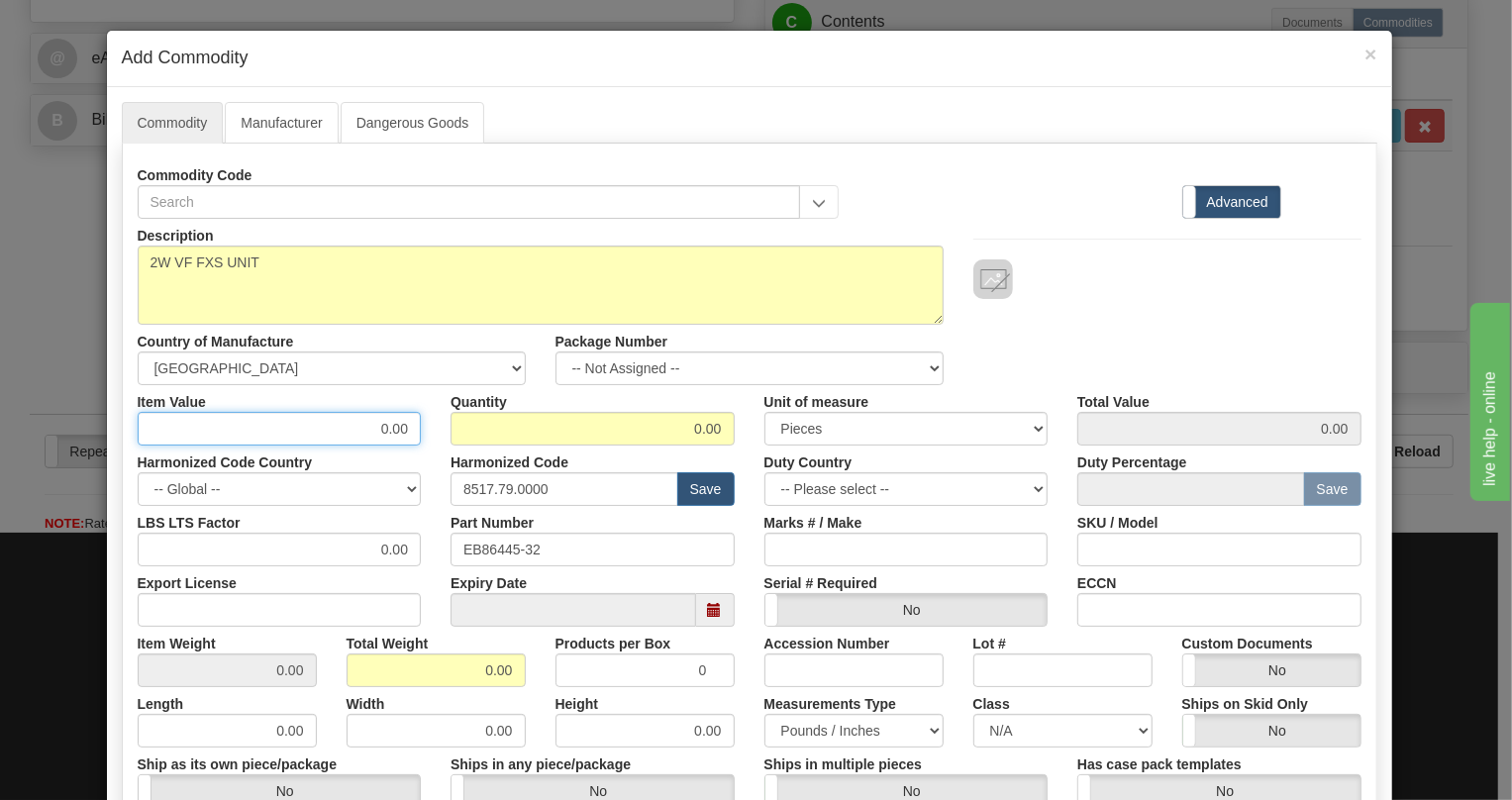
click at [393, 431] on input "0.00" at bounding box center [280, 428] width 285 height 34
paste input "970,72"
click at [383, 426] on input "970,72" at bounding box center [280, 428] width 285 height 34
type input "970.72"
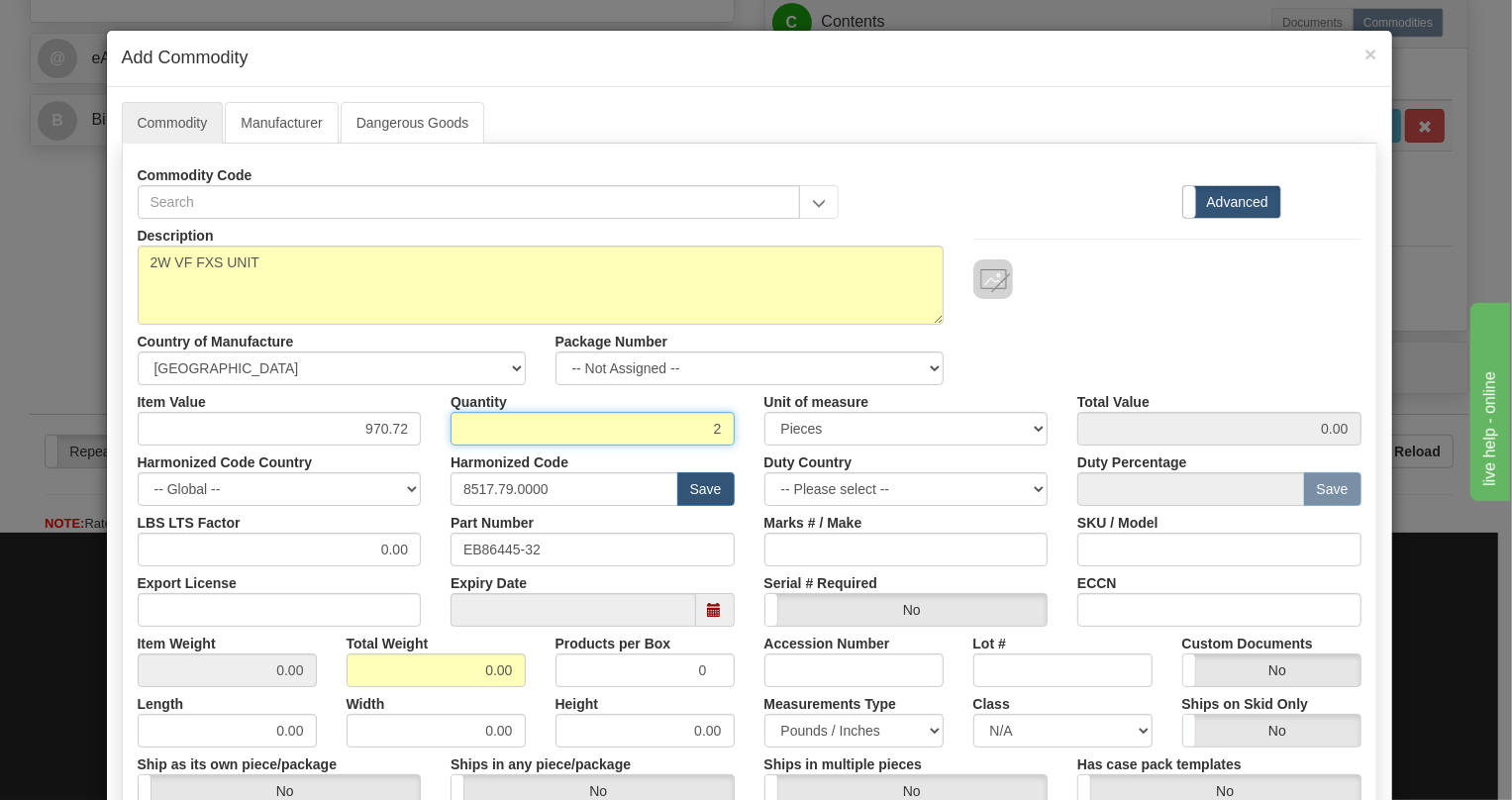
type input "2"
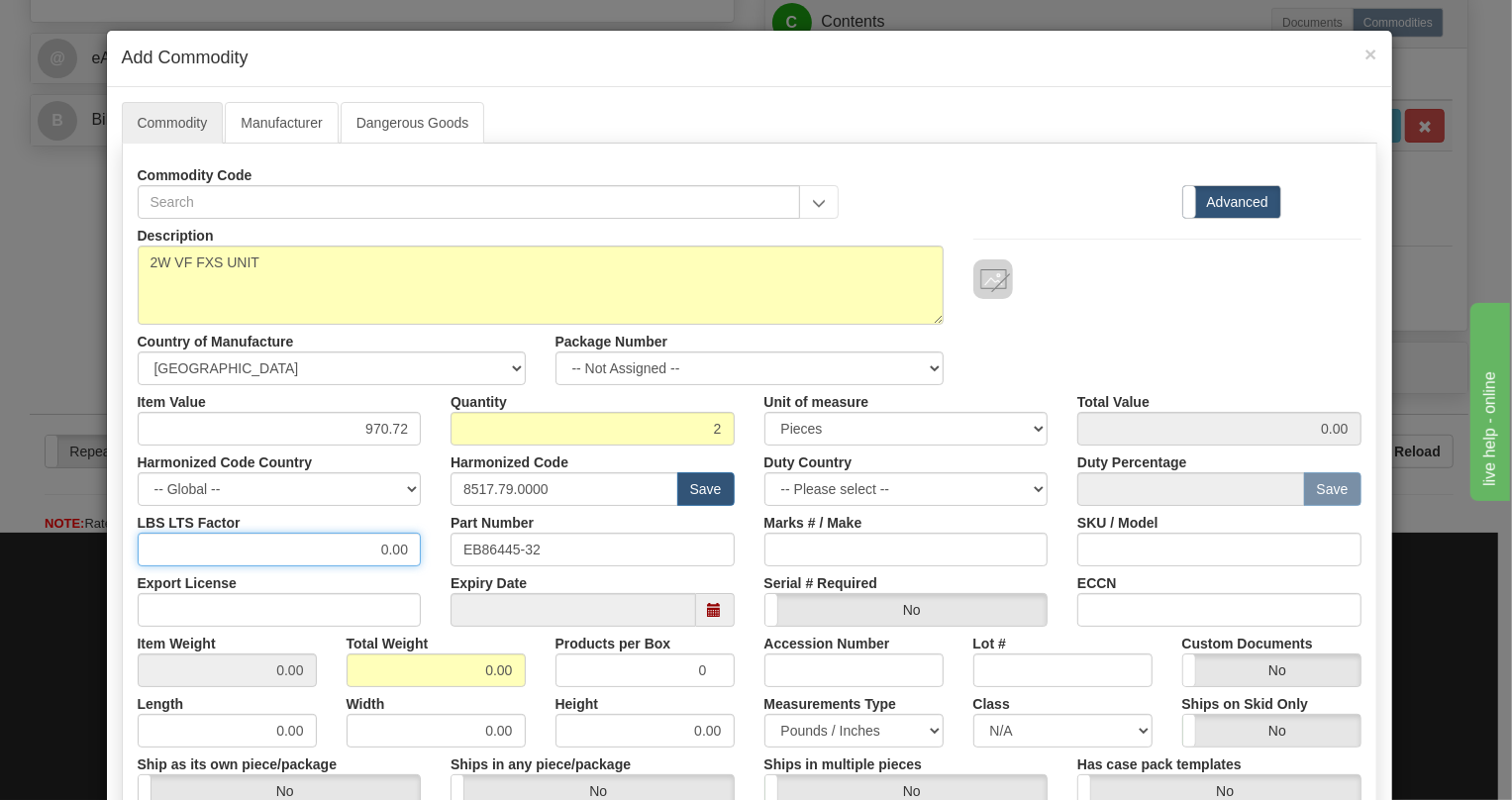
type input "1941.44"
click at [358, 563] on input "0.00" at bounding box center [280, 549] width 285 height 34
type input "1.00"
click at [460, 668] on input "0.00" at bounding box center [435, 670] width 179 height 34
type input "1.00"
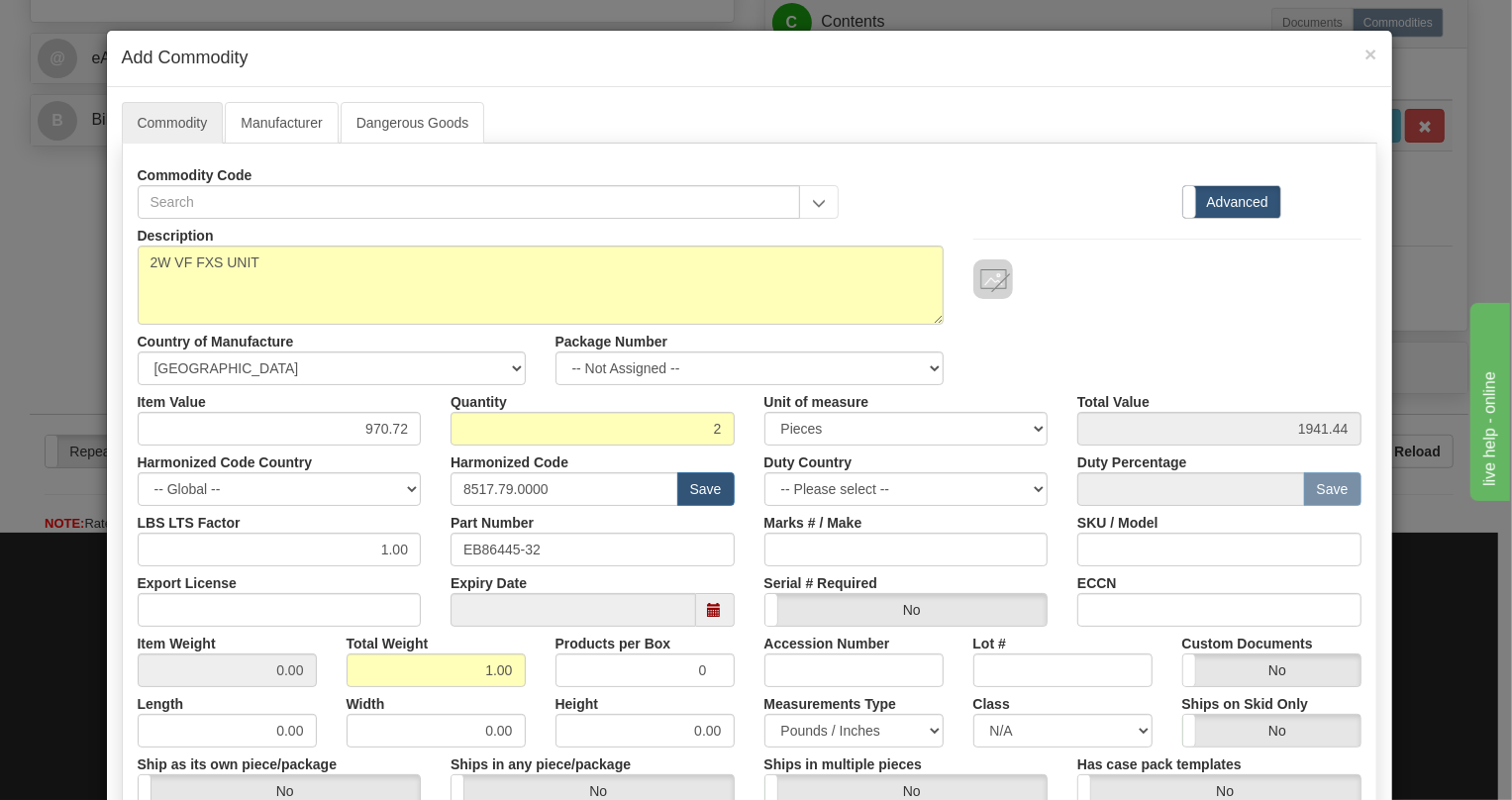
type input "0.5000"
click at [516, 698] on div "Width 0.00" at bounding box center [436, 717] width 209 height 60
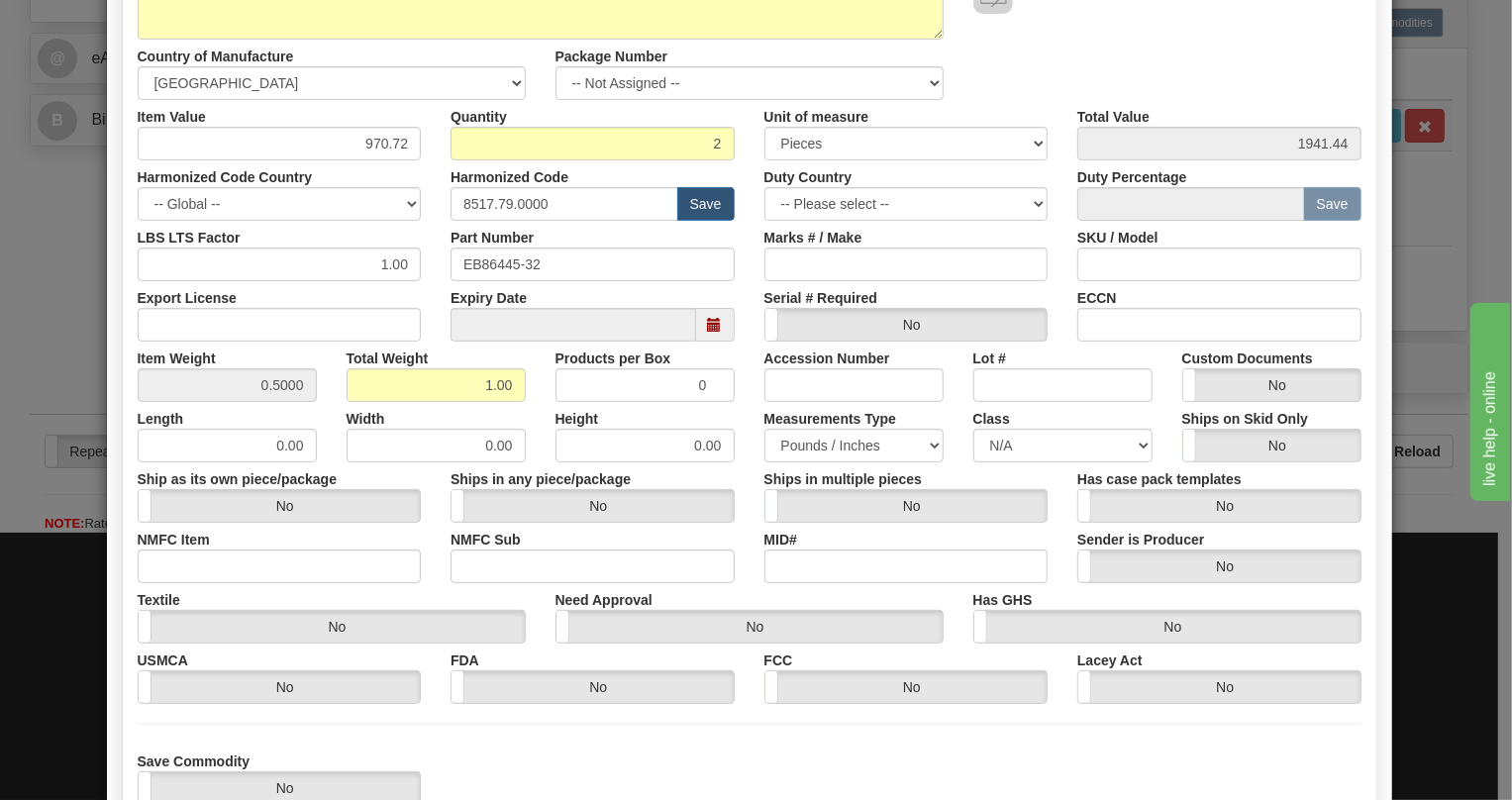
scroll to position [423, 0]
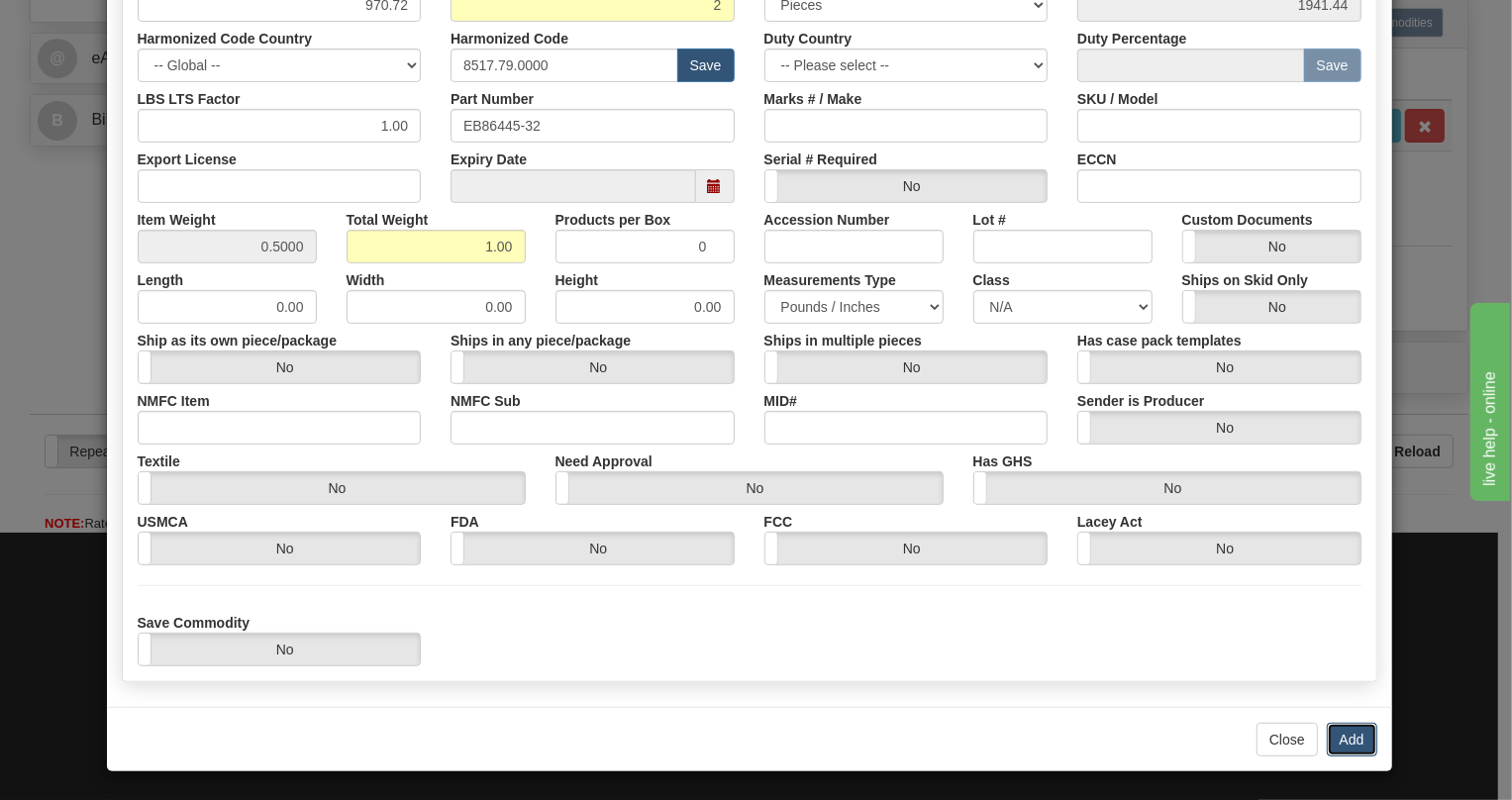
click at [1343, 741] on button "Add" at bounding box center [1351, 740] width 51 height 34
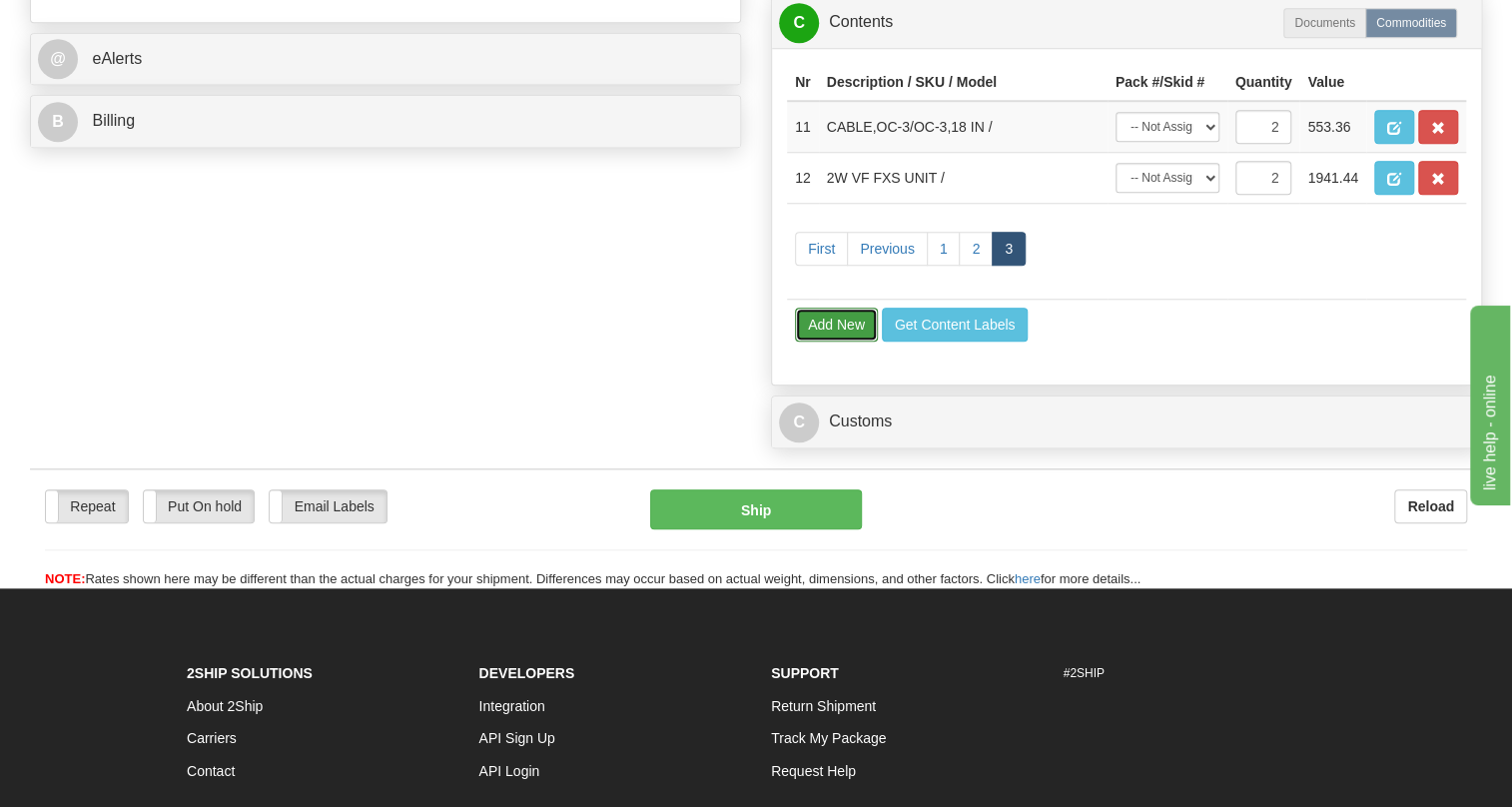
click at [820, 341] on button "Add New" at bounding box center [836, 325] width 83 height 34
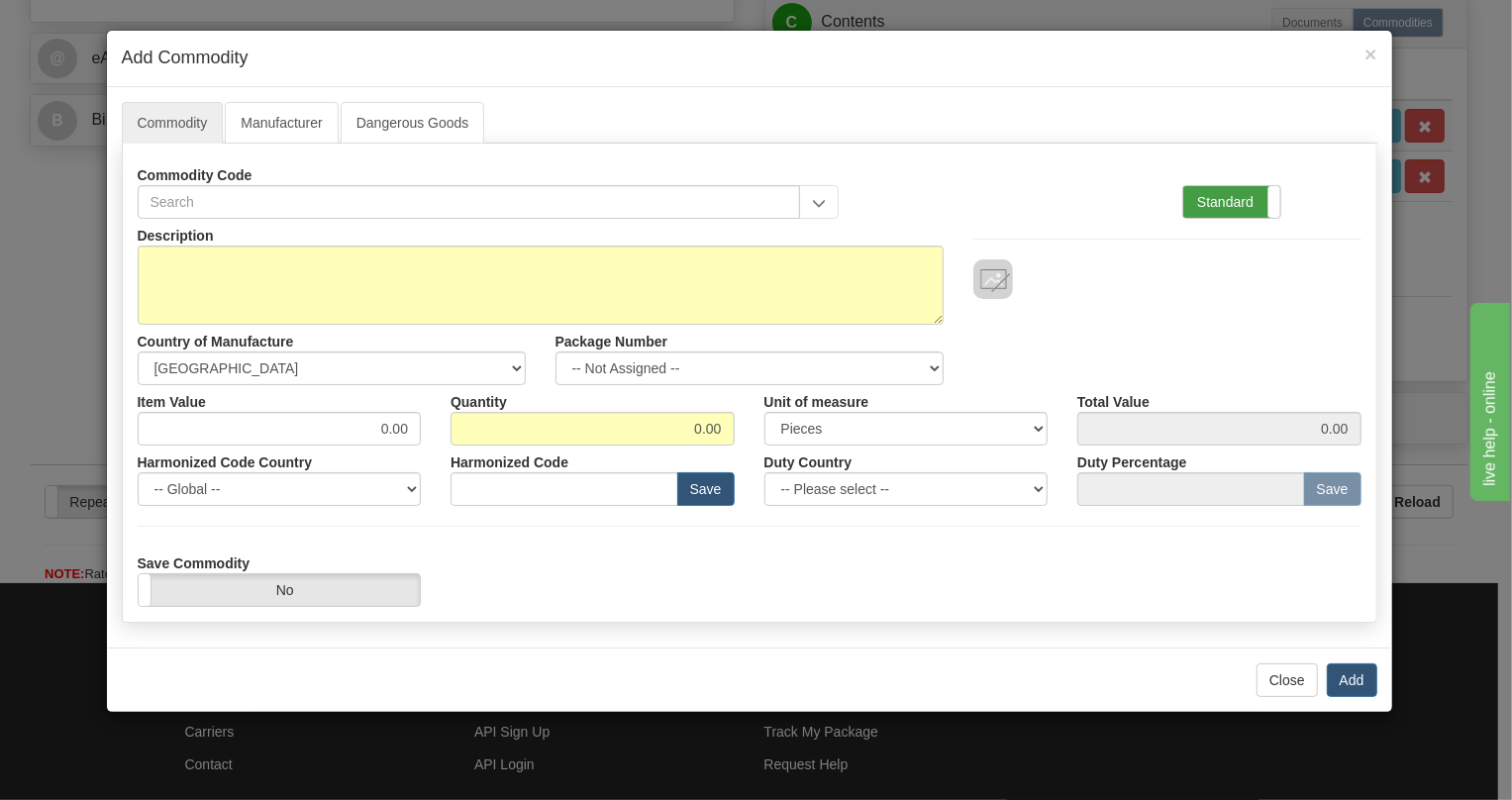
click at [1227, 198] on label "Standard" at bounding box center [1231, 202] width 97 height 32
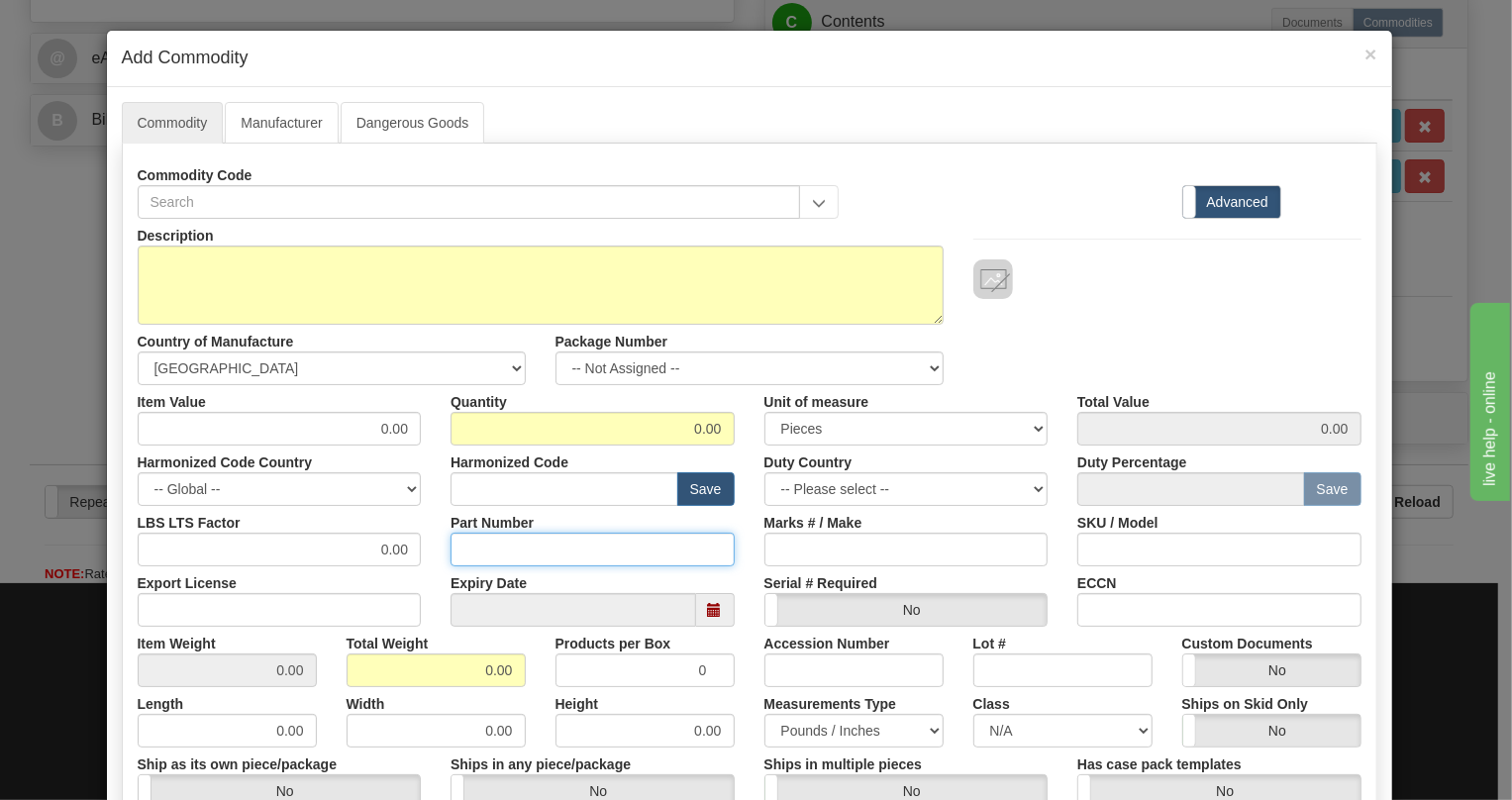
click at [483, 551] on input "Part Number" at bounding box center [592, 549] width 285 height 34
paste input "E86445-94"
type input "E86445-94"
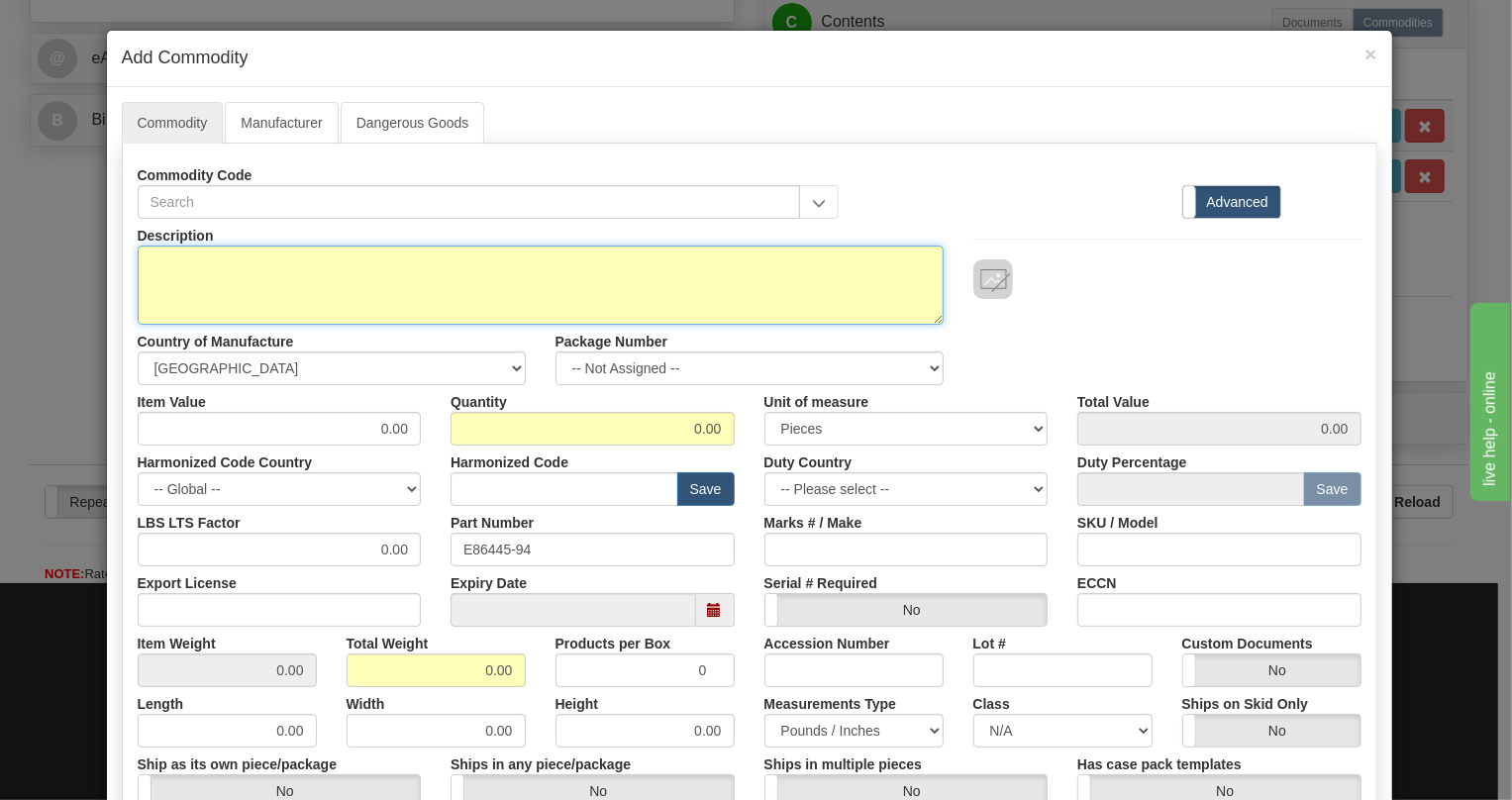
click at [223, 255] on textarea "Description" at bounding box center [540, 286] width 806 height 79
paste textarea "2W FXO PaDDLEBOaRD"
type textarea "2W FXO PaDDLEBOaRD"
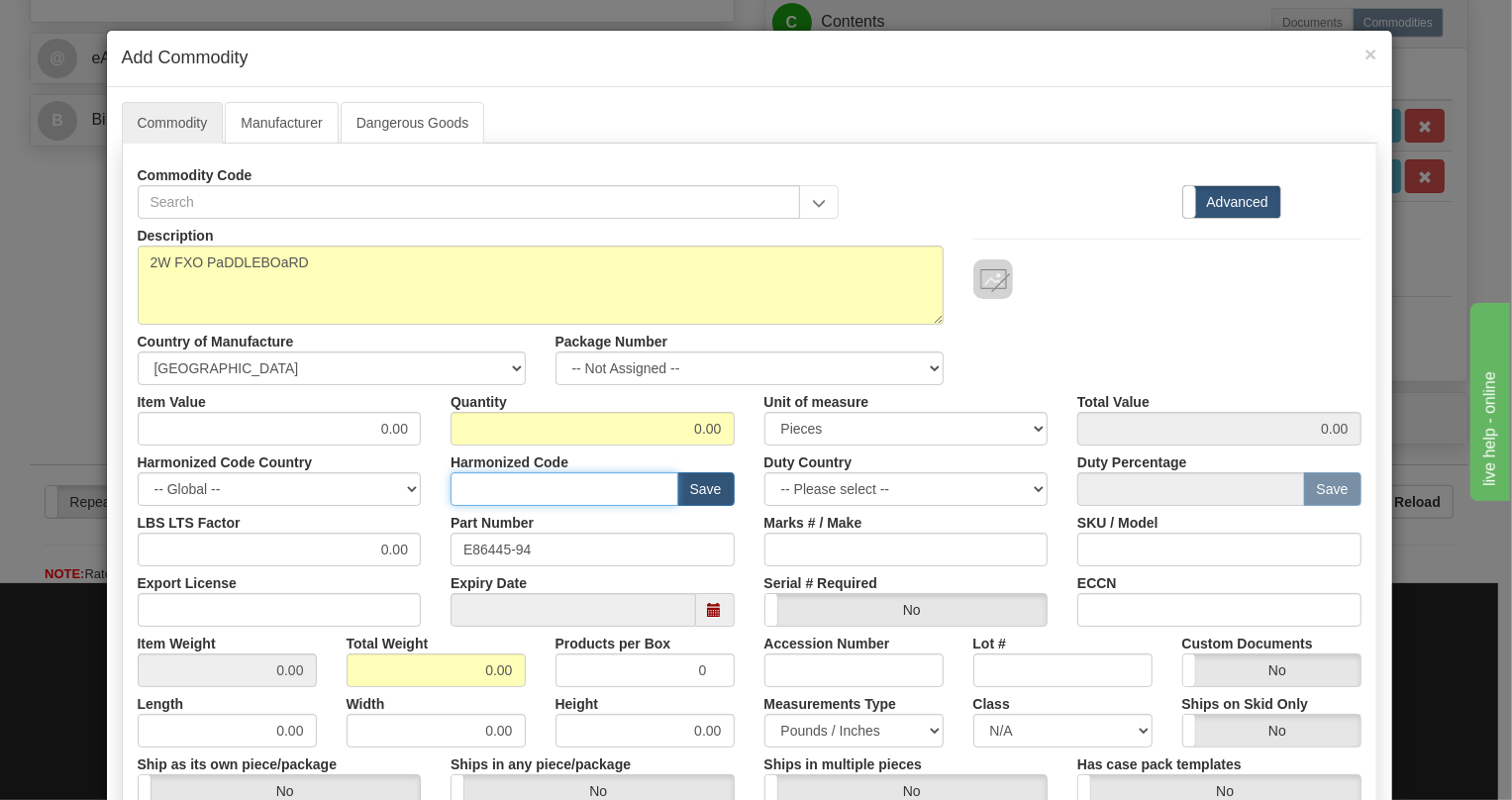
click at [474, 477] on input "text" at bounding box center [564, 489] width 228 height 34
paste input "8536.90.4000"
type input "8536.90.4000"
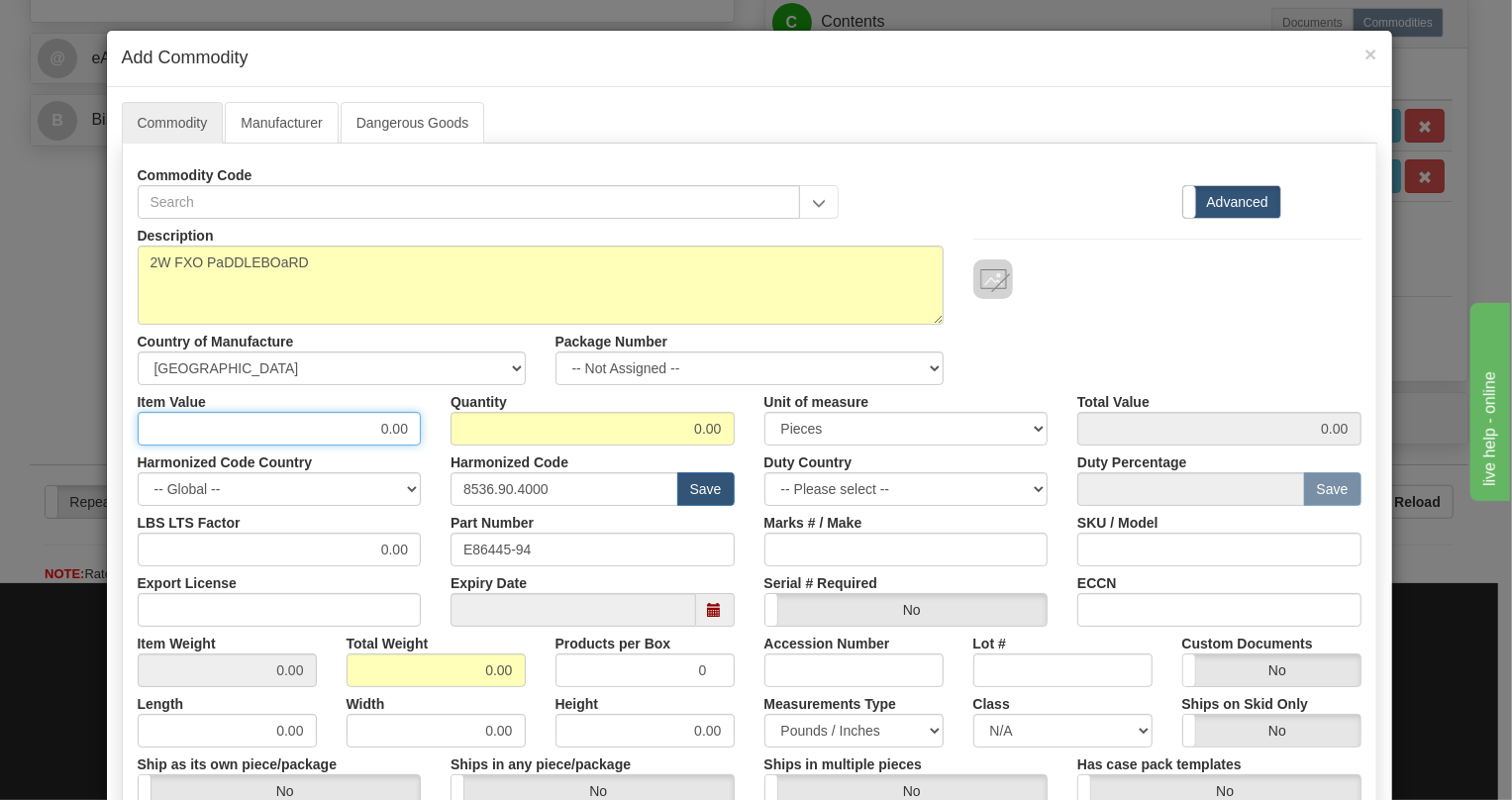
click at [401, 427] on input "0.00" at bounding box center [280, 428] width 285 height 34
type input "33.71"
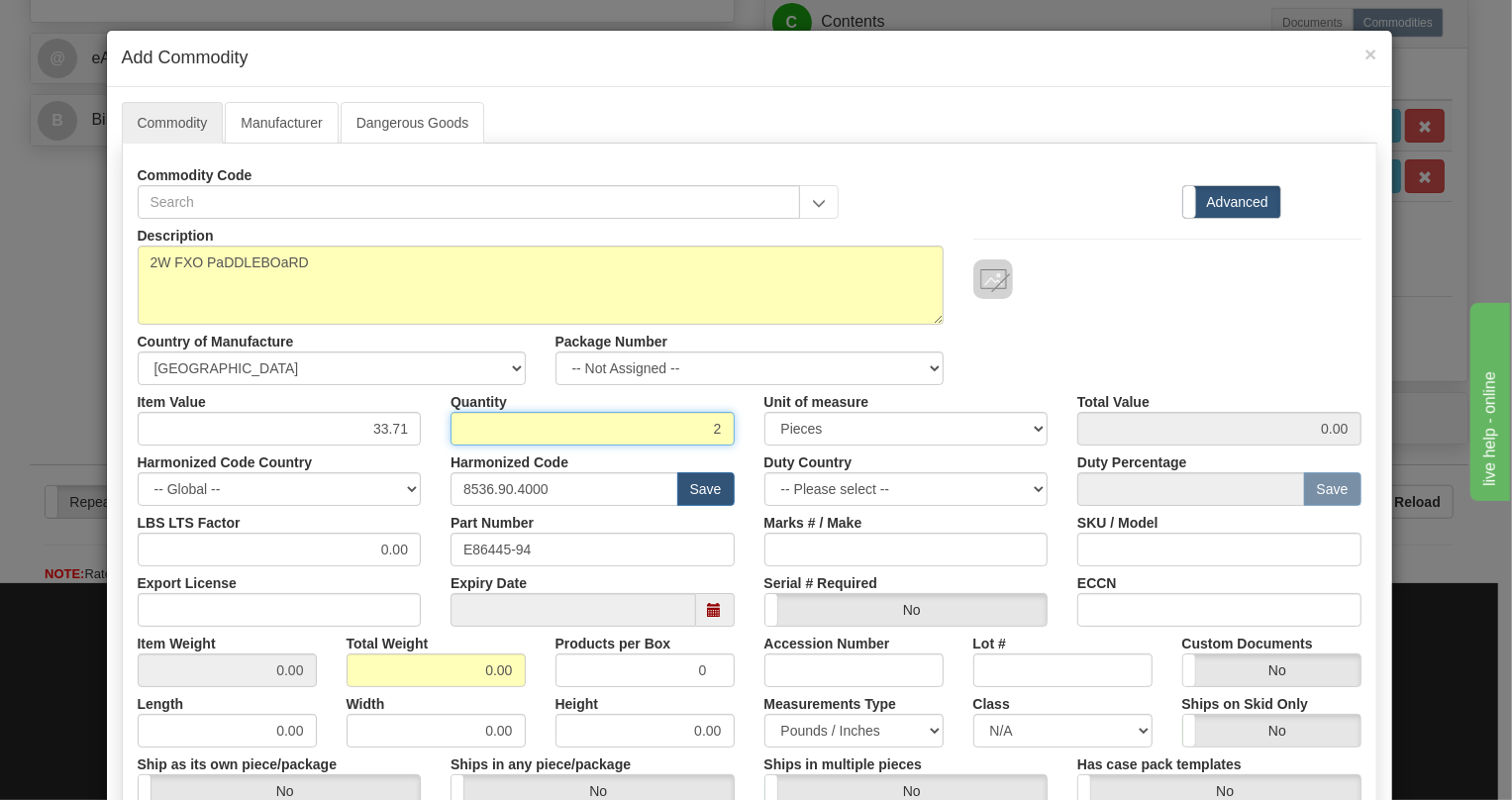
type input "2"
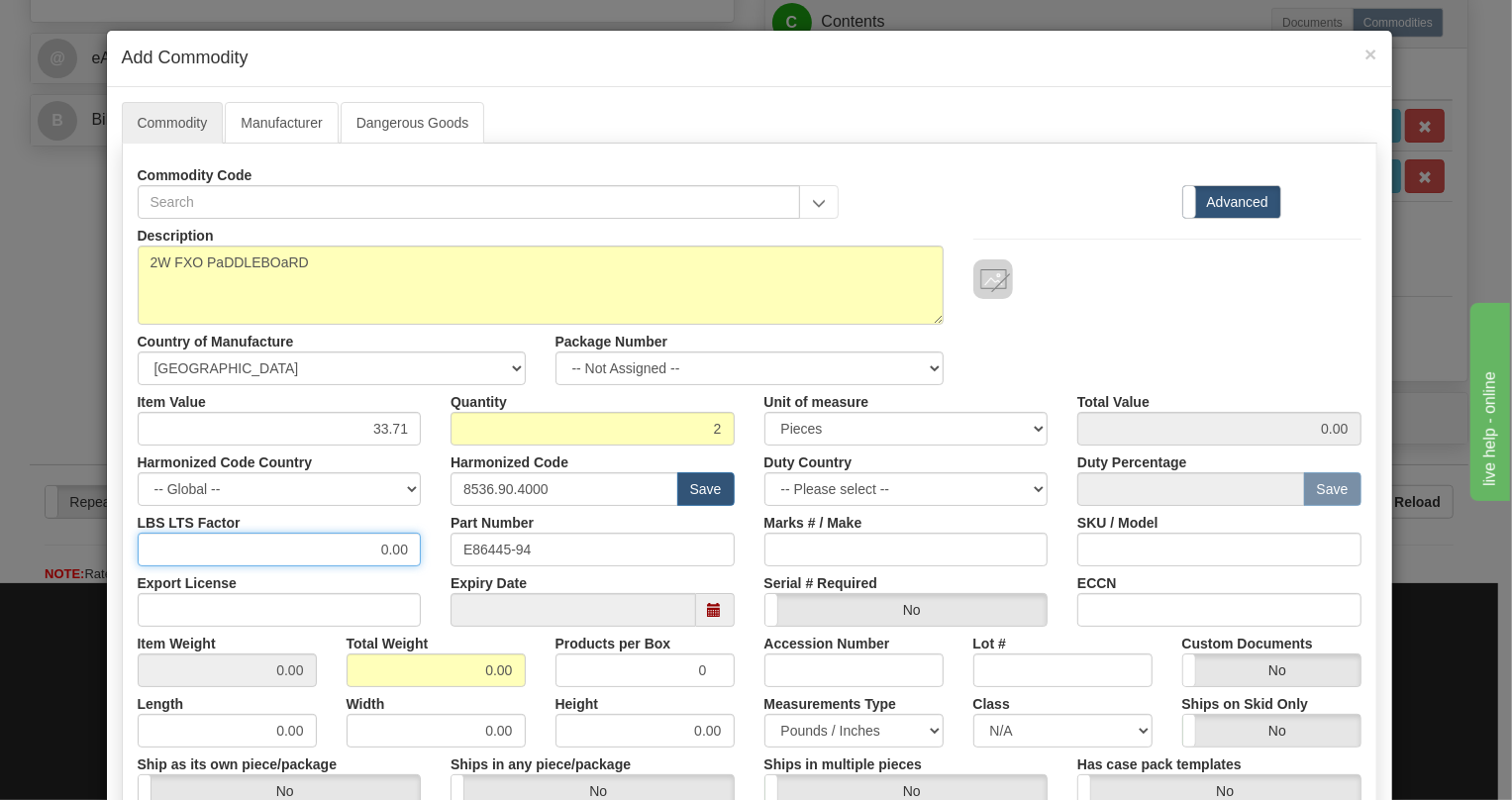
type input "67.42"
click at [359, 559] on input "0.00" at bounding box center [280, 549] width 285 height 34
type input "1.00"
click at [456, 664] on input "0.00" at bounding box center [435, 670] width 179 height 34
type input "1.00"
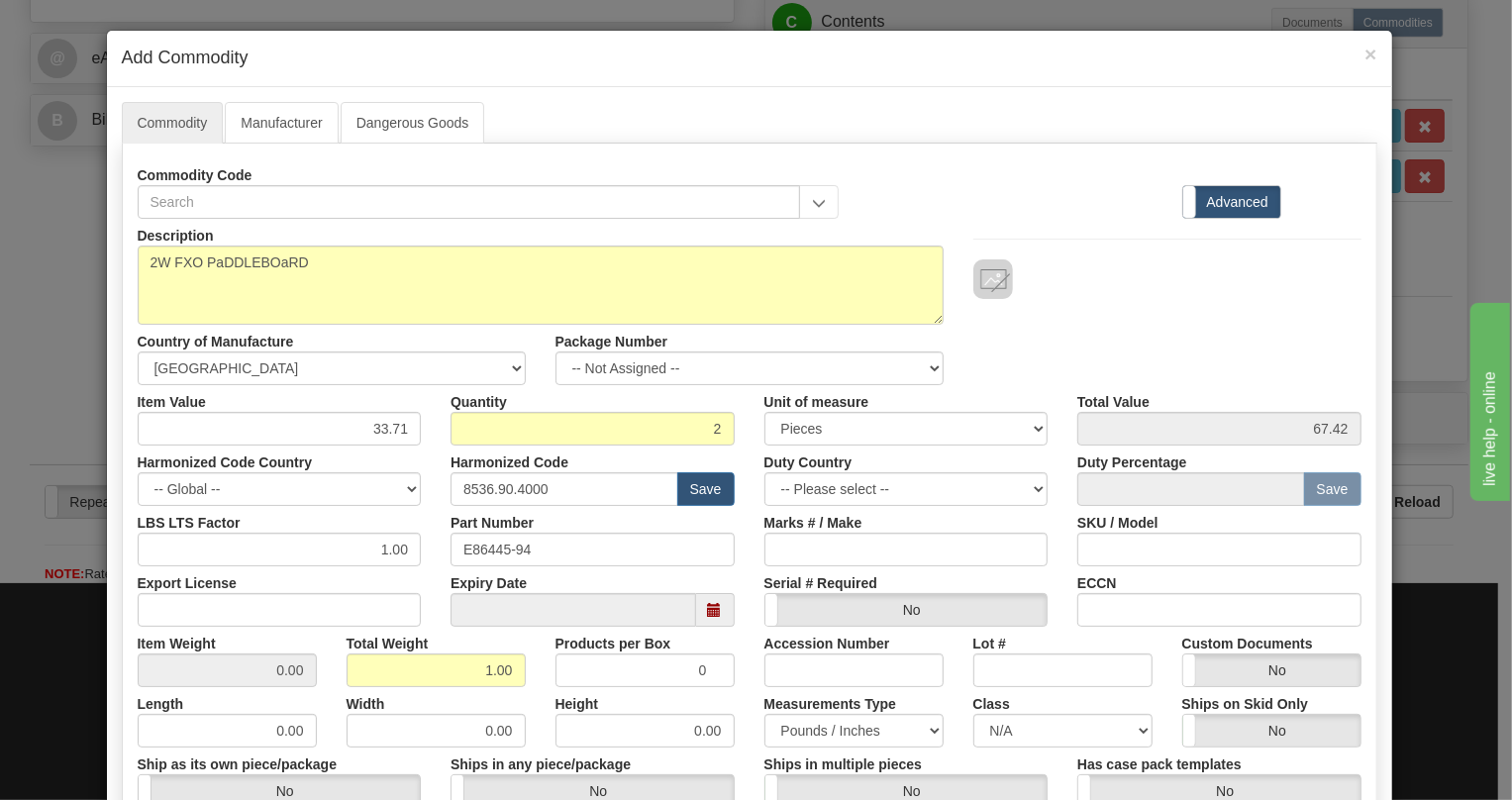
type input "0.5000"
drag, startPoint x: 735, startPoint y: 716, endPoint x: 890, endPoint y: 671, distance: 161.4
click at [737, 710] on div "Height 0.00" at bounding box center [644, 717] width 209 height 60
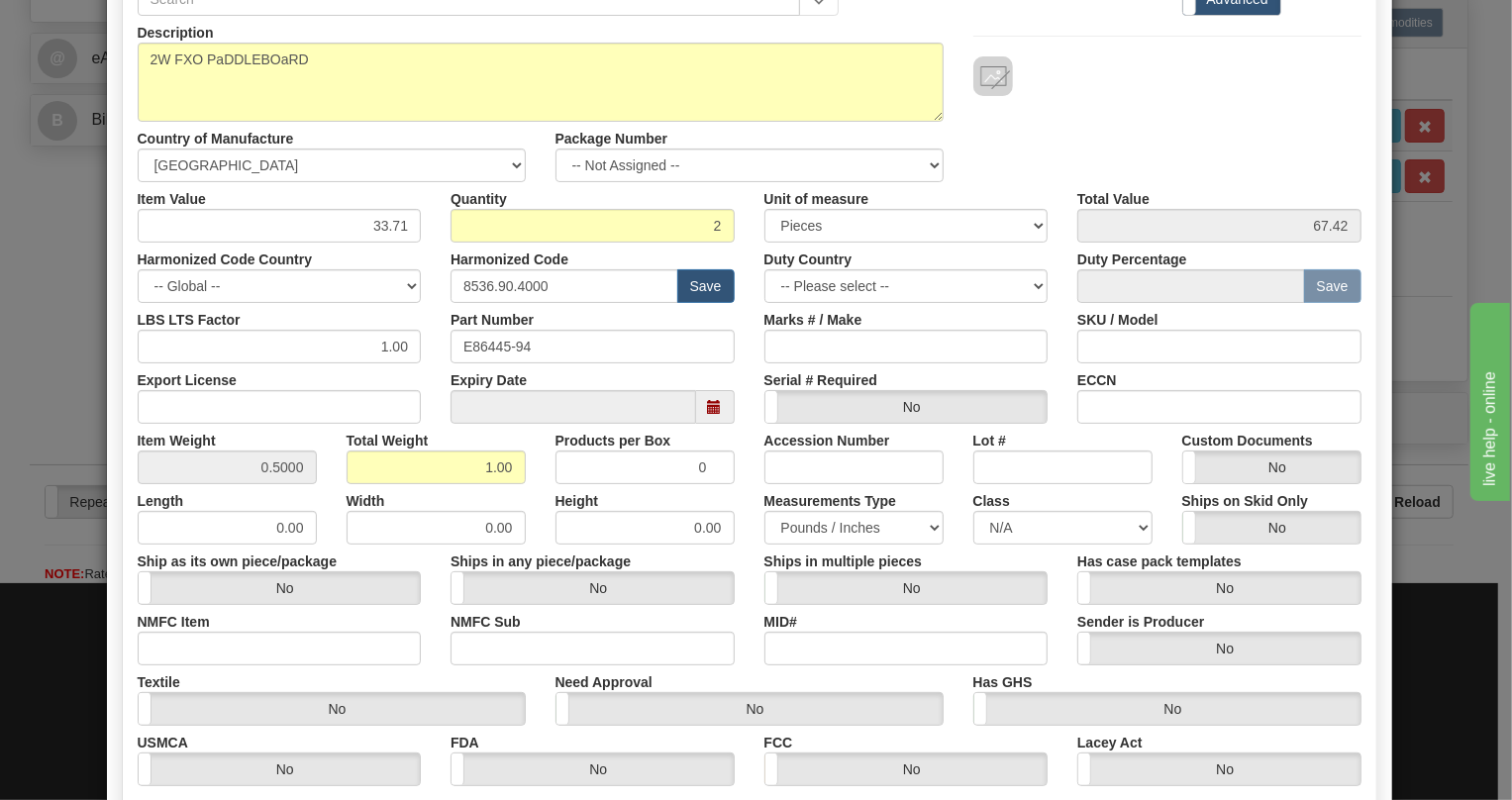
scroll to position [423, 0]
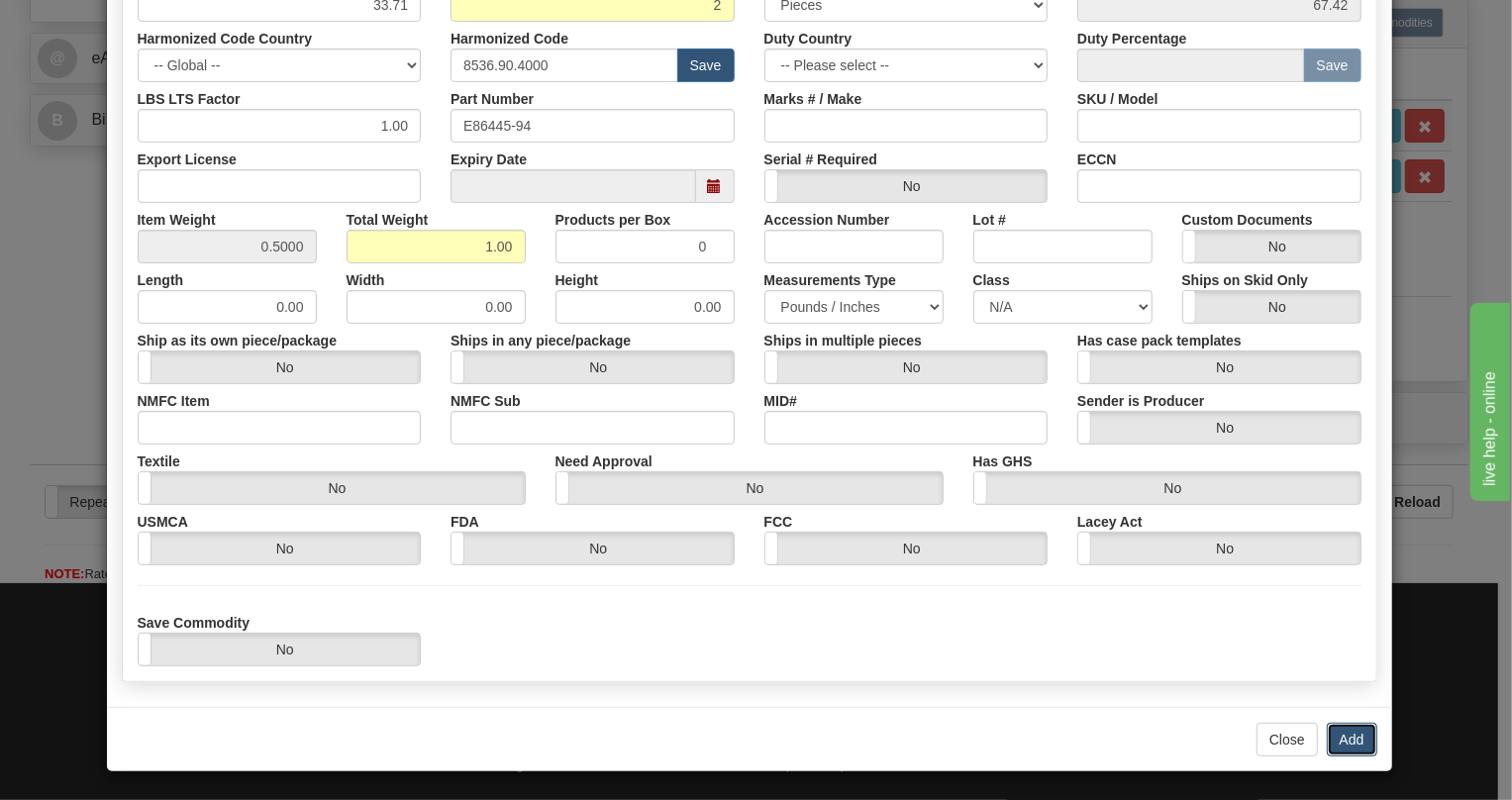
click at [1335, 738] on button "Add" at bounding box center [1351, 740] width 51 height 34
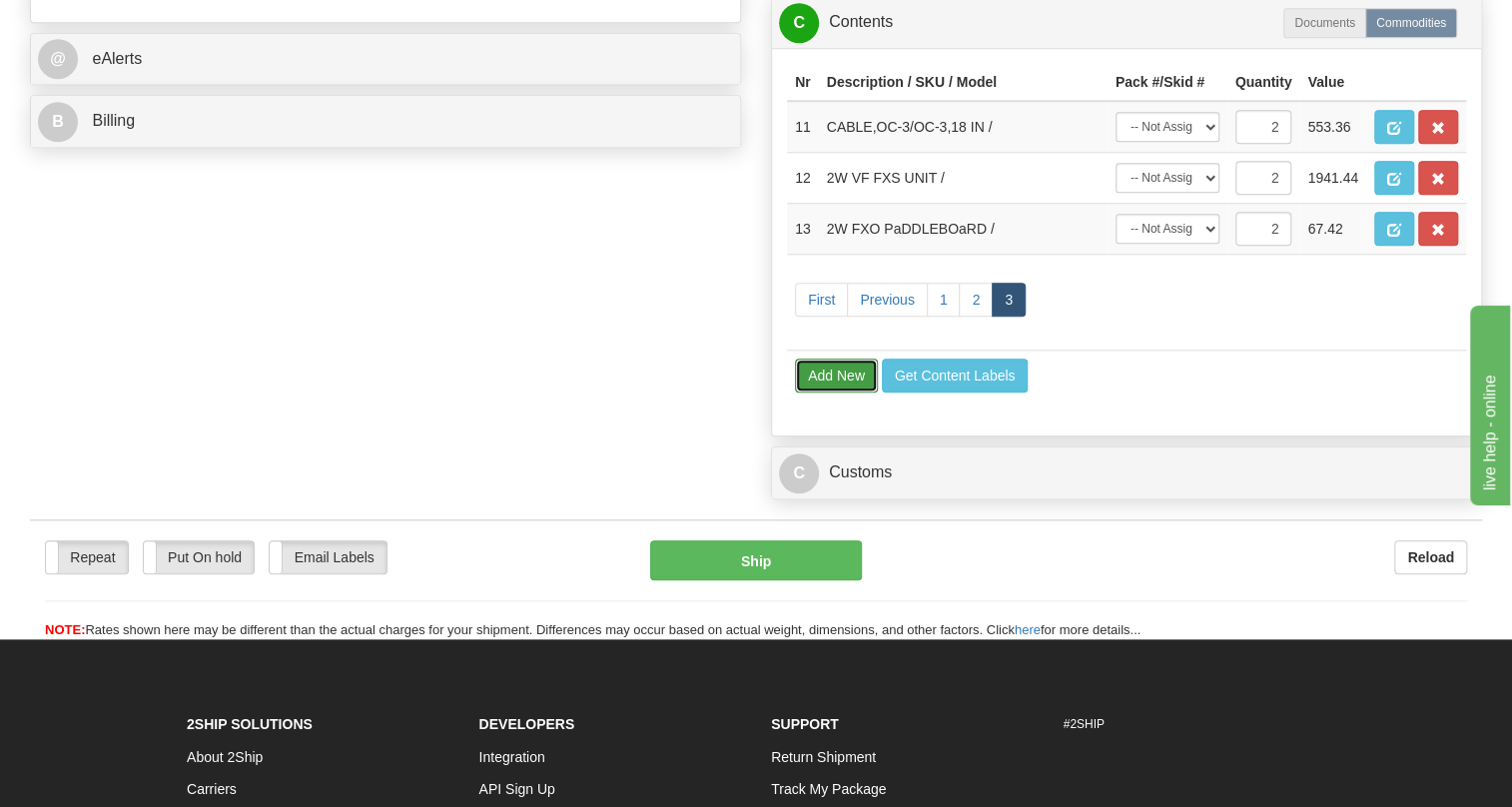
click at [824, 392] on button "Add New" at bounding box center [836, 375] width 83 height 34
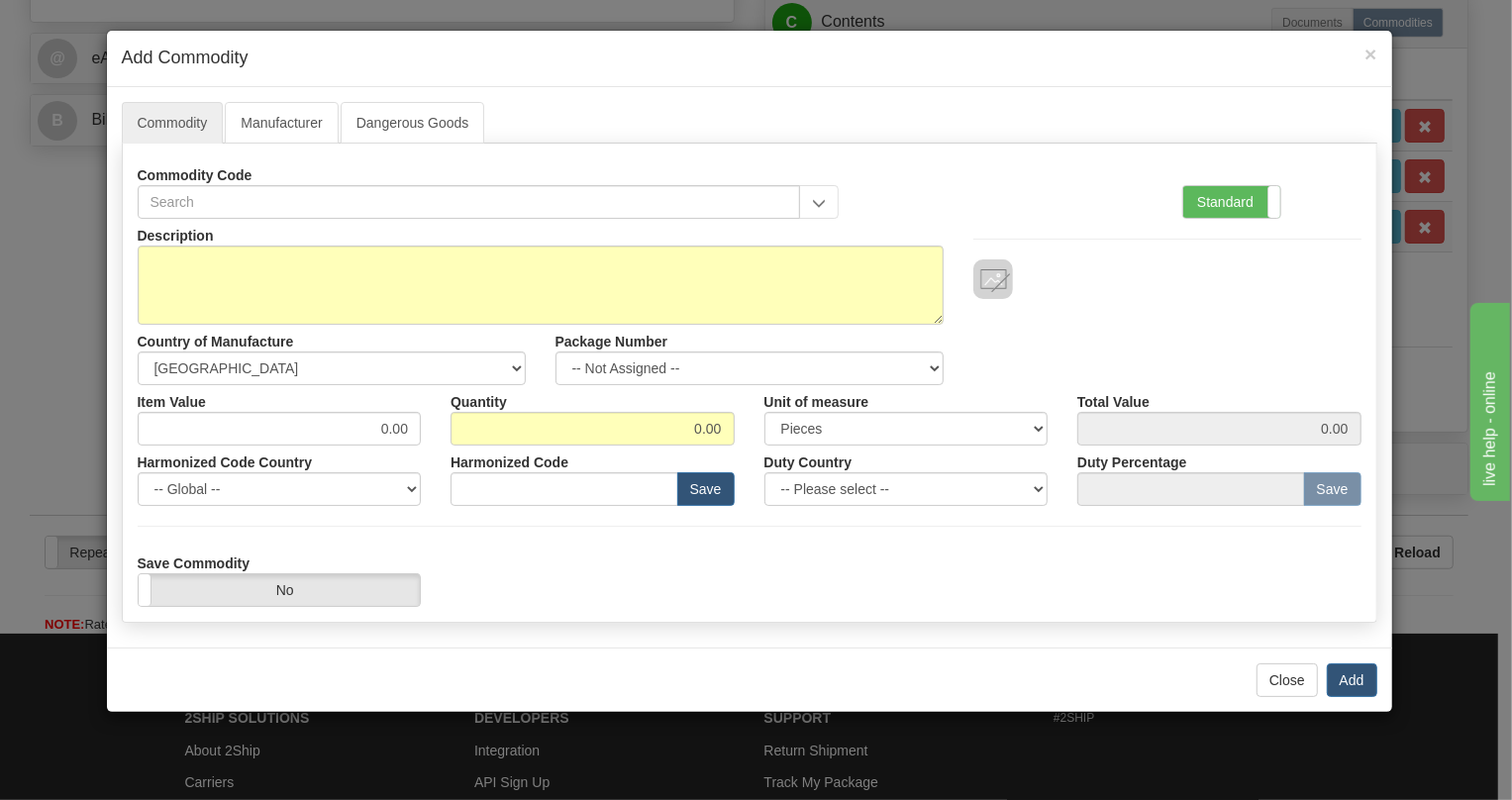
drag, startPoint x: 1209, startPoint y: 196, endPoint x: 1091, endPoint y: 233, distance: 123.7
click at [1207, 201] on label "Standard" at bounding box center [1231, 202] width 97 height 32
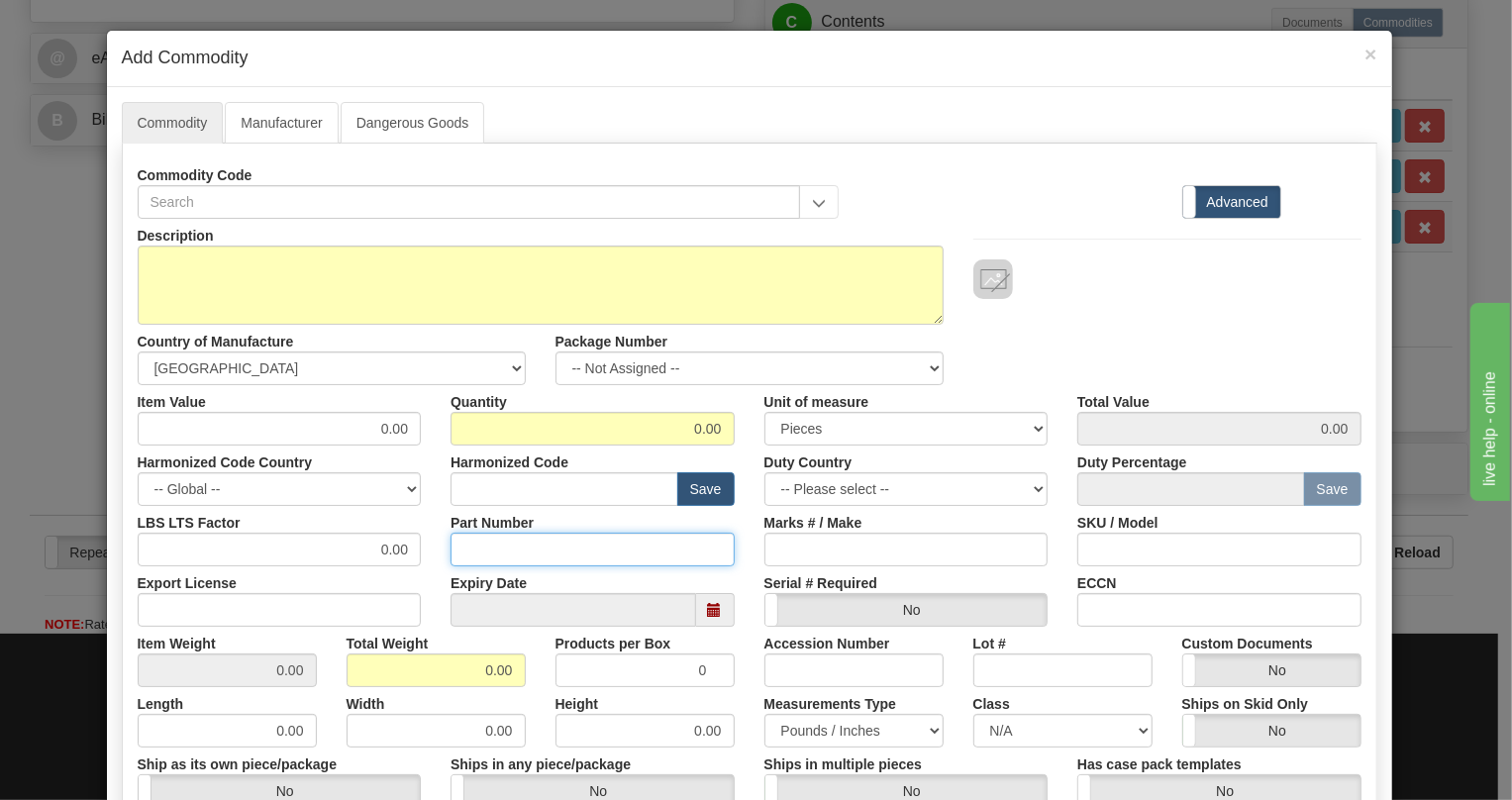
click at [469, 541] on input "Part Number" at bounding box center [592, 549] width 285 height 34
paste input "EB86448-03"
type input "EB86448-03"
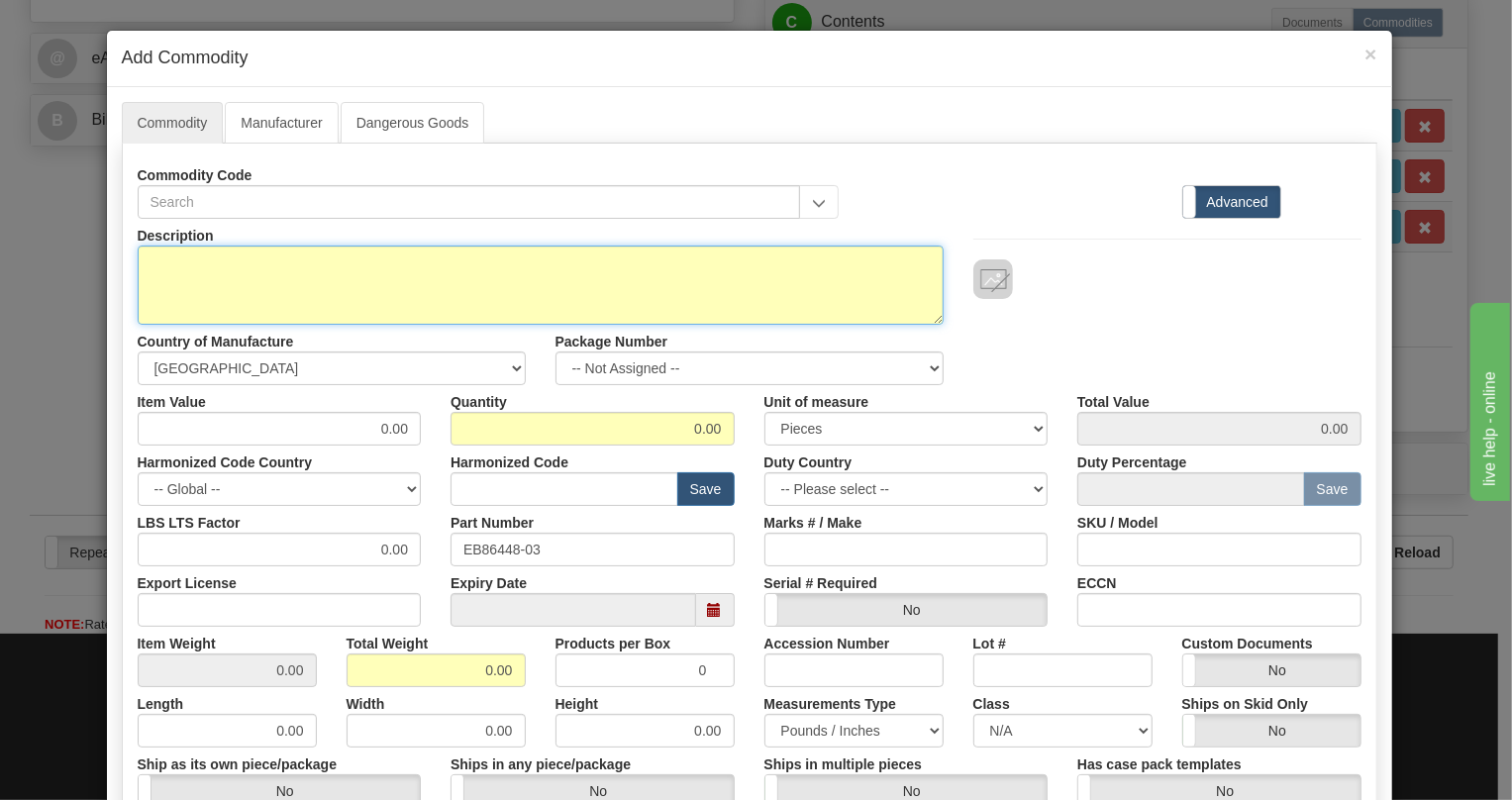
click at [182, 255] on textarea "Description" at bounding box center [540, 286] width 806 height 79
paste textarea "DATA-LS UNIT"
type textarea "DATA-LS UNIT"
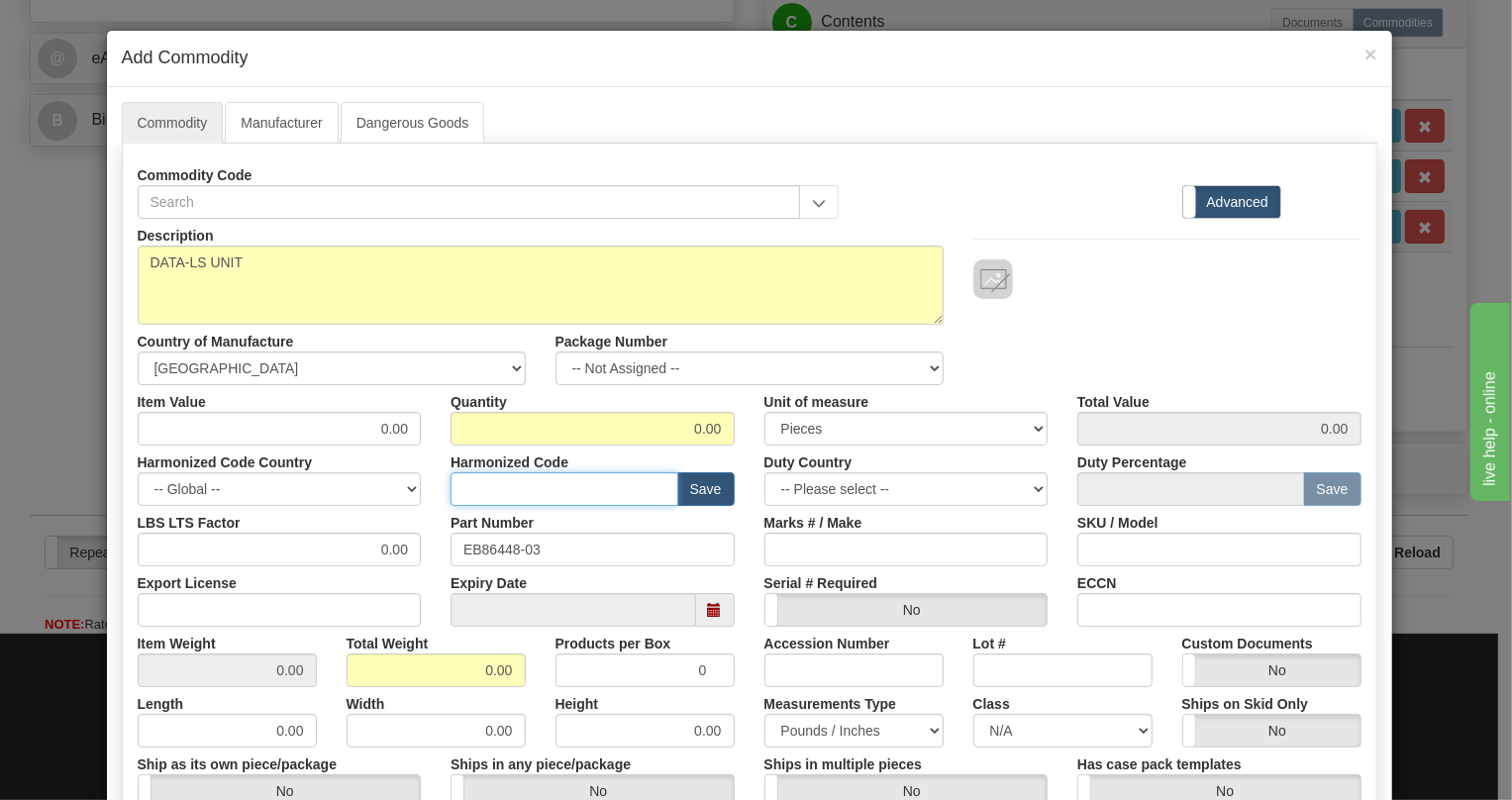
click at [470, 486] on input "text" at bounding box center [564, 489] width 228 height 34
paste input "8517.62.0090"
type input "8517.62.0090"
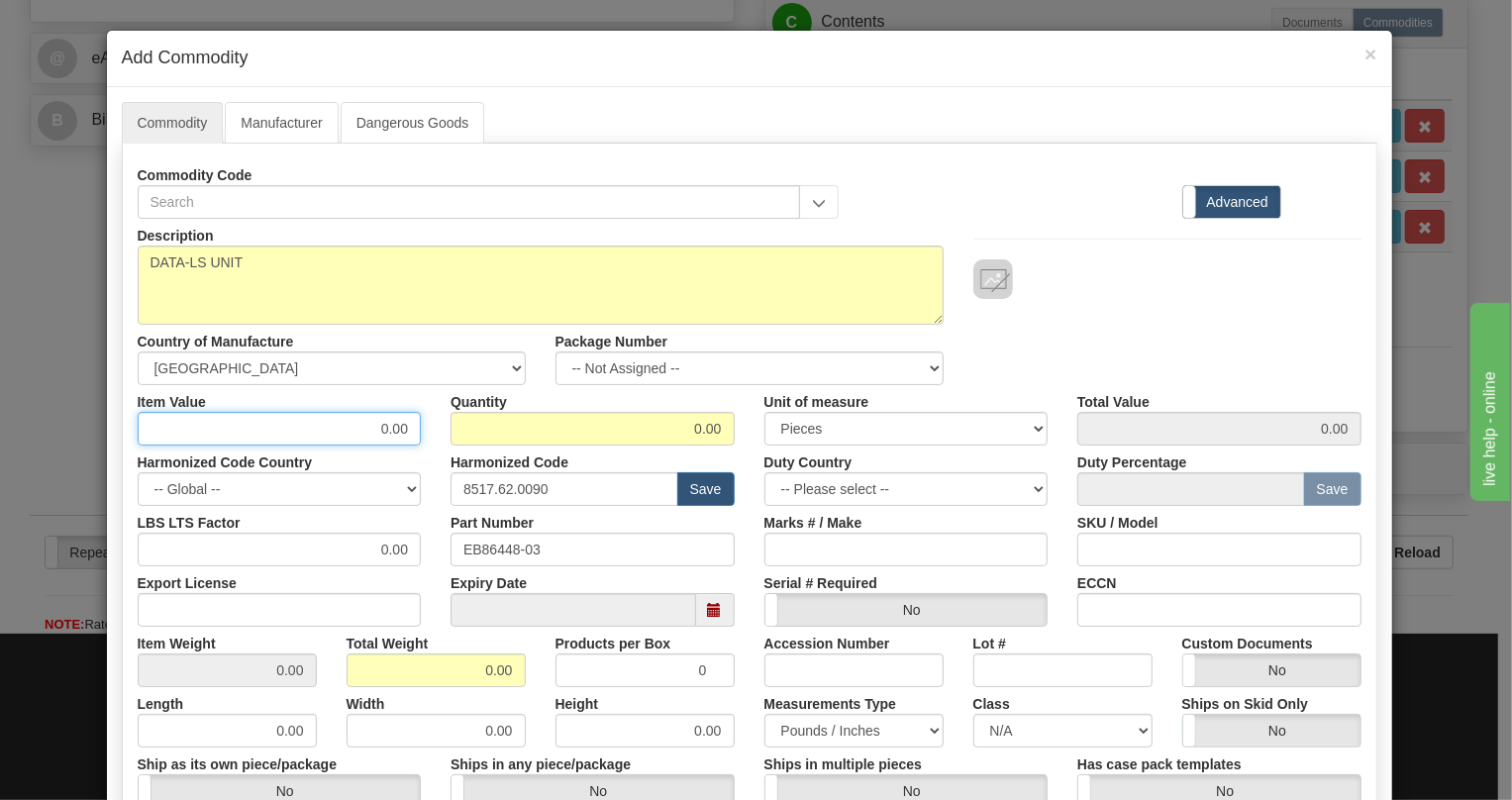
click at [400, 421] on input "0.00" at bounding box center [280, 428] width 285 height 34
paste input "606,05"
click at [387, 425] on input "606,05" at bounding box center [280, 428] width 285 height 34
type input "606.05"
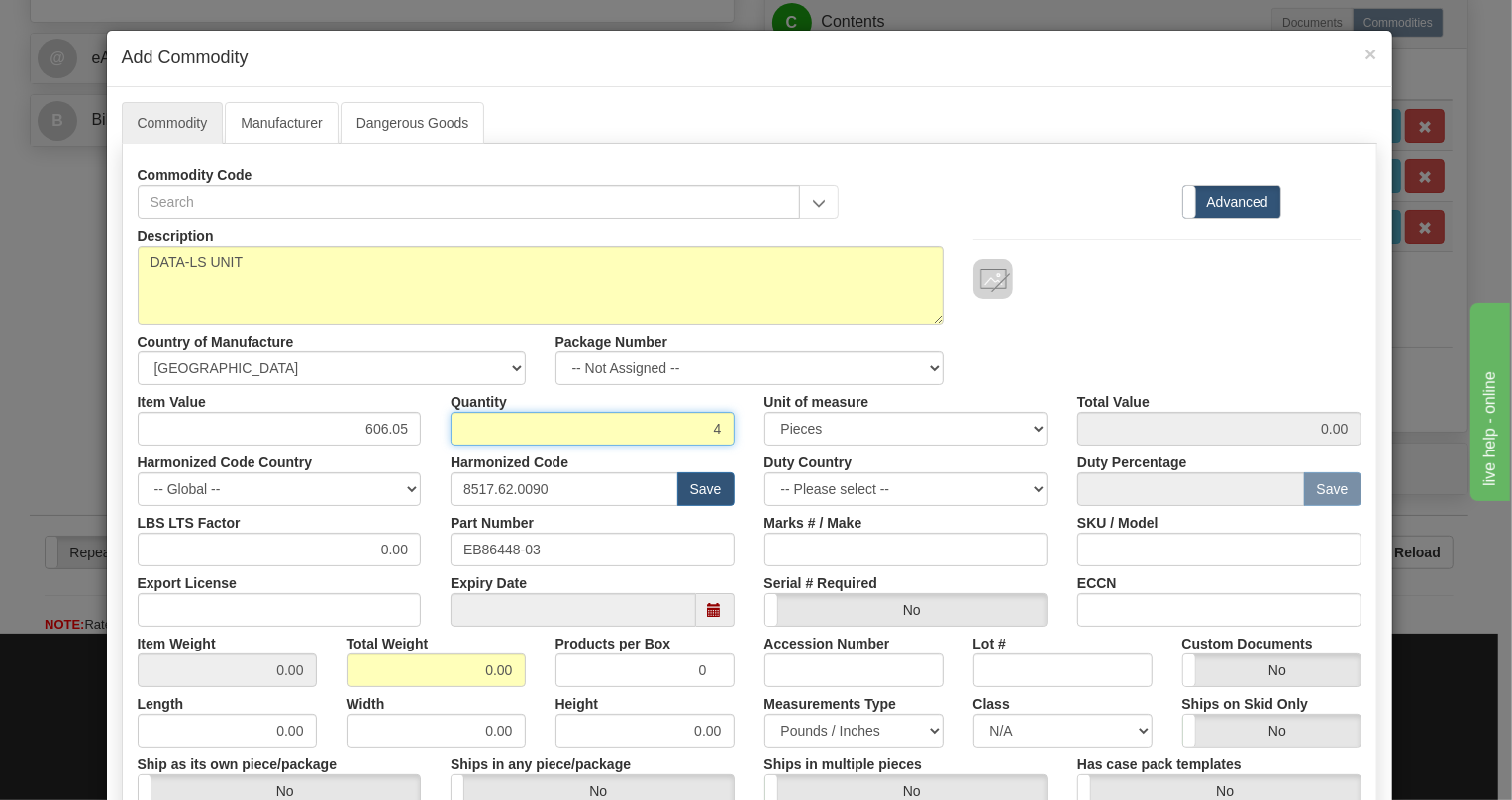
type input "4"
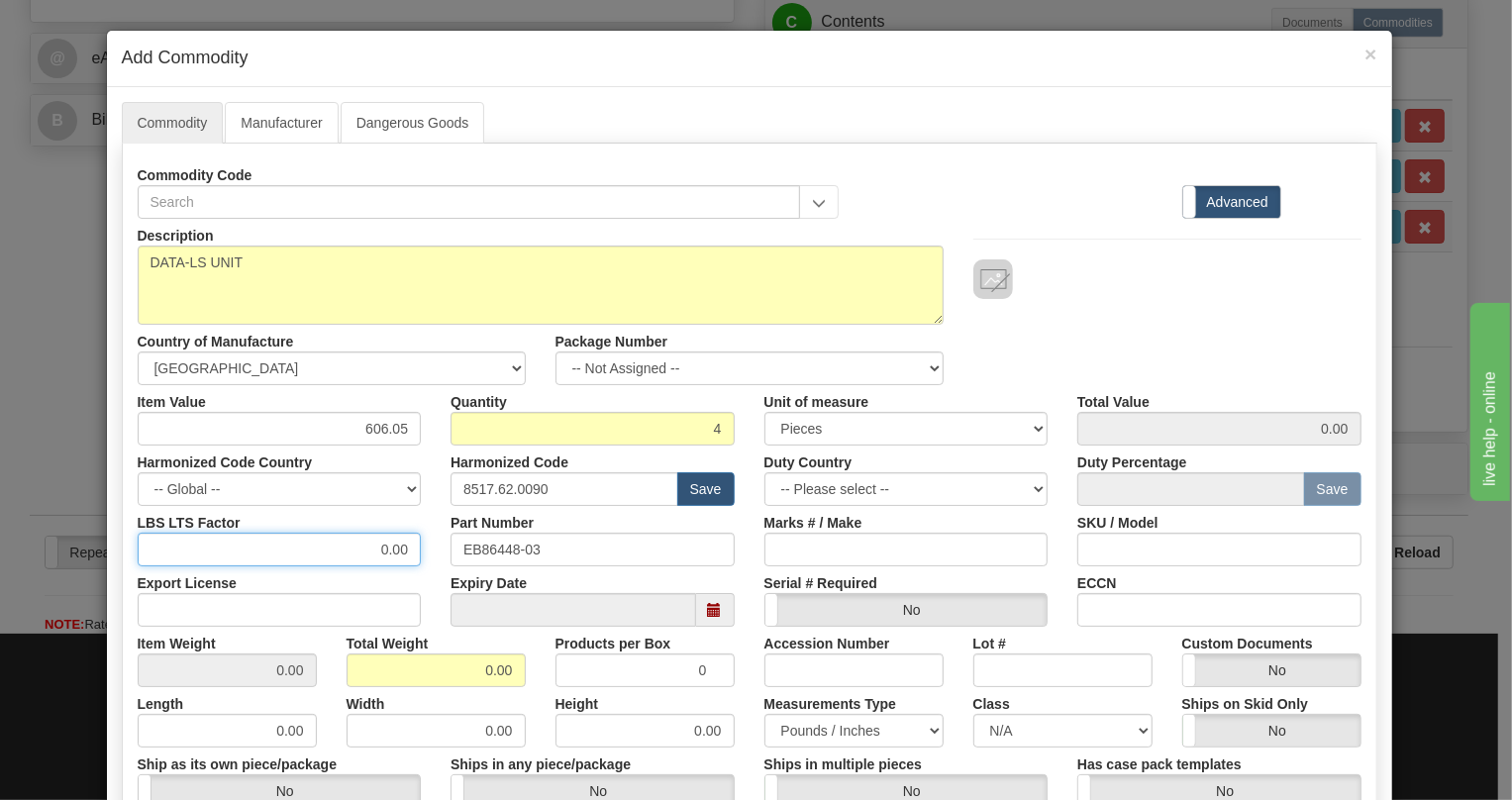
type input "2424.20"
click at [369, 544] on input "0.00" at bounding box center [280, 549] width 285 height 34
type input "1.00"
click at [465, 670] on input "0.00" at bounding box center [435, 670] width 179 height 34
type input "1.00"
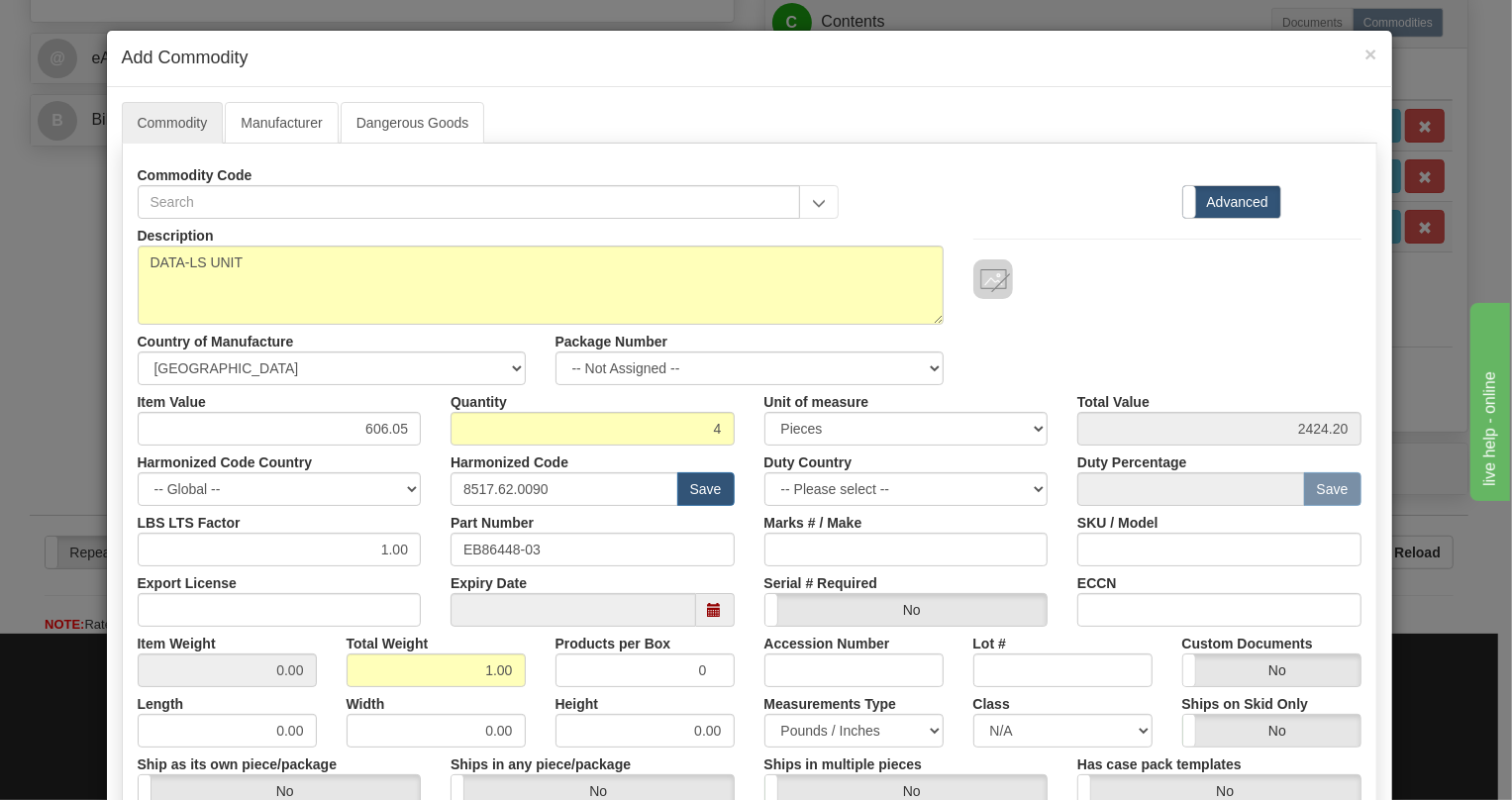
type input "0.2500"
click at [529, 690] on div "Width 0.00" at bounding box center [436, 717] width 209 height 60
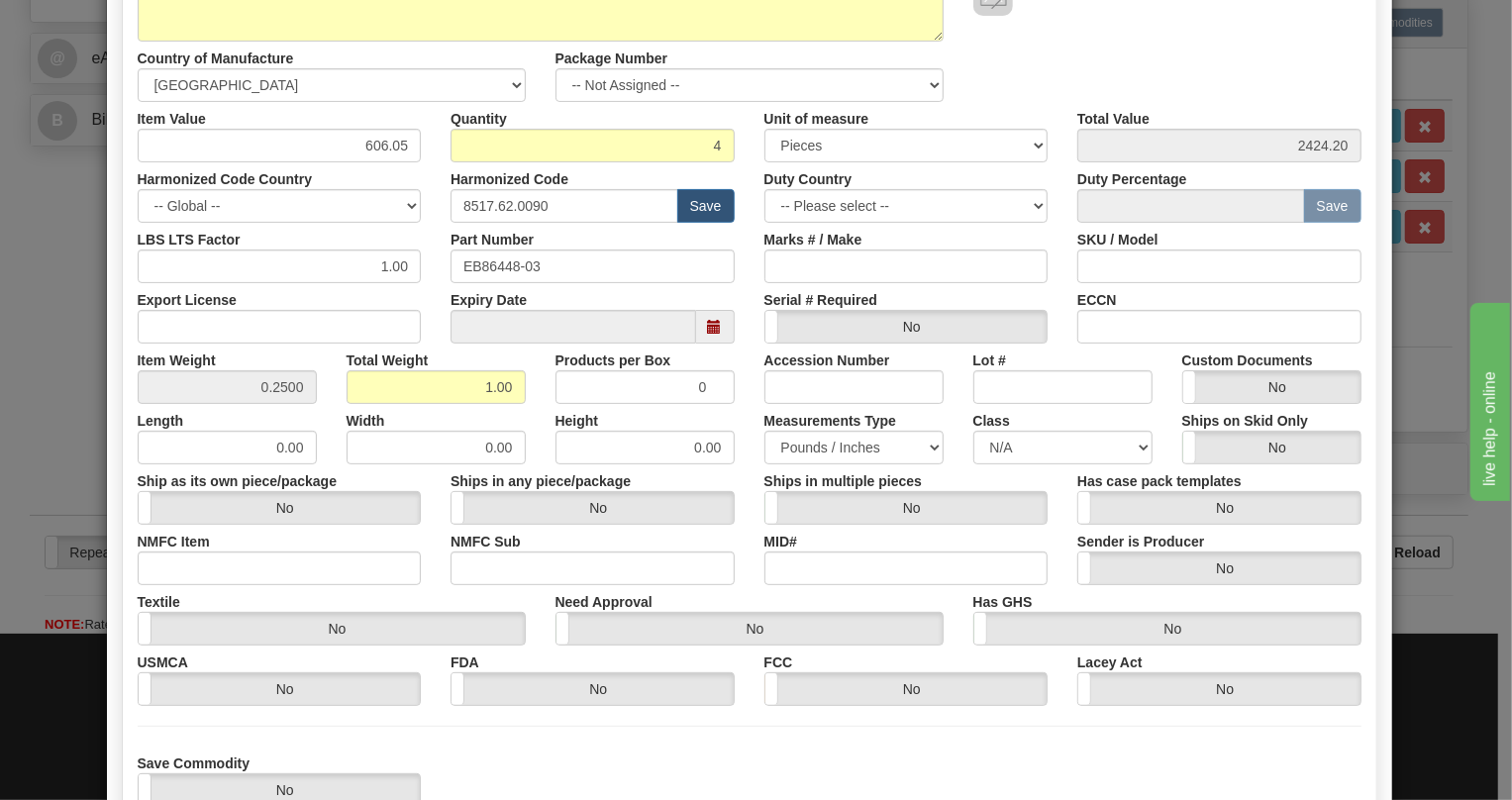
scroll to position [423, 0]
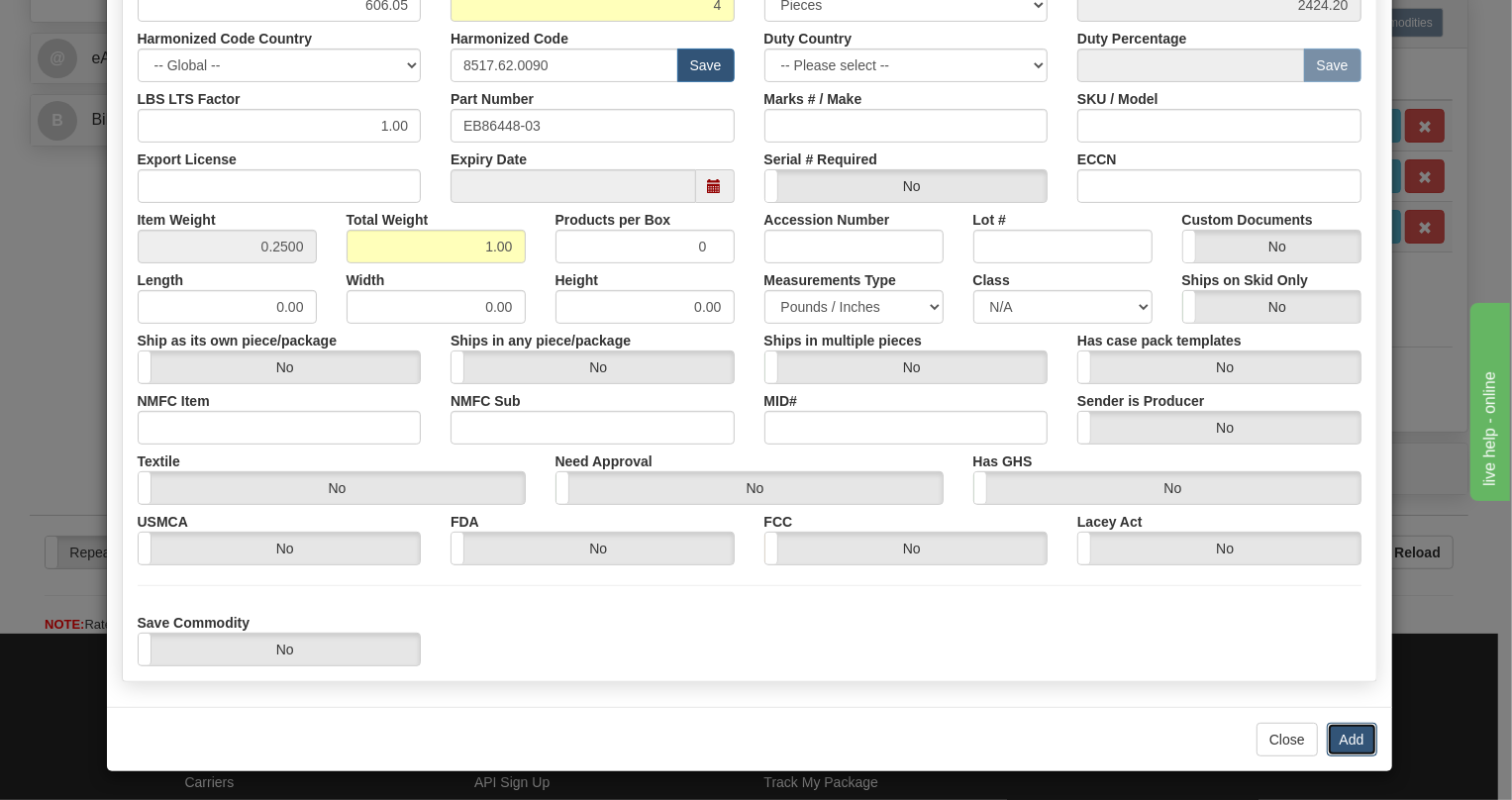
click at [1344, 743] on button "Add" at bounding box center [1351, 740] width 51 height 34
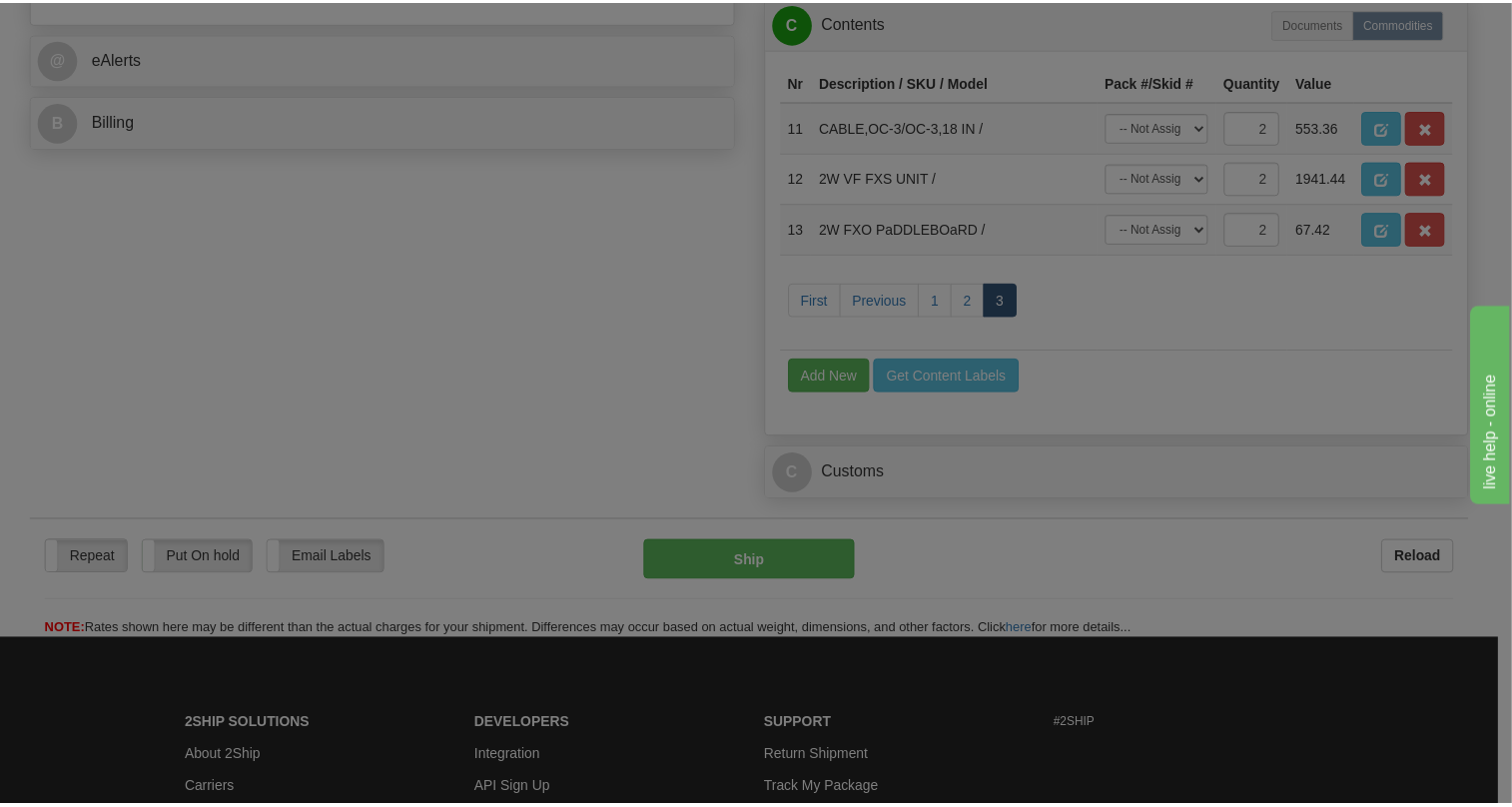
scroll to position [0, 0]
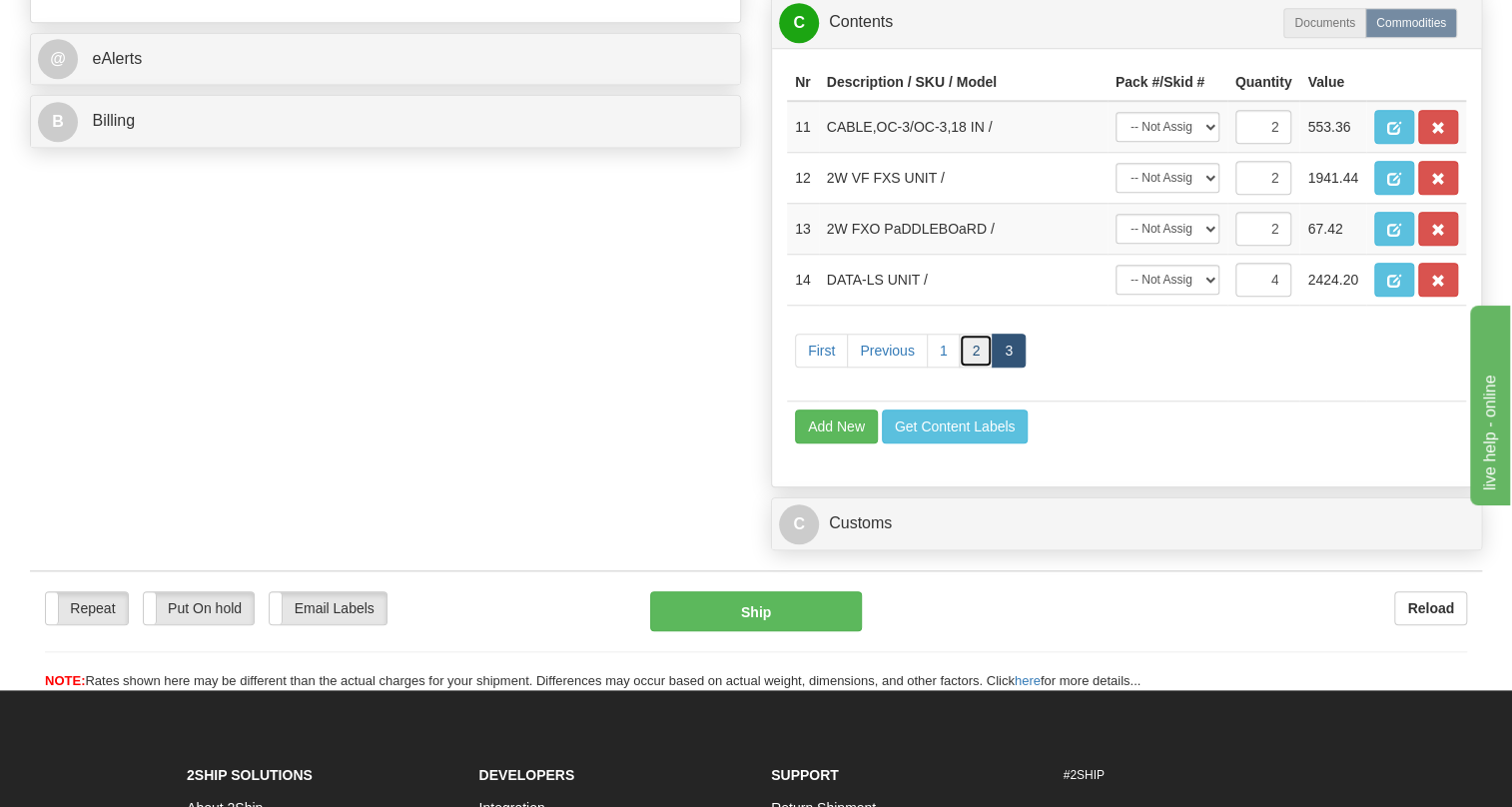
click at [976, 367] on link "2" at bounding box center [976, 351] width 34 height 34
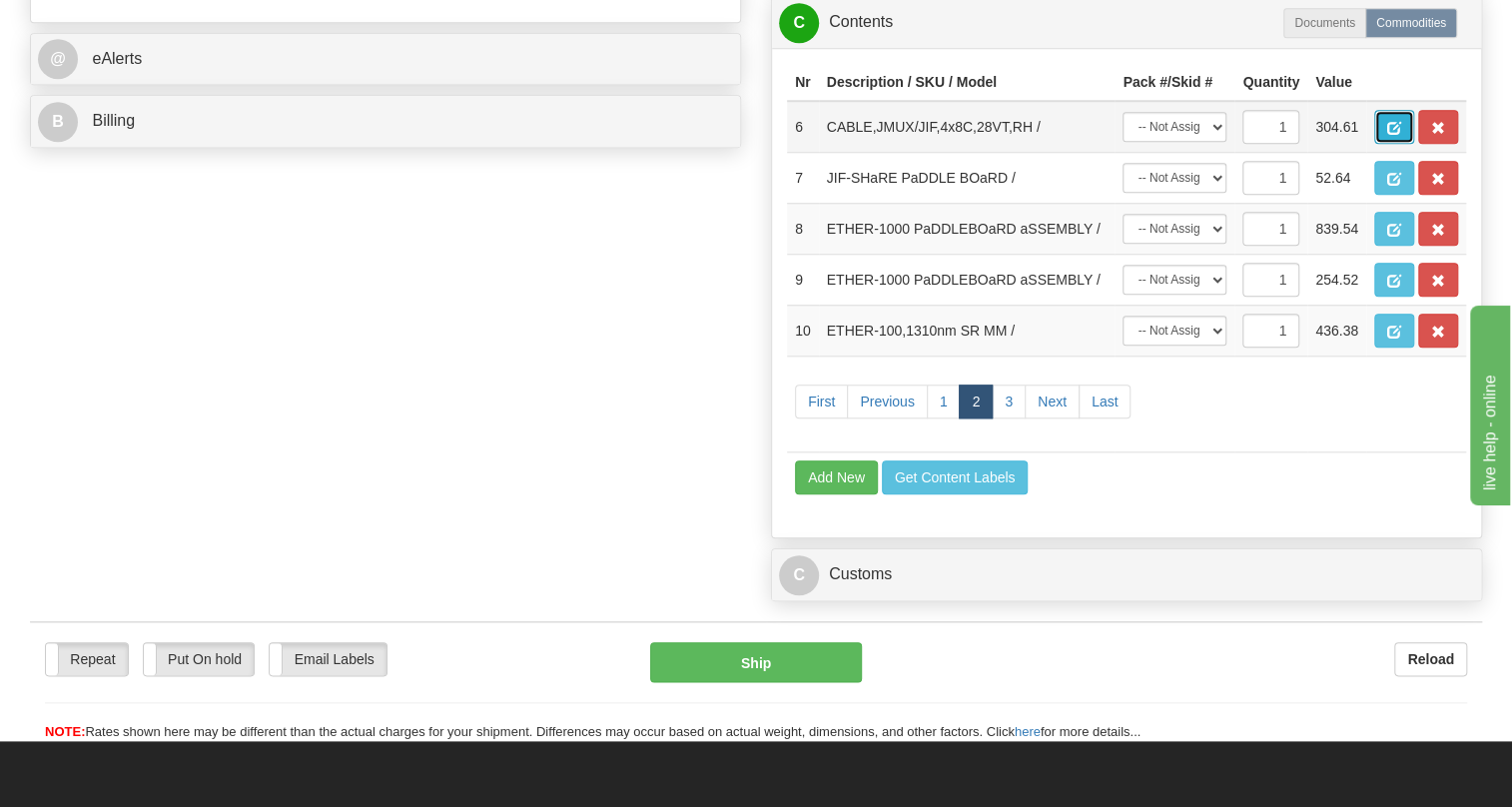
click at [1388, 135] on span "button" at bounding box center [1394, 128] width 14 height 13
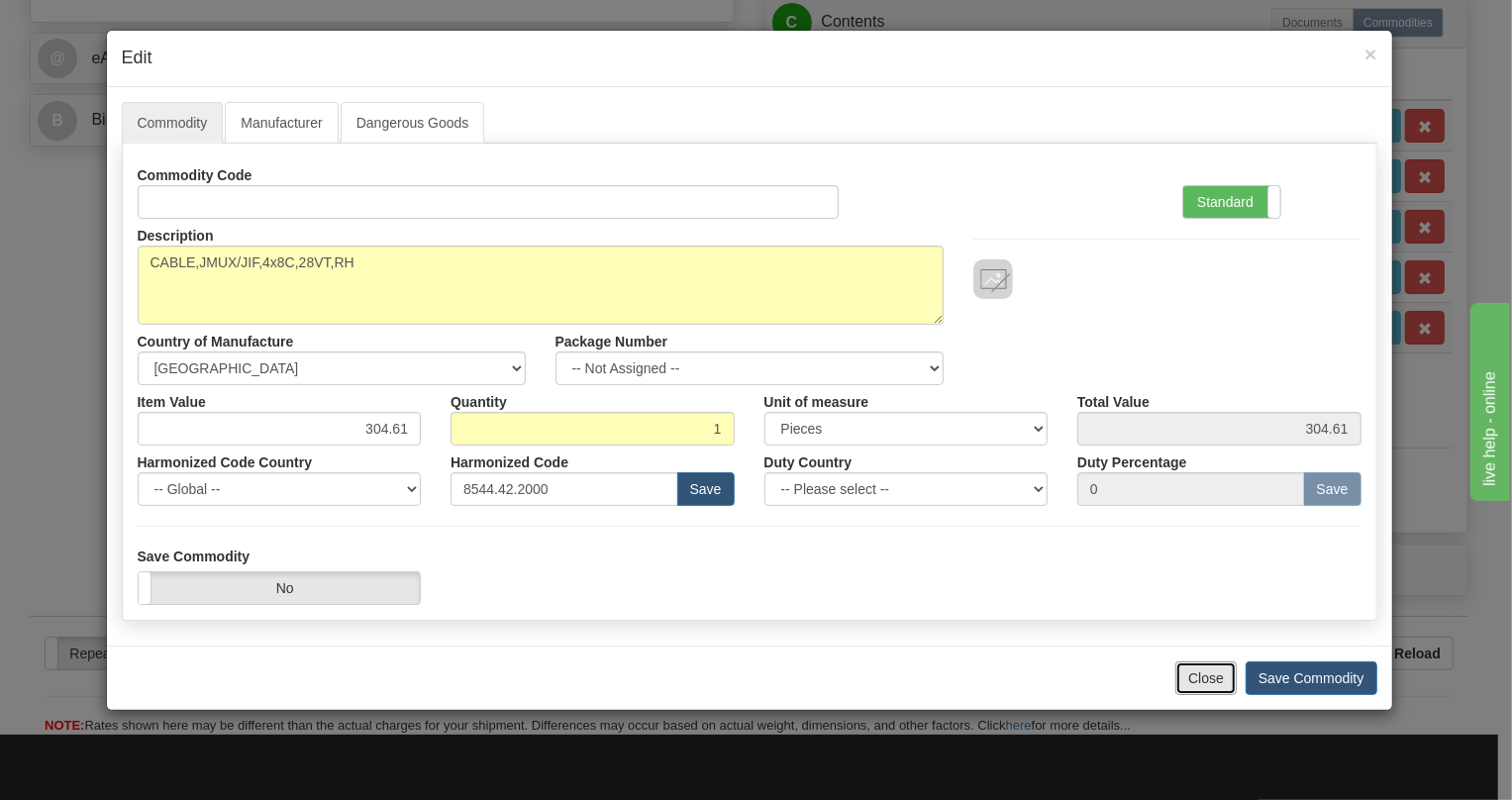
drag, startPoint x: 1212, startPoint y: 679, endPoint x: 1273, endPoint y: 542, distance: 150.0
click at [1212, 676] on button "Close" at bounding box center [1206, 678] width 61 height 34
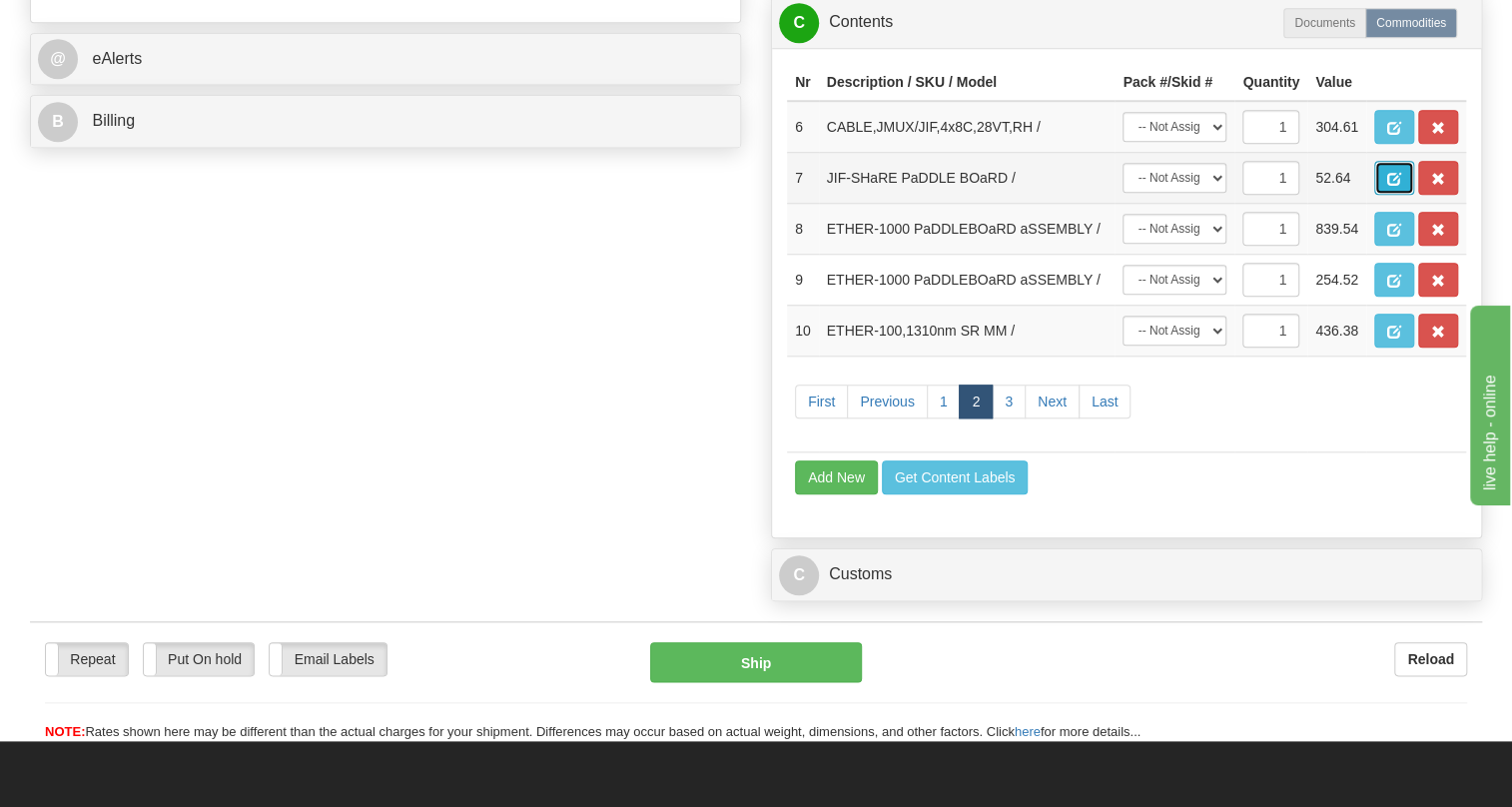
click at [1393, 186] on span "button" at bounding box center [1394, 179] width 14 height 13
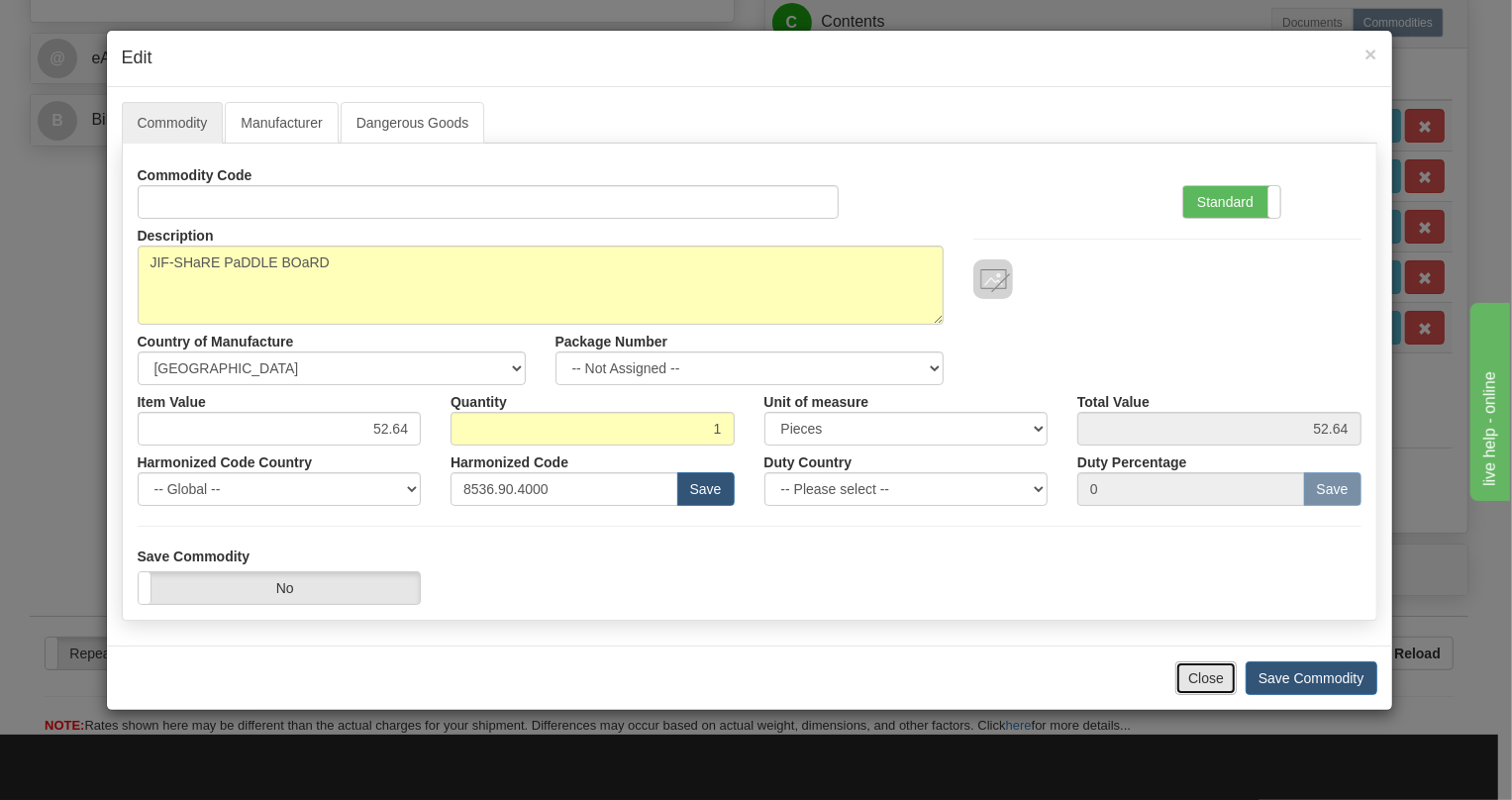
click at [1208, 678] on button "Close" at bounding box center [1206, 678] width 61 height 34
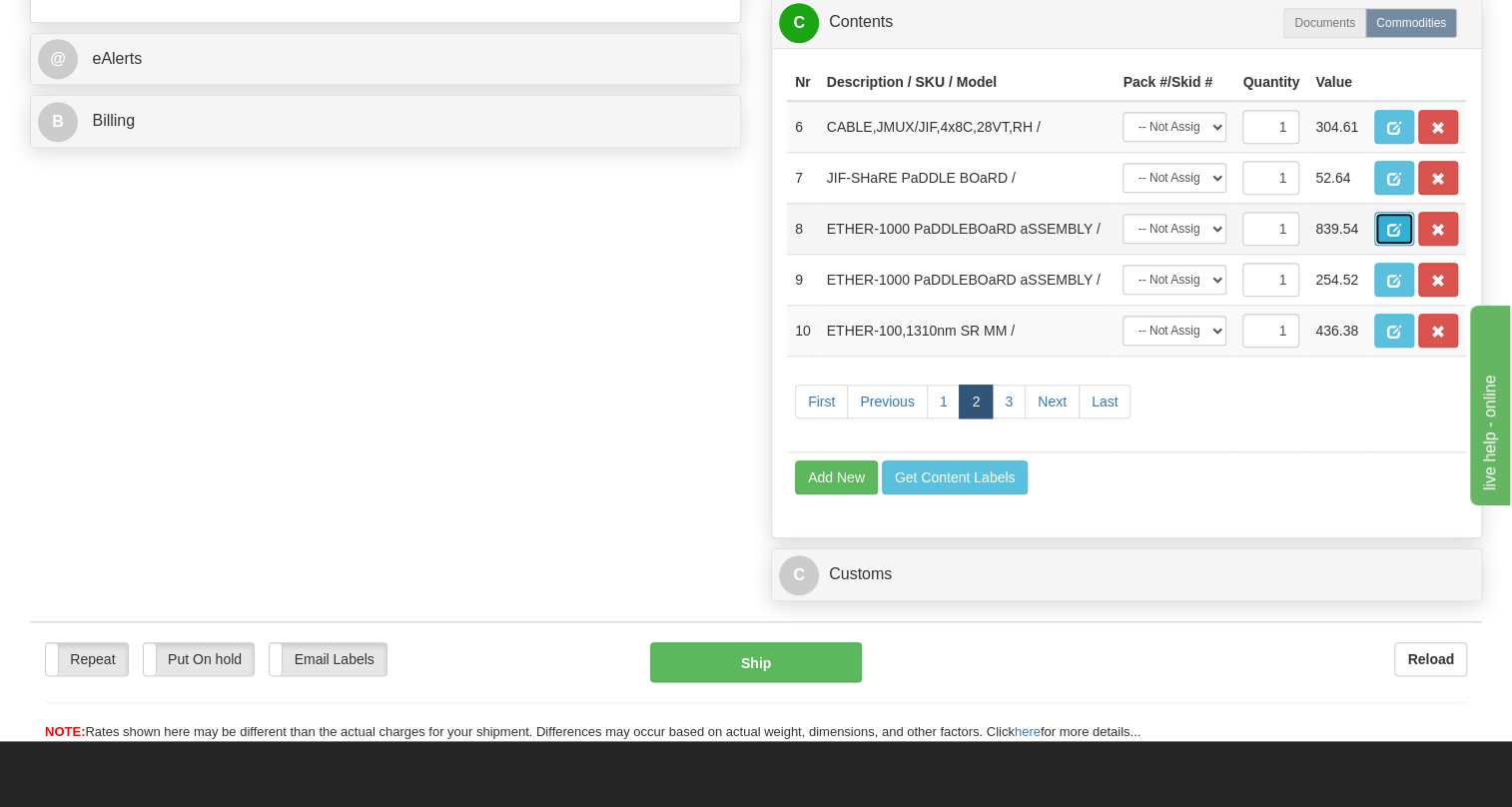
click at [1384, 246] on button "button" at bounding box center [1394, 229] width 40 height 34
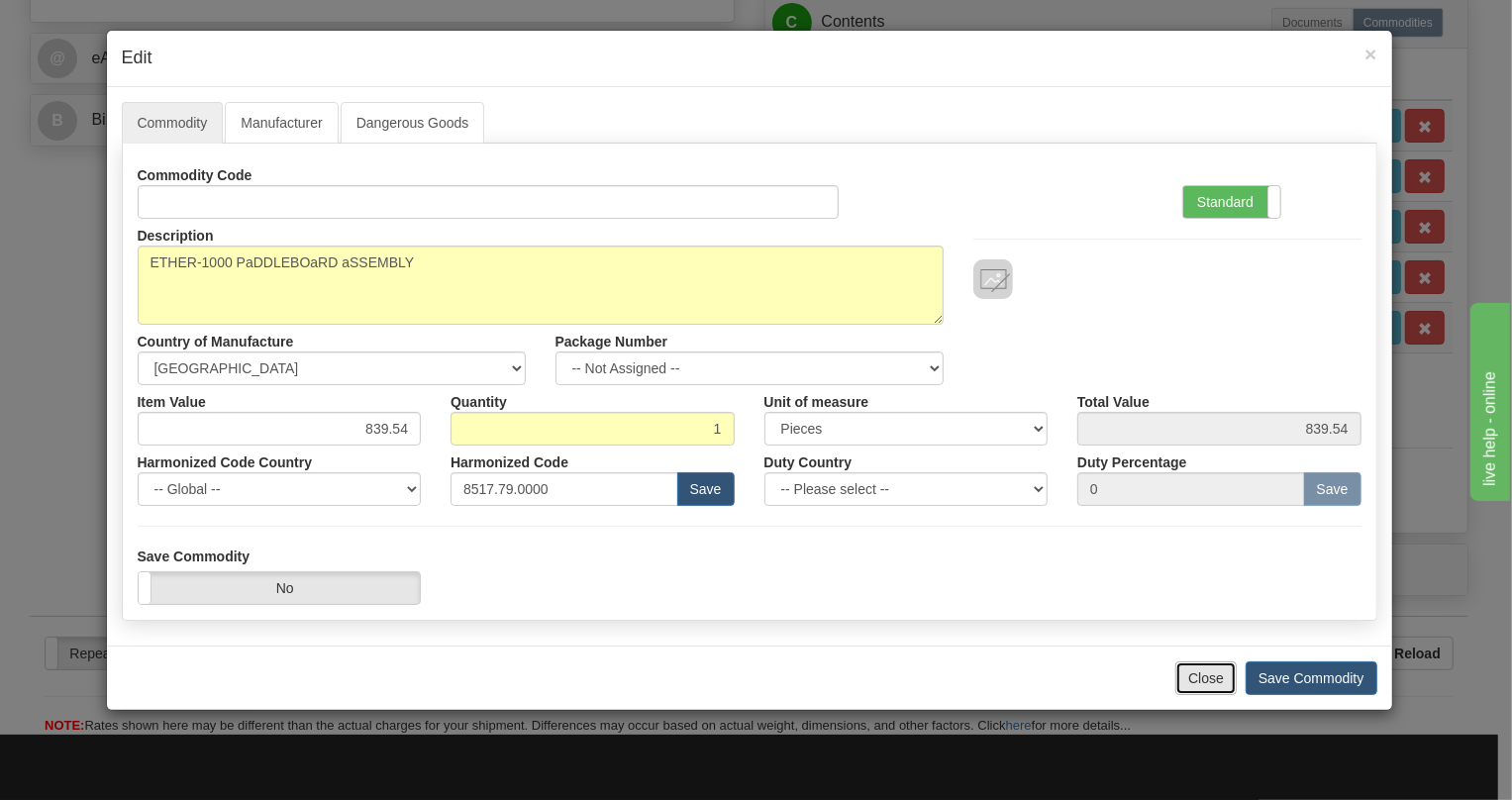
click at [1203, 680] on button "Close" at bounding box center [1206, 678] width 61 height 34
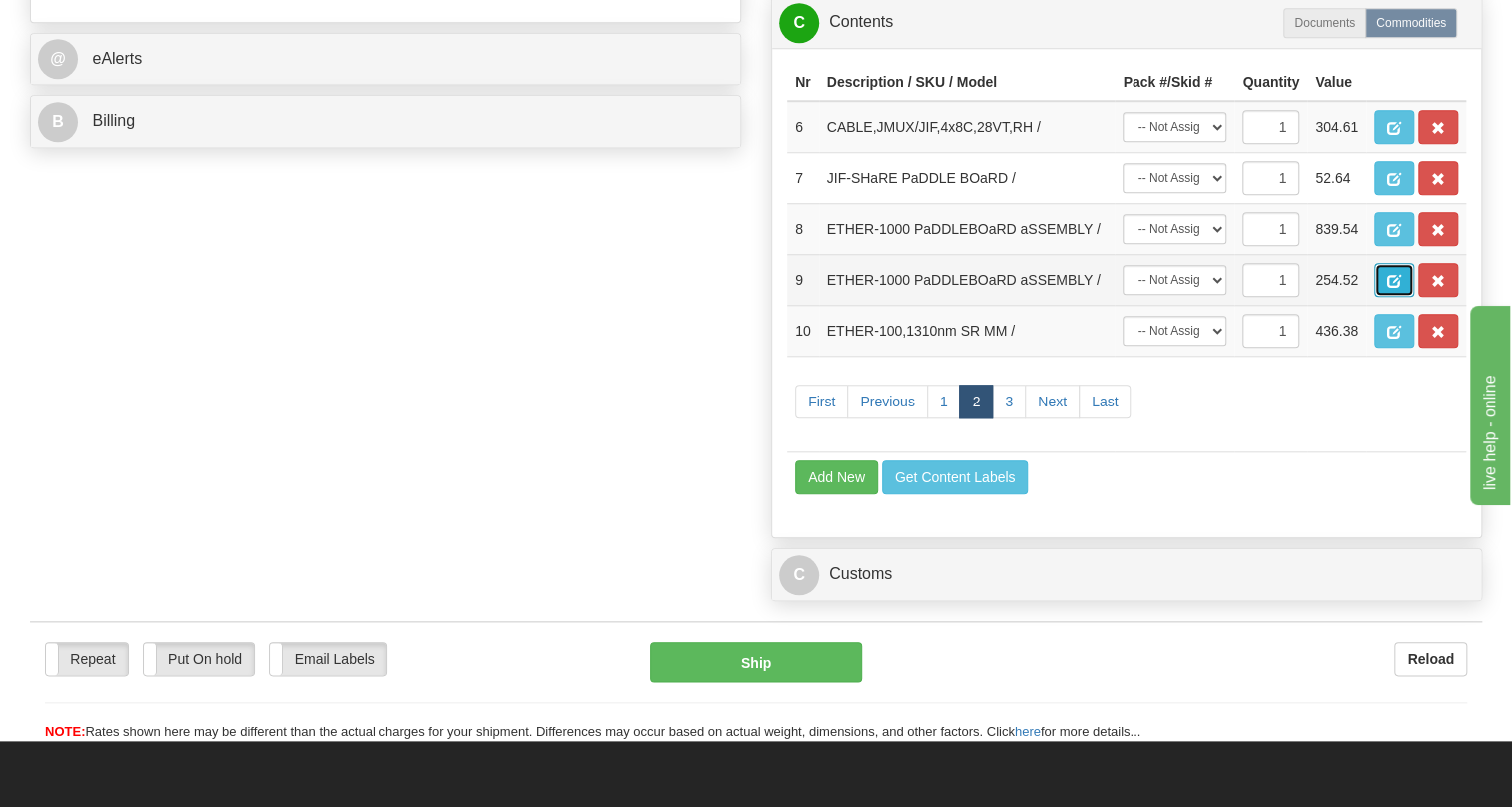
click at [1395, 288] on span "button" at bounding box center [1394, 281] width 14 height 13
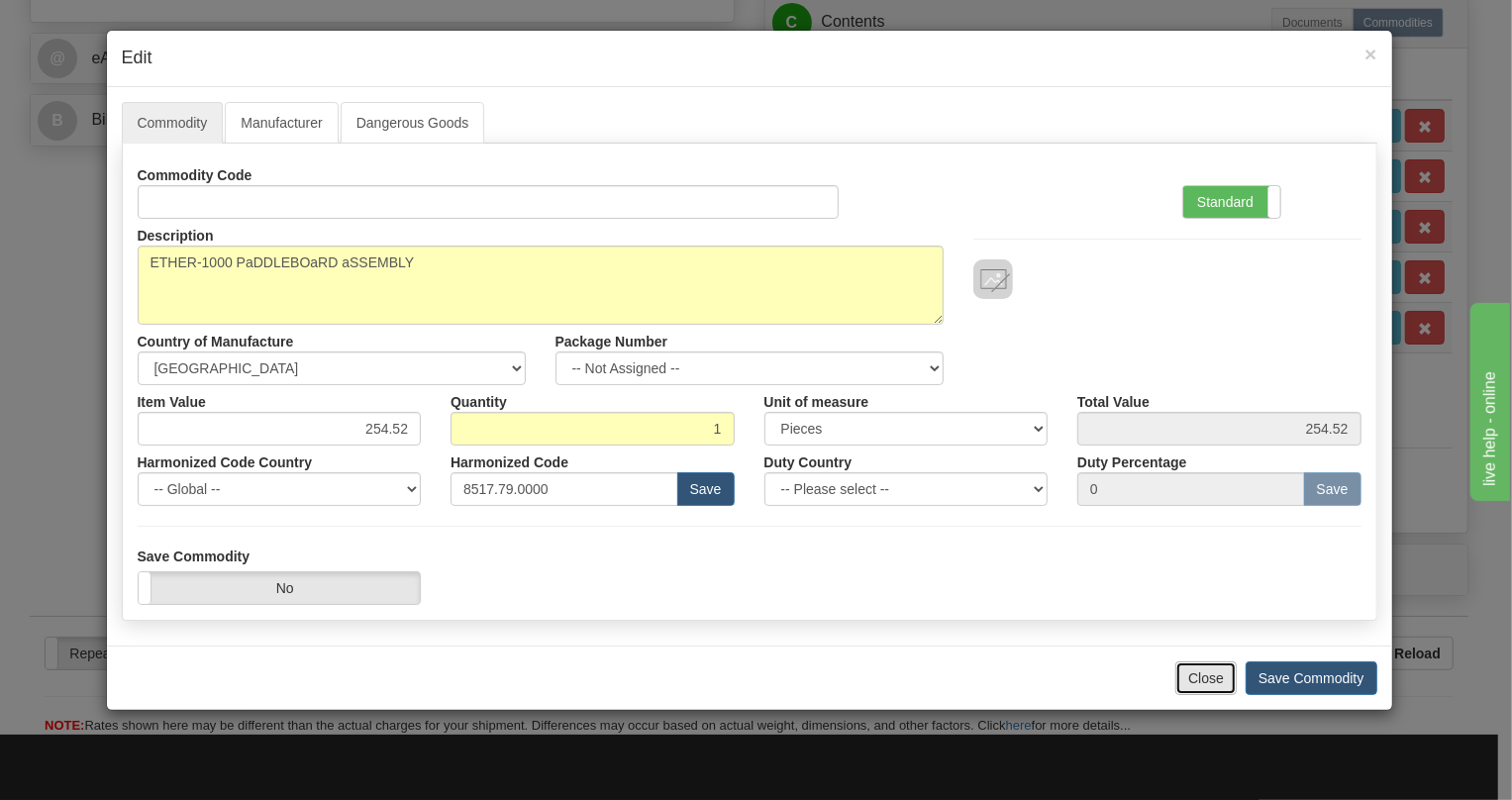
click at [1213, 678] on button "Close" at bounding box center [1206, 678] width 61 height 34
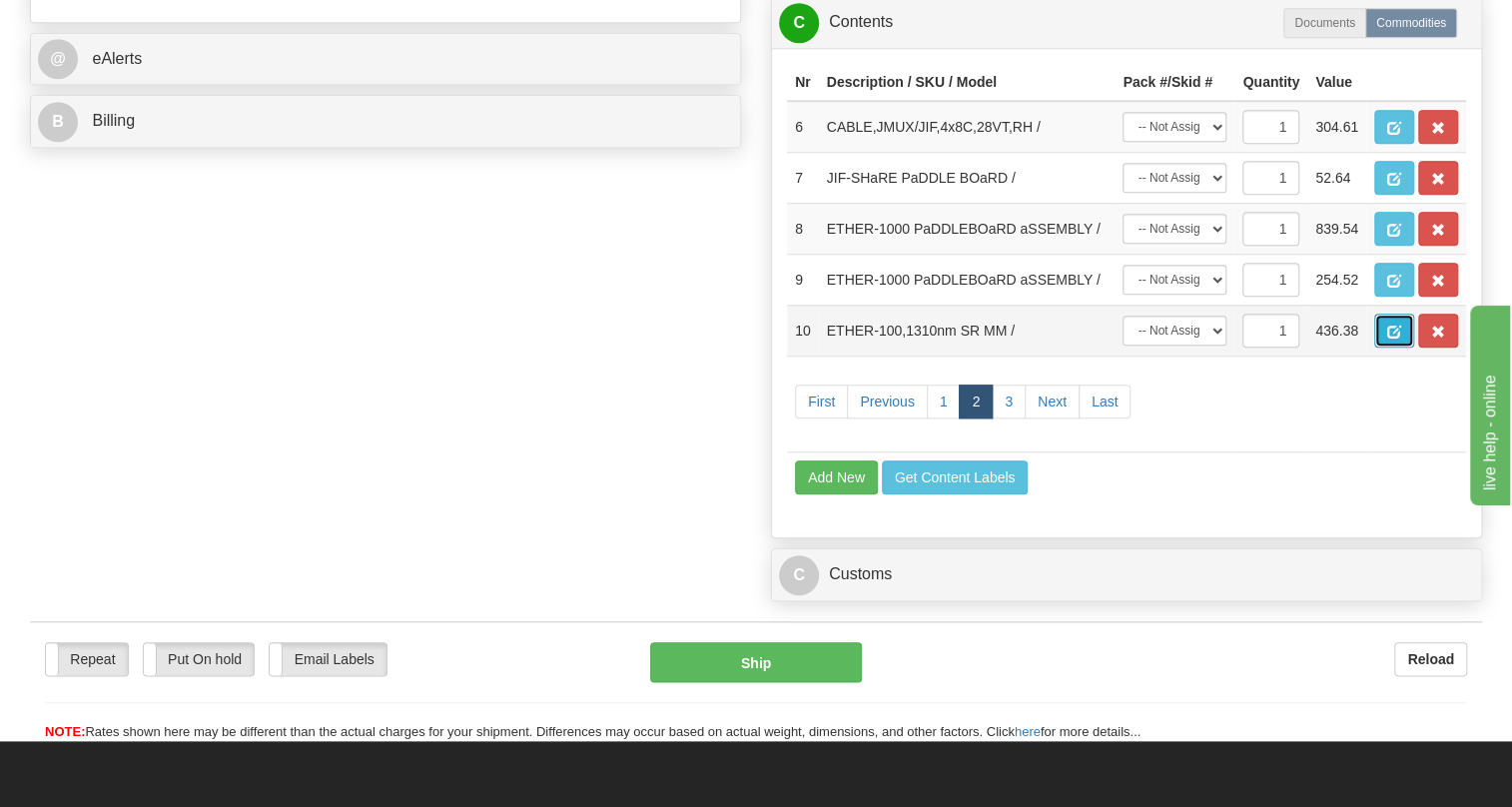
click at [1388, 338] on span "button" at bounding box center [1394, 332] width 14 height 13
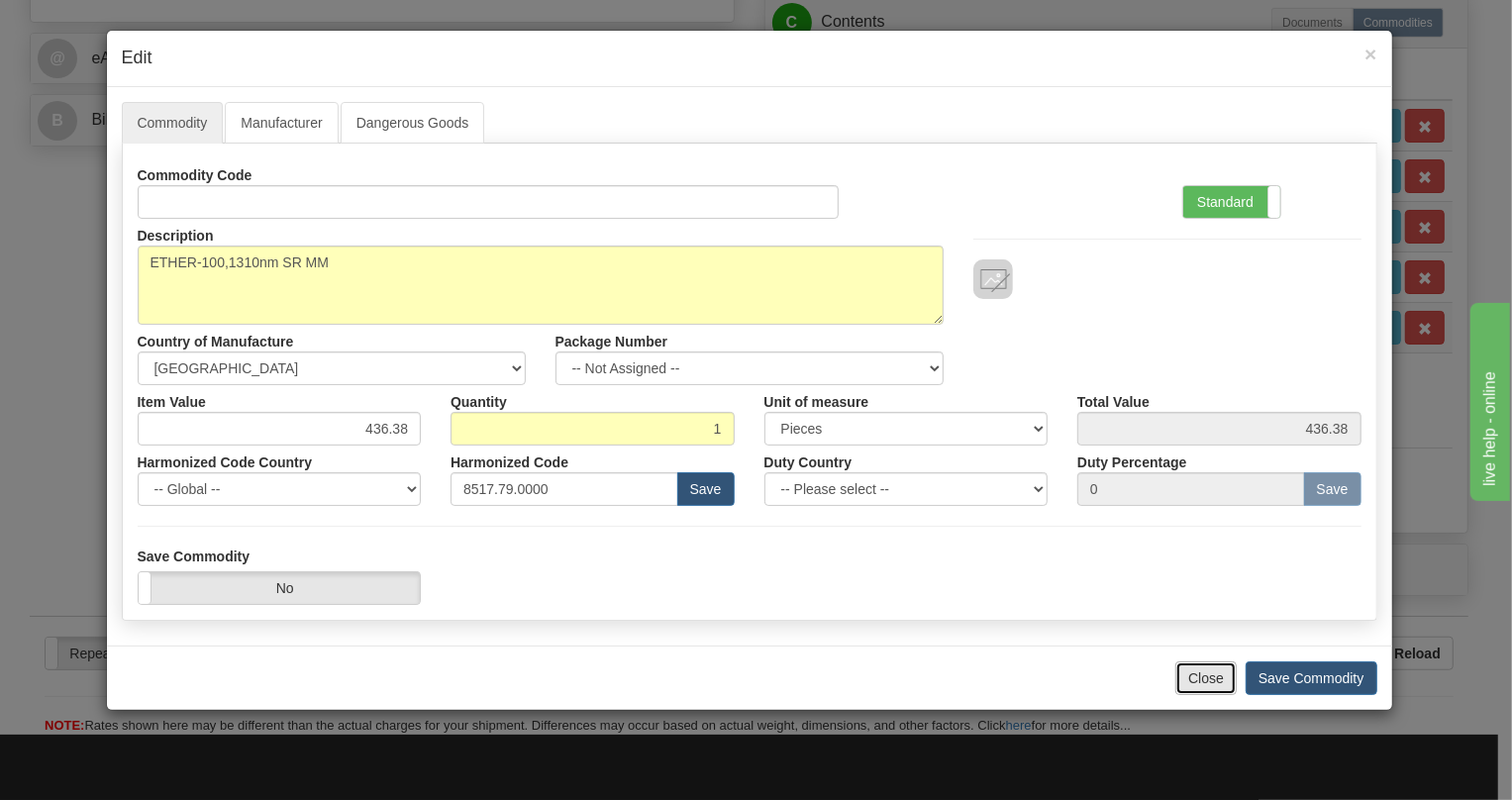
click at [1199, 675] on button "Close" at bounding box center [1206, 678] width 61 height 34
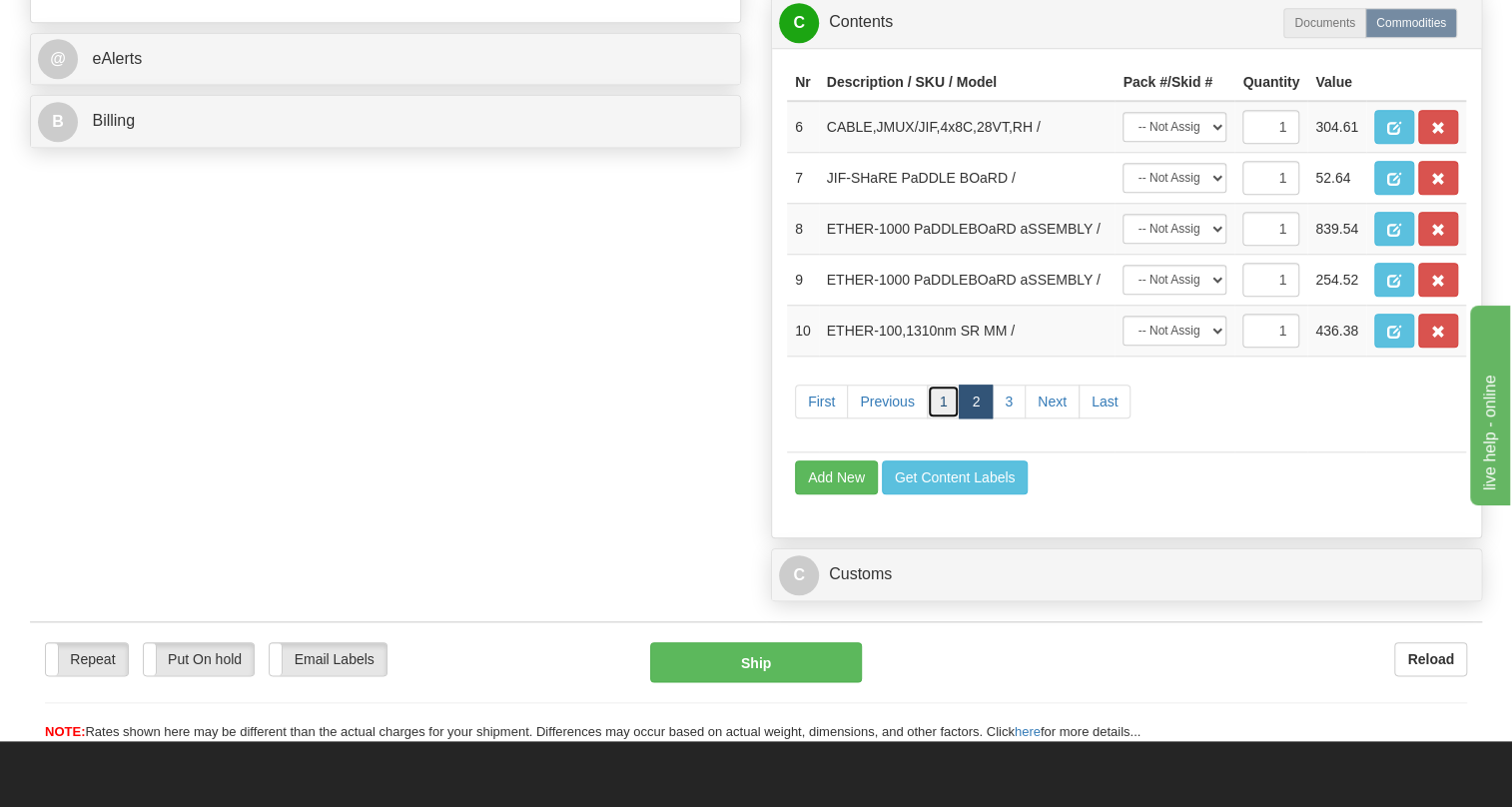
click at [947, 418] on link "1" at bounding box center [944, 401] width 34 height 34
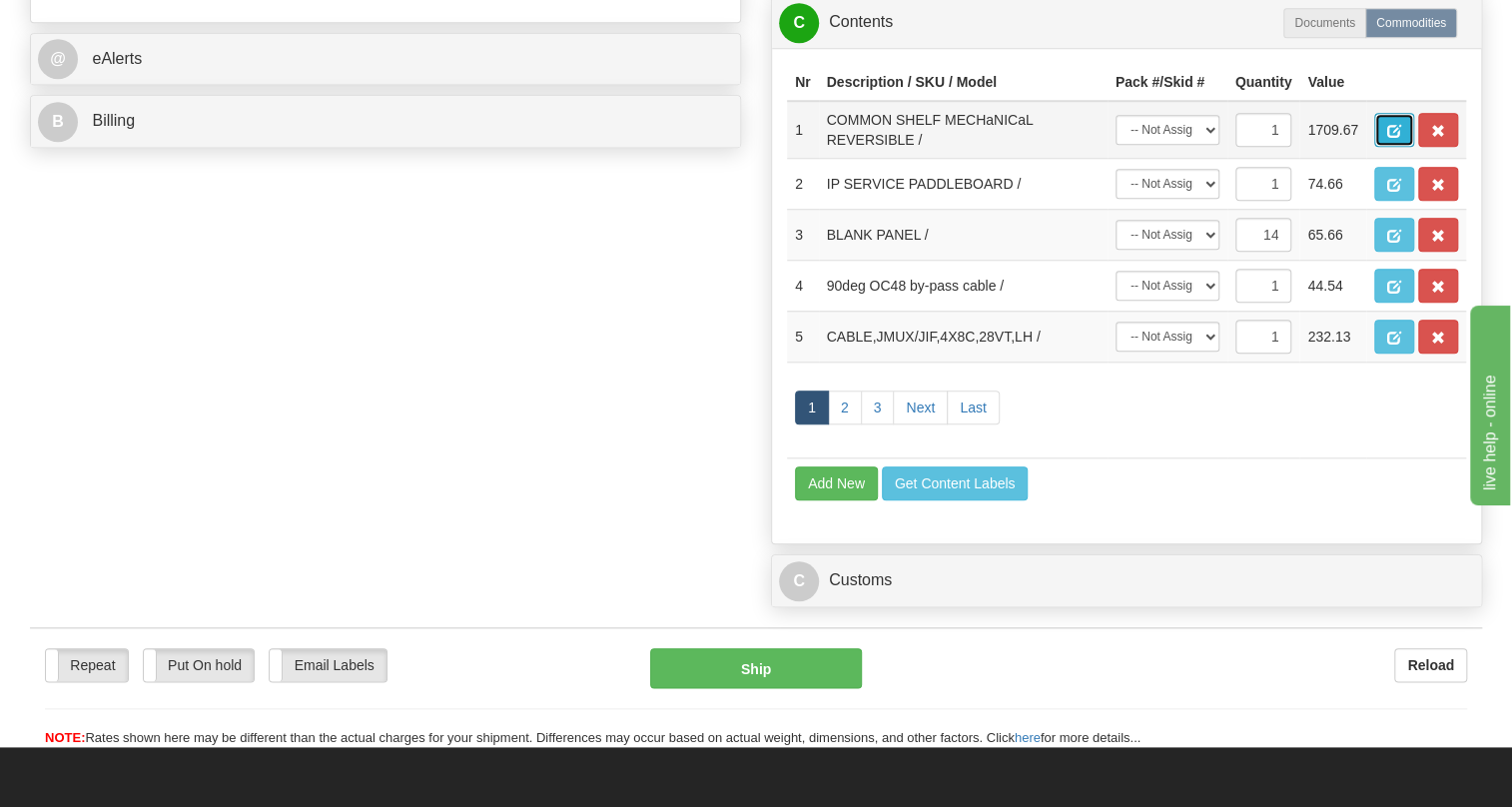
click at [1381, 147] on button "button" at bounding box center [1394, 130] width 40 height 34
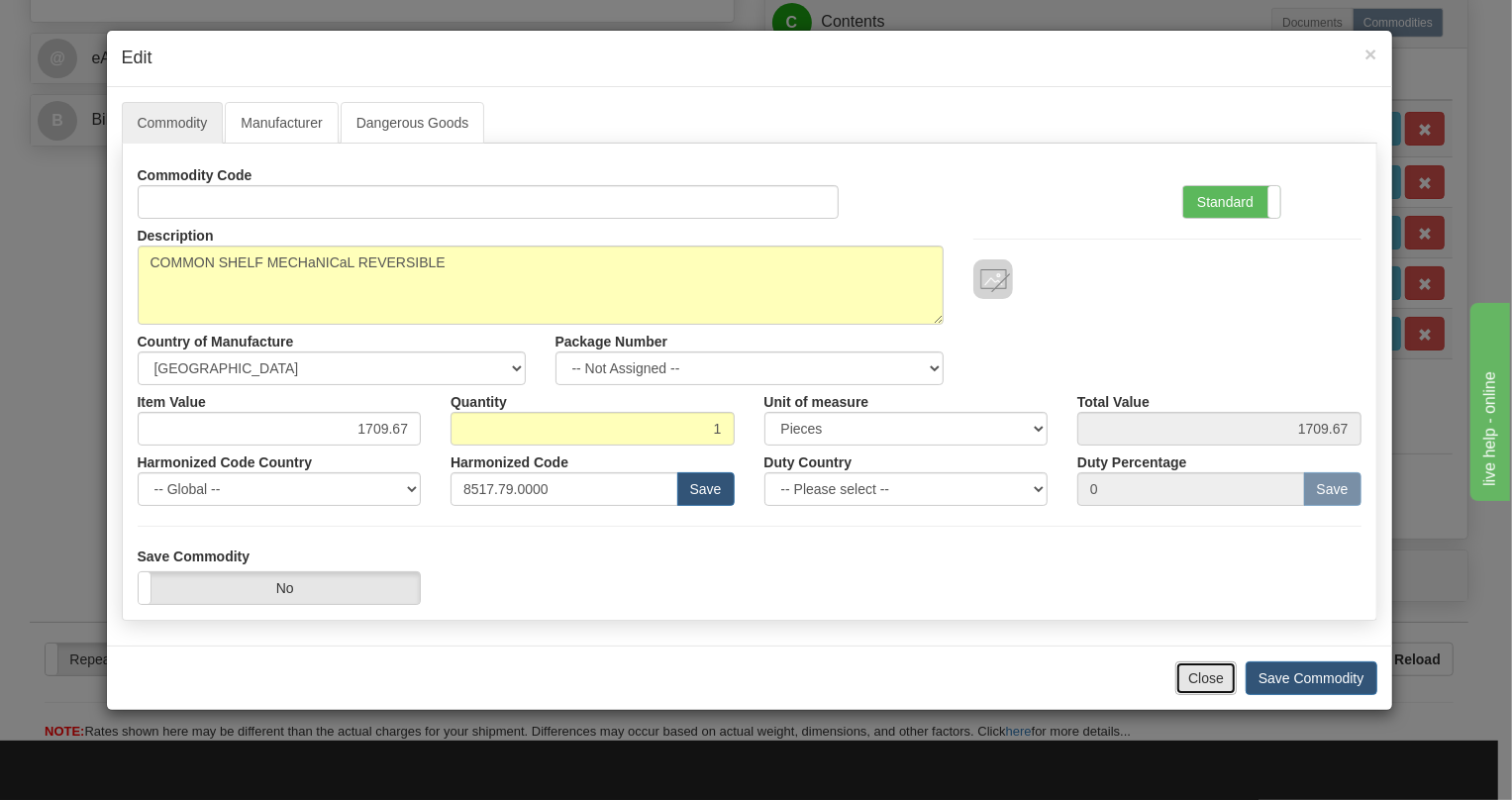
click at [1198, 677] on button "Close" at bounding box center [1206, 678] width 61 height 34
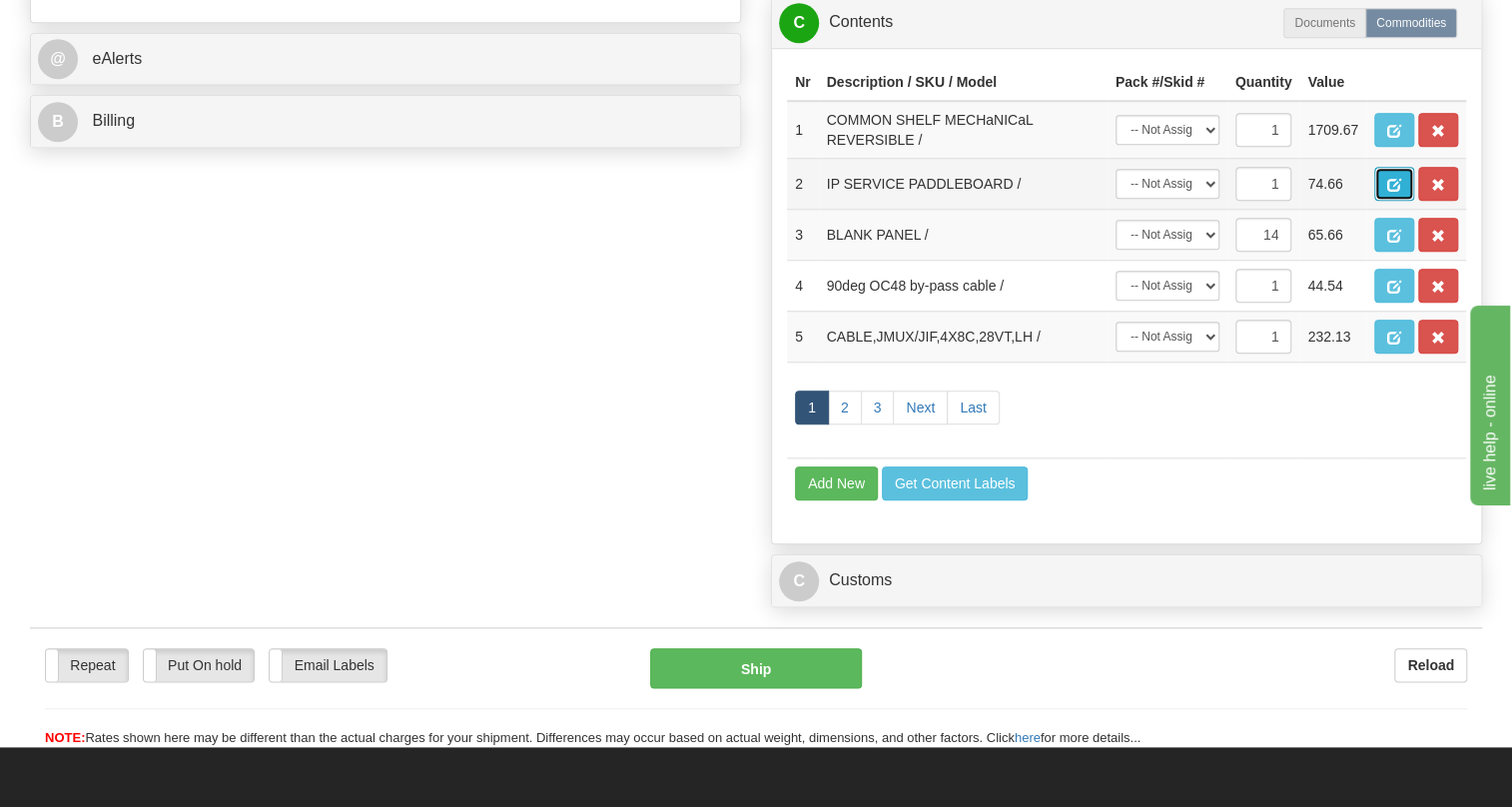
click at [1389, 192] on span "button" at bounding box center [1394, 185] width 14 height 13
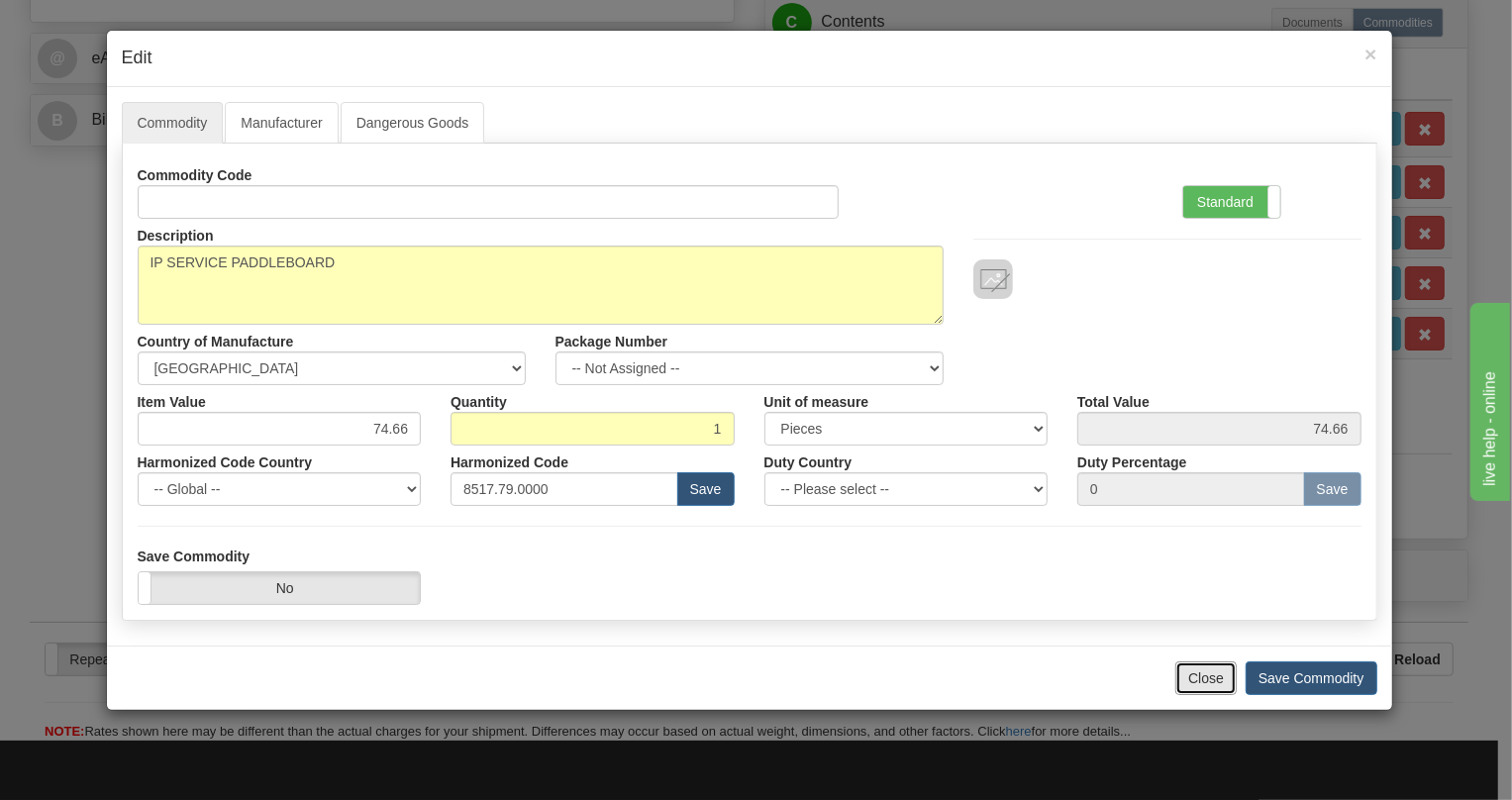
drag, startPoint x: 1194, startPoint y: 683, endPoint x: 1298, endPoint y: 464, distance: 242.4
click at [1198, 675] on button "Close" at bounding box center [1206, 678] width 61 height 34
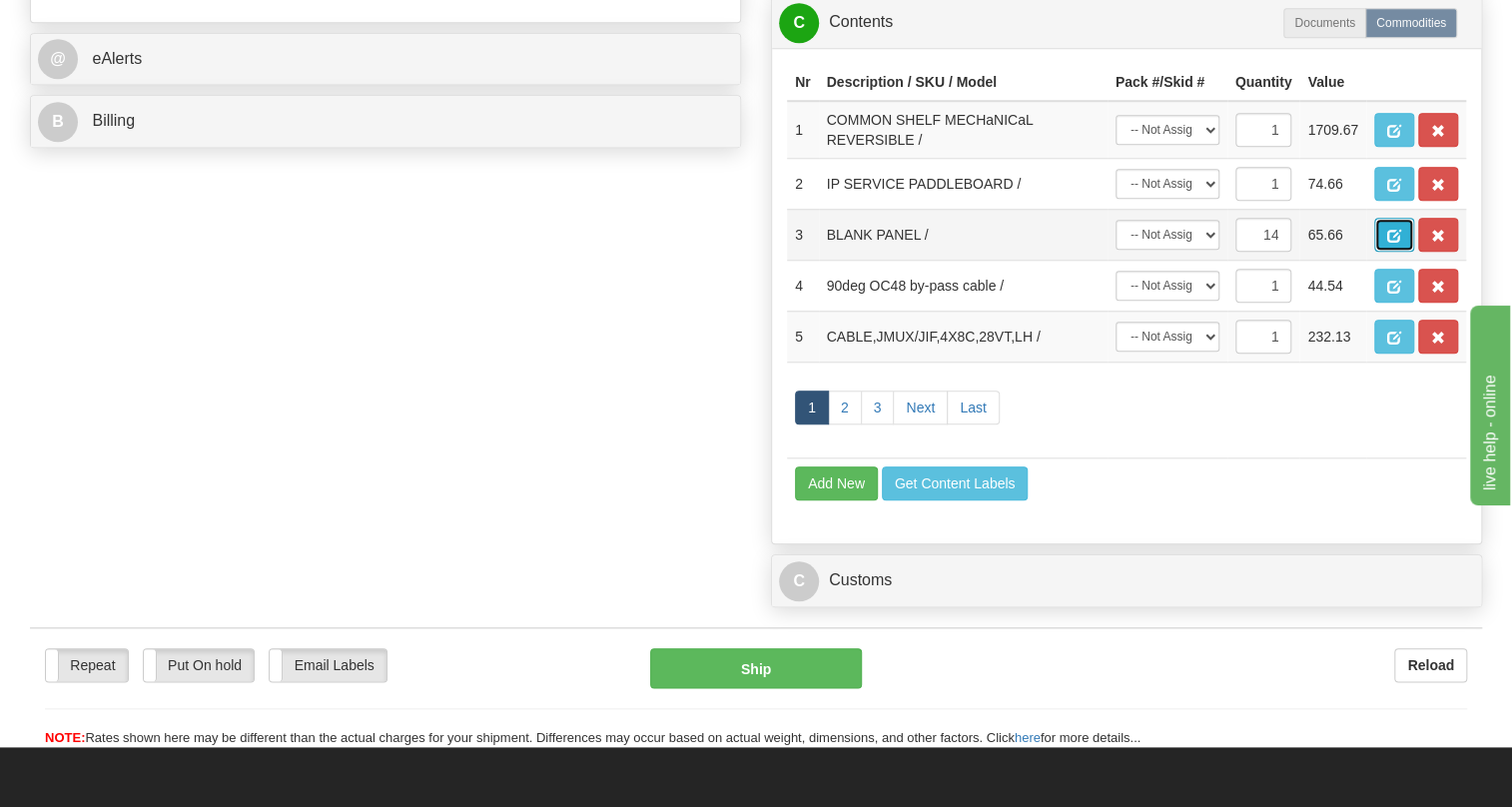
click at [1398, 243] on span "button" at bounding box center [1394, 236] width 14 height 13
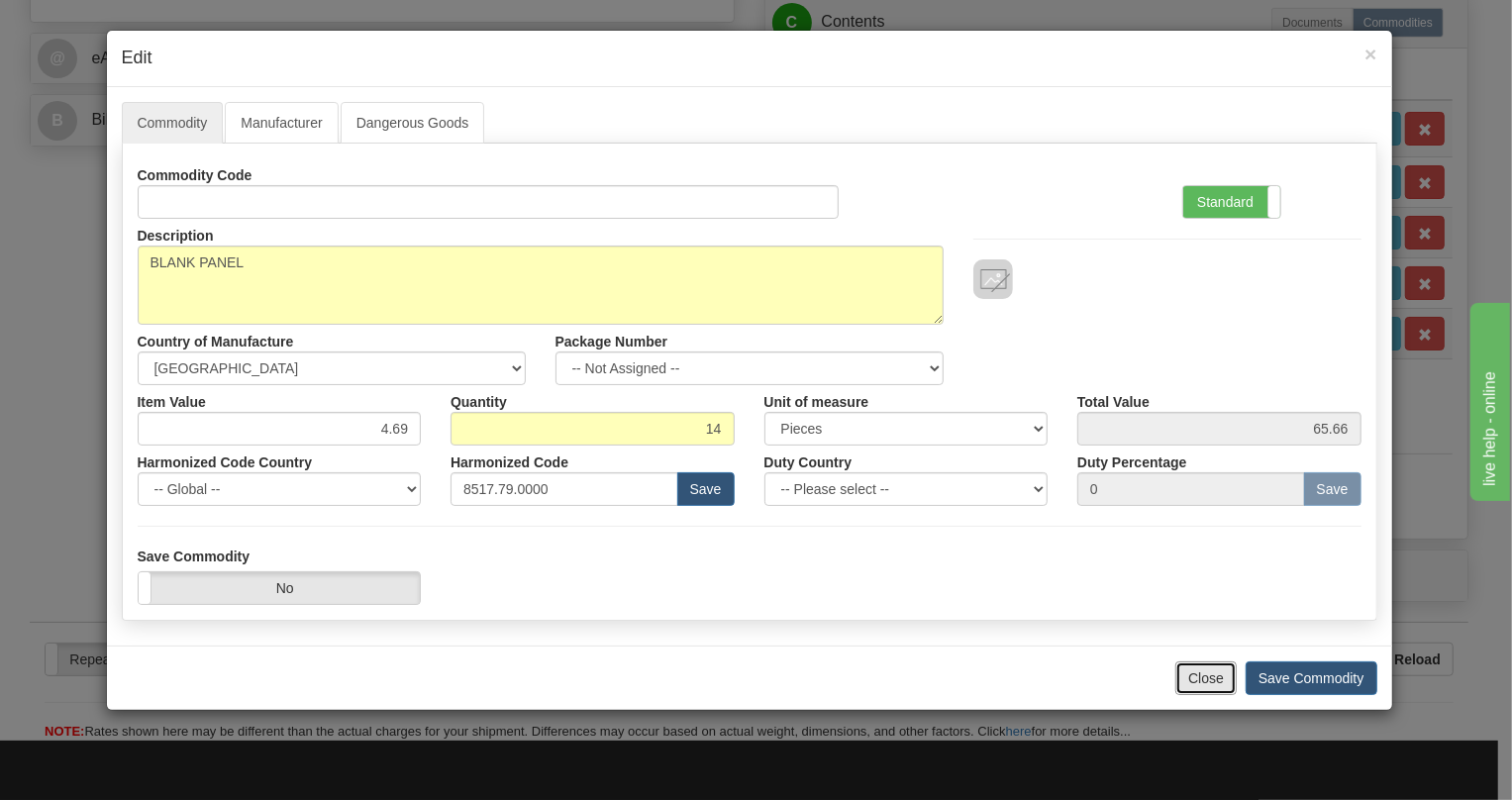
drag, startPoint x: 1200, startPoint y: 677, endPoint x: 1265, endPoint y: 530, distance: 160.7
click at [1201, 677] on button "Close" at bounding box center [1206, 678] width 61 height 34
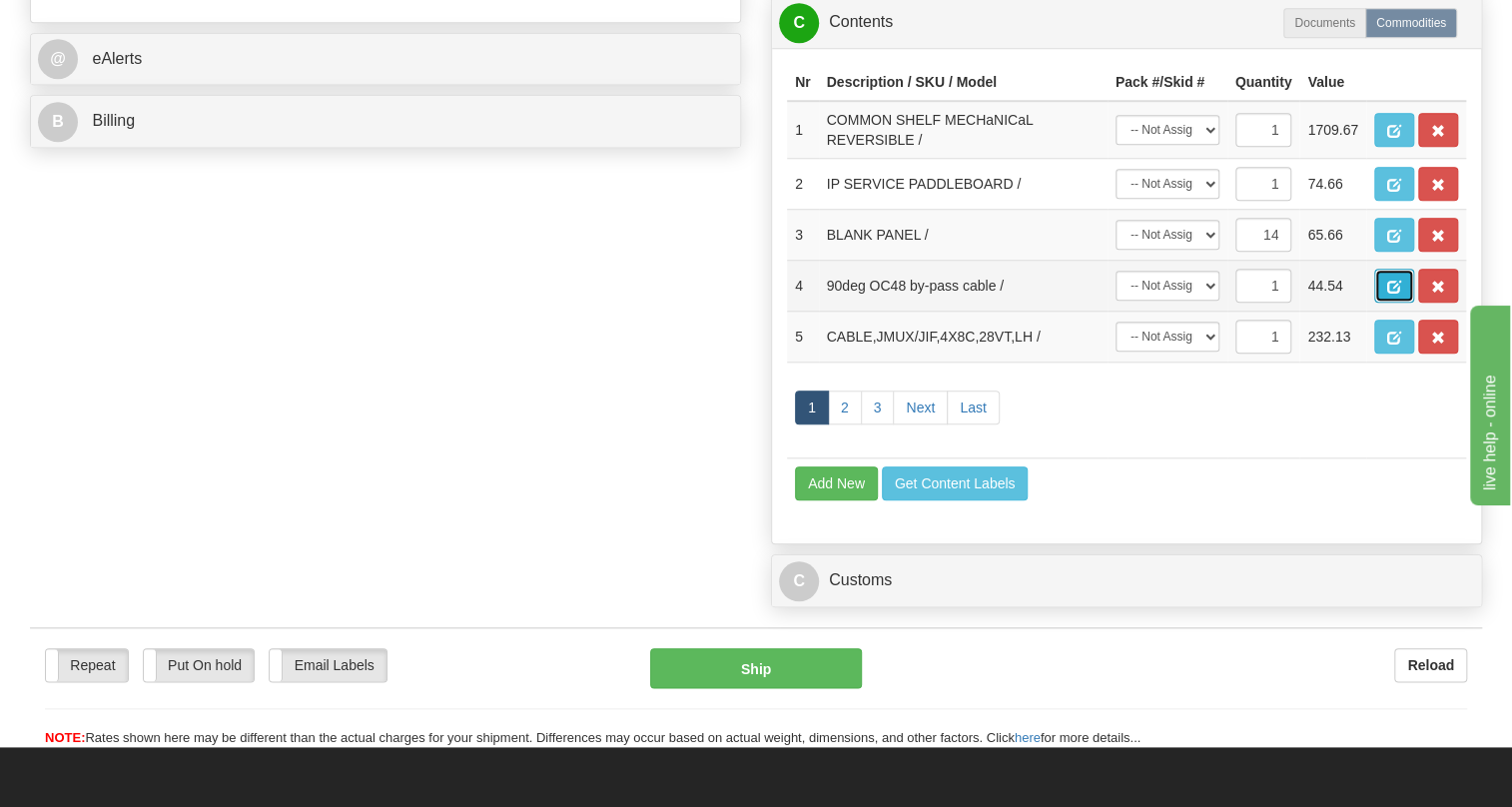
click at [1391, 294] on span "button" at bounding box center [1394, 287] width 14 height 13
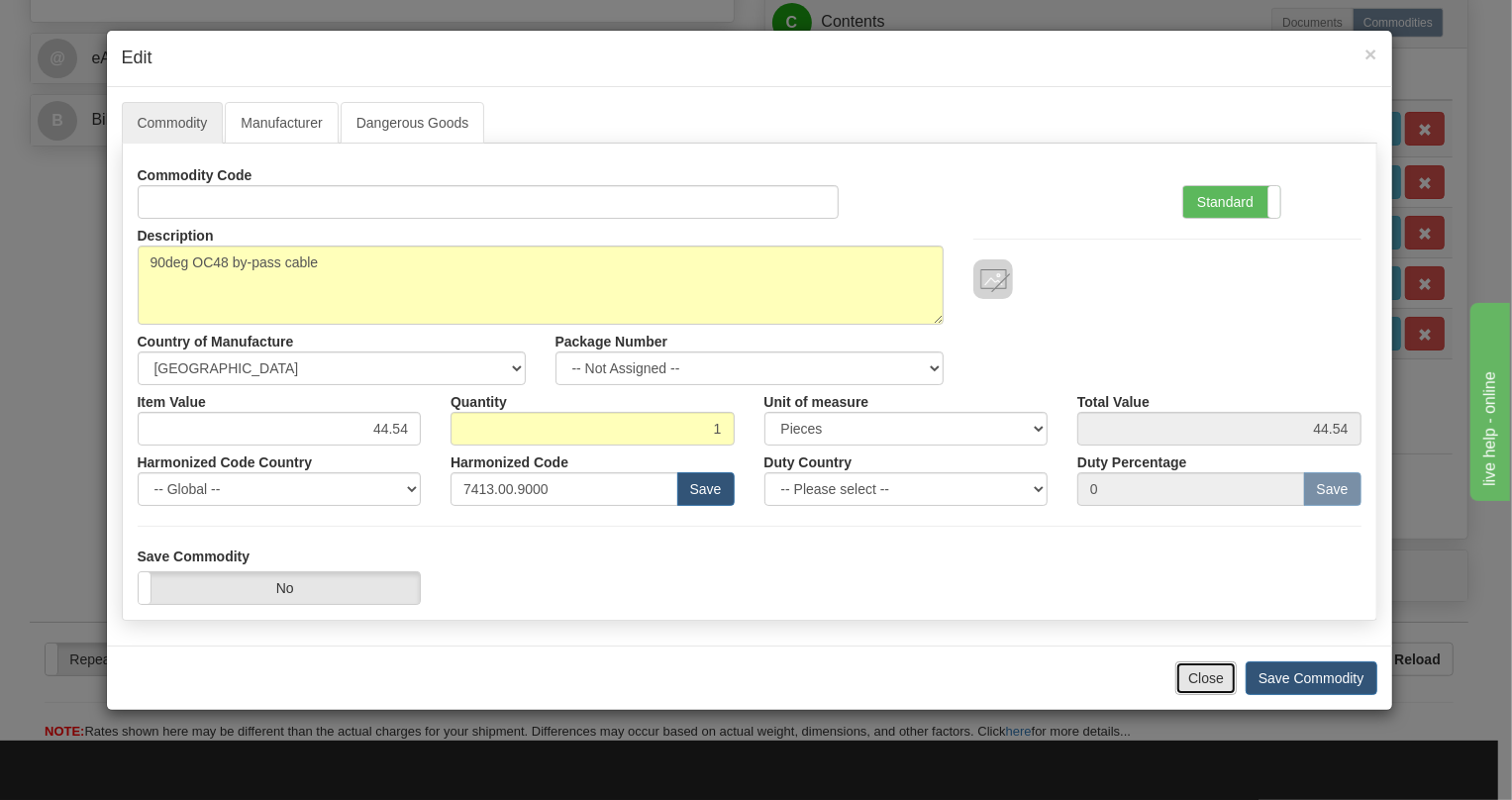
click at [1214, 663] on button "Close" at bounding box center [1206, 678] width 61 height 34
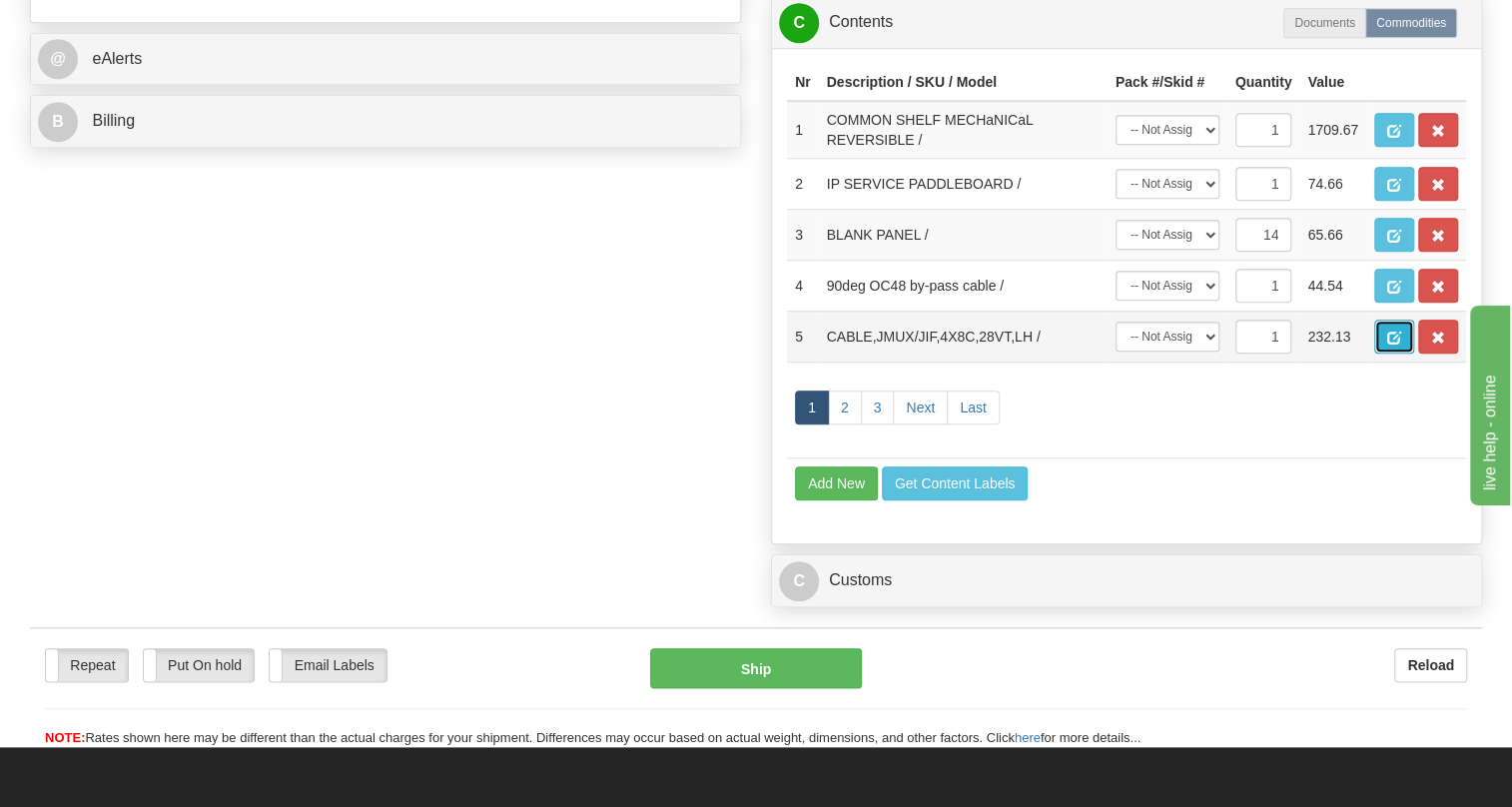
click at [1388, 344] on span "button" at bounding box center [1394, 338] width 14 height 13
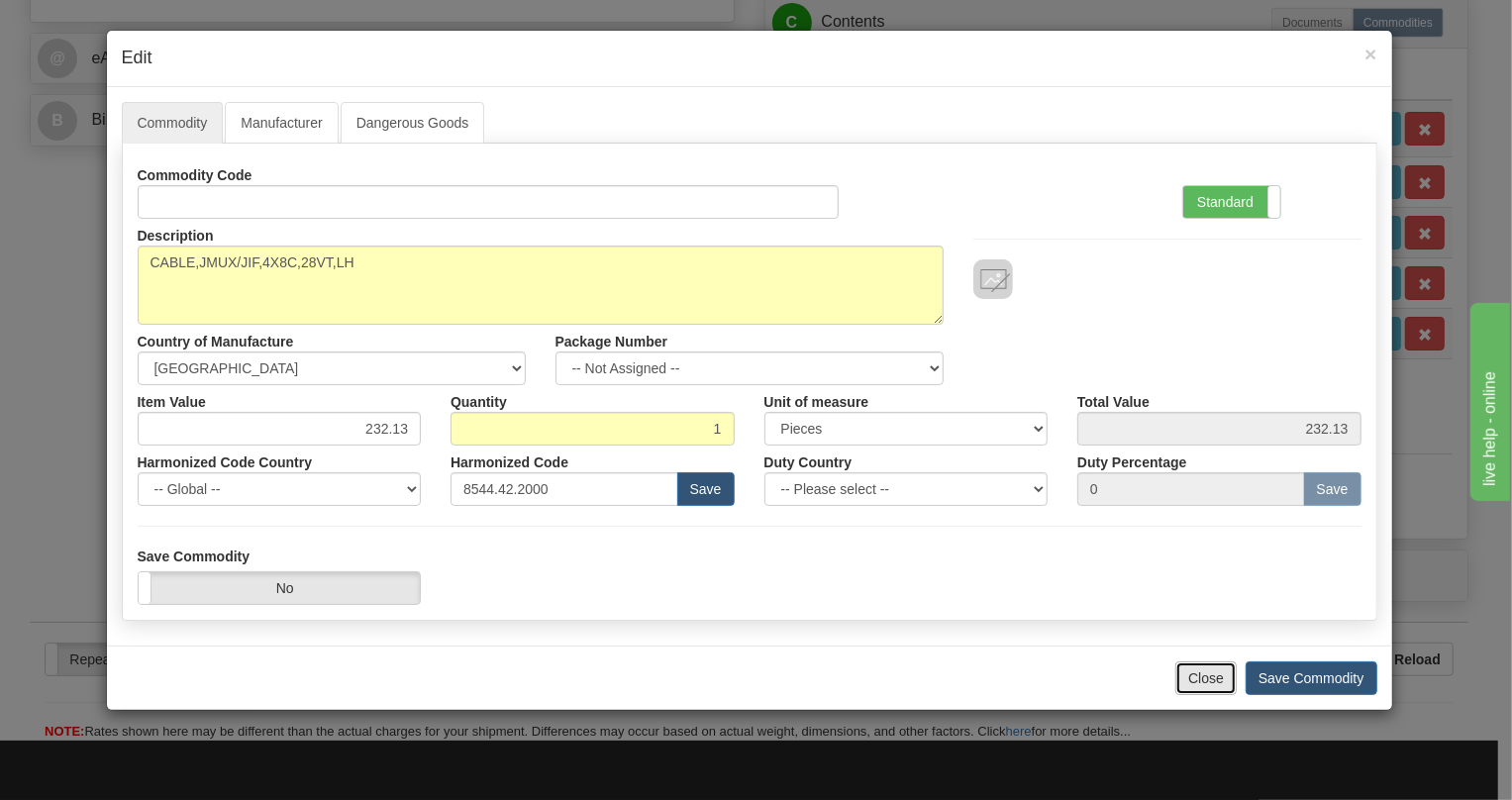
click at [1207, 673] on button "Close" at bounding box center [1206, 678] width 61 height 34
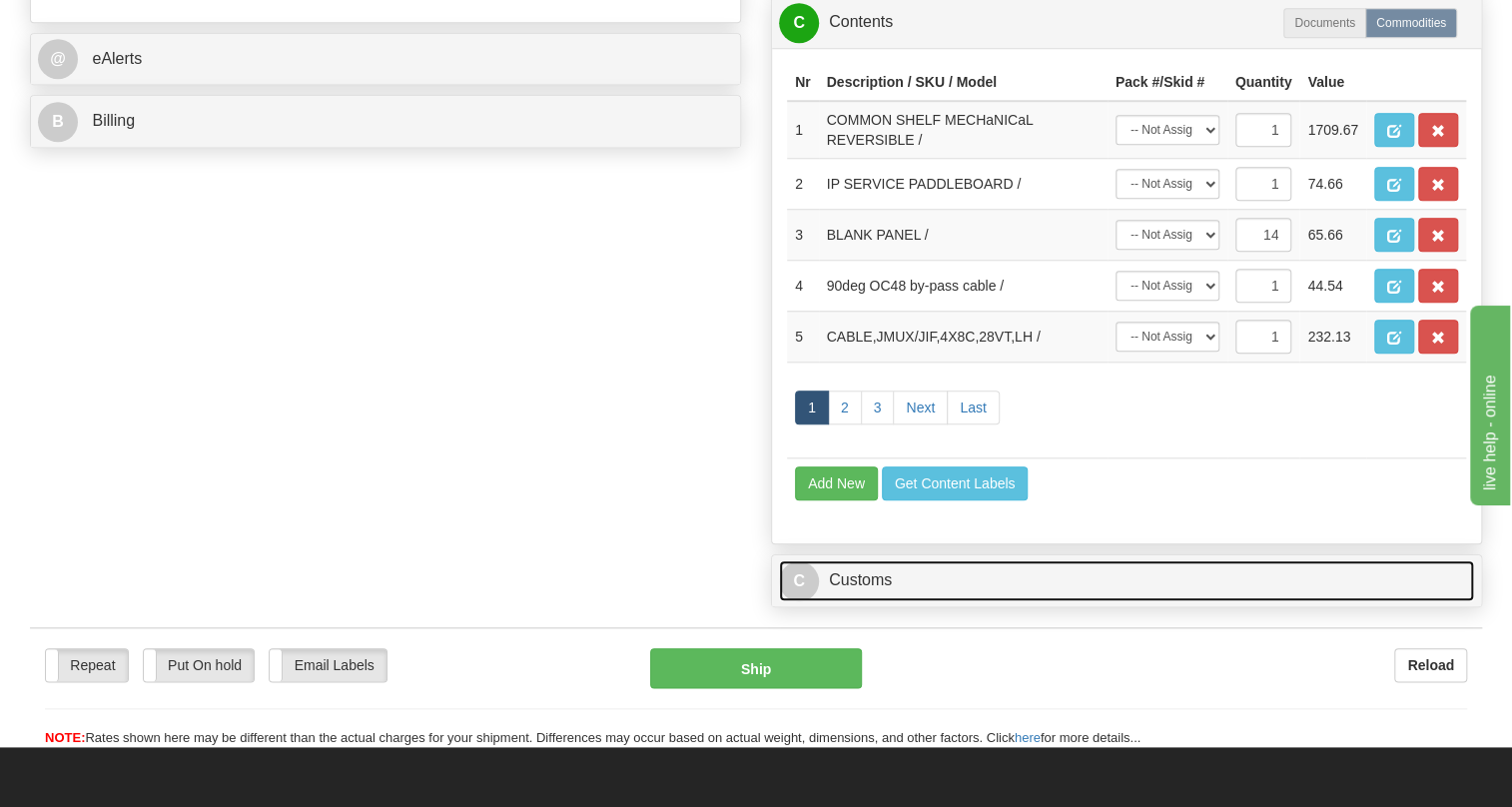
click at [852, 601] on link "C Customs" at bounding box center [1126, 580] width 695 height 41
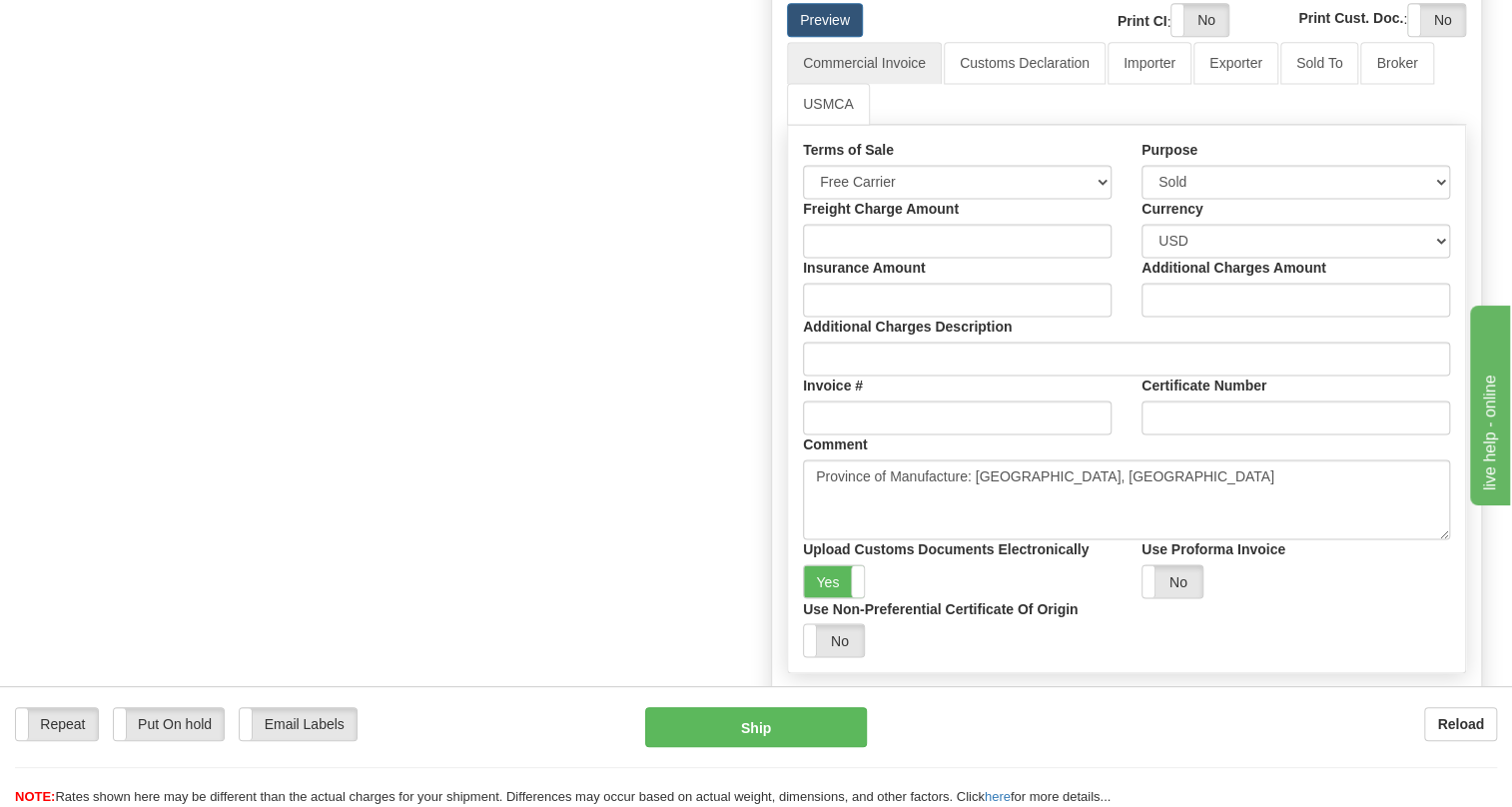
scroll to position [1339, 0]
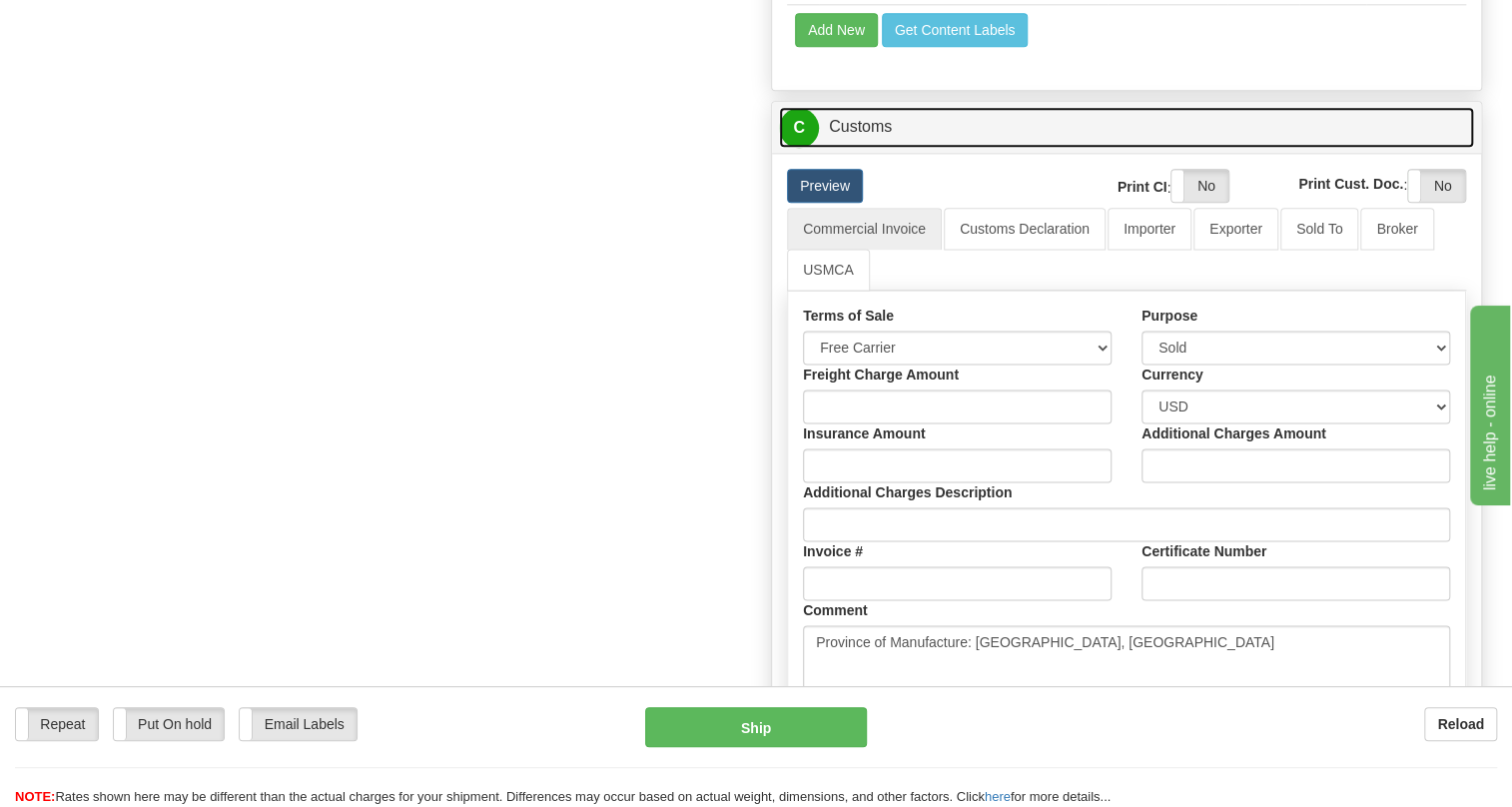
click at [866, 148] on link "C Customs" at bounding box center [1126, 127] width 695 height 41
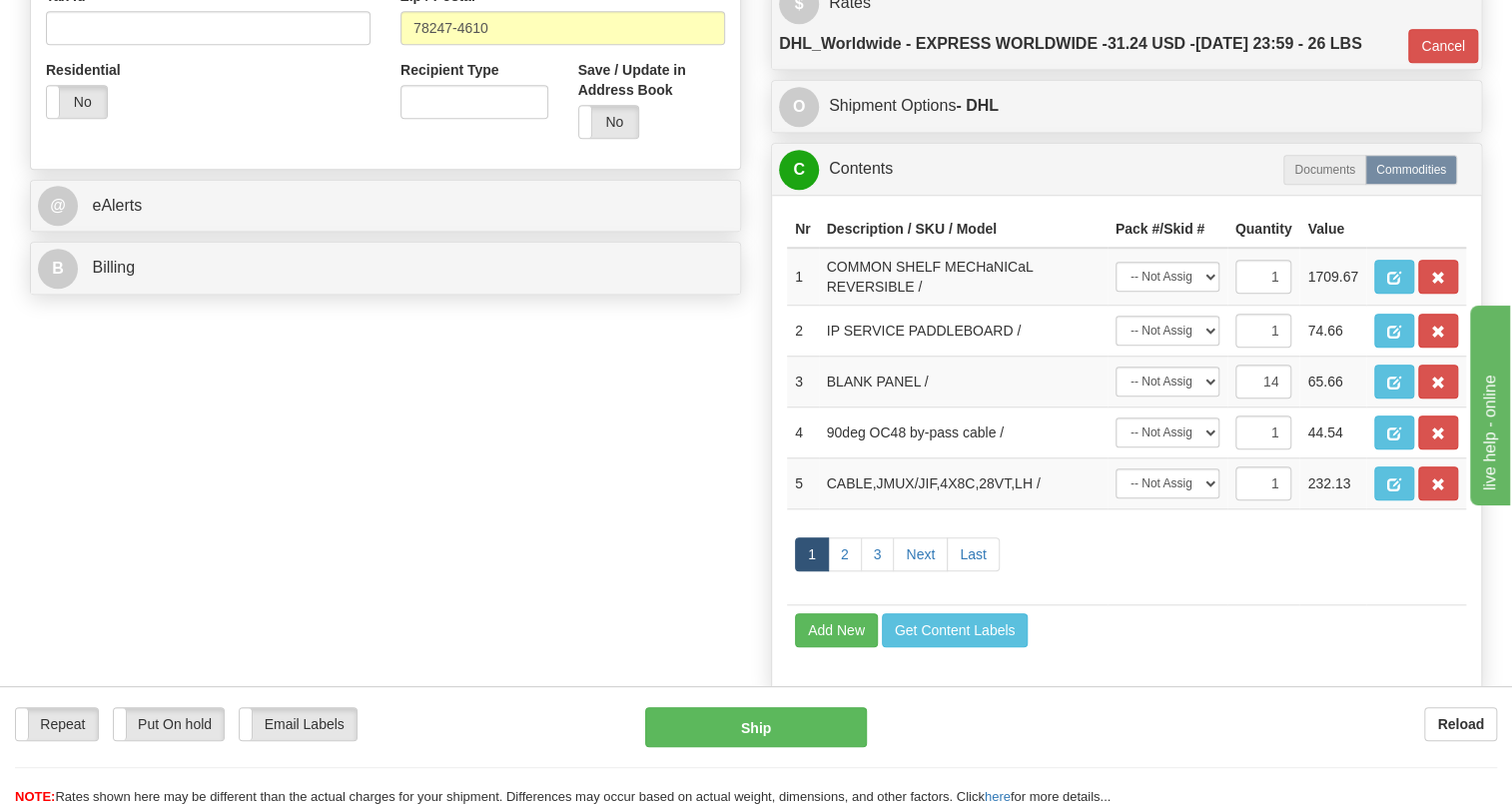
scroll to position [559, 0]
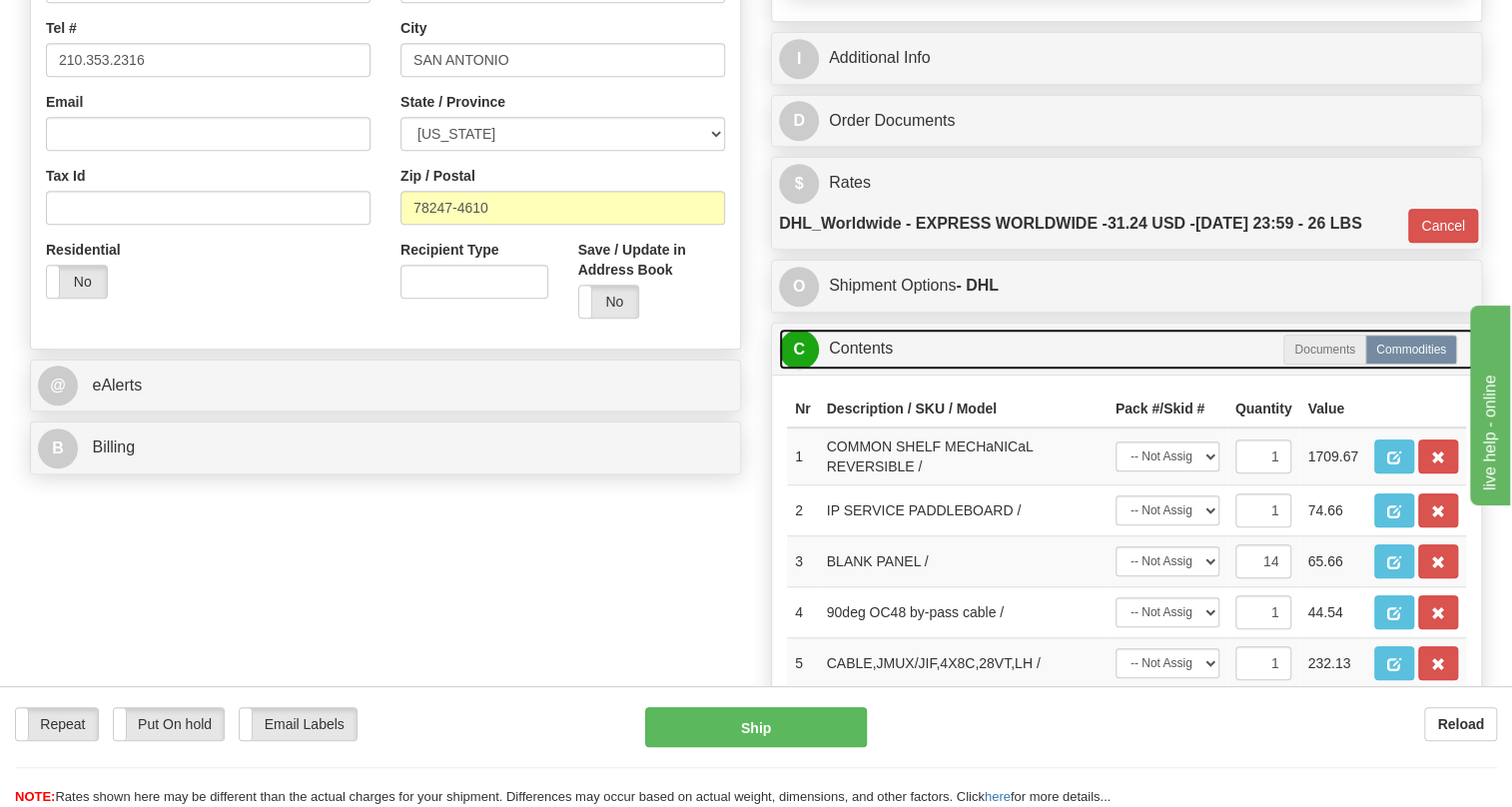
click at [837, 369] on link "C Contents" at bounding box center [1126, 349] width 695 height 41
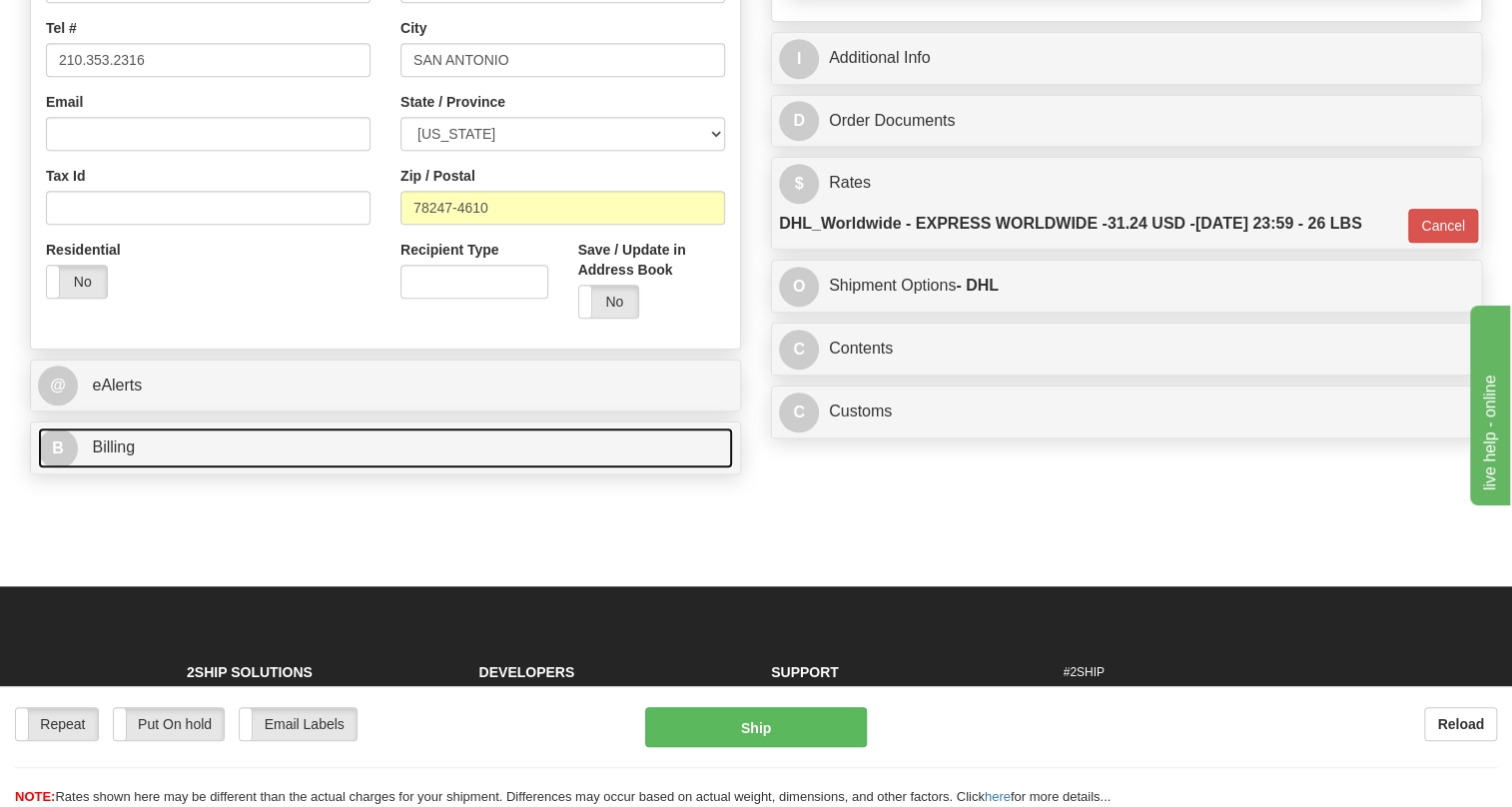
click at [116, 455] on span "Billing" at bounding box center [113, 446] width 43 height 17
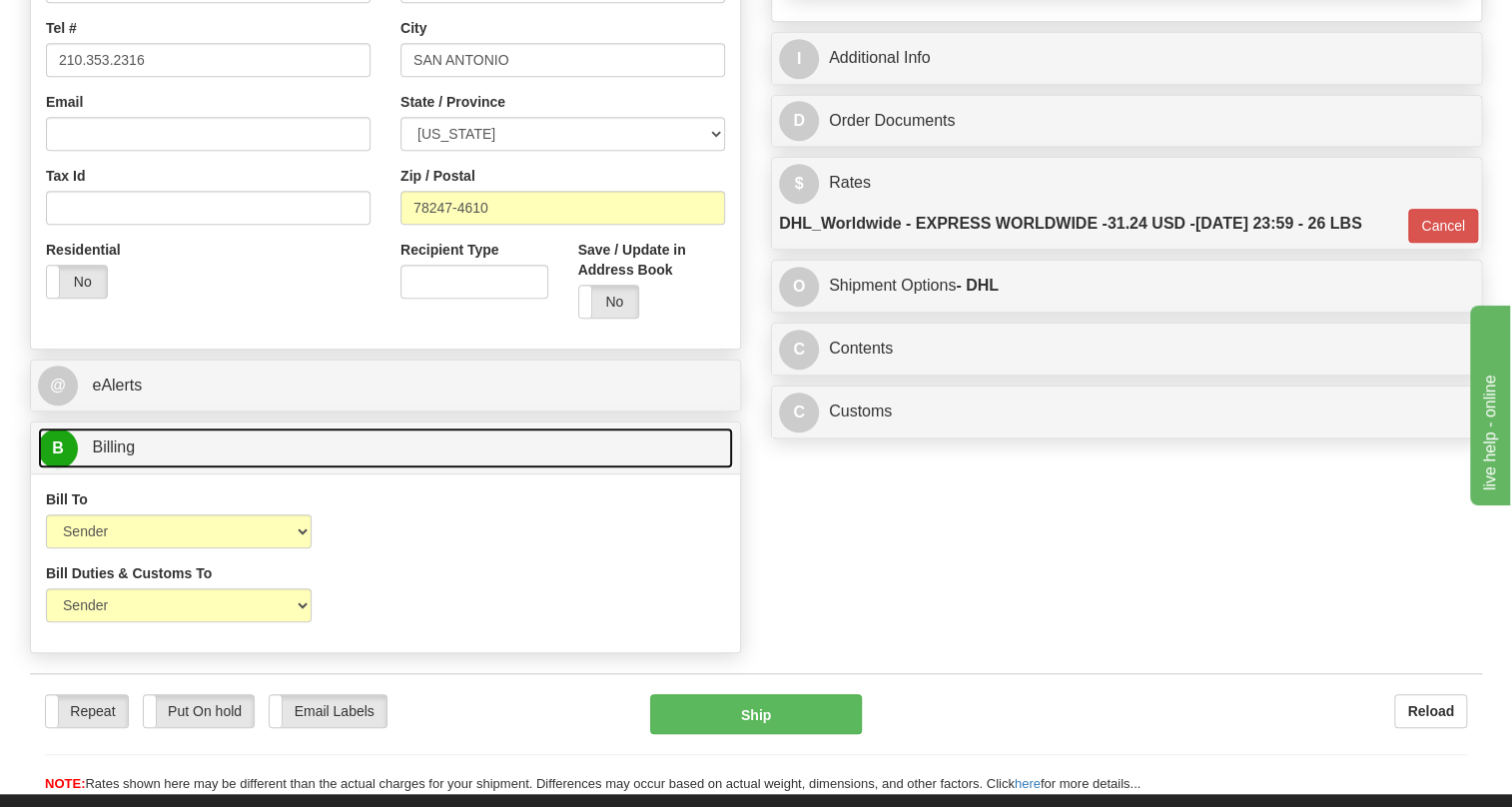
click at [116, 455] on span "Billing" at bounding box center [113, 446] width 43 height 17
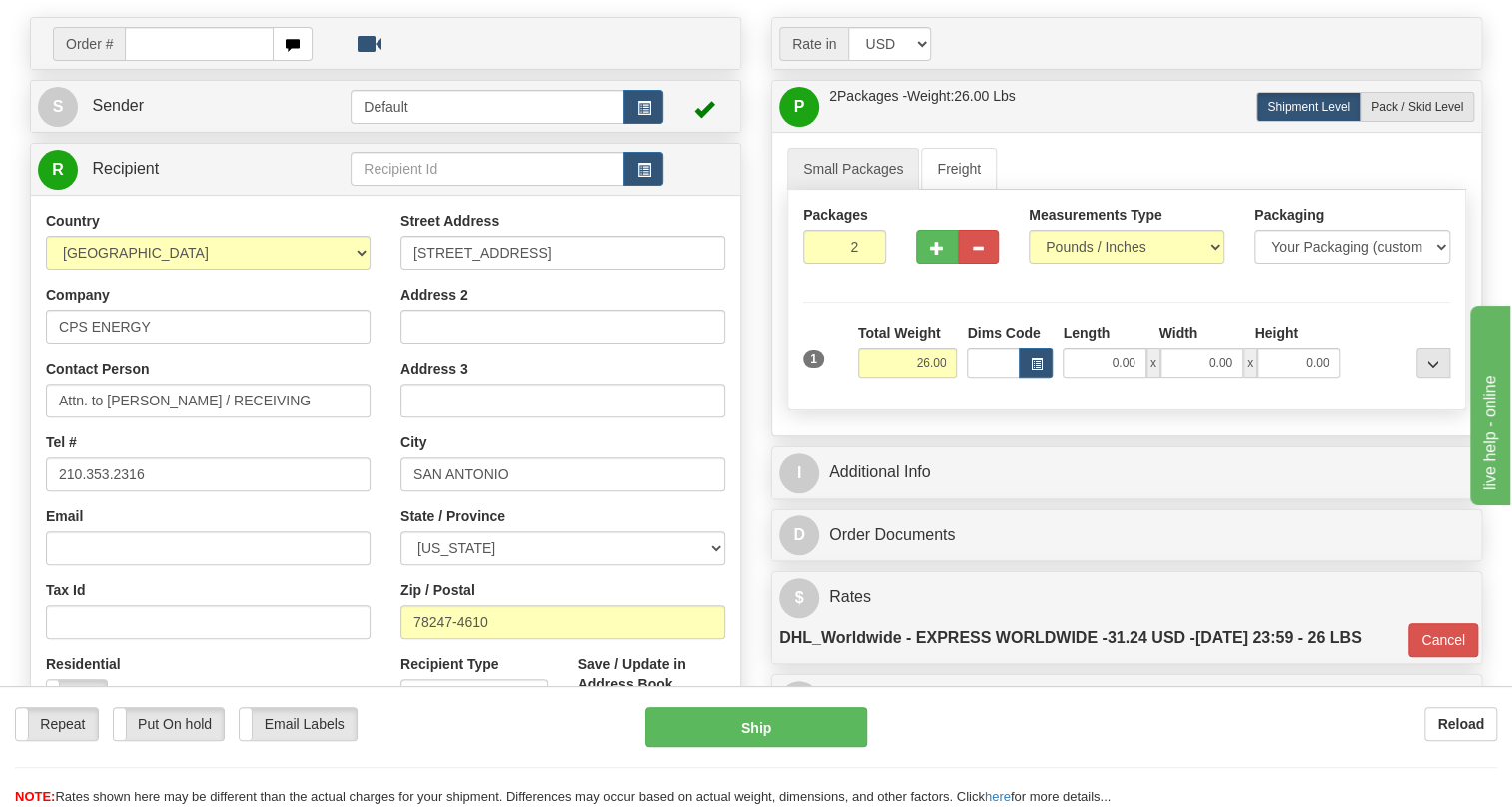
scroll to position [105, 0]
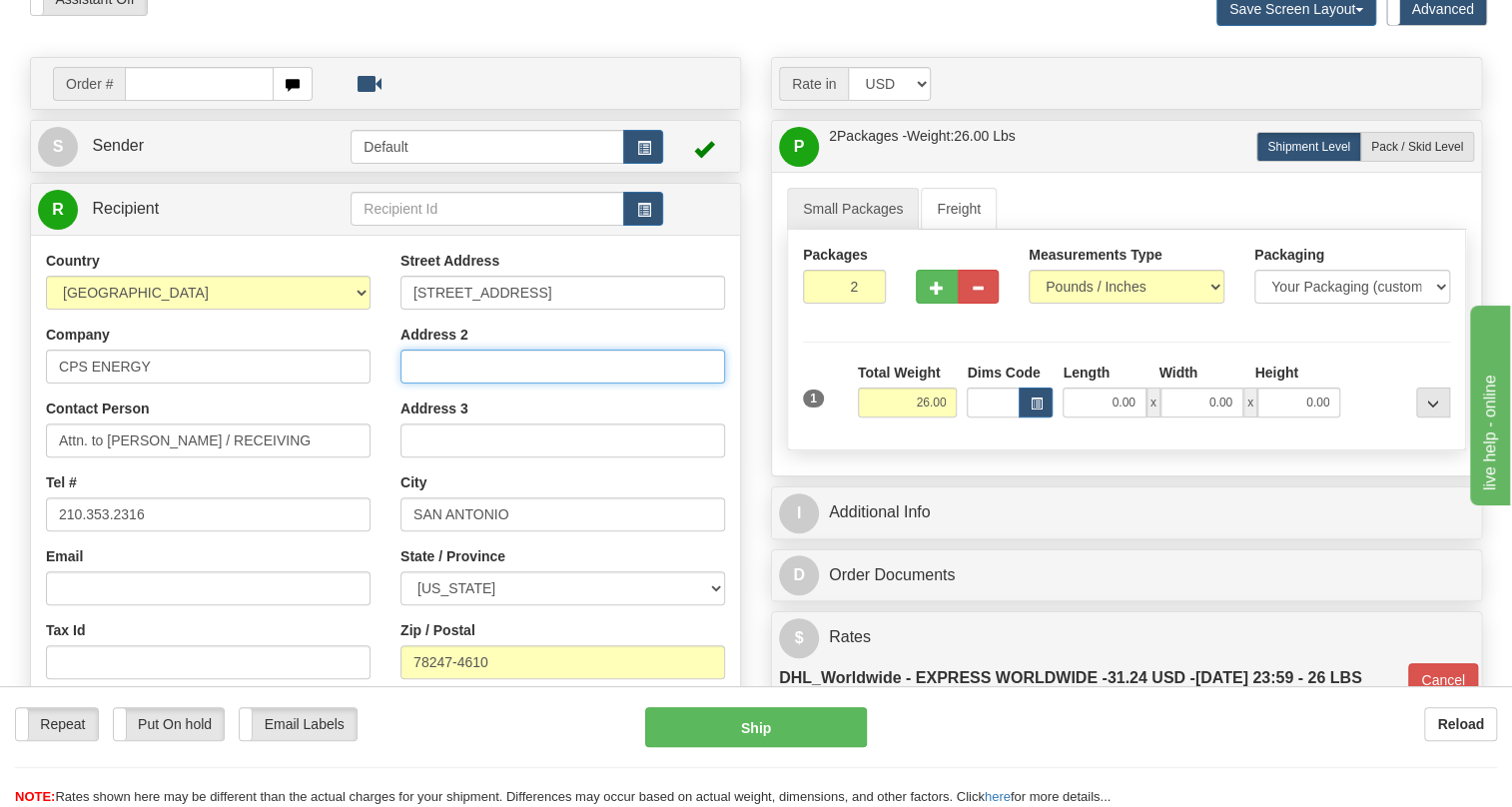
click at [432, 383] on input "Address 2" at bounding box center [562, 366] width 325 height 34
paste input "Project: Verde Circle (8049682 0010)"
type input "Project: Verde Circle (8049682 0010)"
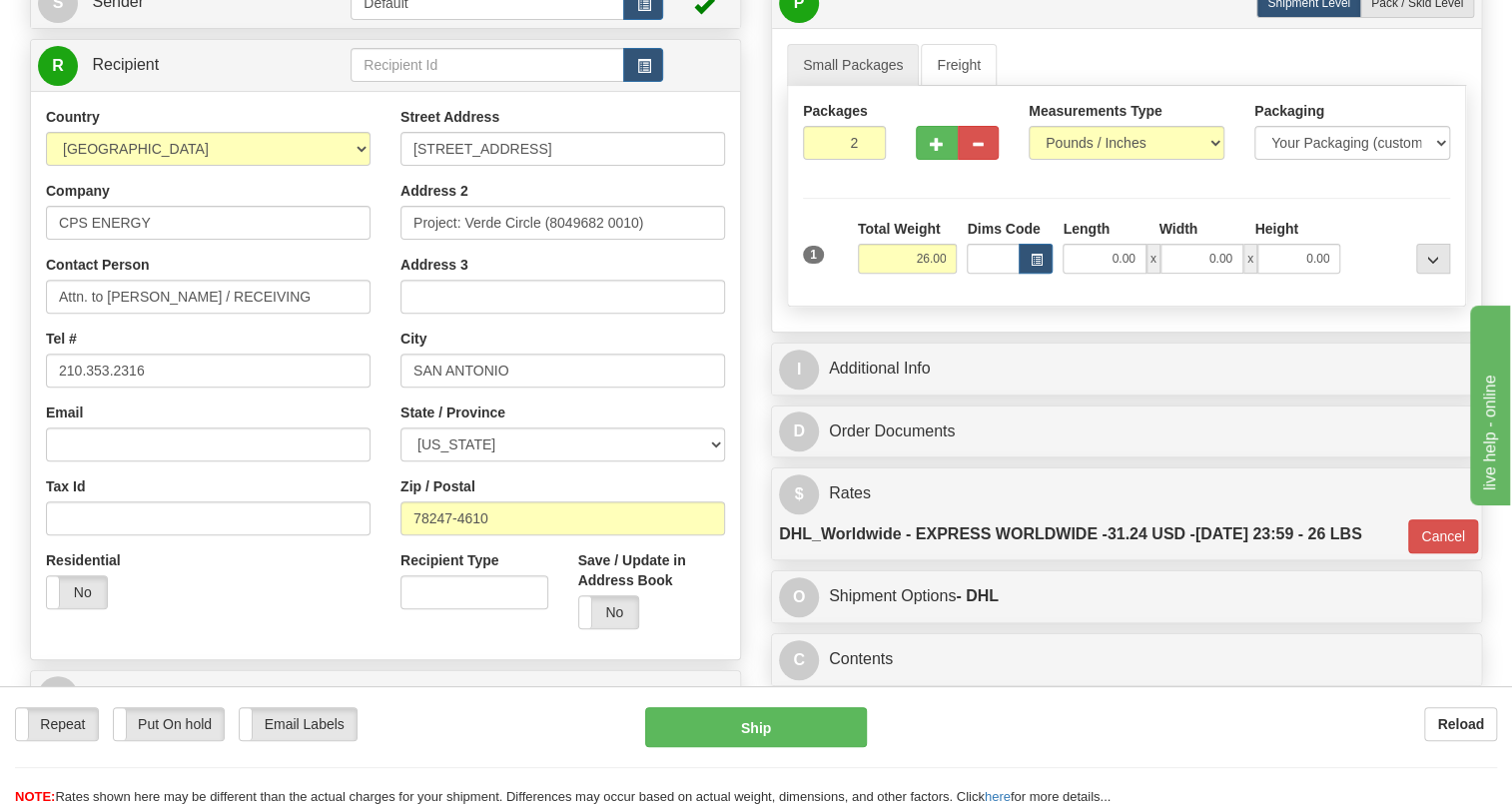
scroll to position [196, 0]
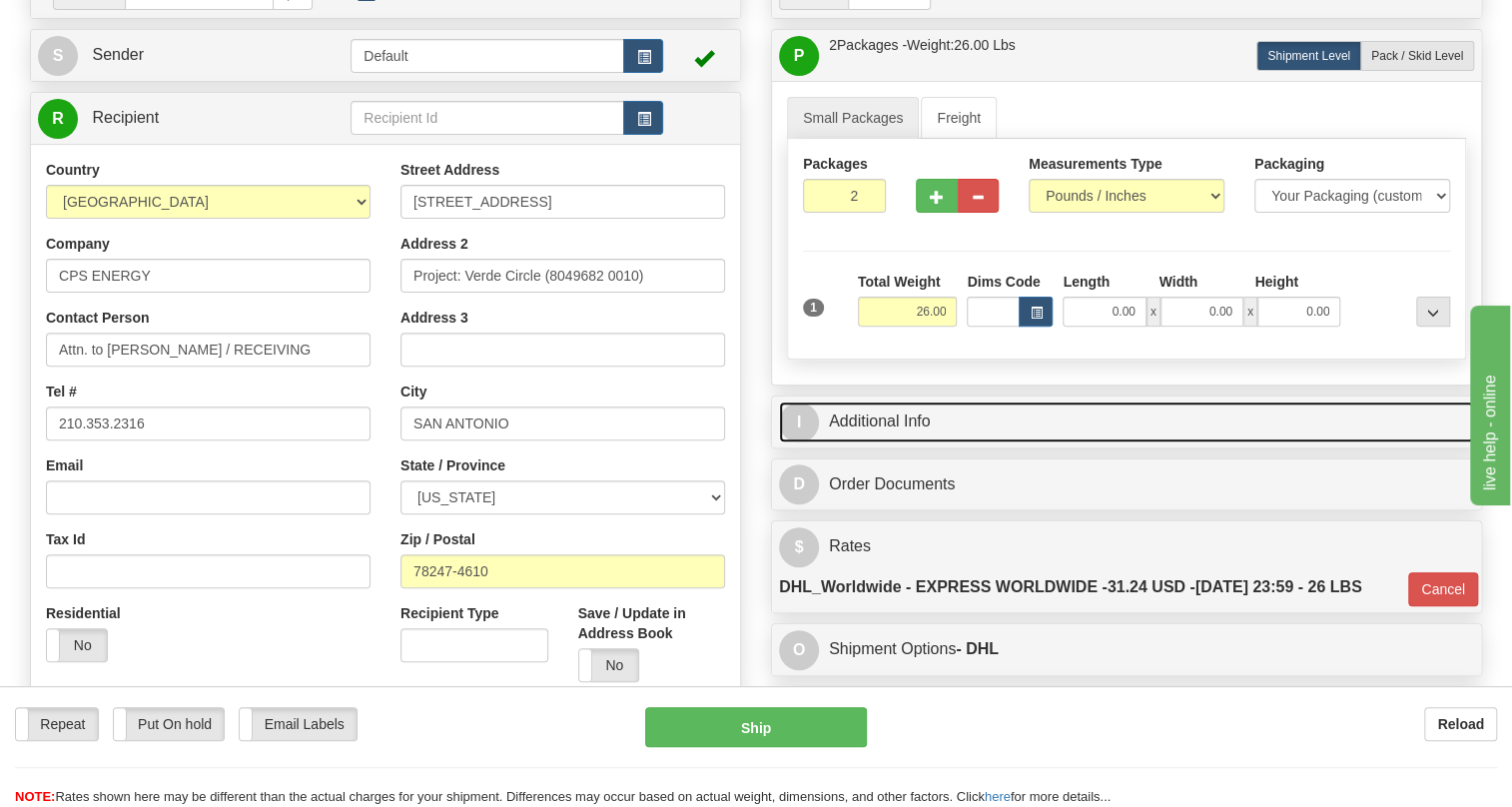
click at [870, 442] on link "I Additional Info" at bounding box center [1126, 421] width 695 height 41
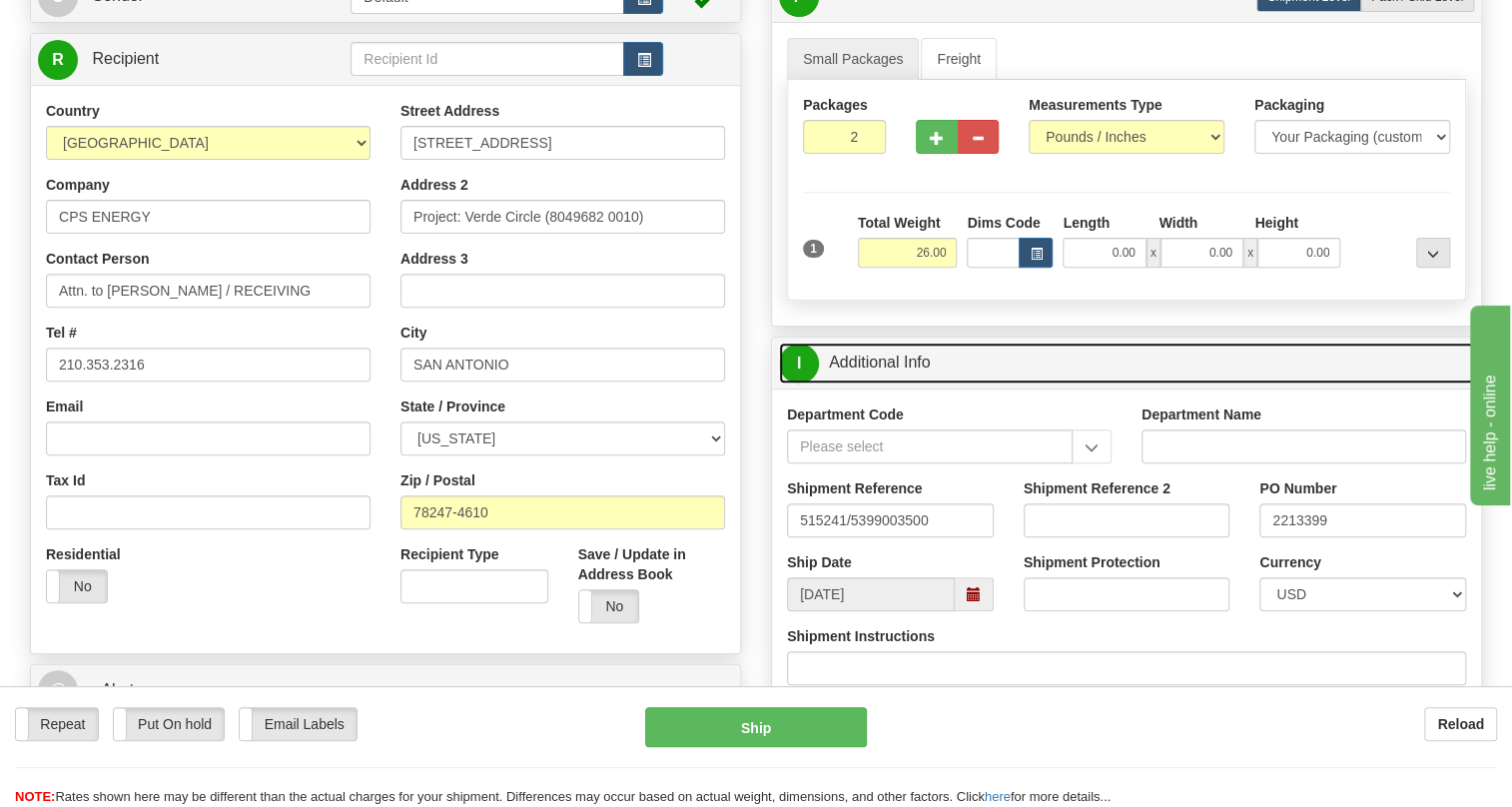
scroll to position [377, 0]
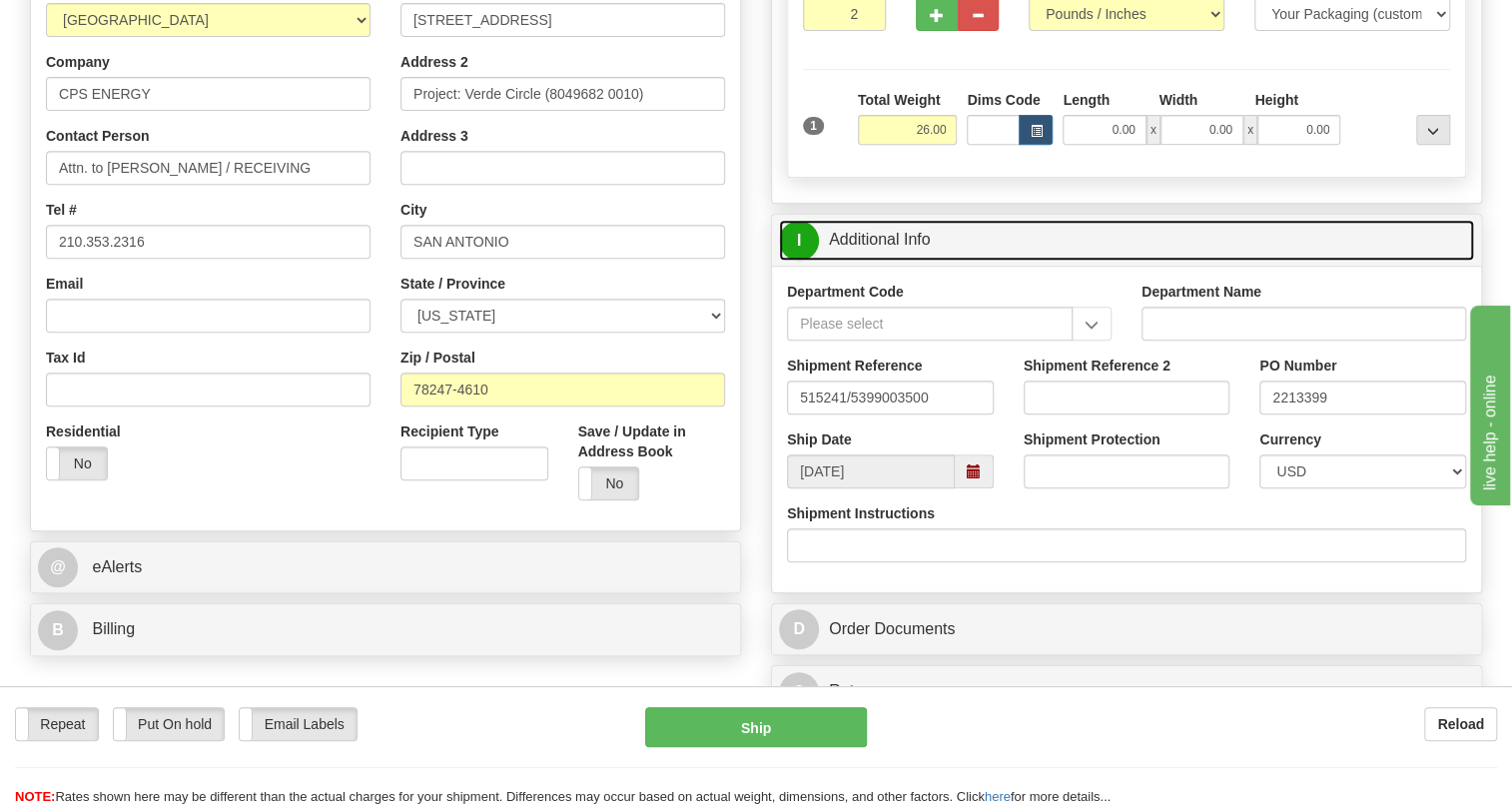
click at [901, 261] on link "I Additional Info" at bounding box center [1126, 240] width 695 height 41
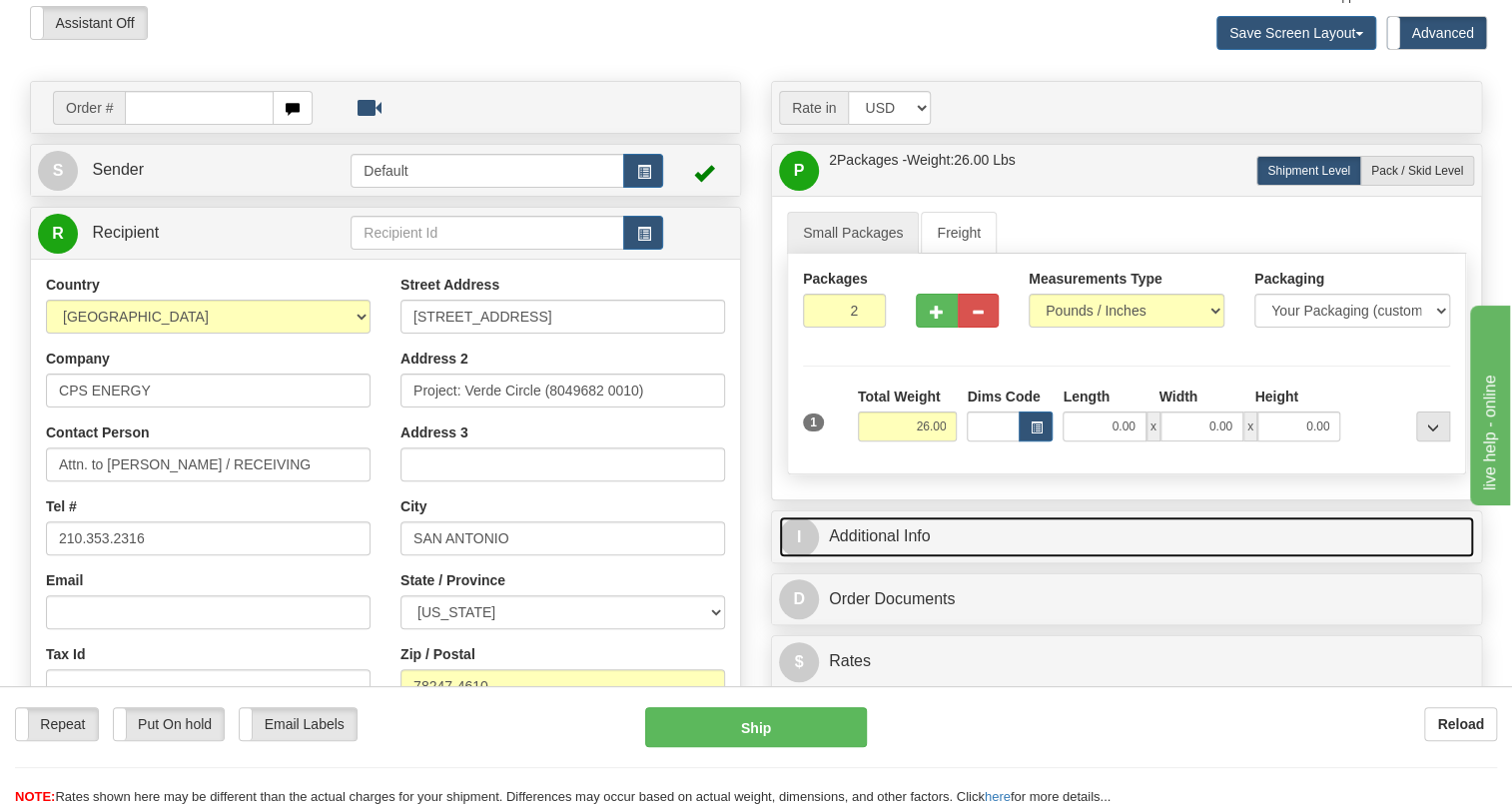
scroll to position [196, 0]
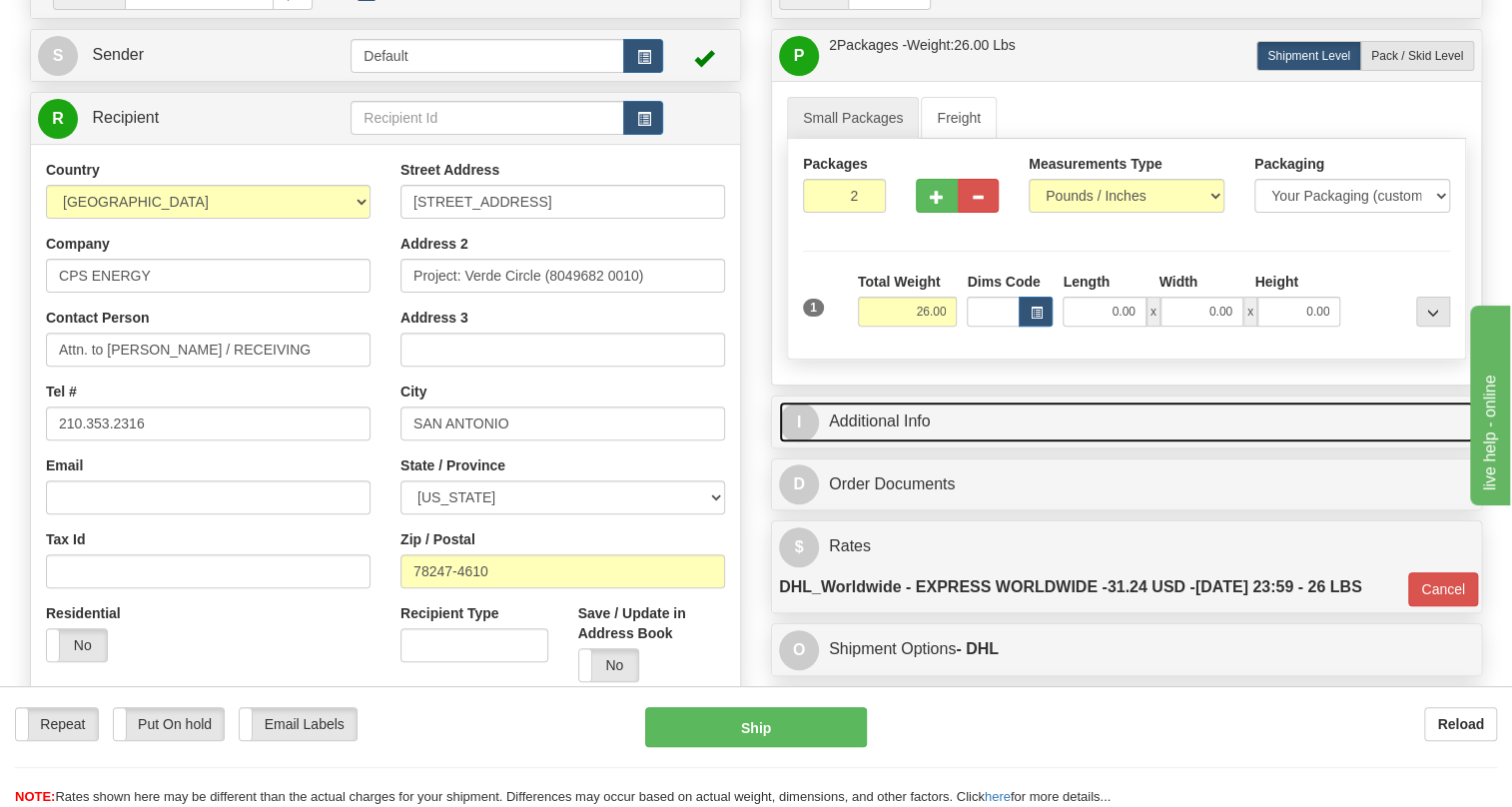
click at [887, 442] on link "I Additional Info" at bounding box center [1126, 421] width 695 height 41
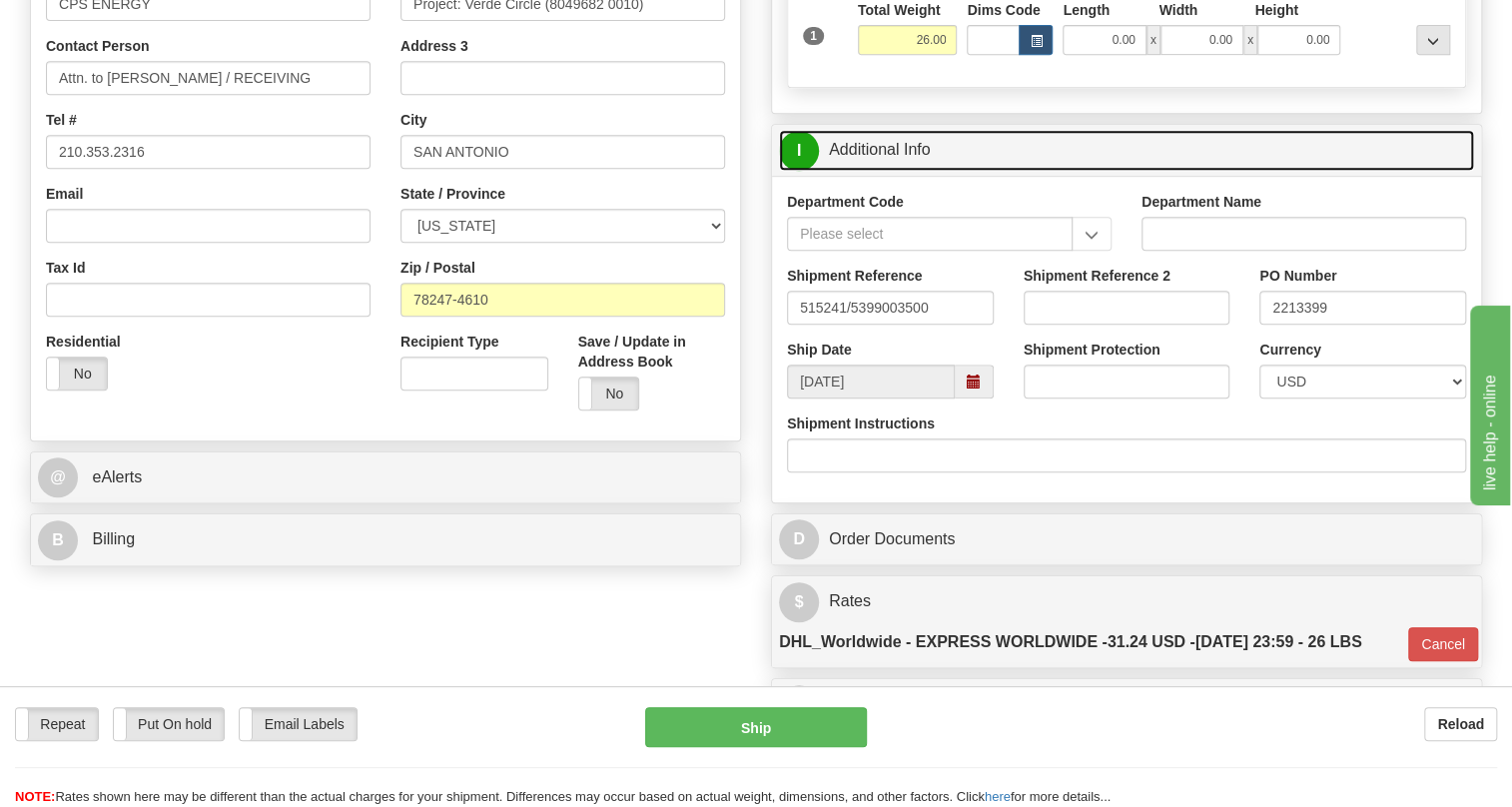
scroll to position [468, 0]
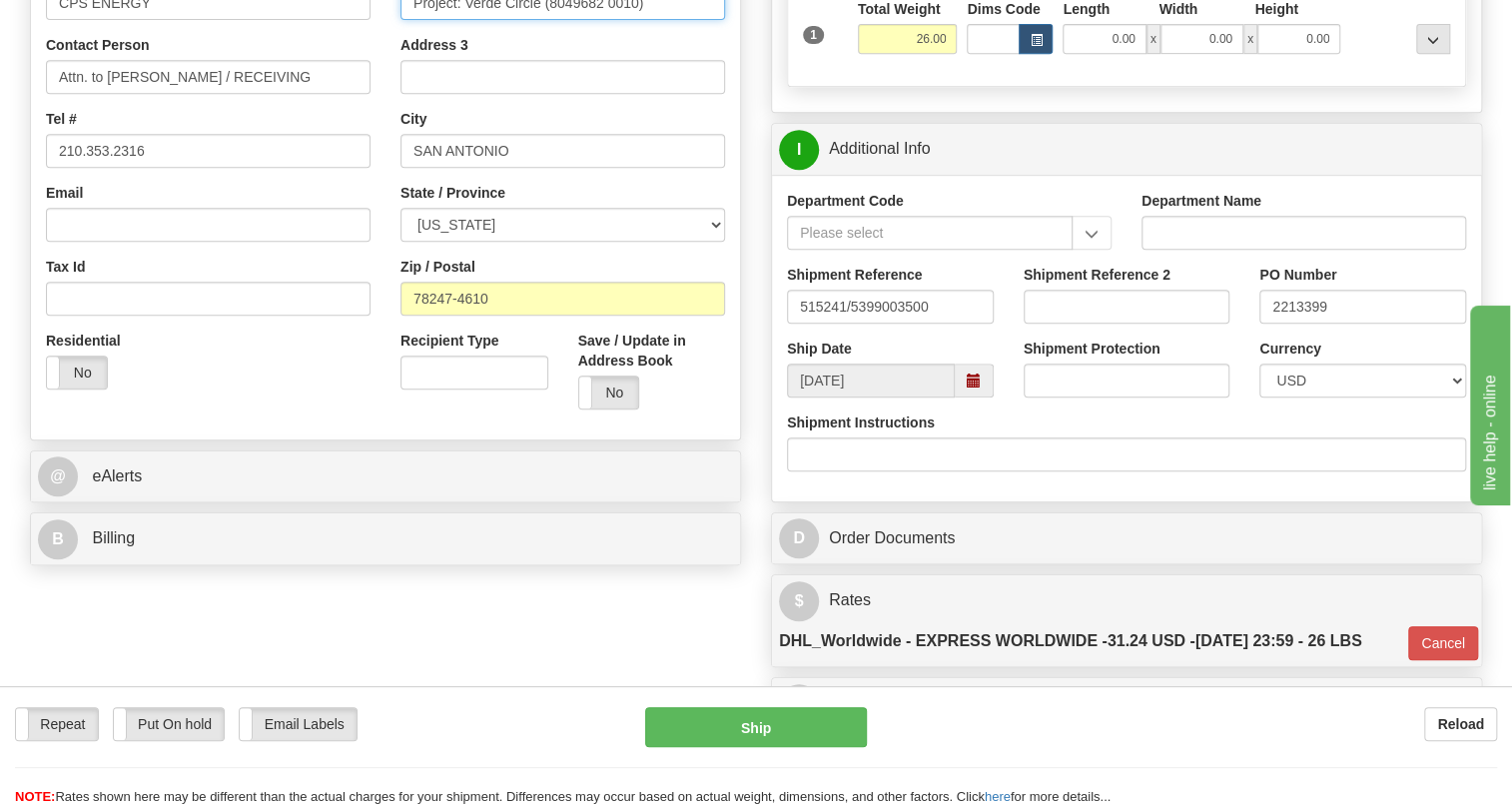
drag, startPoint x: 649, startPoint y: 50, endPoint x: 409, endPoint y: 51, distance: 239.6
click at [409, 20] on input "Project: Verde Circle (8049682 0010)" at bounding box center [562, 3] width 325 height 34
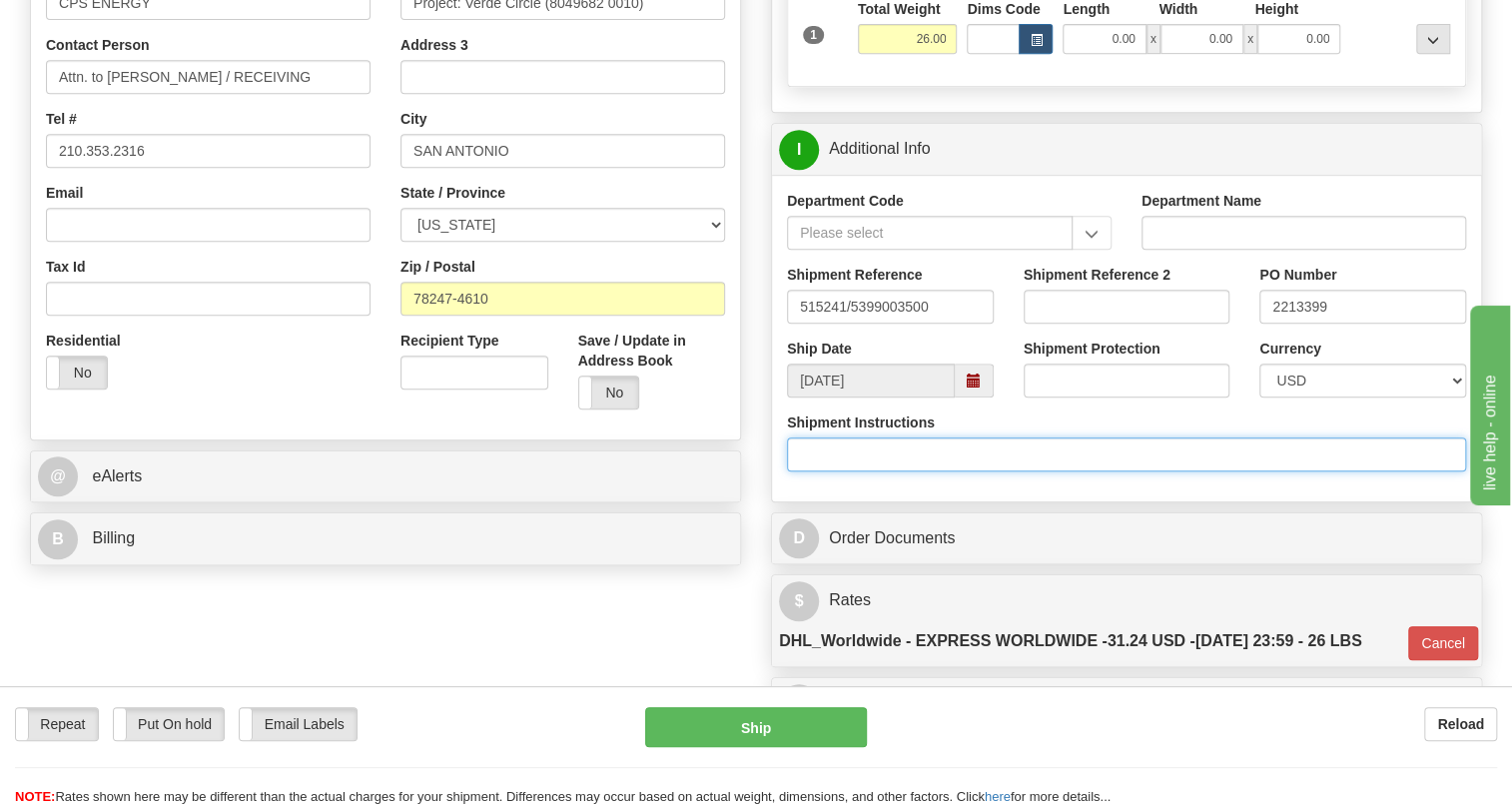
click at [805, 471] on input "Shipment Instructions" at bounding box center [1126, 454] width 679 height 34
paste input "Project: Verde Circle (8049682 0010)"
type input "Project: Verde Circle (8049682 0010)"
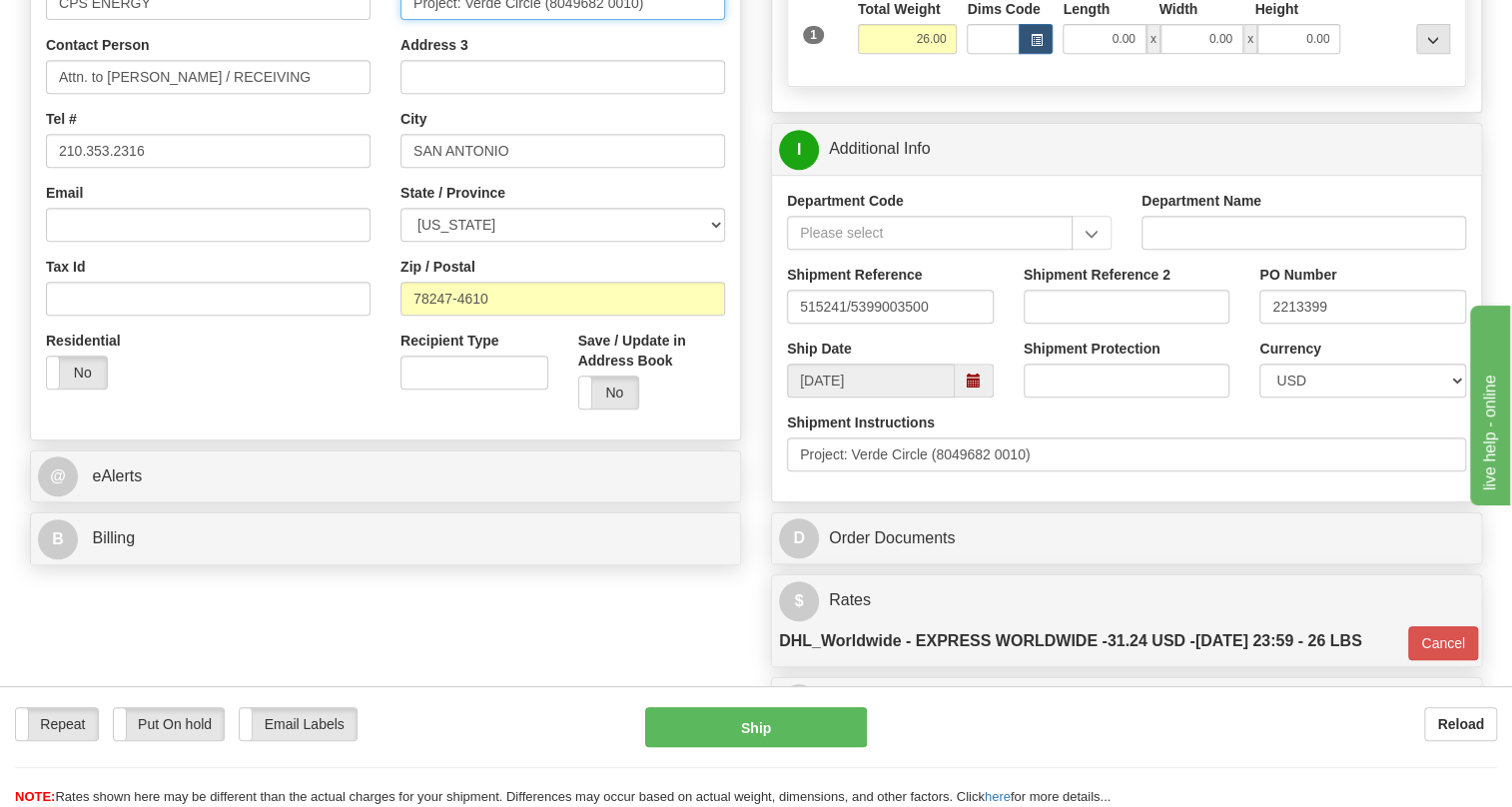
drag, startPoint x: 657, startPoint y: 50, endPoint x: 345, endPoint y: 62, distance: 311.8
click at [345, 62] on div "Country [GEOGRAPHIC_DATA] [GEOGRAPHIC_DATA] [GEOGRAPHIC_DATA] [GEOGRAPHIC_DATA]…" at bounding box center [385, 155] width 709 height 537
click at [758, 352] on div "Rate in Account Currency ARN AWG AUD AUS BHD BBD BFR BMD BRC BRL GBP UKL BND BG…" at bounding box center [1126, 278] width 741 height 1171
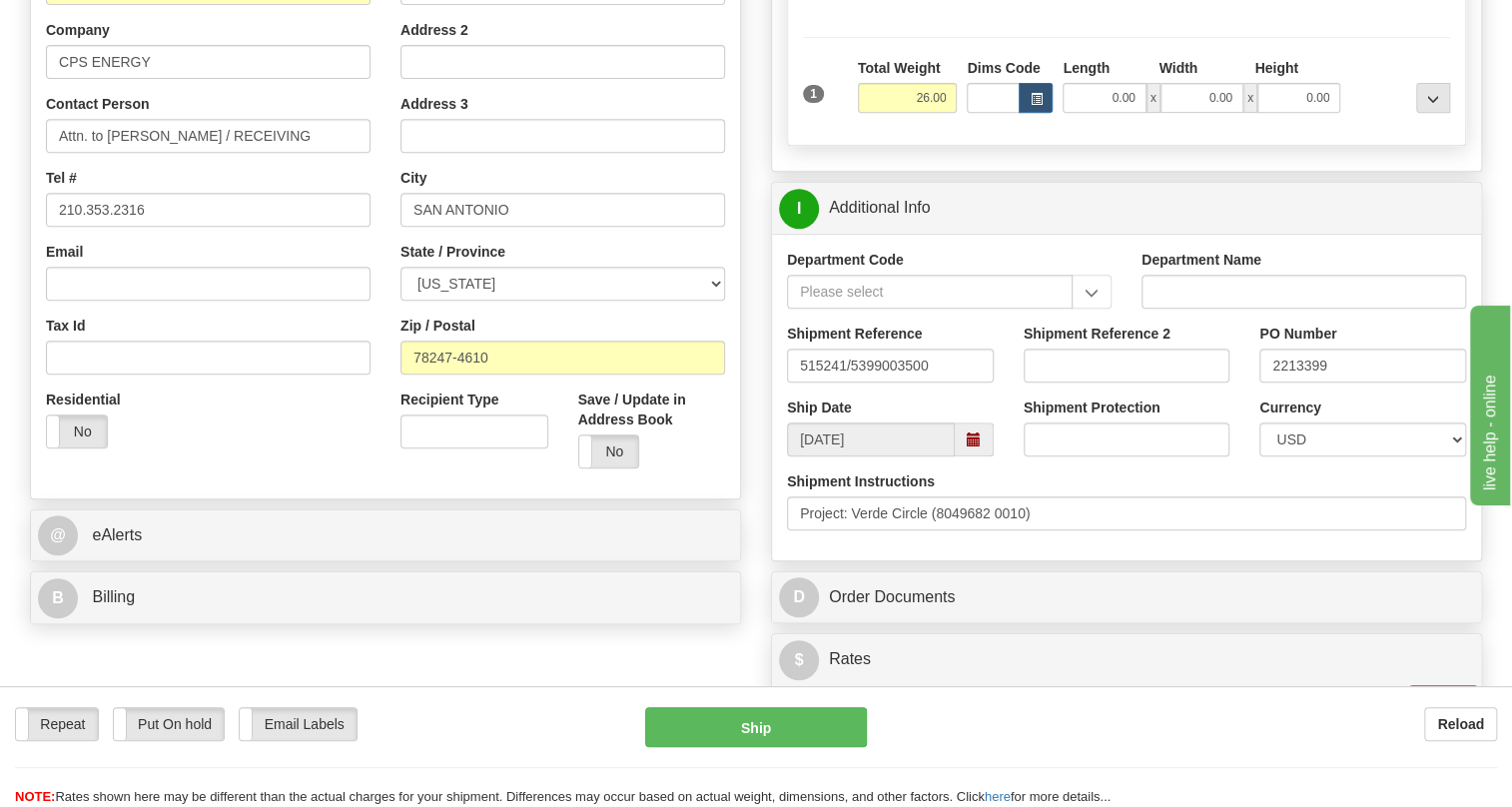
scroll to position [377, 0]
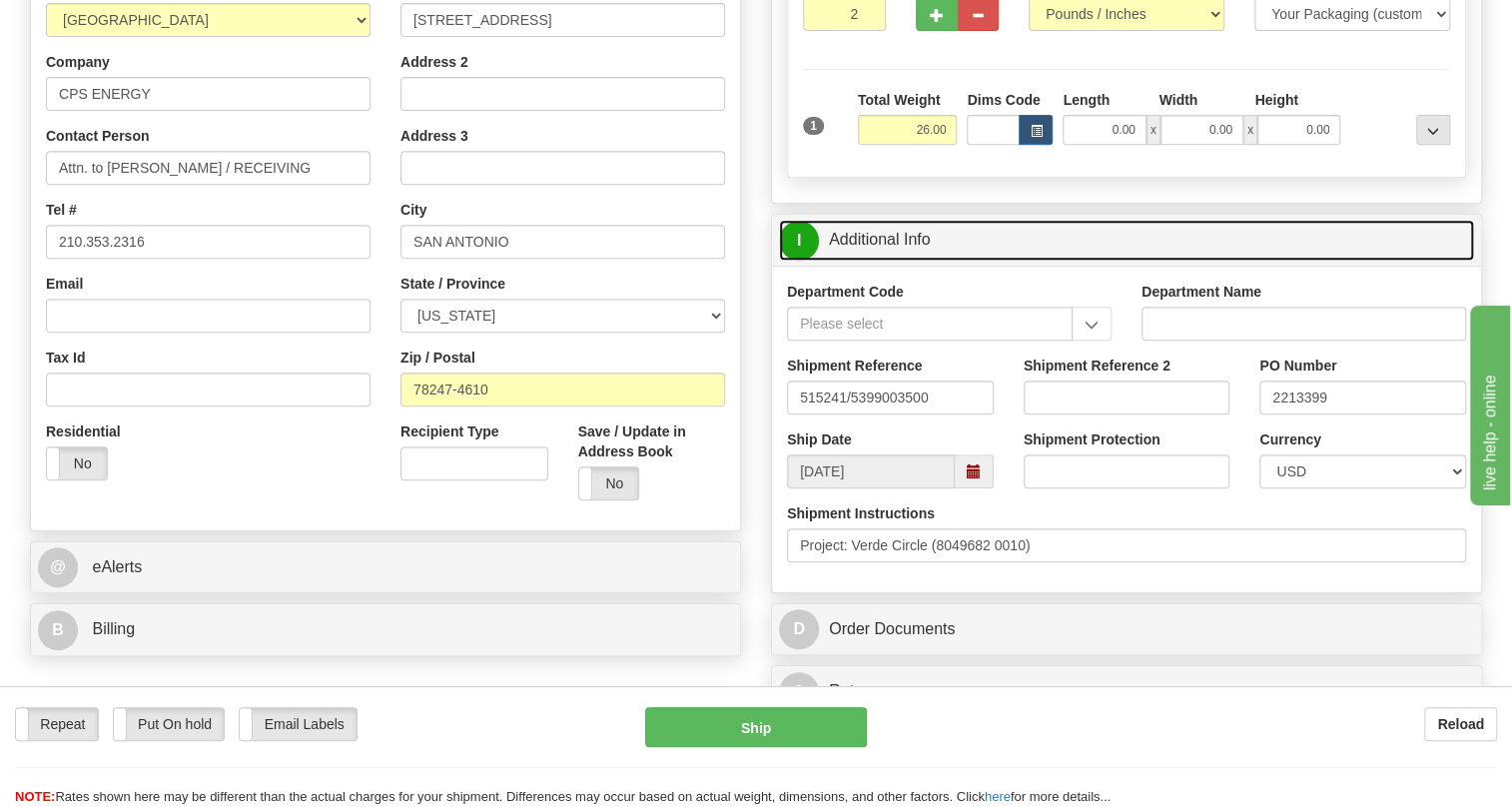
click at [898, 261] on link "I Additional Info" at bounding box center [1126, 240] width 695 height 41
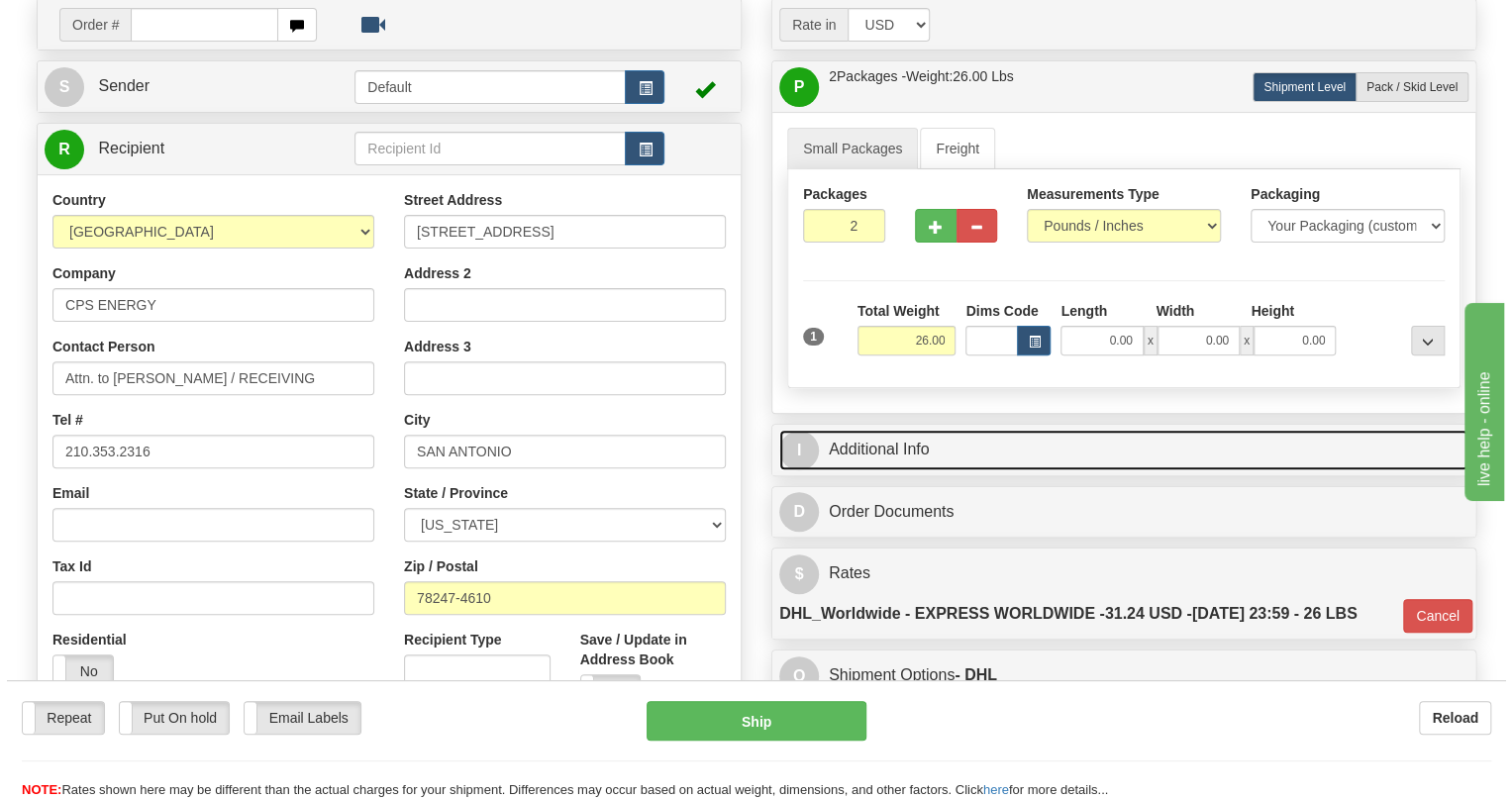
scroll to position [194, 0]
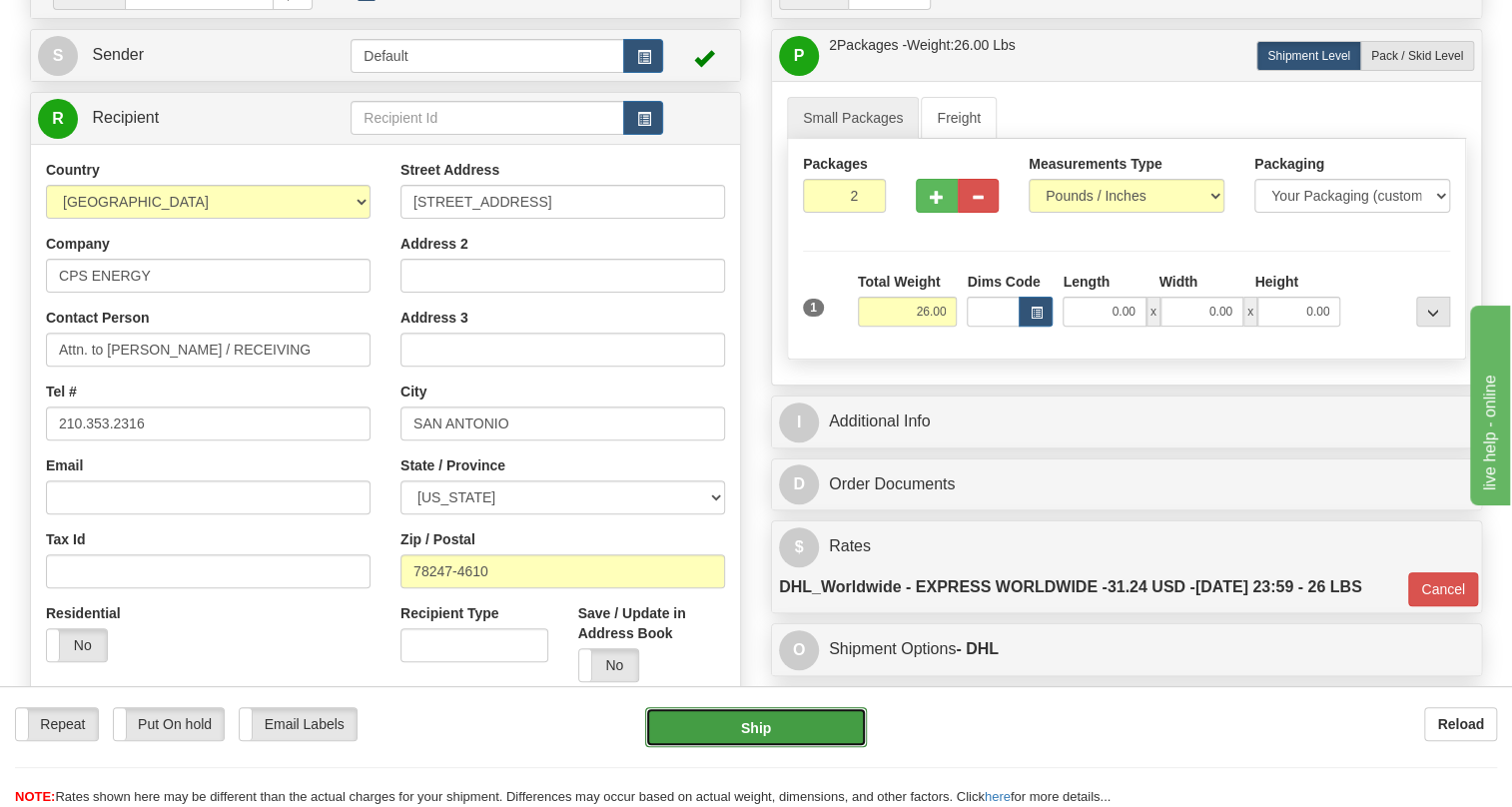
click at [753, 725] on button "Ship" at bounding box center [756, 727] width 222 height 40
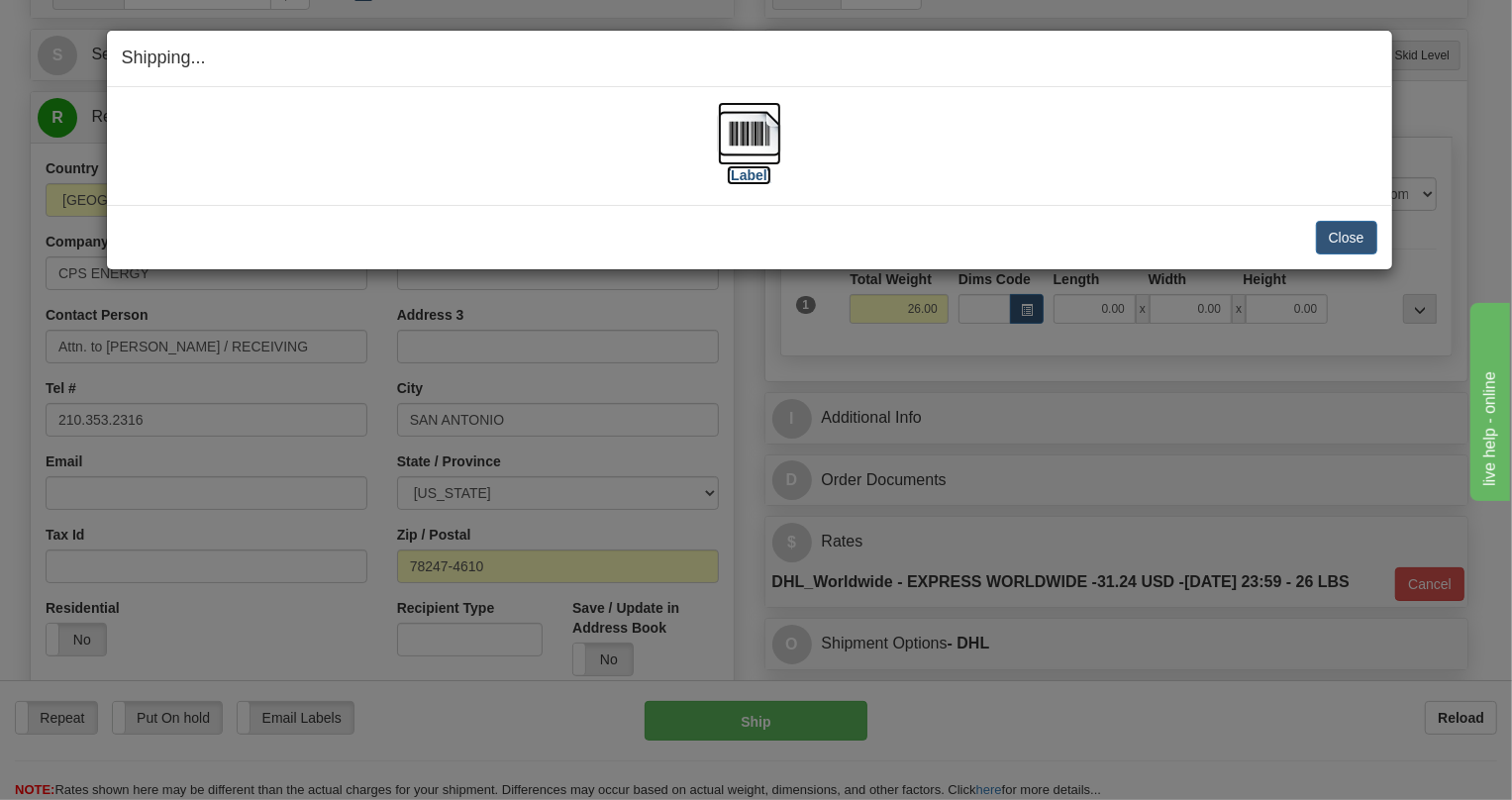
click at [746, 142] on img at bounding box center [750, 134] width 63 height 63
click at [1337, 239] on button "Close" at bounding box center [1346, 238] width 61 height 34
